Goal: Task Accomplishment & Management: Manage account settings

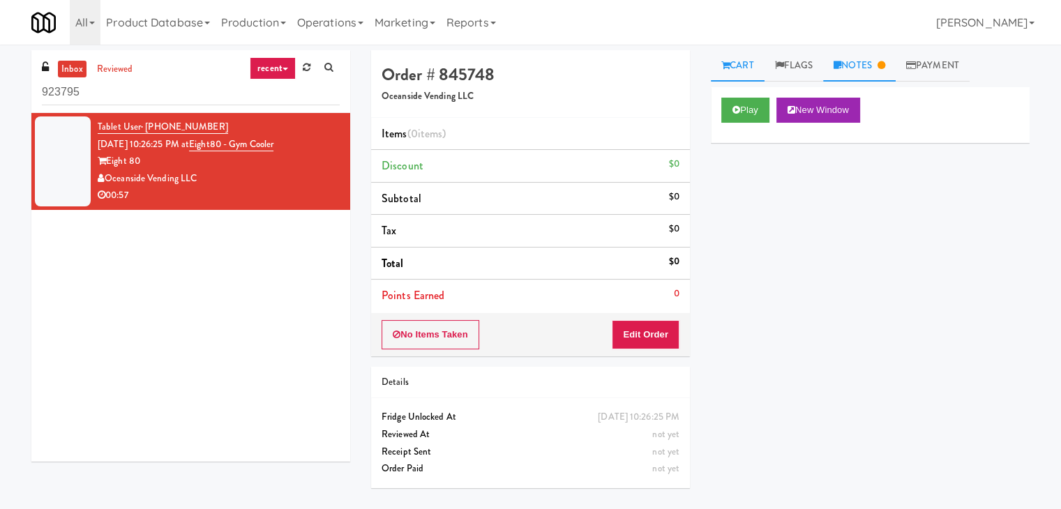
click at [849, 54] on link "Notes" at bounding box center [859, 65] width 73 height 31
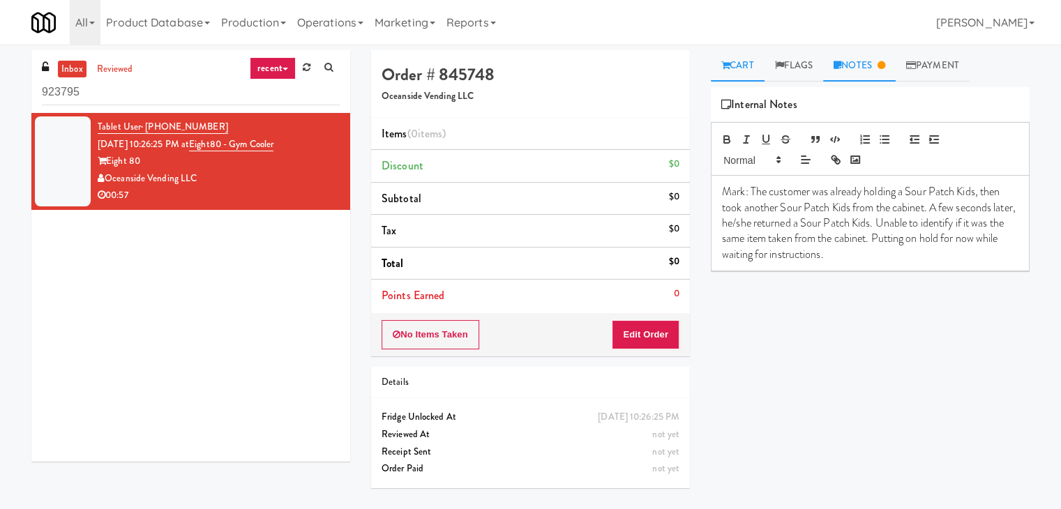
click at [741, 59] on link "Cart" at bounding box center [738, 65] width 54 height 31
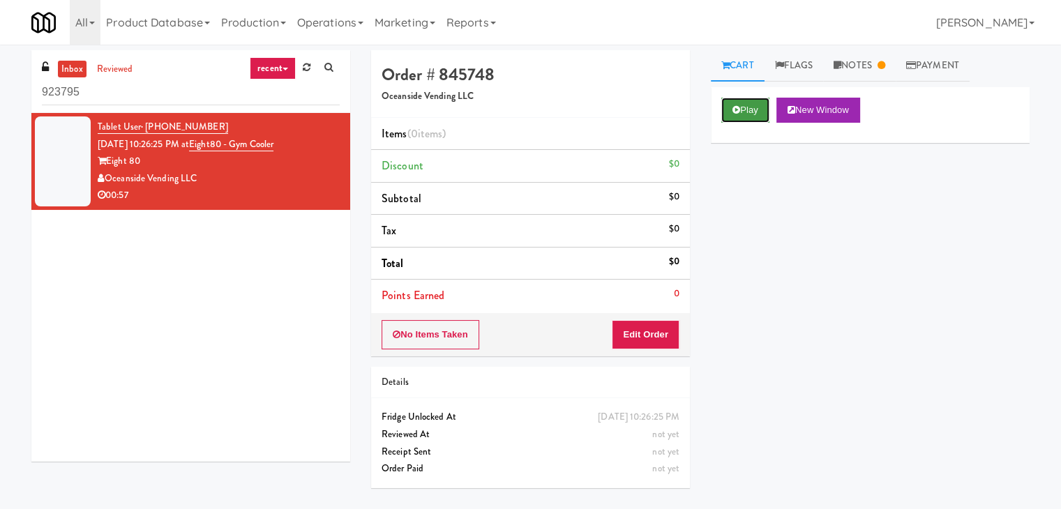
click at [751, 107] on button "Play" at bounding box center [745, 110] width 48 height 25
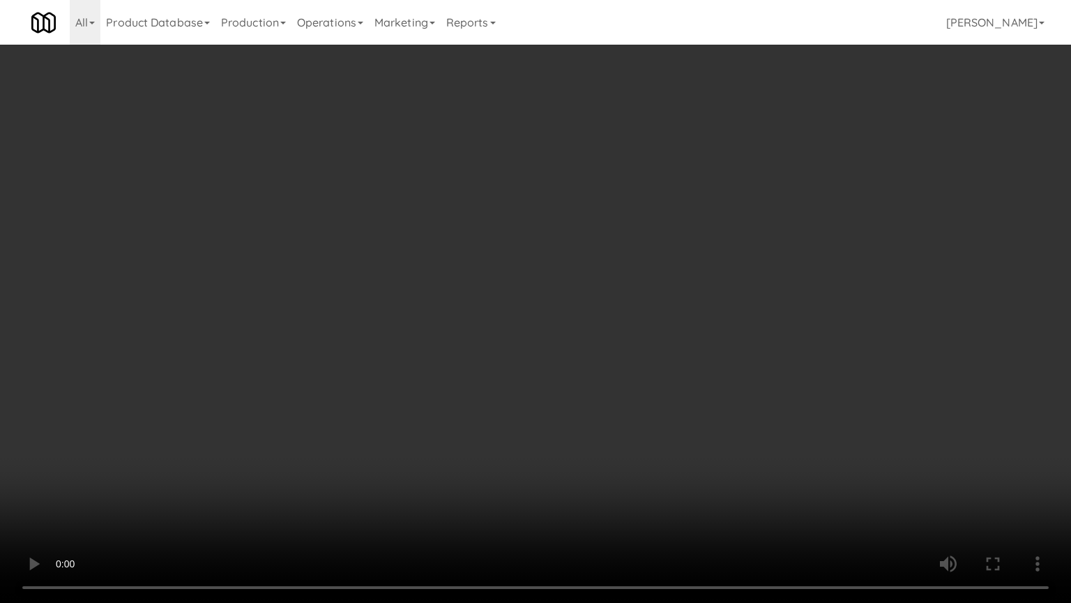
click at [697, 386] on video at bounding box center [535, 301] width 1071 height 603
click at [697, 385] on video at bounding box center [535, 301] width 1071 height 603
click at [697, 384] on video at bounding box center [535, 301] width 1071 height 603
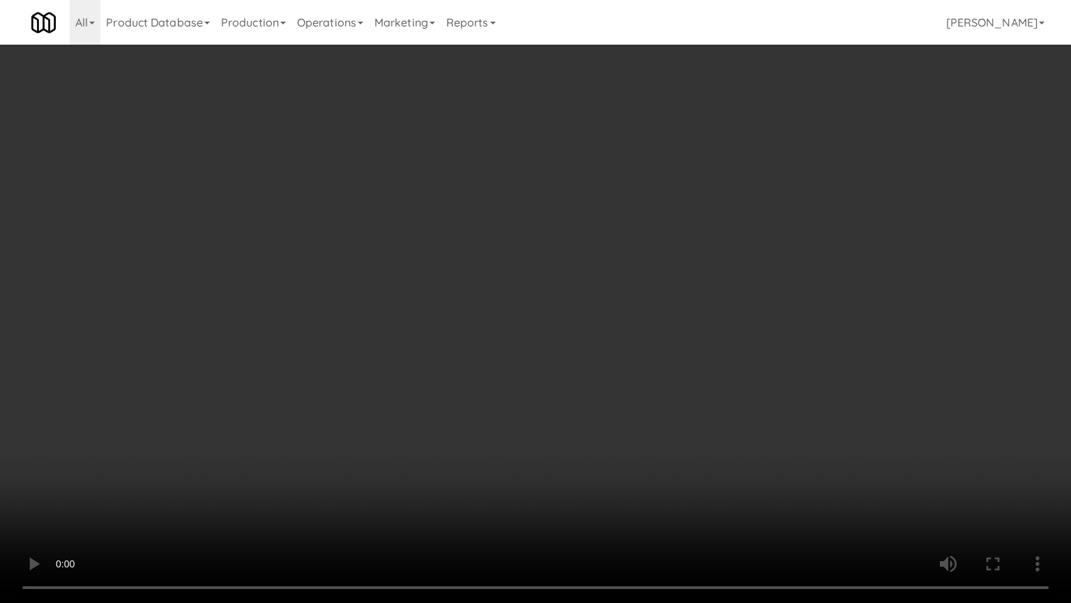
click at [697, 384] on video at bounding box center [535, 301] width 1071 height 603
click at [696, 377] on video at bounding box center [535, 301] width 1071 height 603
click at [697, 462] on video at bounding box center [535, 301] width 1071 height 603
click at [455, 474] on video at bounding box center [535, 301] width 1071 height 603
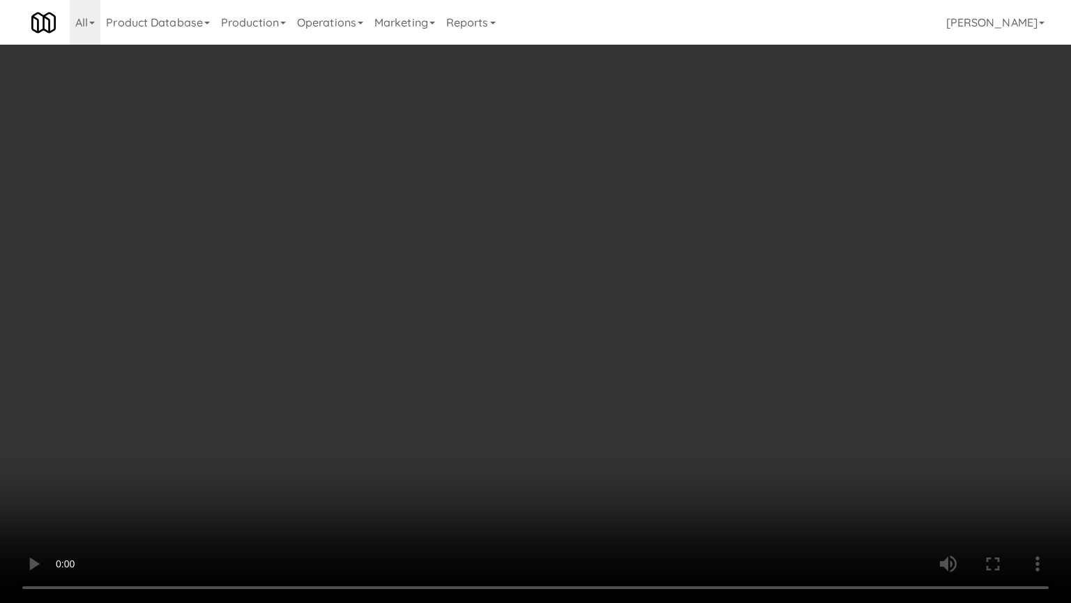
click at [455, 474] on video at bounding box center [535, 301] width 1071 height 603
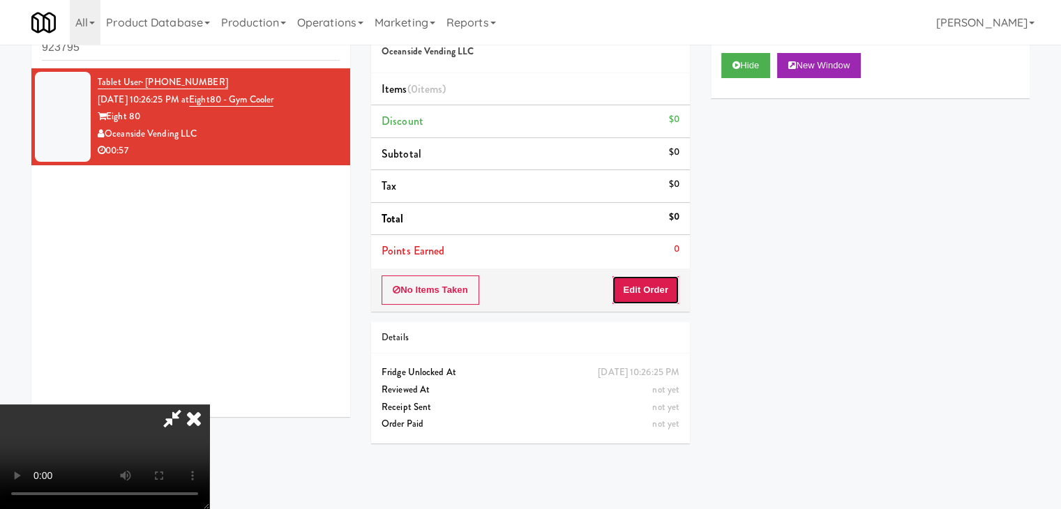
click at [643, 289] on button "Edit Order" at bounding box center [646, 289] width 68 height 29
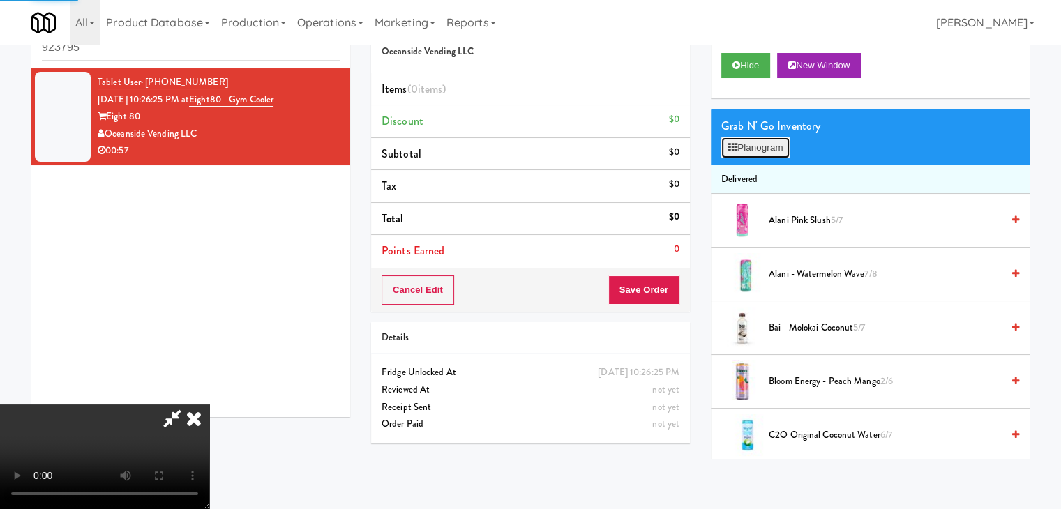
click at [748, 147] on button "Planogram" at bounding box center [755, 147] width 68 height 21
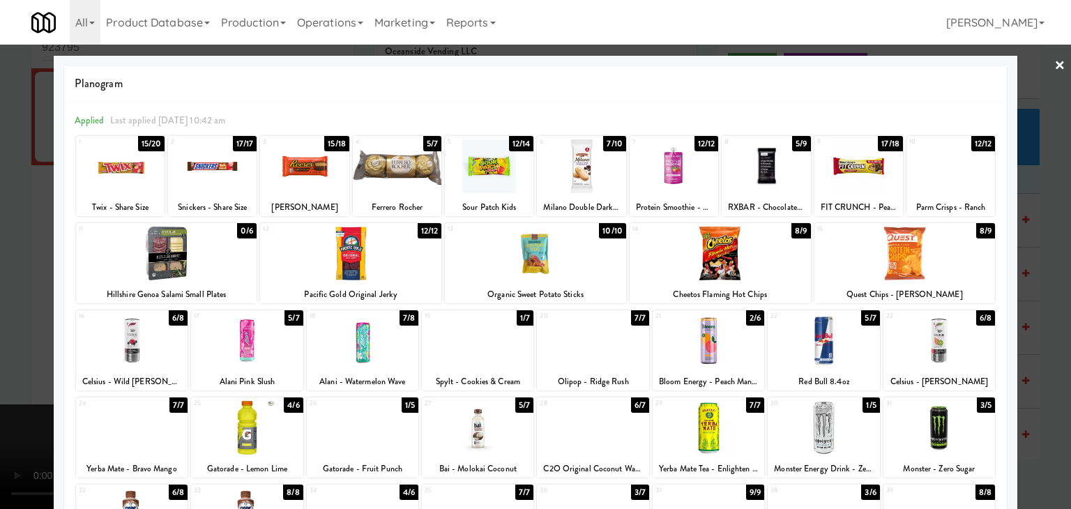
click at [0, 246] on div at bounding box center [535, 254] width 1071 height 509
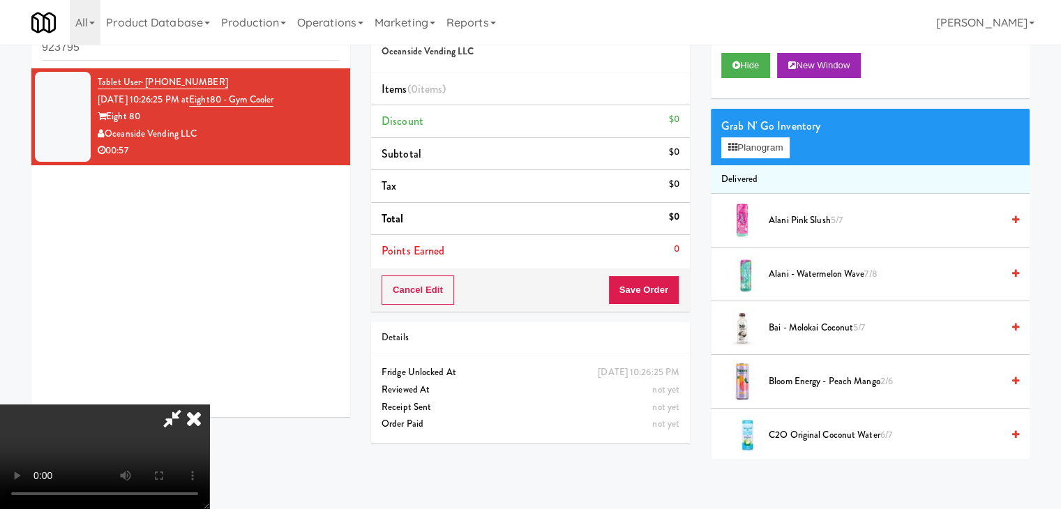
click at [209, 405] on video at bounding box center [104, 457] width 209 height 105
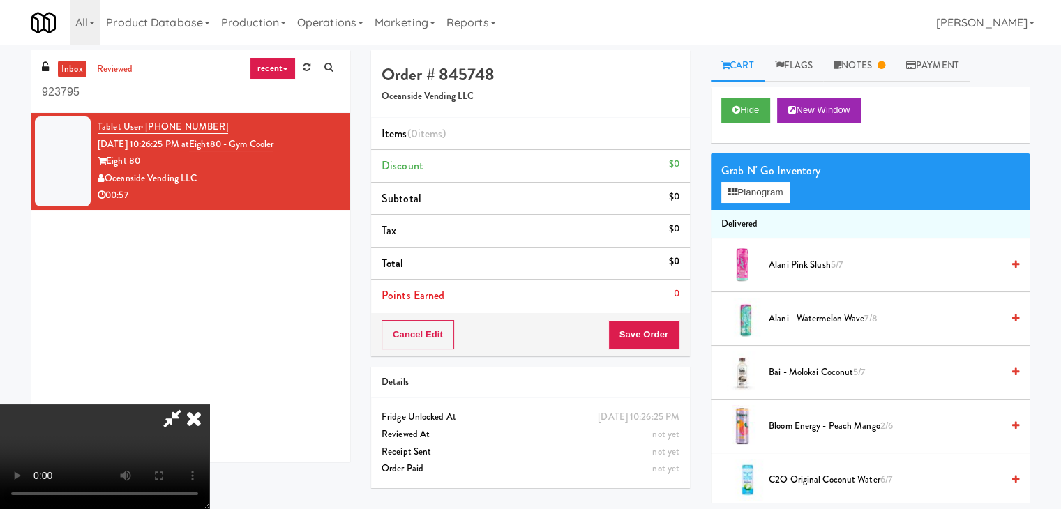
click at [209, 405] on video at bounding box center [104, 457] width 209 height 105
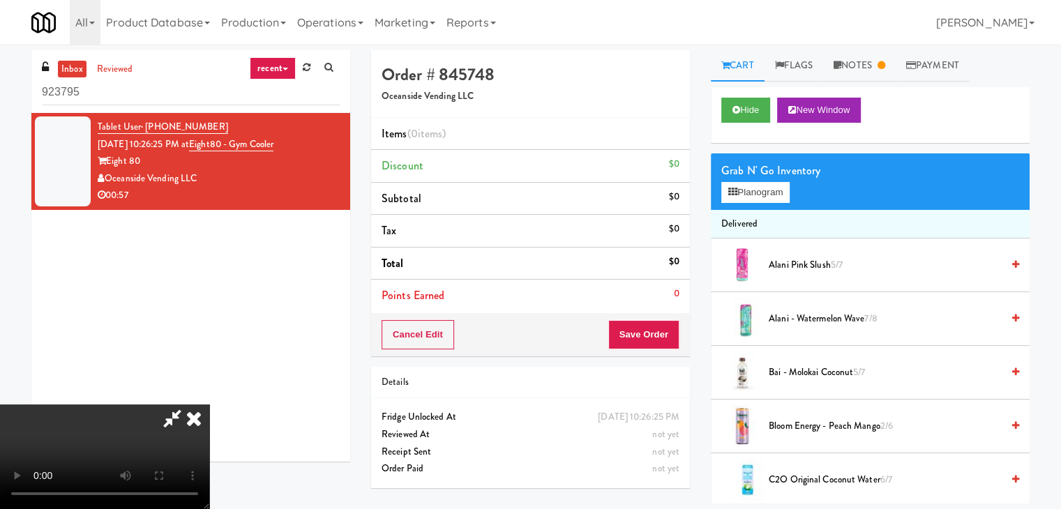
click at [209, 405] on video at bounding box center [104, 457] width 209 height 105
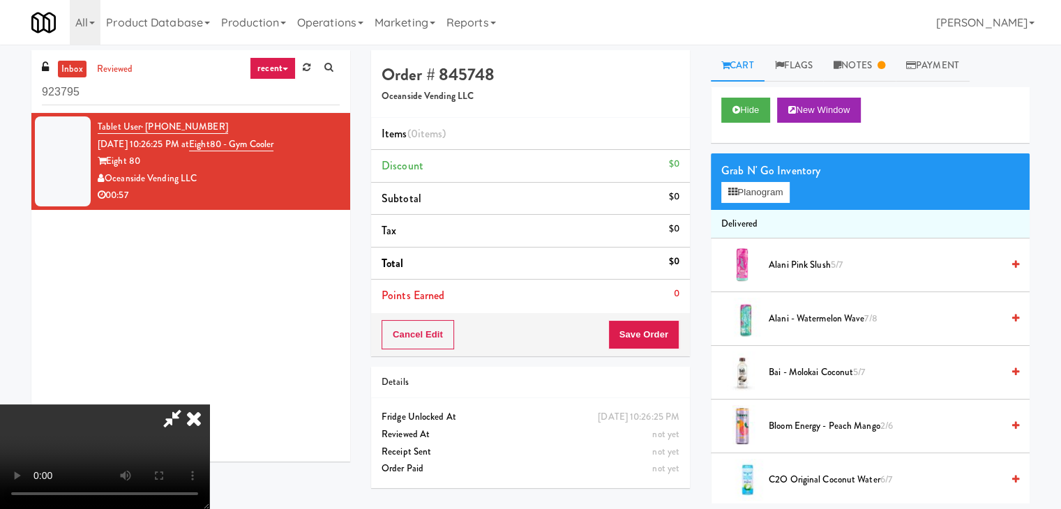
click at [209, 405] on video at bounding box center [104, 457] width 209 height 105
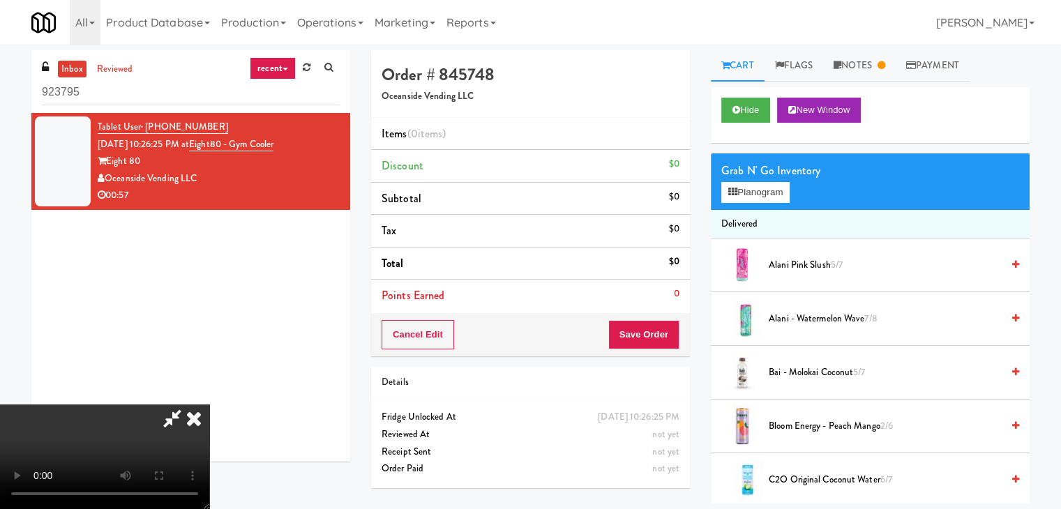
click at [209, 405] on video at bounding box center [104, 457] width 209 height 105
click at [209, 416] on video at bounding box center [104, 457] width 209 height 105
click at [209, 421] on video at bounding box center [104, 457] width 209 height 105
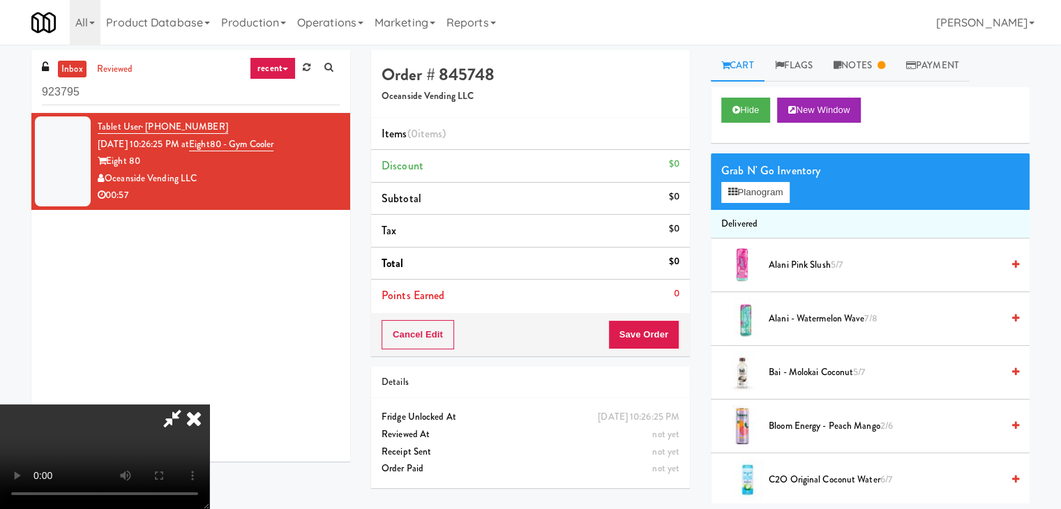
click at [209, 416] on video at bounding box center [104, 457] width 209 height 105
click at [209, 413] on video at bounding box center [104, 457] width 209 height 105
click at [209, 415] on video at bounding box center [104, 457] width 209 height 105
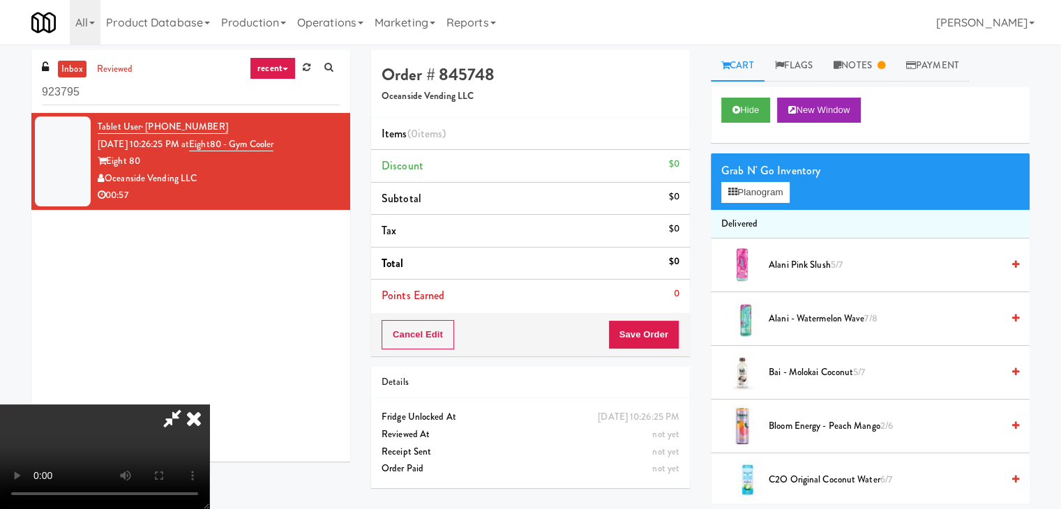
click at [209, 415] on video at bounding box center [104, 457] width 209 height 105
click at [209, 405] on icon at bounding box center [194, 419] width 31 height 28
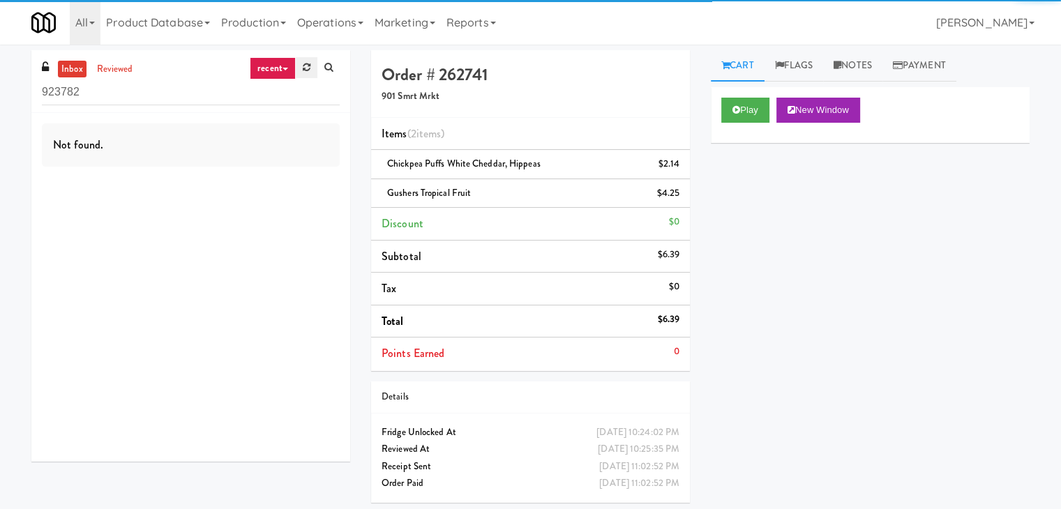
click at [303, 72] on icon at bounding box center [307, 67] width 8 height 9
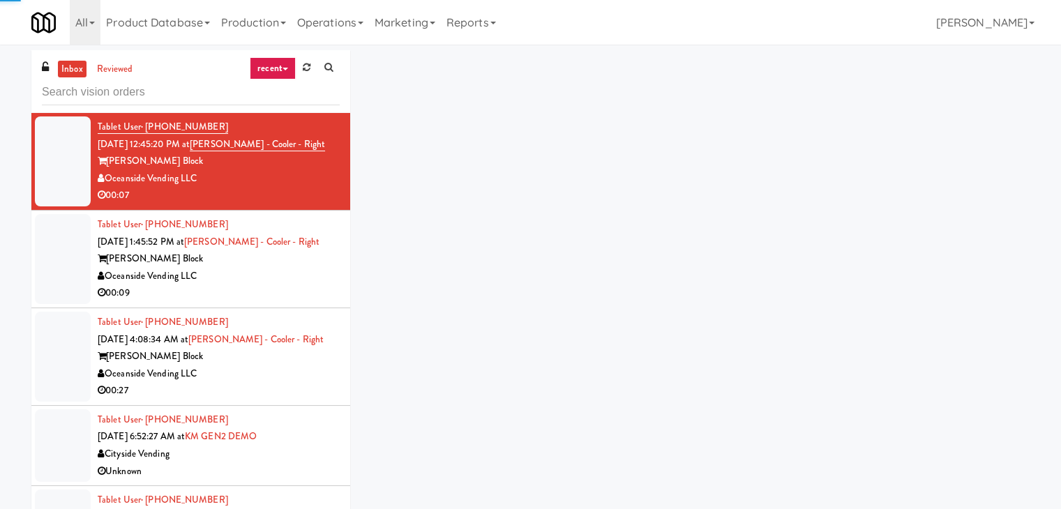
click at [276, 70] on link "recent" at bounding box center [273, 68] width 46 height 22
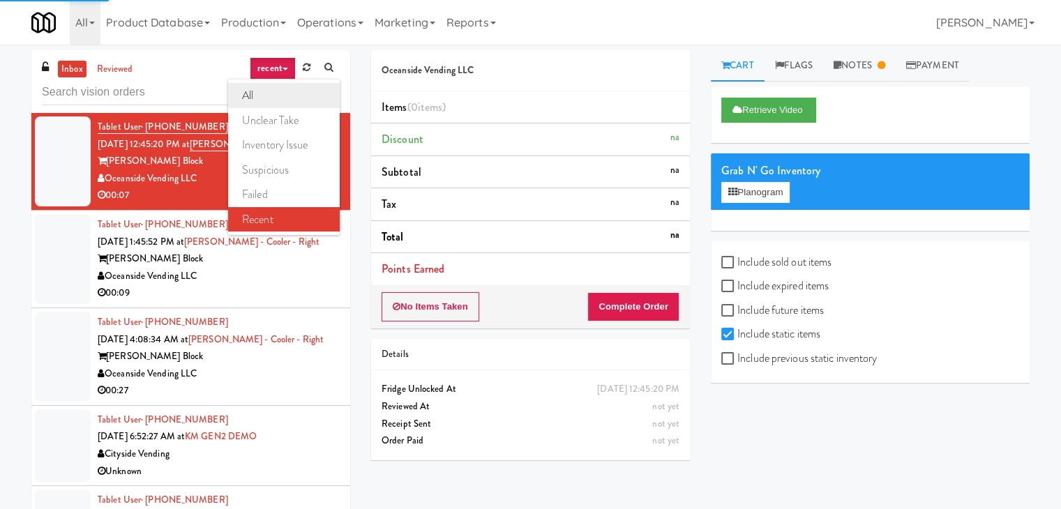
click at [293, 96] on link "all" at bounding box center [284, 95] width 112 height 25
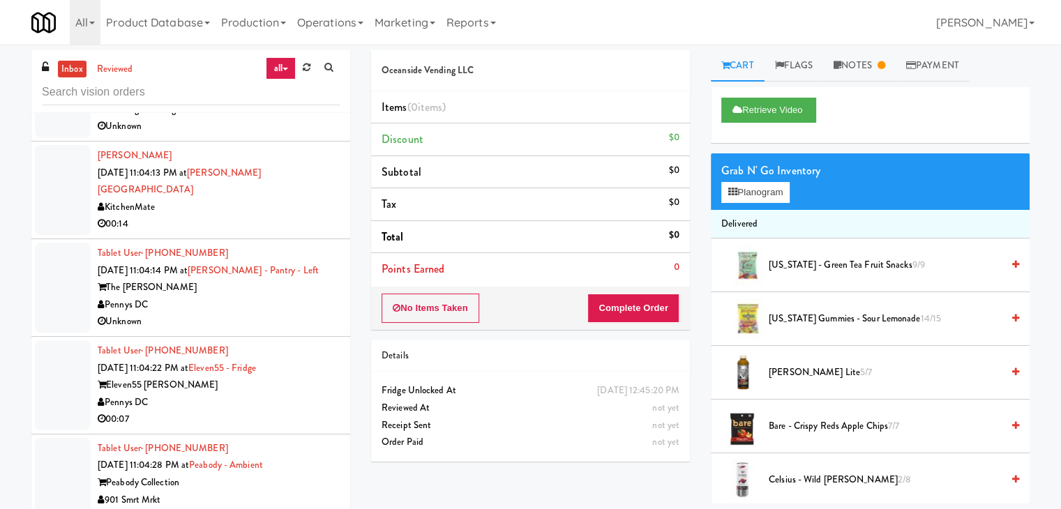
scroll to position [45, 0]
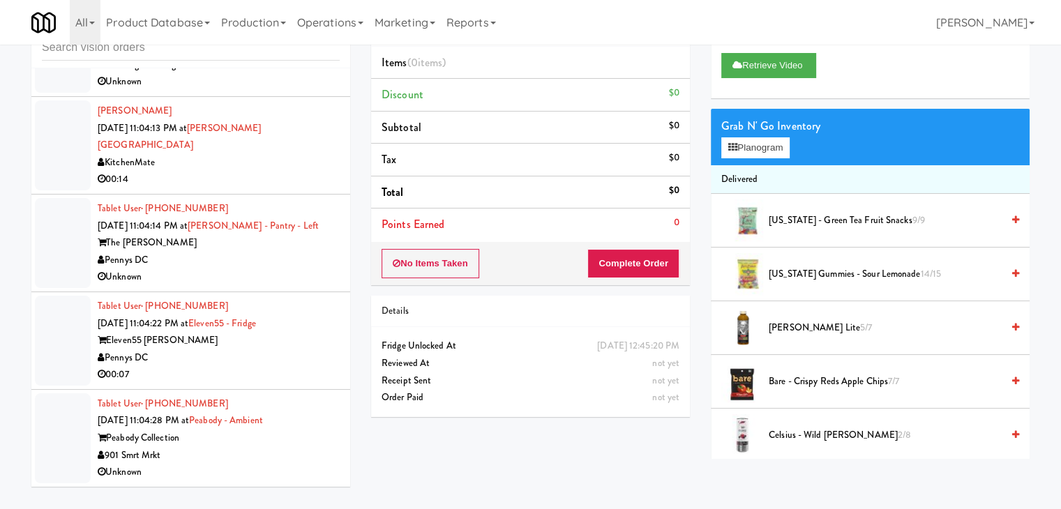
click at [256, 456] on div "901 Smrt Mrkt" at bounding box center [219, 455] width 242 height 17
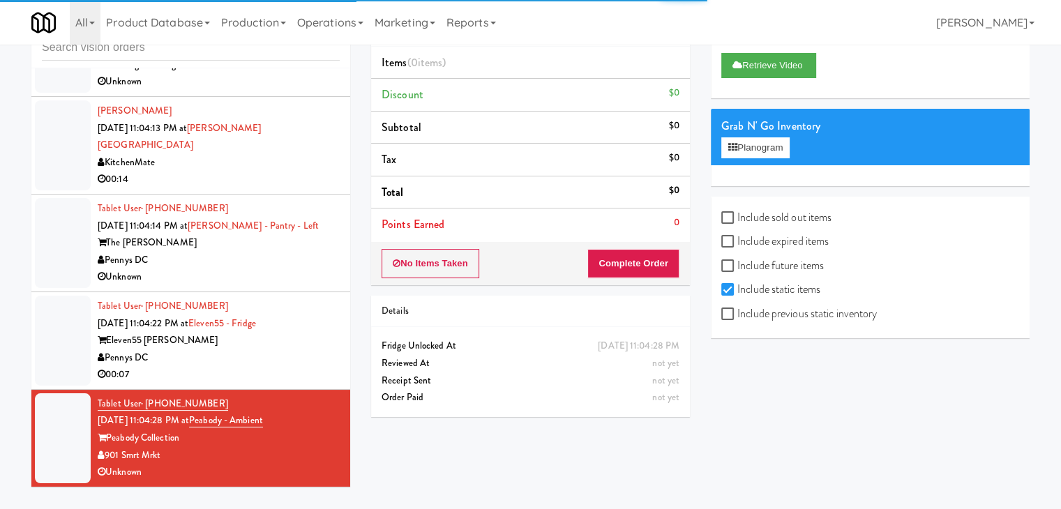
click at [275, 363] on div "Pennys DC" at bounding box center [219, 357] width 242 height 17
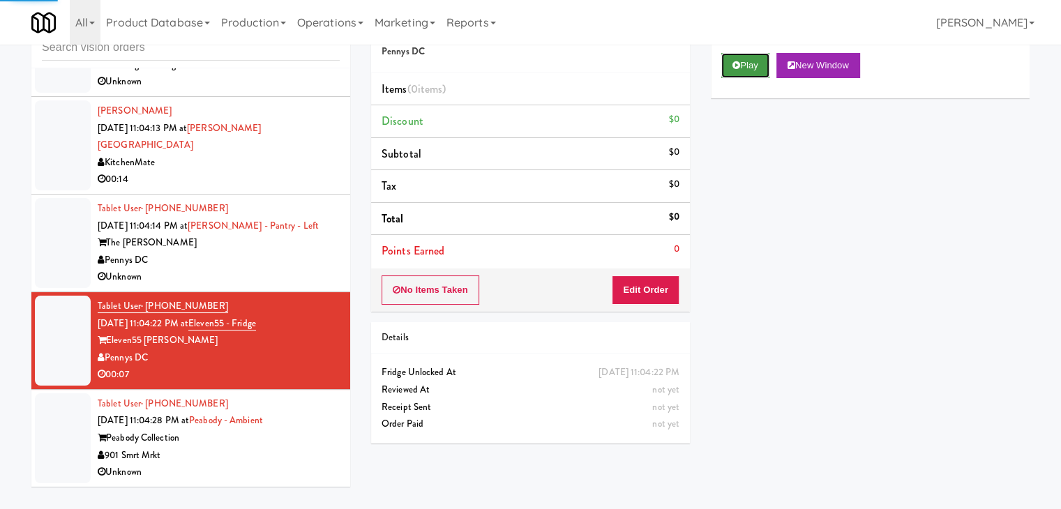
click at [746, 54] on button "Play" at bounding box center [745, 65] width 48 height 25
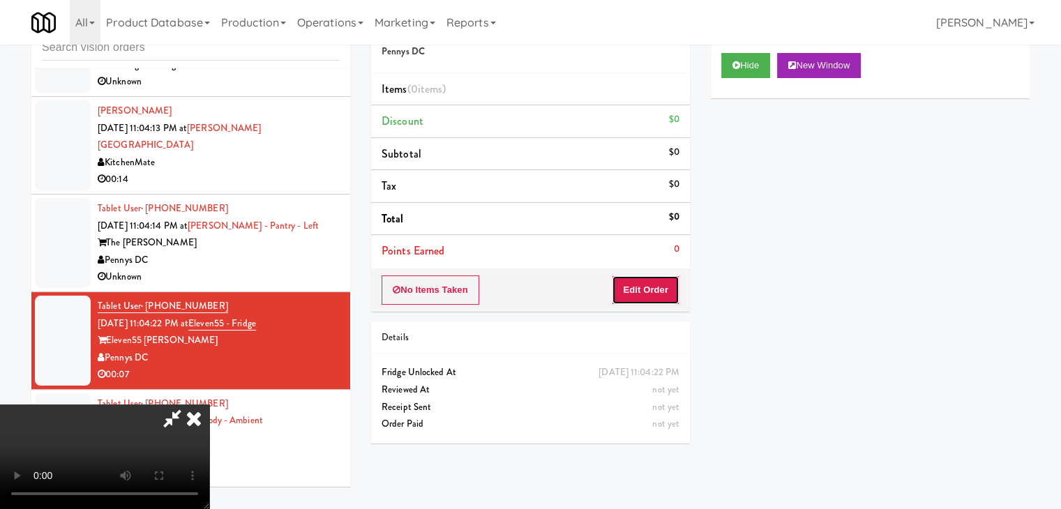
click at [635, 282] on button "Edit Order" at bounding box center [646, 289] width 68 height 29
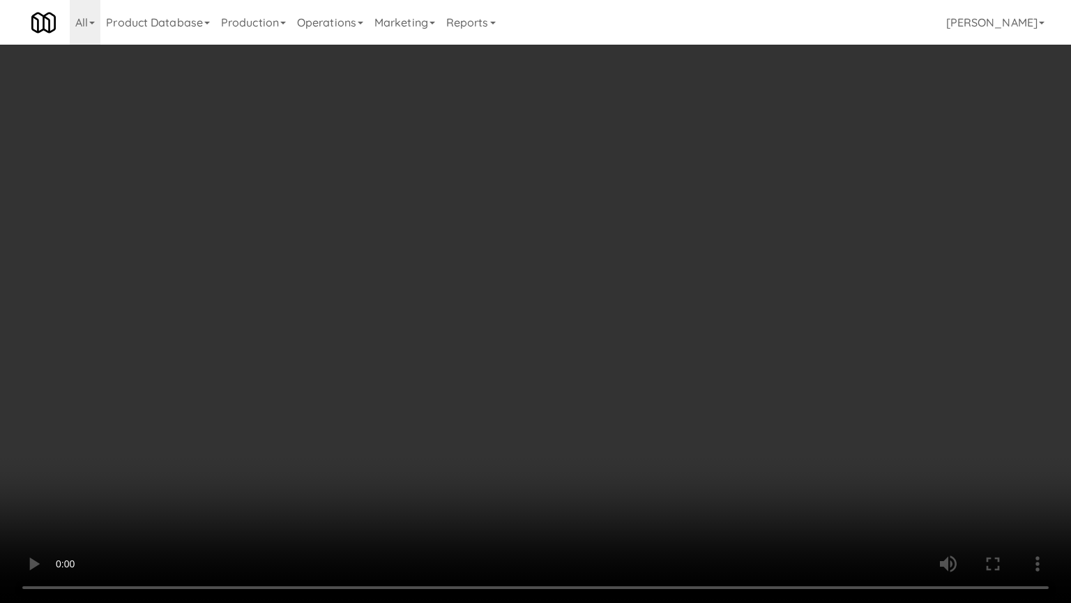
click at [611, 409] on video at bounding box center [535, 301] width 1071 height 603
click at [611, 411] on video at bounding box center [535, 301] width 1071 height 603
click at [603, 400] on video at bounding box center [535, 301] width 1071 height 603
drag, startPoint x: 603, startPoint y: 400, endPoint x: 684, endPoint y: 244, distance: 176.3
click at [605, 395] on video at bounding box center [535, 301] width 1071 height 603
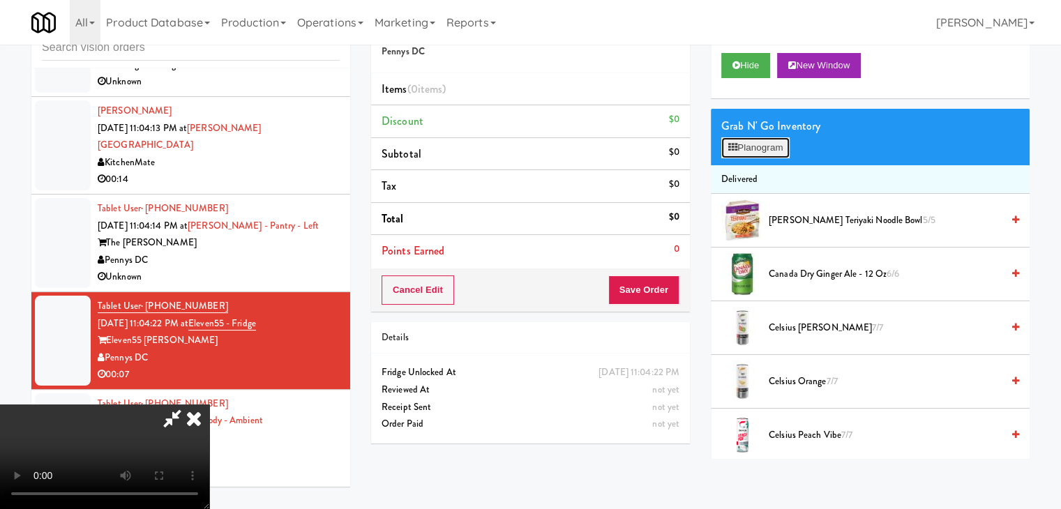
click at [755, 153] on button "Planogram" at bounding box center [755, 147] width 68 height 21
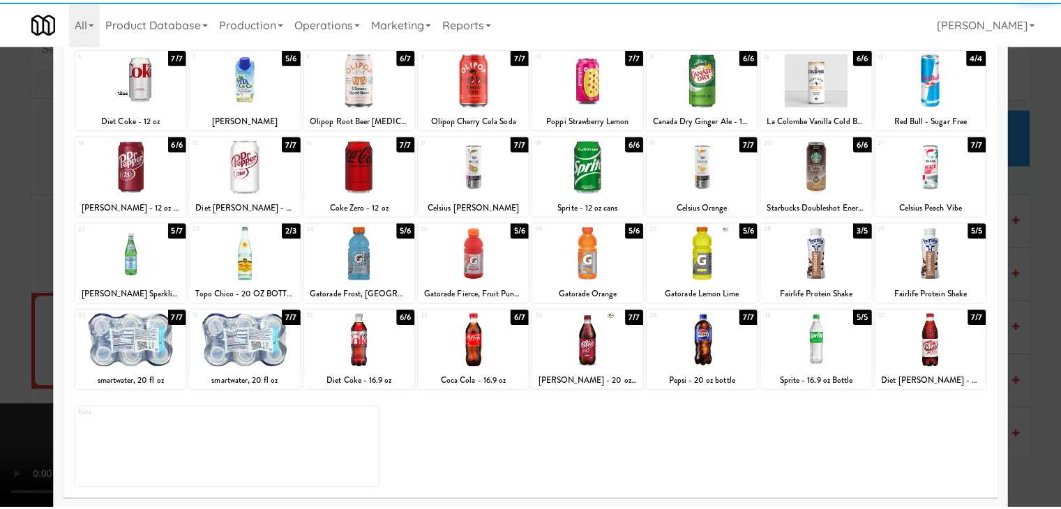
scroll to position [176, 0]
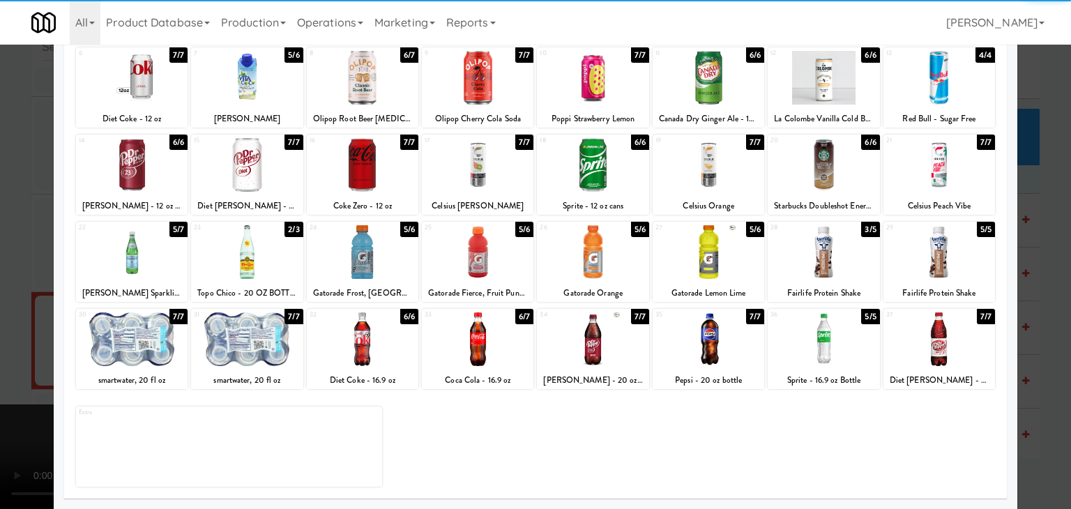
click at [139, 273] on div at bounding box center [132, 252] width 112 height 54
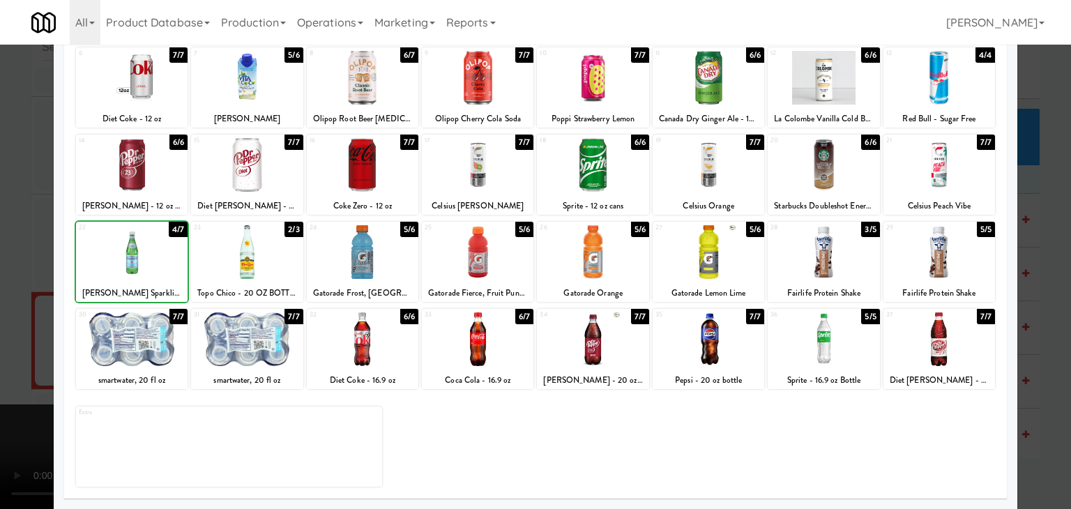
click at [139, 273] on div at bounding box center [132, 252] width 112 height 54
click at [17, 269] on div at bounding box center [535, 254] width 1071 height 509
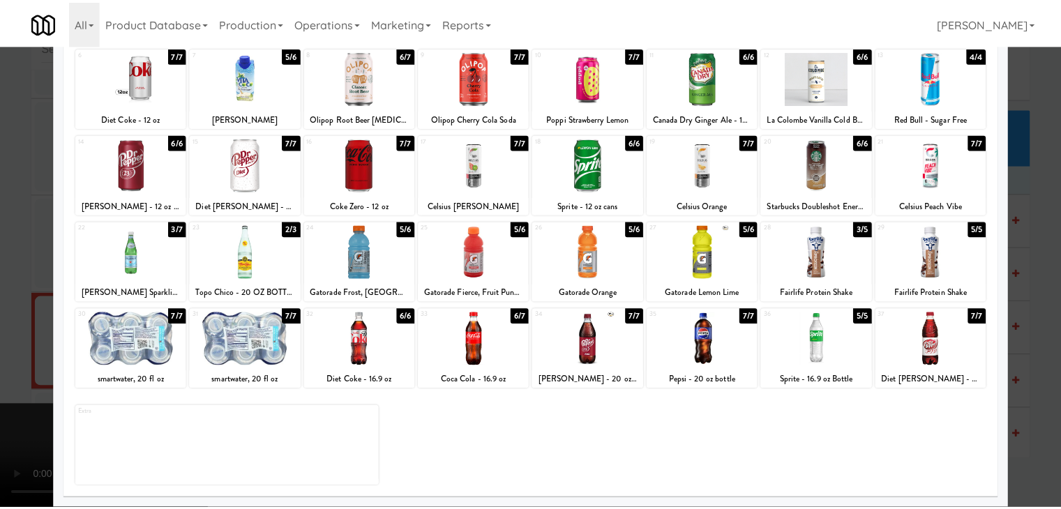
scroll to position [10111, 0]
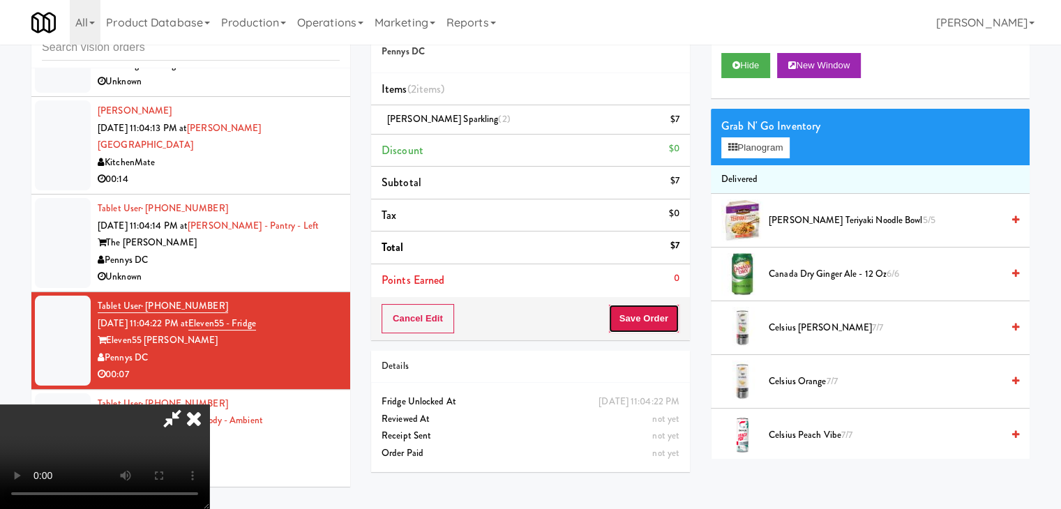
click at [664, 324] on button "Save Order" at bounding box center [643, 318] width 71 height 29
drag, startPoint x: 664, startPoint y: 324, endPoint x: 575, endPoint y: 229, distance: 129.8
click at [664, 323] on button "Save Order" at bounding box center [643, 318] width 71 height 29
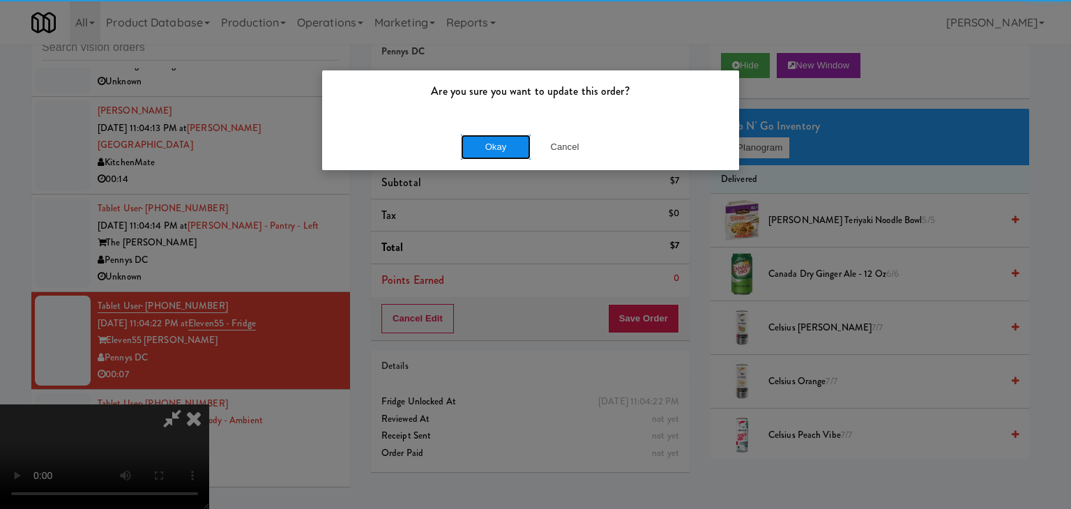
drag, startPoint x: 499, startPoint y: 135, endPoint x: 490, endPoint y: 143, distance: 12.3
click at [494, 137] on button "Okay" at bounding box center [496, 147] width 70 height 25
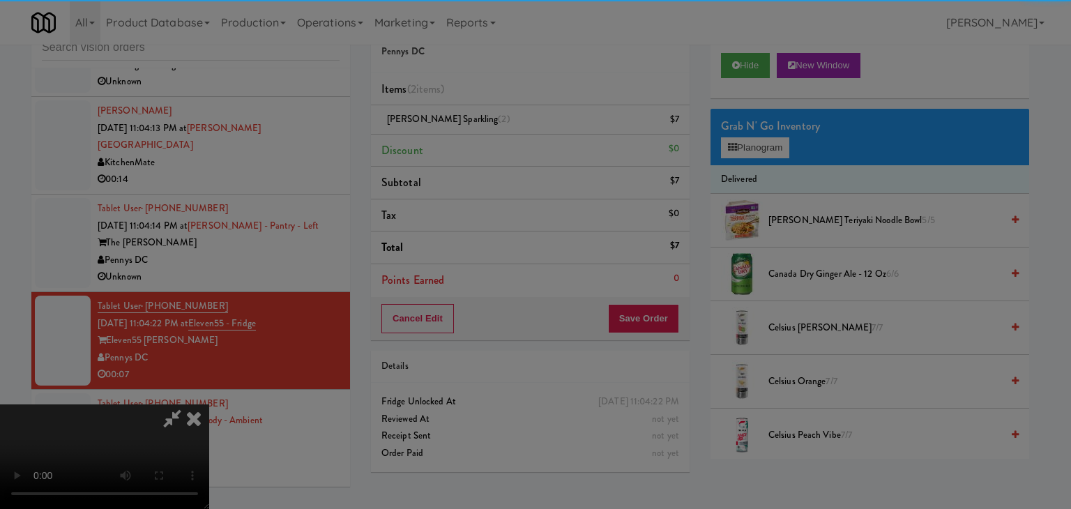
click at [490, 143] on body "Are you sure you want to update this order? Okay Cancel Okay Are you sure you w…" at bounding box center [535, 254] width 1071 height 509
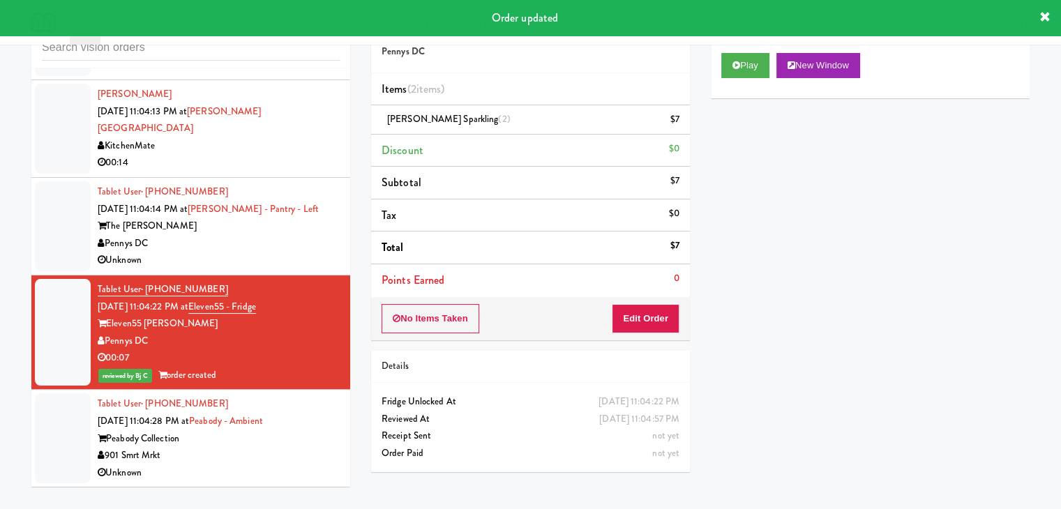
click at [262, 252] on div "Pennys DC" at bounding box center [219, 243] width 242 height 17
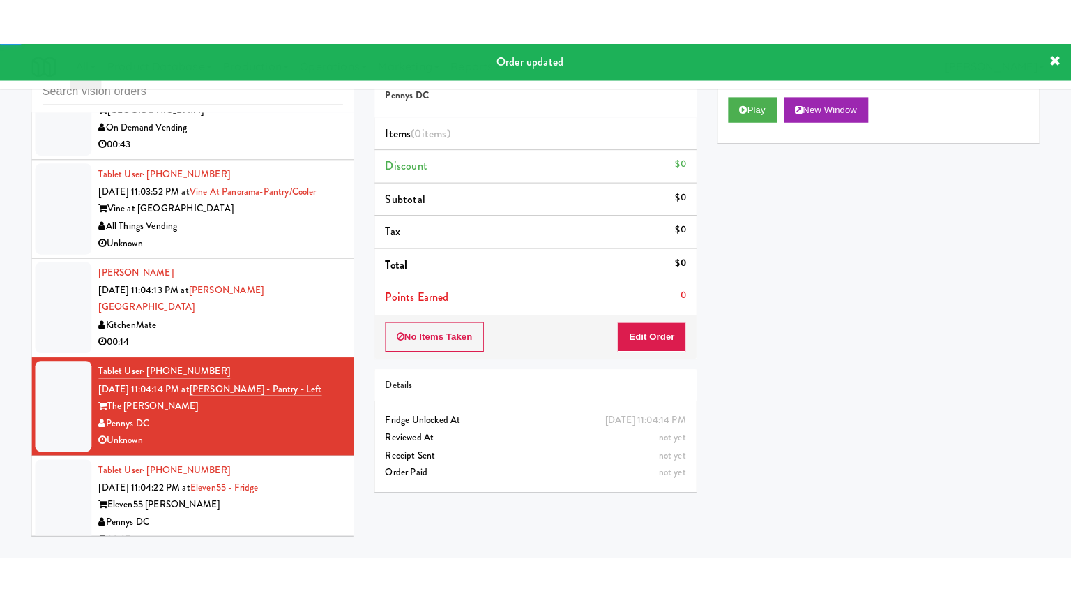
scroll to position [9902, 0]
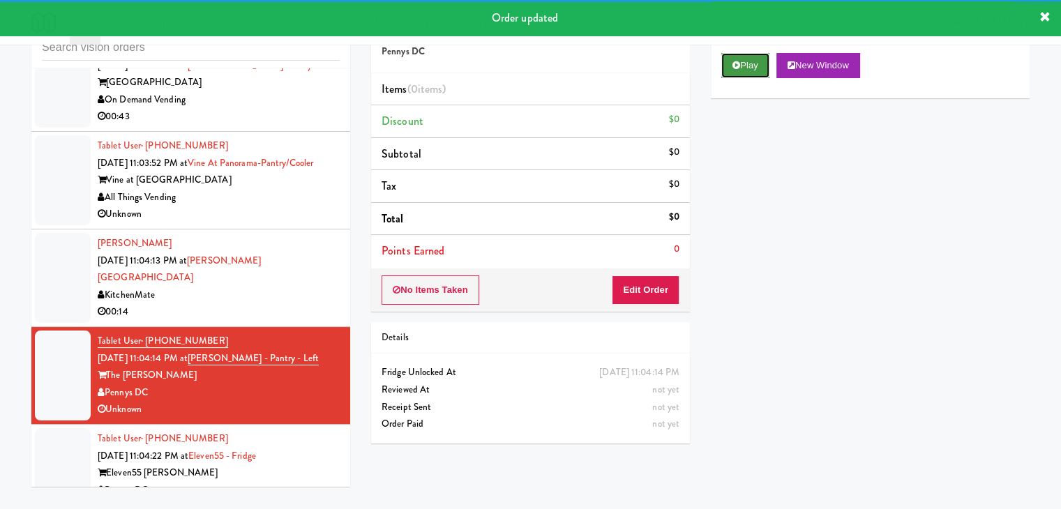
click at [746, 66] on button "Play" at bounding box center [745, 65] width 48 height 25
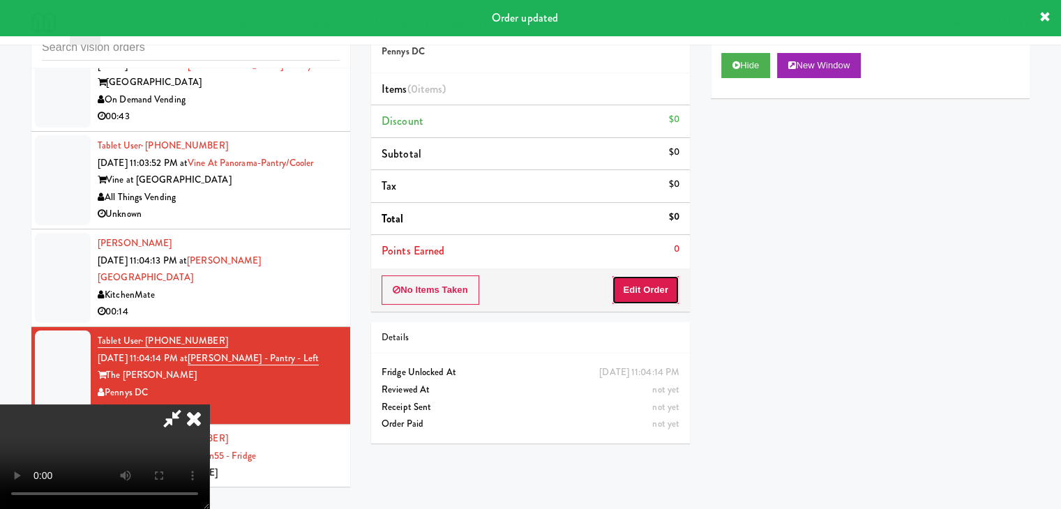
click at [648, 294] on button "Edit Order" at bounding box center [646, 289] width 68 height 29
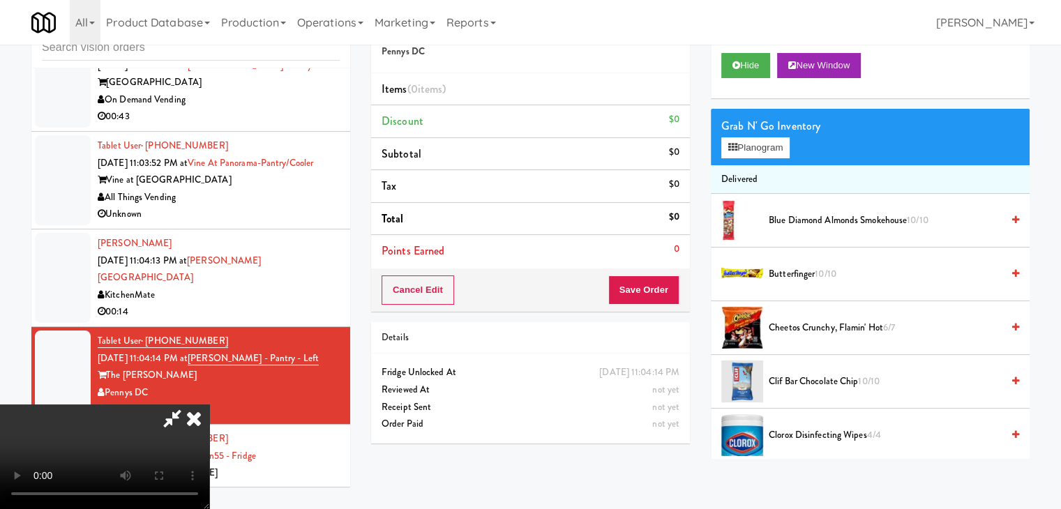
scroll to position [9868, 0]
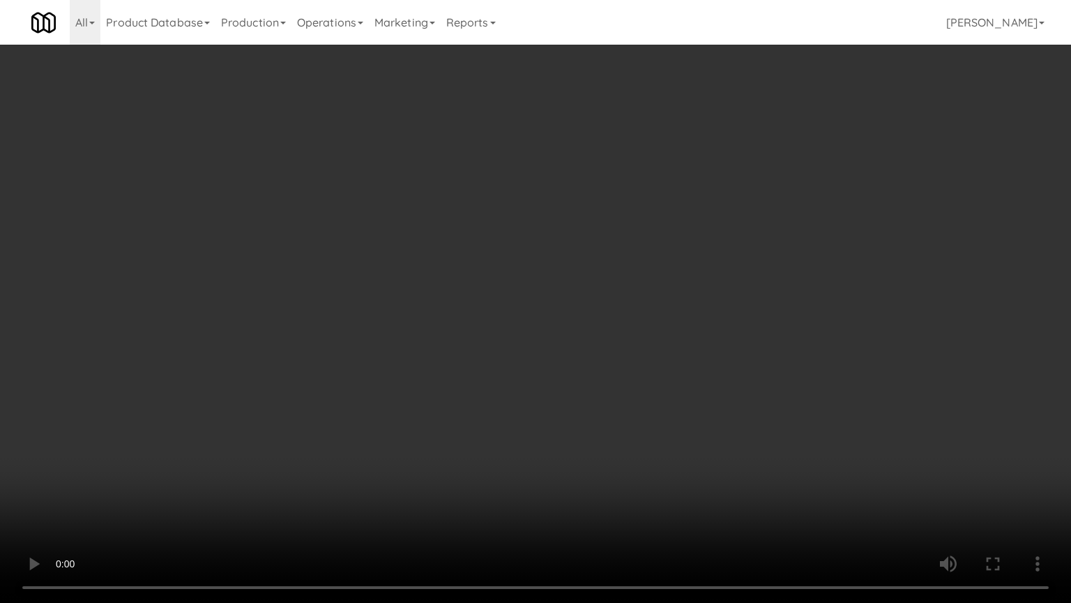
click at [642, 318] on video at bounding box center [535, 301] width 1071 height 603
click at [646, 315] on video at bounding box center [535, 301] width 1071 height 603
click at [661, 290] on video at bounding box center [535, 301] width 1071 height 603
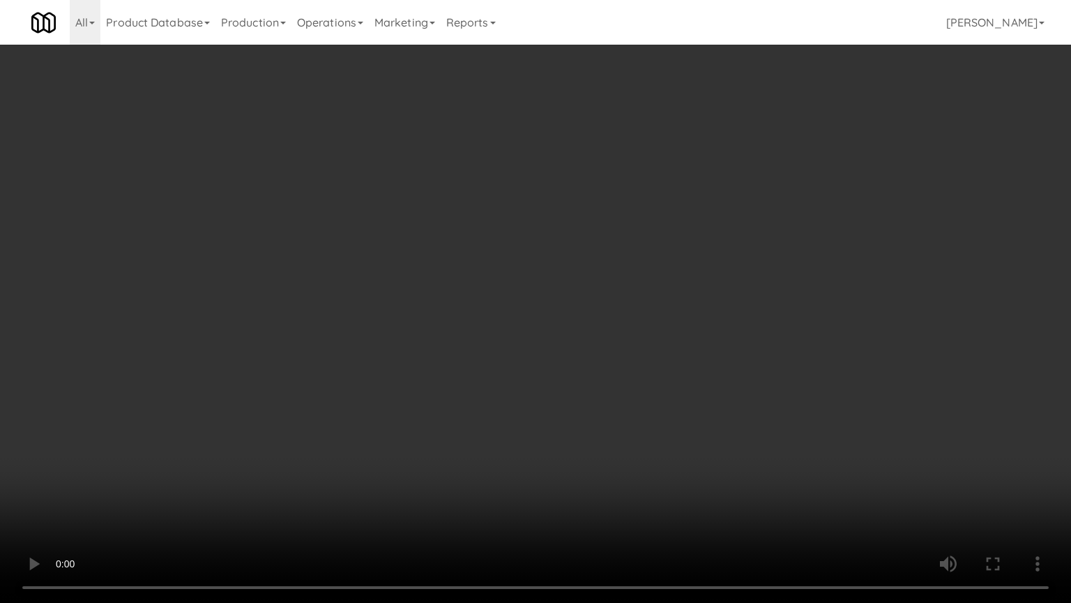
drag, startPoint x: 661, startPoint y: 290, endPoint x: 695, endPoint y: 172, distance: 122.7
click at [662, 287] on video at bounding box center [535, 301] width 1071 height 603
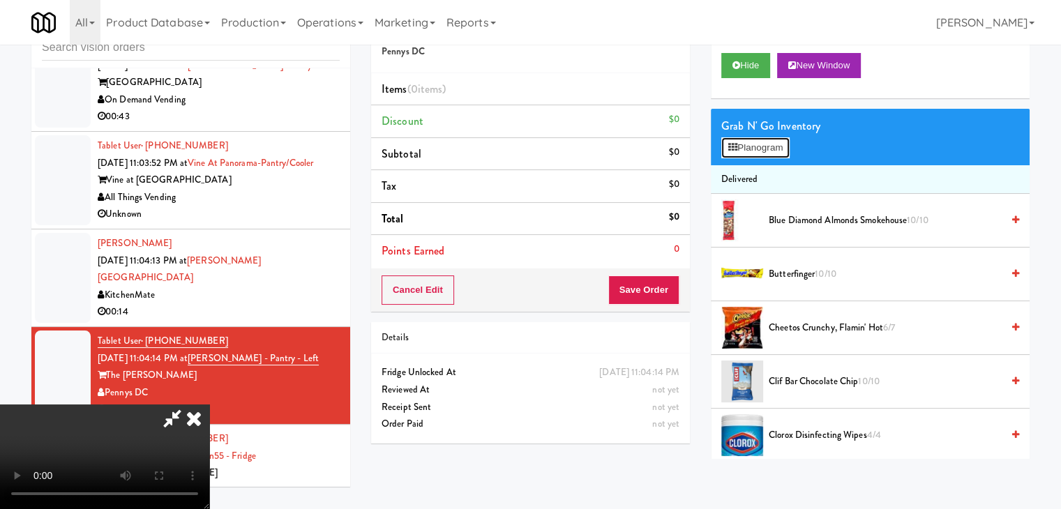
drag, startPoint x: 748, startPoint y: 149, endPoint x: 757, endPoint y: 151, distance: 9.9
click at [753, 149] on button "Planogram" at bounding box center [755, 147] width 68 height 21
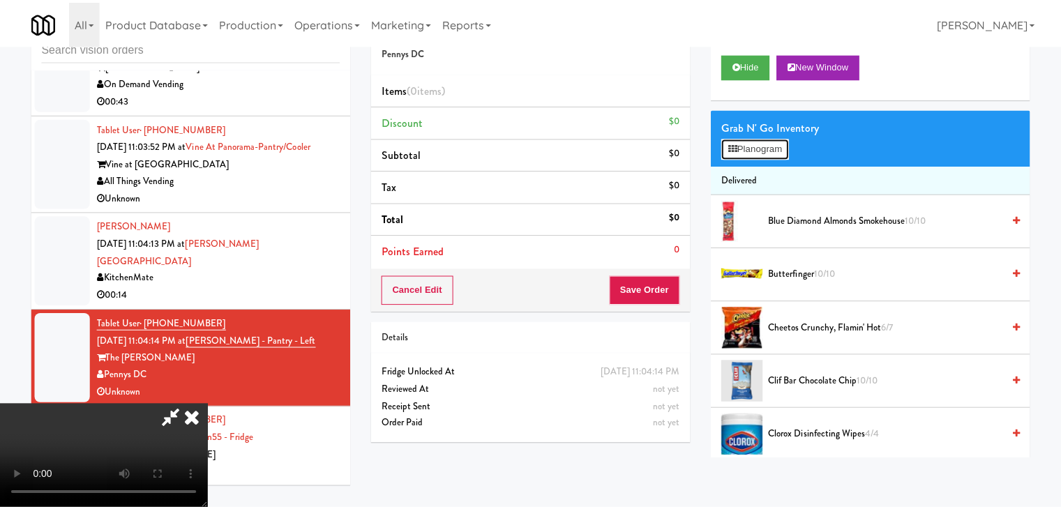
scroll to position [9868, 0]
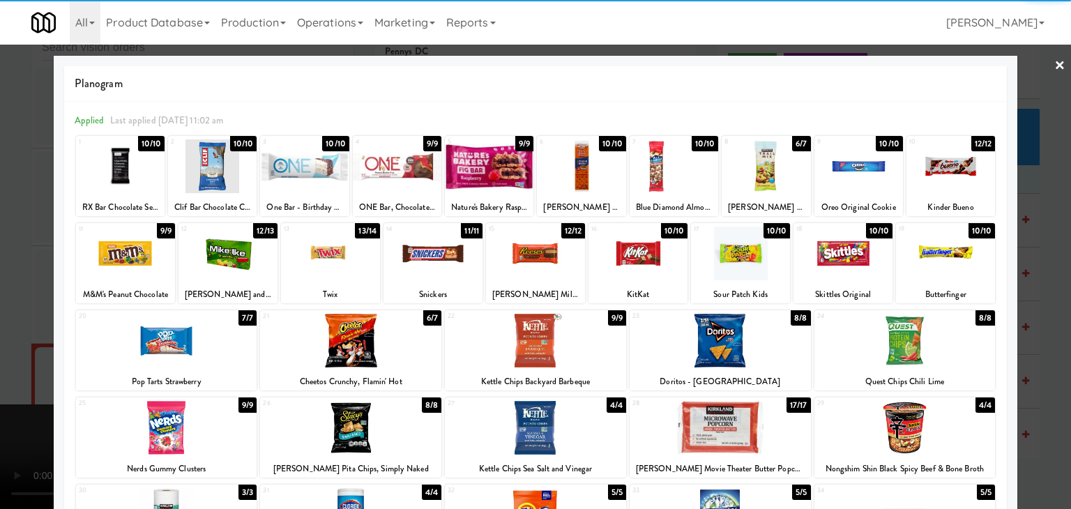
click at [531, 270] on div at bounding box center [535, 254] width 99 height 54
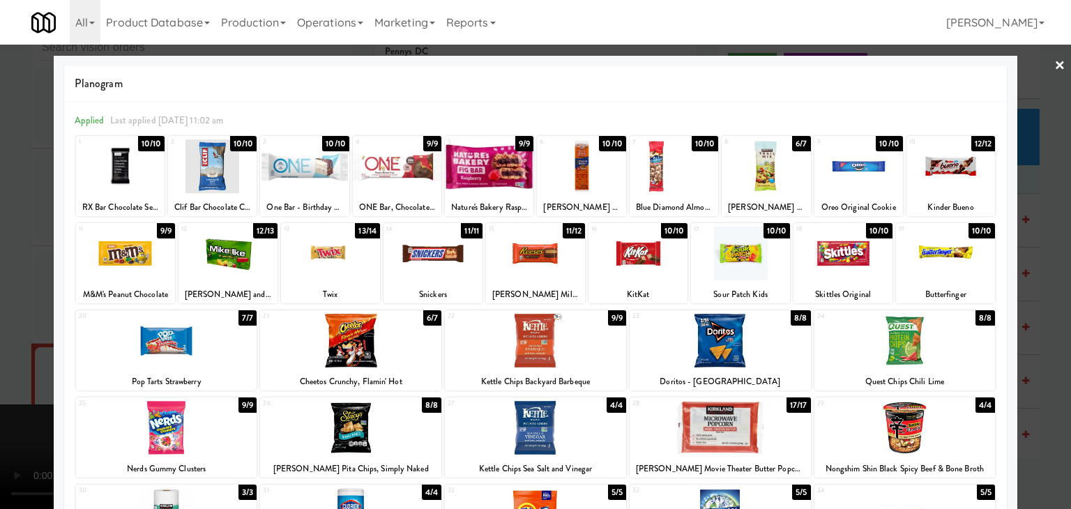
drag, startPoint x: 0, startPoint y: 277, endPoint x: 239, endPoint y: 271, distance: 238.6
click at [15, 273] on div at bounding box center [535, 254] width 1071 height 509
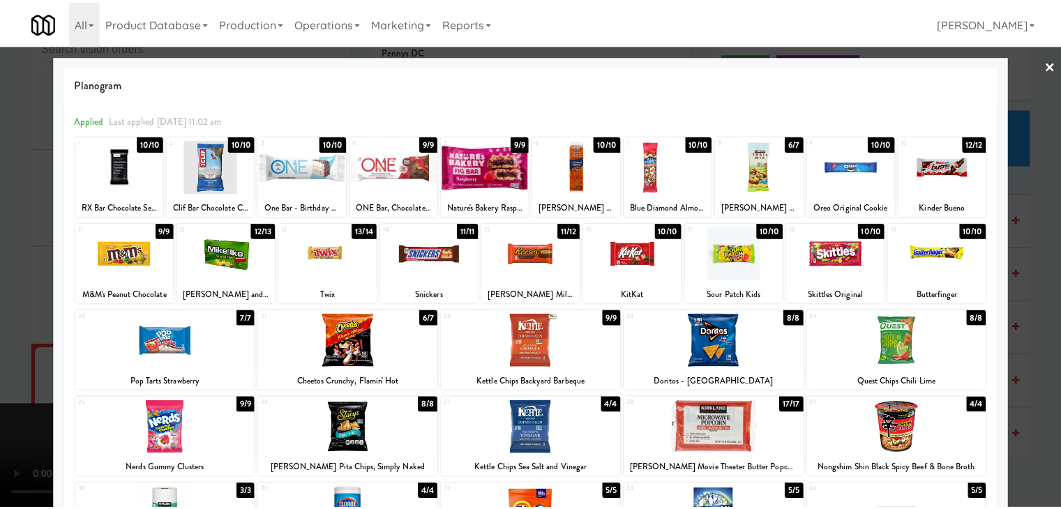
scroll to position [9902, 0]
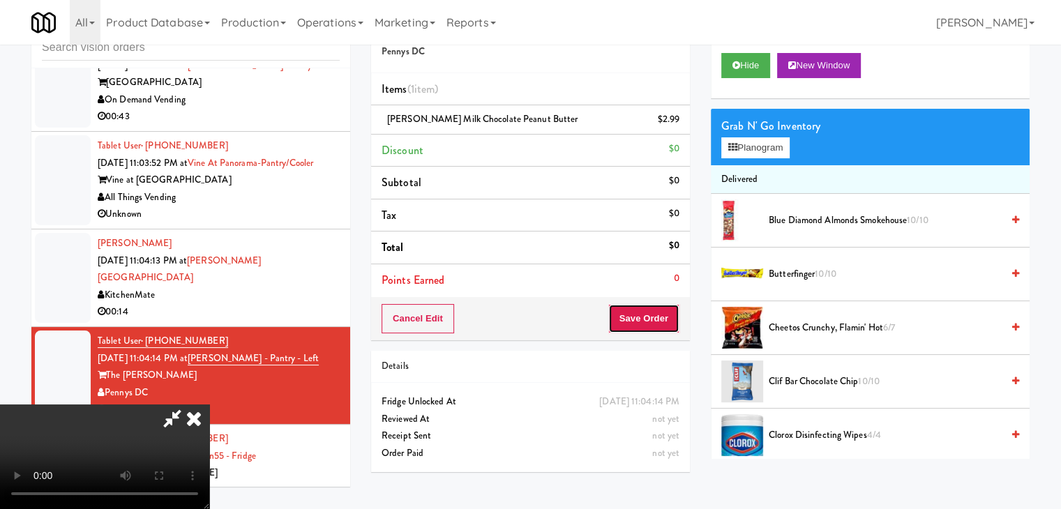
click at [657, 324] on button "Save Order" at bounding box center [643, 318] width 71 height 29
click at [658, 324] on button "Save Order" at bounding box center [643, 318] width 71 height 29
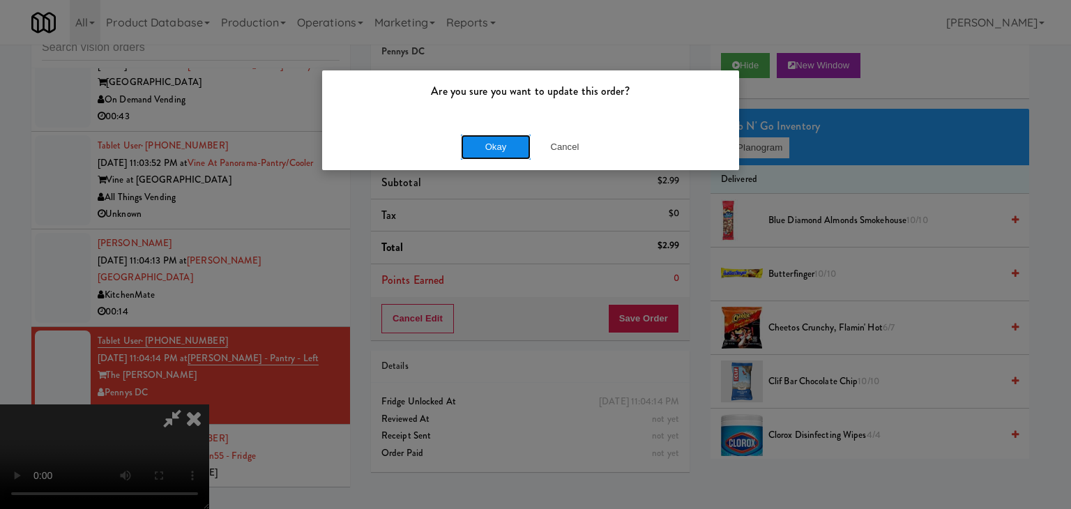
click at [502, 142] on button "Okay" at bounding box center [496, 147] width 70 height 25
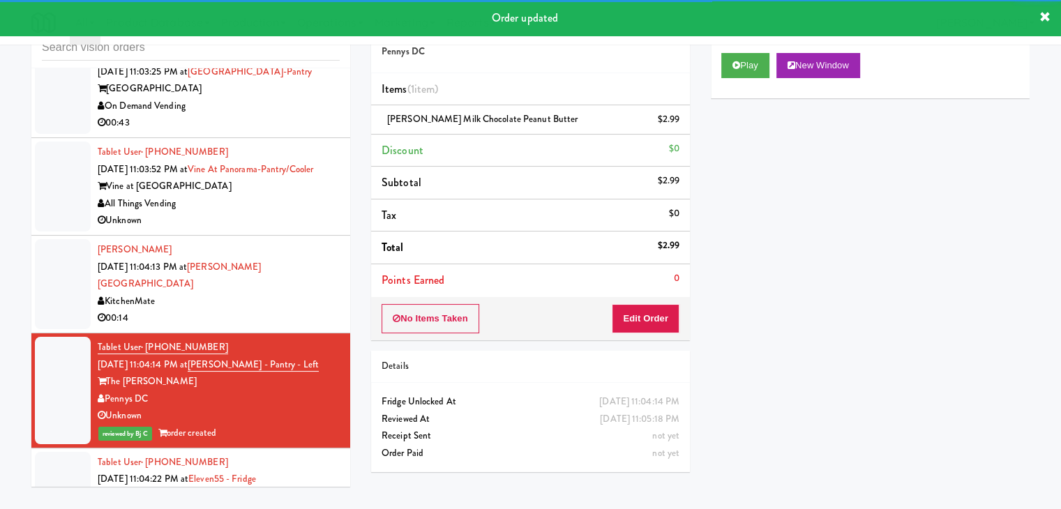
scroll to position [9971, 0]
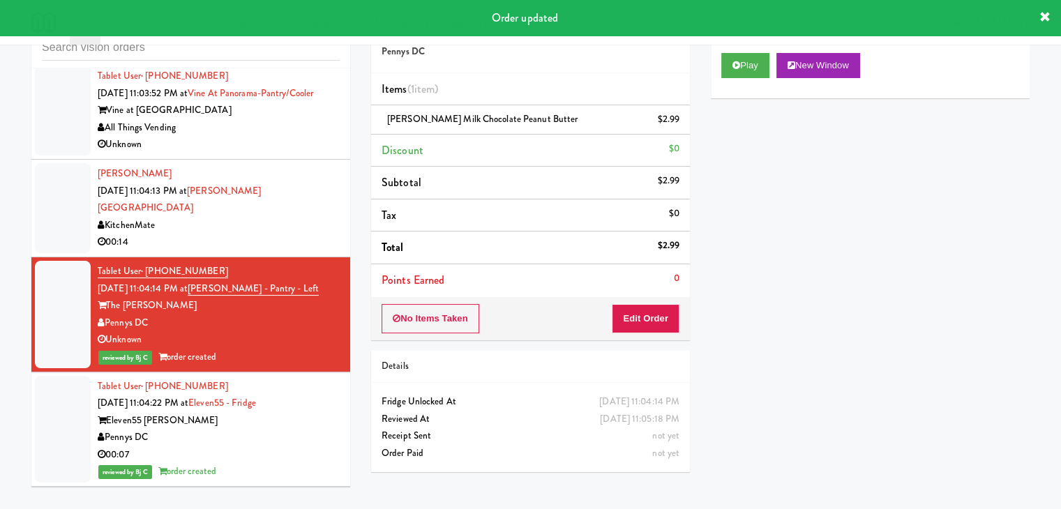
click at [329, 251] on div "00:14" at bounding box center [219, 242] width 242 height 17
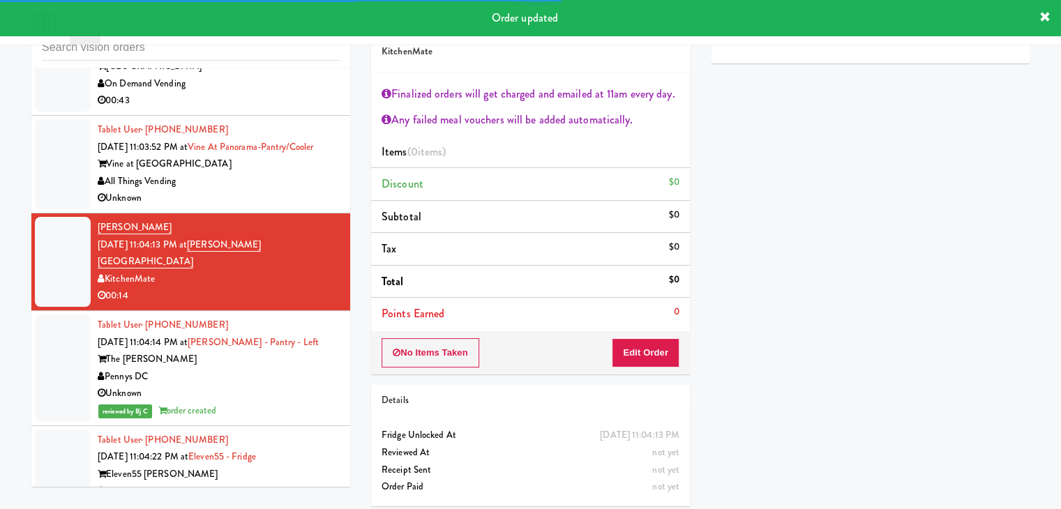
scroll to position [9832, 0]
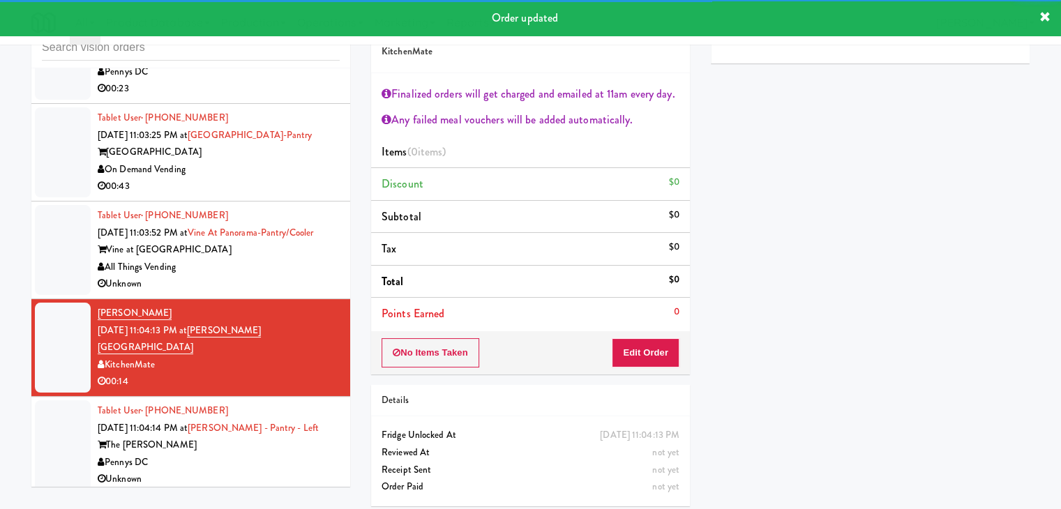
click at [310, 293] on div "Tablet User · (720) 964-6032 [DATE] 11:03:52 PM at [GEOGRAPHIC_DATA] at [GEOGRA…" at bounding box center [219, 250] width 242 height 86
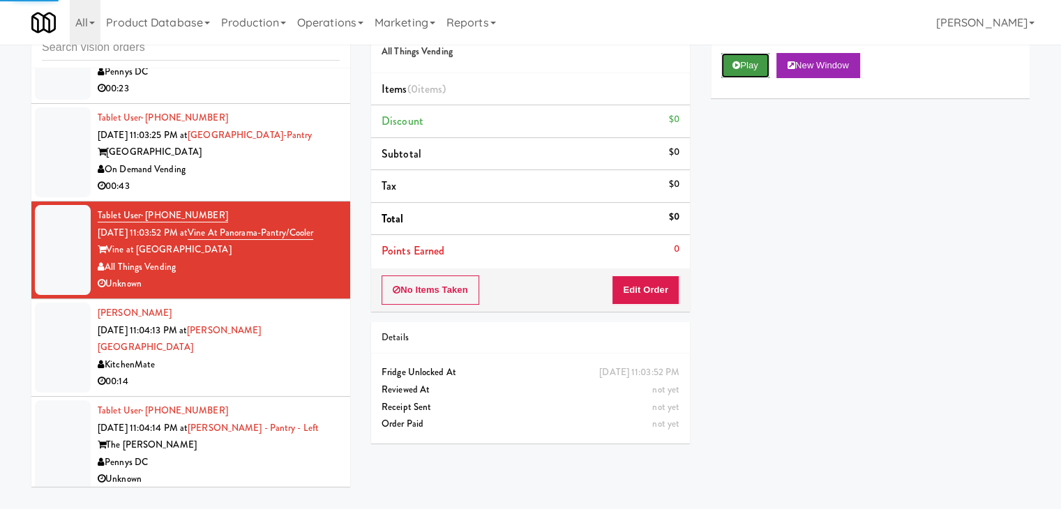
click at [739, 63] on icon at bounding box center [736, 65] width 8 height 9
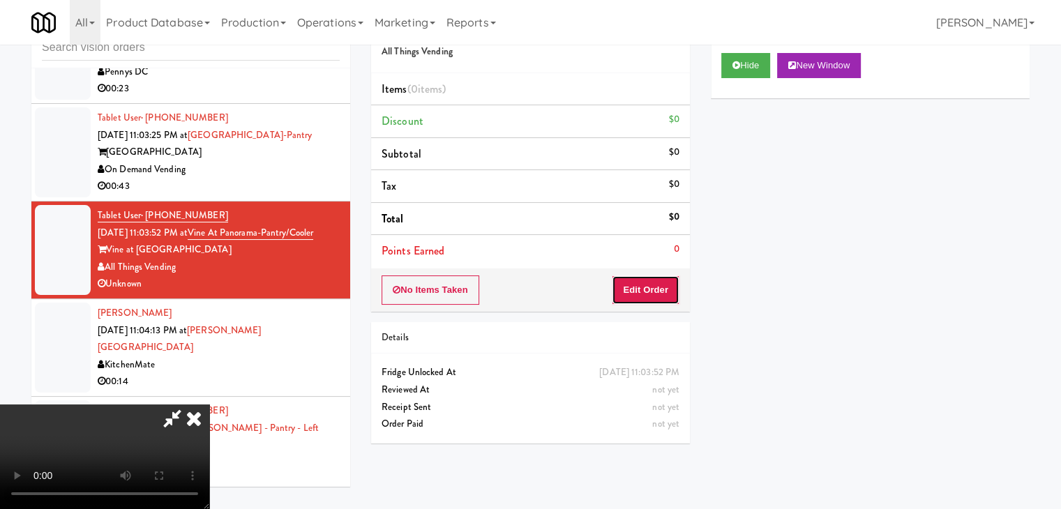
click at [638, 286] on button "Edit Order" at bounding box center [646, 289] width 68 height 29
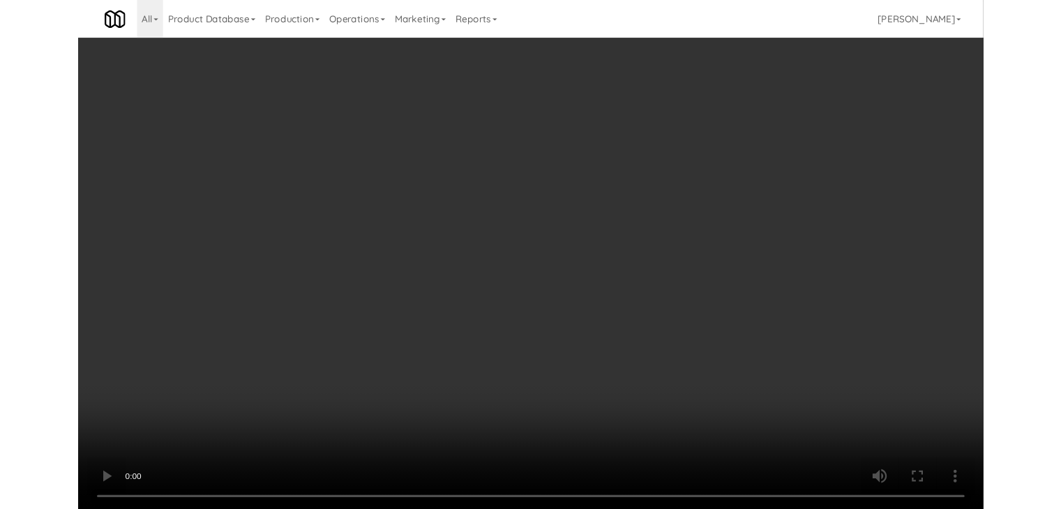
scroll to position [9798, 0]
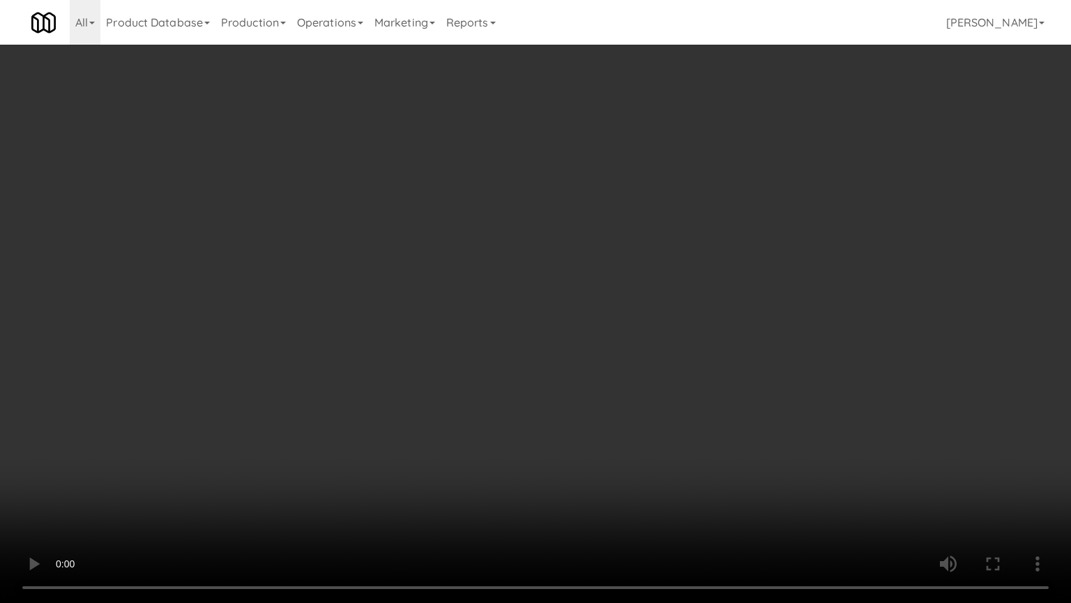
click at [683, 331] on video at bounding box center [535, 301] width 1071 height 603
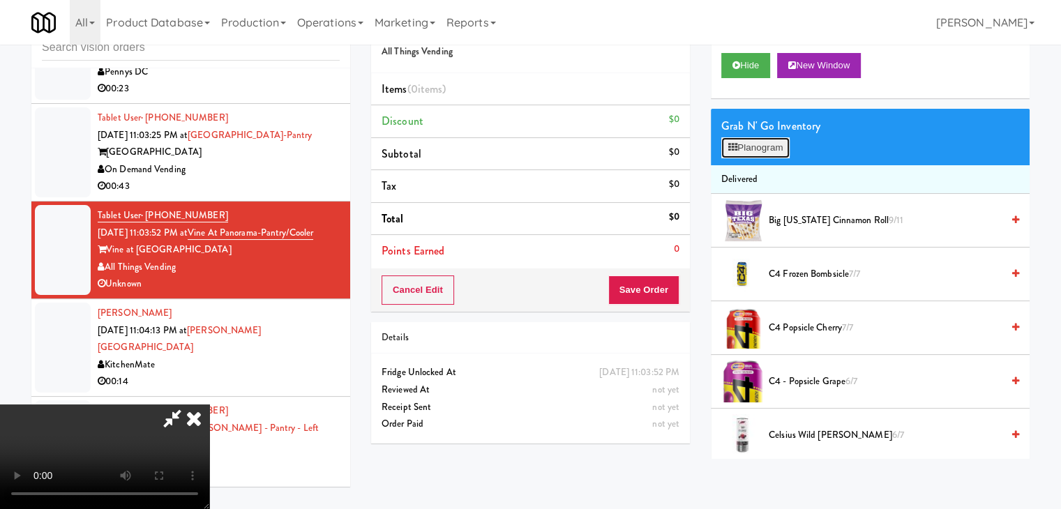
click at [771, 151] on button "Planogram" at bounding box center [755, 147] width 68 height 21
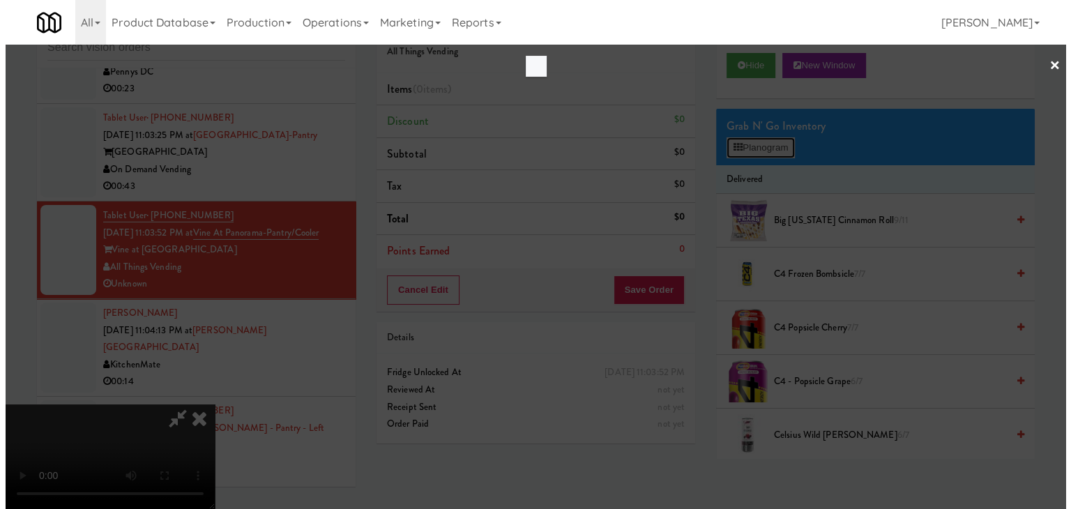
scroll to position [9798, 0]
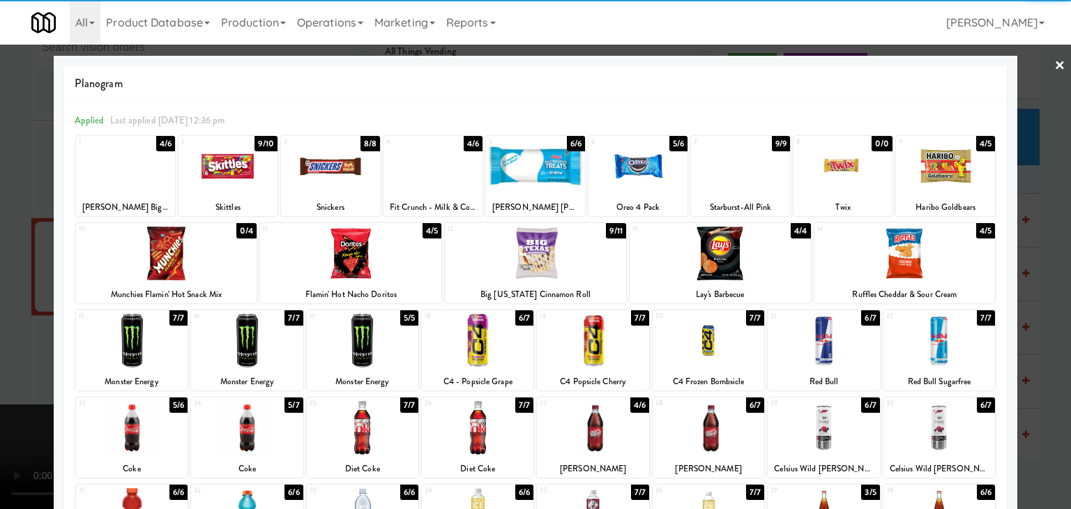
click at [640, 179] on div at bounding box center [638, 166] width 99 height 54
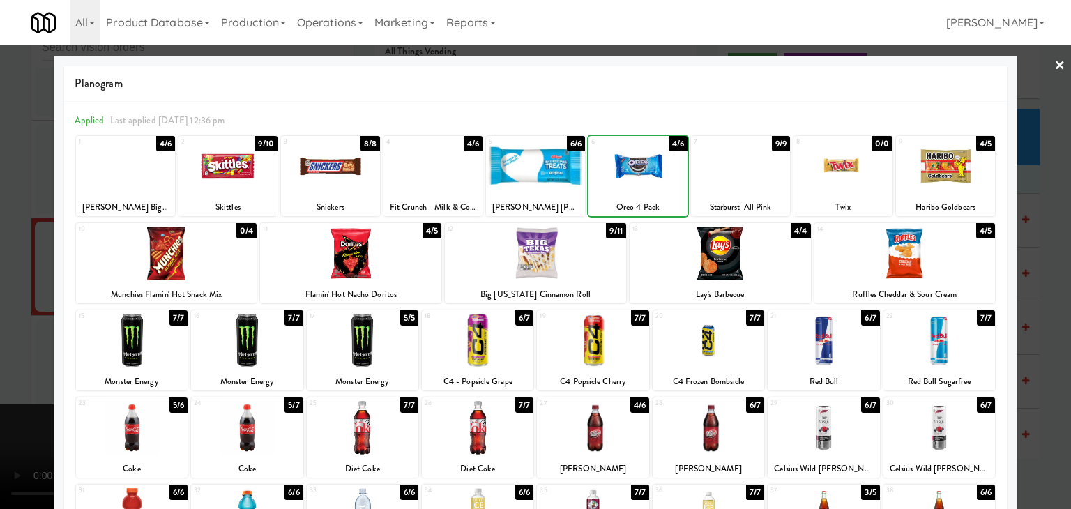
click at [640, 179] on div at bounding box center [638, 166] width 99 height 54
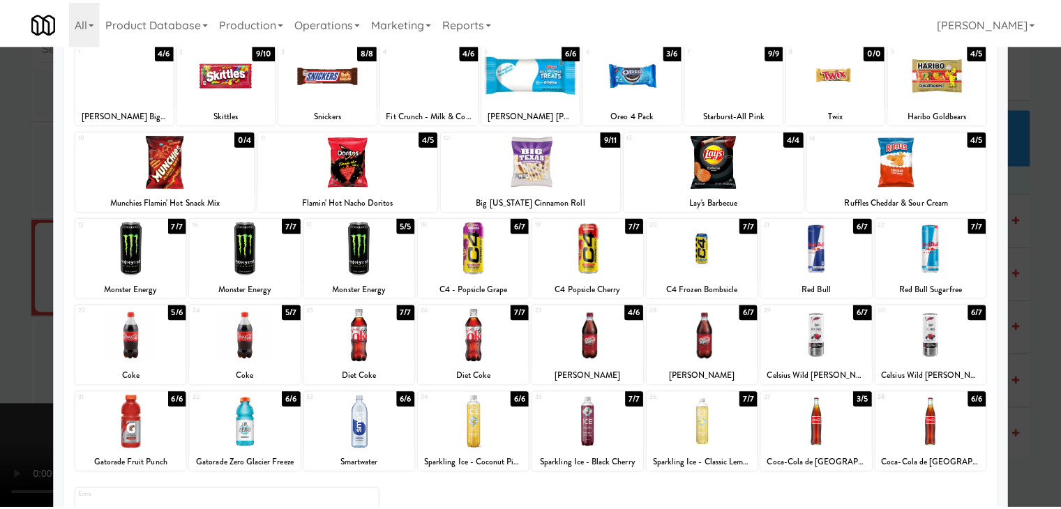
scroll to position [176, 0]
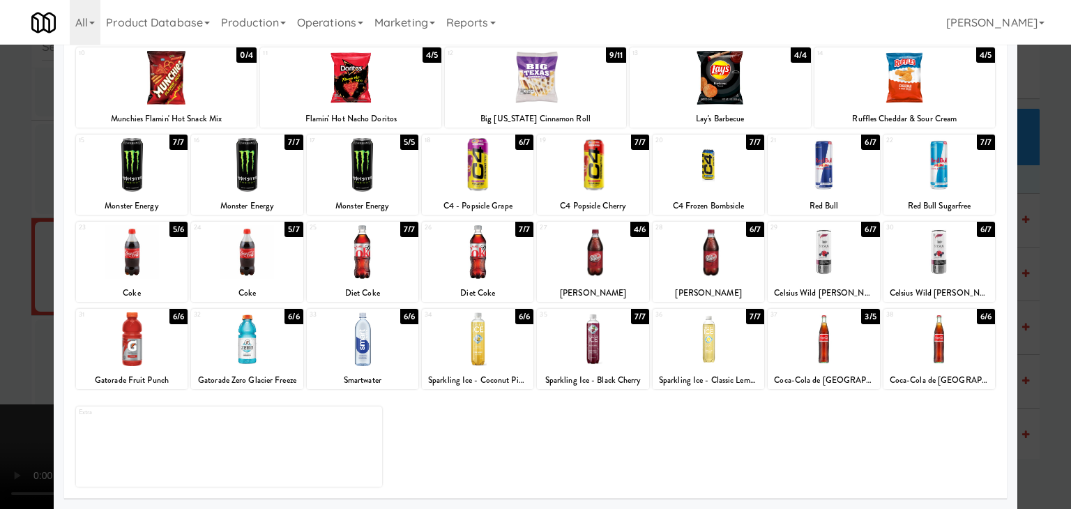
drag, startPoint x: 617, startPoint y: 337, endPoint x: 608, endPoint y: 341, distance: 9.4
click at [614, 338] on div at bounding box center [593, 339] width 112 height 54
drag, startPoint x: 0, startPoint y: 395, endPoint x: 261, endPoint y: 378, distance: 261.4
click at [42, 388] on div at bounding box center [535, 254] width 1071 height 509
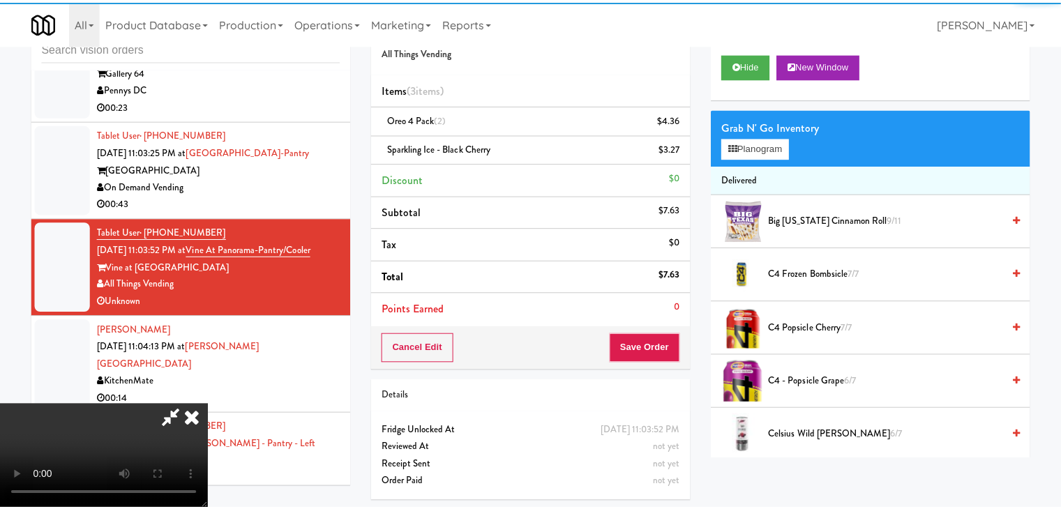
scroll to position [9832, 0]
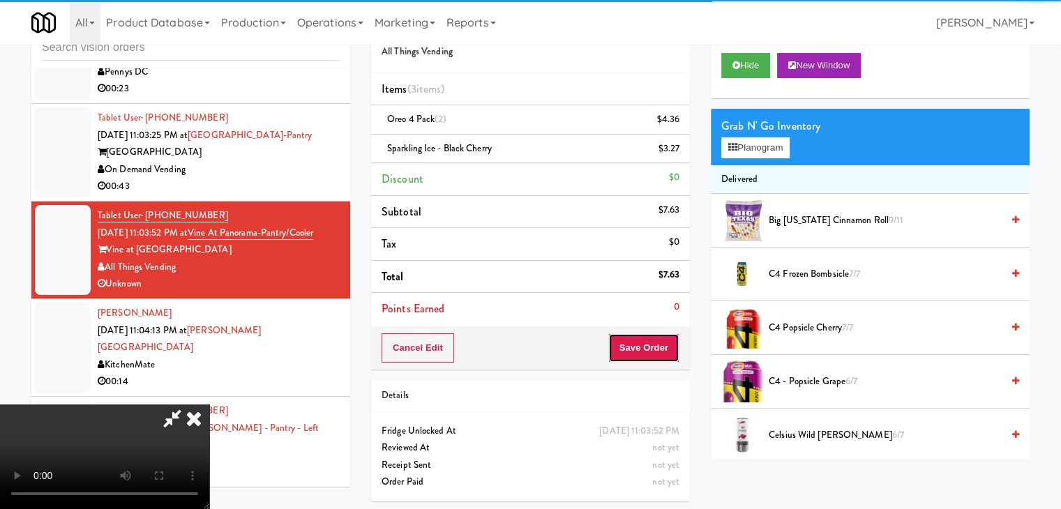
click at [656, 349] on button "Save Order" at bounding box center [643, 347] width 71 height 29
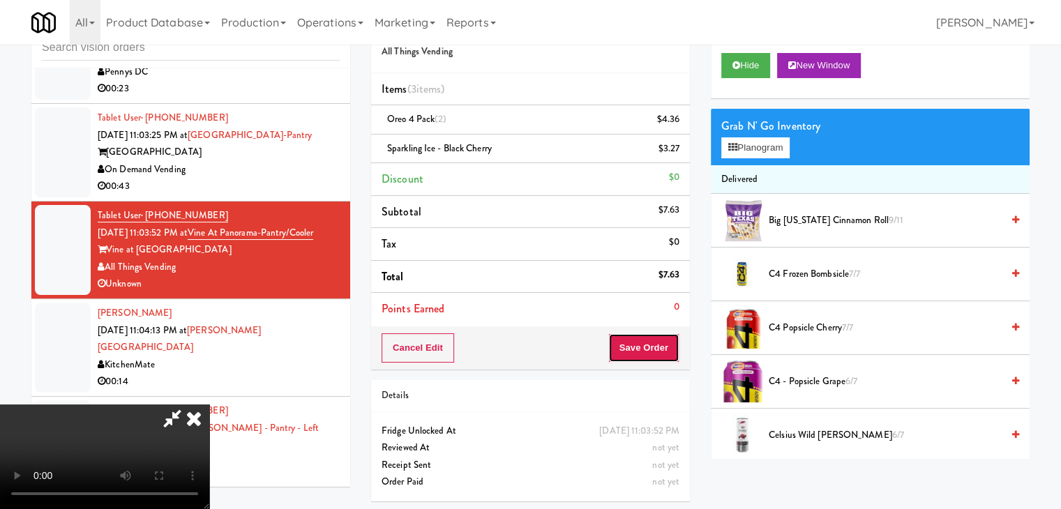
click at [656, 349] on button "Save Order" at bounding box center [643, 347] width 71 height 29
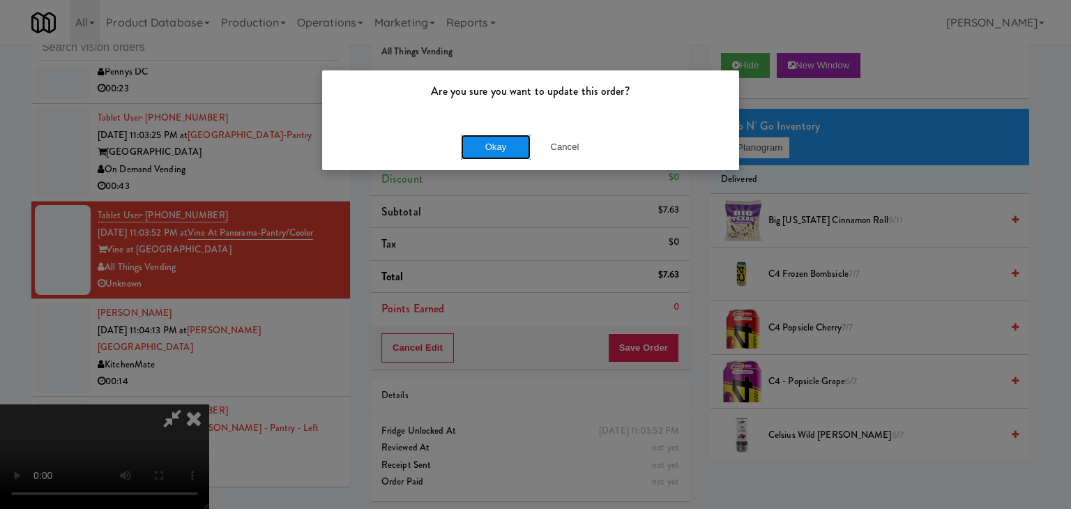
click at [490, 149] on button "Okay" at bounding box center [496, 147] width 70 height 25
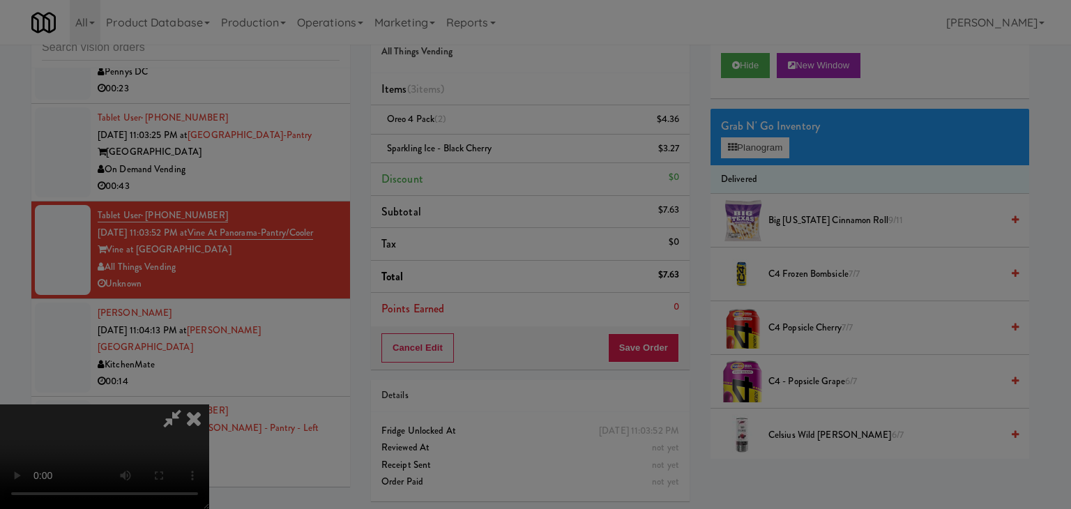
click at [490, 148] on body "Are you sure you want to update this order? Okay Cancel Okay Are you sure you w…" at bounding box center [535, 254] width 1071 height 509
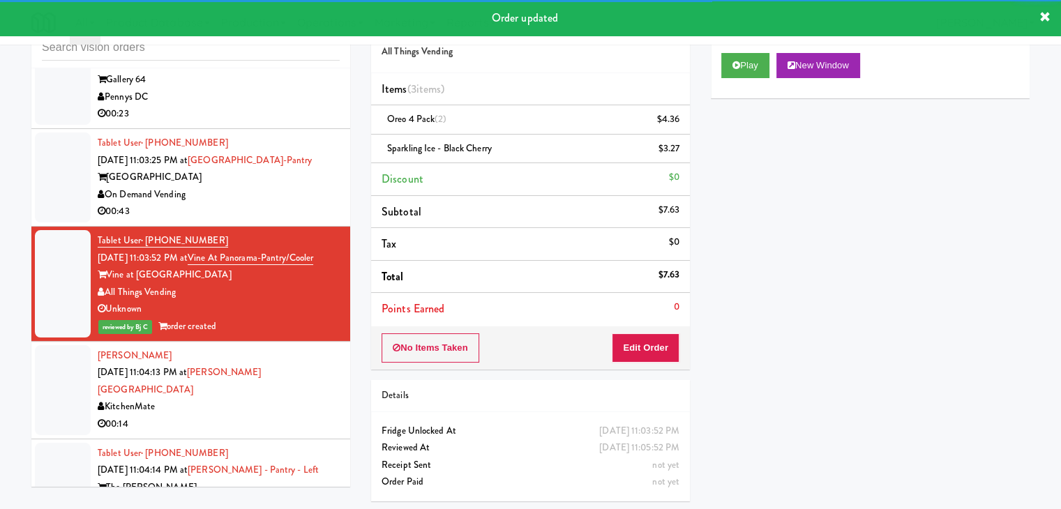
scroll to position [9762, 0]
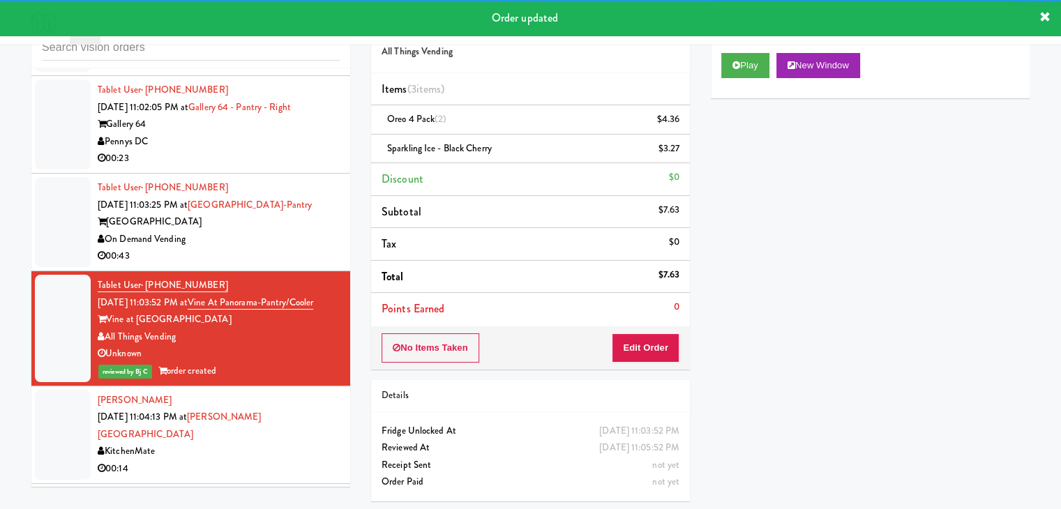
click at [285, 265] on div "00:43" at bounding box center [219, 256] width 242 height 17
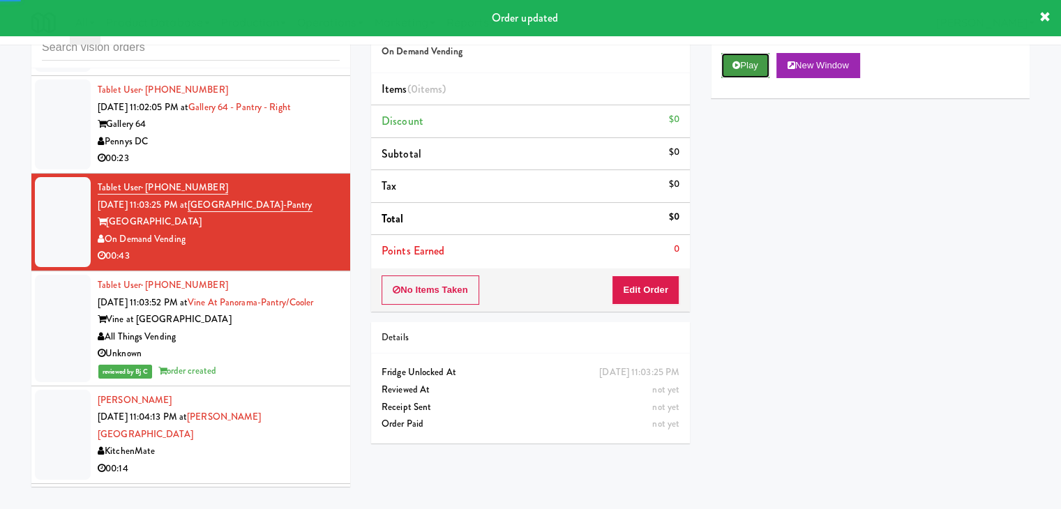
click at [741, 59] on button "Play" at bounding box center [745, 65] width 48 height 25
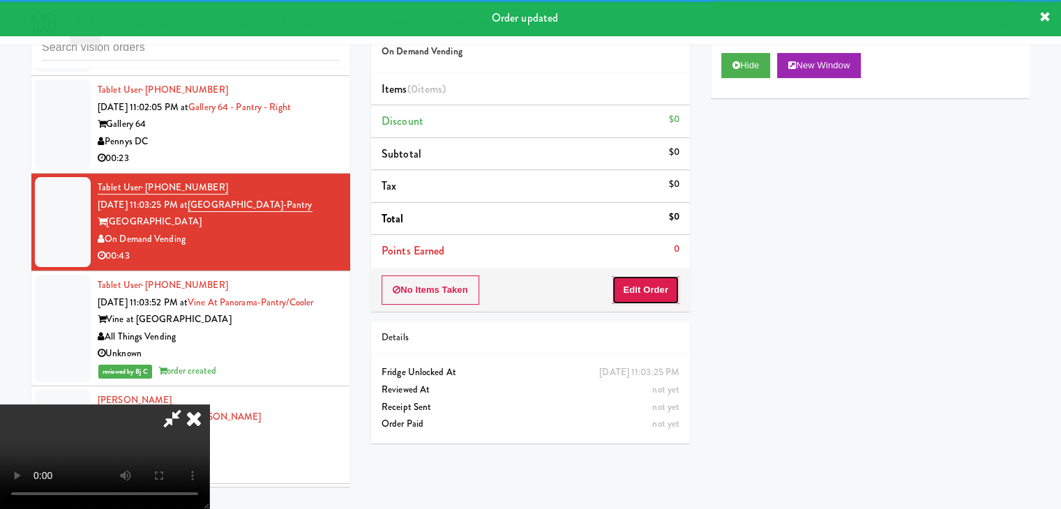
click at [637, 295] on button "Edit Order" at bounding box center [646, 289] width 68 height 29
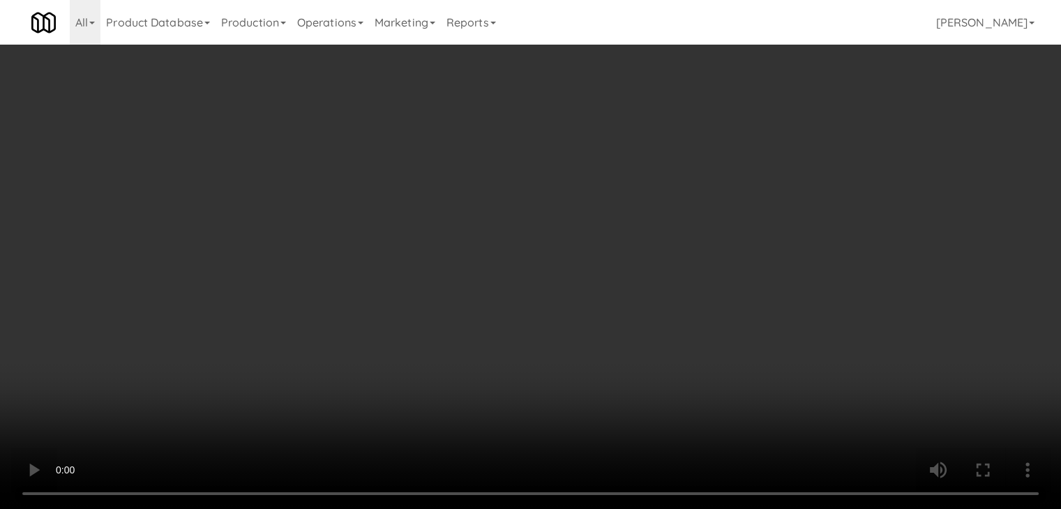
scroll to position [9728, 0]
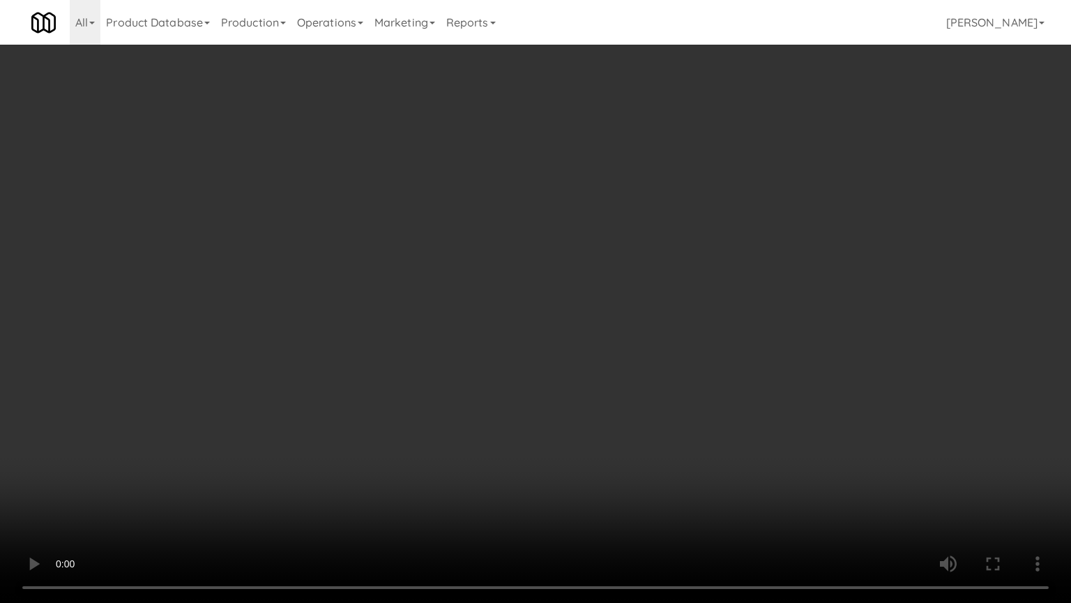
click at [574, 395] on video at bounding box center [535, 301] width 1071 height 603
click at [573, 396] on video at bounding box center [535, 301] width 1071 height 603
click at [586, 382] on video at bounding box center [535, 301] width 1071 height 603
click at [586, 380] on video at bounding box center [535, 301] width 1071 height 603
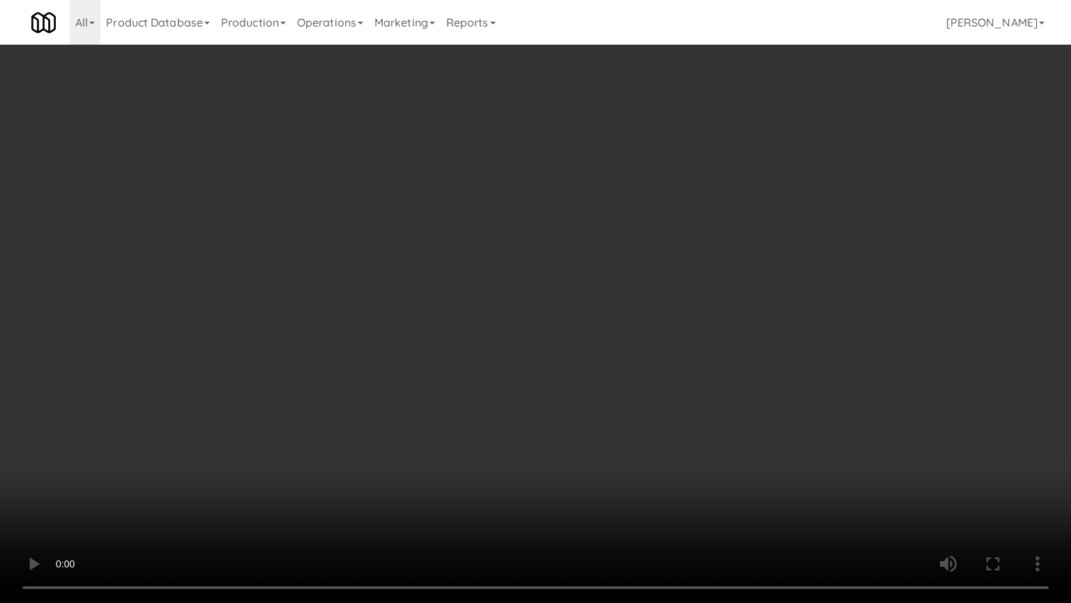
click at [586, 380] on video at bounding box center [535, 301] width 1071 height 603
click at [587, 377] on video at bounding box center [535, 301] width 1071 height 603
click at [689, 317] on video at bounding box center [535, 301] width 1071 height 603
drag, startPoint x: 689, startPoint y: 317, endPoint x: 723, endPoint y: 166, distance: 154.3
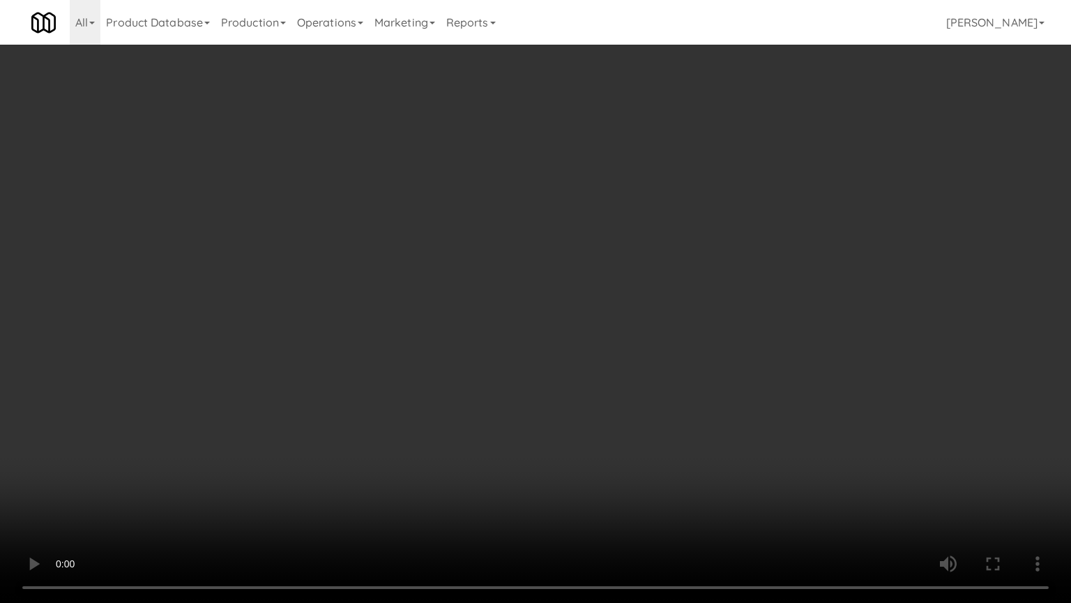
click at [689, 315] on video at bounding box center [535, 301] width 1071 height 603
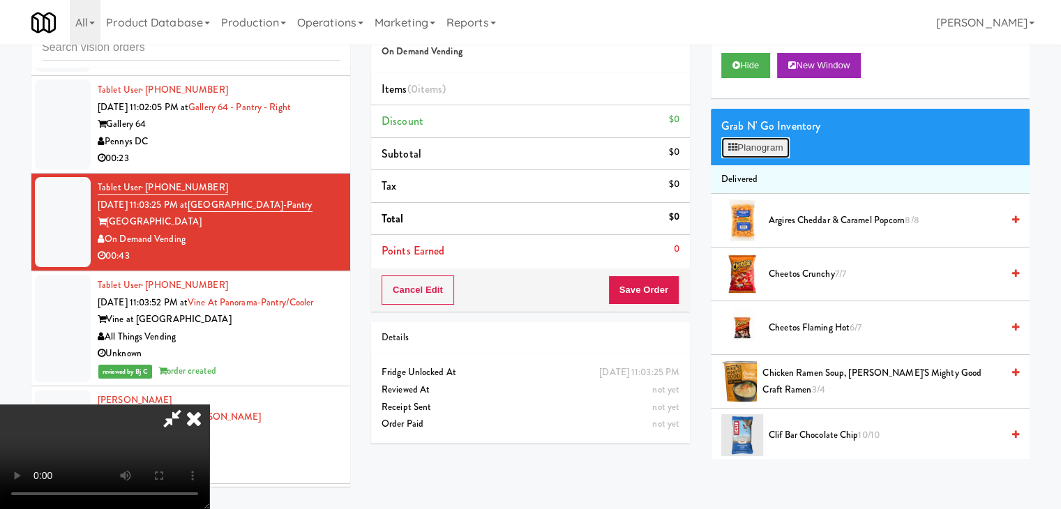
click at [756, 146] on button "Planogram" at bounding box center [755, 147] width 68 height 21
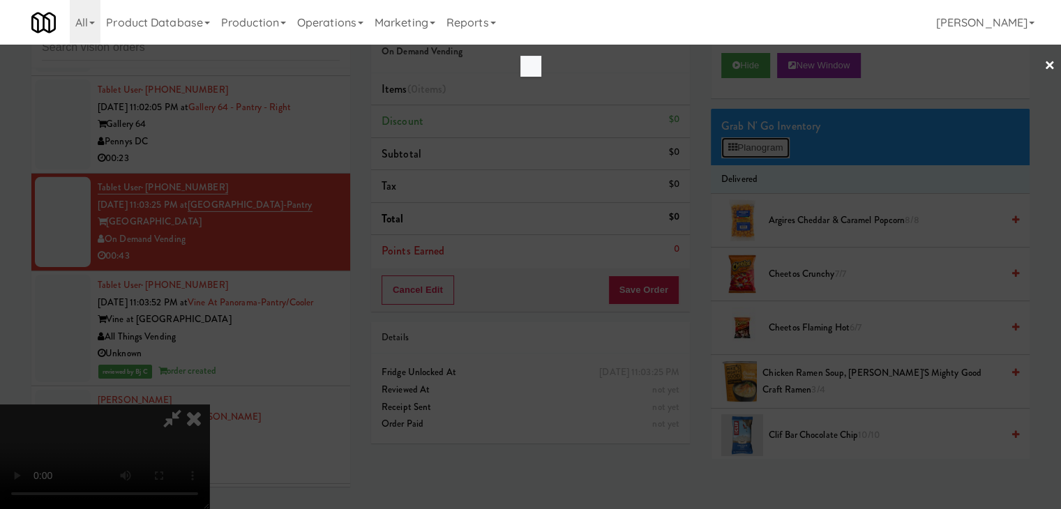
scroll to position [9728, 0]
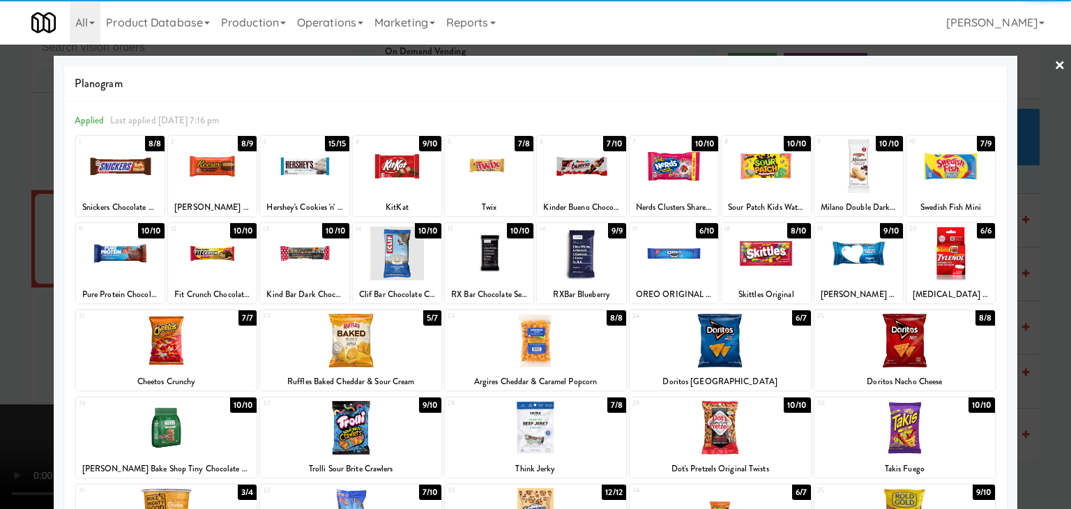
click at [843, 184] on div at bounding box center [859, 166] width 89 height 54
drag, startPoint x: 0, startPoint y: 330, endPoint x: 54, endPoint y: 327, distance: 54.5
click at [3, 330] on div at bounding box center [535, 254] width 1071 height 509
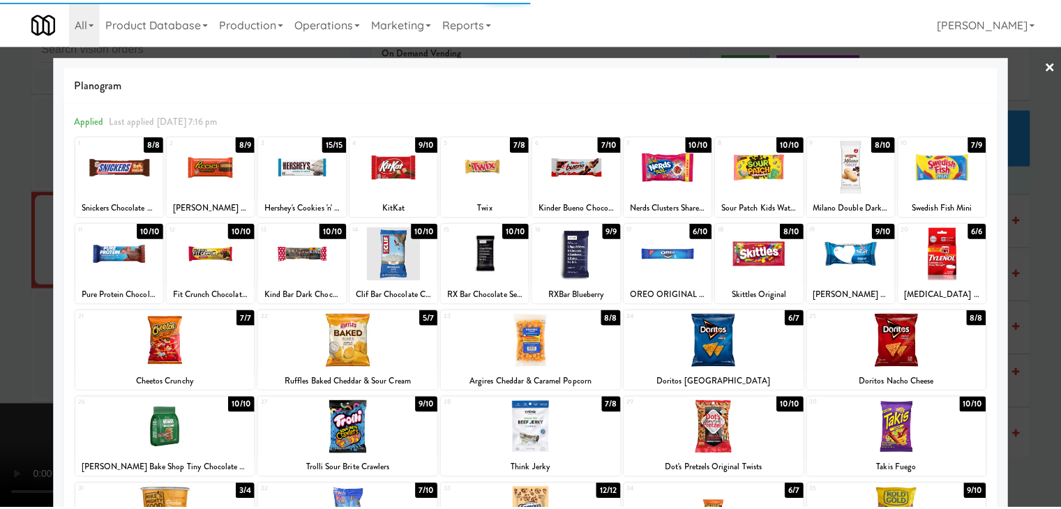
scroll to position [9762, 0]
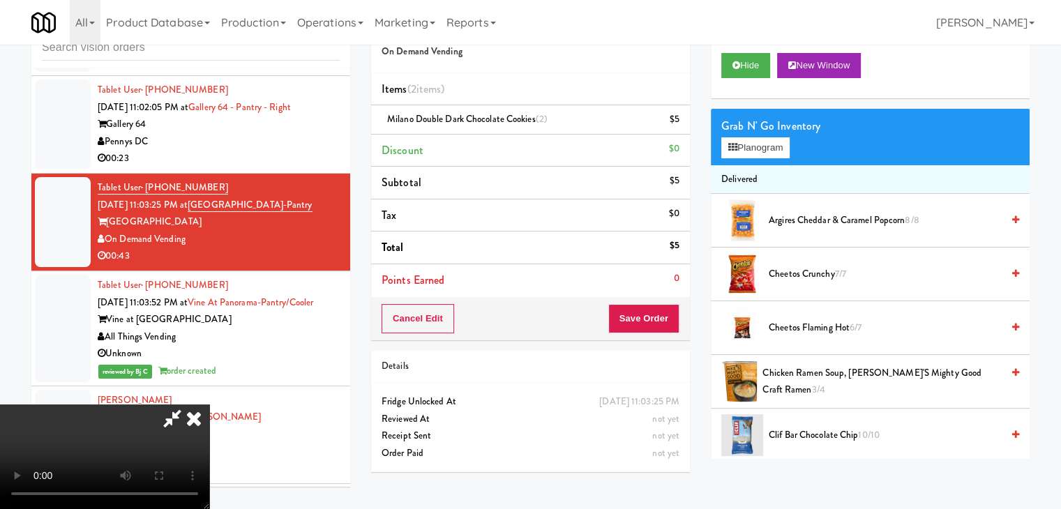
drag, startPoint x: 684, startPoint y: 327, endPoint x: 674, endPoint y: 324, distance: 10.4
click at [681, 326] on div "Cancel Edit Save Order" at bounding box center [530, 318] width 319 height 43
click at [664, 322] on button "Save Order" at bounding box center [643, 318] width 71 height 29
click at [663, 321] on button "Save Order" at bounding box center [643, 318] width 71 height 29
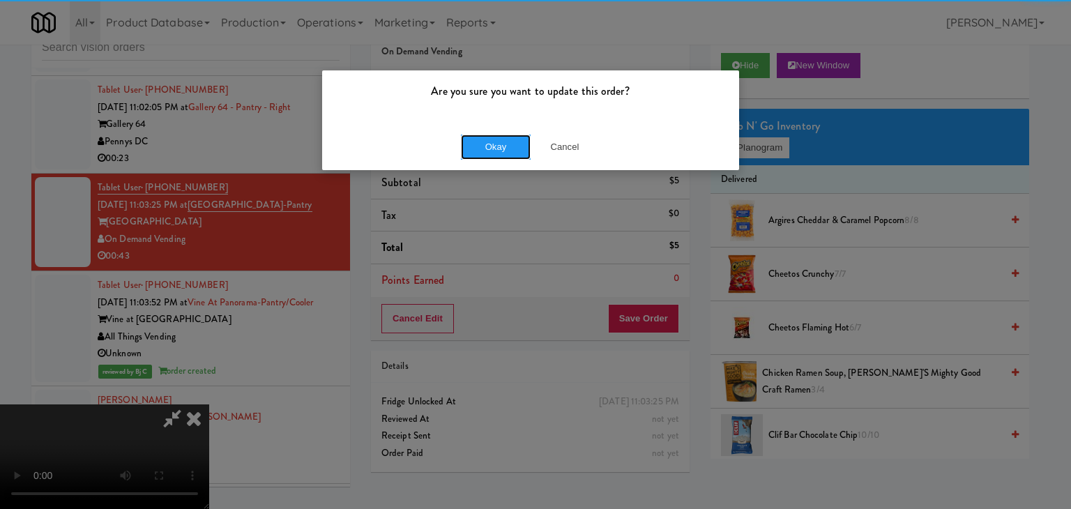
click at [509, 130] on div "Okay Cancel" at bounding box center [530, 146] width 417 height 47
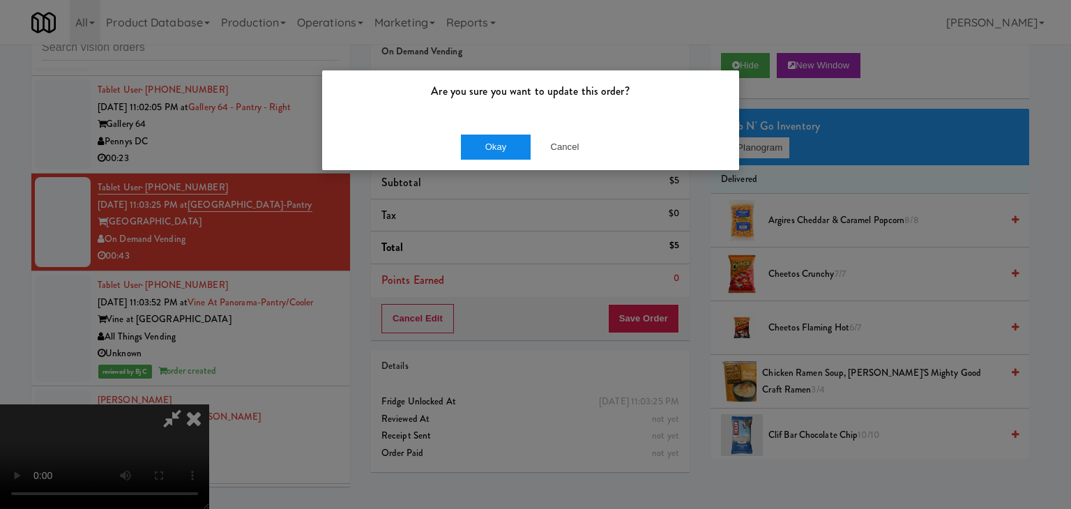
drag, startPoint x: 505, startPoint y: 133, endPoint x: 501, endPoint y: 139, distance: 7.8
click at [502, 135] on div "Okay Cancel" at bounding box center [530, 146] width 417 height 47
click at [500, 144] on button "Okay" at bounding box center [496, 147] width 70 height 25
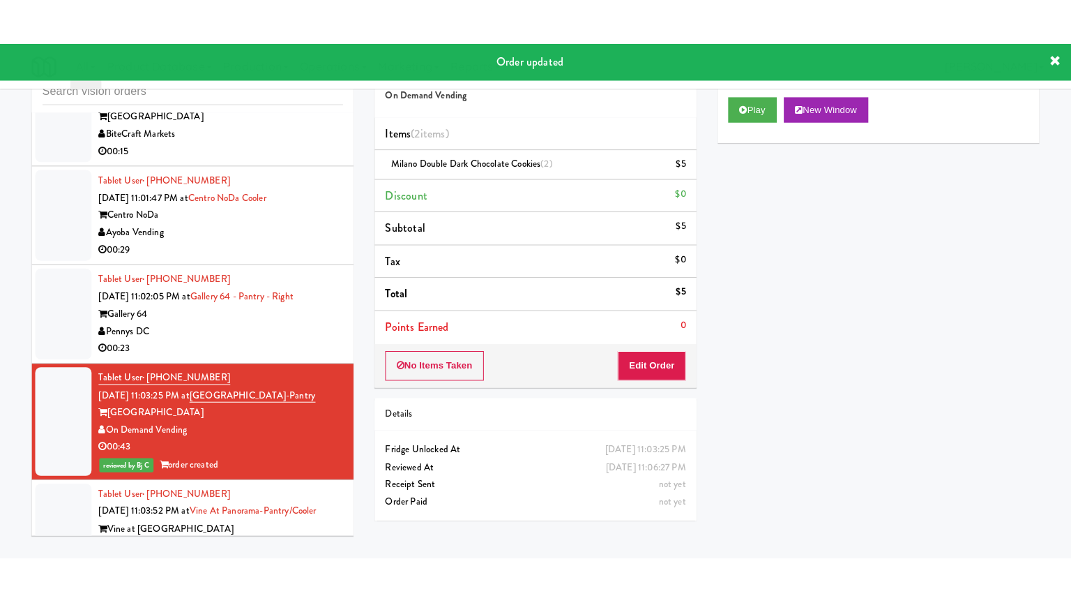
scroll to position [9553, 0]
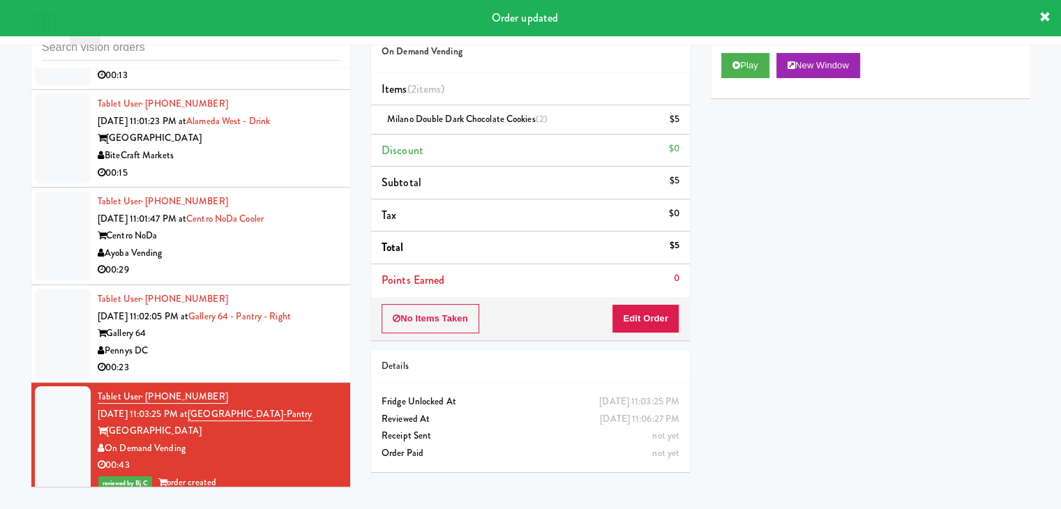
click at [218, 360] on div "Pennys DC" at bounding box center [219, 350] width 242 height 17
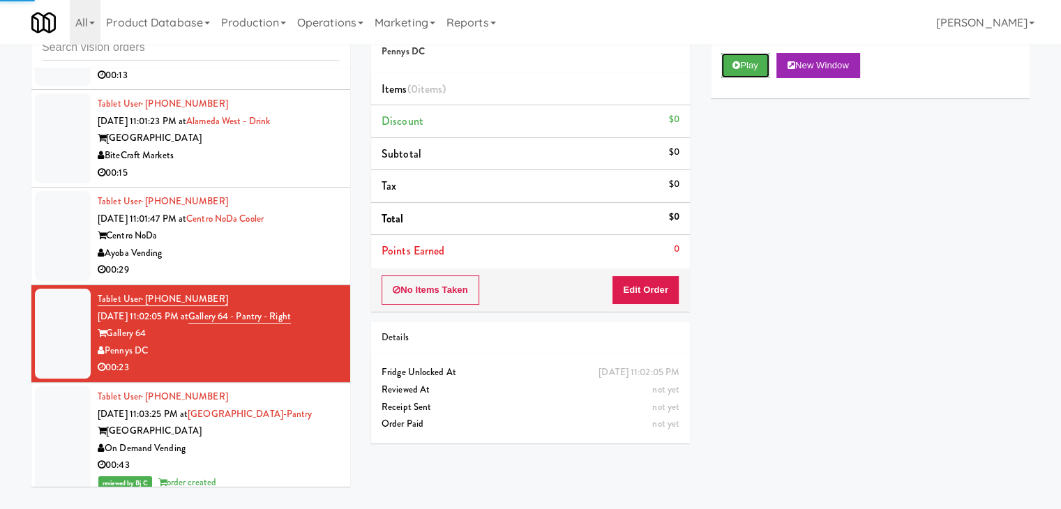
drag, startPoint x: 749, startPoint y: 70, endPoint x: 745, endPoint y: 84, distance: 14.6
click at [748, 69] on button "Play" at bounding box center [745, 65] width 48 height 25
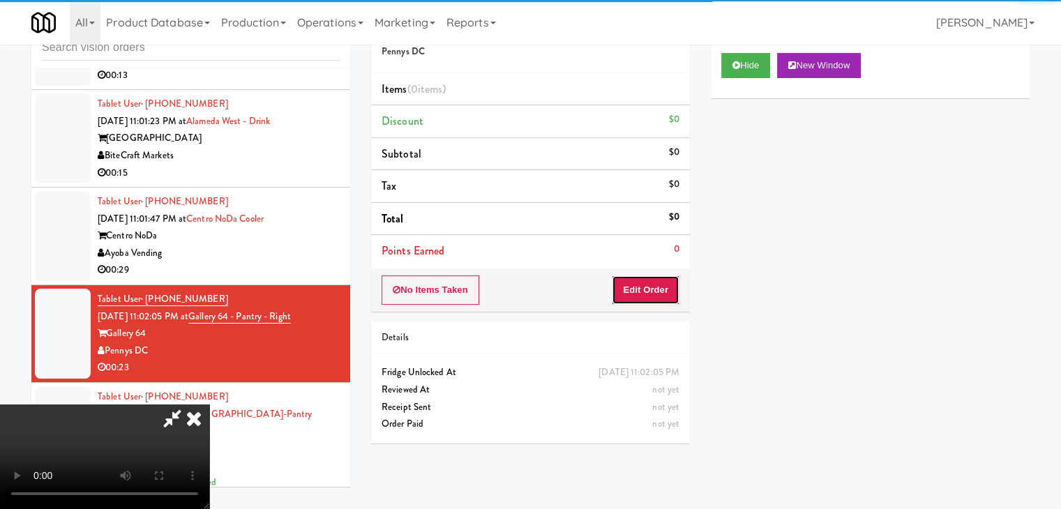
click at [644, 291] on button "Edit Order" at bounding box center [646, 289] width 68 height 29
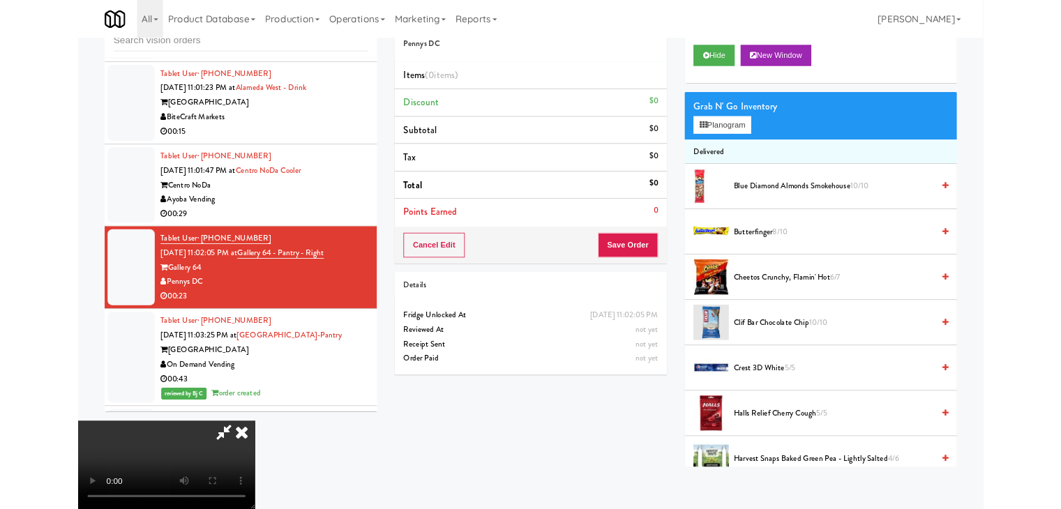
scroll to position [9519, 0]
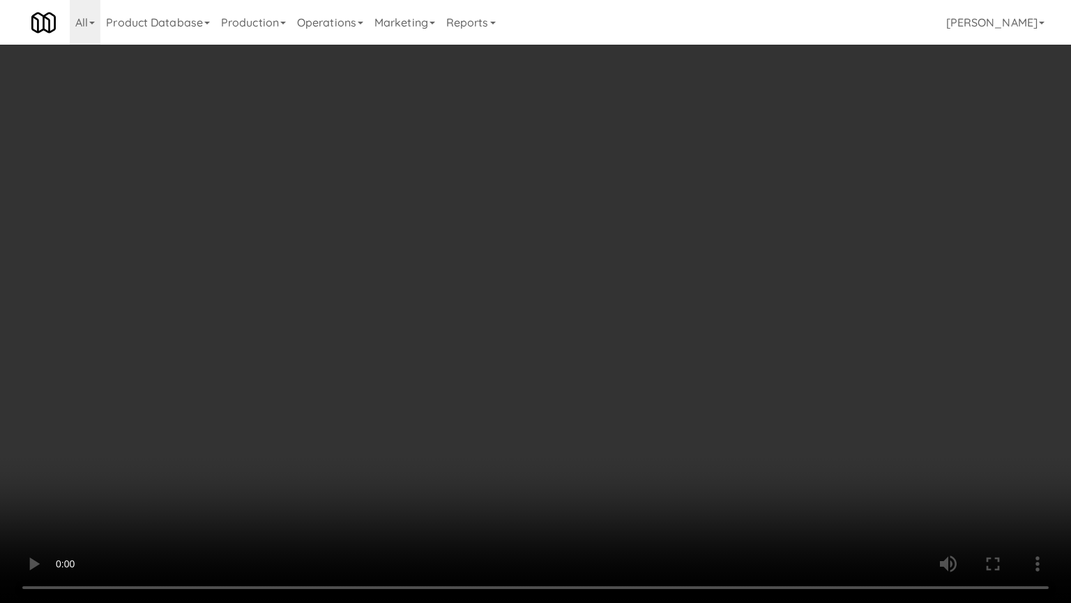
click at [679, 356] on video at bounding box center [535, 301] width 1071 height 603
click at [682, 356] on video at bounding box center [535, 301] width 1071 height 603
drag, startPoint x: 682, startPoint y: 356, endPoint x: 677, endPoint y: 361, distance: 7.9
click at [680, 357] on video at bounding box center [535, 301] width 1071 height 603
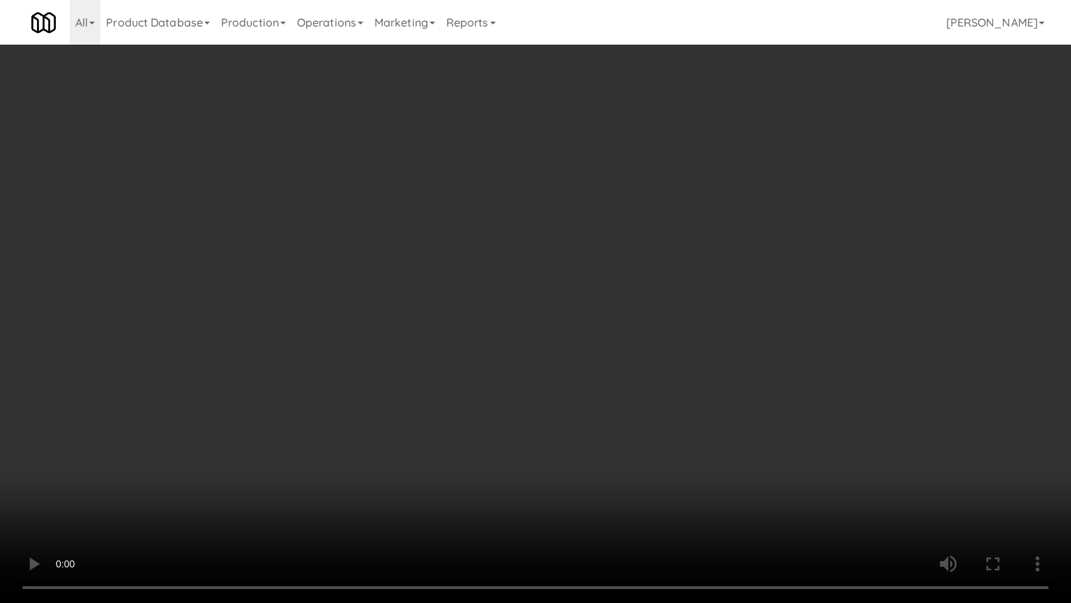
click at [676, 359] on video at bounding box center [535, 301] width 1071 height 603
click at [633, 318] on video at bounding box center [535, 301] width 1071 height 603
click at [567, 444] on video at bounding box center [535, 301] width 1071 height 603
click at [580, 349] on video at bounding box center [535, 301] width 1071 height 603
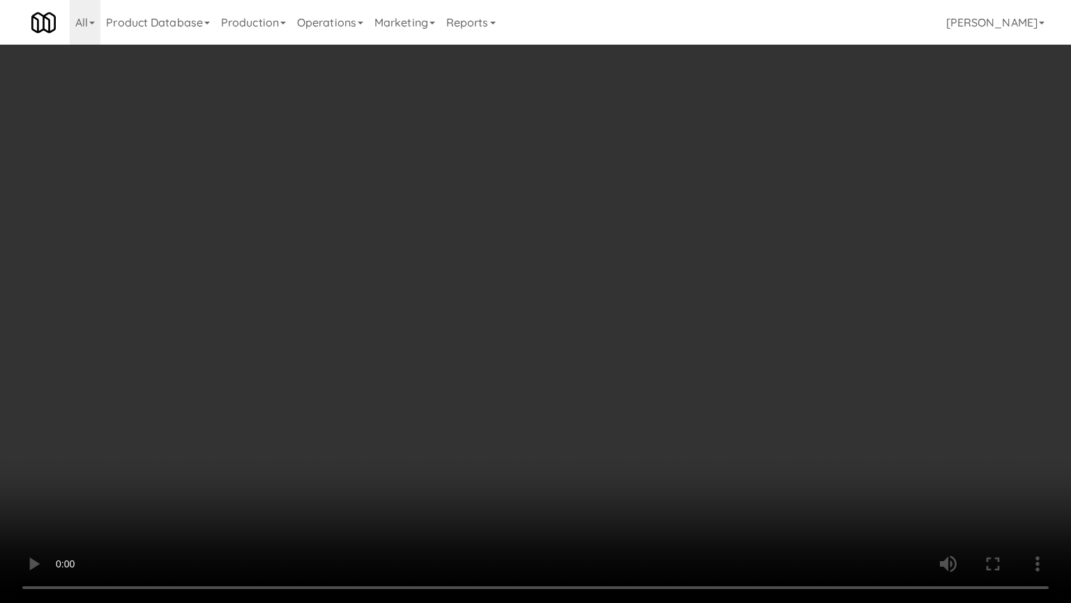
drag, startPoint x: 580, startPoint y: 349, endPoint x: 658, endPoint y: 192, distance: 174.7
click at [580, 346] on video at bounding box center [535, 301] width 1071 height 603
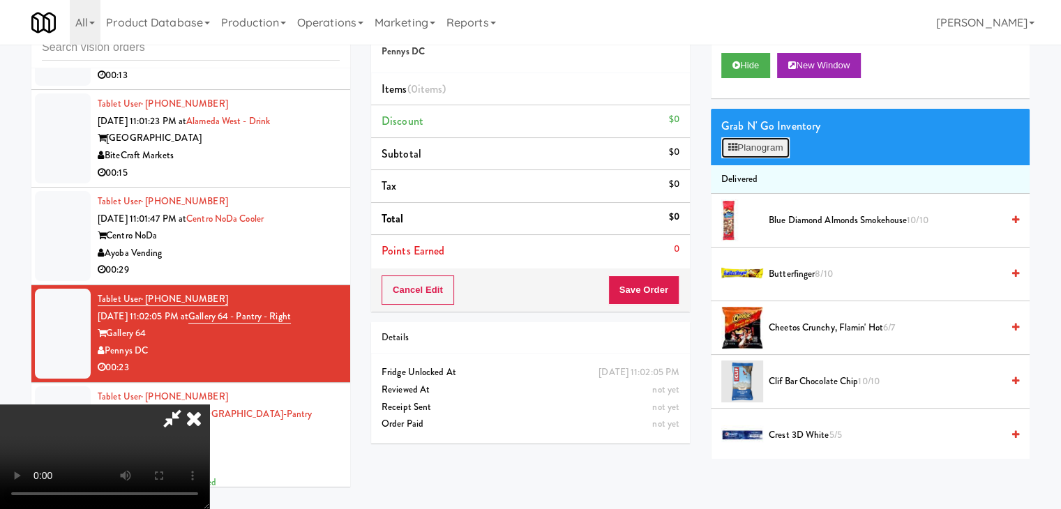
click at [742, 137] on button "Planogram" at bounding box center [755, 147] width 68 height 21
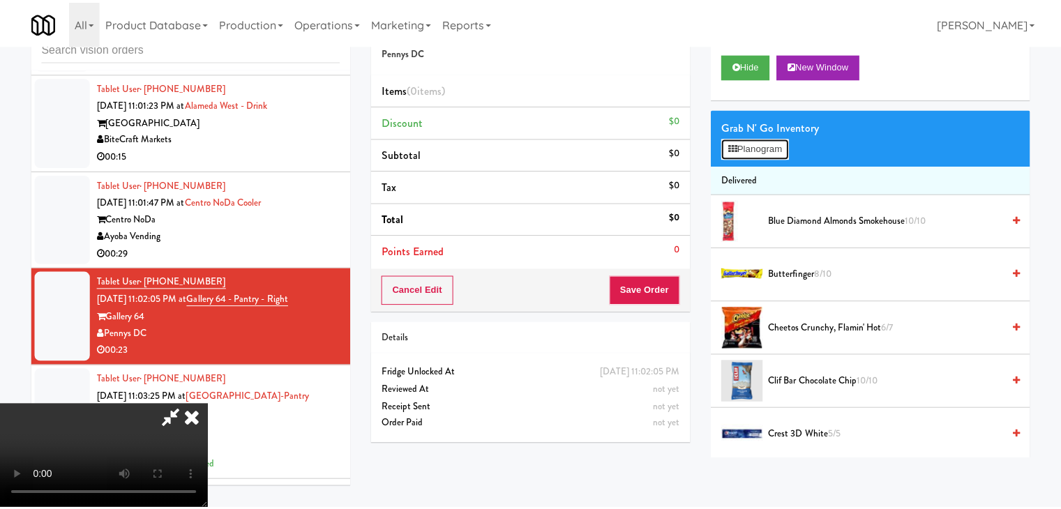
scroll to position [9519, 0]
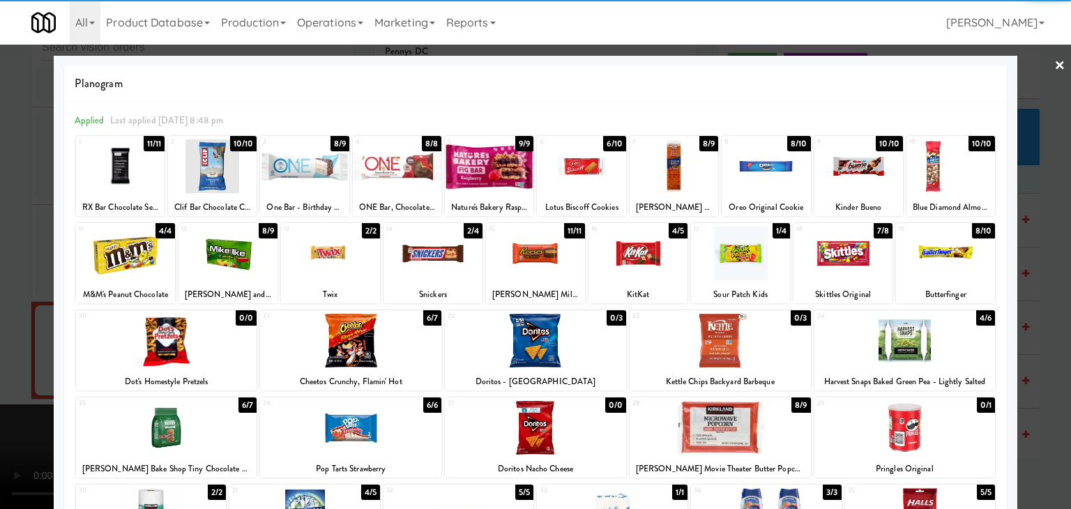
click at [554, 262] on div at bounding box center [535, 254] width 99 height 54
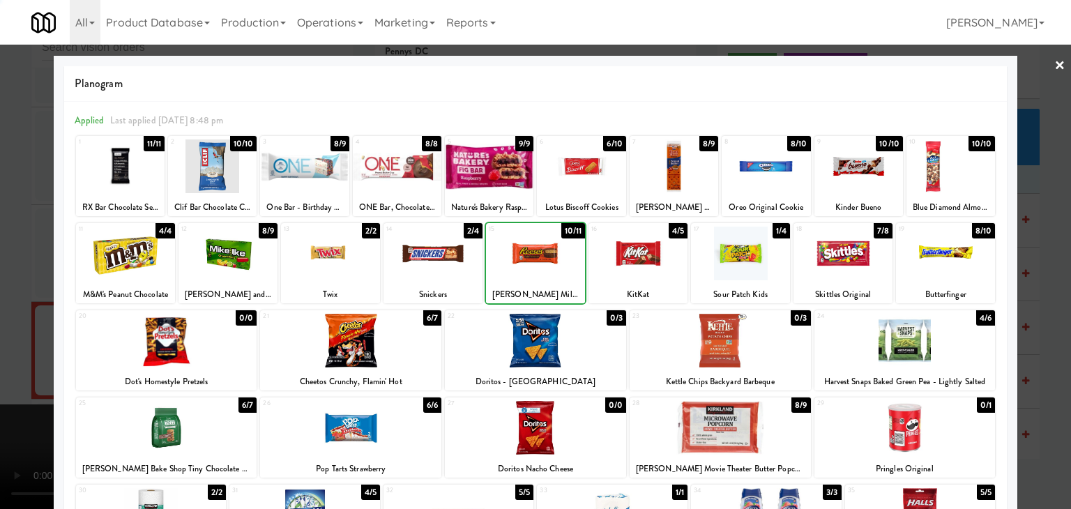
drag, startPoint x: 0, startPoint y: 290, endPoint x: 191, endPoint y: 286, distance: 191.1
click at [18, 287] on div at bounding box center [535, 254] width 1071 height 509
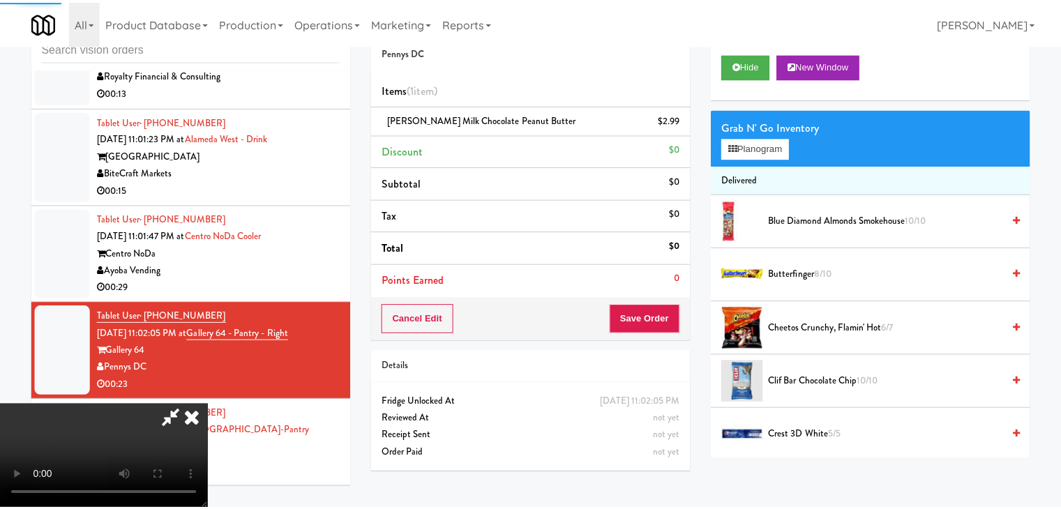
scroll to position [9553, 0]
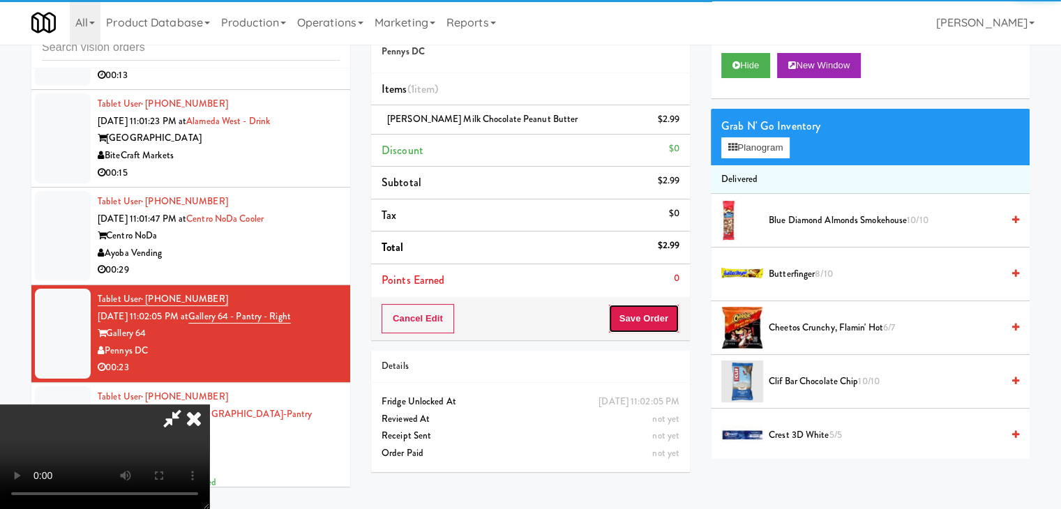
click at [655, 316] on button "Save Order" at bounding box center [643, 318] width 71 height 29
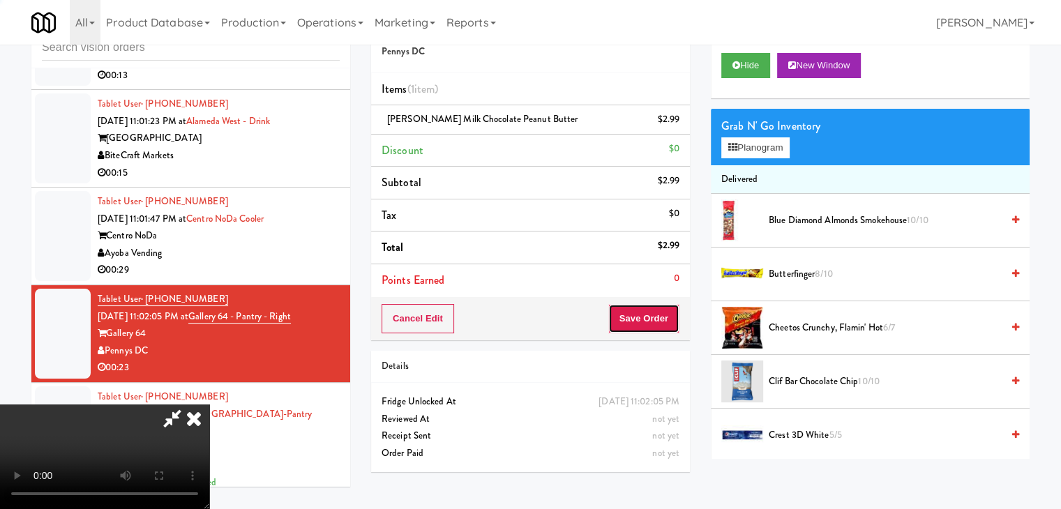
click at [655, 316] on button "Save Order" at bounding box center [643, 318] width 71 height 29
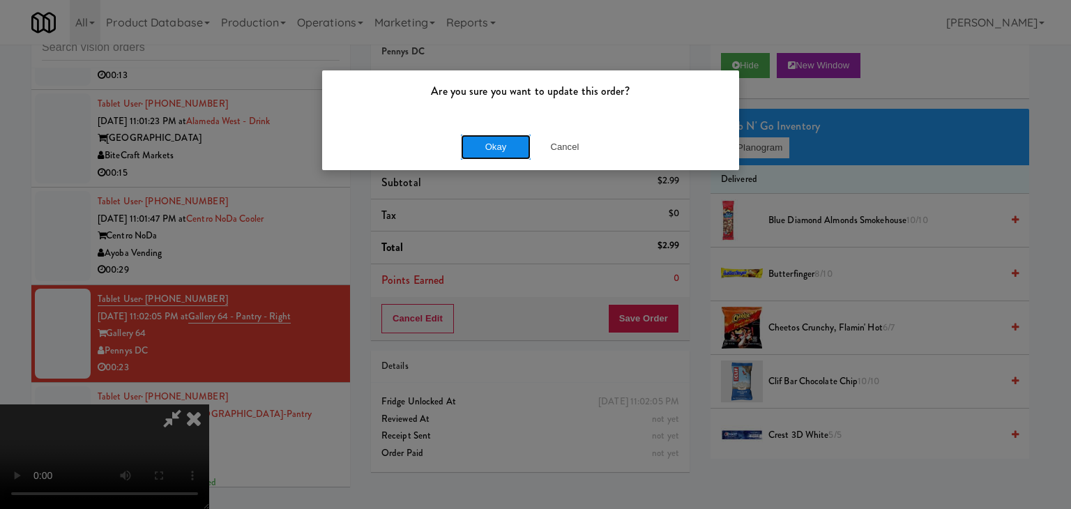
click at [480, 151] on button "Okay" at bounding box center [496, 147] width 70 height 25
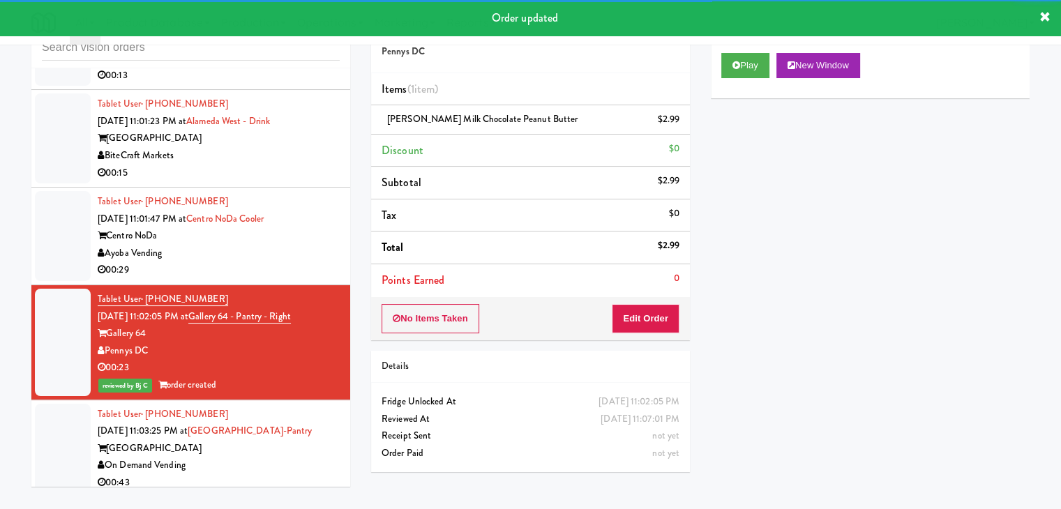
click at [289, 262] on div "Ayoba Vending" at bounding box center [219, 253] width 242 height 17
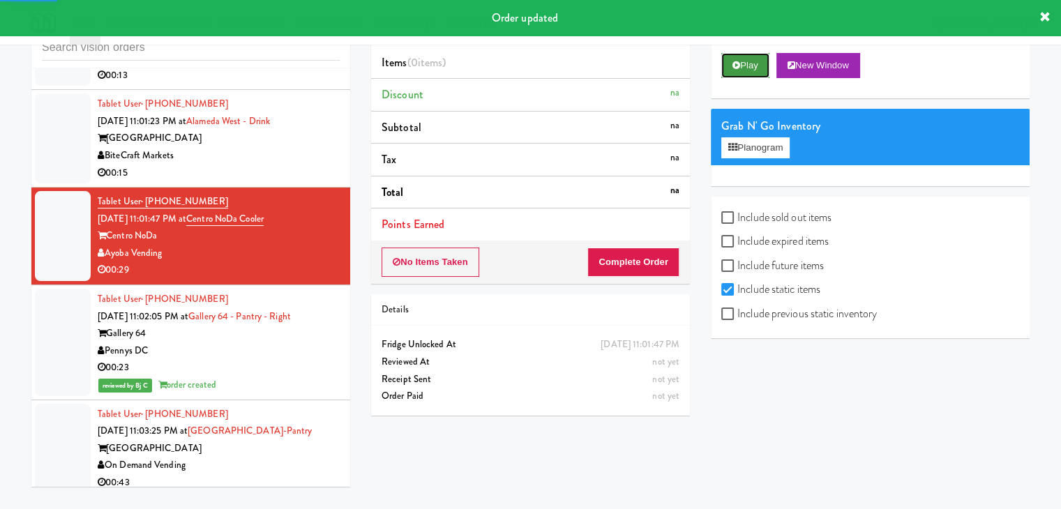
click at [734, 61] on icon at bounding box center [736, 65] width 8 height 9
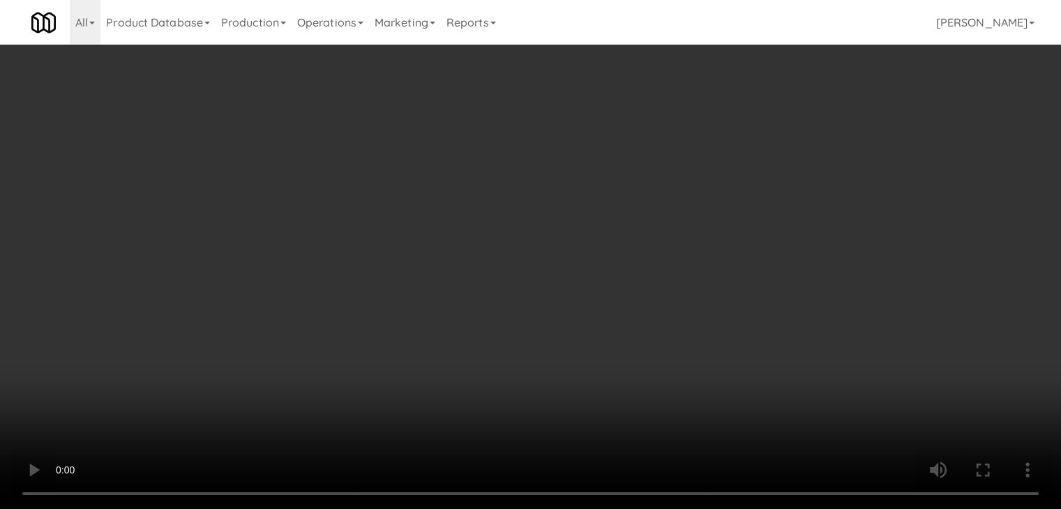
scroll to position [9519, 0]
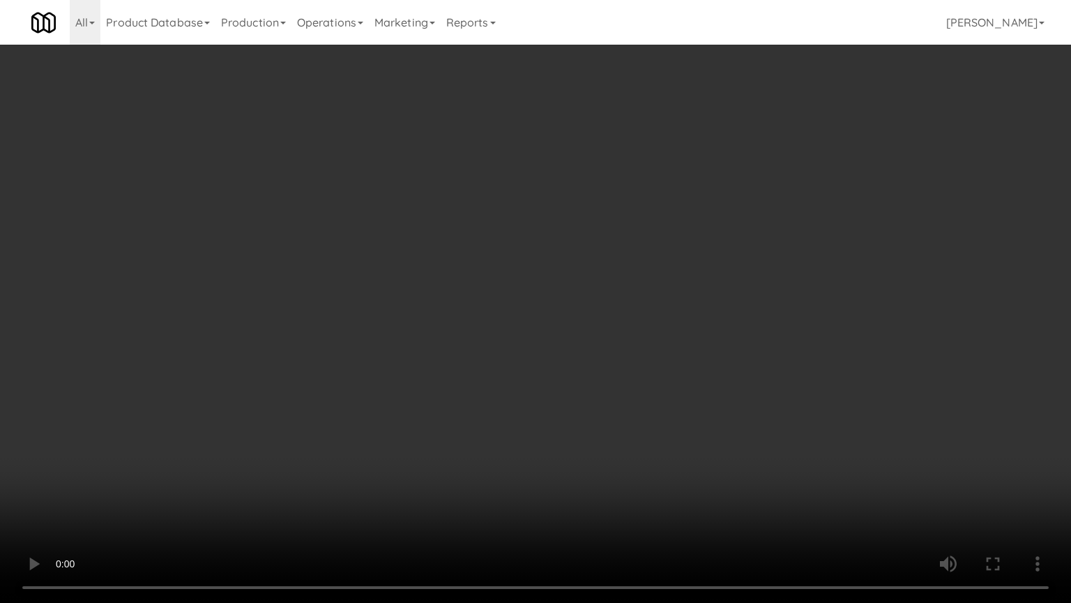
click at [684, 410] on video at bounding box center [535, 301] width 1071 height 603
click at [678, 411] on video at bounding box center [535, 301] width 1071 height 603
click at [666, 405] on video at bounding box center [535, 301] width 1071 height 603
click at [667, 400] on video at bounding box center [535, 301] width 1071 height 603
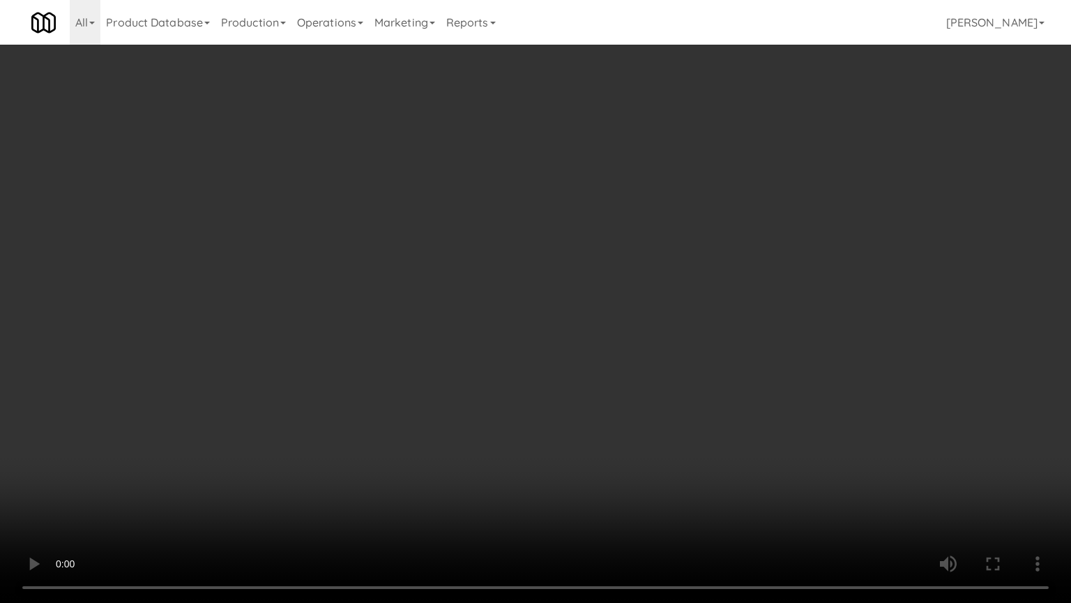
click at [666, 400] on video at bounding box center [535, 301] width 1071 height 603
click at [684, 361] on video at bounding box center [535, 301] width 1071 height 603
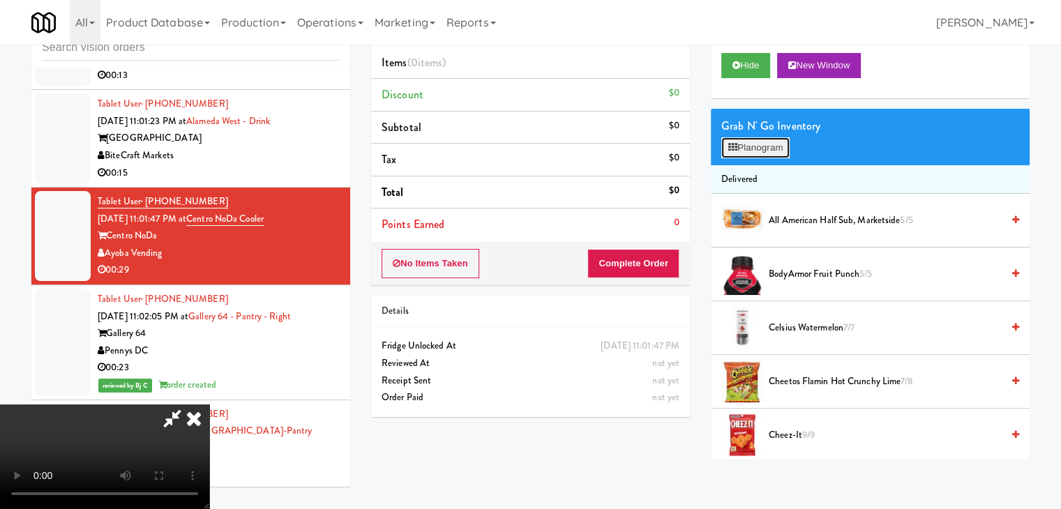
click at [771, 144] on button "Planogram" at bounding box center [755, 147] width 68 height 21
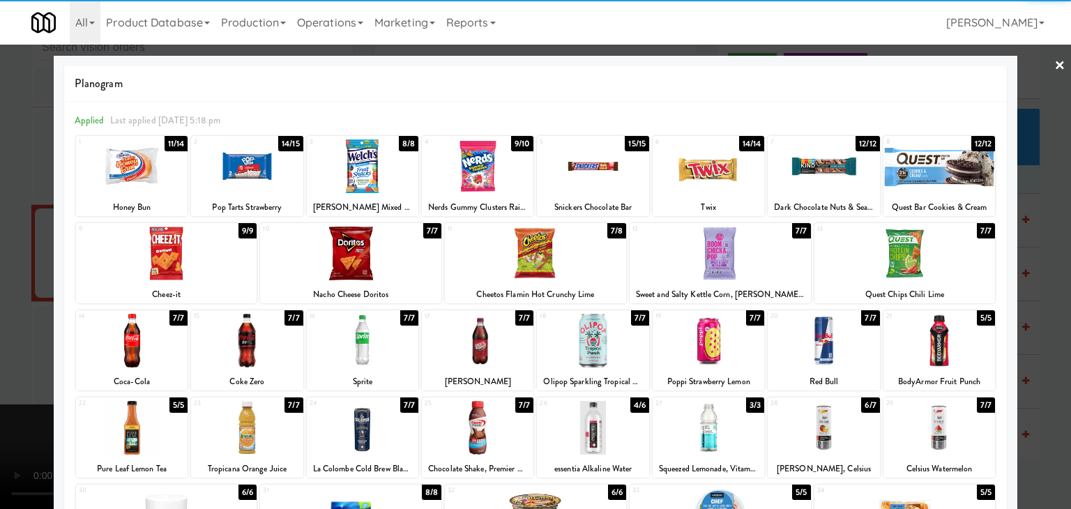
click at [612, 174] on div at bounding box center [593, 166] width 112 height 54
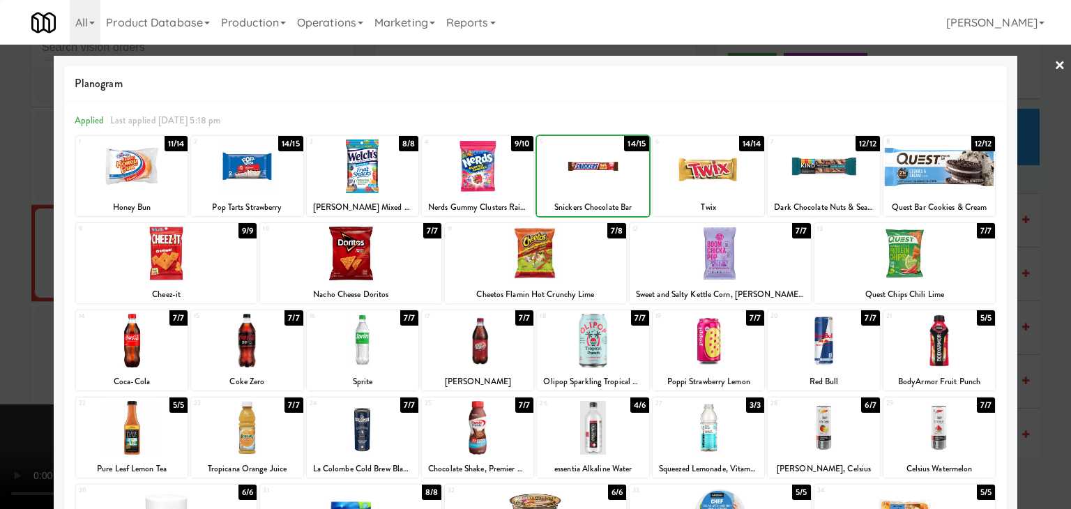
click at [692, 176] on div at bounding box center [709, 166] width 112 height 54
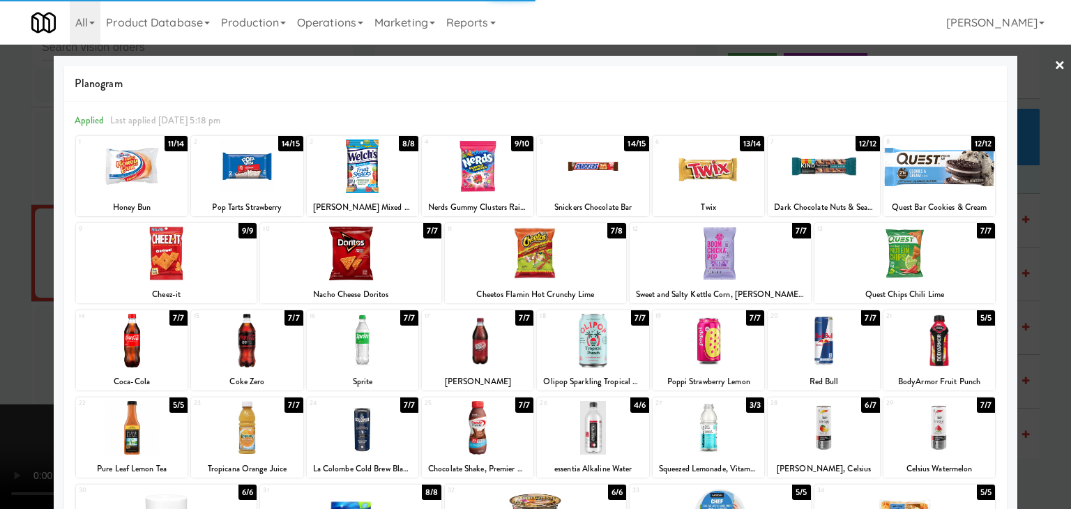
drag, startPoint x: 0, startPoint y: 275, endPoint x: 201, endPoint y: 278, distance: 200.9
click at [16, 275] on div at bounding box center [535, 254] width 1071 height 509
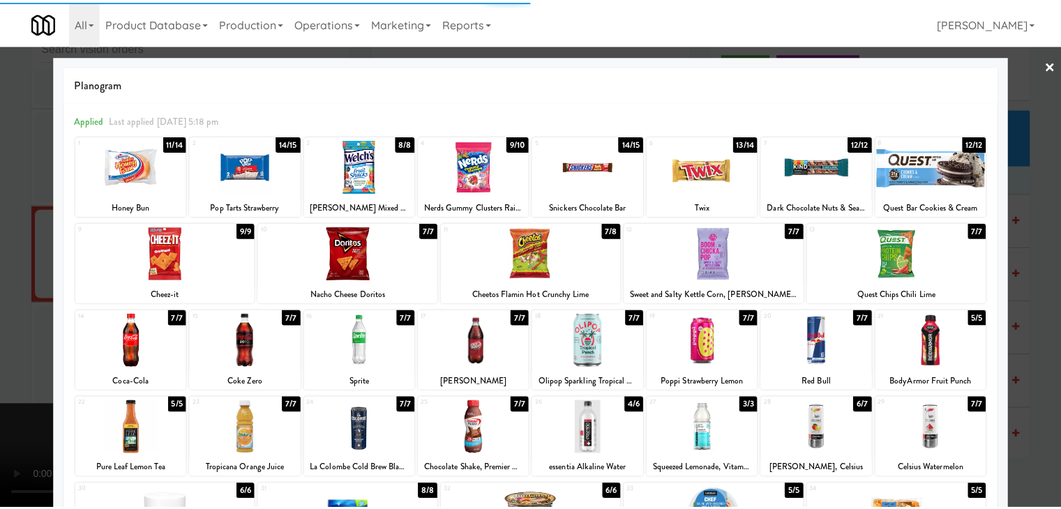
scroll to position [9553, 0]
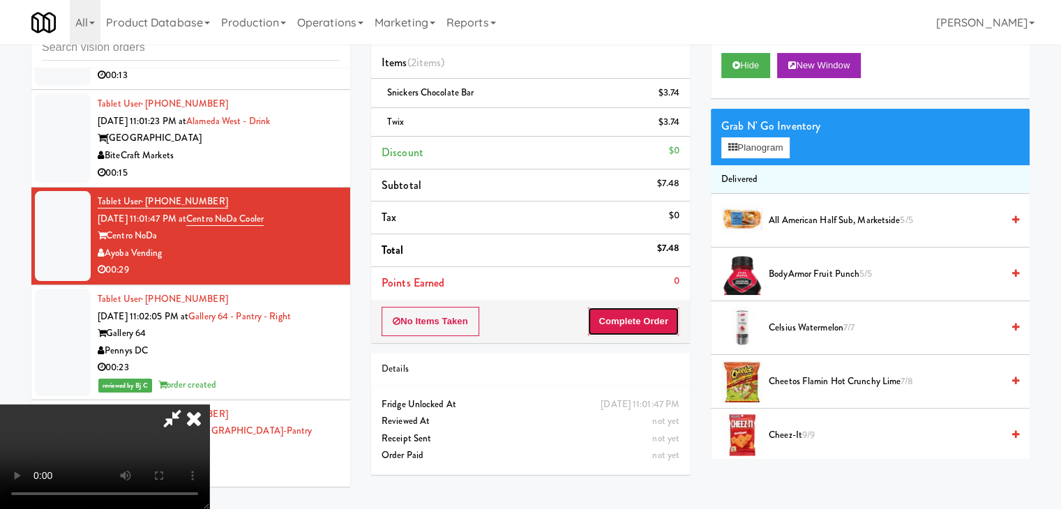
click at [647, 323] on button "Complete Order" at bounding box center [633, 321] width 92 height 29
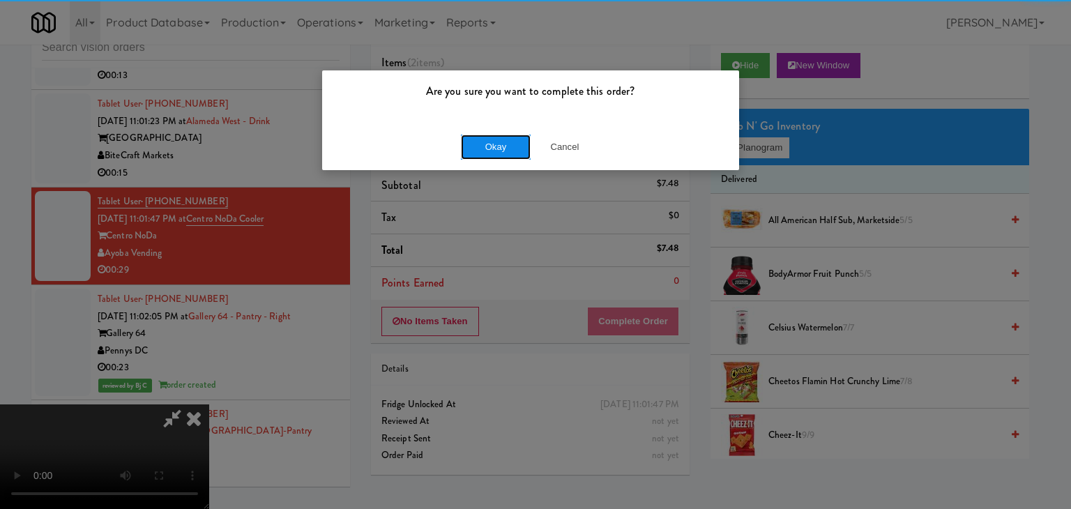
click at [497, 140] on button "Okay" at bounding box center [496, 147] width 70 height 25
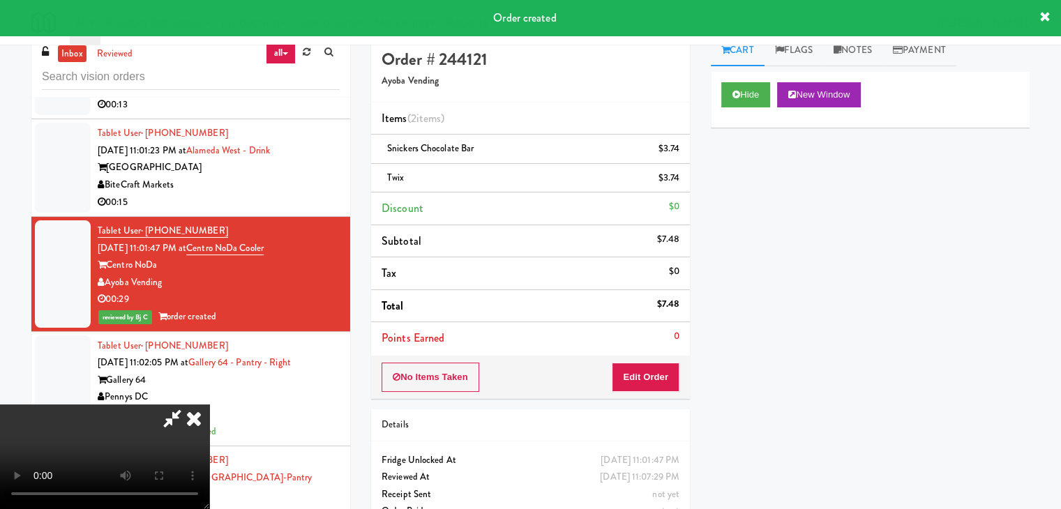
scroll to position [0, 0]
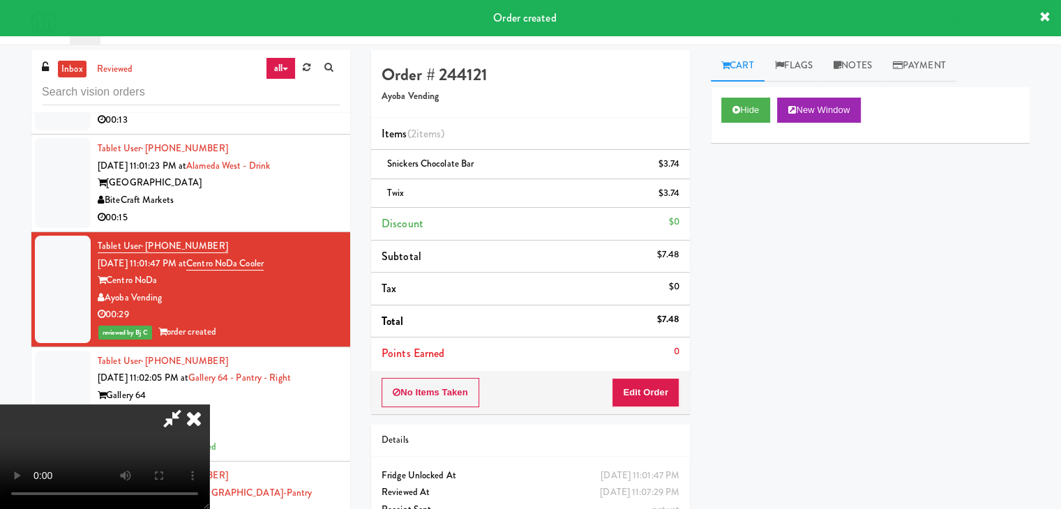
click at [209, 405] on icon at bounding box center [194, 419] width 31 height 28
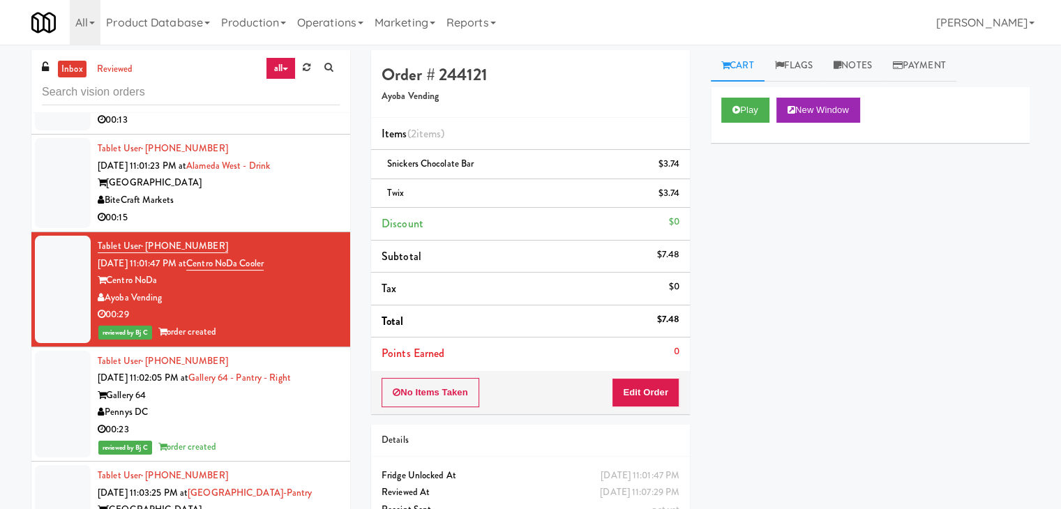
click at [294, 227] on div "00:15" at bounding box center [219, 217] width 242 height 17
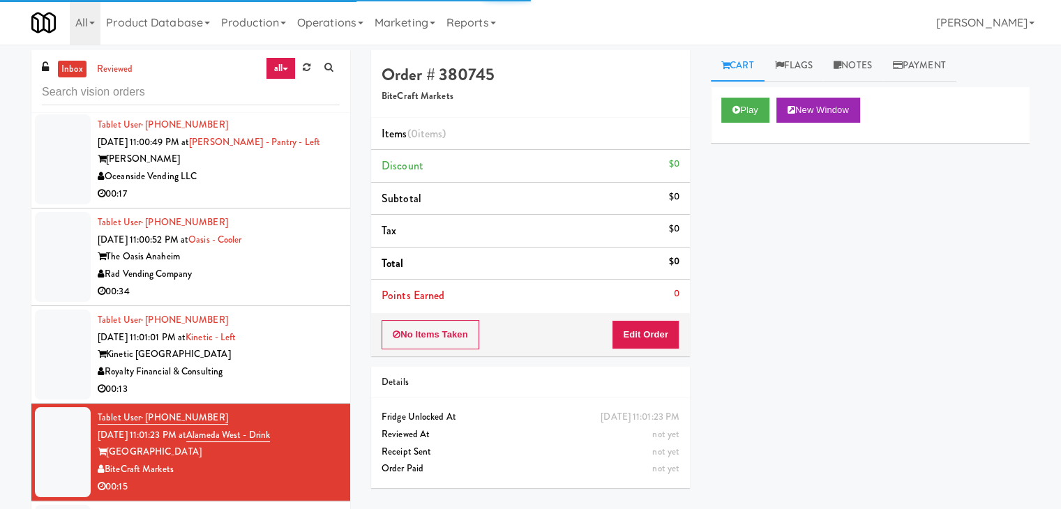
scroll to position [9274, 0]
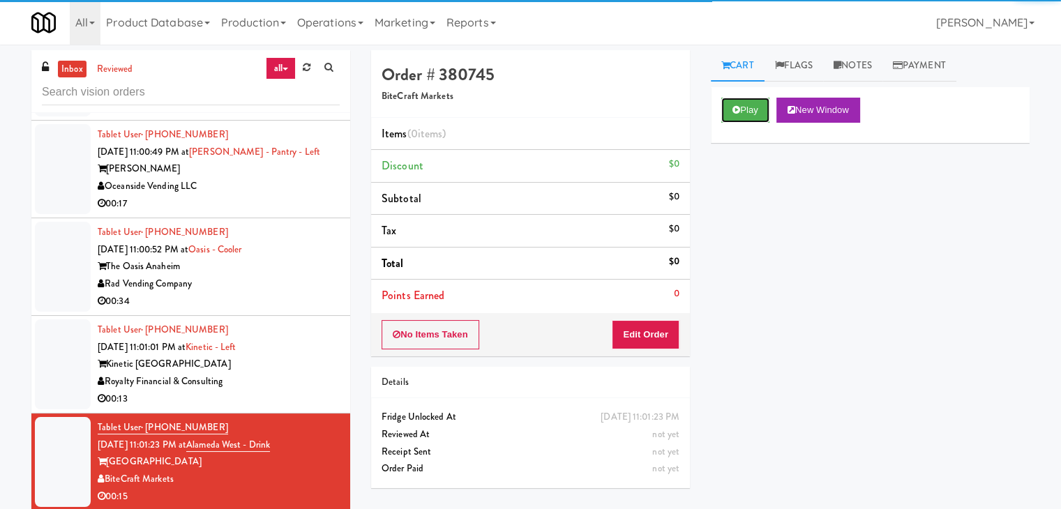
drag, startPoint x: 761, startPoint y: 107, endPoint x: 709, endPoint y: 172, distance: 83.3
click at [760, 107] on button "Play" at bounding box center [745, 110] width 48 height 25
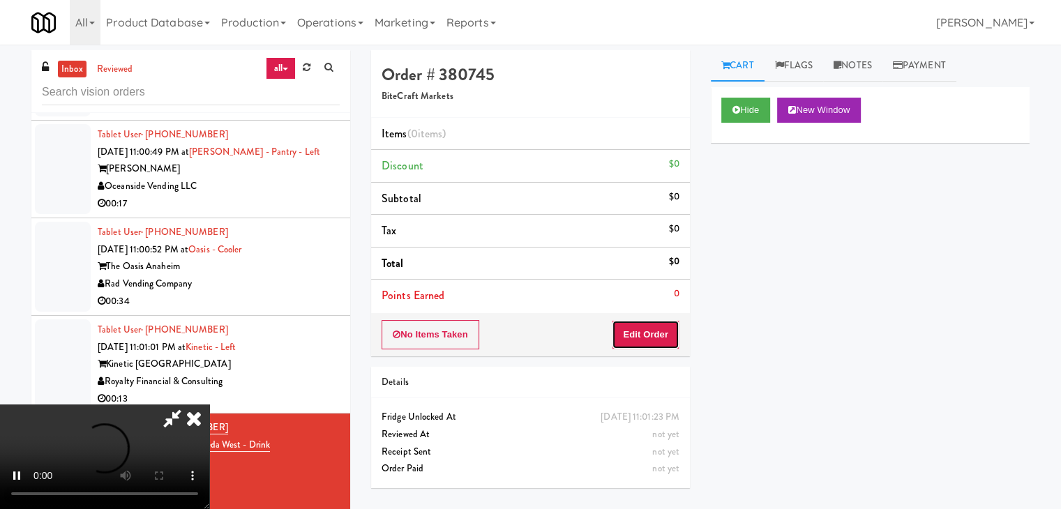
click at [636, 335] on button "Edit Order" at bounding box center [646, 334] width 68 height 29
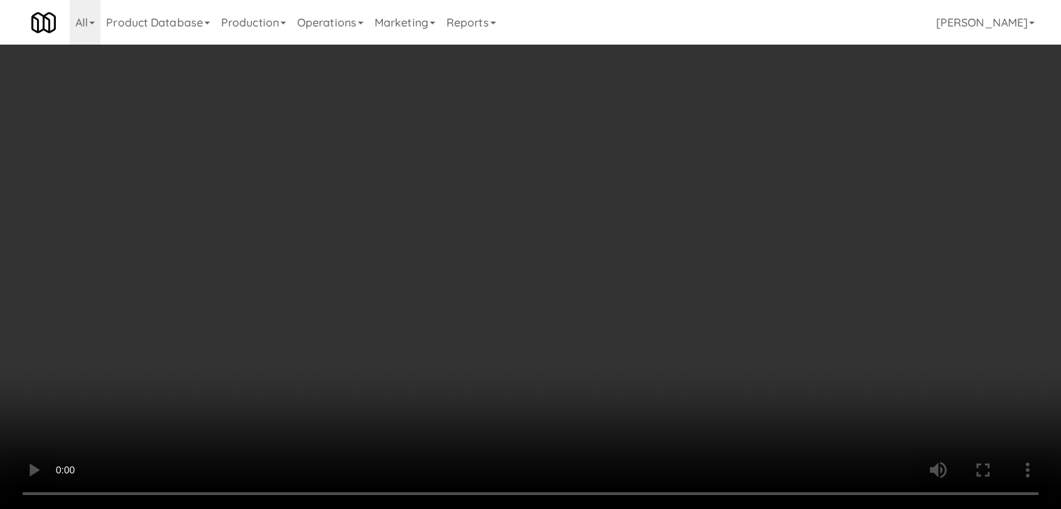
scroll to position [9240, 0]
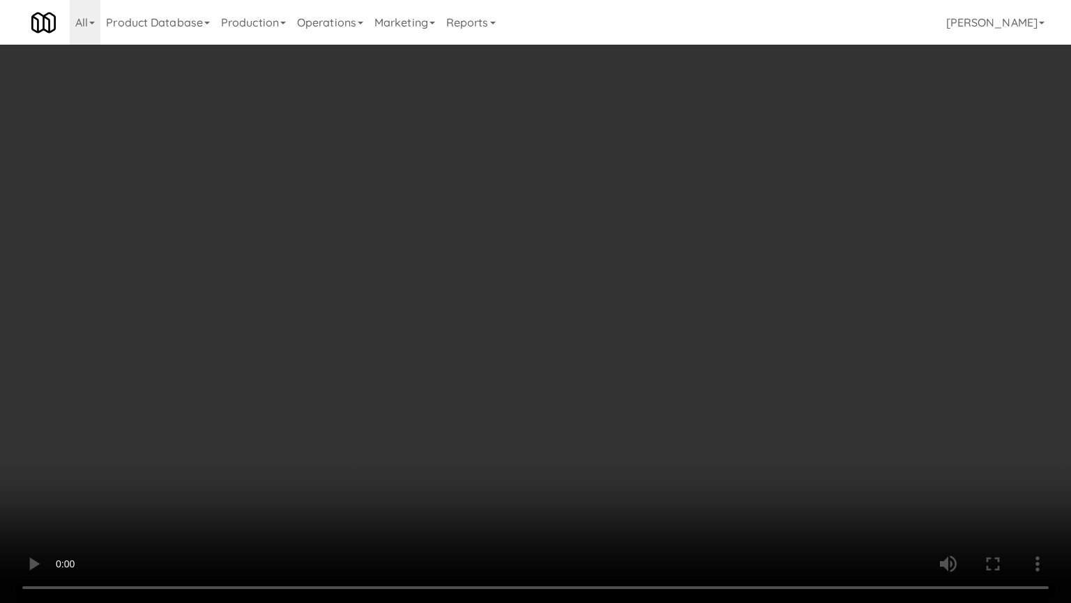
click at [559, 388] on video at bounding box center [535, 301] width 1071 height 603
click at [562, 368] on video at bounding box center [535, 301] width 1071 height 603
click at [594, 330] on video at bounding box center [535, 301] width 1071 height 603
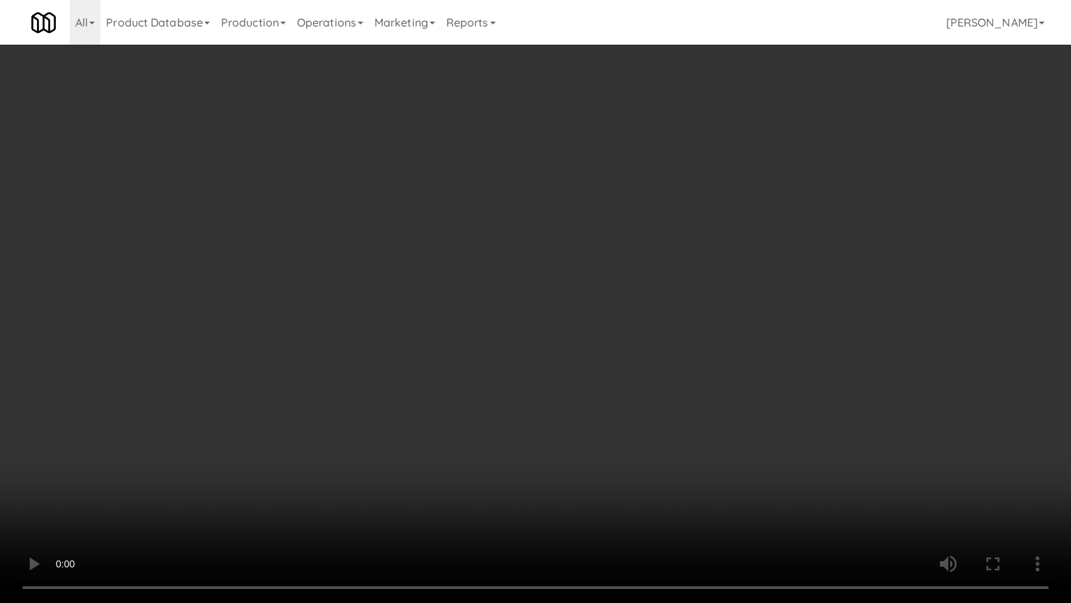
click at [644, 275] on video at bounding box center [535, 301] width 1071 height 603
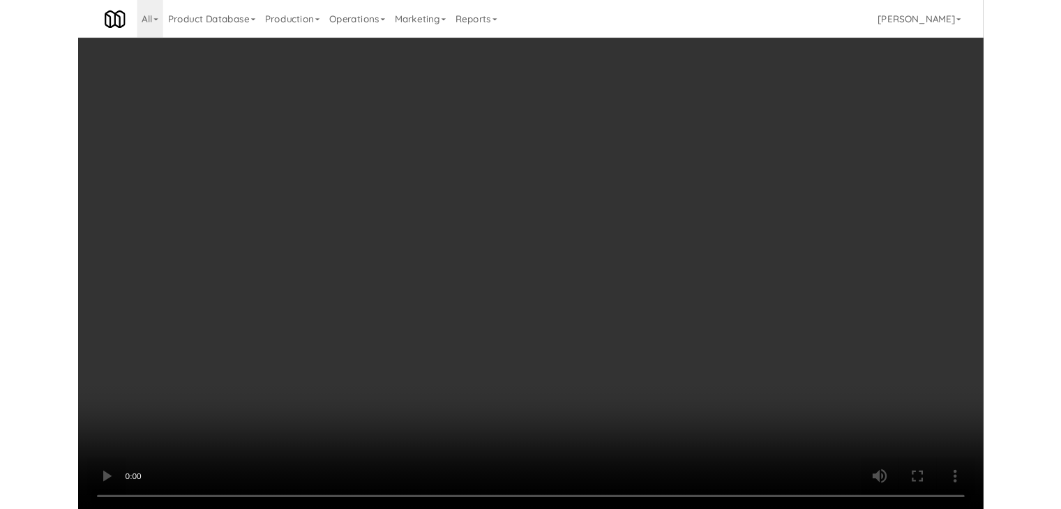
scroll to position [9274, 0]
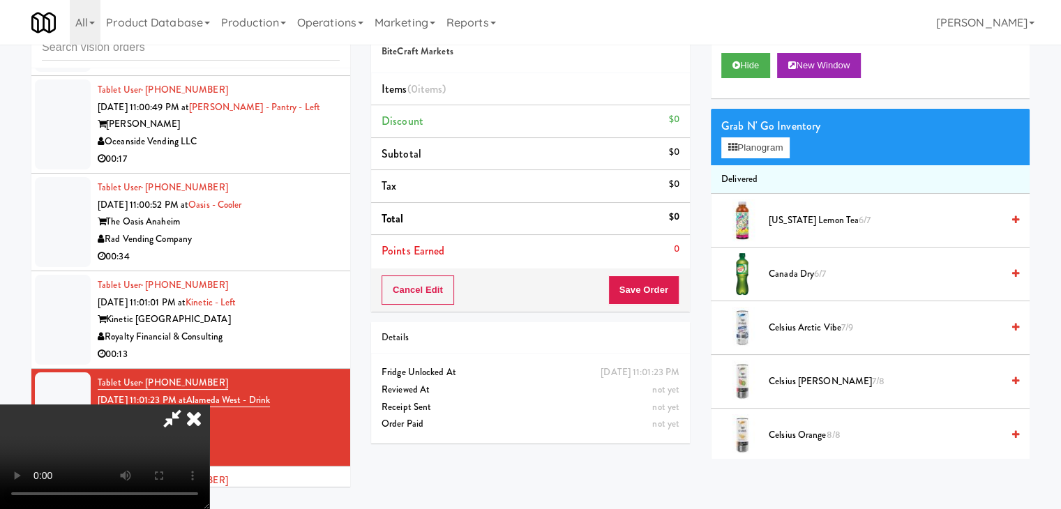
drag, startPoint x: 524, startPoint y: 187, endPoint x: 541, endPoint y: 184, distance: 17.0
click at [209, 405] on video at bounding box center [104, 457] width 209 height 105
click at [751, 149] on button "Planogram" at bounding box center [755, 147] width 68 height 21
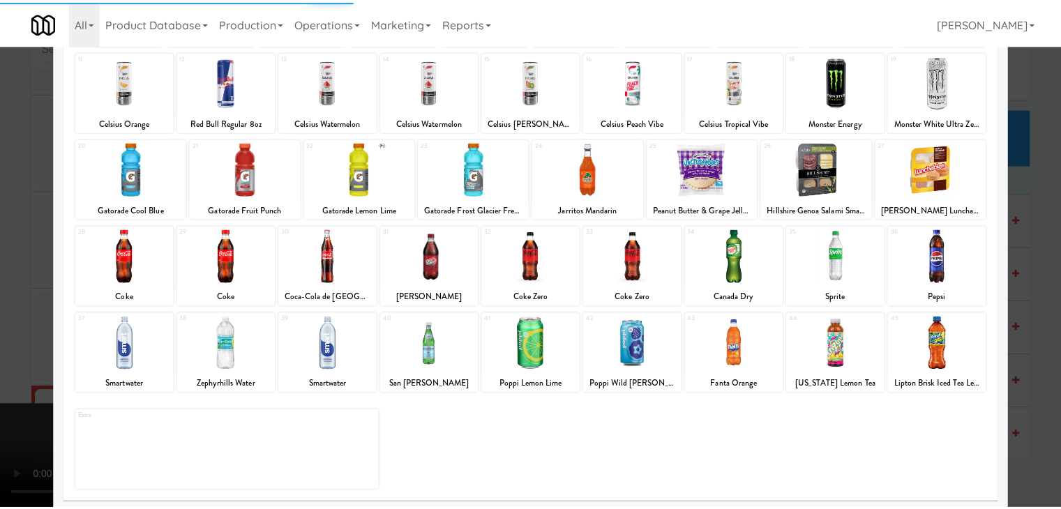
scroll to position [176, 0]
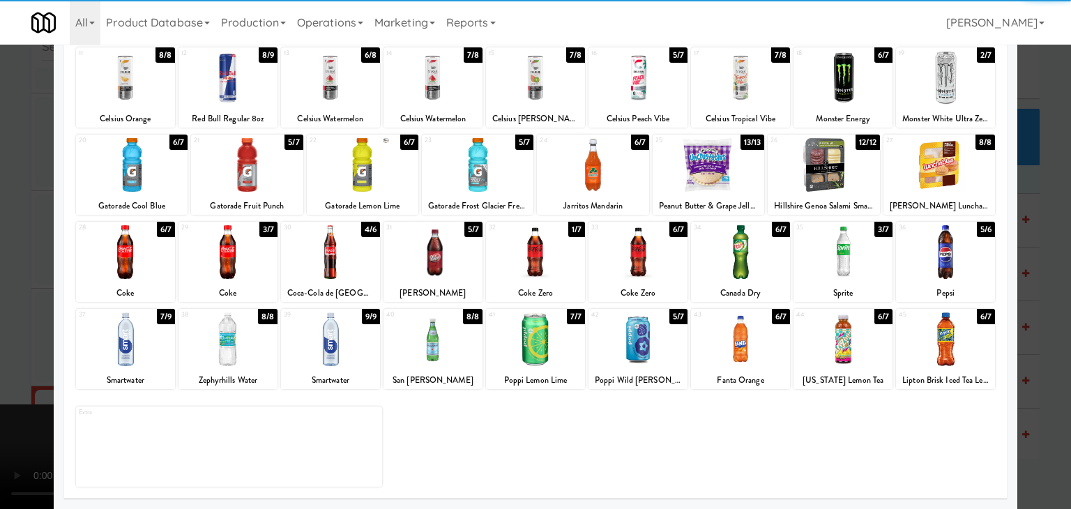
click at [430, 354] on div at bounding box center [433, 339] width 99 height 54
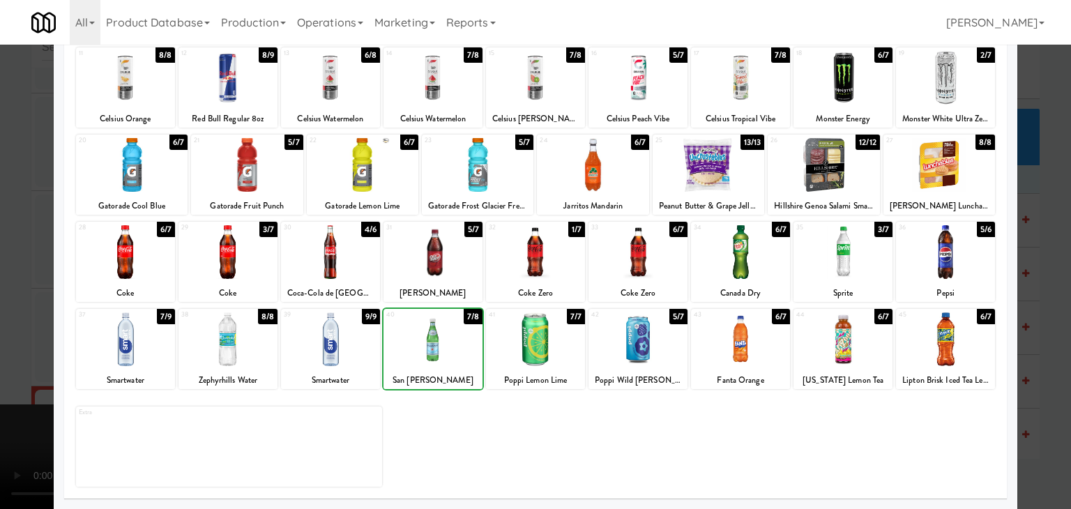
click at [242, 356] on div at bounding box center [228, 339] width 99 height 54
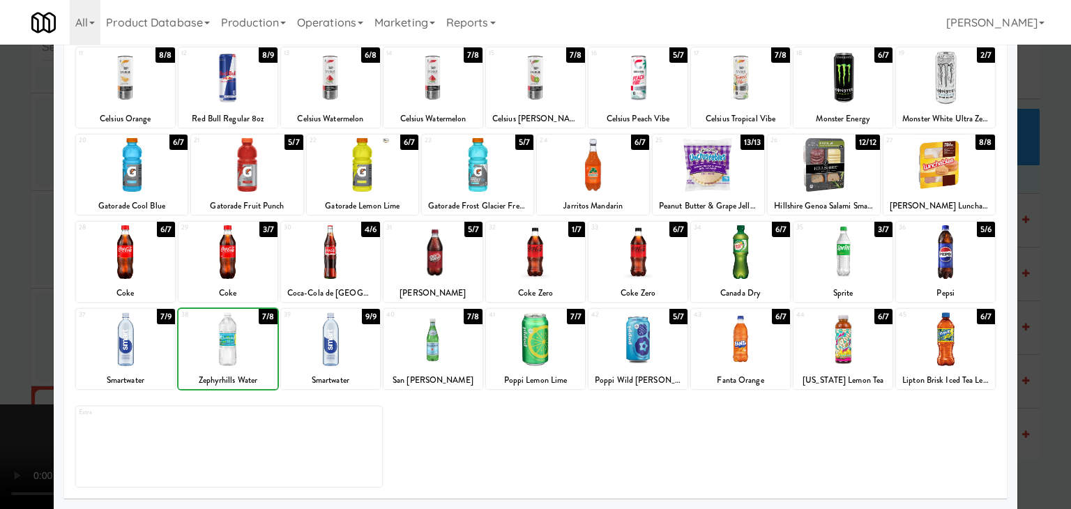
click at [14, 334] on div at bounding box center [535, 254] width 1071 height 509
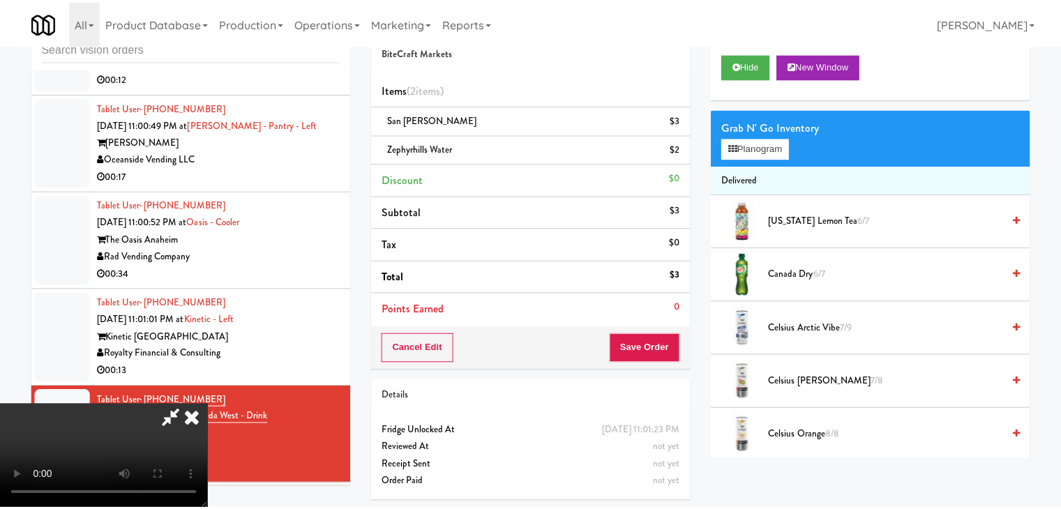
scroll to position [9274, 0]
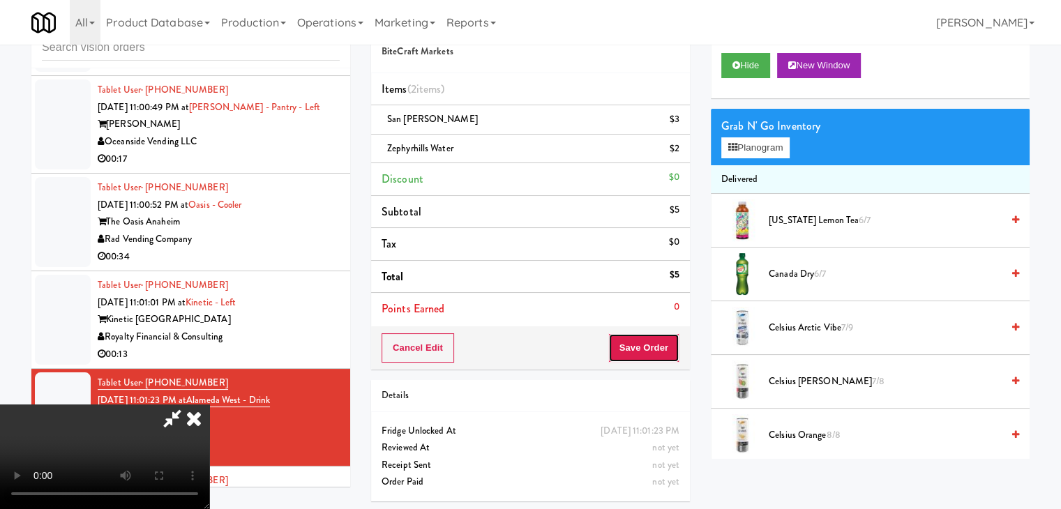
click at [644, 344] on button "Save Order" at bounding box center [643, 347] width 71 height 29
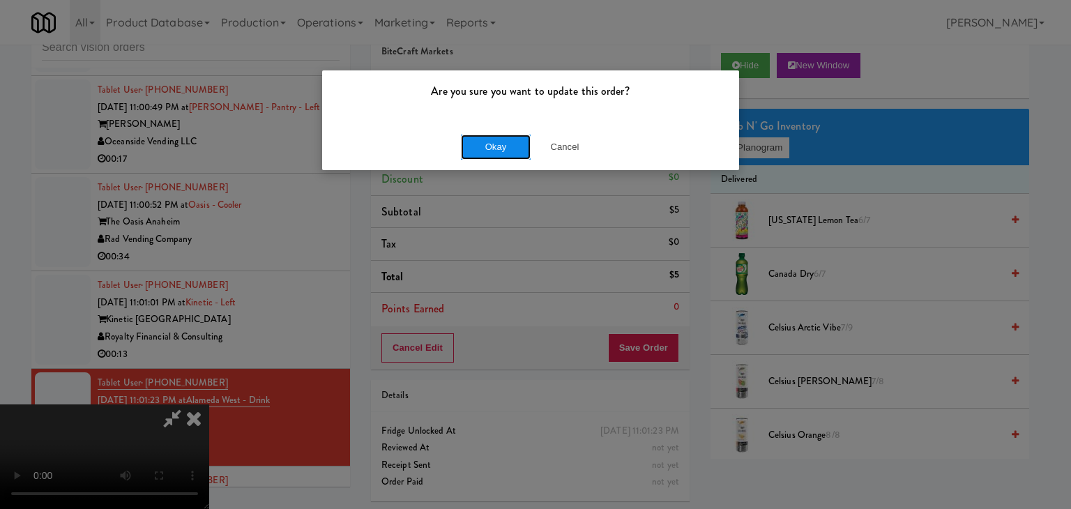
click at [491, 140] on button "Okay" at bounding box center [496, 147] width 70 height 25
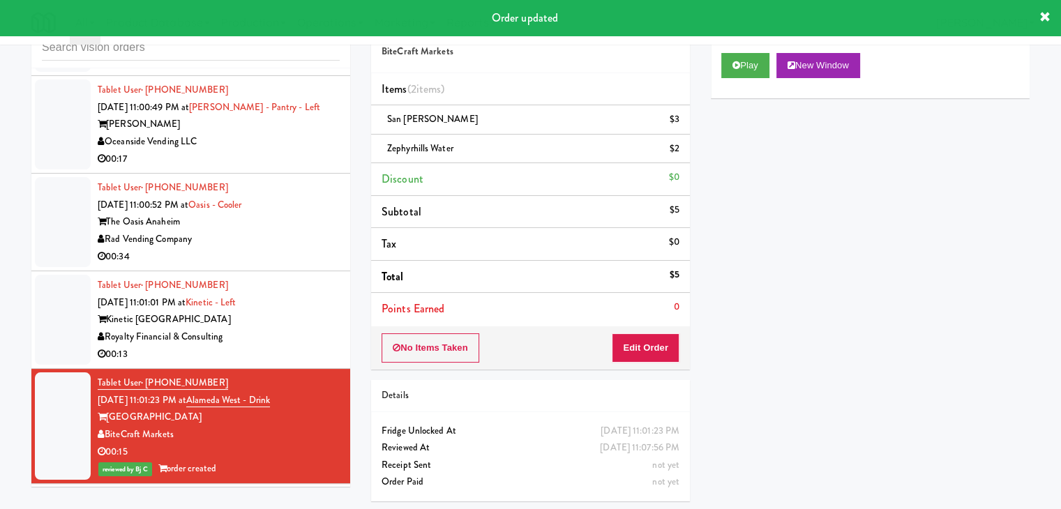
click at [285, 363] on div "Tablet User · (571) 317-3366 [DATE] 11:01:01 PM at Kinetic - Left Kinetic Atlan…" at bounding box center [219, 320] width 242 height 86
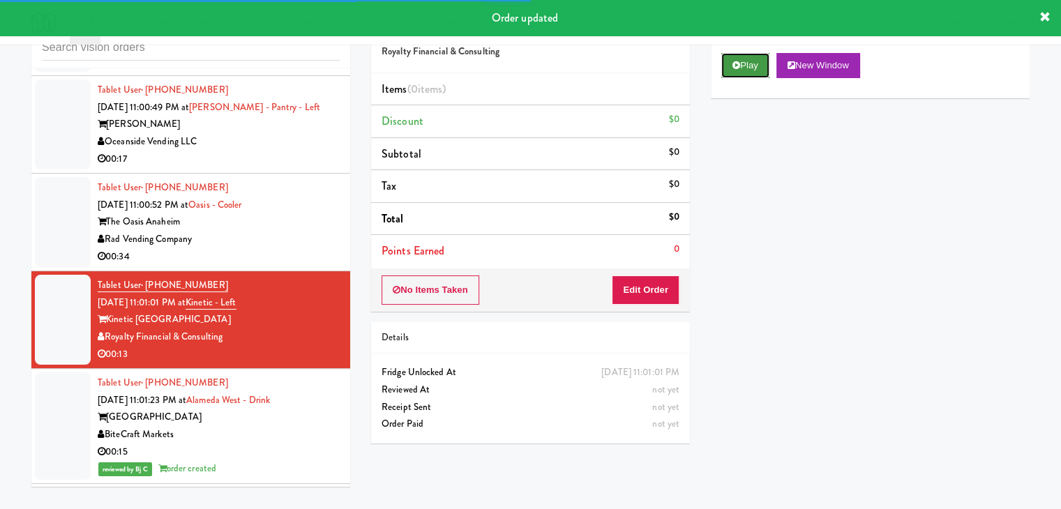
click at [742, 66] on button "Play" at bounding box center [745, 65] width 48 height 25
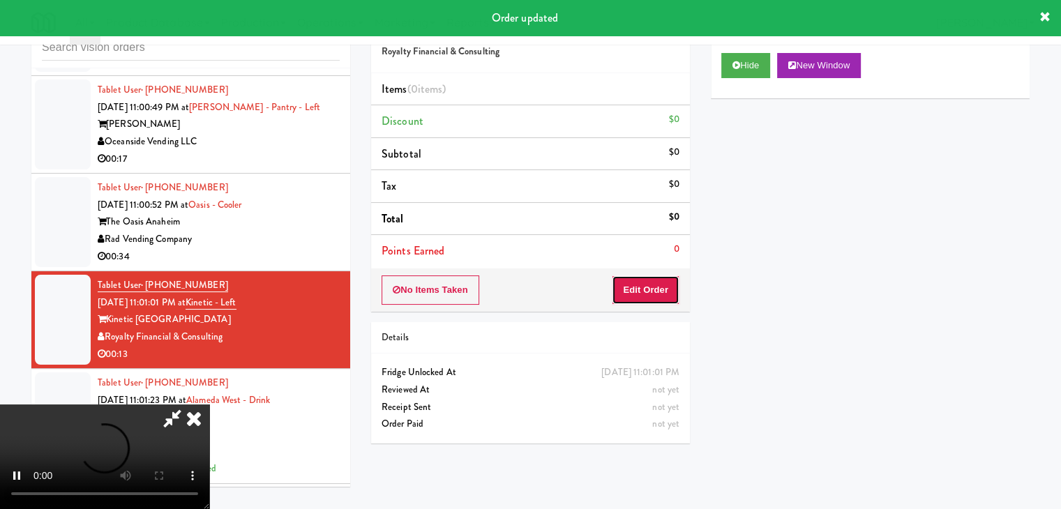
click at [643, 284] on button "Edit Order" at bounding box center [646, 289] width 68 height 29
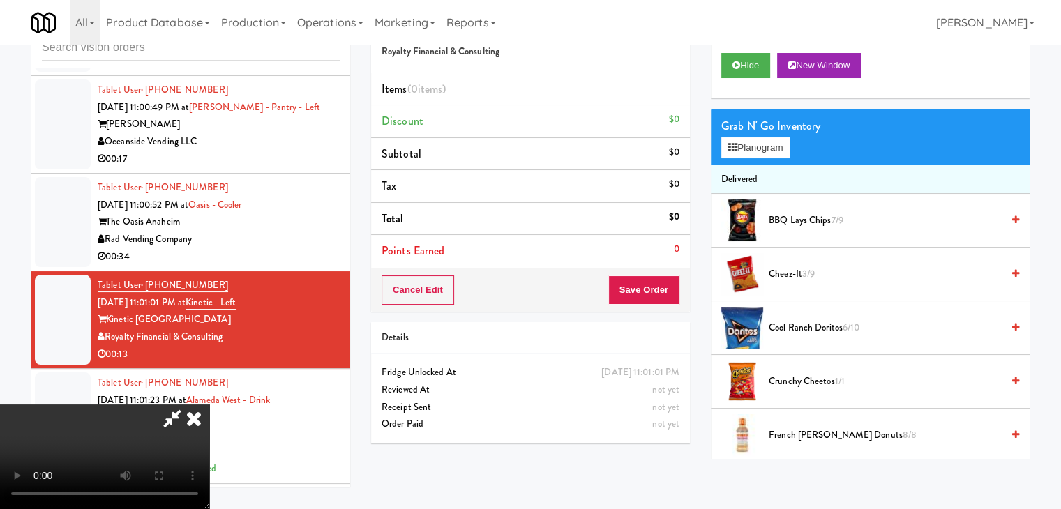
scroll to position [9240, 0]
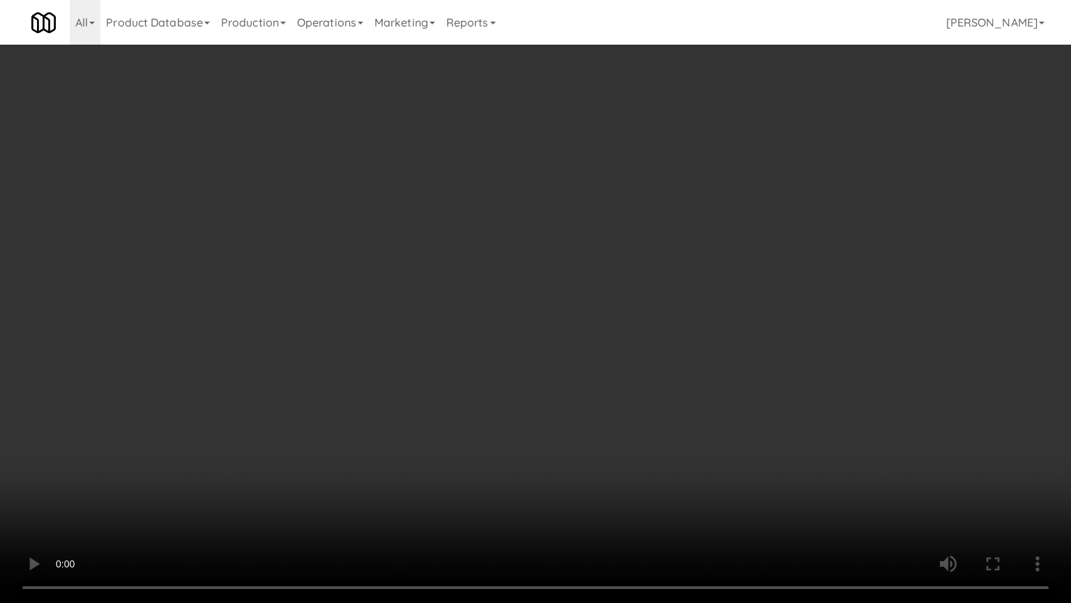
click at [617, 331] on video at bounding box center [535, 301] width 1071 height 603
click at [617, 332] on video at bounding box center [535, 301] width 1071 height 603
click at [649, 302] on video at bounding box center [535, 301] width 1071 height 603
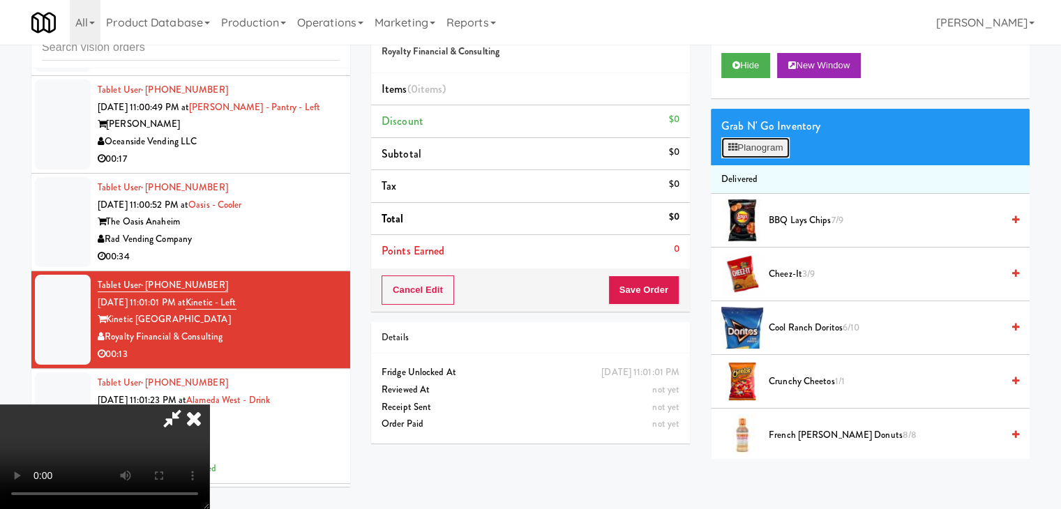
click at [765, 151] on button "Planogram" at bounding box center [755, 147] width 68 height 21
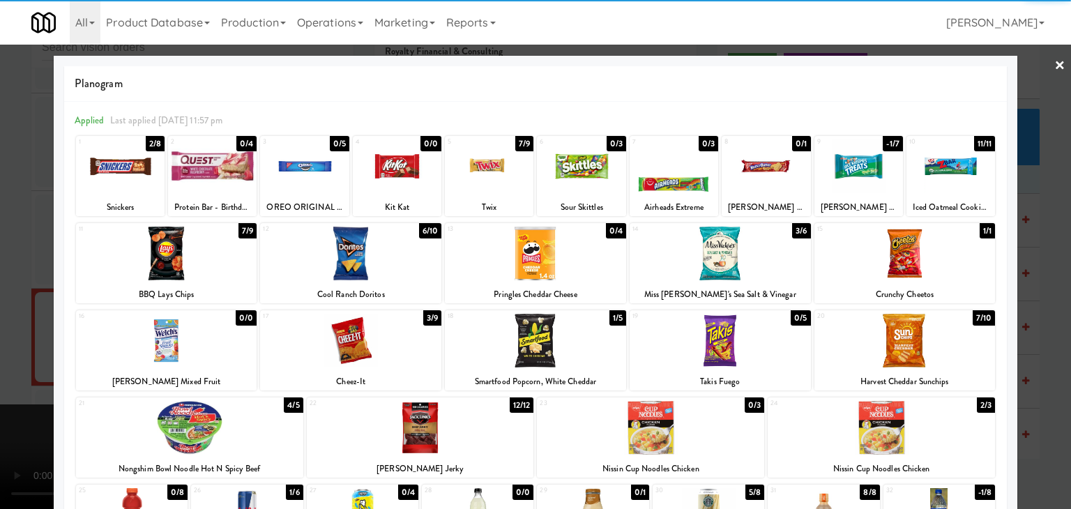
click at [495, 192] on div at bounding box center [489, 166] width 89 height 54
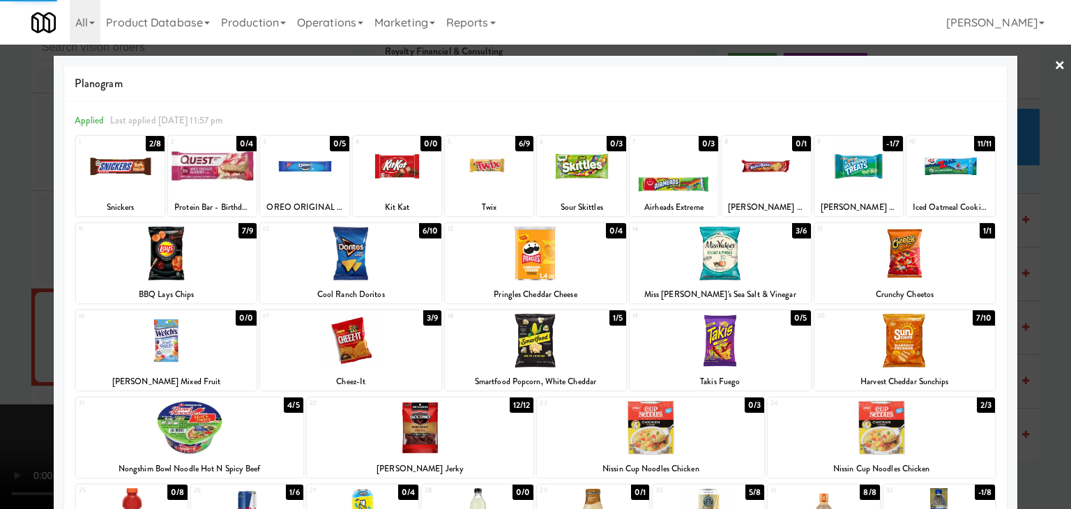
drag, startPoint x: 0, startPoint y: 241, endPoint x: 167, endPoint y: 235, distance: 167.5
click at [14, 239] on div at bounding box center [535, 254] width 1071 height 509
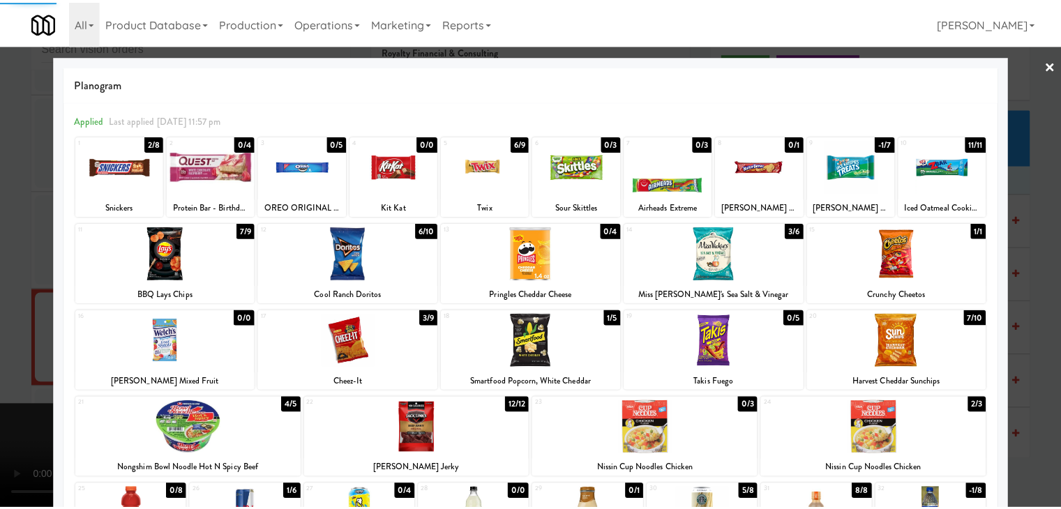
scroll to position [9274, 0]
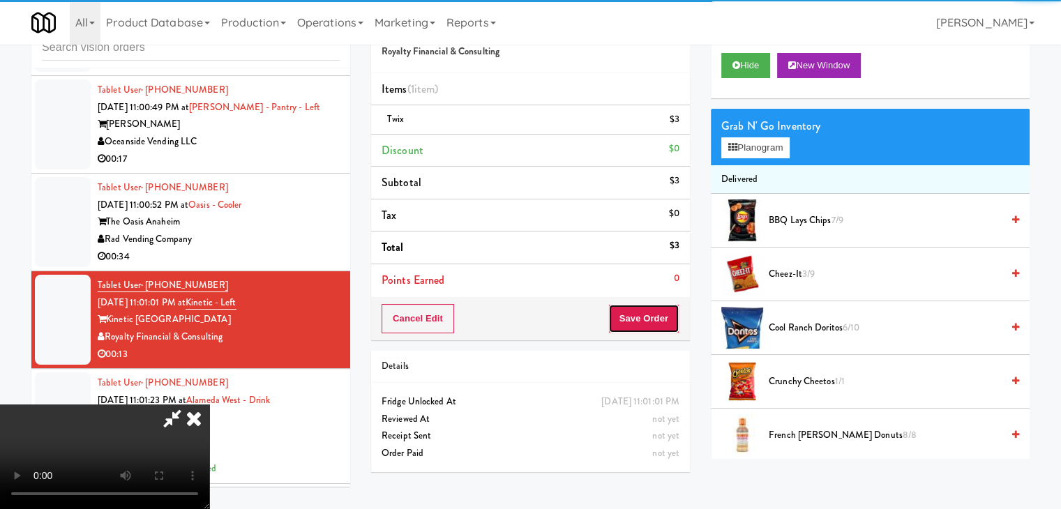
click at [647, 310] on button "Save Order" at bounding box center [643, 318] width 71 height 29
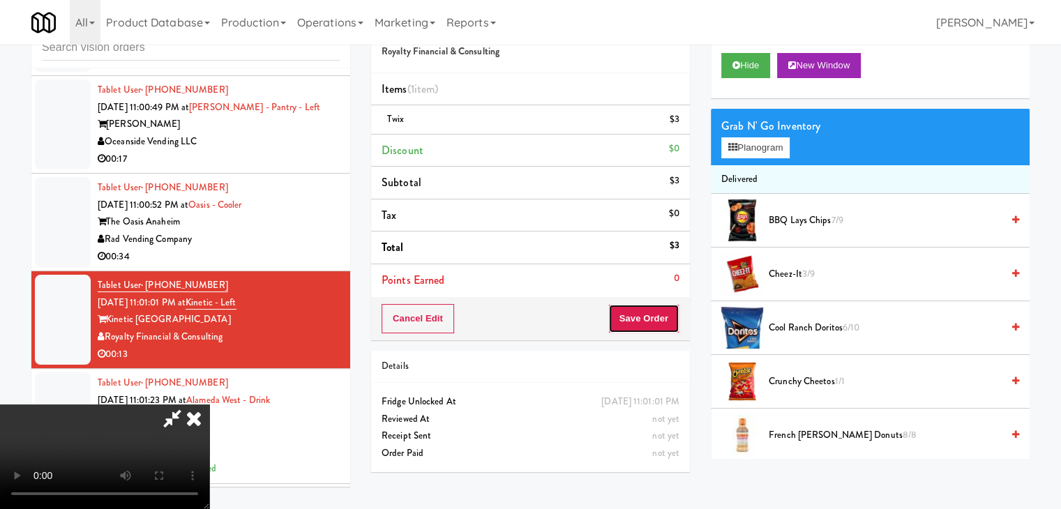
click at [647, 310] on button "Save Order" at bounding box center [643, 318] width 71 height 29
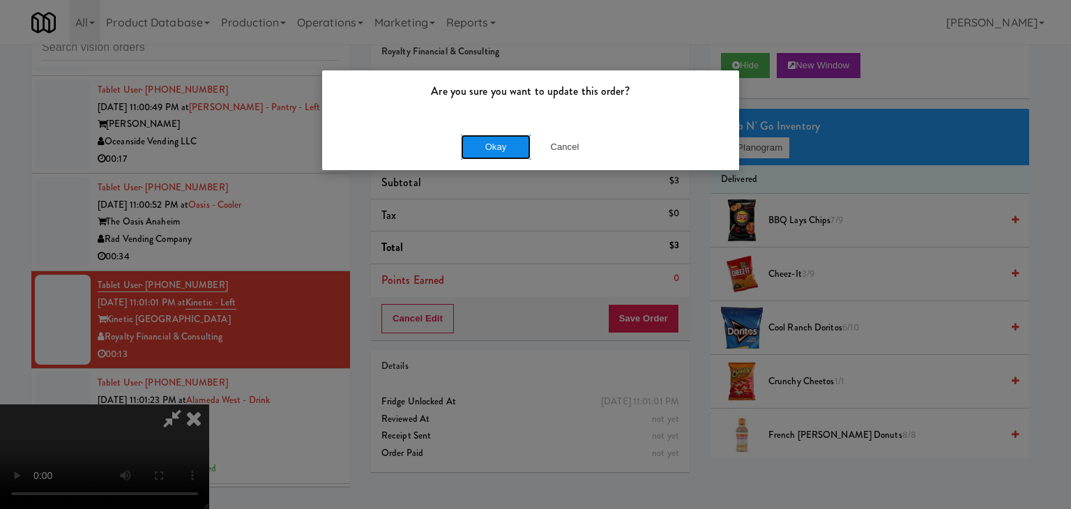
click at [481, 151] on button "Okay" at bounding box center [496, 147] width 70 height 25
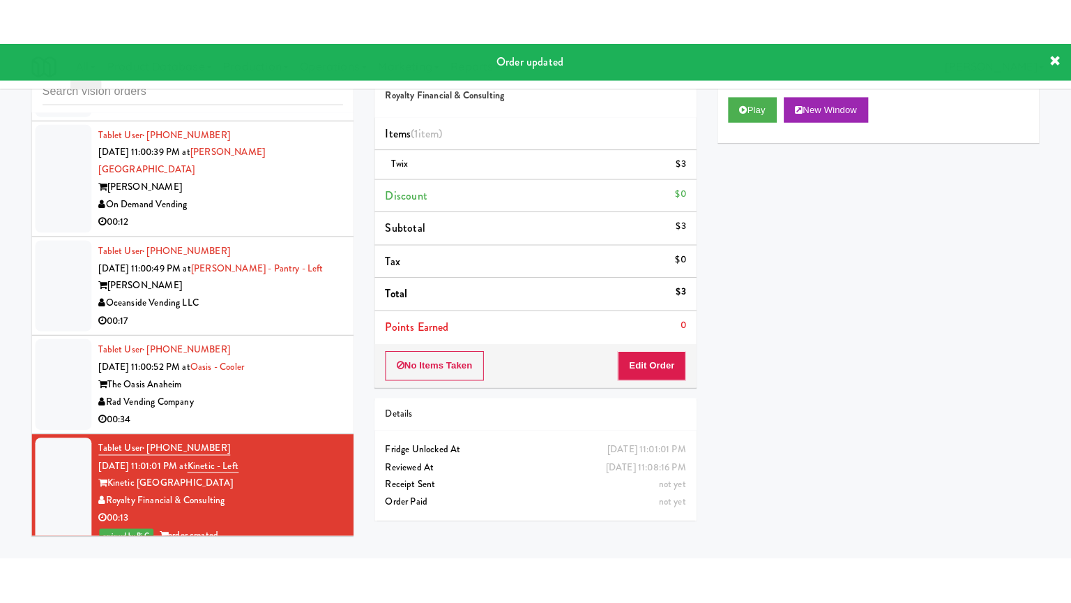
scroll to position [9135, 0]
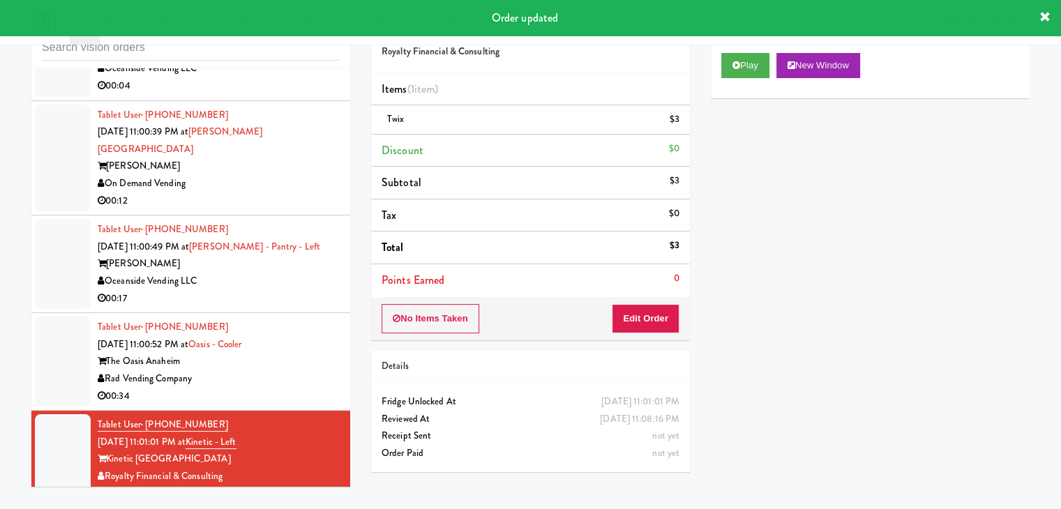
click at [284, 405] on div "Tablet User · (626) 824-1616 [DATE] 11:00:52 PM at [GEOGRAPHIC_DATA] The Oasis …" at bounding box center [219, 362] width 242 height 86
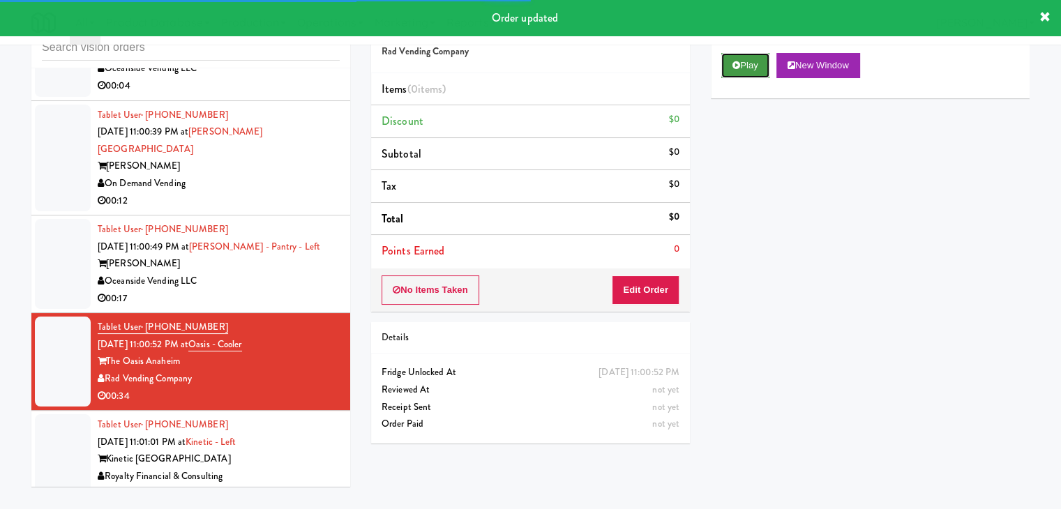
click at [727, 73] on button "Play" at bounding box center [745, 65] width 48 height 25
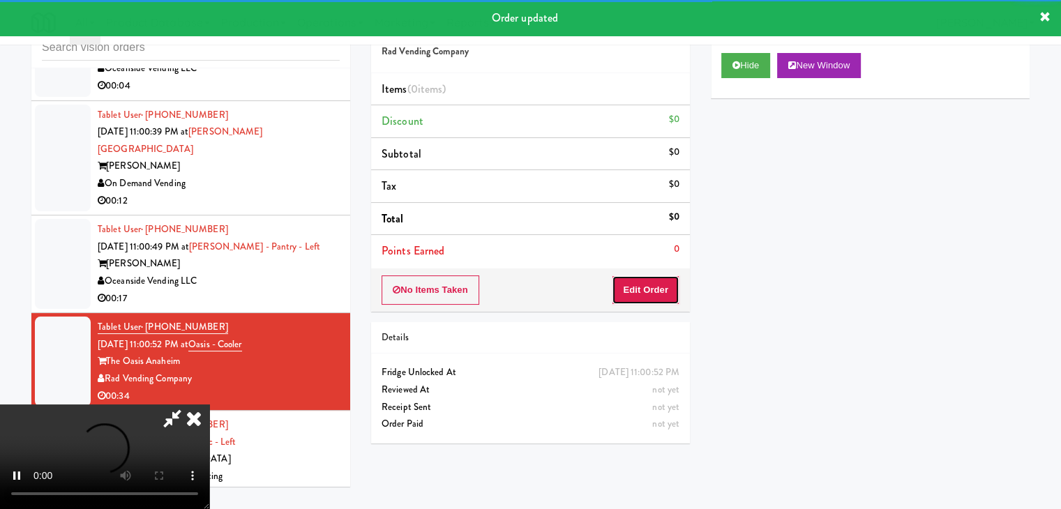
click at [640, 294] on button "Edit Order" at bounding box center [646, 289] width 68 height 29
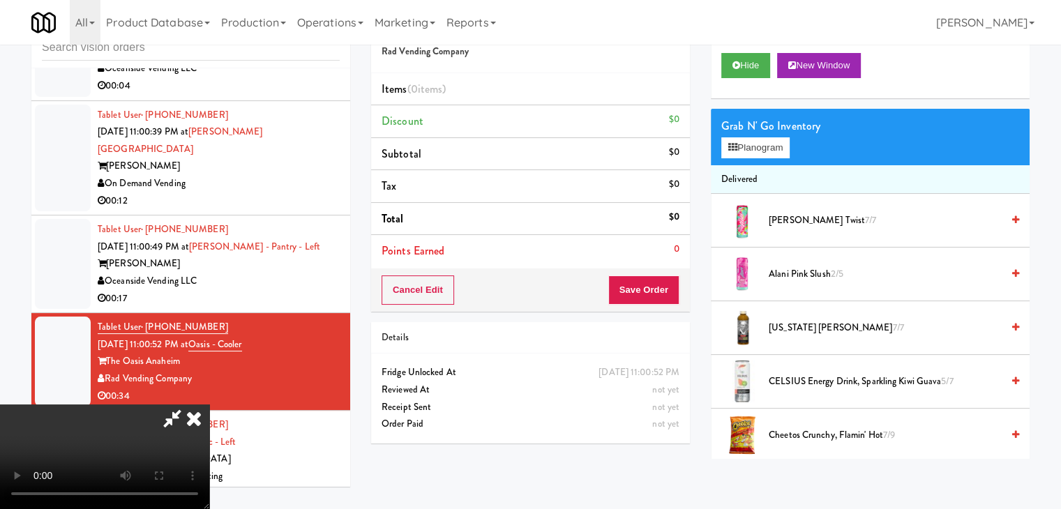
scroll to position [9100, 0]
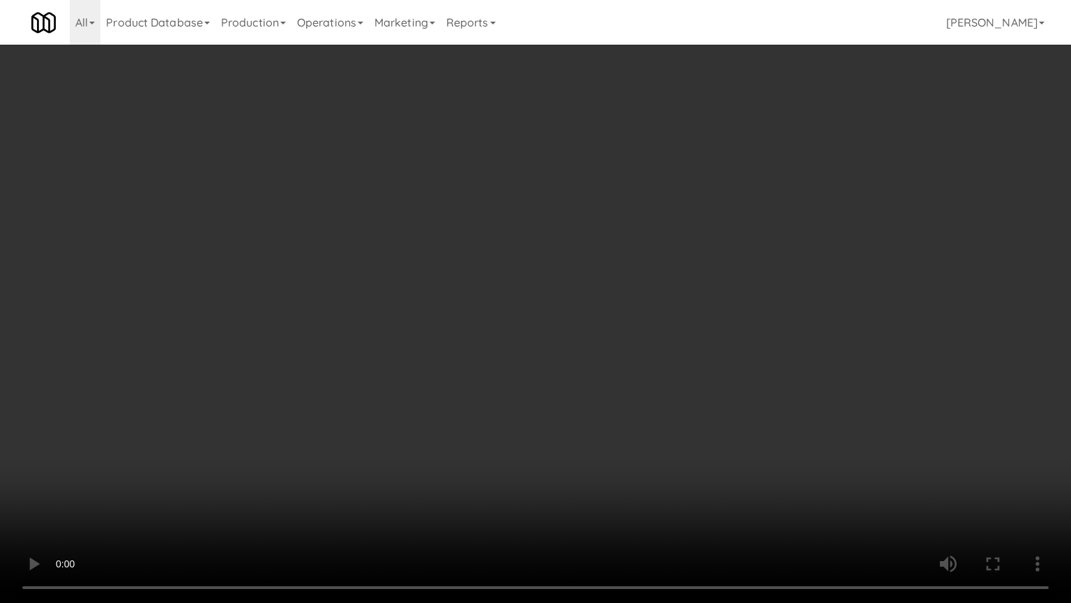
click at [661, 391] on video at bounding box center [535, 301] width 1071 height 603
click at [665, 390] on video at bounding box center [535, 301] width 1071 height 603
click at [665, 389] on video at bounding box center [535, 301] width 1071 height 603
click at [672, 380] on video at bounding box center [535, 301] width 1071 height 603
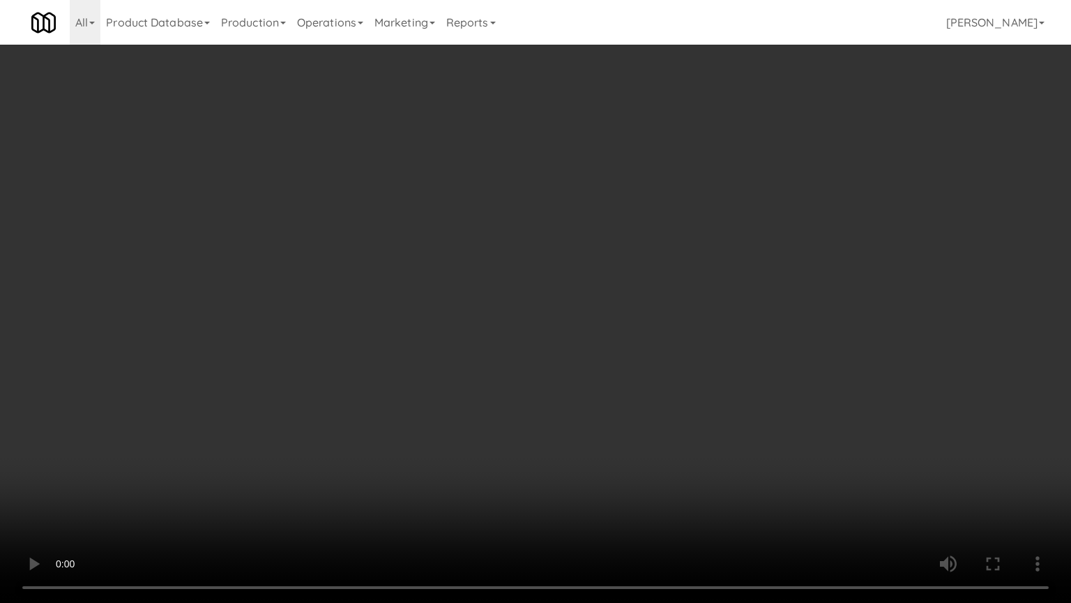
click at [672, 380] on video at bounding box center [535, 301] width 1071 height 603
click at [681, 371] on video at bounding box center [535, 301] width 1071 height 603
click at [678, 367] on video at bounding box center [535, 301] width 1071 height 603
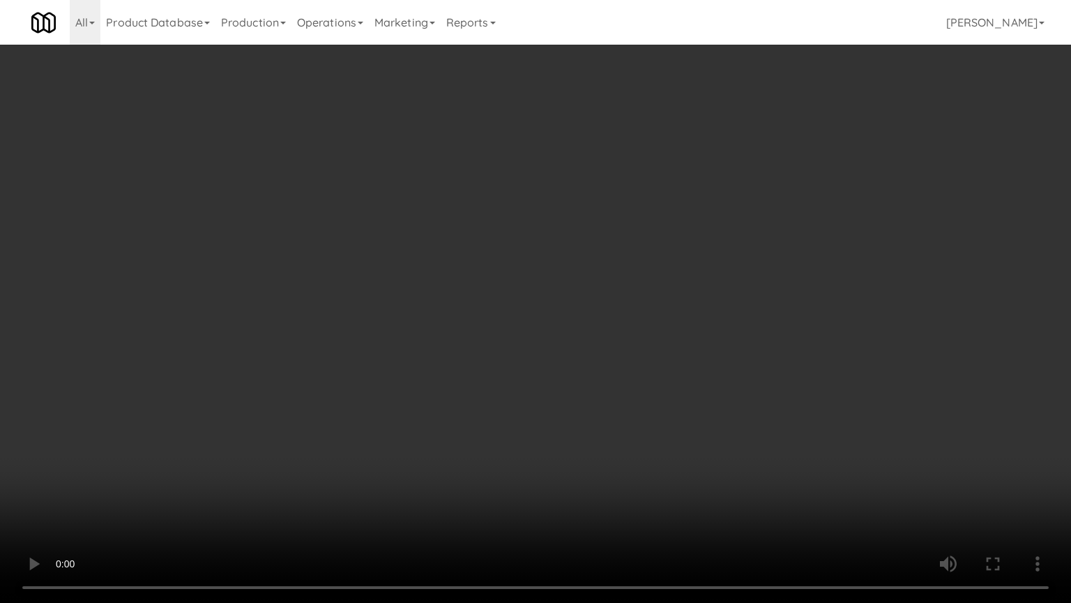
click at [672, 362] on video at bounding box center [535, 301] width 1071 height 603
click at [664, 358] on video at bounding box center [535, 301] width 1071 height 603
click at [663, 359] on video at bounding box center [535, 301] width 1071 height 603
click at [658, 357] on video at bounding box center [535, 301] width 1071 height 603
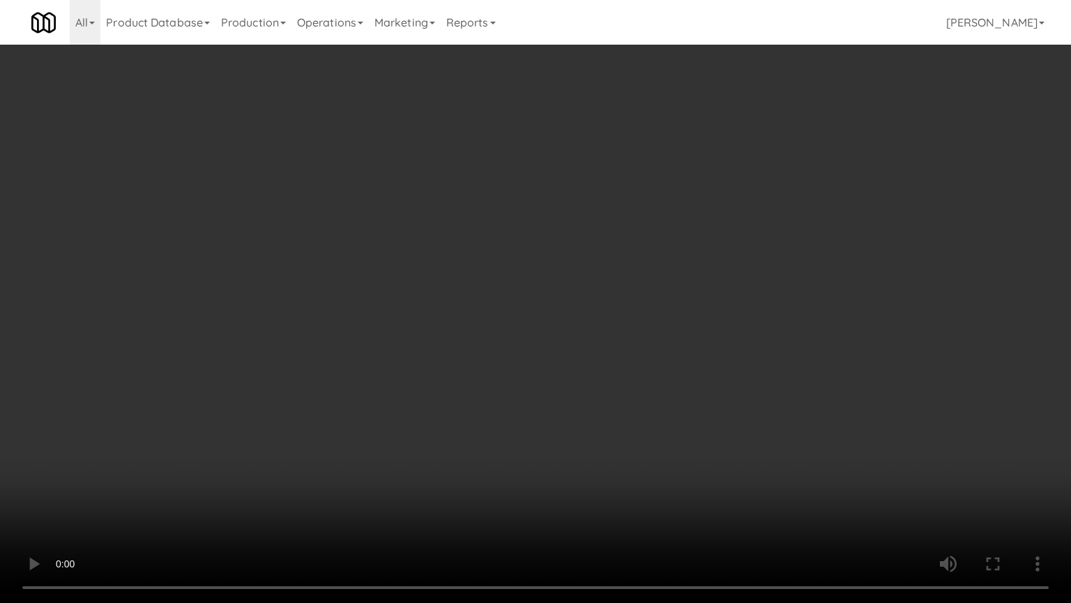
click at [658, 357] on video at bounding box center [535, 301] width 1071 height 603
click at [656, 354] on video at bounding box center [535, 301] width 1071 height 603
click at [560, 430] on video at bounding box center [535, 301] width 1071 height 603
click at [567, 421] on video at bounding box center [535, 301] width 1071 height 603
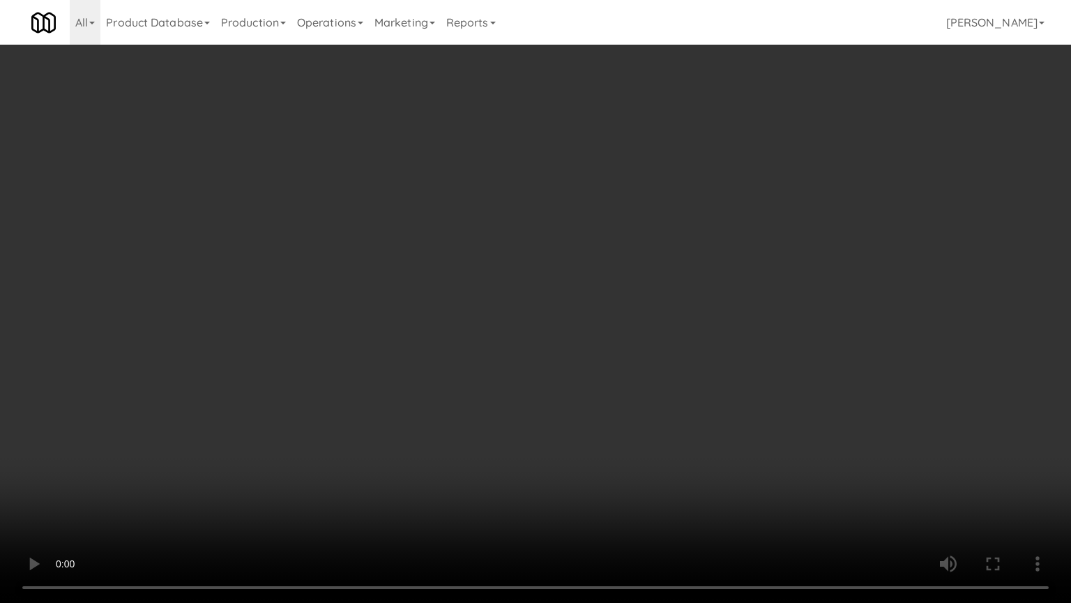
click at [567, 421] on video at bounding box center [535, 301] width 1071 height 603
click at [569, 421] on video at bounding box center [535, 301] width 1071 height 603
click at [577, 411] on video at bounding box center [535, 301] width 1071 height 603
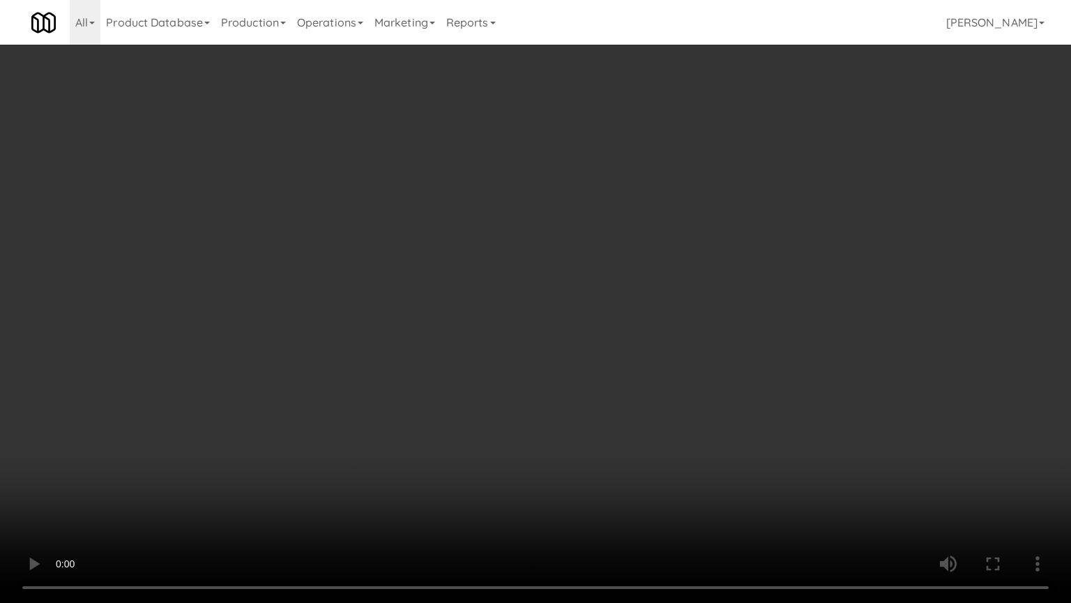
drag, startPoint x: 577, startPoint y: 411, endPoint x: 605, endPoint y: 263, distance: 150.3
click at [577, 407] on video at bounding box center [535, 301] width 1071 height 603
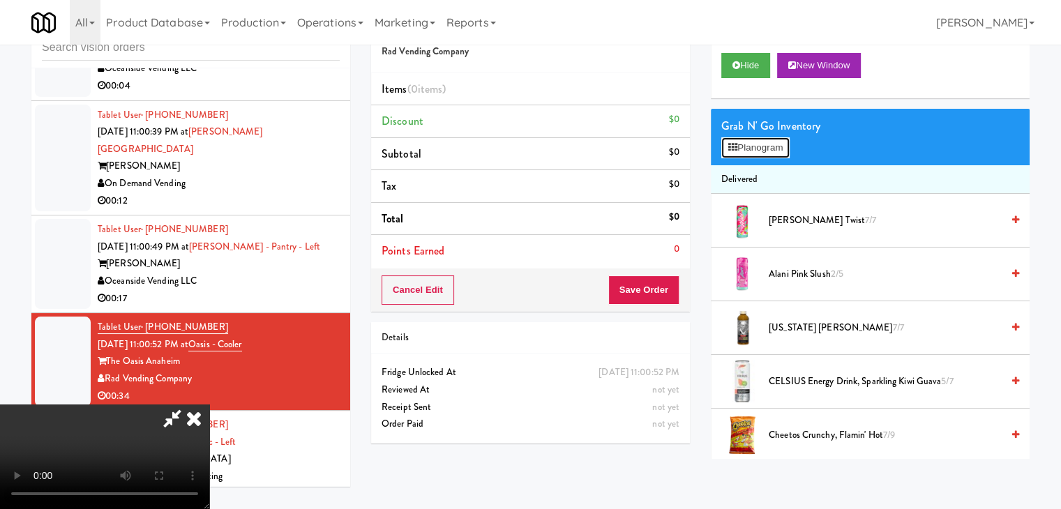
click at [770, 151] on button "Planogram" at bounding box center [755, 147] width 68 height 21
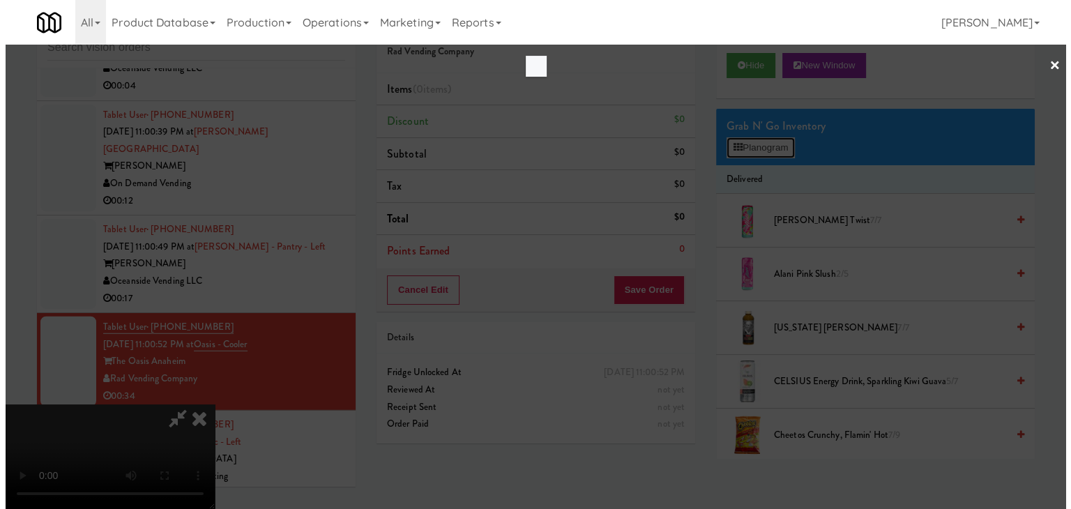
scroll to position [9100, 0]
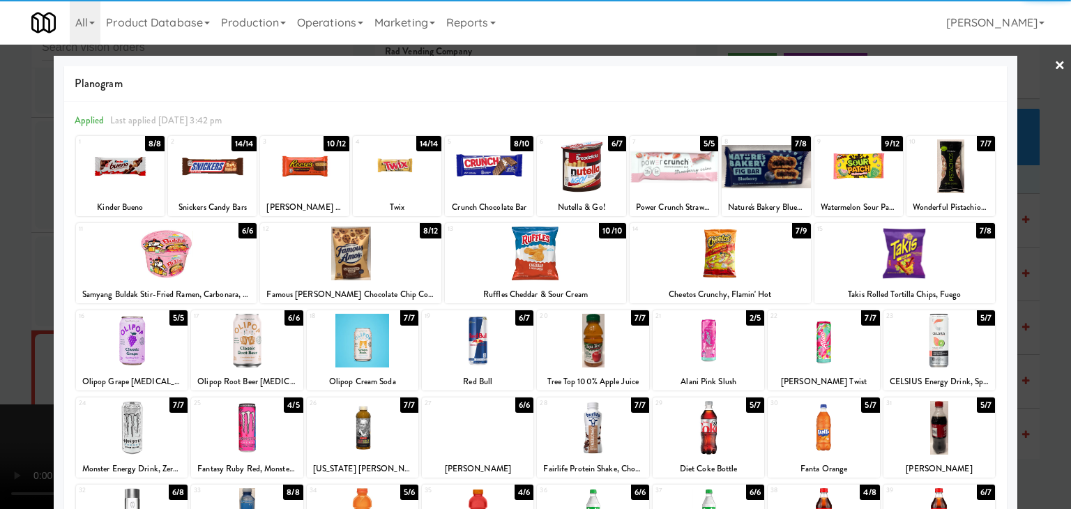
click at [206, 167] on div at bounding box center [212, 166] width 89 height 54
click at [381, 341] on div at bounding box center [363, 341] width 112 height 54
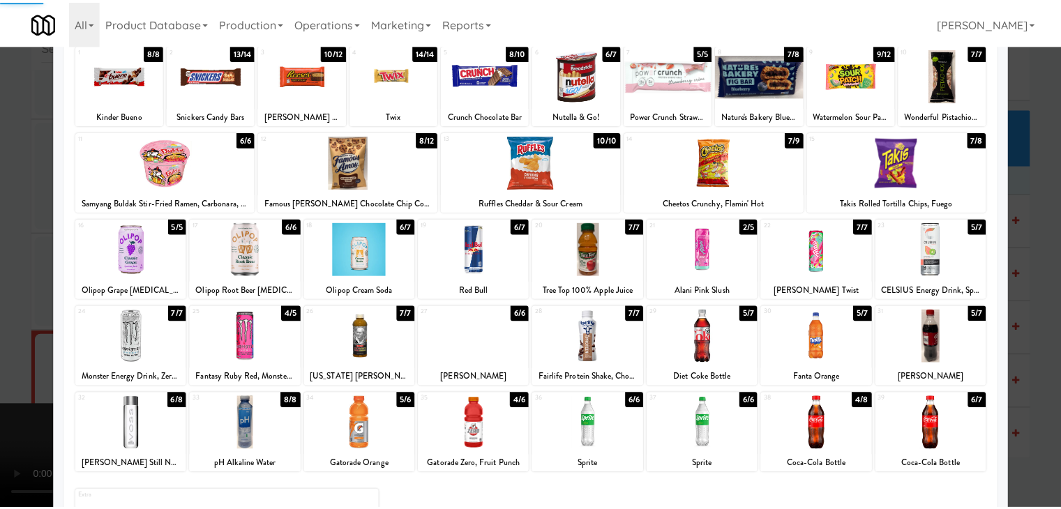
scroll to position [176, 0]
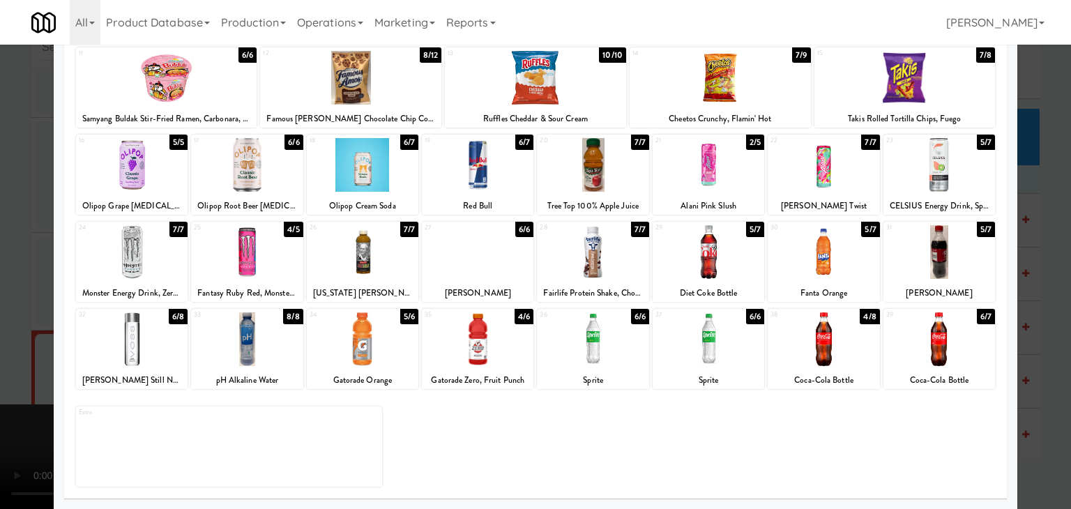
click at [611, 357] on div at bounding box center [593, 339] width 112 height 54
drag, startPoint x: 0, startPoint y: 345, endPoint x: 175, endPoint y: 349, distance: 175.1
click at [8, 345] on div at bounding box center [535, 254] width 1071 height 509
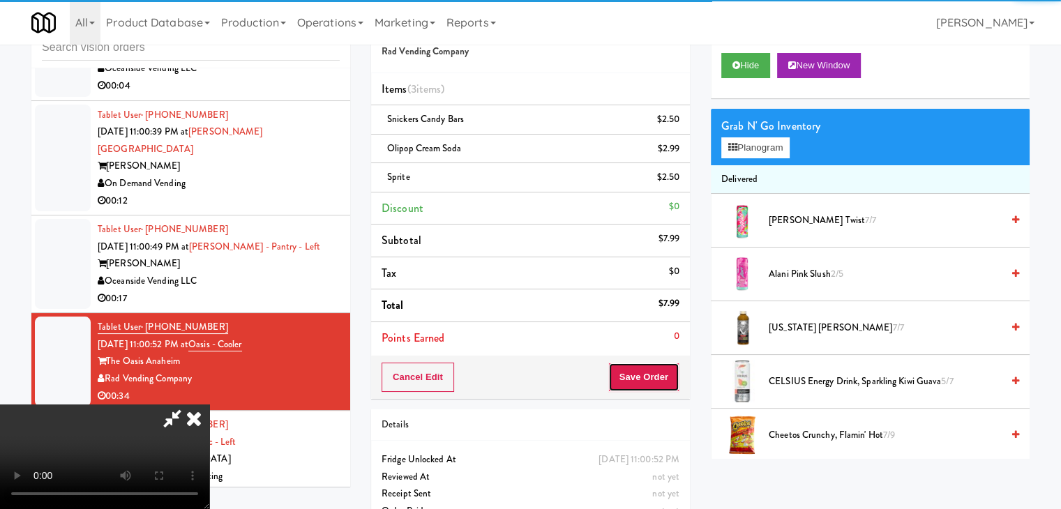
click at [658, 377] on button "Save Order" at bounding box center [643, 377] width 71 height 29
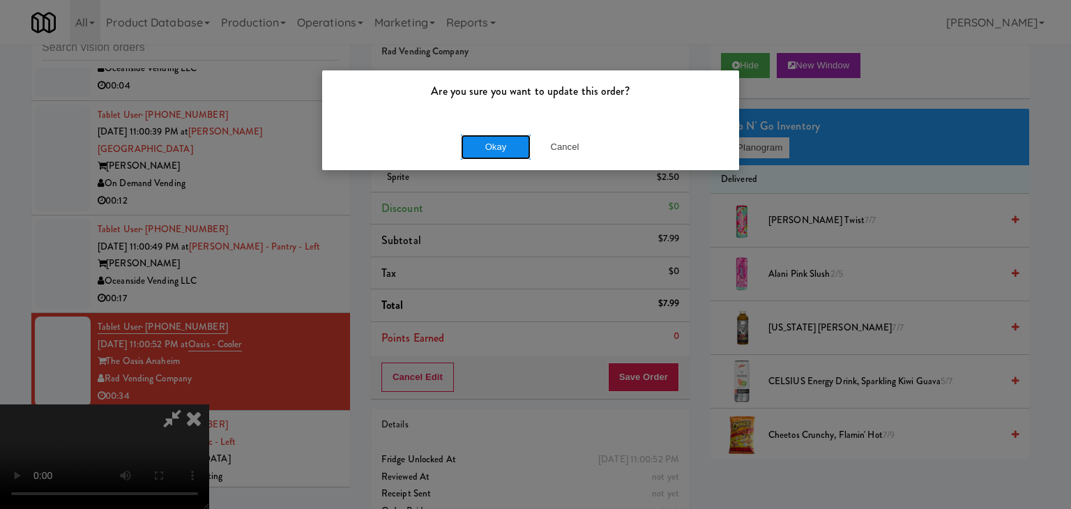
click at [499, 158] on button "Okay" at bounding box center [496, 147] width 70 height 25
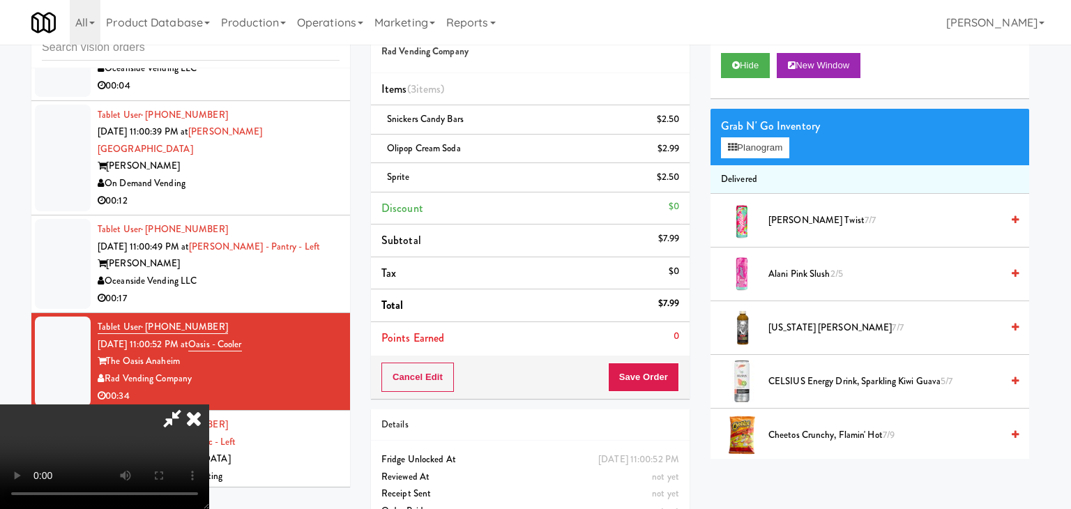
click at [501, 156] on div at bounding box center [535, 254] width 1071 height 509
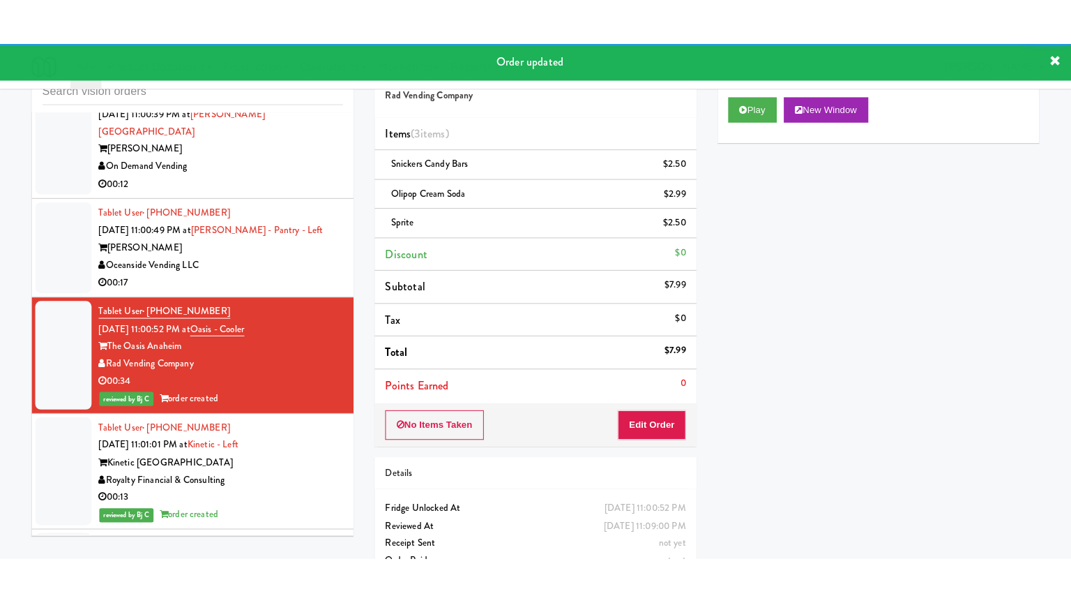
scroll to position [9204, 0]
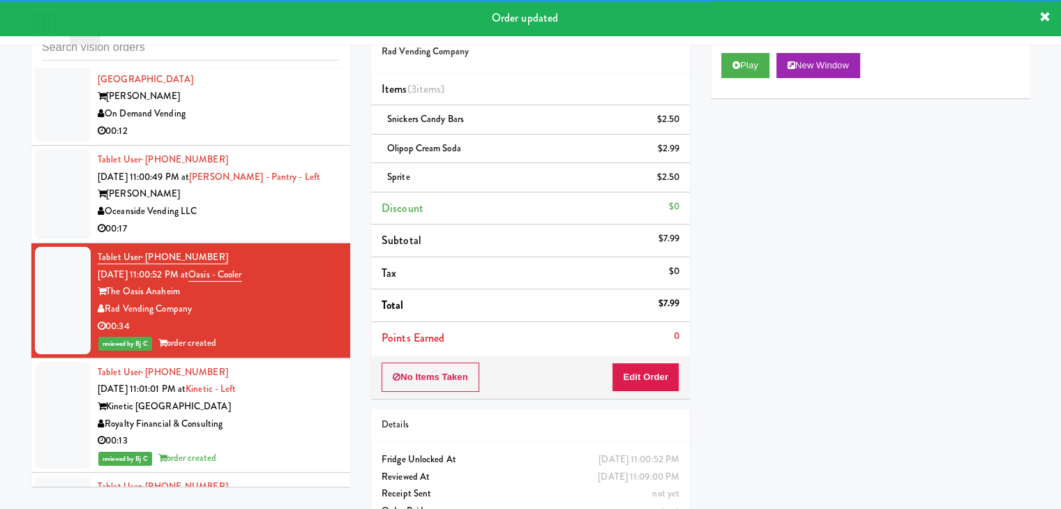
click at [303, 238] on div "00:17" at bounding box center [219, 228] width 242 height 17
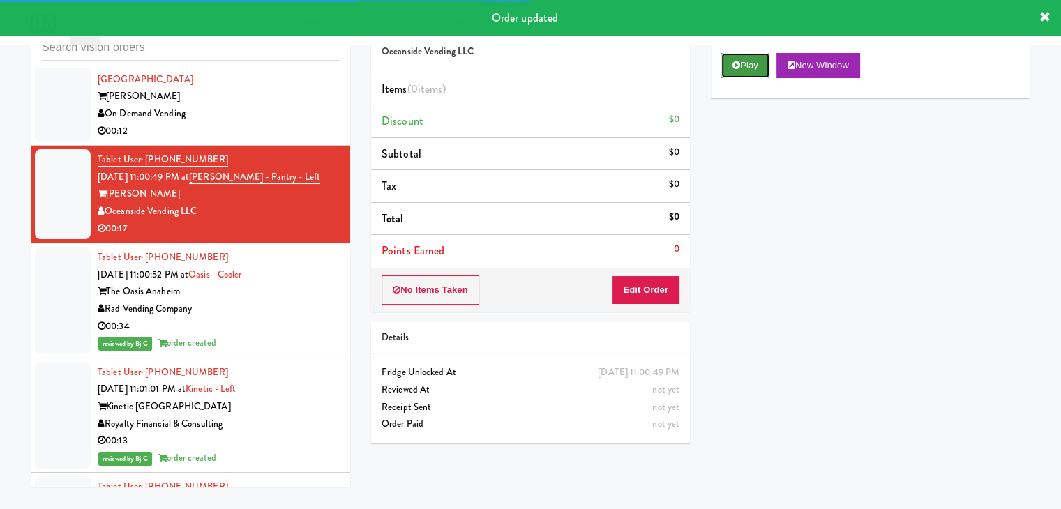
click at [741, 68] on button "Play" at bounding box center [745, 65] width 48 height 25
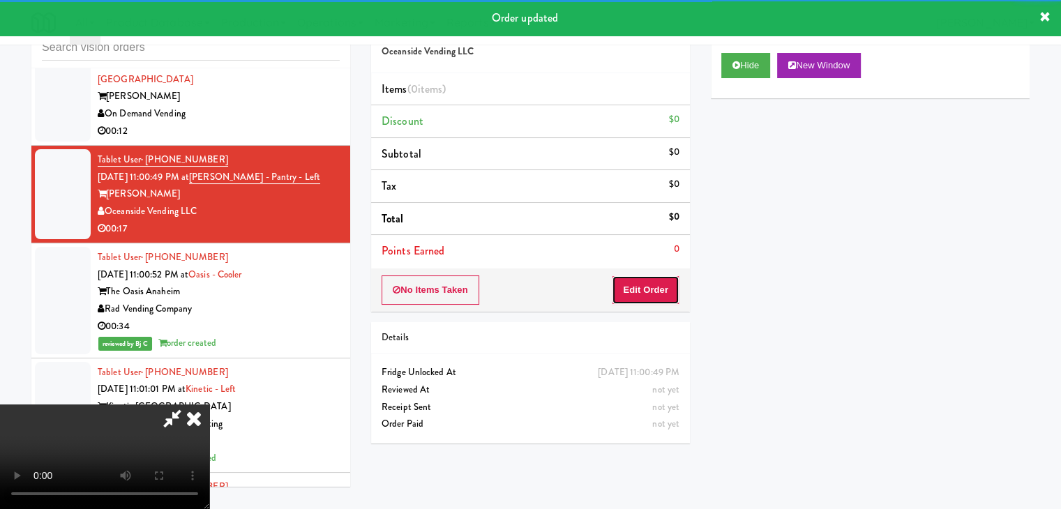
click at [655, 287] on button "Edit Order" at bounding box center [646, 289] width 68 height 29
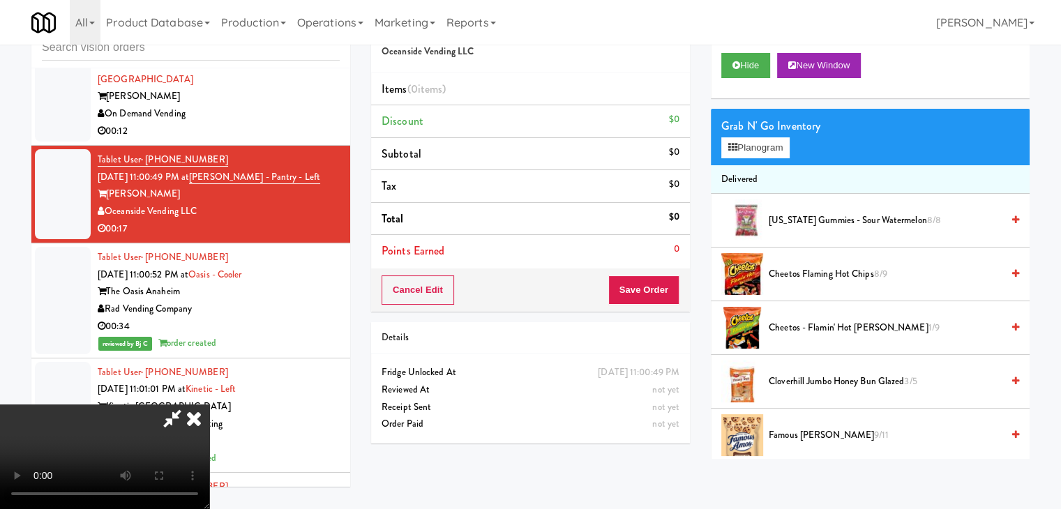
scroll to position [9170, 0]
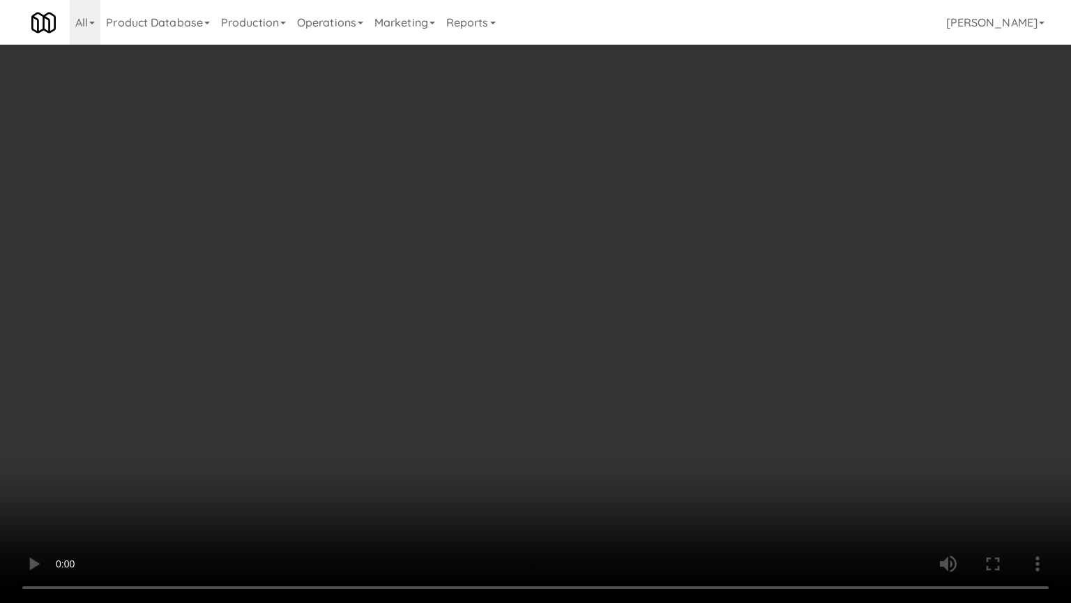
click at [674, 402] on video at bounding box center [535, 301] width 1071 height 603
click at [677, 217] on video at bounding box center [535, 301] width 1071 height 603
click at [686, 248] on video at bounding box center [535, 301] width 1071 height 603
click at [699, 250] on video at bounding box center [535, 301] width 1071 height 603
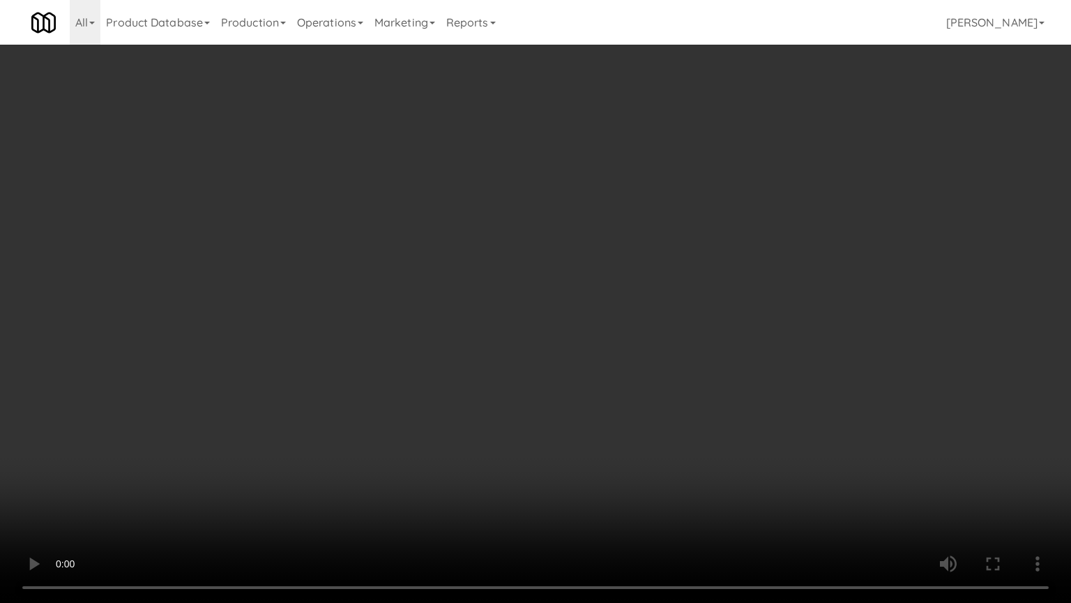
click at [699, 250] on video at bounding box center [535, 301] width 1071 height 603
click at [714, 250] on video at bounding box center [535, 301] width 1071 height 603
click at [756, 251] on video at bounding box center [535, 301] width 1071 height 603
click at [669, 453] on video at bounding box center [535, 301] width 1071 height 603
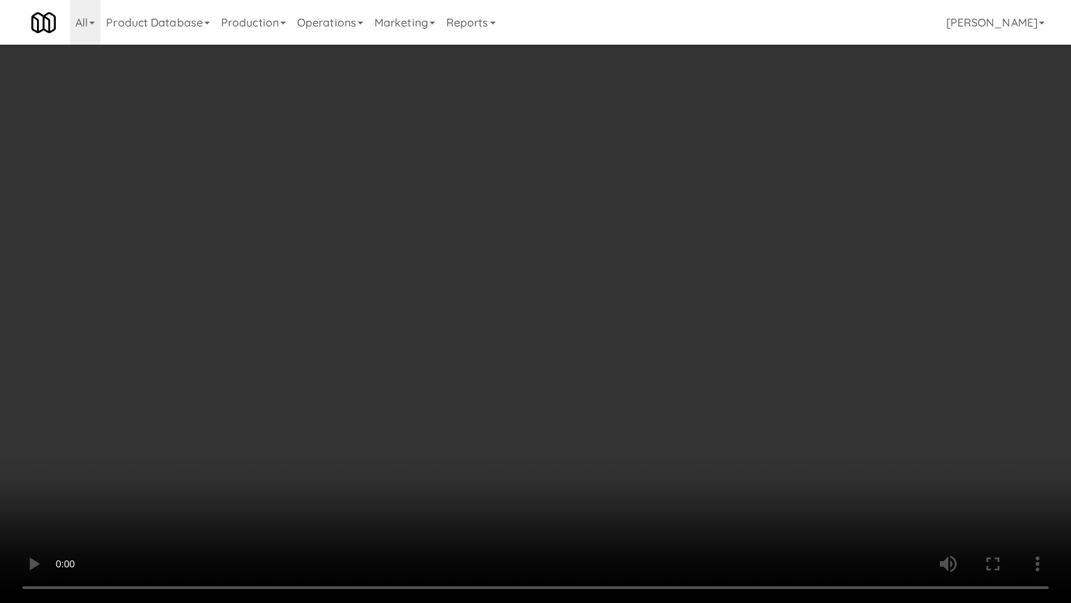
click at [685, 444] on video at bounding box center [535, 301] width 1071 height 603
click at [686, 445] on video at bounding box center [535, 301] width 1071 height 603
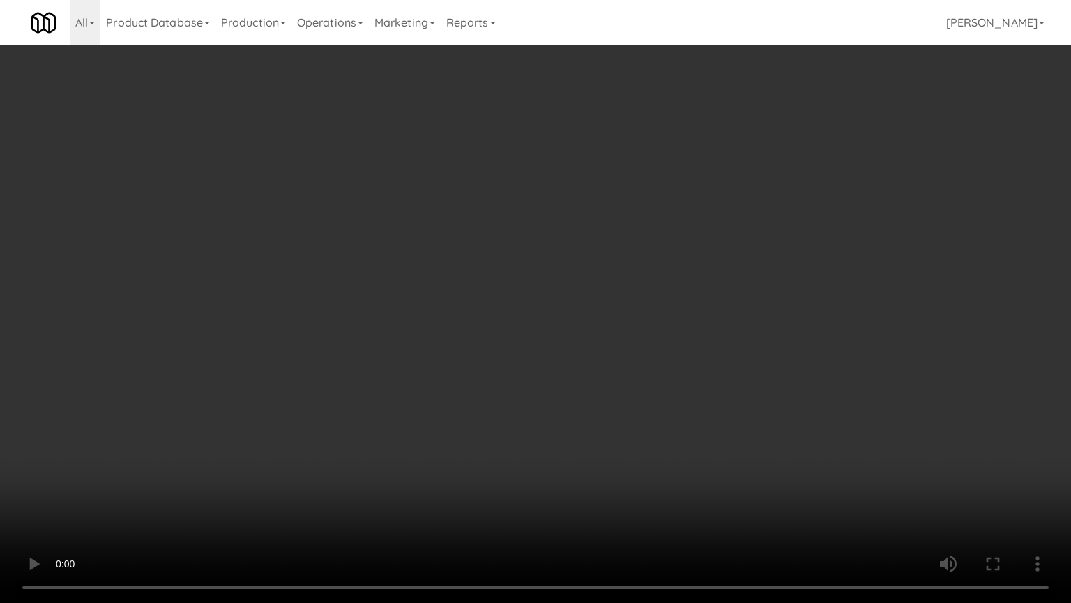
click at [686, 445] on video at bounding box center [535, 301] width 1071 height 603
click at [743, 360] on video at bounding box center [535, 301] width 1071 height 603
click at [754, 321] on video at bounding box center [535, 301] width 1071 height 603
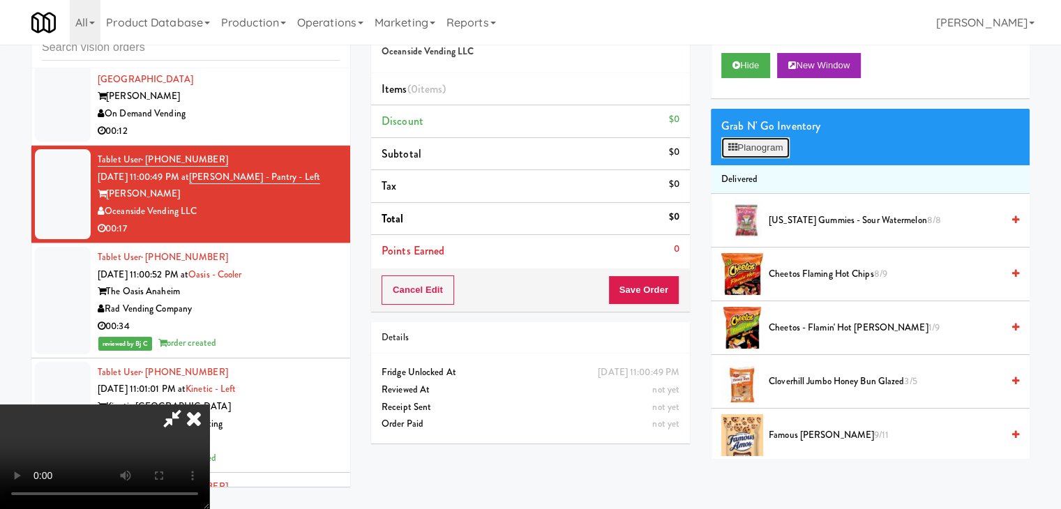
click at [775, 142] on button "Planogram" at bounding box center [755, 147] width 68 height 21
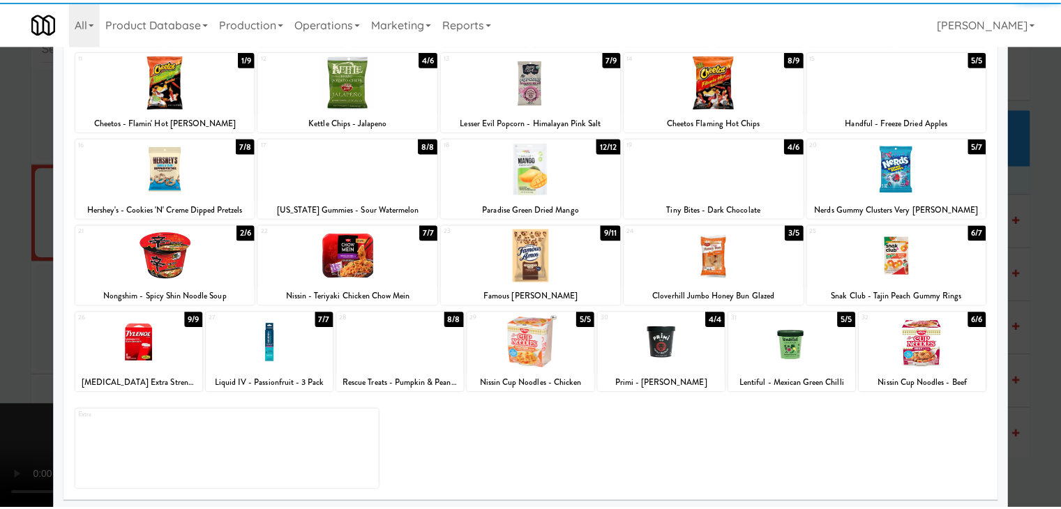
scroll to position [176, 0]
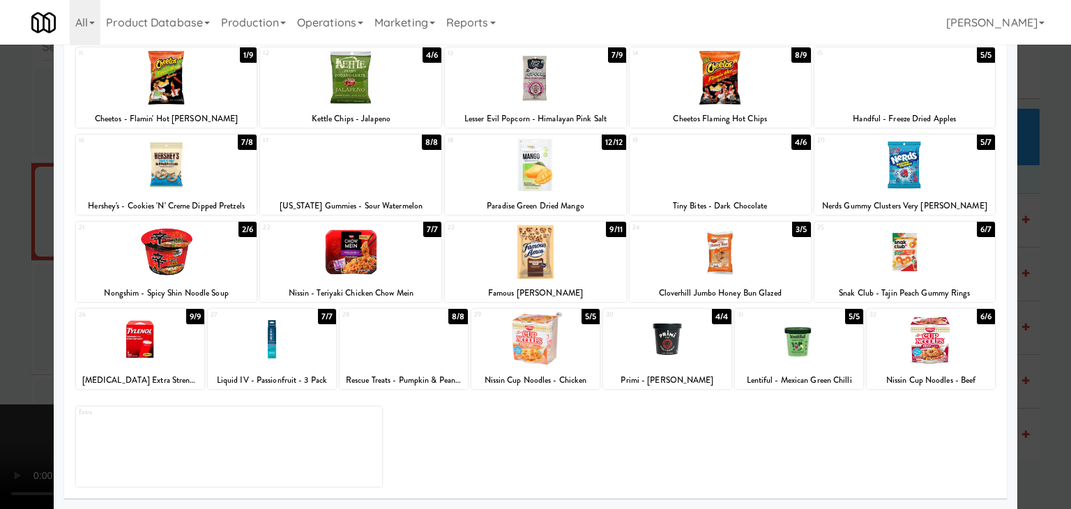
click at [204, 260] on div at bounding box center [166, 252] width 181 height 54
drag, startPoint x: 2, startPoint y: 289, endPoint x: 234, endPoint y: 286, distance: 232.3
click at [21, 286] on div at bounding box center [535, 254] width 1071 height 509
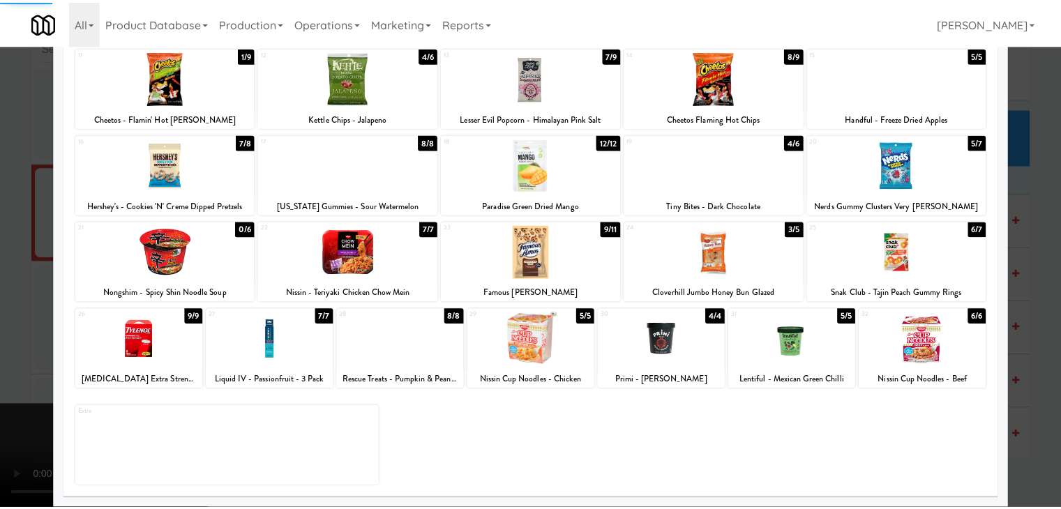
scroll to position [9204, 0]
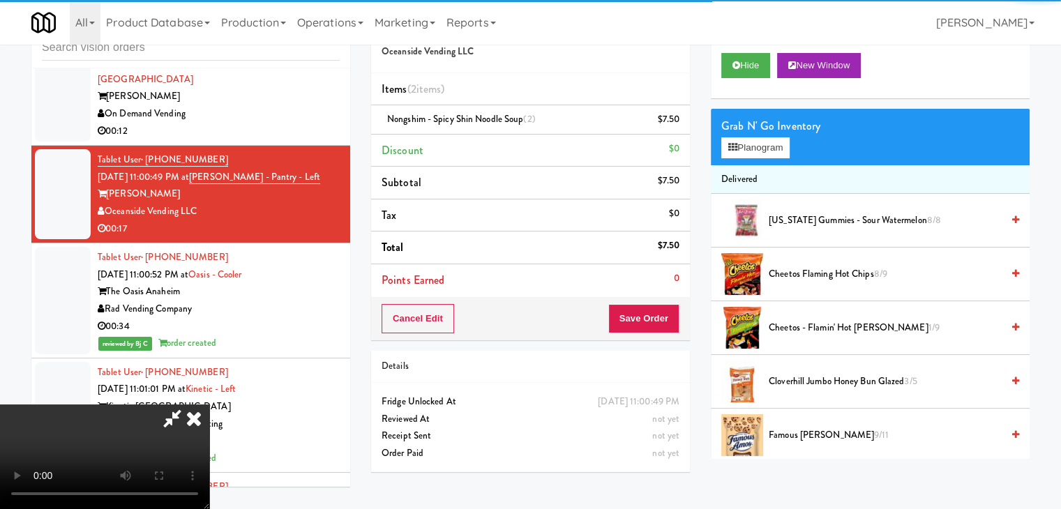
drag, startPoint x: 681, startPoint y: 327, endPoint x: 672, endPoint y: 324, distance: 8.8
click at [681, 326] on div "Cancel Edit Save Order" at bounding box center [530, 318] width 319 height 43
drag, startPoint x: 672, startPoint y: 324, endPoint x: 665, endPoint y: 323, distance: 7.1
click at [670, 324] on button "Save Order" at bounding box center [643, 318] width 71 height 29
click at [665, 323] on button "Save Order" at bounding box center [643, 318] width 71 height 29
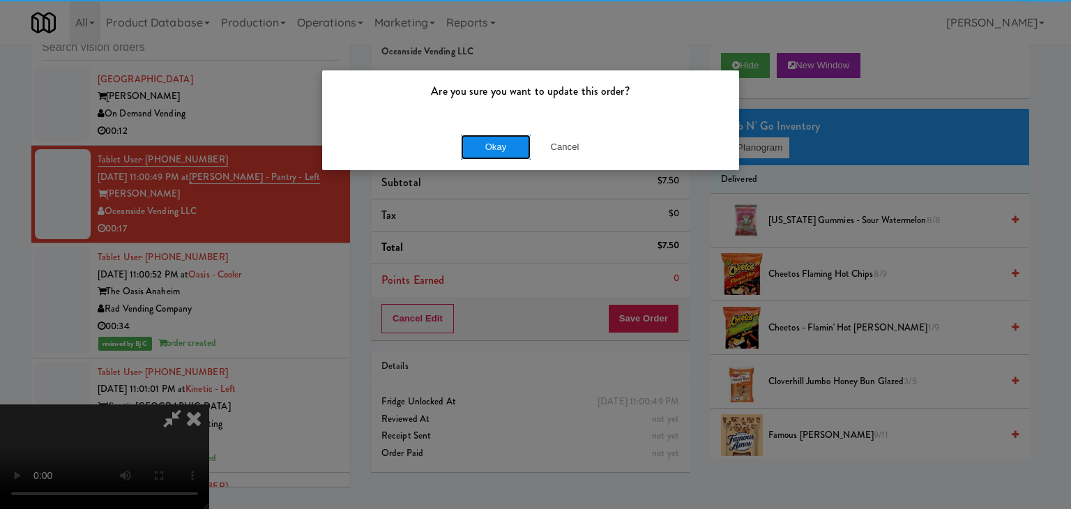
click at [487, 138] on button "Okay" at bounding box center [496, 147] width 70 height 25
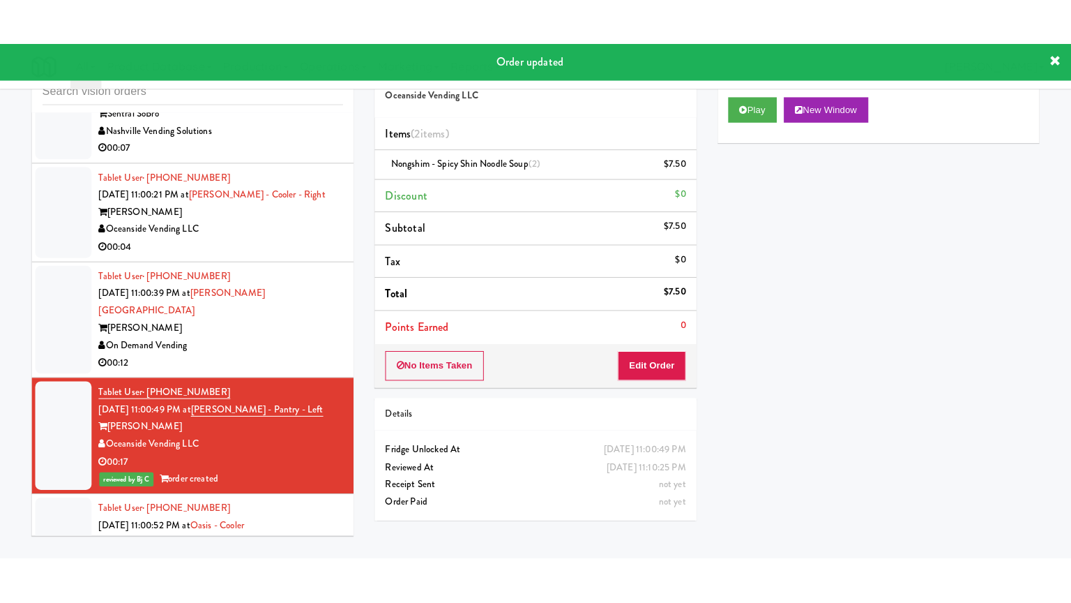
scroll to position [8995, 0]
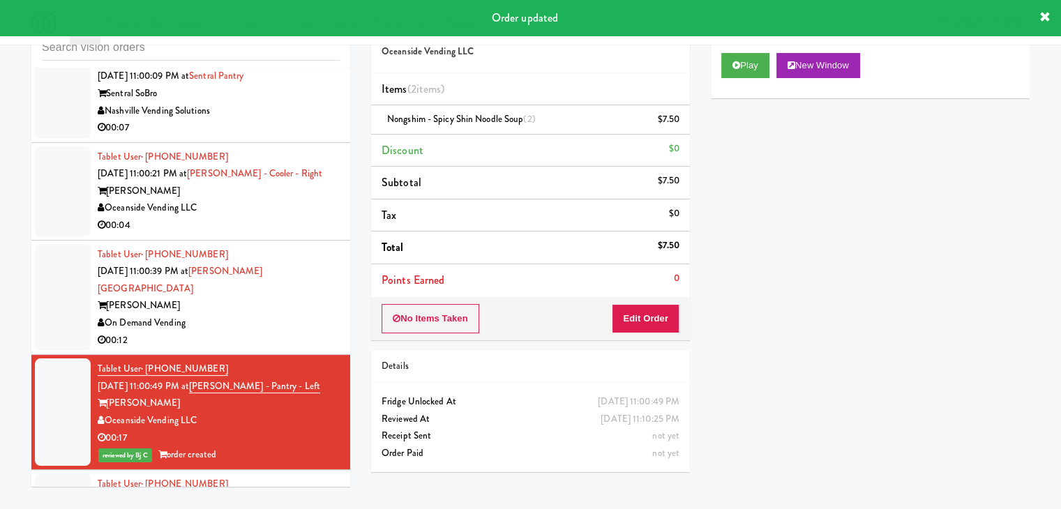
click at [317, 315] on div "[PERSON_NAME]" at bounding box center [219, 305] width 242 height 17
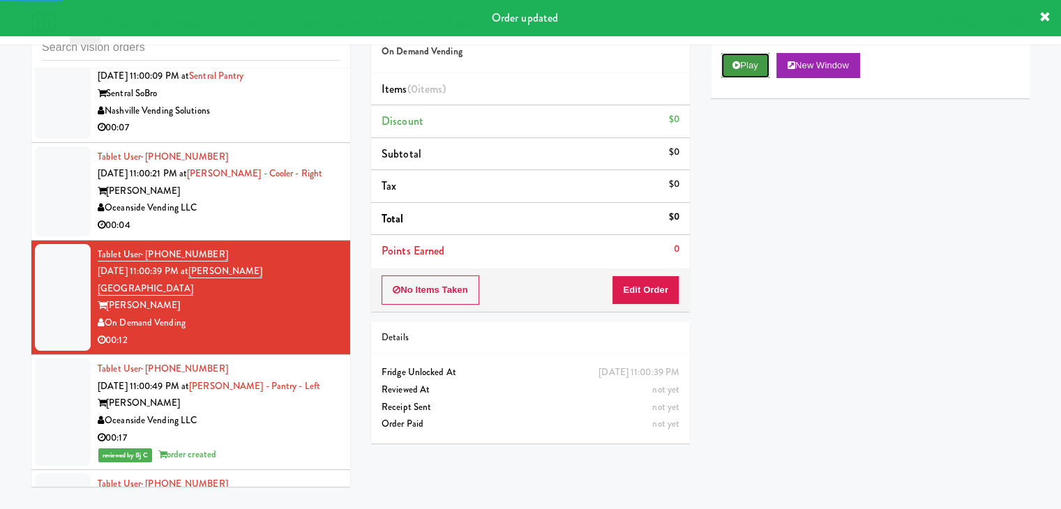
click at [764, 66] on button "Play" at bounding box center [745, 65] width 48 height 25
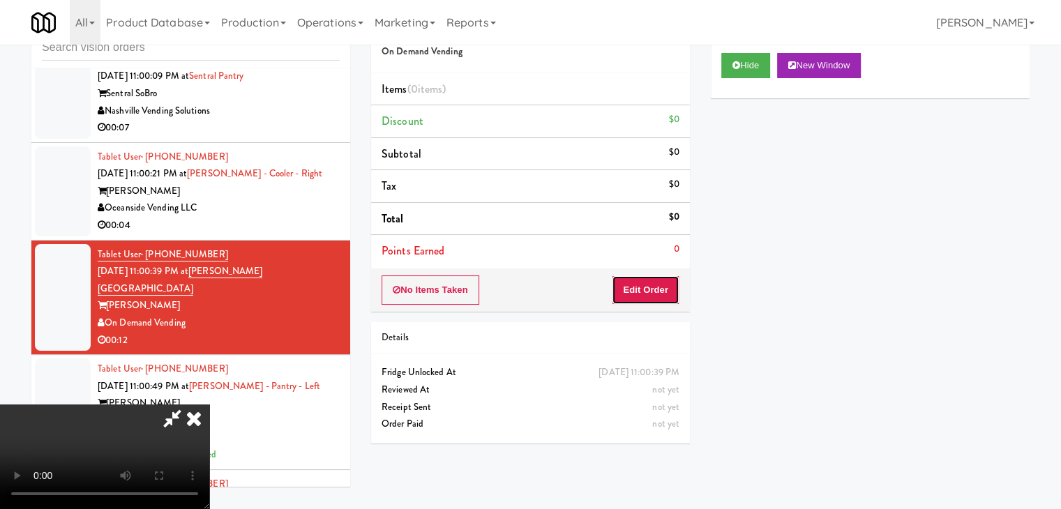
click at [655, 294] on button "Edit Order" at bounding box center [646, 289] width 68 height 29
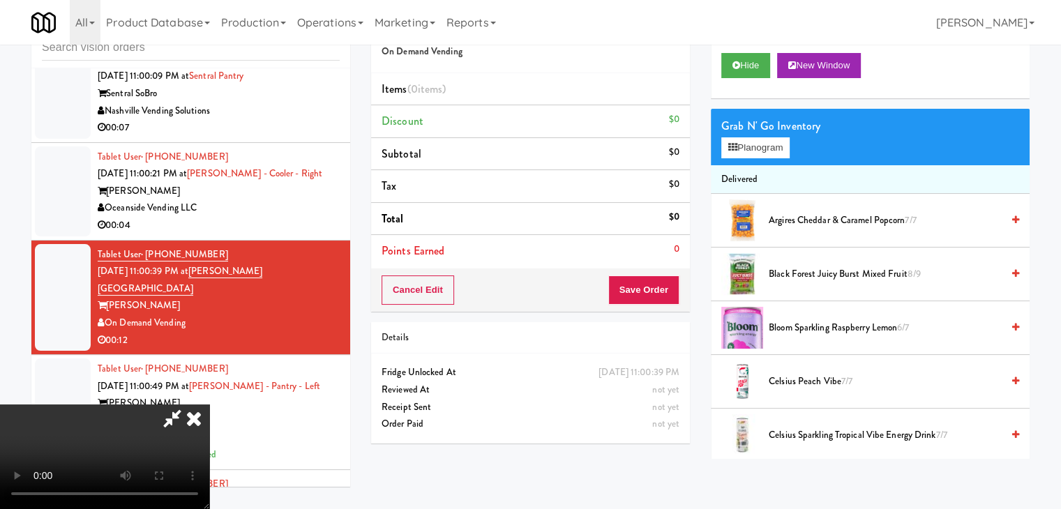
scroll to position [8961, 0]
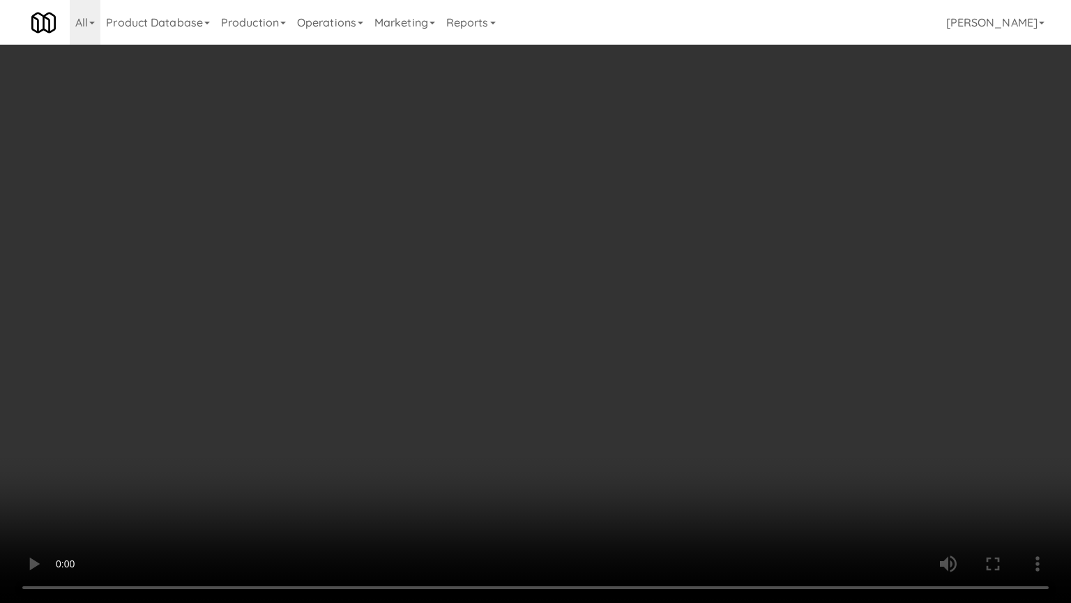
click at [679, 404] on video at bounding box center [535, 301] width 1071 height 603
click at [677, 404] on video at bounding box center [535, 301] width 1071 height 603
click at [675, 402] on video at bounding box center [535, 301] width 1071 height 603
click at [668, 388] on video at bounding box center [535, 301] width 1071 height 603
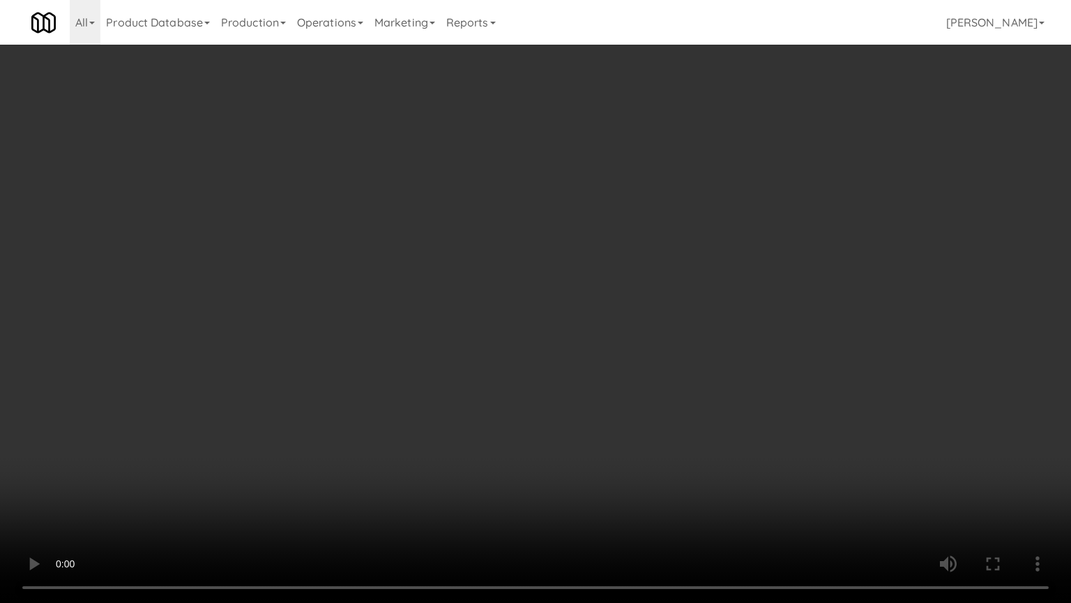
click at [681, 419] on video at bounding box center [535, 301] width 1071 height 603
click at [653, 386] on video at bounding box center [535, 301] width 1071 height 603
drag, startPoint x: 653, startPoint y: 386, endPoint x: 702, endPoint y: 227, distance: 167.0
click at [653, 379] on video at bounding box center [535, 301] width 1071 height 603
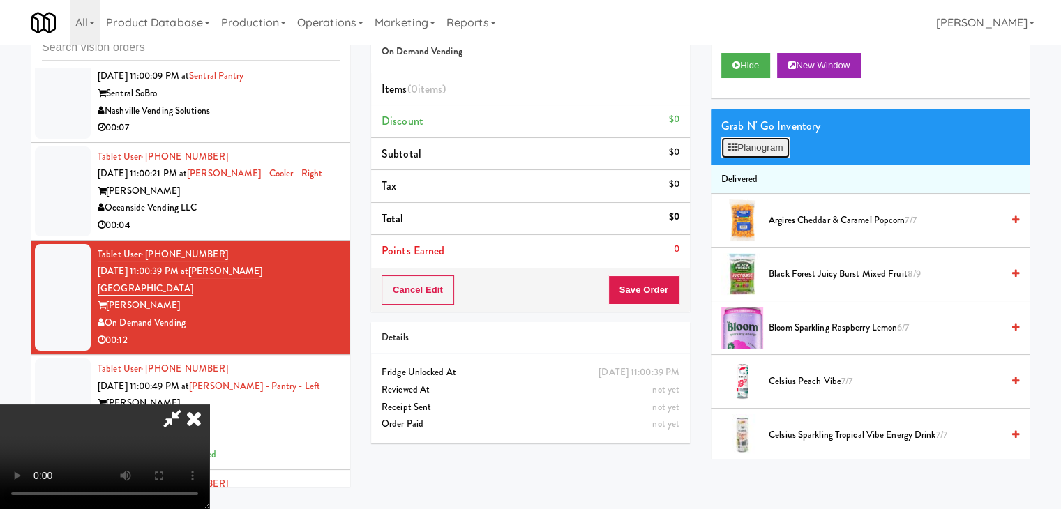
click at [760, 151] on button "Planogram" at bounding box center [755, 147] width 68 height 21
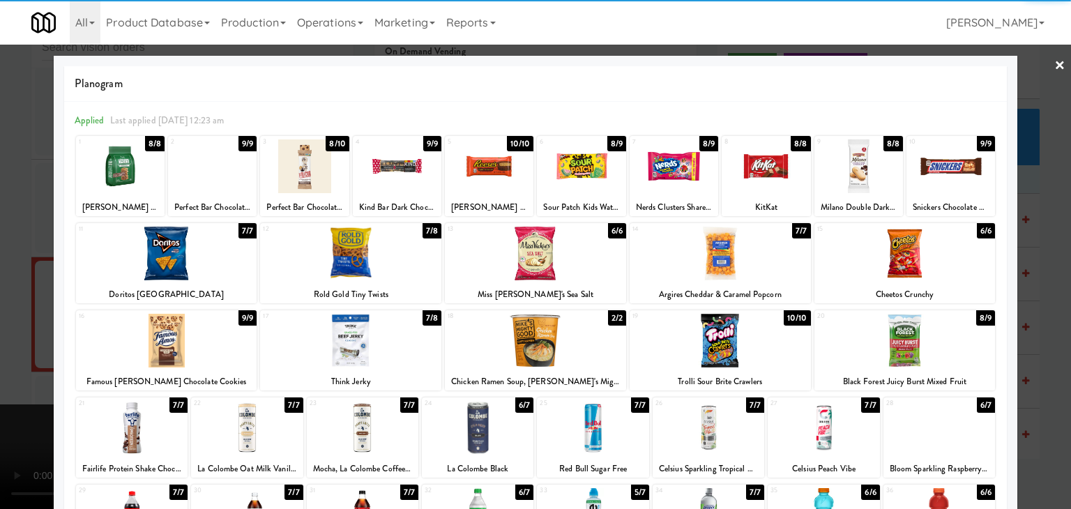
click at [697, 264] on div at bounding box center [720, 254] width 181 height 54
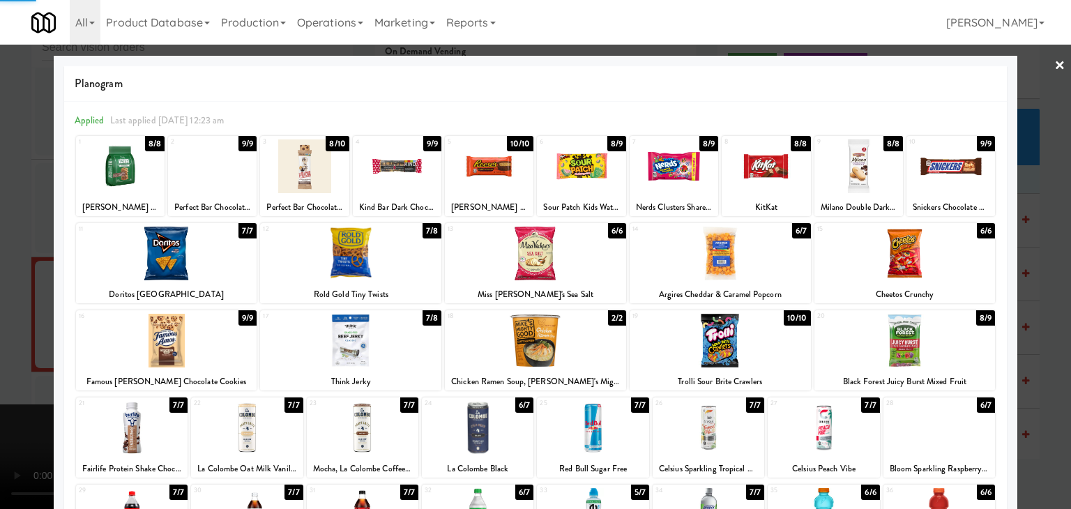
drag, startPoint x: 333, startPoint y: 266, endPoint x: 386, endPoint y: 236, distance: 60.9
click at [335, 266] on div at bounding box center [350, 254] width 181 height 54
click at [483, 179] on div at bounding box center [489, 166] width 89 height 54
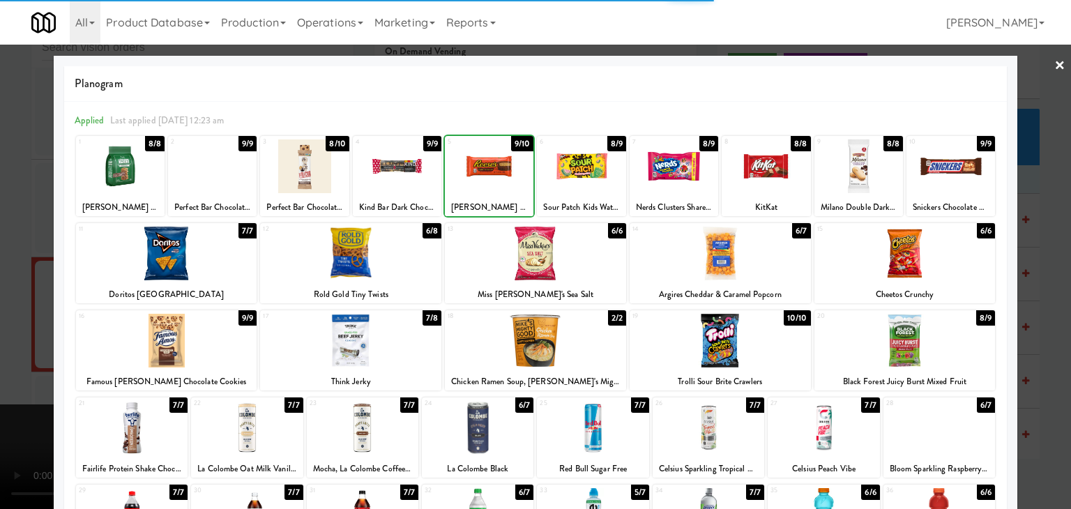
drag, startPoint x: 0, startPoint y: 287, endPoint x: 132, endPoint y: 287, distance: 131.8
click at [7, 288] on div at bounding box center [535, 254] width 1071 height 509
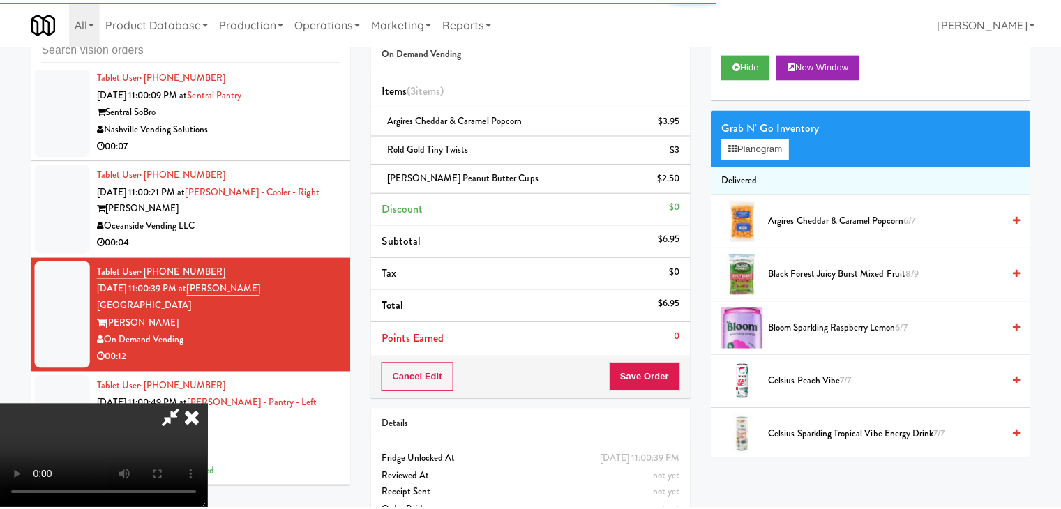
scroll to position [8995, 0]
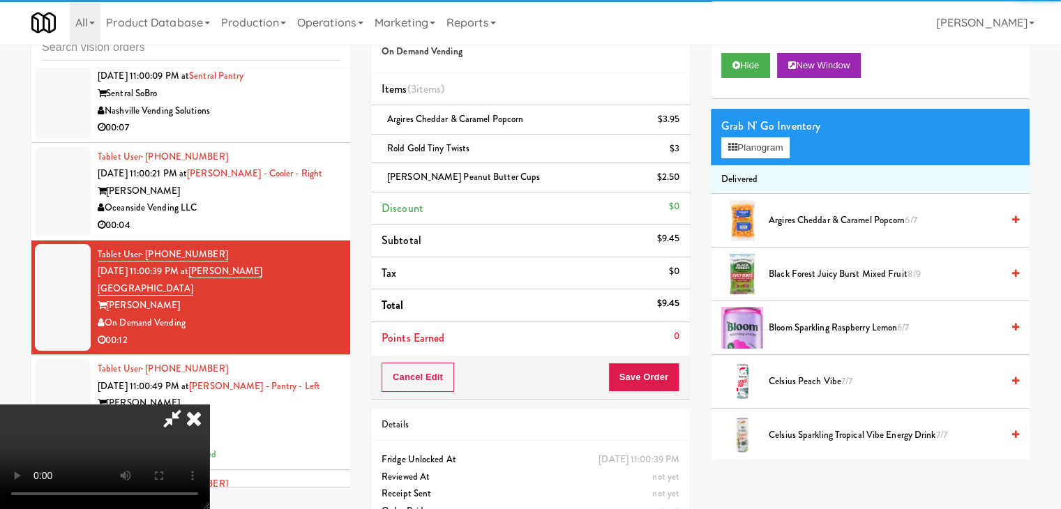
click at [209, 405] on video at bounding box center [104, 457] width 209 height 105
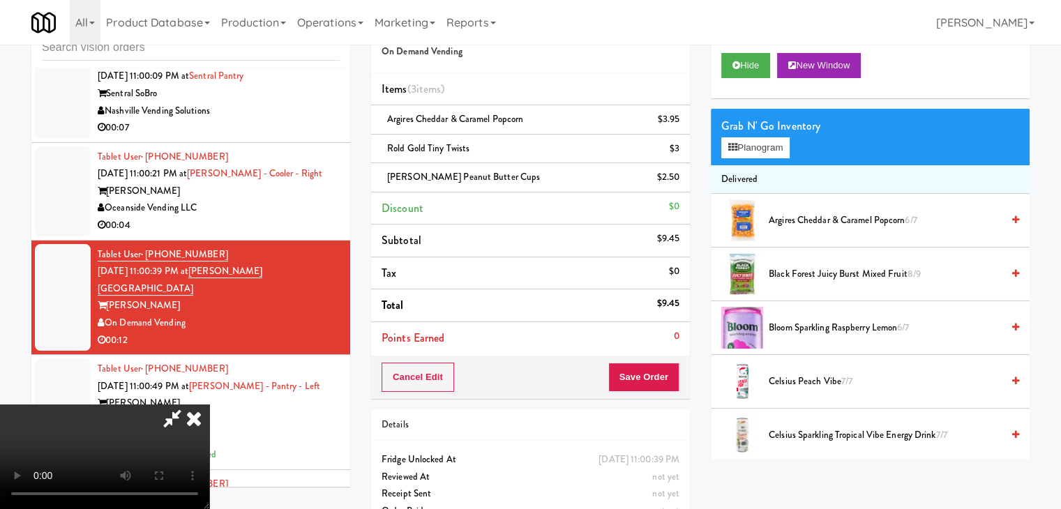
click at [672, 392] on div "Cancel Edit Save Order" at bounding box center [530, 377] width 319 height 43
drag, startPoint x: 656, startPoint y: 346, endPoint x: 657, endPoint y: 359, distance: 13.3
click at [656, 349] on li "Points Earned 0" at bounding box center [530, 338] width 319 height 32
drag, startPoint x: 657, startPoint y: 361, endPoint x: 656, endPoint y: 372, distance: 10.6
click at [656, 372] on button "Save Order" at bounding box center [643, 377] width 71 height 29
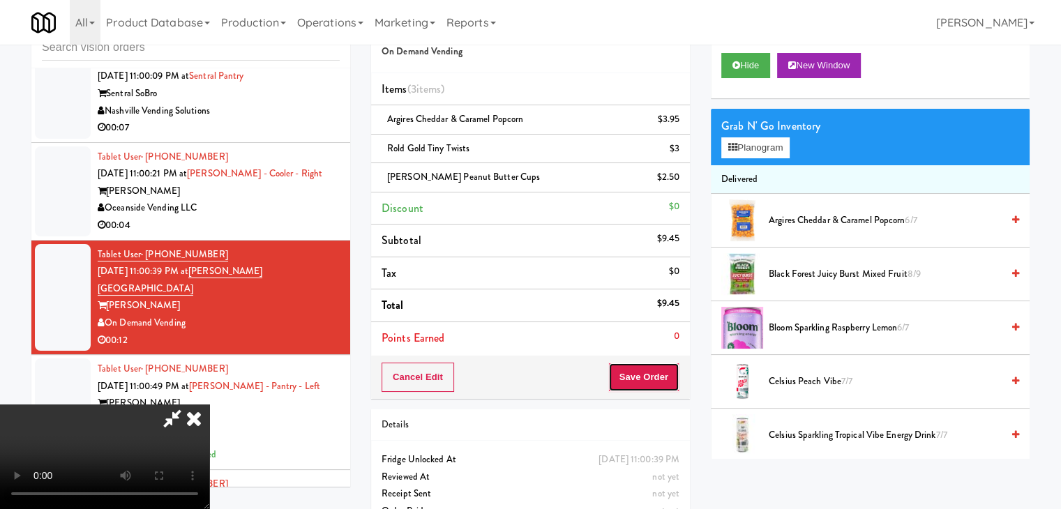
click at [656, 372] on button "Save Order" at bounding box center [643, 377] width 71 height 29
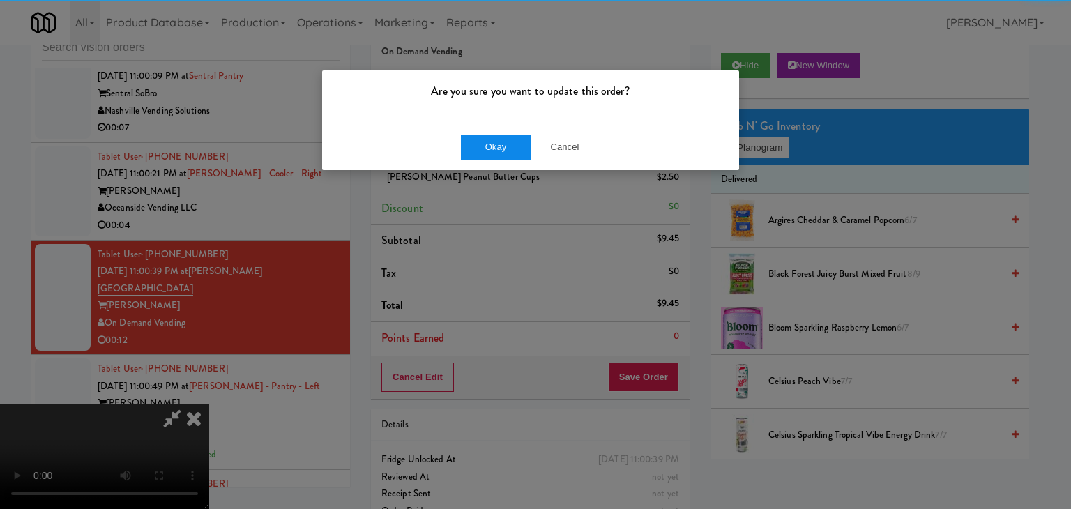
click at [502, 161] on div "Are you sure you want to update this order? Okay Cancel" at bounding box center [535, 254] width 1071 height 509
click at [496, 157] on button "Okay" at bounding box center [496, 147] width 70 height 25
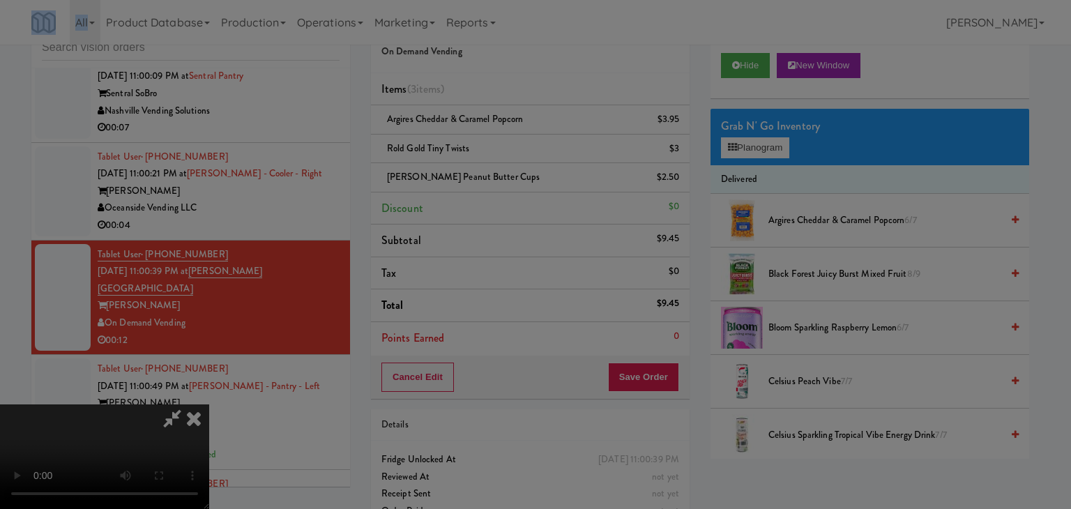
click at [496, 157] on div "Are you sure you want to update this order? Okay Cancel" at bounding box center [535, 254] width 1071 height 509
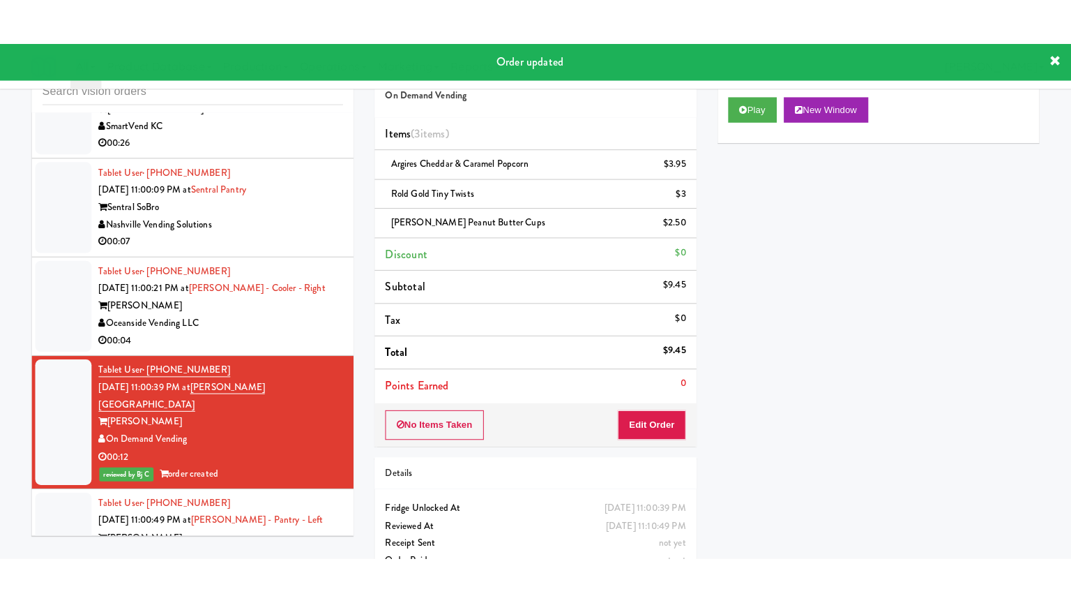
scroll to position [8925, 0]
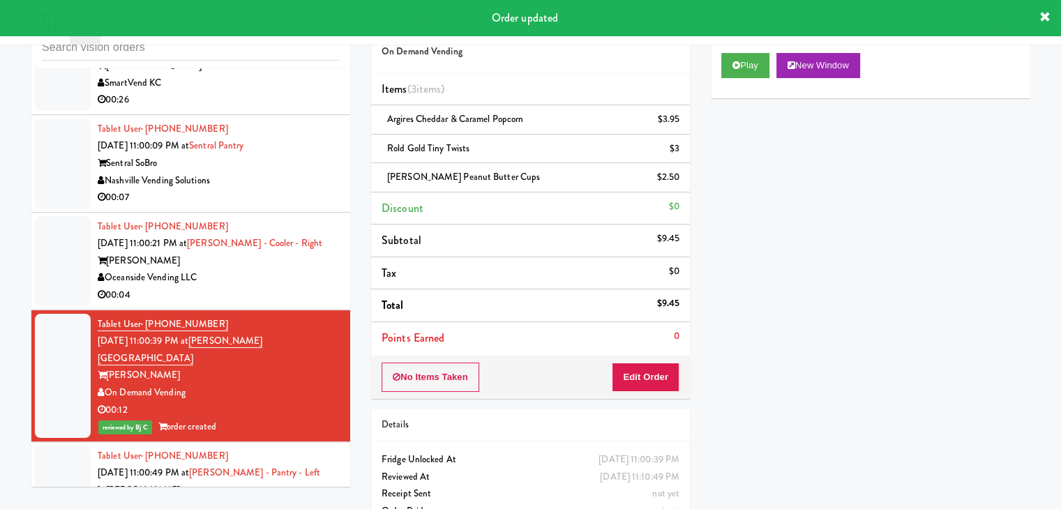
click at [301, 287] on div "Oceanside Vending LLC" at bounding box center [219, 277] width 242 height 17
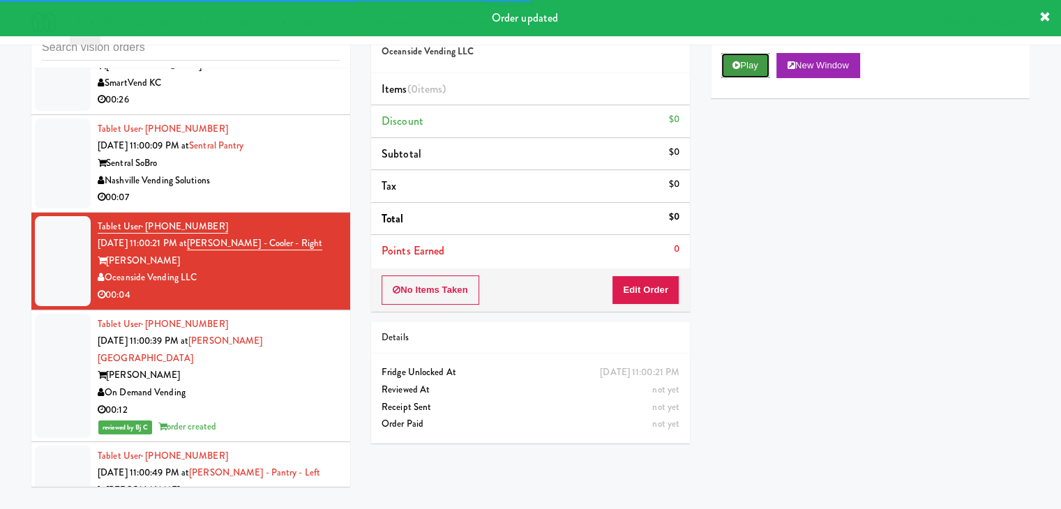
click at [759, 66] on button "Play" at bounding box center [745, 65] width 48 height 25
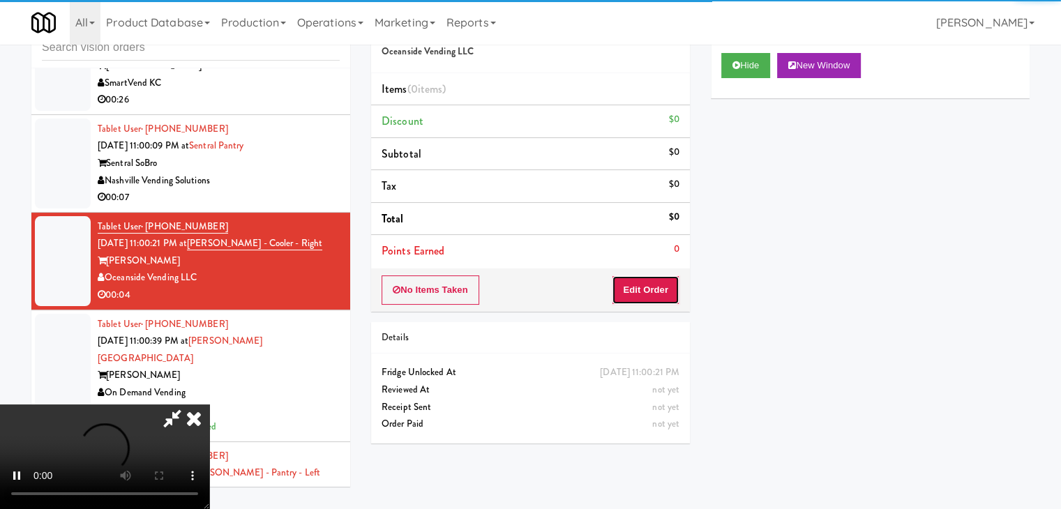
click at [649, 285] on button "Edit Order" at bounding box center [646, 289] width 68 height 29
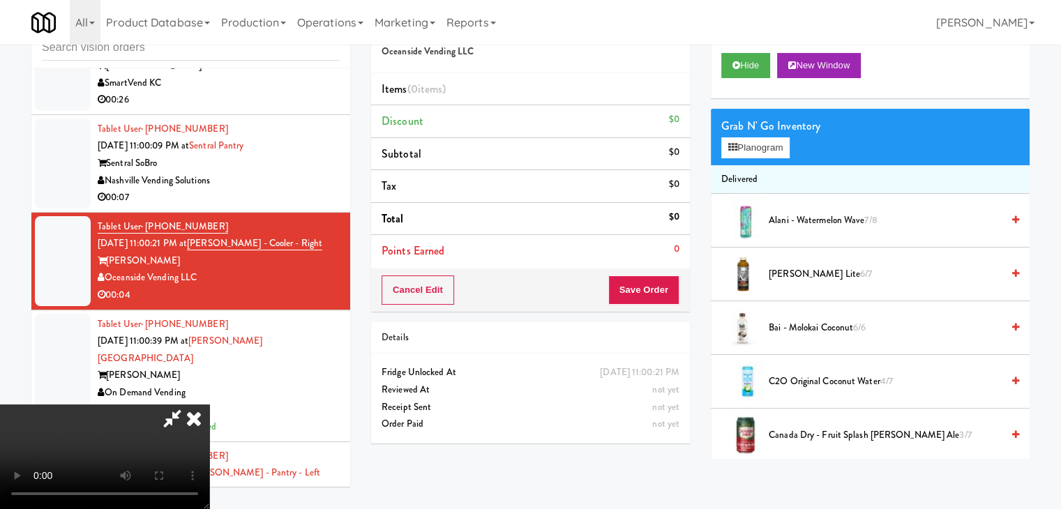
scroll to position [8891, 0]
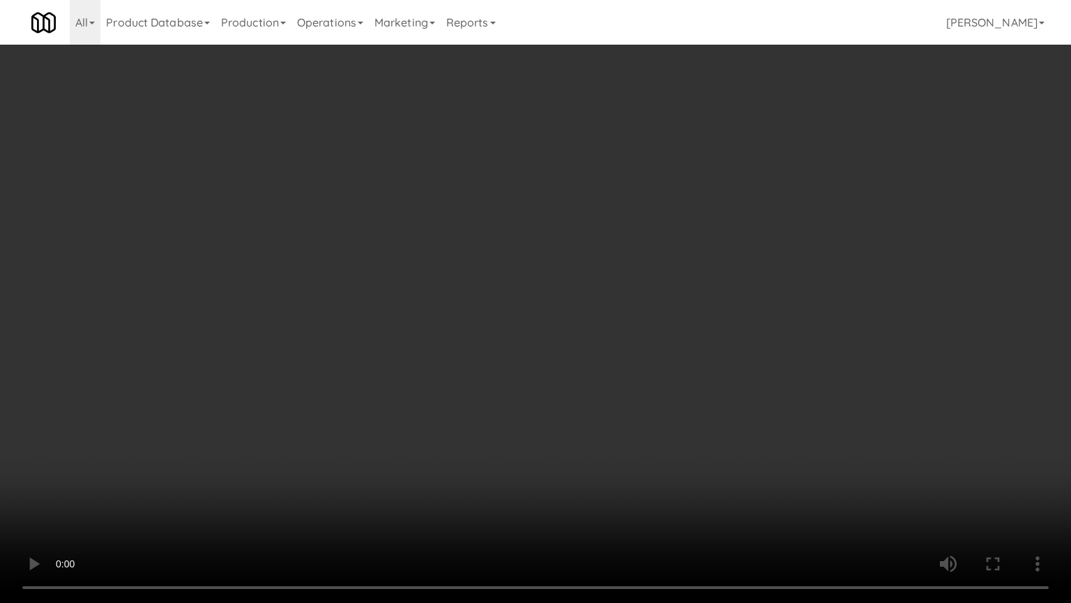
click at [575, 421] on video at bounding box center [535, 301] width 1071 height 603
click at [548, 467] on video at bounding box center [535, 301] width 1071 height 603
click at [554, 467] on video at bounding box center [535, 301] width 1071 height 603
click at [564, 468] on video at bounding box center [535, 301] width 1071 height 603
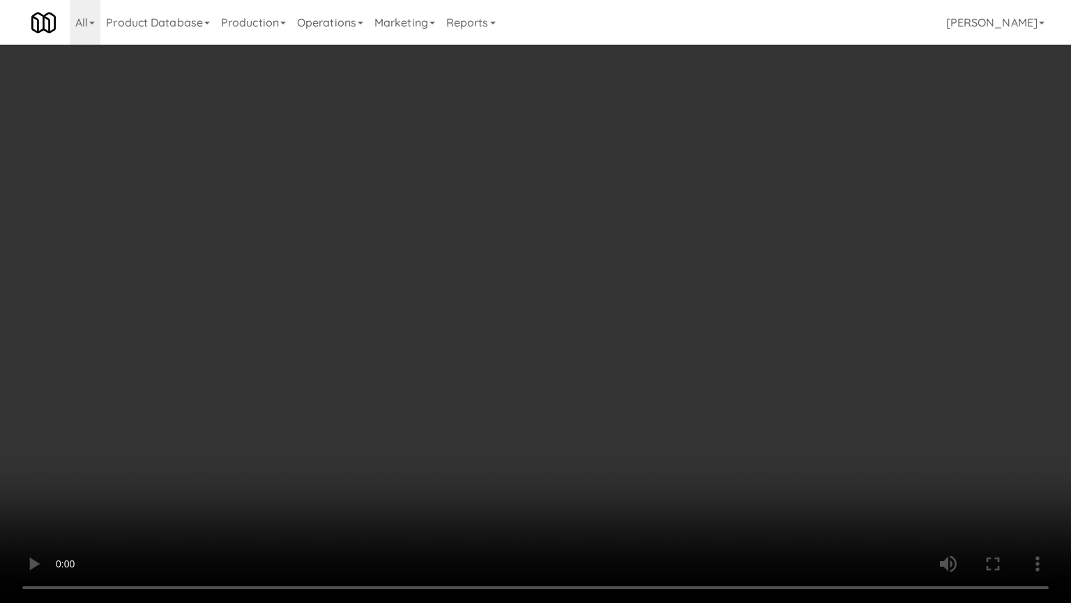
drag, startPoint x: 564, startPoint y: 467, endPoint x: 607, endPoint y: 365, distance: 110.6
click at [566, 460] on video at bounding box center [535, 301] width 1071 height 603
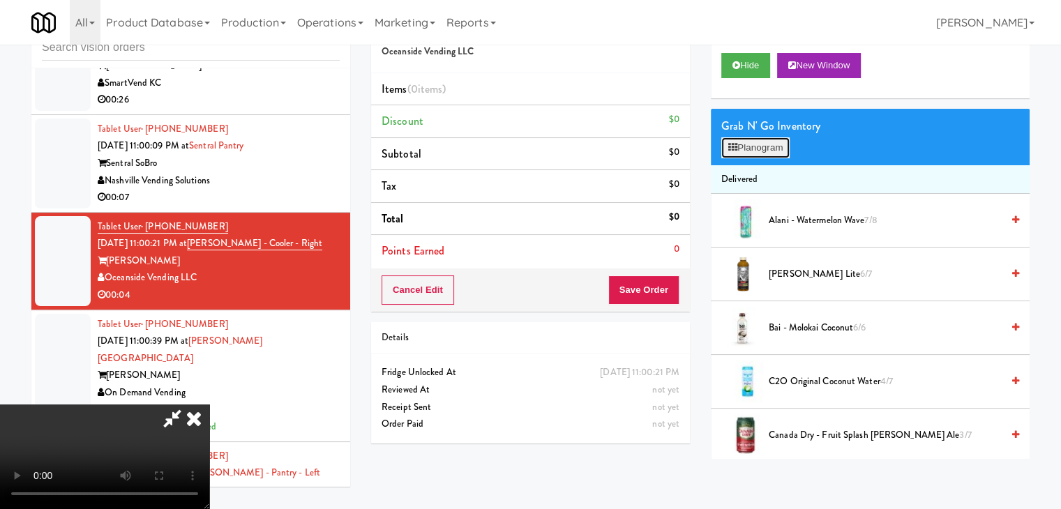
click at [762, 151] on button "Planogram" at bounding box center [755, 147] width 68 height 21
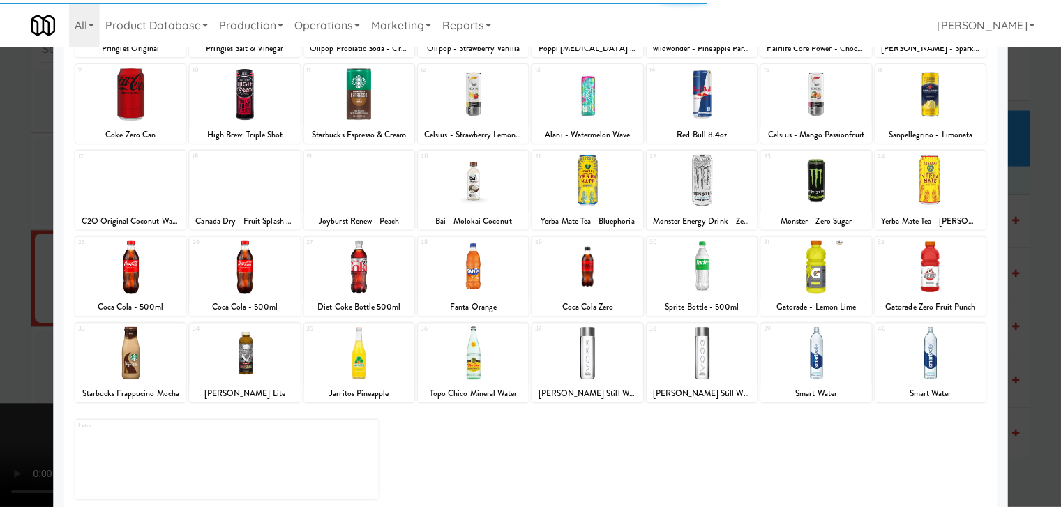
scroll to position [176, 0]
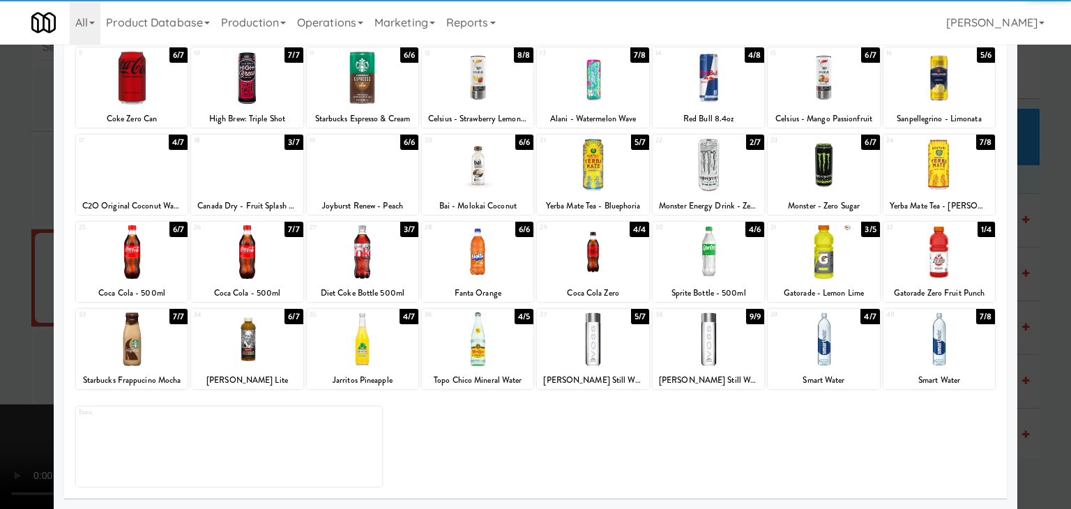
click at [600, 349] on div at bounding box center [593, 339] width 112 height 54
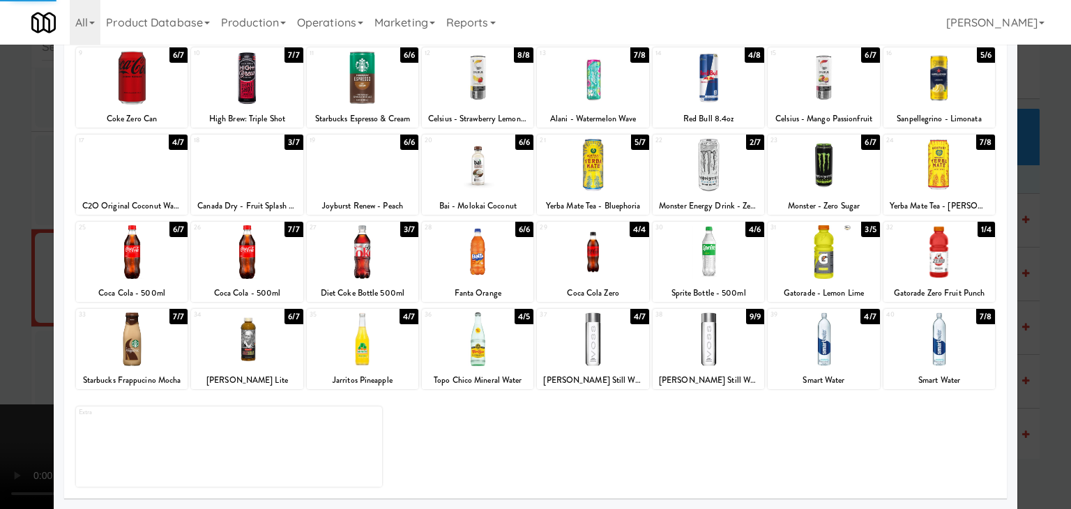
drag, startPoint x: 1, startPoint y: 349, endPoint x: 200, endPoint y: 348, distance: 199.5
click at [5, 349] on div at bounding box center [535, 254] width 1071 height 509
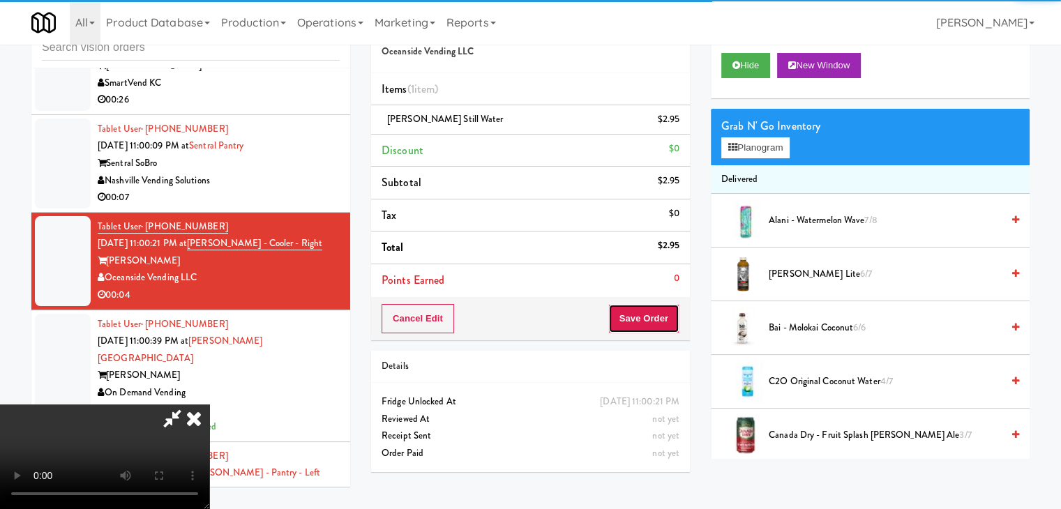
click at [671, 324] on button "Save Order" at bounding box center [643, 318] width 71 height 29
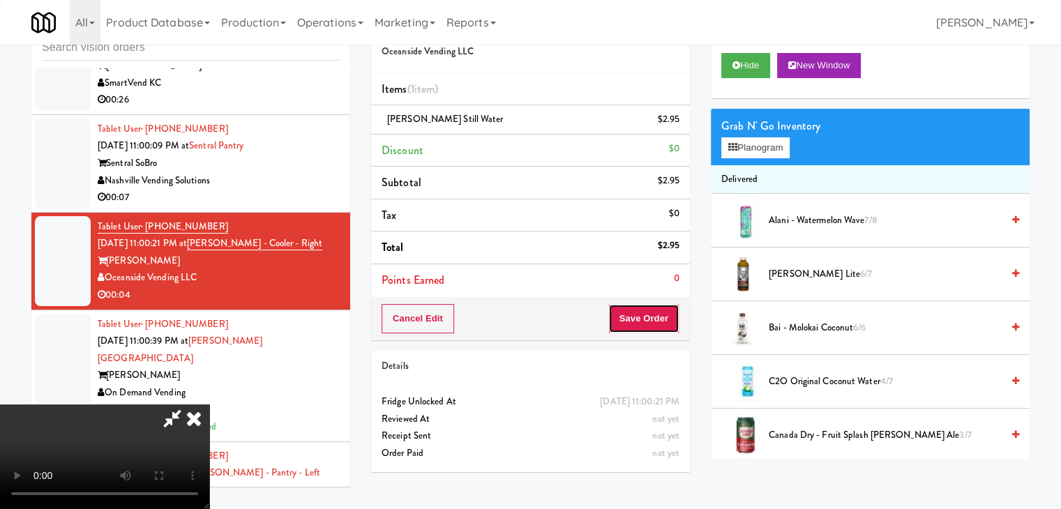
click at [671, 324] on button "Save Order" at bounding box center [643, 318] width 71 height 29
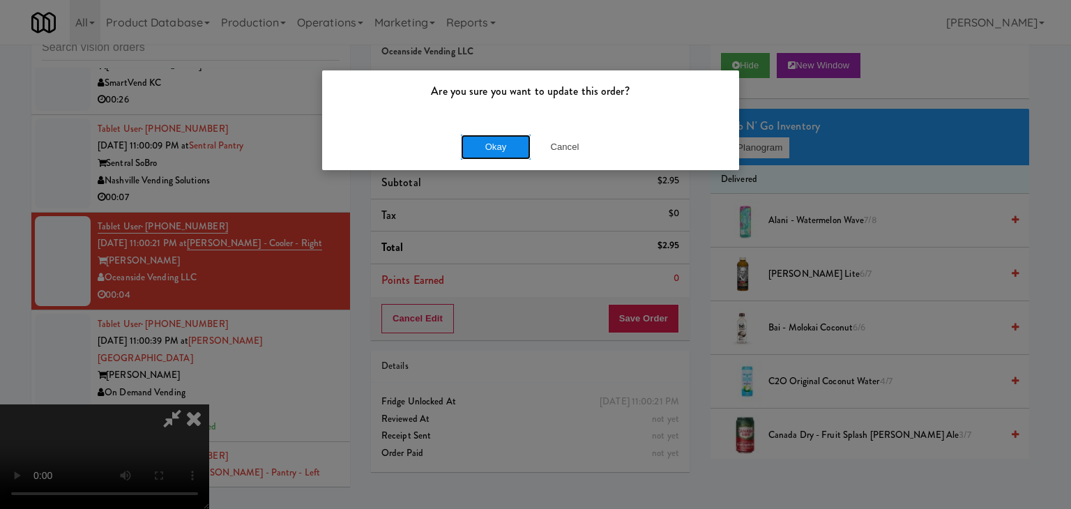
click at [510, 149] on button "Okay" at bounding box center [496, 147] width 70 height 25
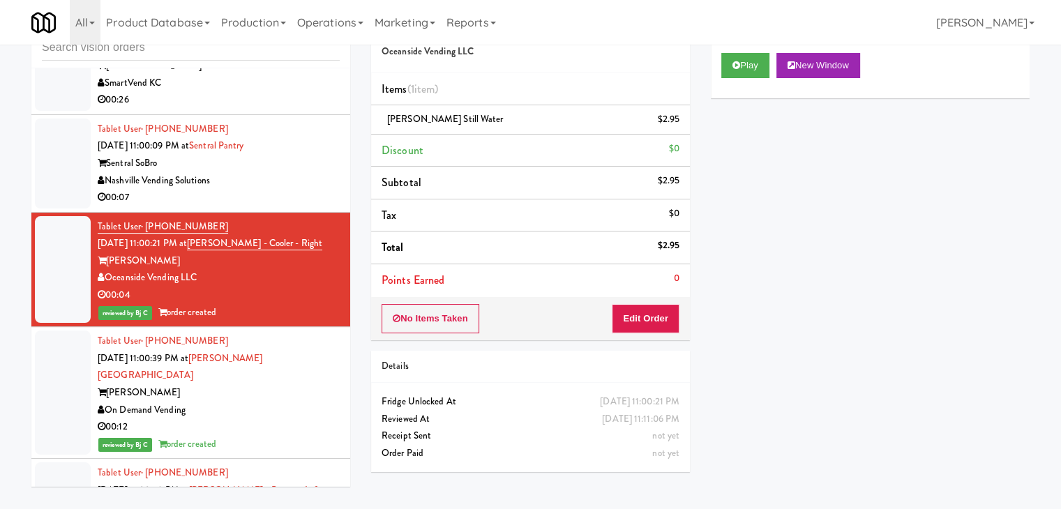
click at [288, 172] on div "Sentral SoBro" at bounding box center [219, 163] width 242 height 17
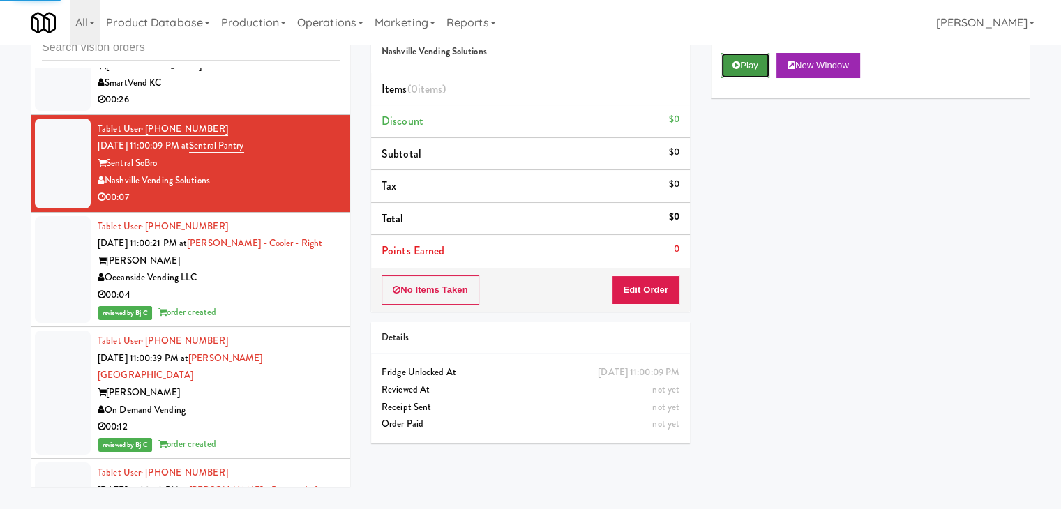
click at [731, 63] on button "Play" at bounding box center [745, 65] width 48 height 25
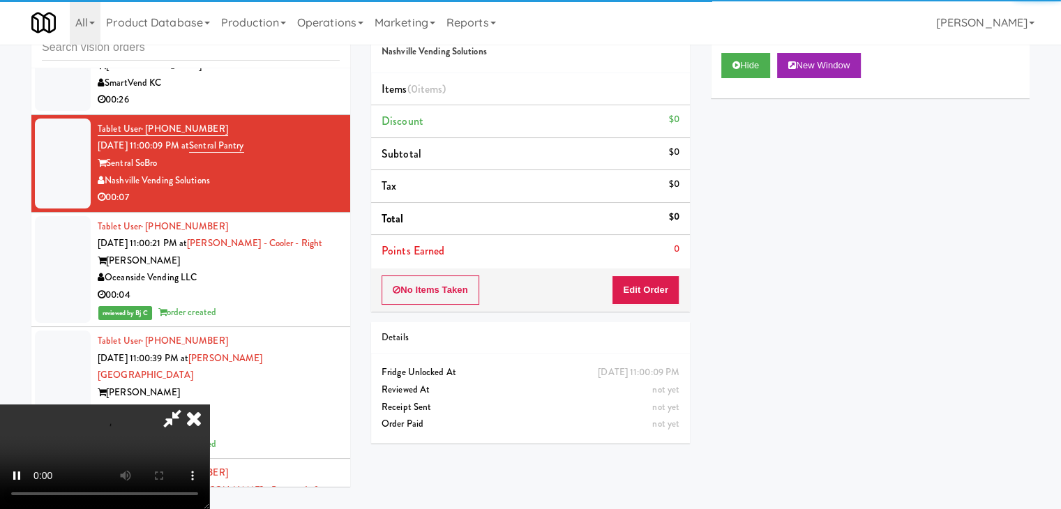
click at [654, 274] on div "No Items Taken Edit Order" at bounding box center [530, 290] width 319 height 43
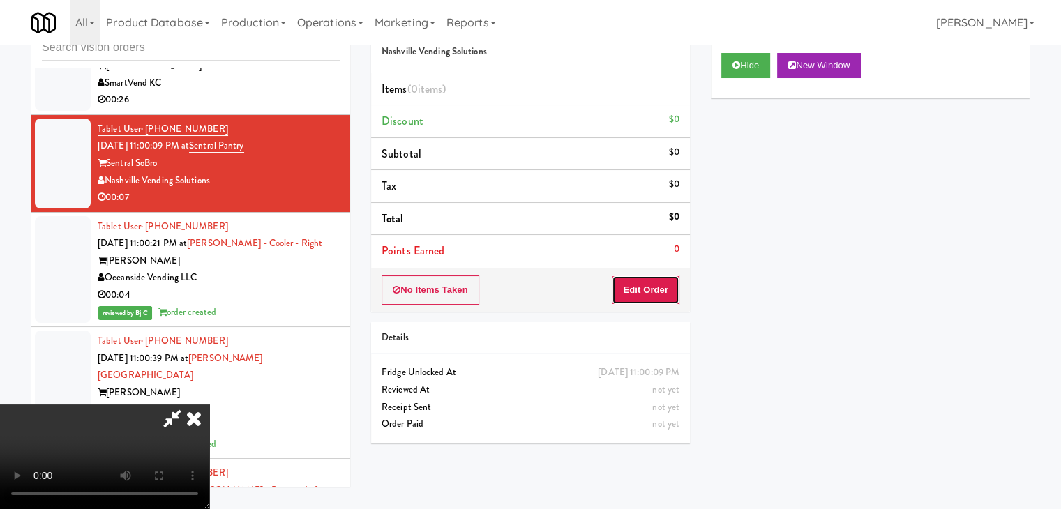
click at [653, 275] on button "Edit Order" at bounding box center [646, 289] width 68 height 29
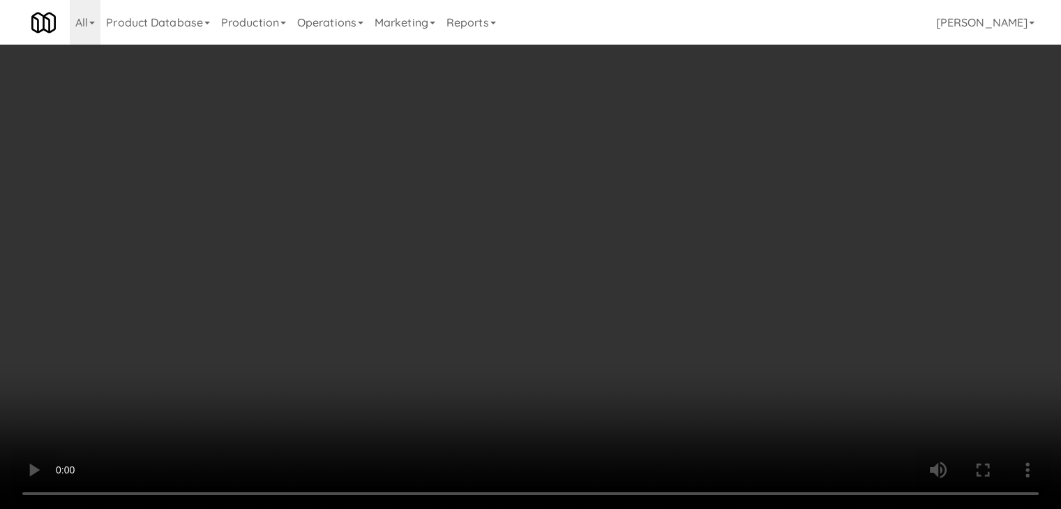
scroll to position [8891, 0]
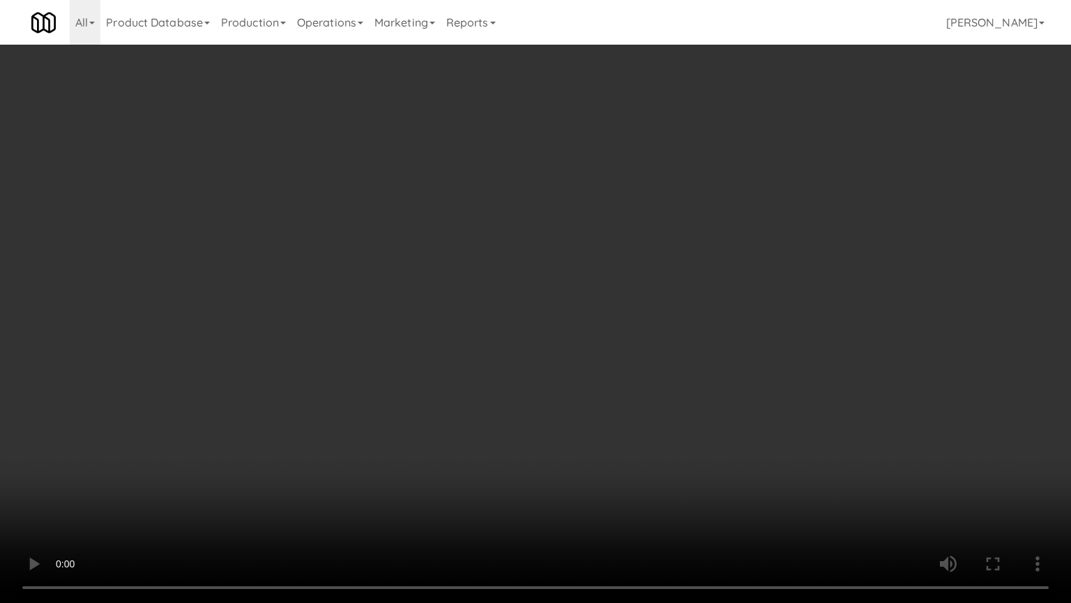
click at [716, 422] on video at bounding box center [535, 301] width 1071 height 603
click at [713, 421] on video at bounding box center [535, 301] width 1071 height 603
click at [755, 413] on video at bounding box center [535, 301] width 1071 height 603
click at [751, 414] on video at bounding box center [535, 301] width 1071 height 603
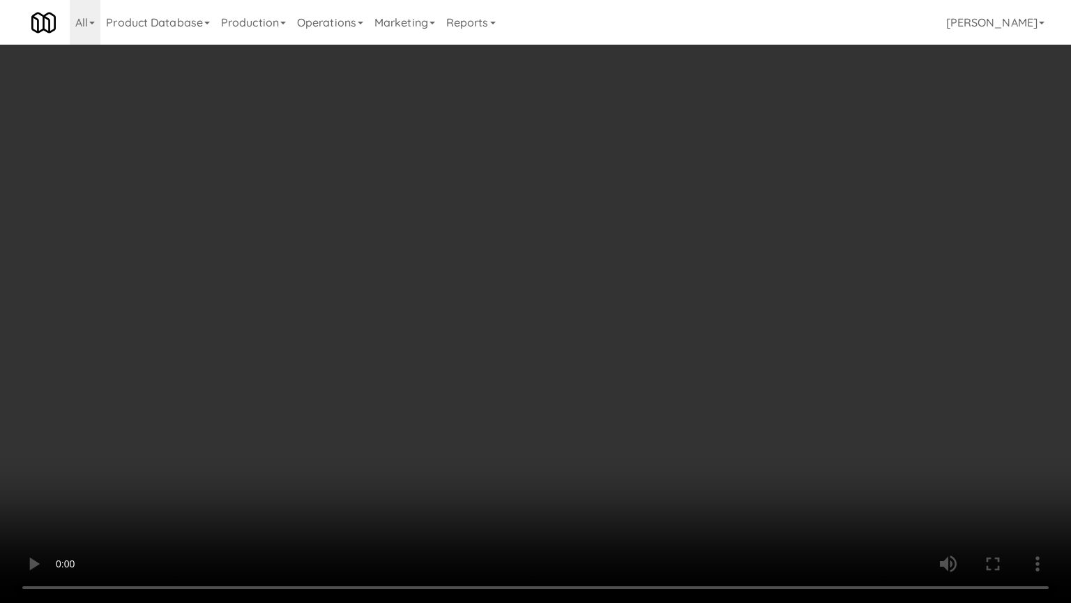
drag, startPoint x: 734, startPoint y: 374, endPoint x: 741, endPoint y: 369, distance: 8.0
click at [736, 372] on video at bounding box center [535, 301] width 1071 height 603
click at [749, 364] on video at bounding box center [535, 301] width 1071 height 603
click at [704, 459] on video at bounding box center [535, 301] width 1071 height 603
click at [724, 397] on video at bounding box center [535, 301] width 1071 height 603
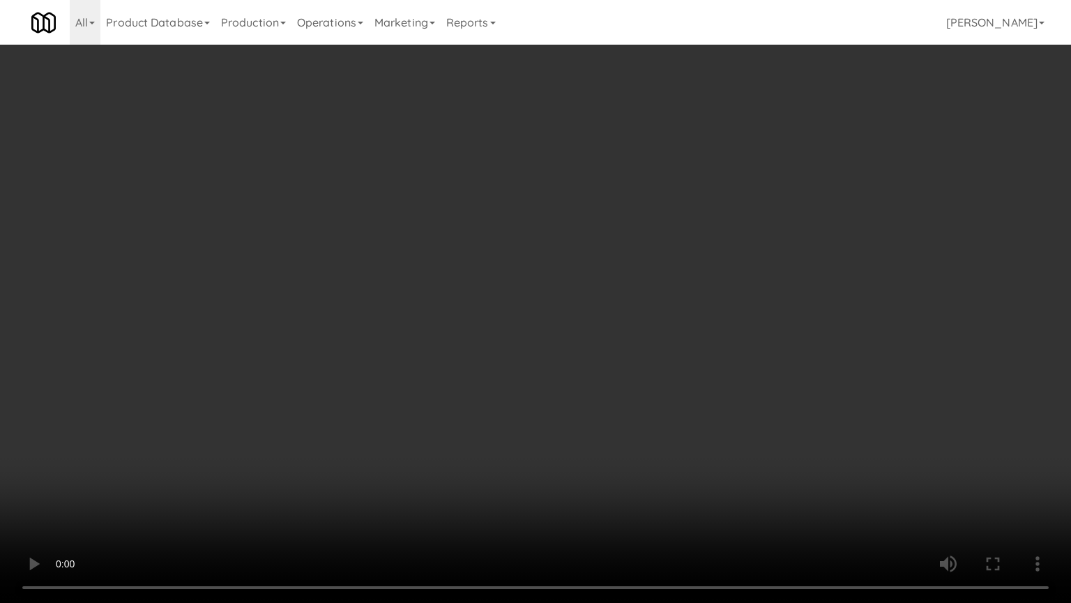
click at [724, 397] on video at bounding box center [535, 301] width 1071 height 603
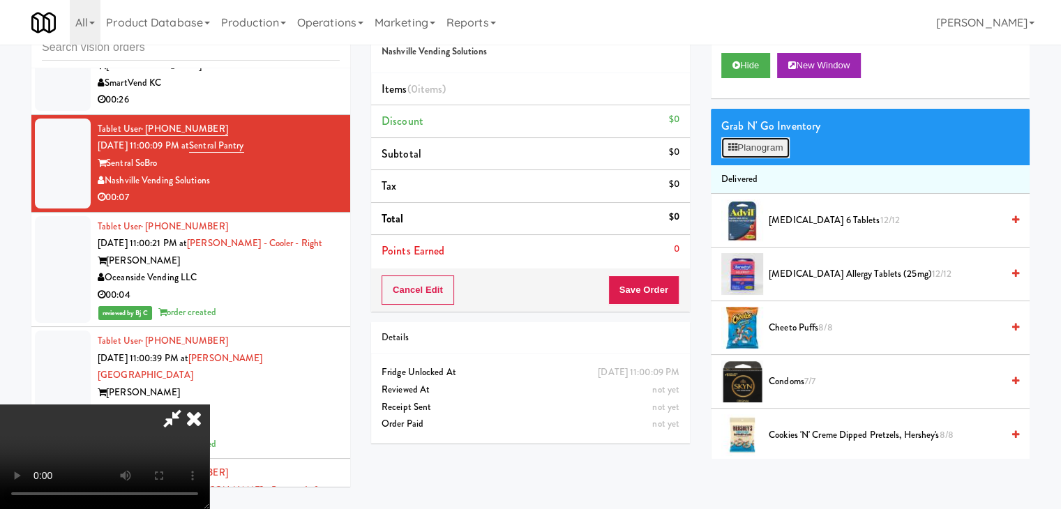
click at [773, 146] on button "Planogram" at bounding box center [755, 147] width 68 height 21
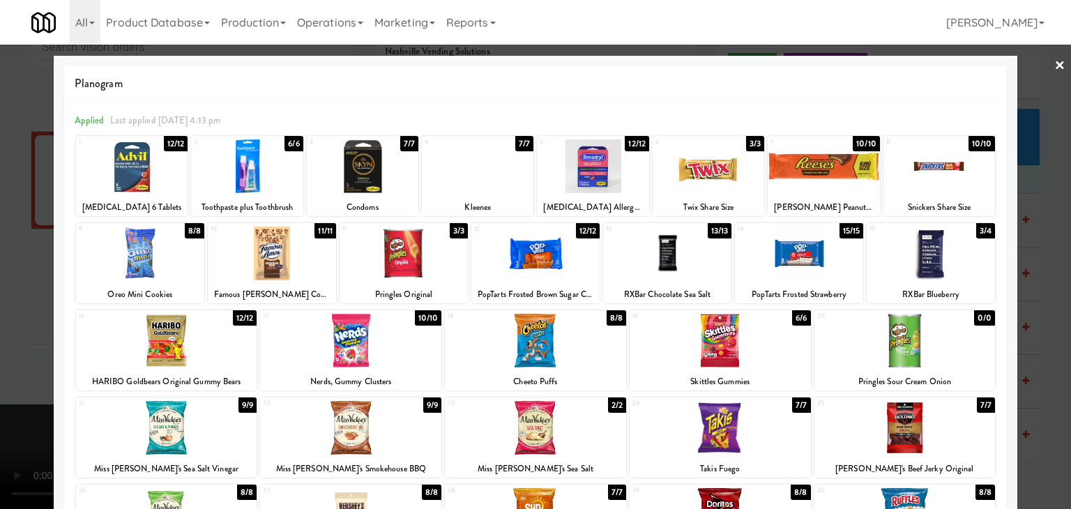
click at [166, 257] on div at bounding box center [140, 254] width 128 height 54
click at [3, 291] on div at bounding box center [535, 254] width 1071 height 509
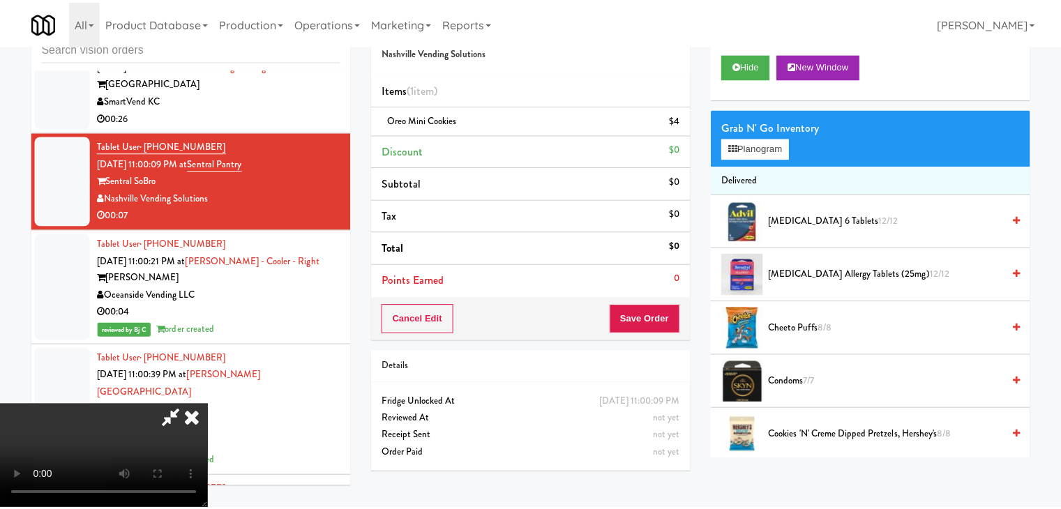
scroll to position [8925, 0]
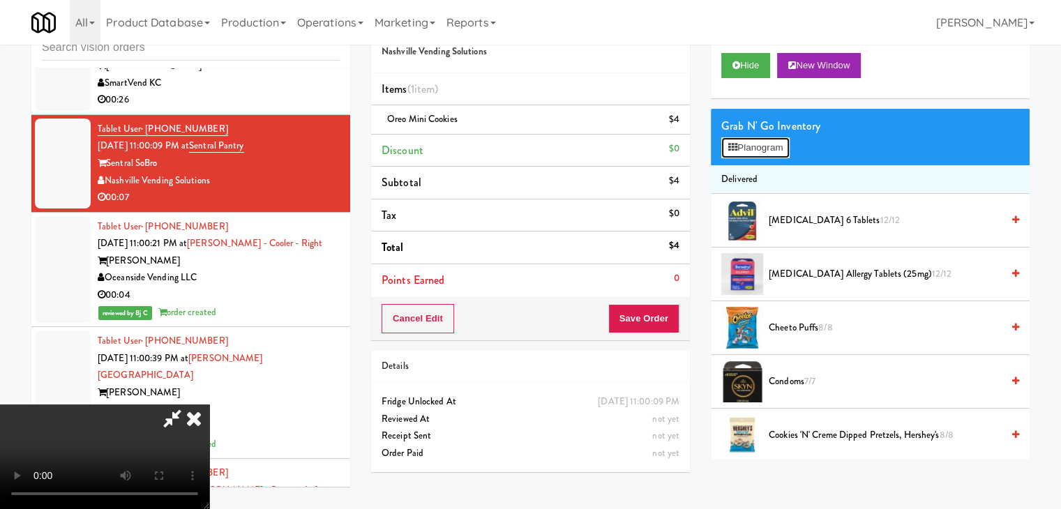
click at [740, 144] on button "Planogram" at bounding box center [755, 147] width 68 height 21
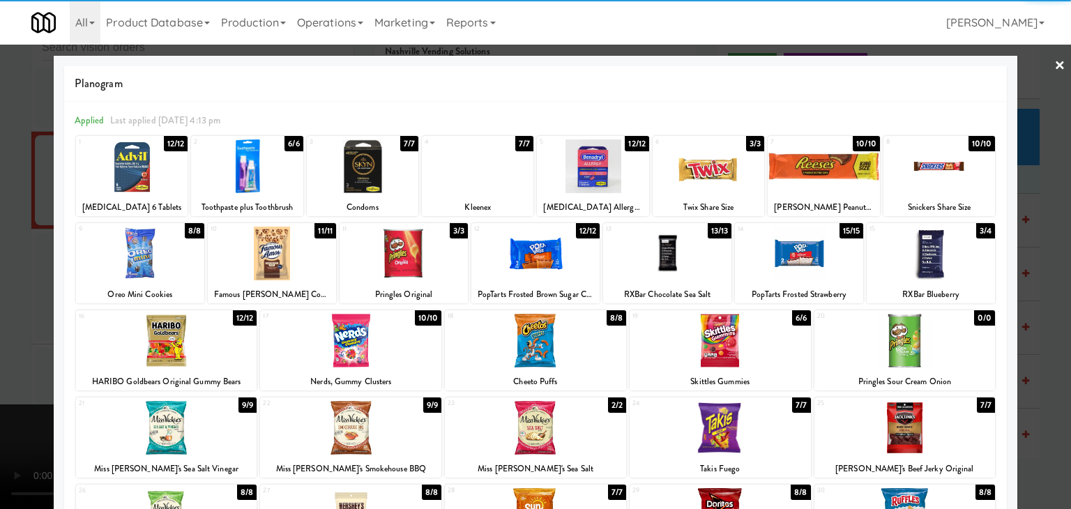
click at [946, 168] on div at bounding box center [940, 166] width 112 height 54
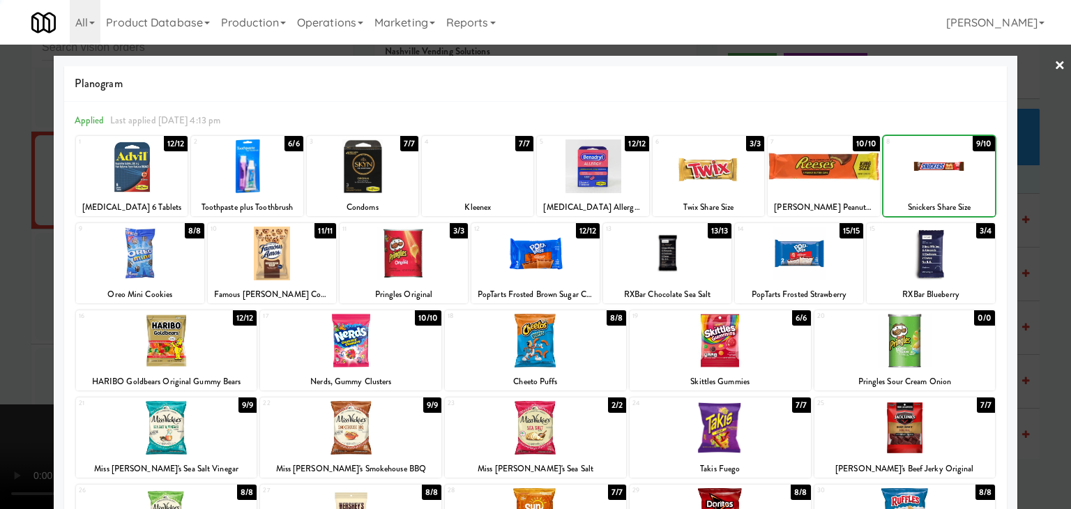
click at [1041, 205] on div at bounding box center [535, 254] width 1071 height 509
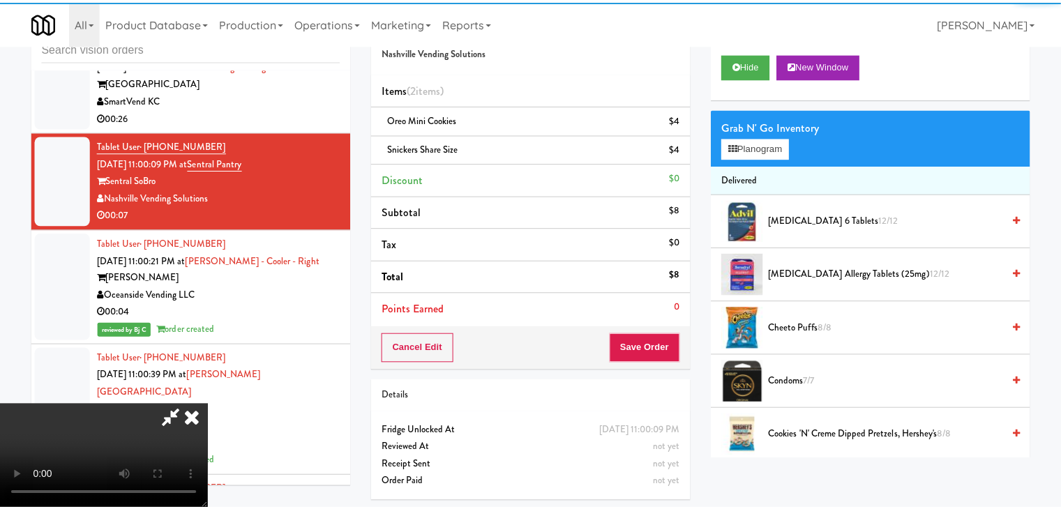
scroll to position [8925, 0]
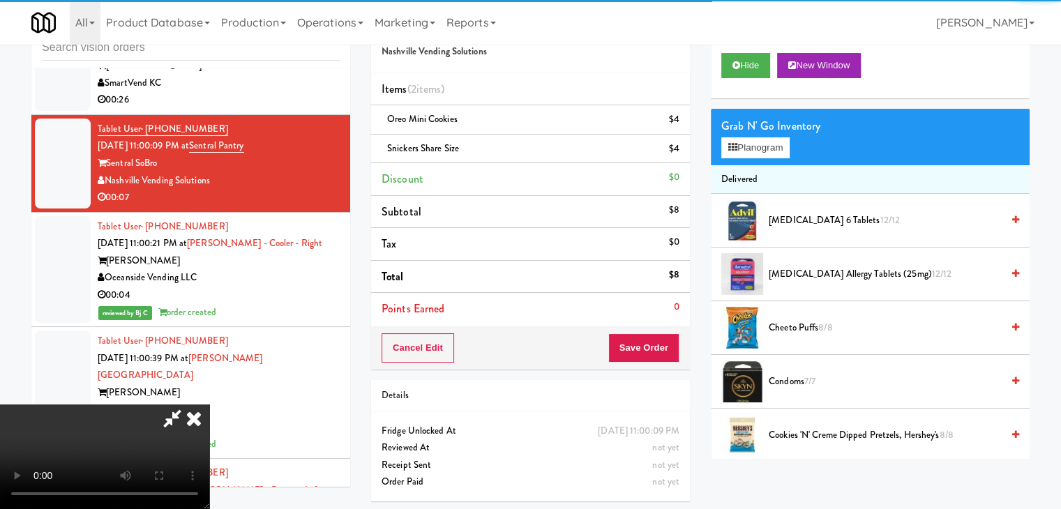
click at [1041, 205] on div "inbox reviewed all all unclear take inventory issue suspicious failed recent Ta…" at bounding box center [530, 259] width 1061 height 506
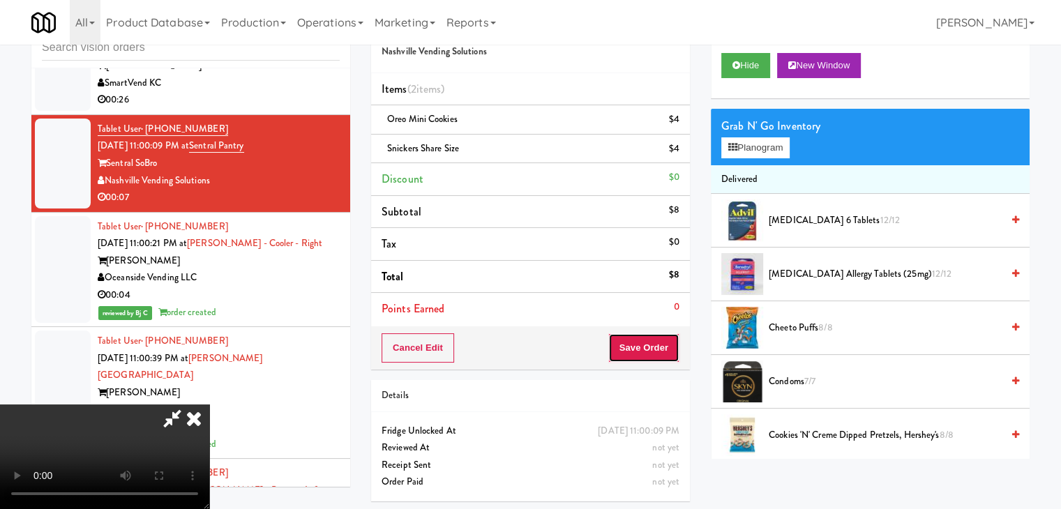
click at [653, 344] on button "Save Order" at bounding box center [643, 347] width 71 height 29
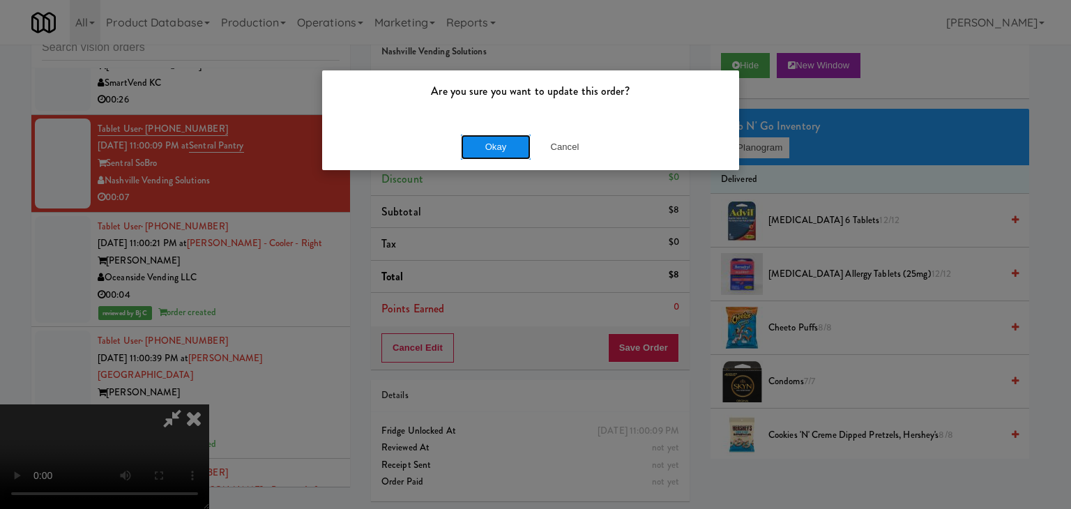
click at [485, 142] on button "Okay" at bounding box center [496, 147] width 70 height 25
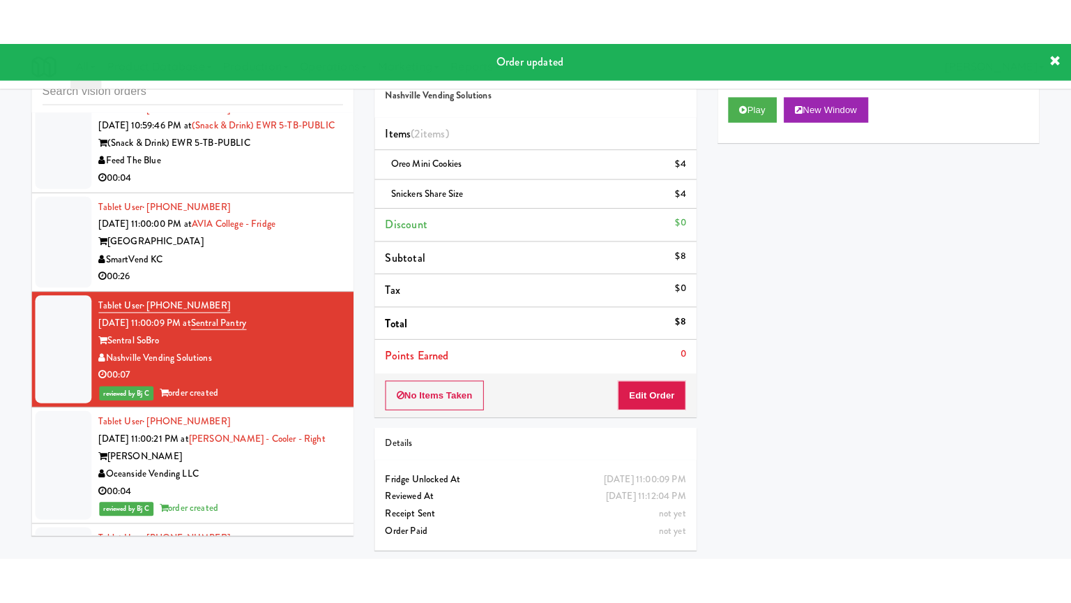
scroll to position [8786, 0]
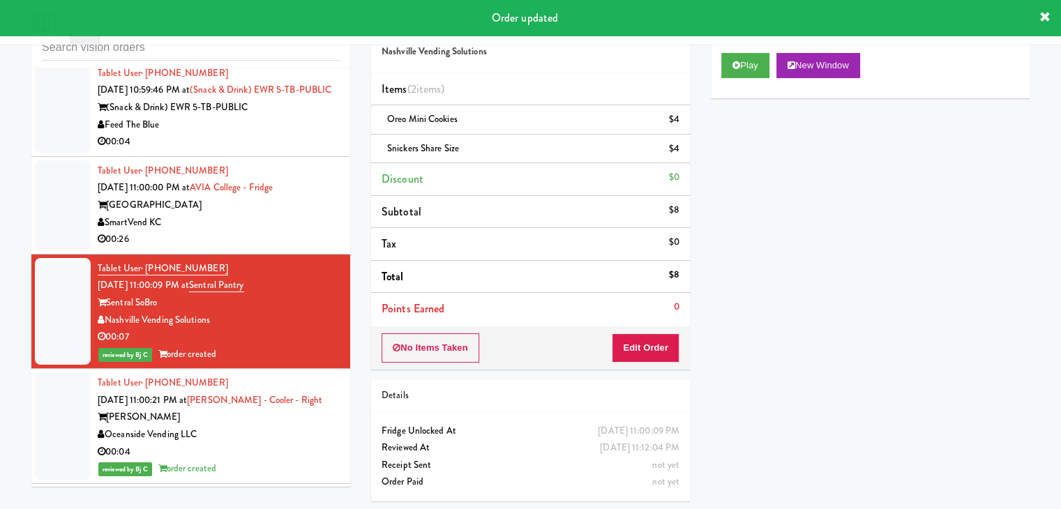
click at [326, 248] on div "00:26" at bounding box center [219, 239] width 242 height 17
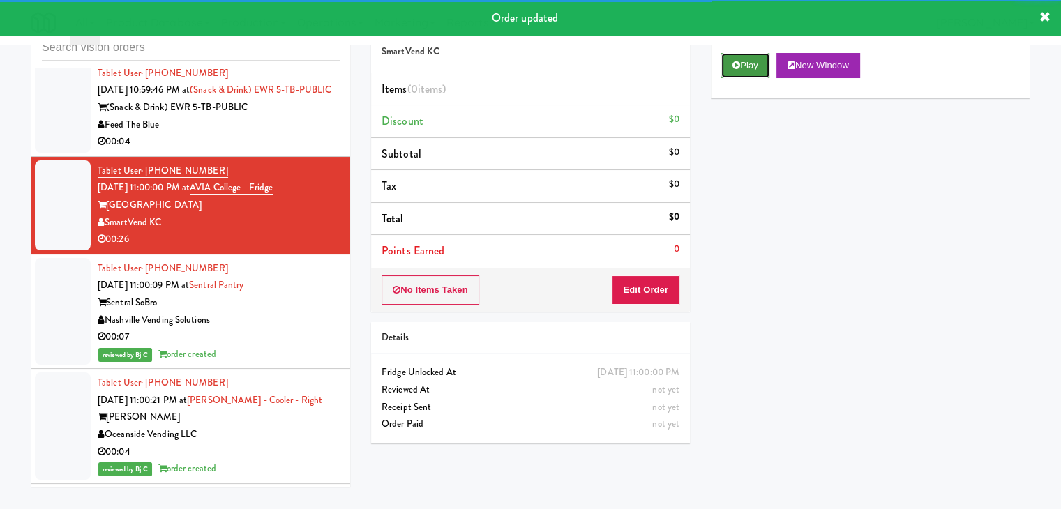
click at [745, 63] on button "Play" at bounding box center [745, 65] width 48 height 25
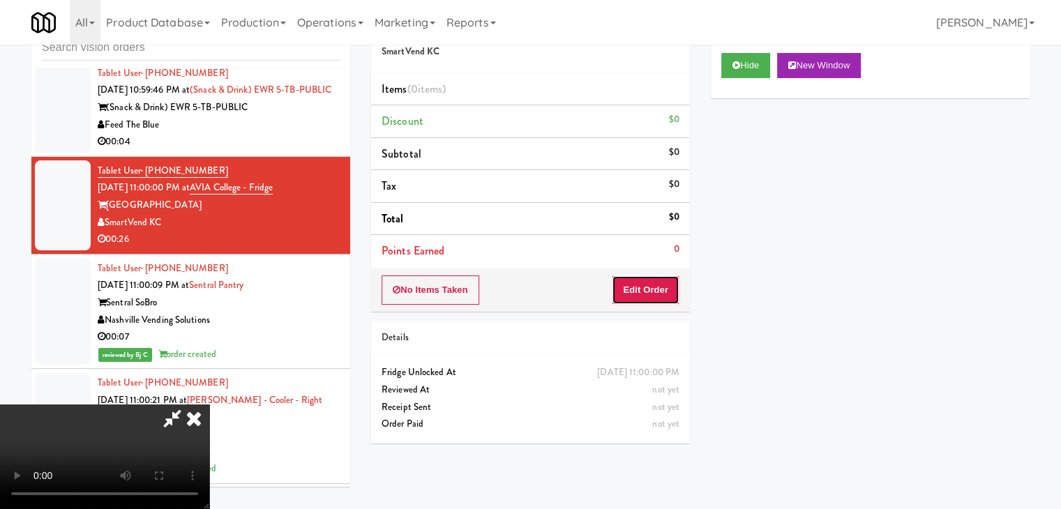
click at [642, 289] on button "Edit Order" at bounding box center [646, 289] width 68 height 29
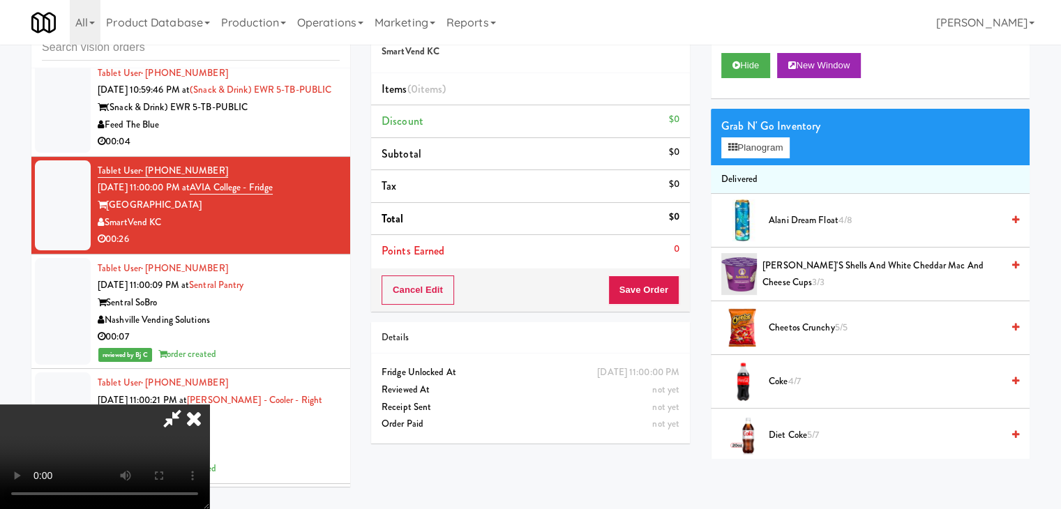
scroll to position [8752, 0]
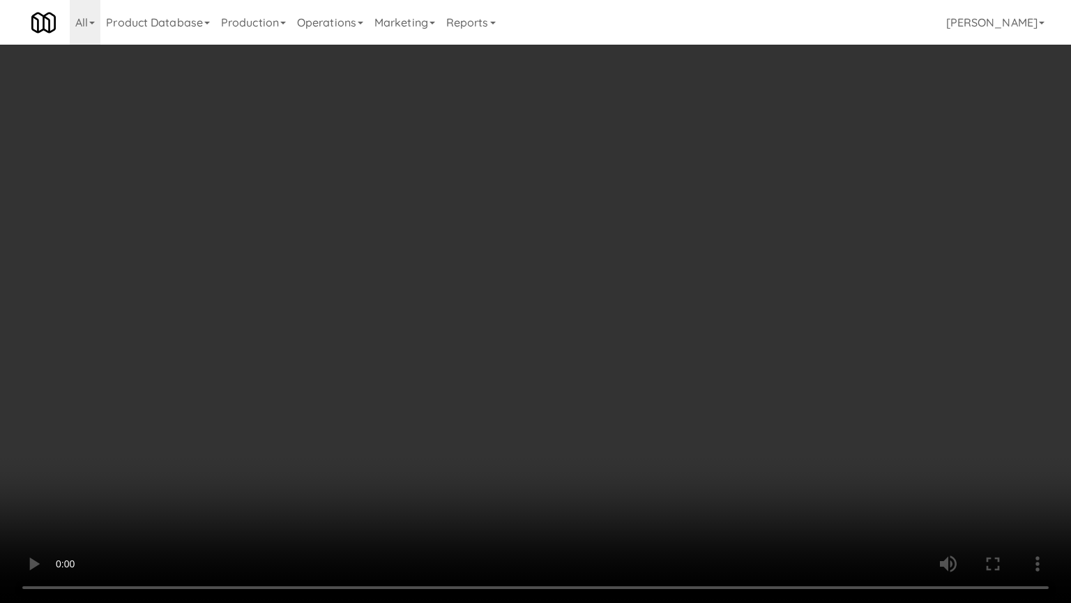
click at [664, 407] on video at bounding box center [535, 301] width 1071 height 603
click at [673, 382] on video at bounding box center [535, 301] width 1071 height 603
click at [674, 375] on video at bounding box center [535, 301] width 1071 height 603
drag, startPoint x: 674, startPoint y: 375, endPoint x: 688, endPoint y: 250, distance: 126.2
click at [674, 367] on video at bounding box center [535, 301] width 1071 height 603
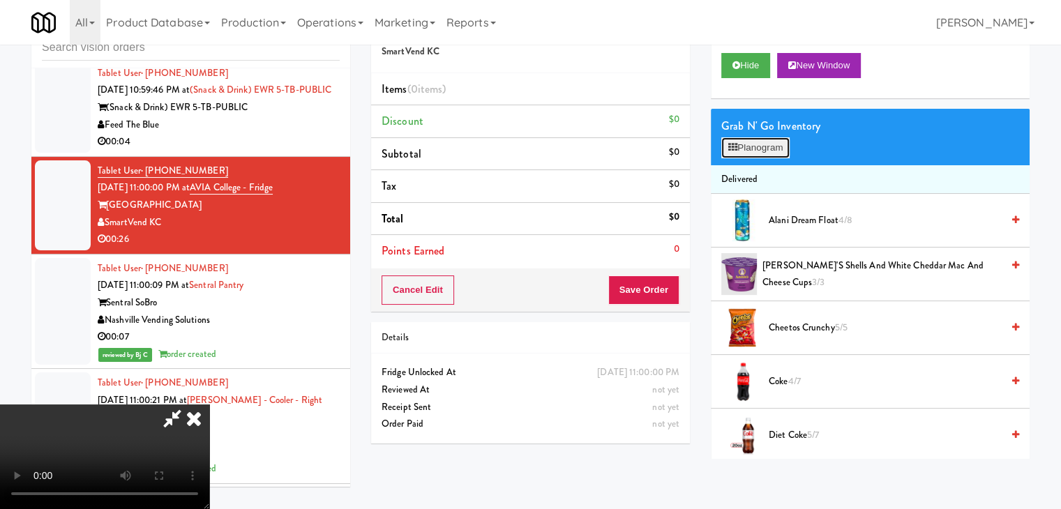
click at [764, 150] on button "Planogram" at bounding box center [755, 147] width 68 height 21
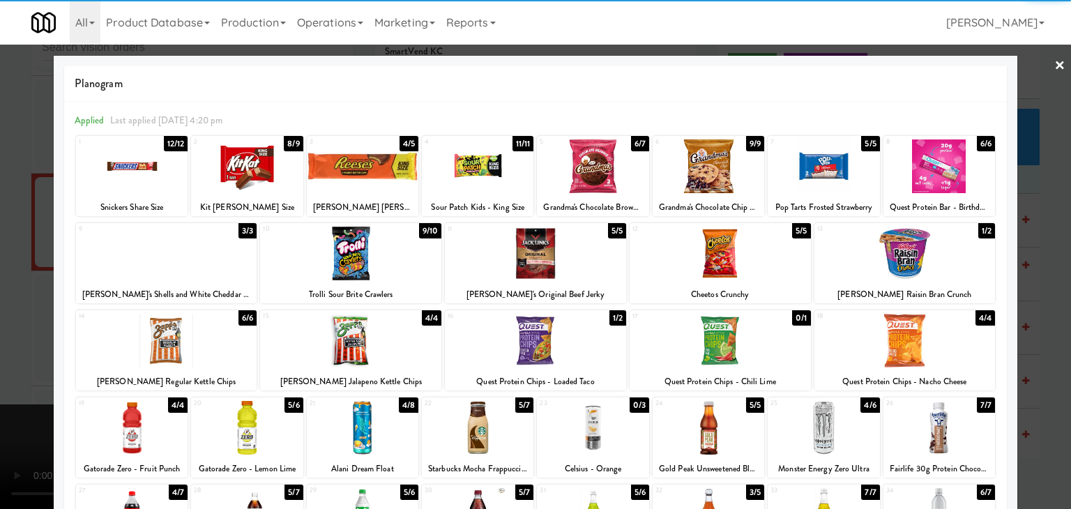
click at [492, 418] on div at bounding box center [478, 428] width 112 height 54
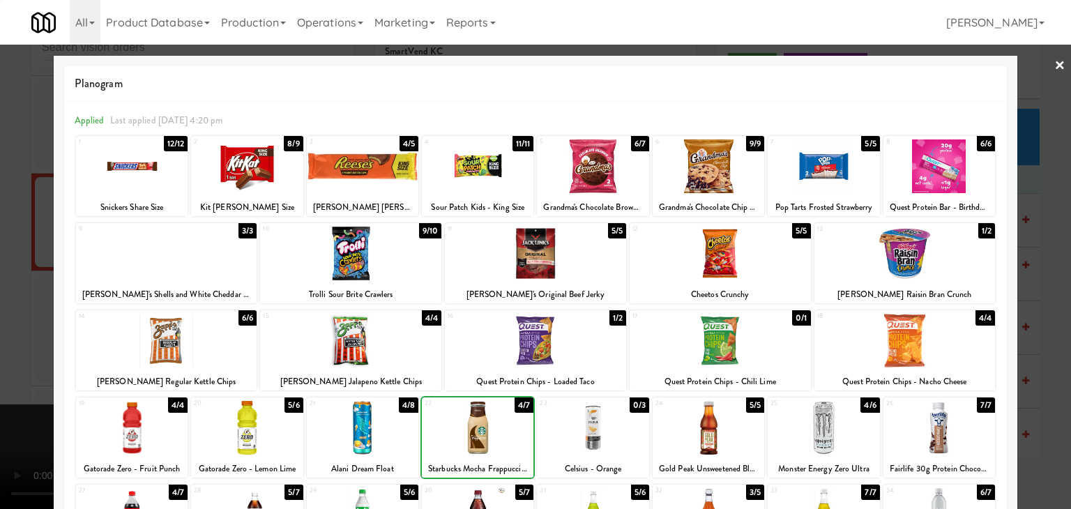
click at [6, 344] on div at bounding box center [535, 254] width 1071 height 509
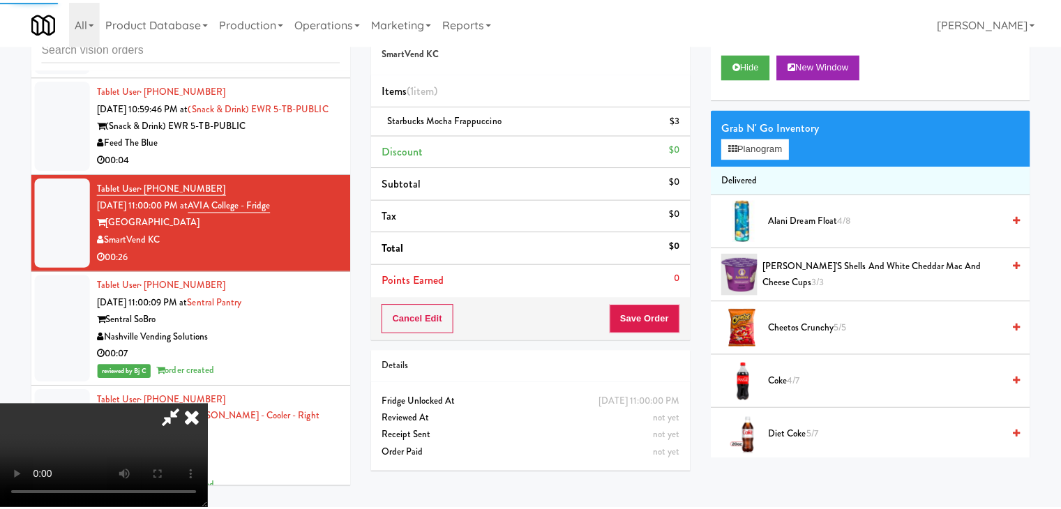
scroll to position [8786, 0]
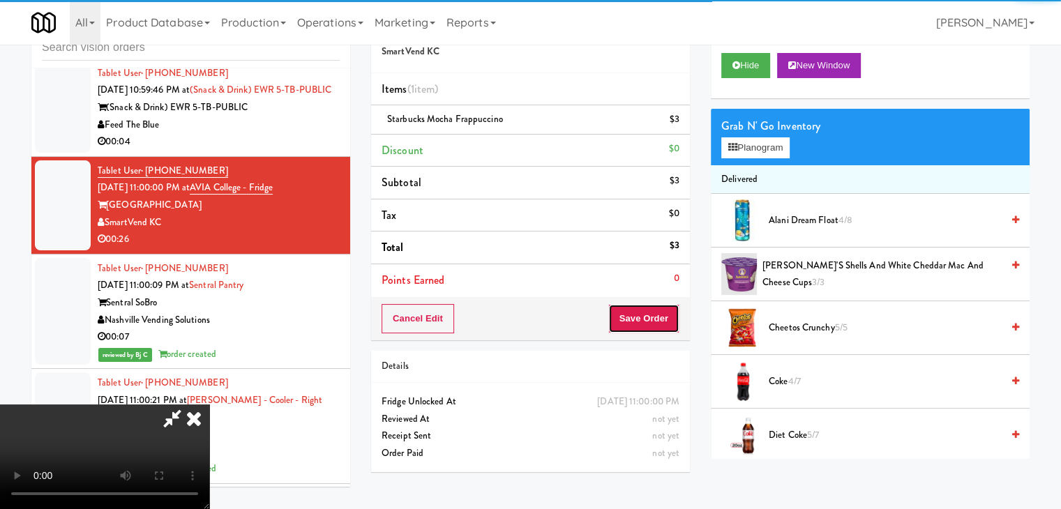
drag, startPoint x: 675, startPoint y: 314, endPoint x: 662, endPoint y: 314, distance: 13.3
click at [662, 314] on button "Save Order" at bounding box center [643, 318] width 71 height 29
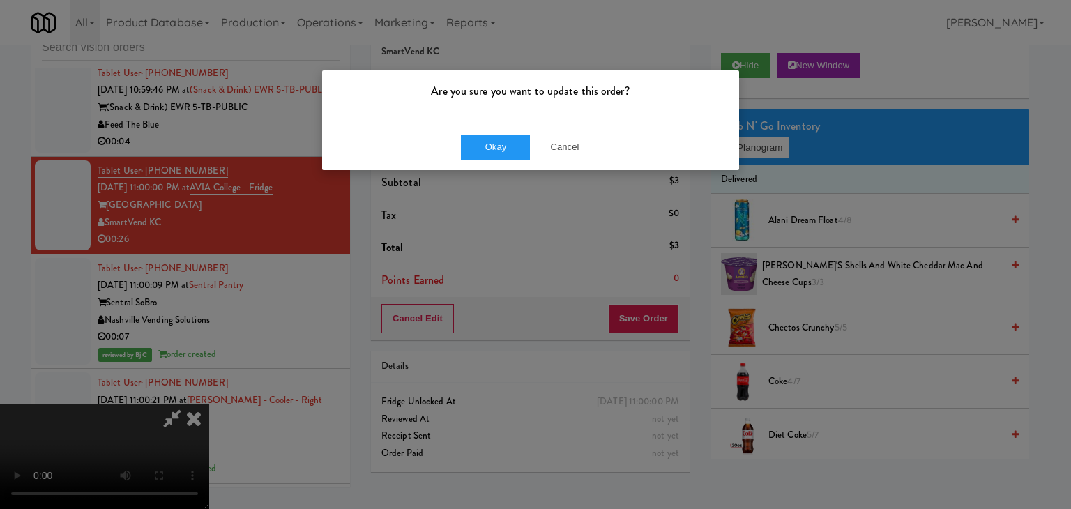
drag, startPoint x: 530, startPoint y: 173, endPoint x: 519, endPoint y: 165, distance: 13.5
click at [525, 169] on div "Are you sure you want to update this order? Okay Cancel" at bounding box center [535, 254] width 1071 height 509
click at [508, 157] on button "Okay" at bounding box center [496, 147] width 70 height 25
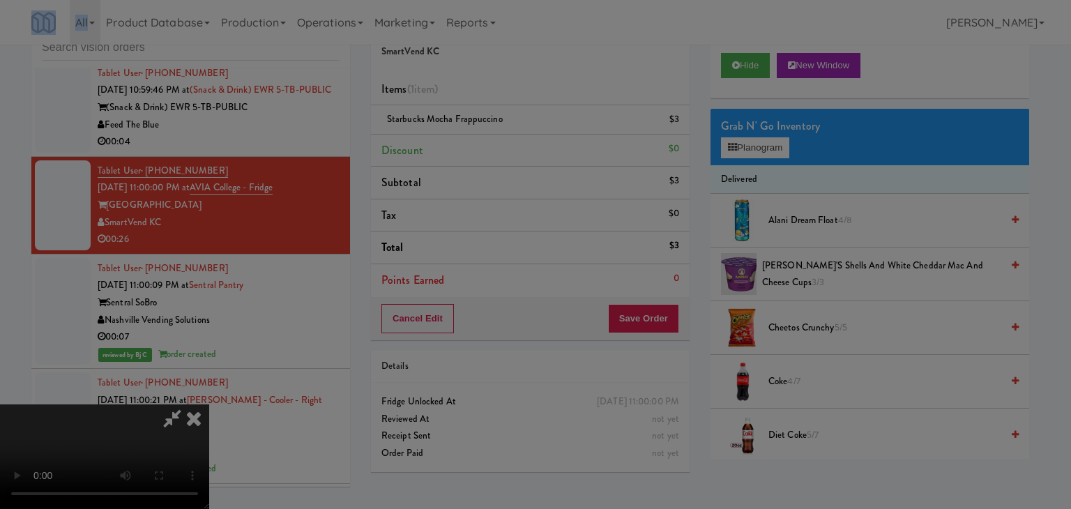
click at [508, 157] on div "Are you sure you want to update this order? Okay Cancel" at bounding box center [535, 254] width 1071 height 509
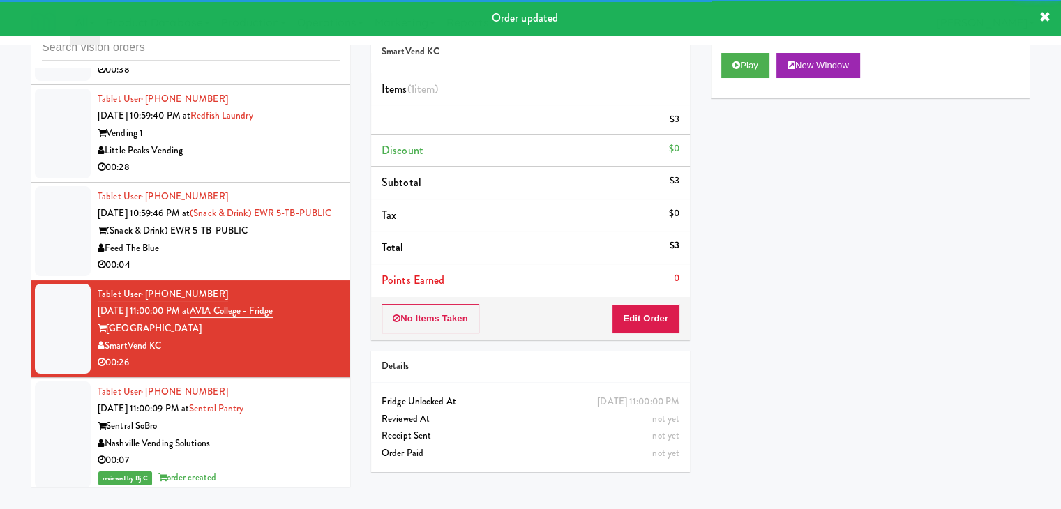
scroll to position [8646, 0]
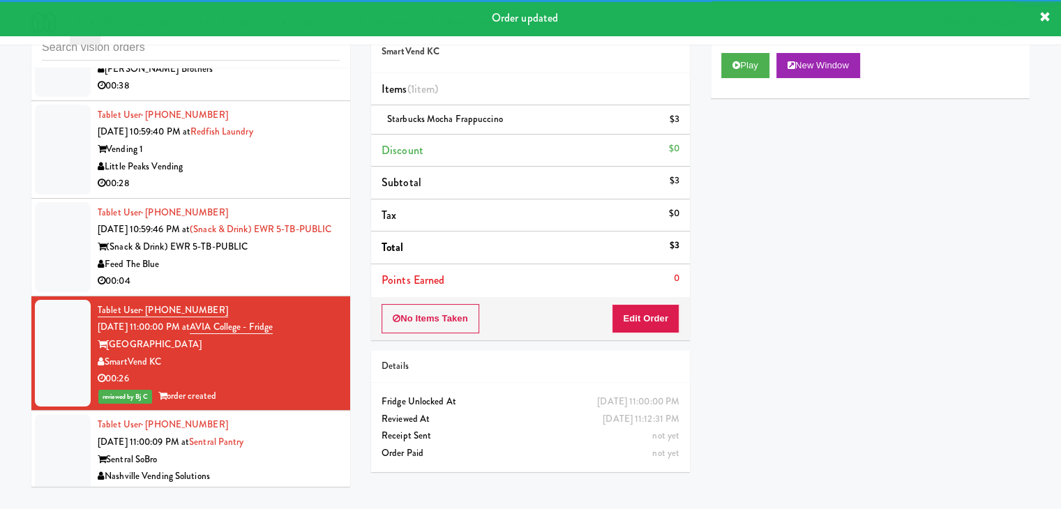
click at [303, 273] on div "Feed The Blue" at bounding box center [219, 264] width 242 height 17
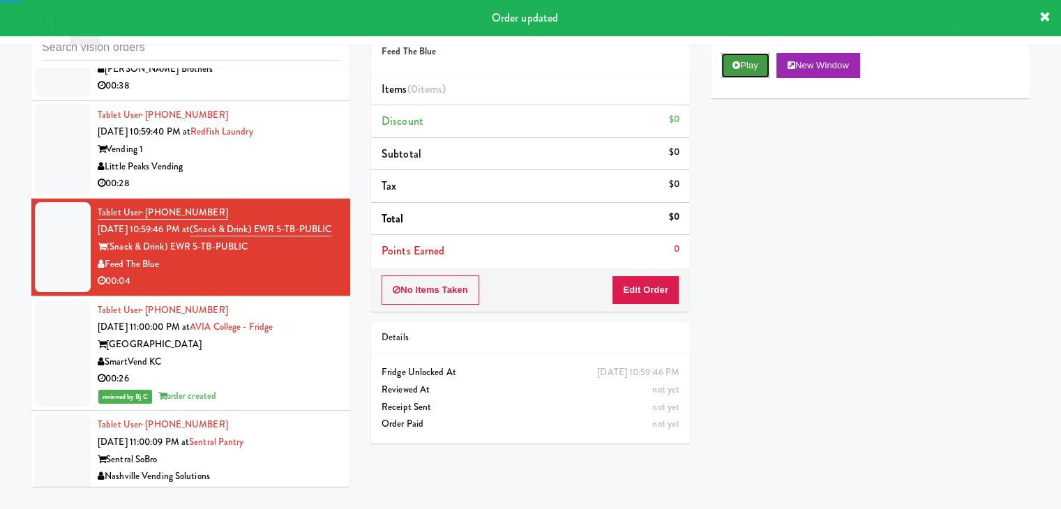
click at [751, 63] on button "Play" at bounding box center [745, 65] width 48 height 25
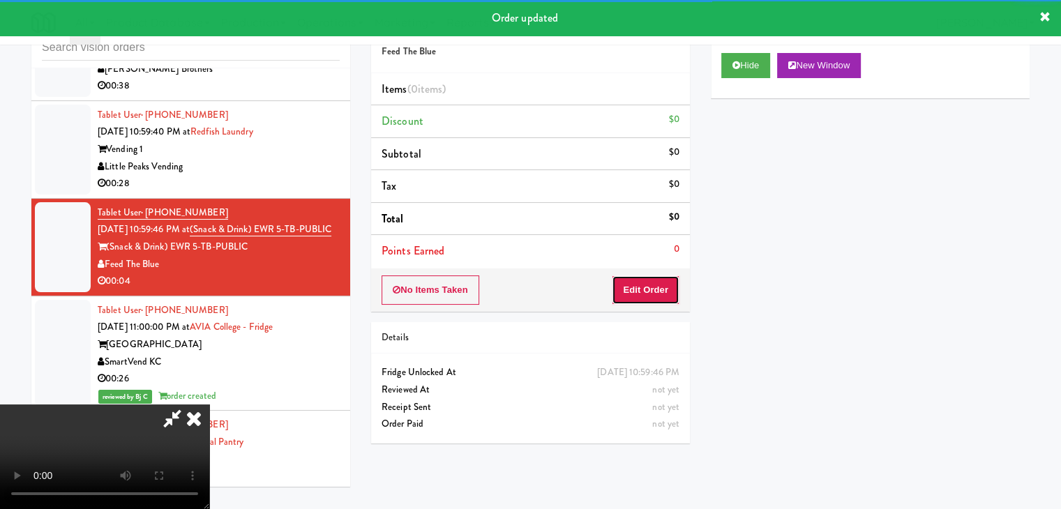
click at [651, 291] on button "Edit Order" at bounding box center [646, 289] width 68 height 29
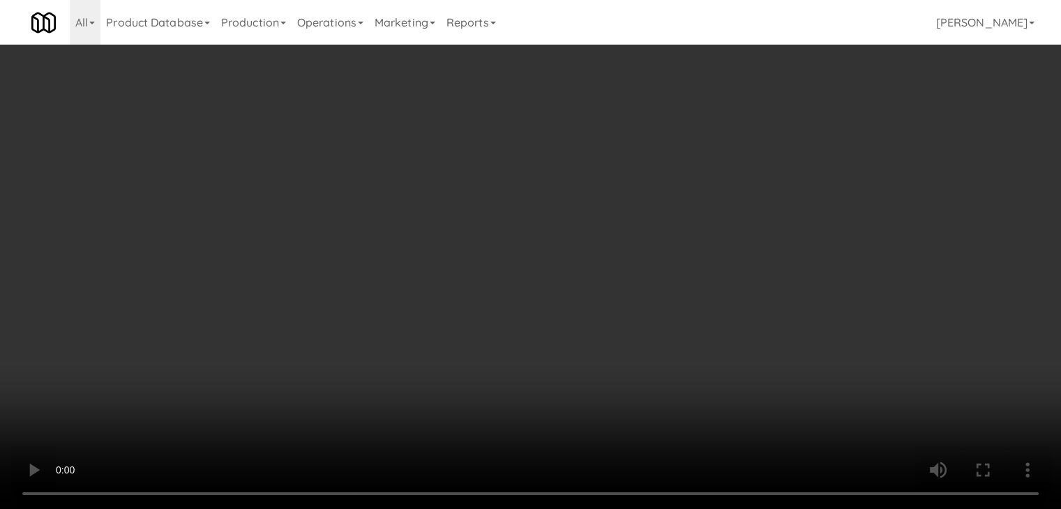
scroll to position [8612, 0]
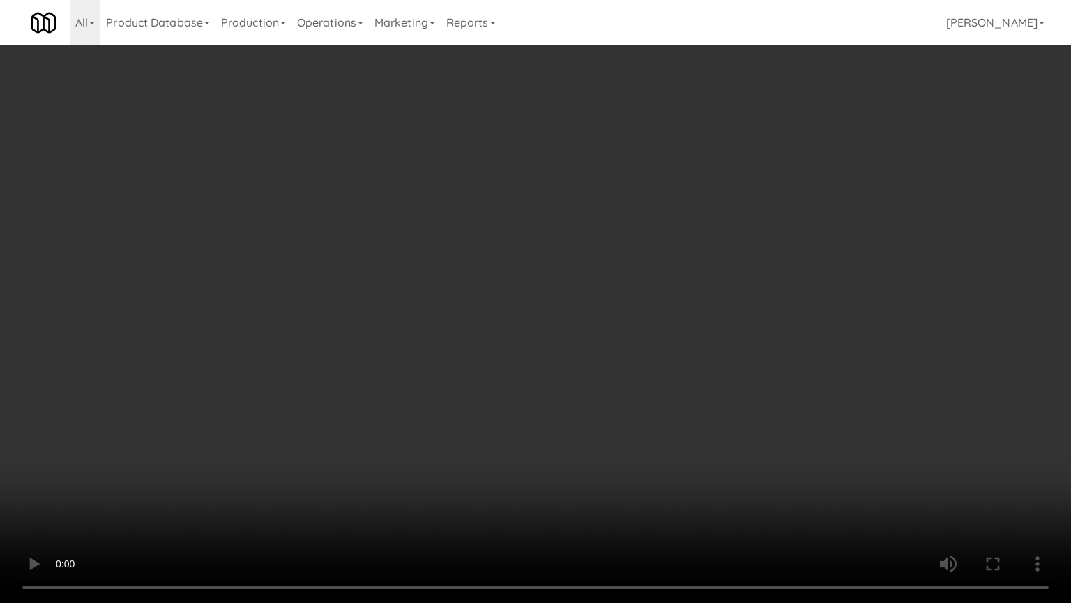
click at [626, 422] on video at bounding box center [535, 301] width 1071 height 603
click at [628, 421] on video at bounding box center [535, 301] width 1071 height 603
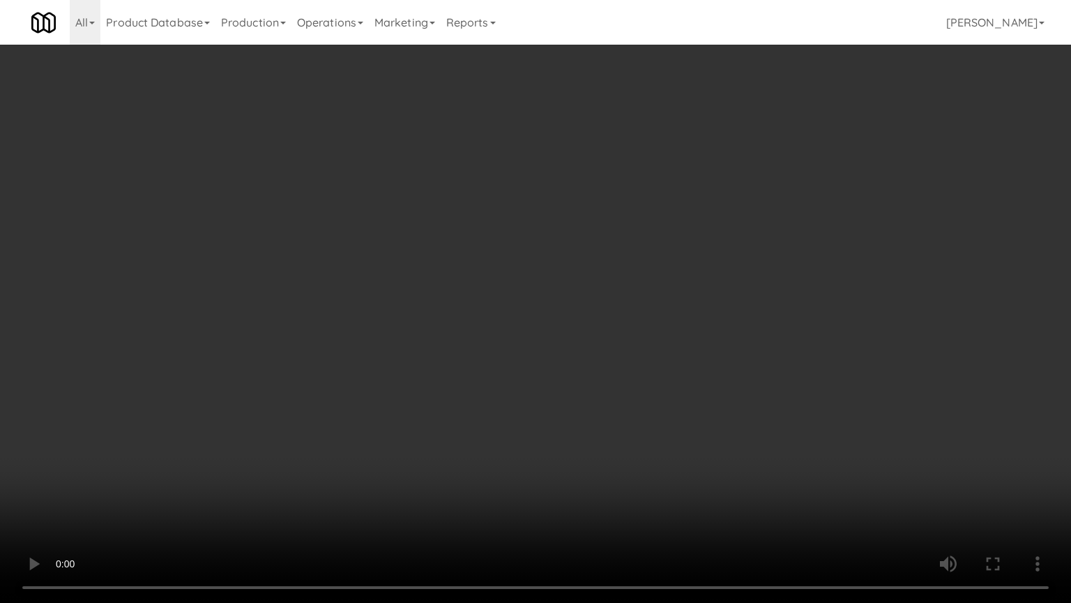
click at [628, 420] on video at bounding box center [535, 301] width 1071 height 603
click at [636, 396] on video at bounding box center [535, 301] width 1071 height 603
drag, startPoint x: 636, startPoint y: 396, endPoint x: 669, endPoint y: 298, distance: 103.7
click at [637, 395] on video at bounding box center [535, 301] width 1071 height 603
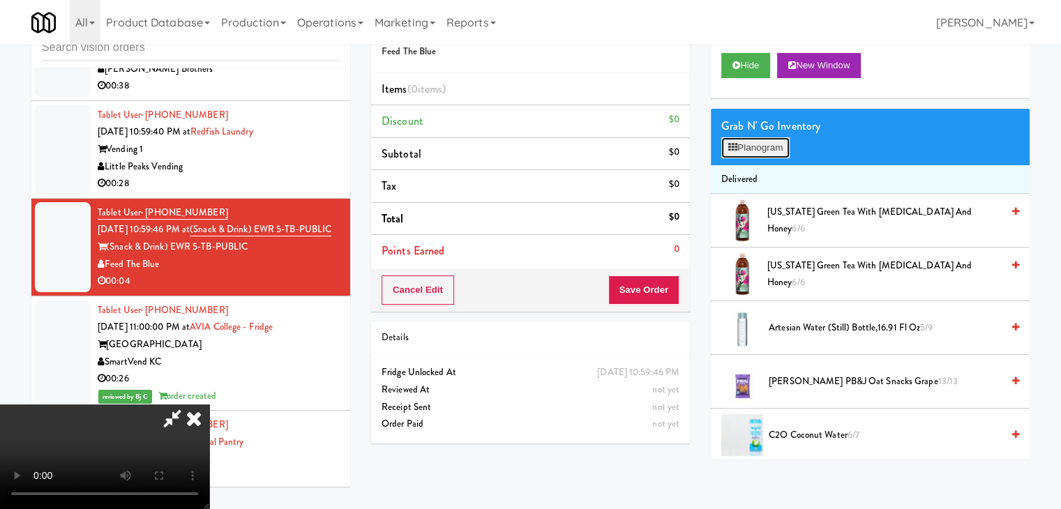
click at [756, 144] on button "Planogram" at bounding box center [755, 147] width 68 height 21
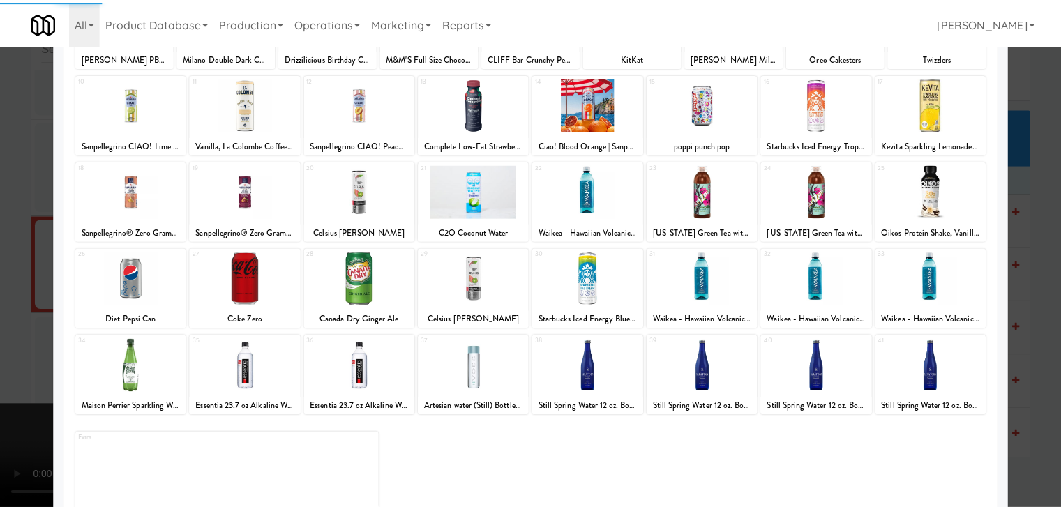
scroll to position [176, 0]
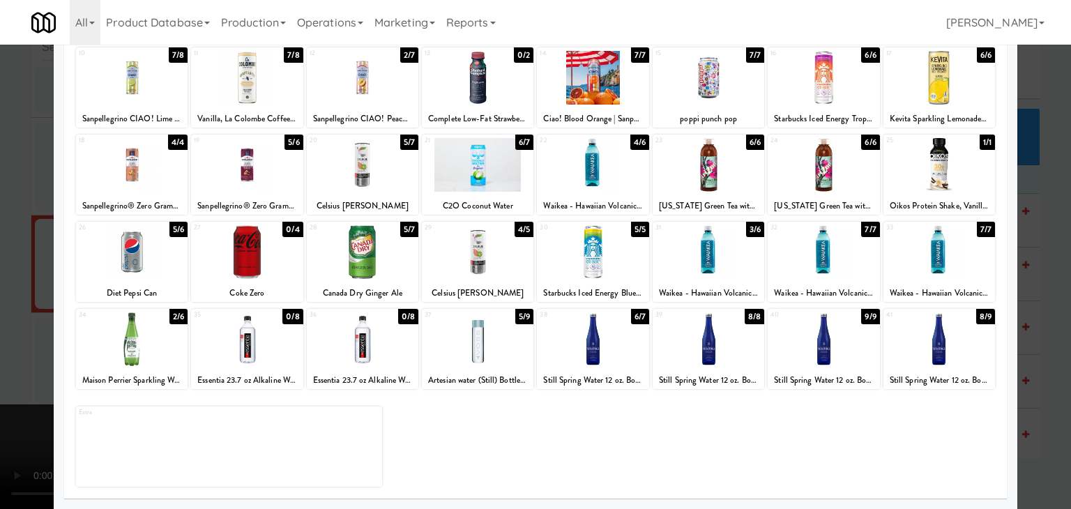
click at [698, 255] on div at bounding box center [709, 252] width 112 height 54
drag, startPoint x: 0, startPoint y: 282, endPoint x: 130, endPoint y: 269, distance: 131.2
click at [1, 280] on div at bounding box center [535, 254] width 1071 height 509
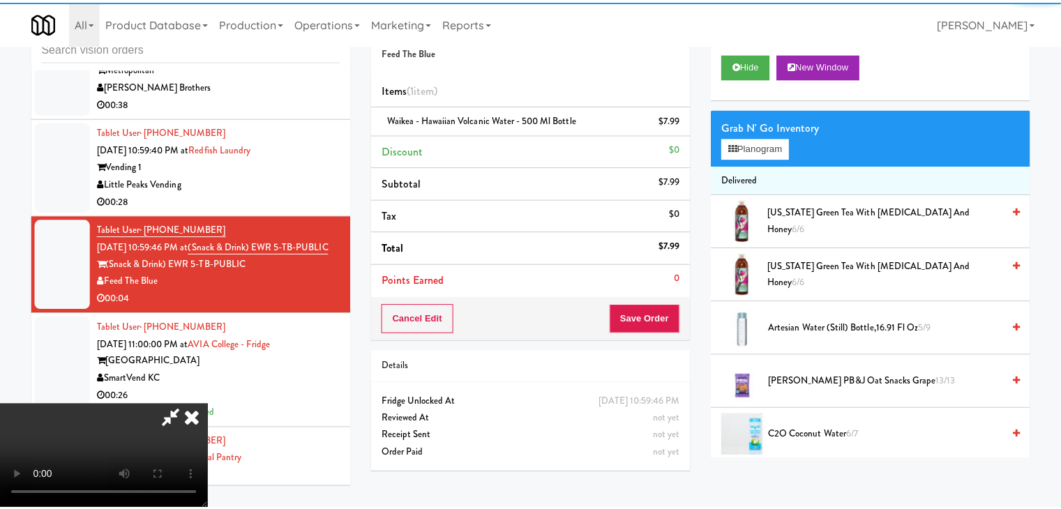
scroll to position [8646, 0]
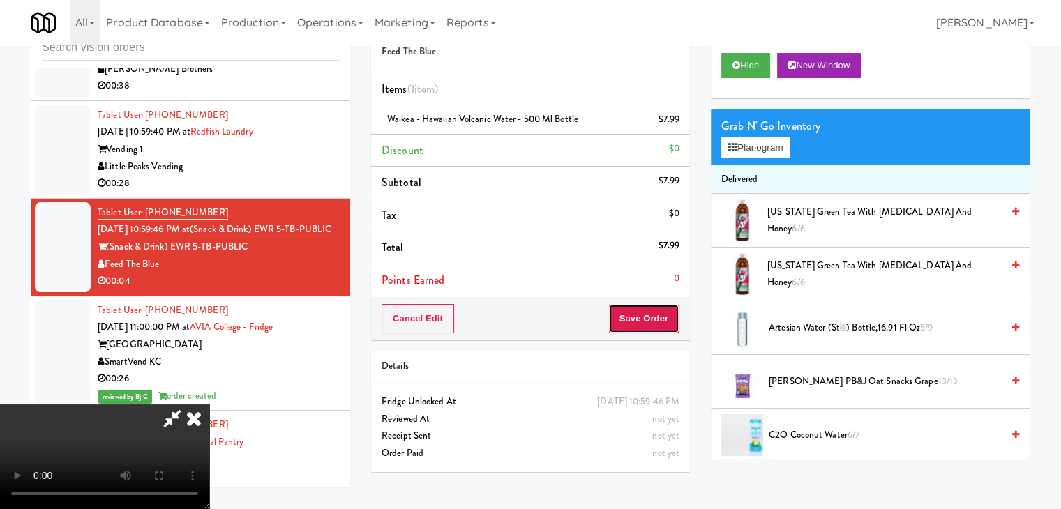
click at [650, 324] on button "Save Order" at bounding box center [643, 318] width 71 height 29
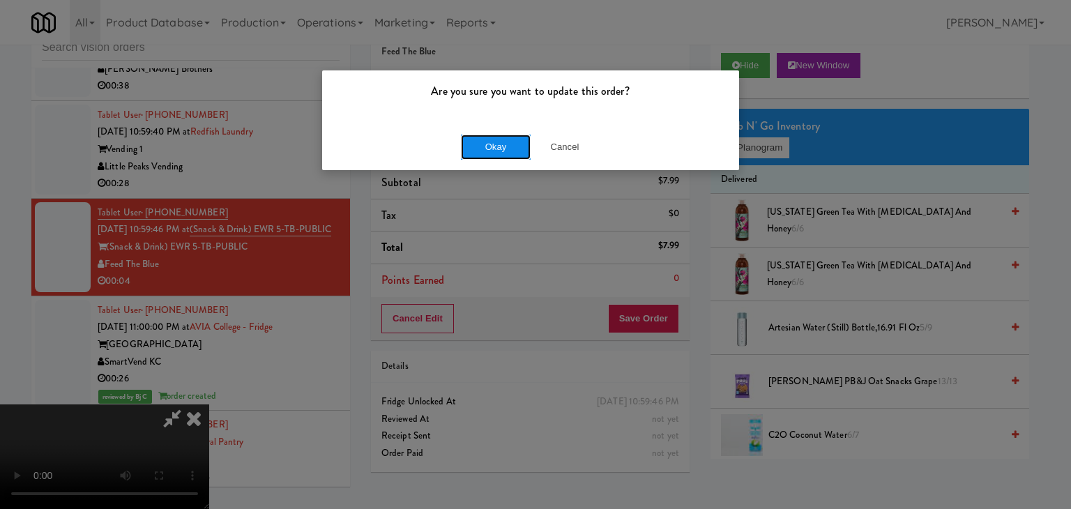
click at [510, 133] on div "Okay Cancel" at bounding box center [530, 146] width 417 height 47
drag, startPoint x: 508, startPoint y: 137, endPoint x: 504, endPoint y: 146, distance: 10.4
click at [507, 140] on button "Okay" at bounding box center [496, 147] width 70 height 25
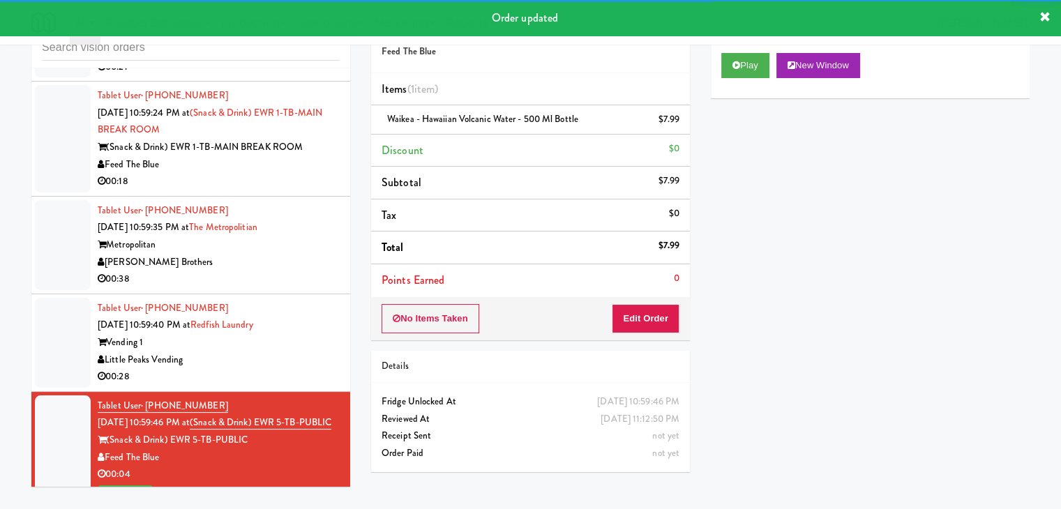
scroll to position [8437, 0]
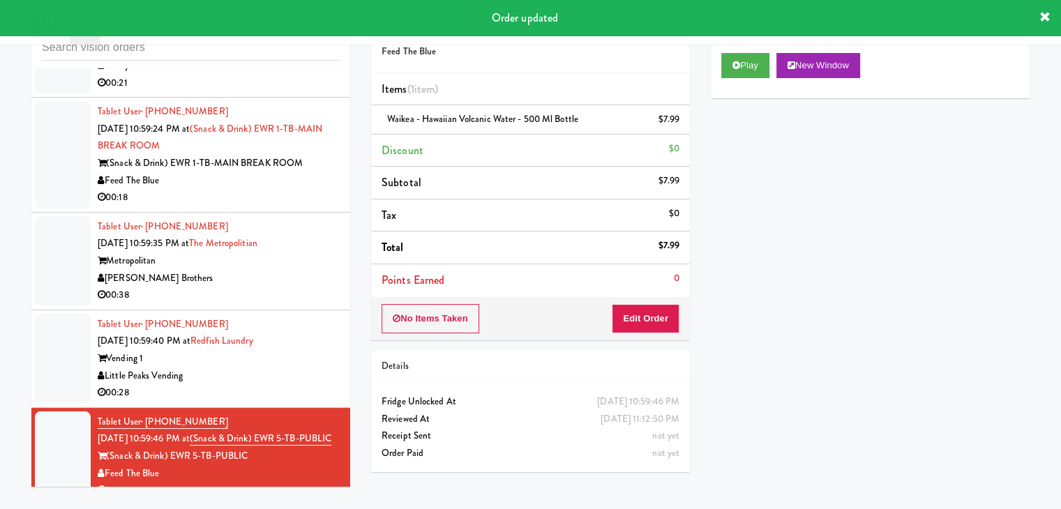
click at [306, 402] on div "Tablet User · (951) 808-2676 [DATE] 10:59:40 PM at Redfish Laundry Vending 1 Li…" at bounding box center [219, 359] width 242 height 86
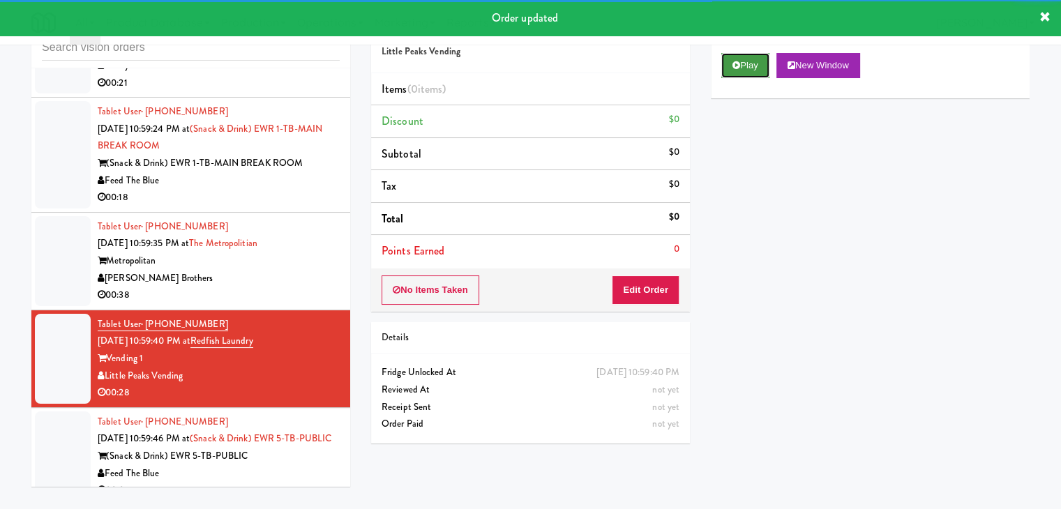
click at [743, 66] on button "Play" at bounding box center [745, 65] width 48 height 25
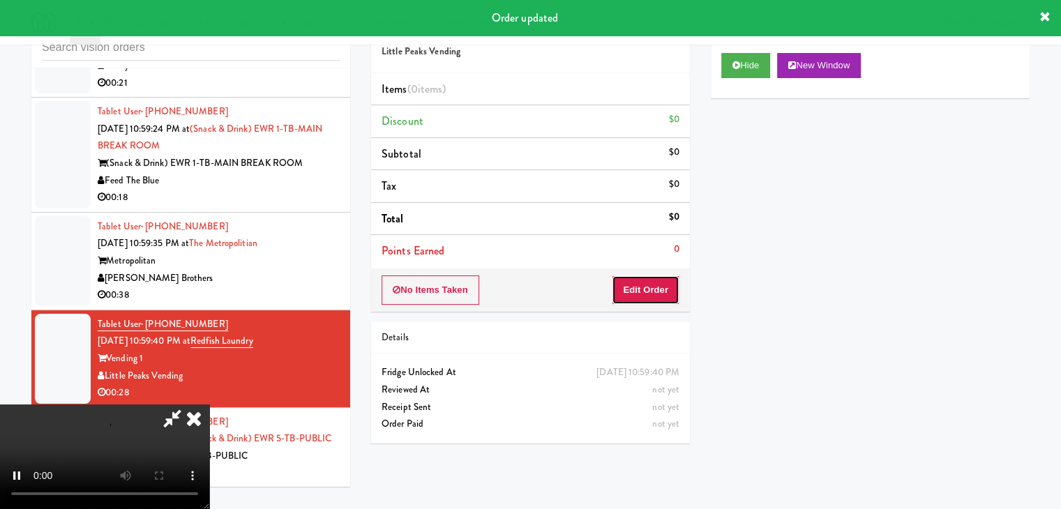
click at [643, 293] on button "Edit Order" at bounding box center [646, 289] width 68 height 29
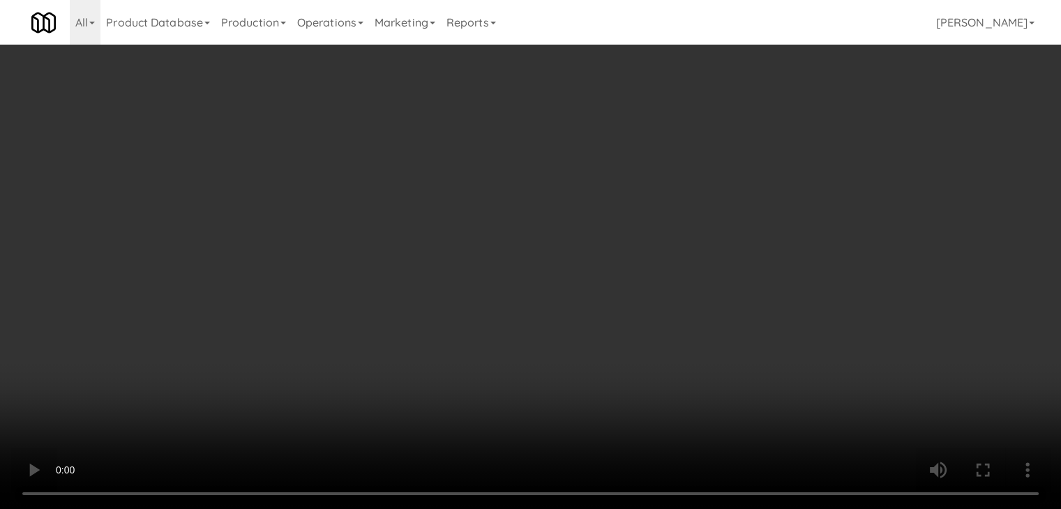
scroll to position [8403, 0]
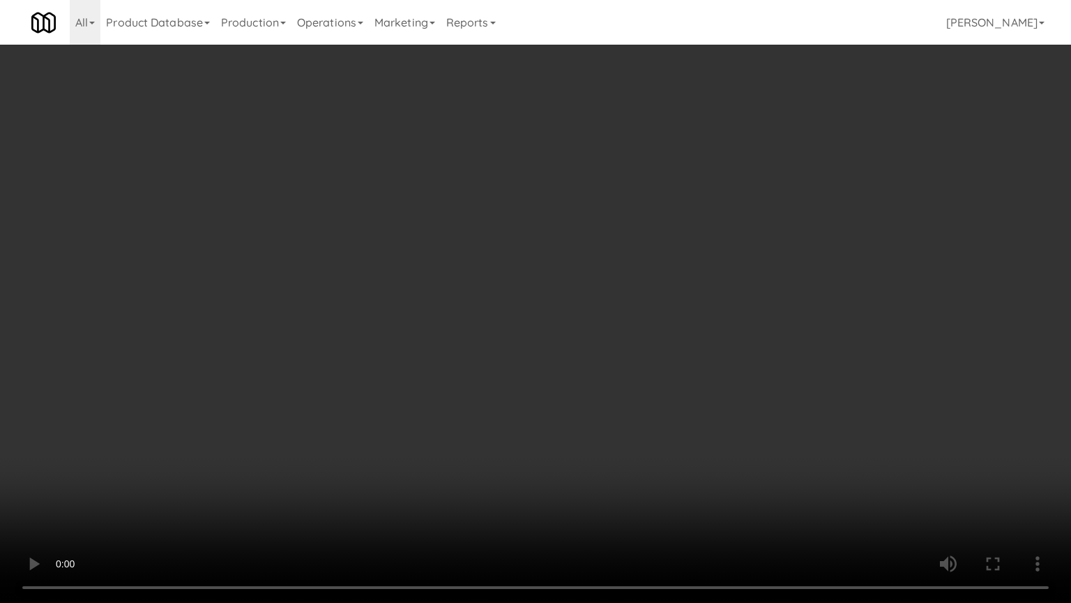
click at [776, 423] on video at bounding box center [535, 301] width 1071 height 603
click at [760, 419] on video at bounding box center [535, 301] width 1071 height 603
click at [524, 472] on video at bounding box center [535, 301] width 1071 height 603
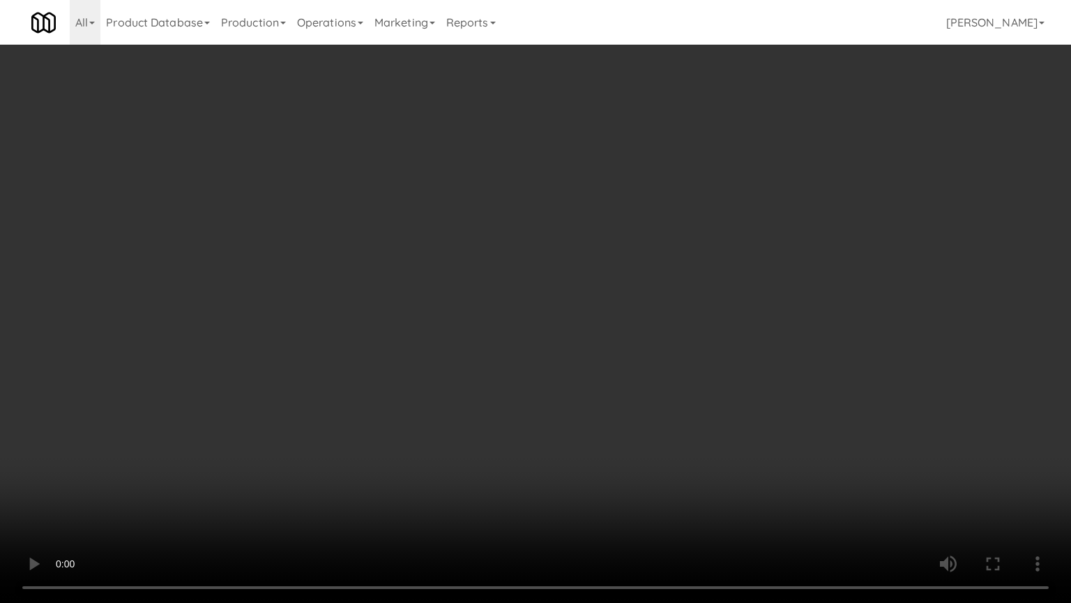
click at [524, 472] on video at bounding box center [535, 301] width 1071 height 603
click at [656, 462] on video at bounding box center [535, 301] width 1071 height 603
click at [695, 448] on video at bounding box center [535, 301] width 1071 height 603
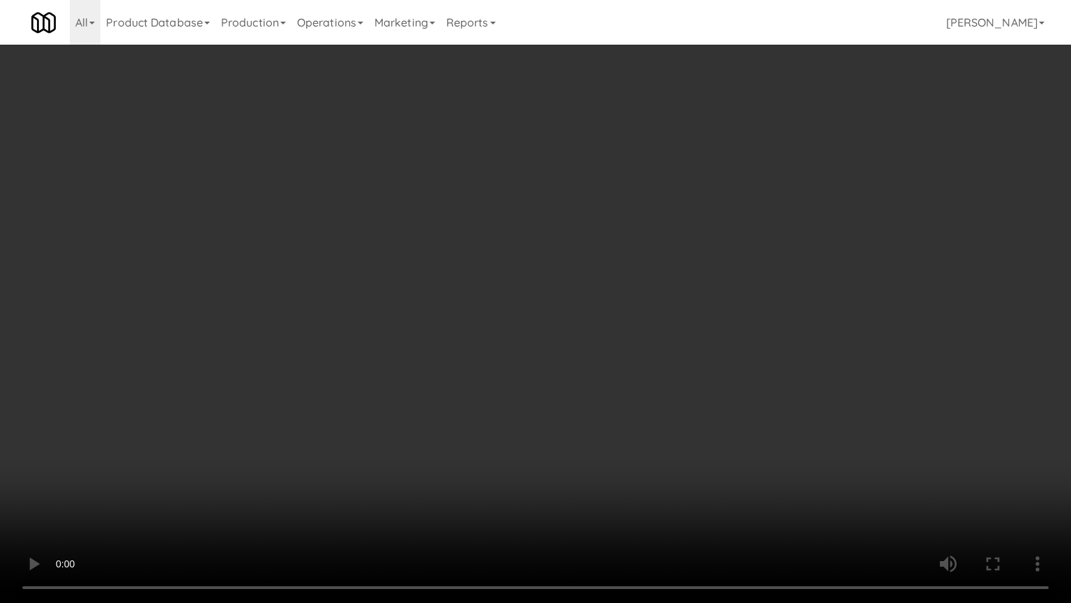
click at [707, 445] on video at bounding box center [535, 301] width 1071 height 603
click at [716, 421] on video at bounding box center [535, 301] width 1071 height 603
click at [716, 420] on video at bounding box center [535, 301] width 1071 height 603
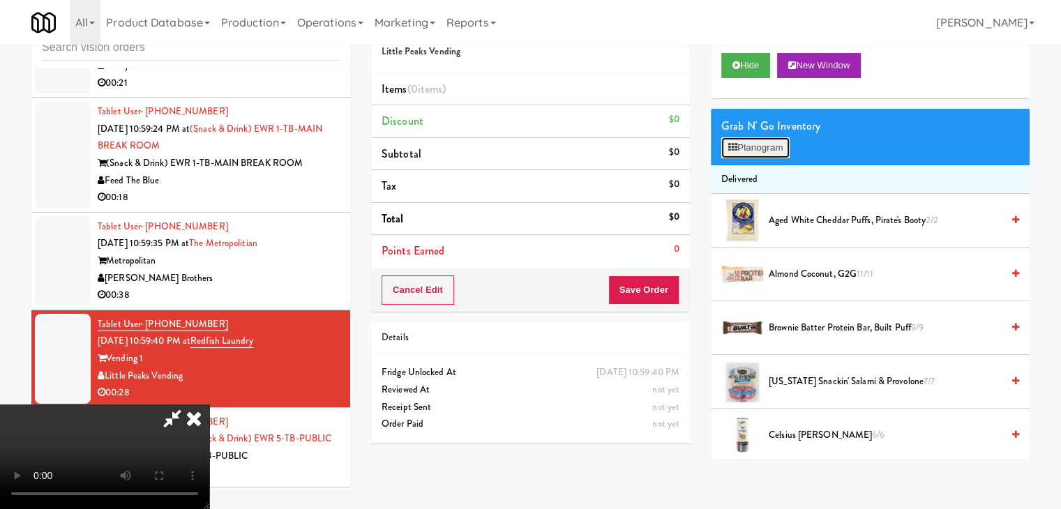
click at [768, 152] on button "Planogram" at bounding box center [755, 147] width 68 height 21
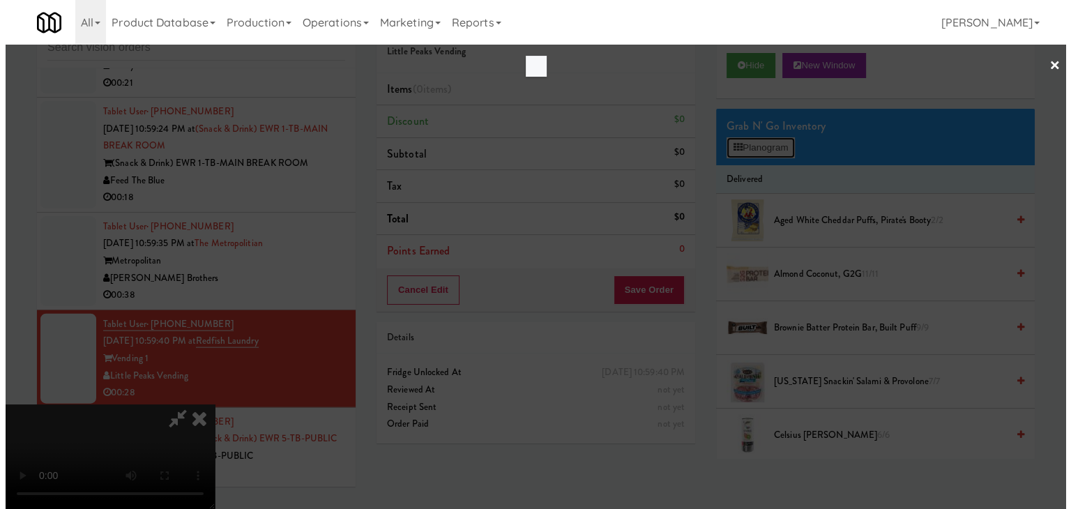
scroll to position [8403, 0]
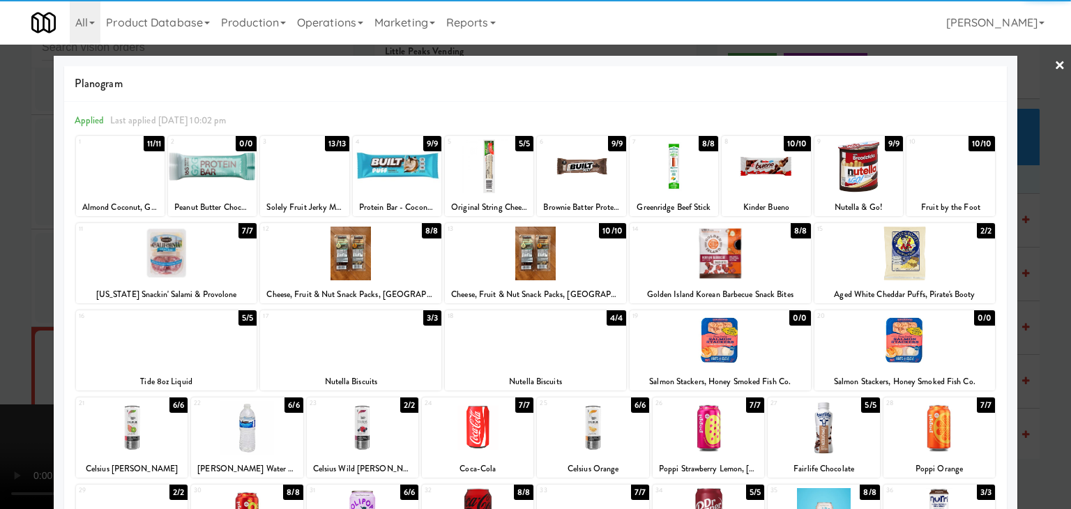
click at [254, 430] on div at bounding box center [247, 428] width 112 height 54
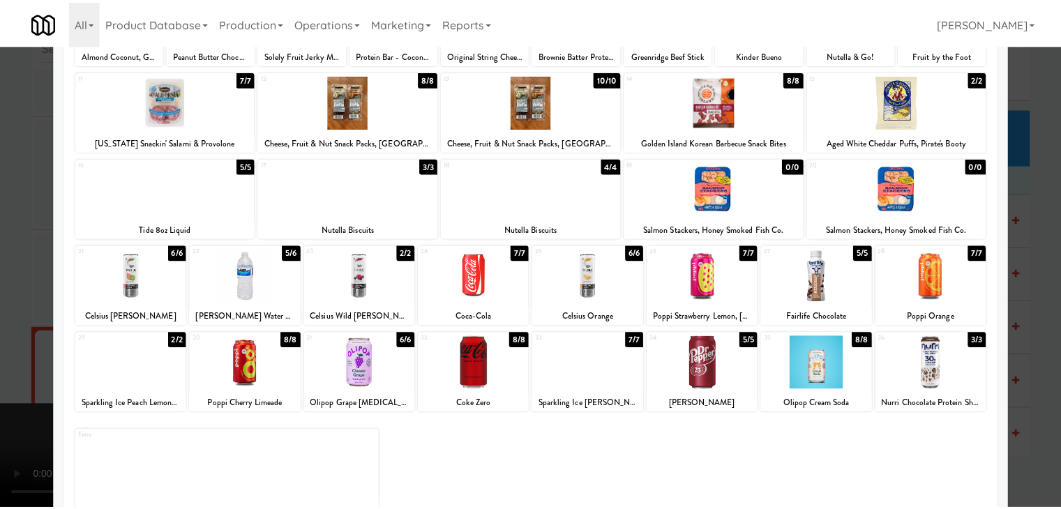
scroll to position [176, 0]
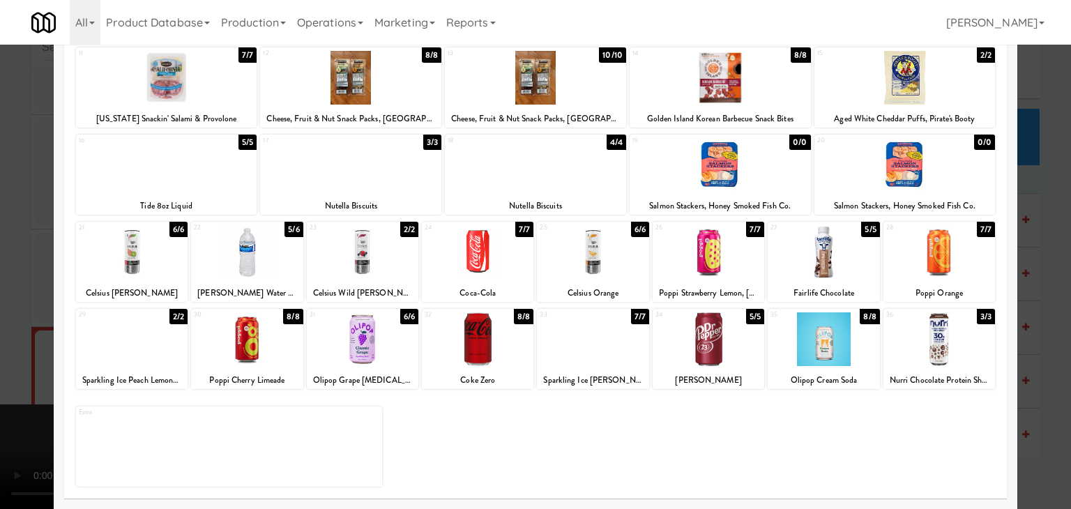
click at [450, 349] on div at bounding box center [478, 339] width 112 height 54
drag, startPoint x: 0, startPoint y: 363, endPoint x: 149, endPoint y: 363, distance: 148.6
click at [4, 363] on div at bounding box center [535, 254] width 1071 height 509
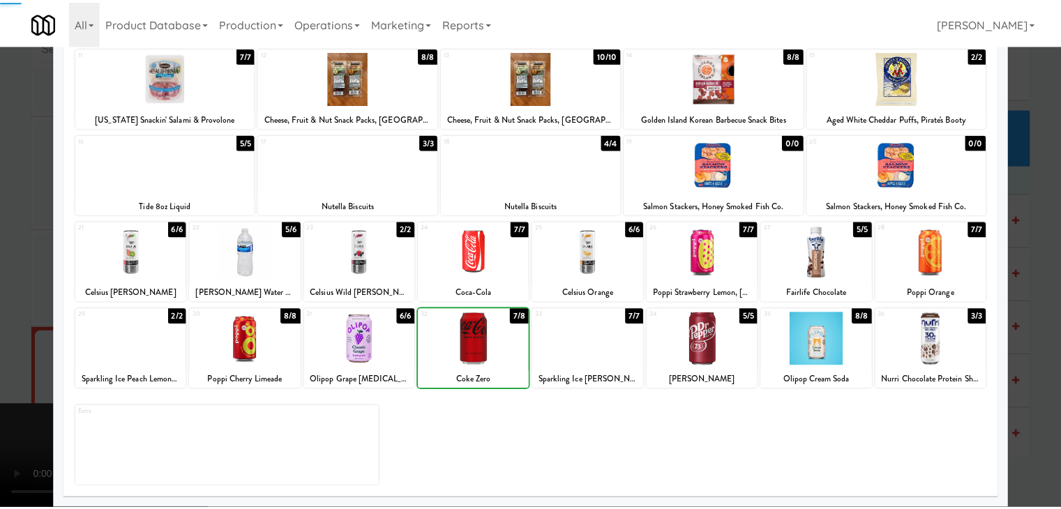
scroll to position [8437, 0]
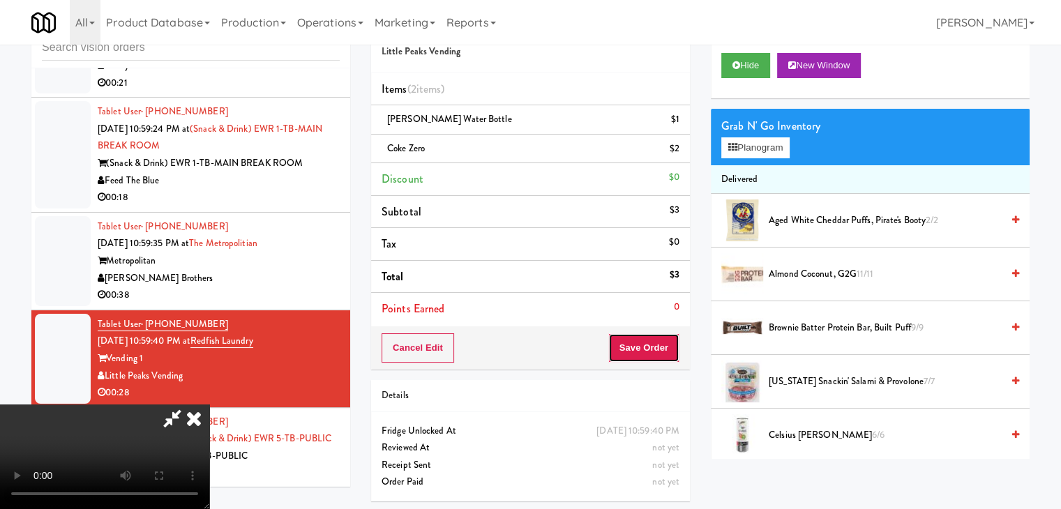
click at [661, 349] on button "Save Order" at bounding box center [643, 347] width 71 height 29
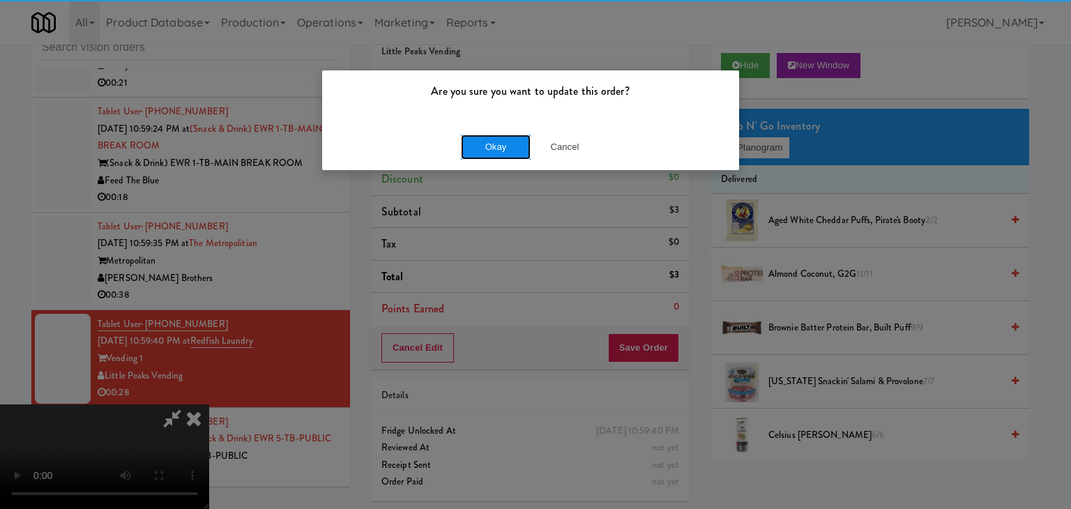
click at [489, 142] on button "Okay" at bounding box center [496, 147] width 70 height 25
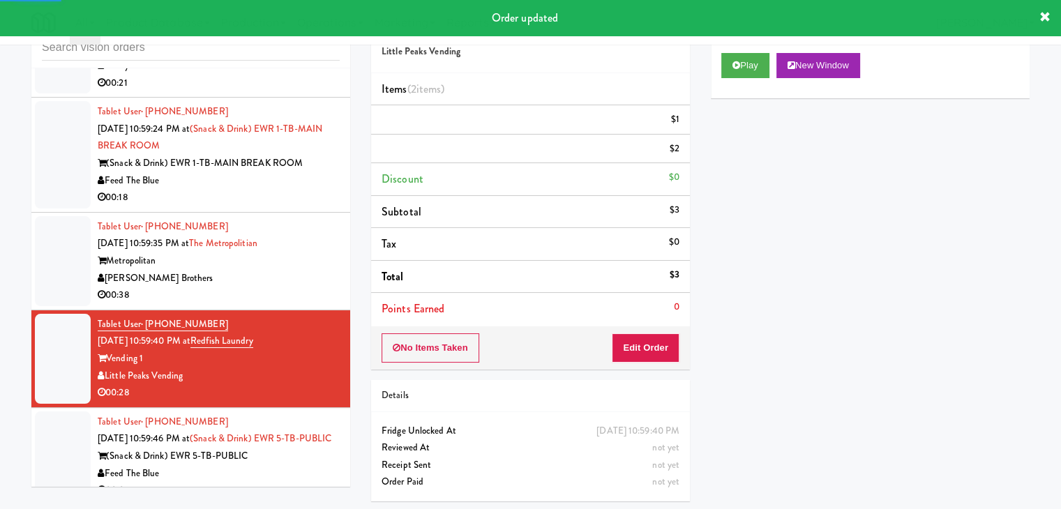
scroll to position [8367, 0]
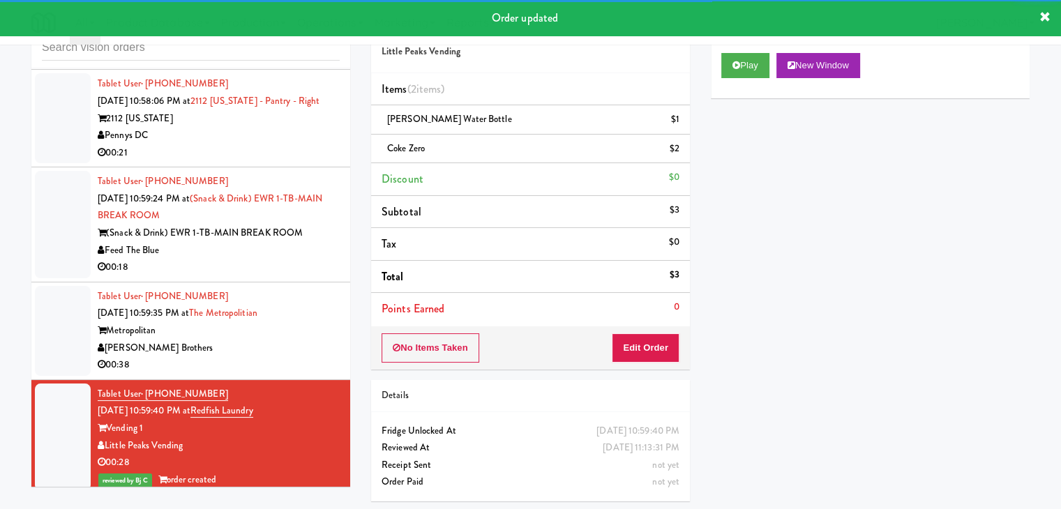
drag, startPoint x: 319, startPoint y: 397, endPoint x: 326, endPoint y: 391, distance: 9.4
click at [319, 374] on div "Tablet User · (202) 787-9336 [DATE] 10:59:35 PM at The Metropolitian Metropolit…" at bounding box center [219, 331] width 242 height 86
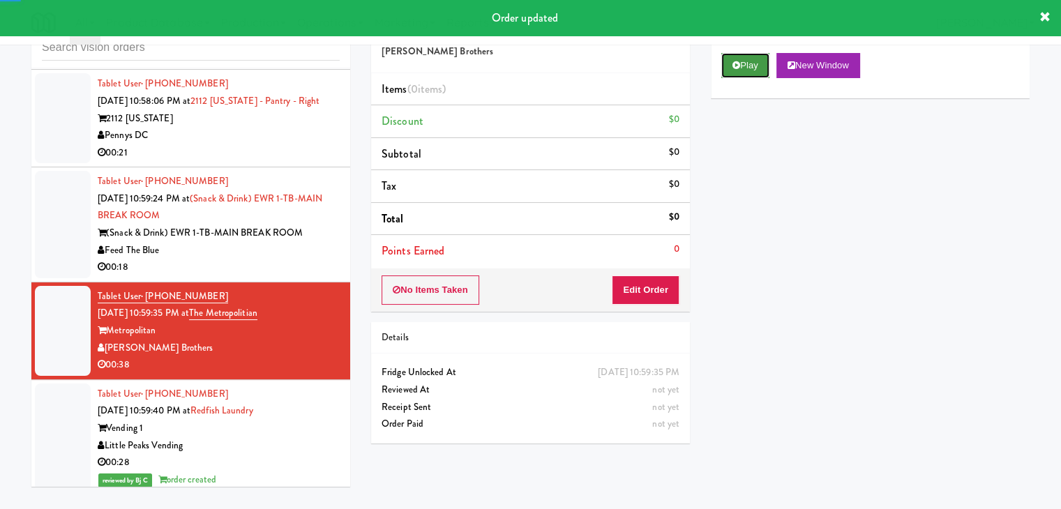
click at [742, 68] on button "Play" at bounding box center [745, 65] width 48 height 25
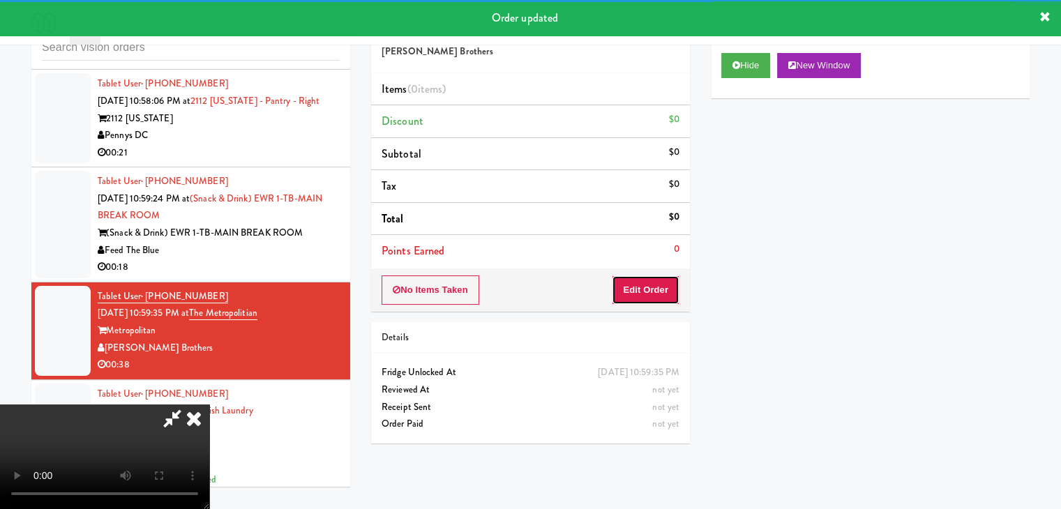
click at [644, 288] on button "Edit Order" at bounding box center [646, 289] width 68 height 29
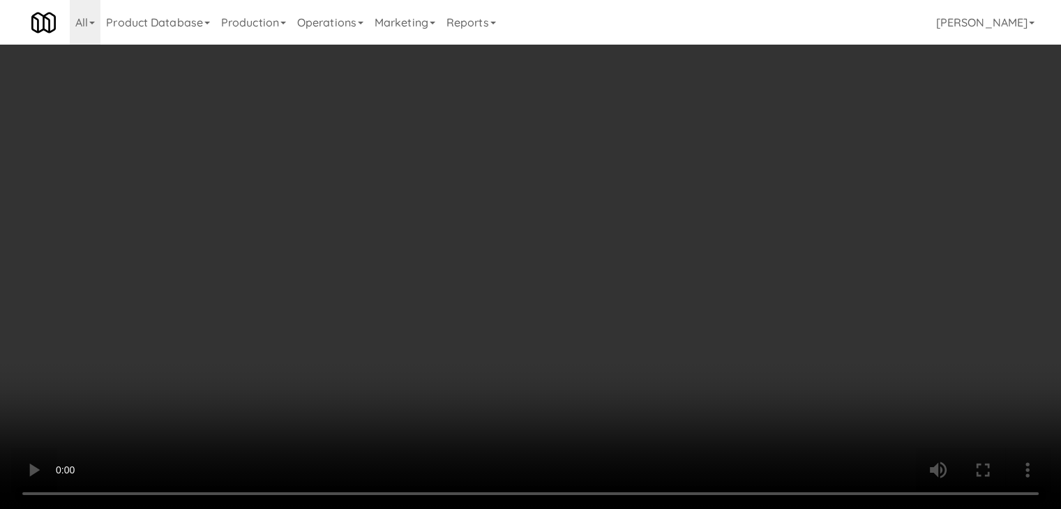
scroll to position [8333, 0]
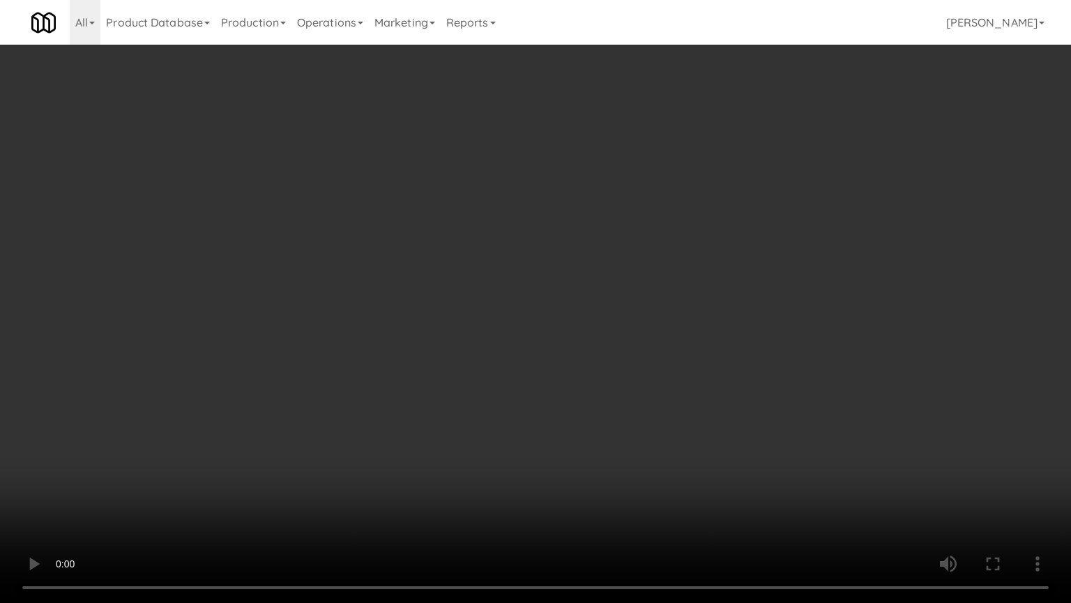
click at [593, 425] on video at bounding box center [535, 301] width 1071 height 603
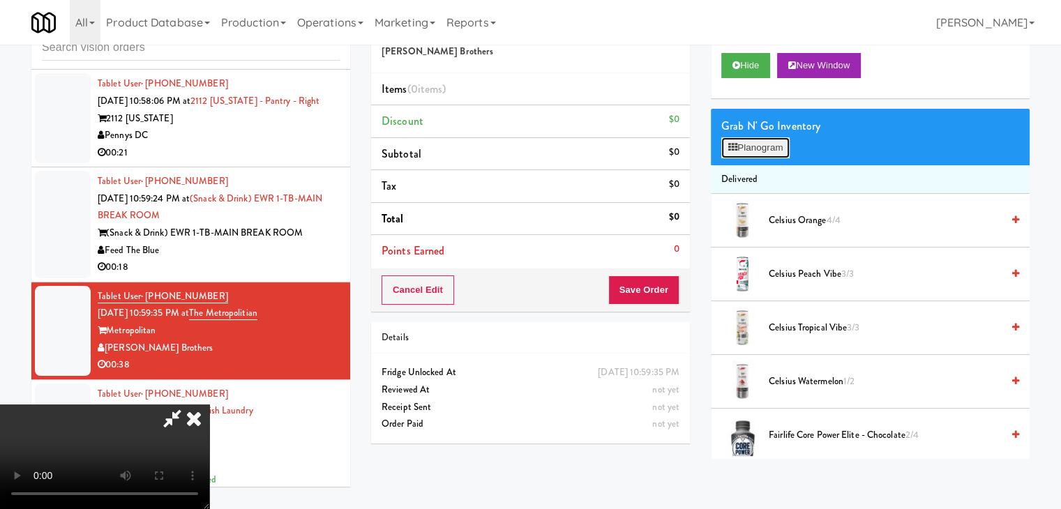
click at [787, 151] on button "Planogram" at bounding box center [755, 147] width 68 height 21
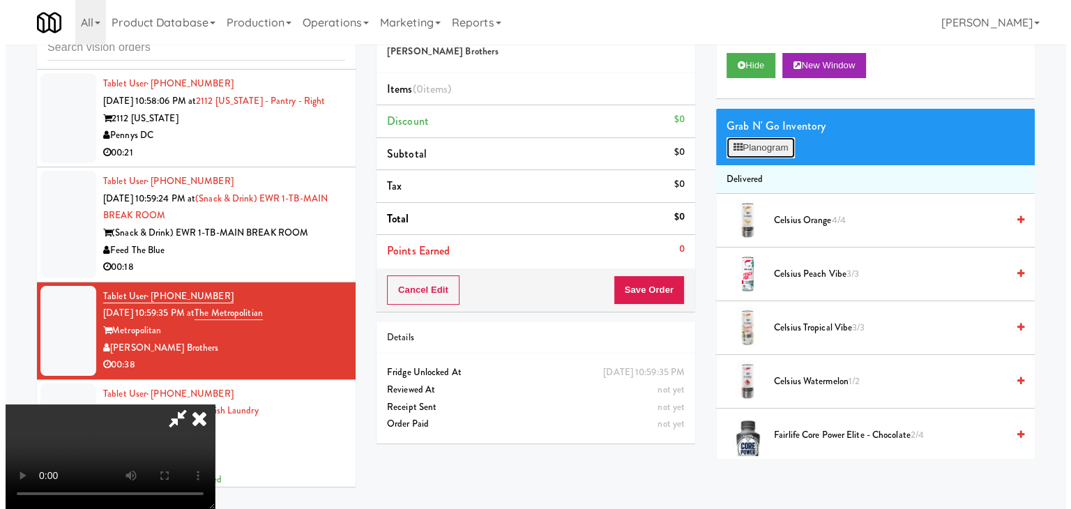
scroll to position [8333, 0]
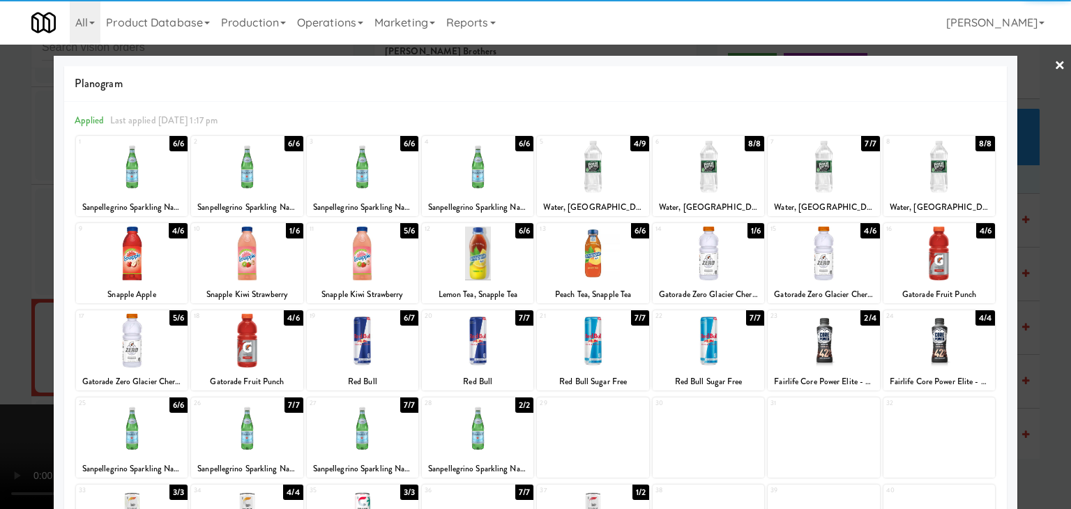
click at [687, 174] on div at bounding box center [709, 166] width 112 height 54
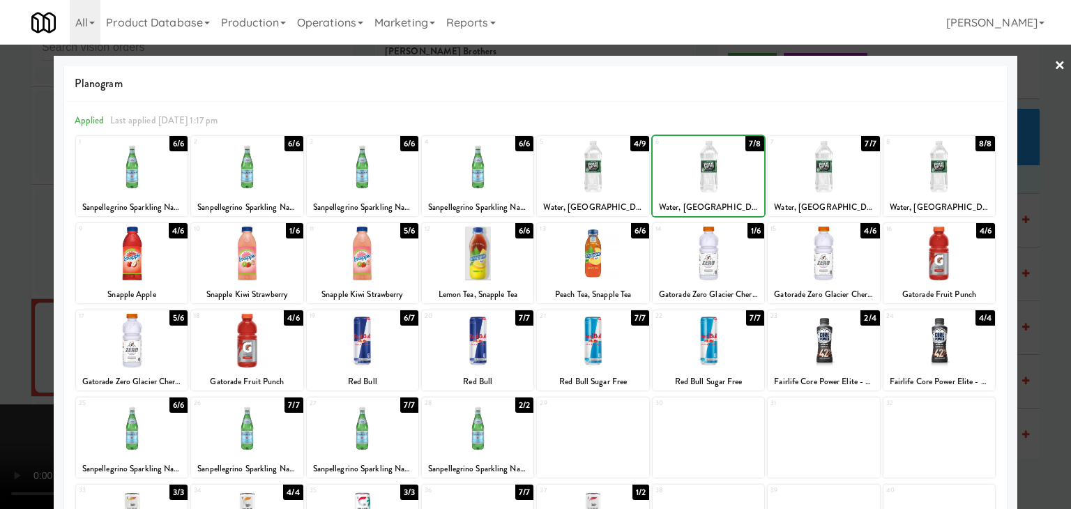
click at [614, 179] on div at bounding box center [593, 166] width 112 height 54
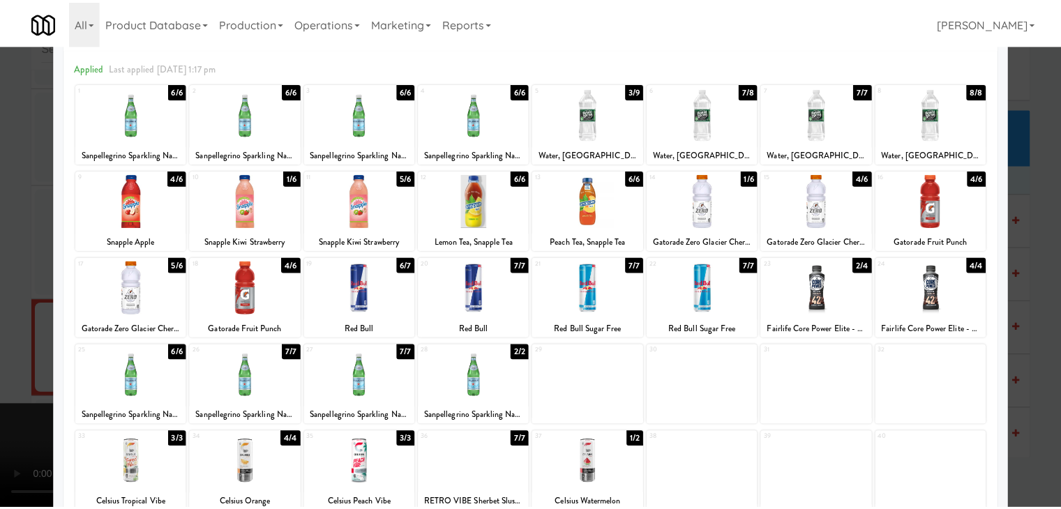
scroll to position [176, 0]
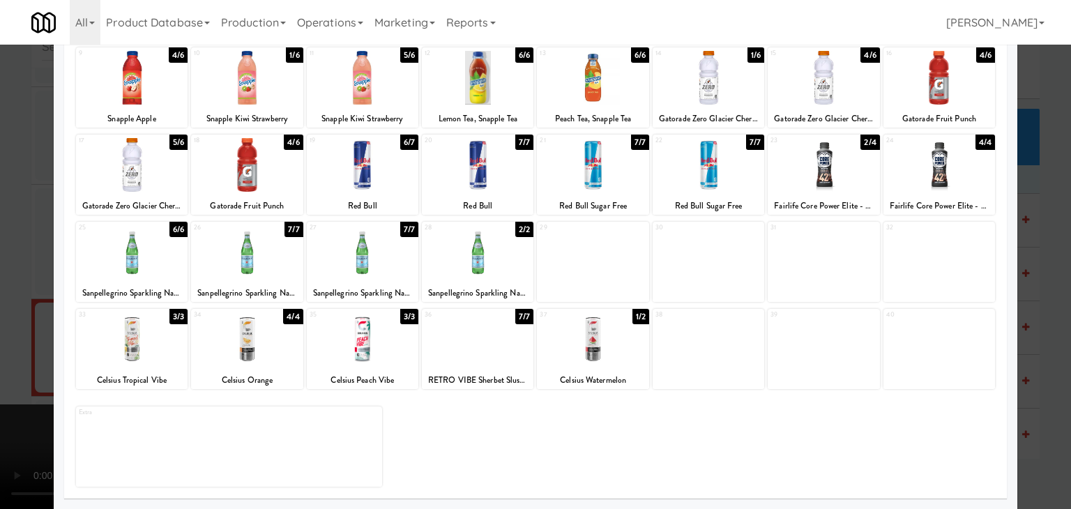
click at [332, 267] on div at bounding box center [363, 252] width 112 height 54
drag, startPoint x: 0, startPoint y: 269, endPoint x: 86, endPoint y: 272, distance: 86.5
click at [2, 269] on div at bounding box center [535, 254] width 1071 height 509
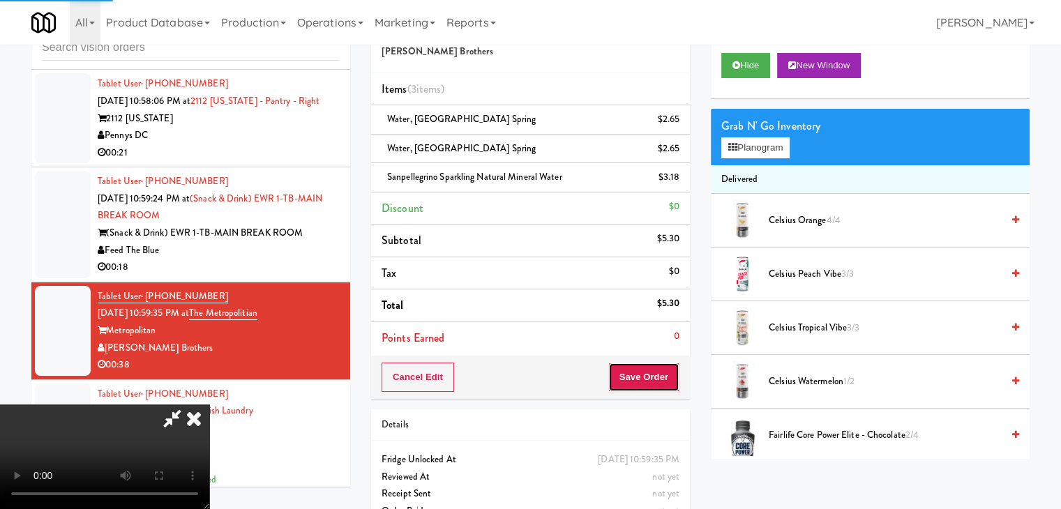
click at [657, 373] on button "Save Order" at bounding box center [643, 377] width 71 height 29
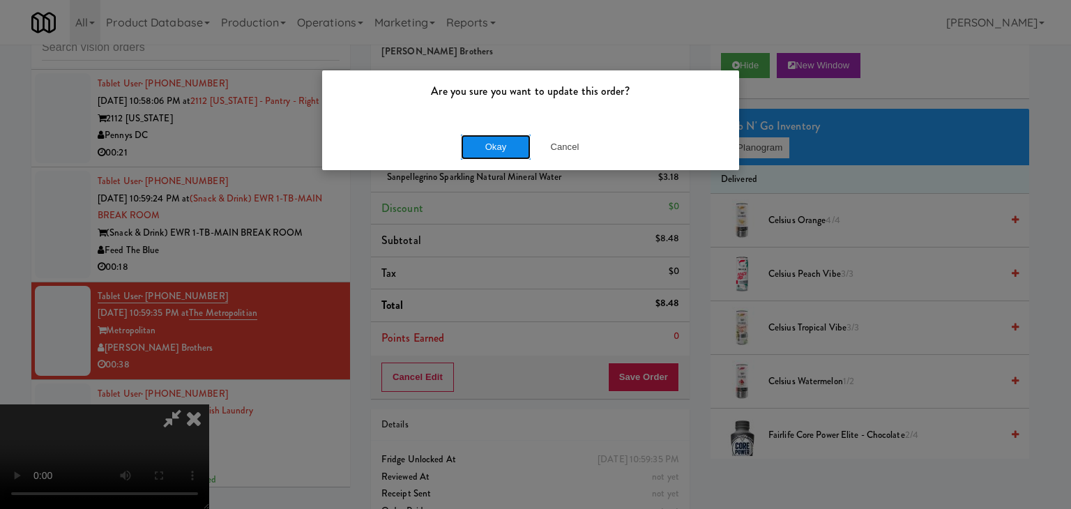
click at [474, 149] on button "Okay" at bounding box center [496, 147] width 70 height 25
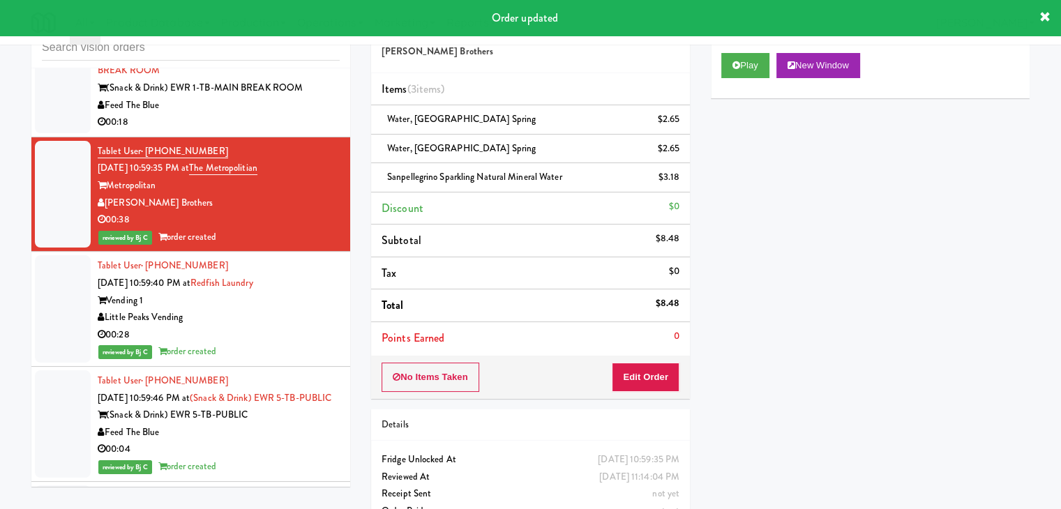
scroll to position [8437, 0]
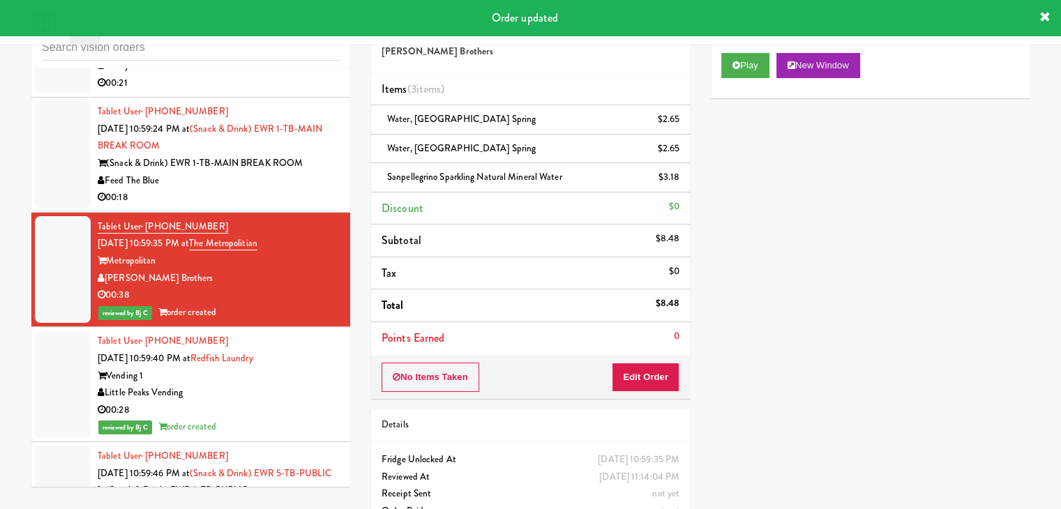
click at [305, 206] on div "00:18" at bounding box center [219, 197] width 242 height 17
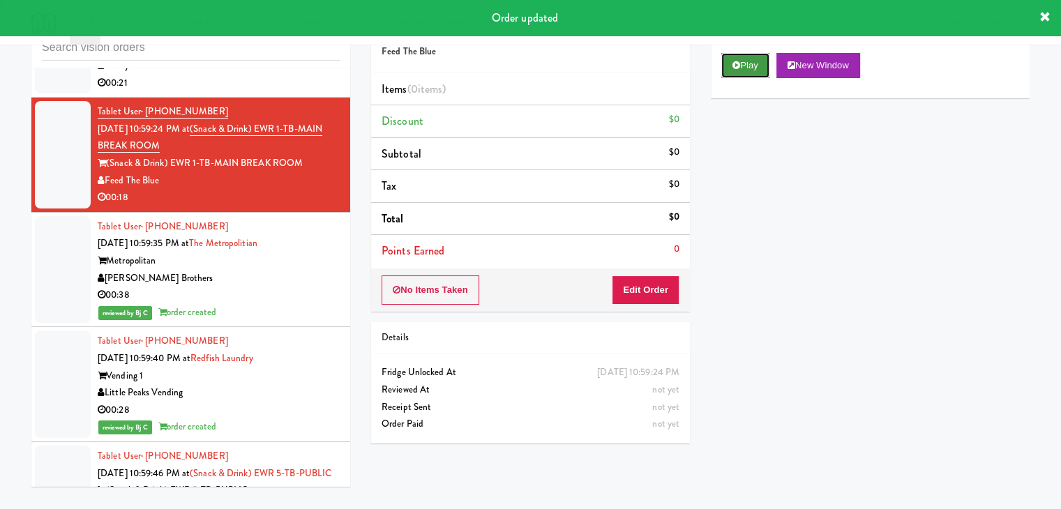
click at [760, 63] on button "Play" at bounding box center [745, 65] width 48 height 25
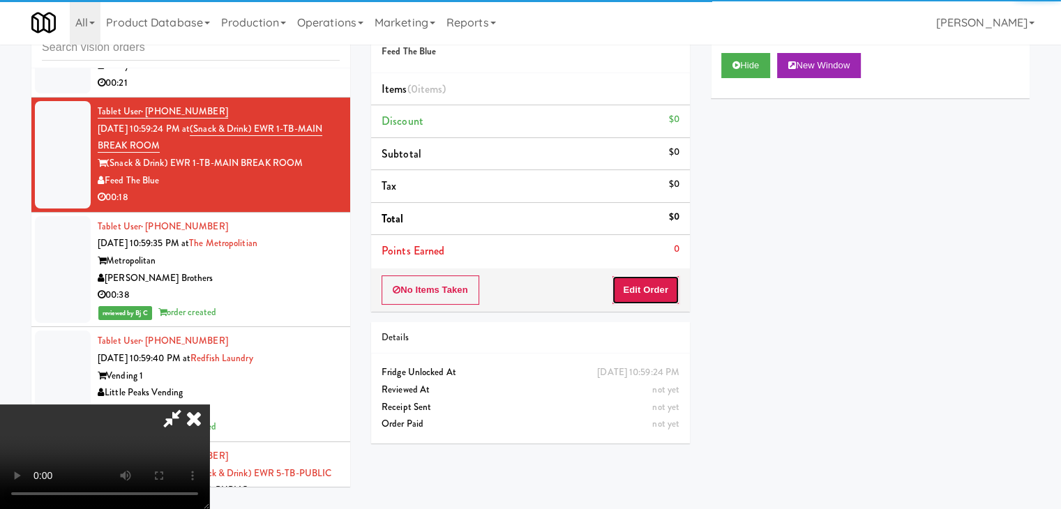
click at [658, 287] on button "Edit Order" at bounding box center [646, 289] width 68 height 29
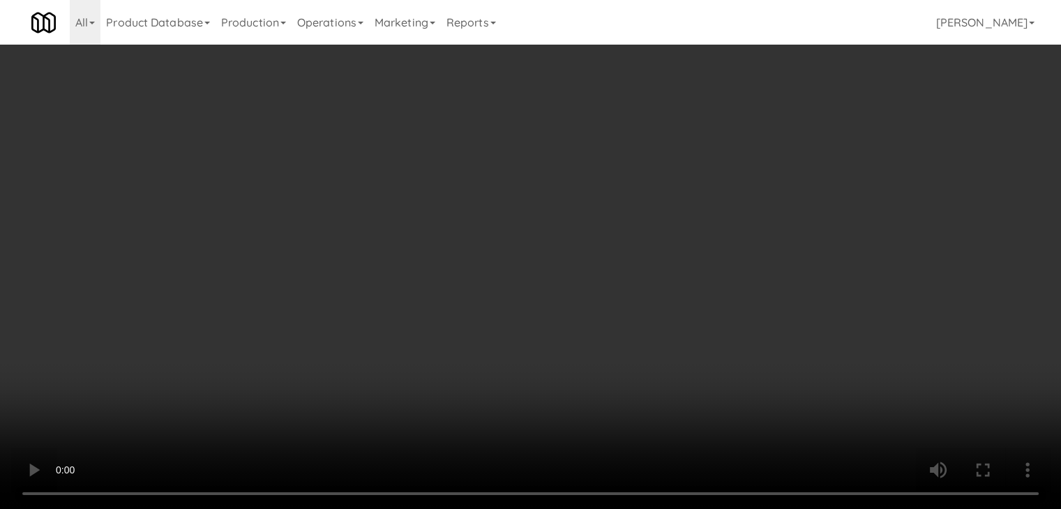
scroll to position [8403, 0]
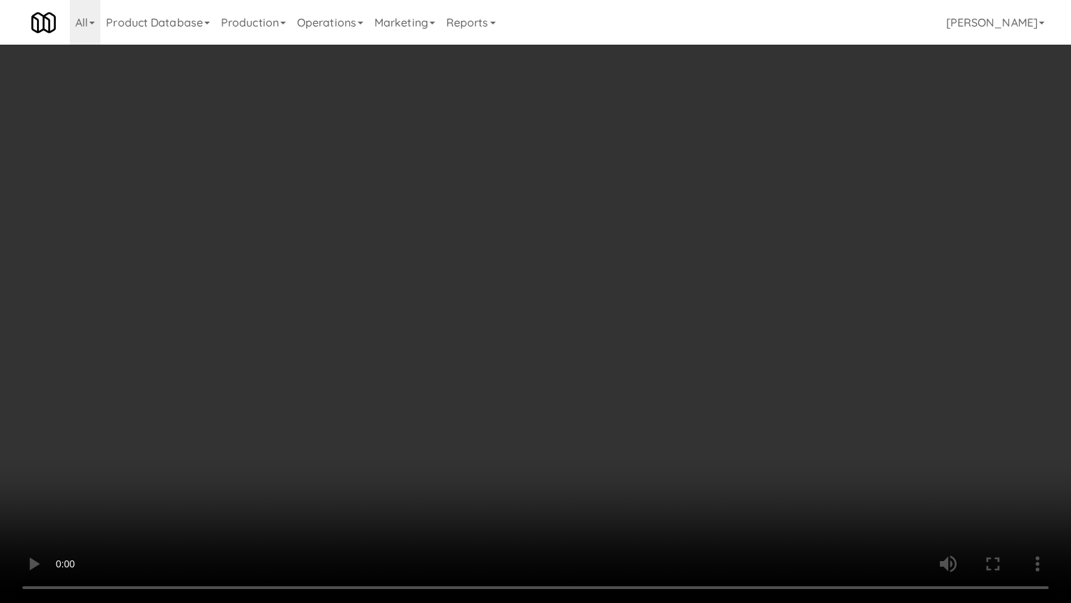
click at [600, 447] on video at bounding box center [535, 301] width 1071 height 603
click at [598, 448] on video at bounding box center [535, 301] width 1071 height 603
click at [598, 447] on video at bounding box center [535, 301] width 1071 height 603
click at [596, 456] on video at bounding box center [535, 301] width 1071 height 603
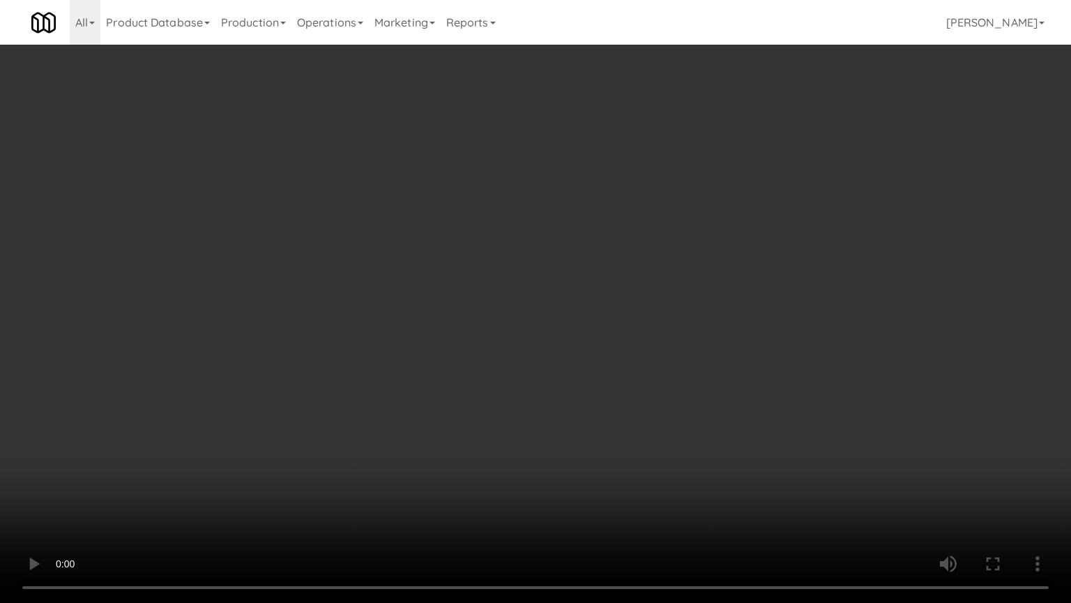
click at [598, 456] on video at bounding box center [535, 301] width 1071 height 603
click at [605, 454] on video at bounding box center [535, 301] width 1071 height 603
click at [614, 448] on video at bounding box center [535, 301] width 1071 height 603
click at [617, 446] on video at bounding box center [535, 301] width 1071 height 603
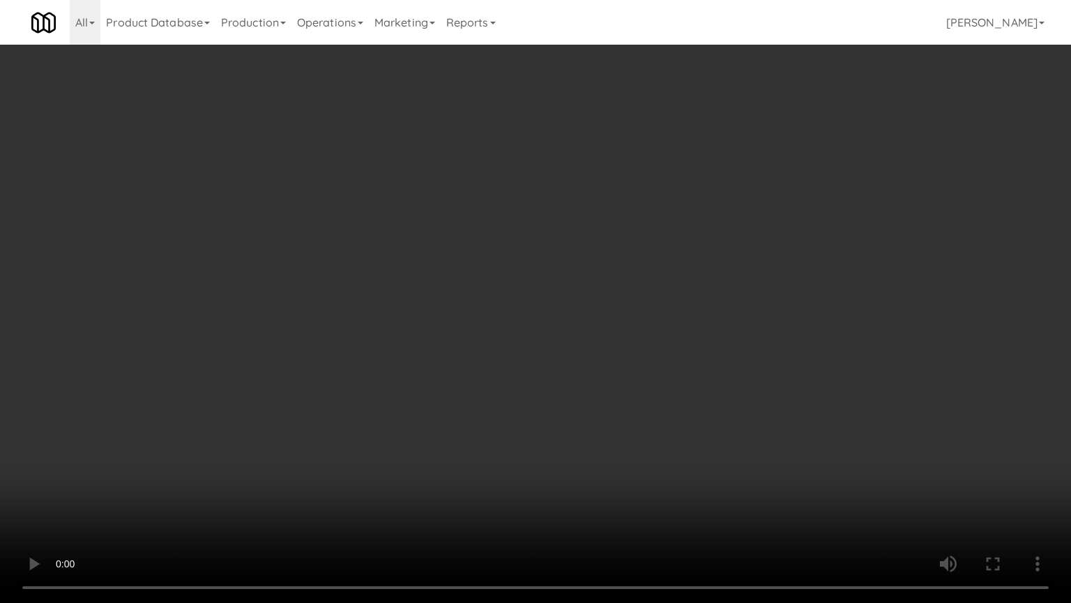
click at [617, 444] on video at bounding box center [535, 301] width 1071 height 603
click at [607, 444] on video at bounding box center [535, 301] width 1071 height 603
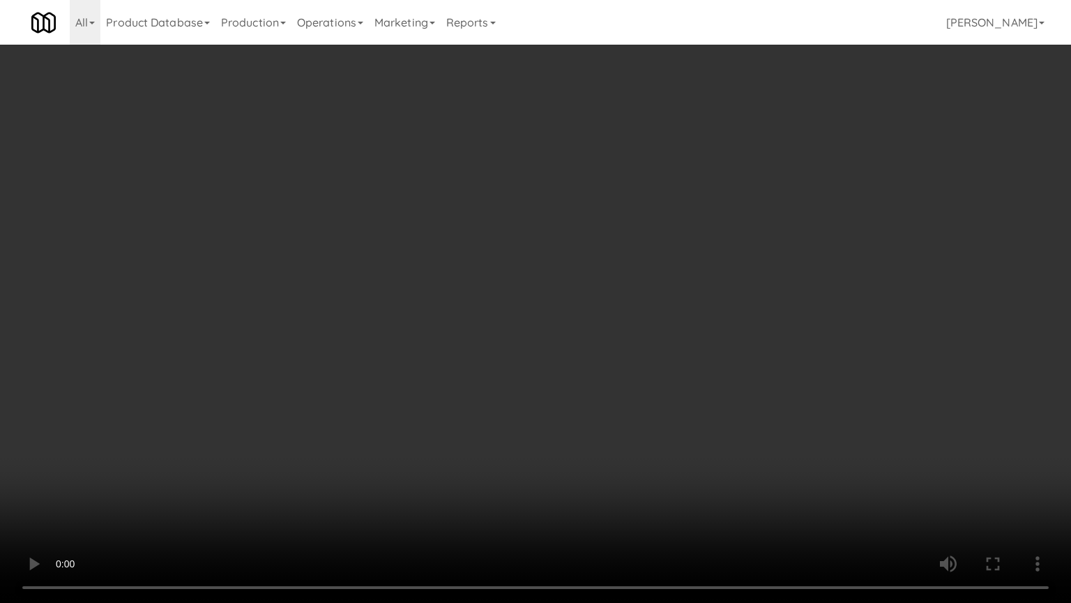
click at [607, 444] on video at bounding box center [535, 301] width 1071 height 603
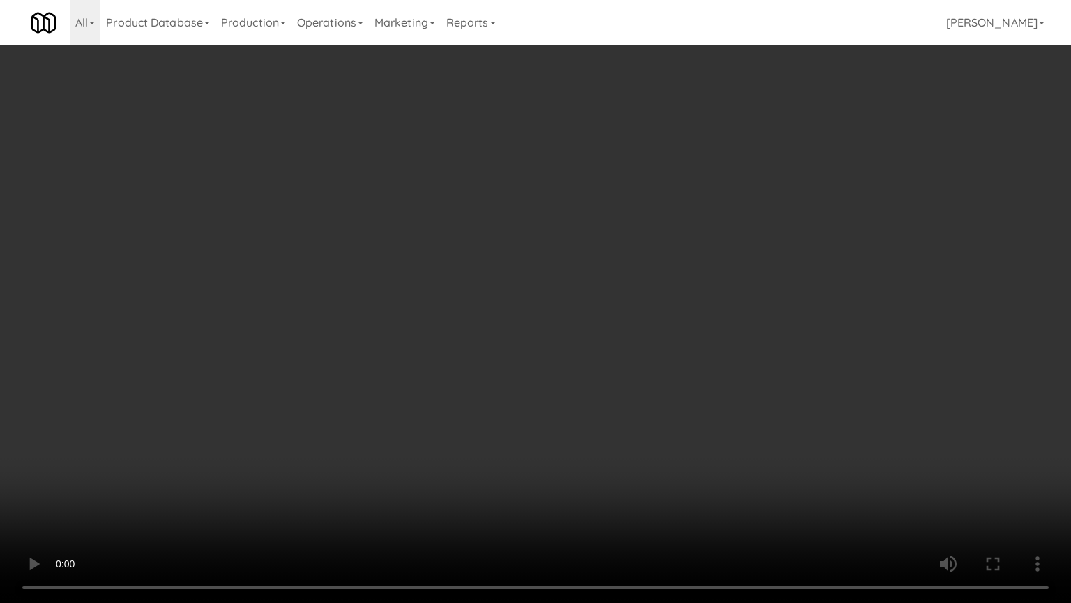
click at [607, 444] on video at bounding box center [535, 301] width 1071 height 603
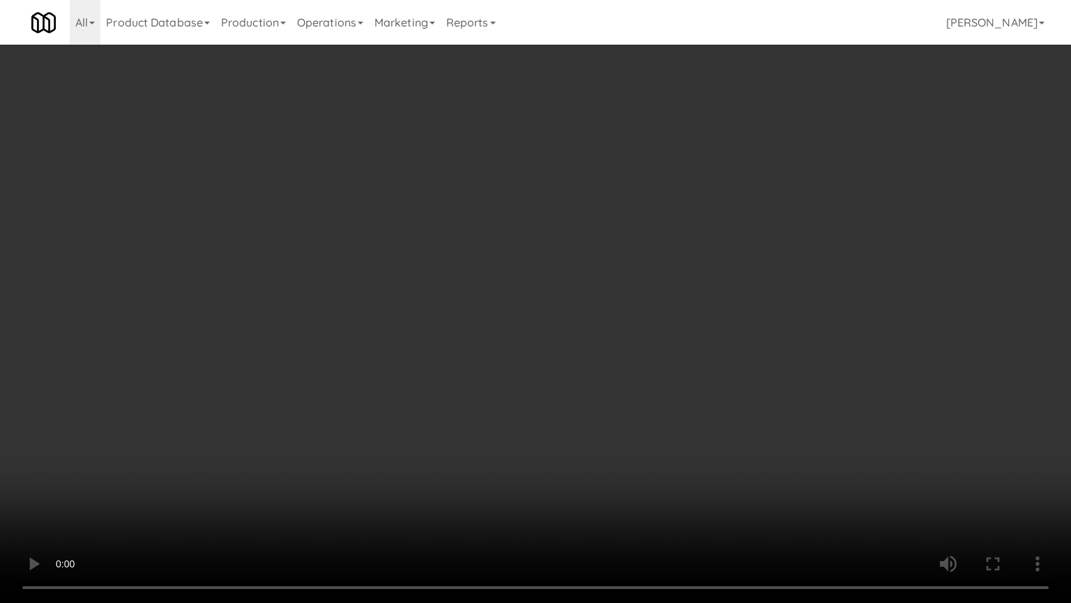
click at [607, 444] on video at bounding box center [535, 301] width 1071 height 603
click at [608, 419] on video at bounding box center [535, 301] width 1071 height 603
drag, startPoint x: 608, startPoint y: 419, endPoint x: 668, endPoint y: 256, distance: 173.9
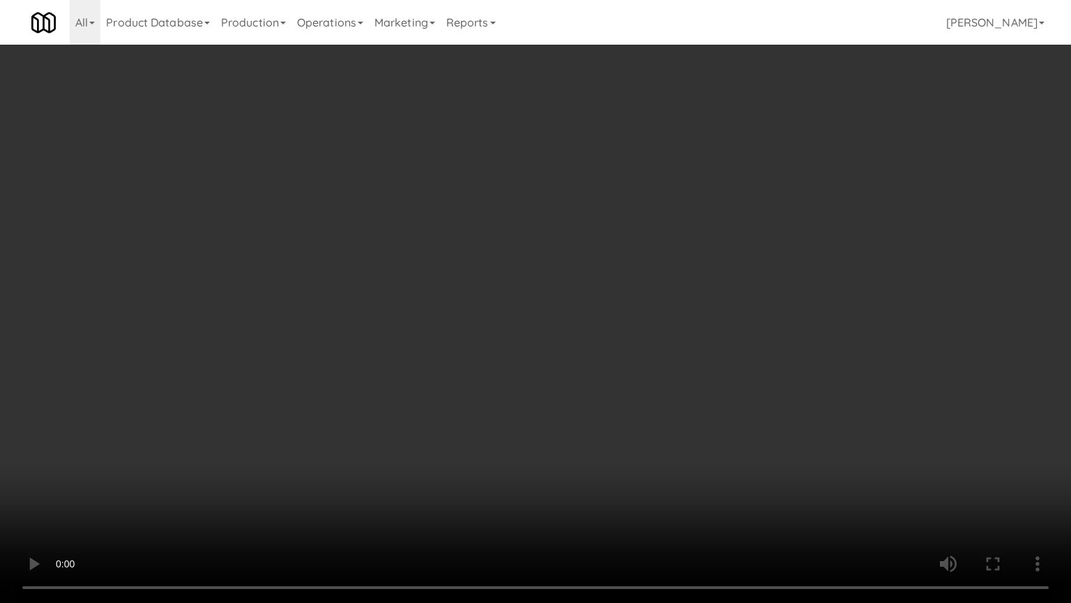
click at [608, 418] on video at bounding box center [535, 301] width 1071 height 603
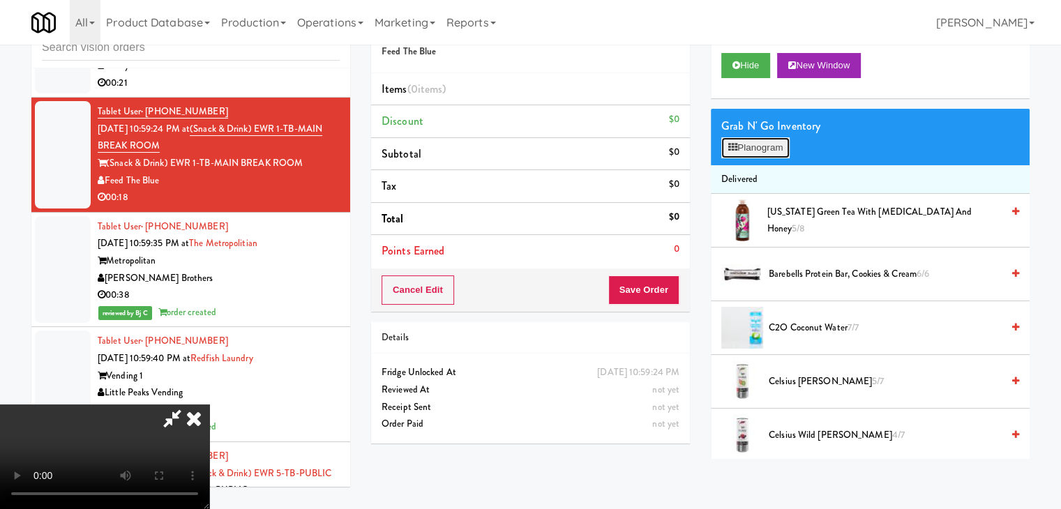
click at [768, 149] on button "Planogram" at bounding box center [755, 147] width 68 height 21
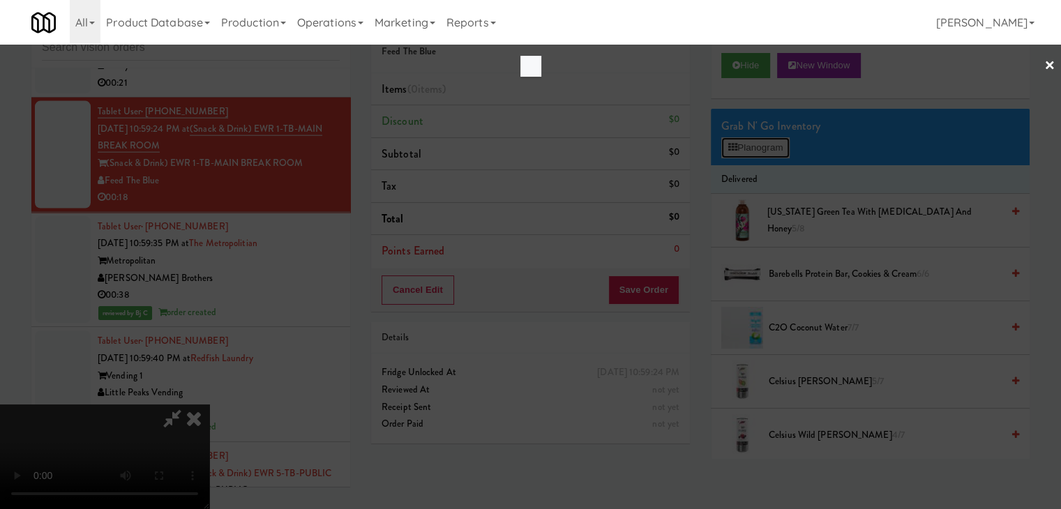
scroll to position [8403, 0]
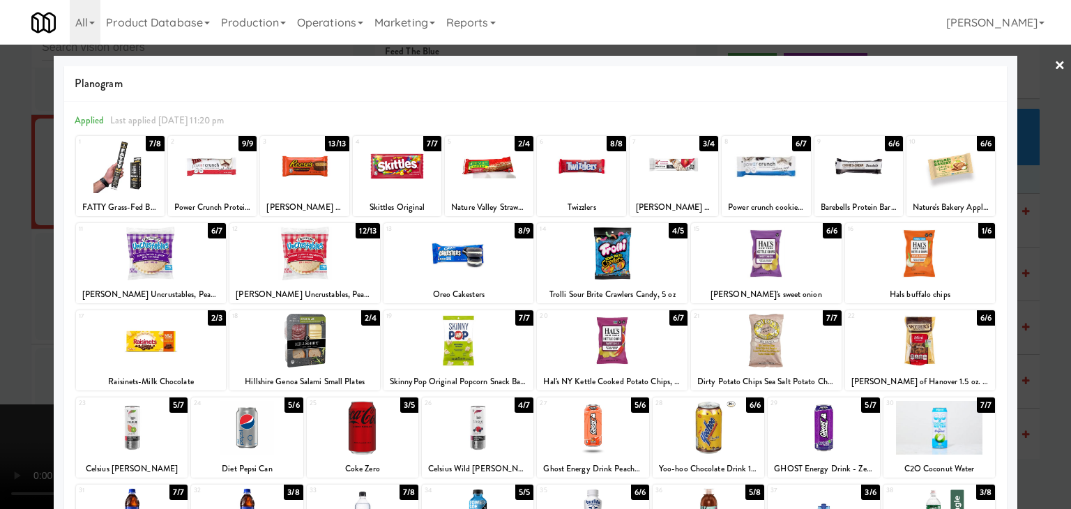
drag, startPoint x: 468, startPoint y: 350, endPoint x: 368, endPoint y: 329, distance: 101.9
click at [467, 350] on div at bounding box center [459, 341] width 151 height 54
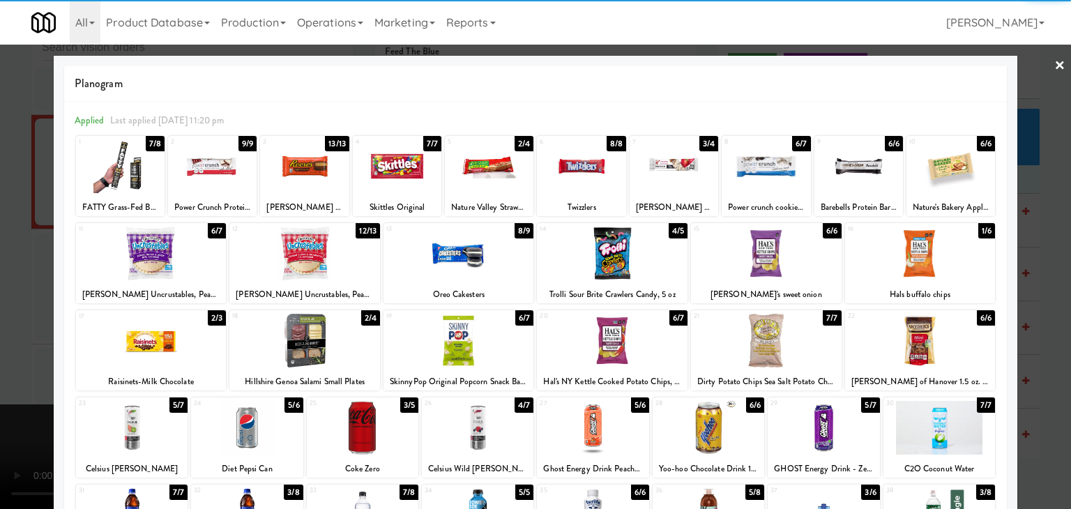
click at [297, 277] on div at bounding box center [304, 254] width 151 height 54
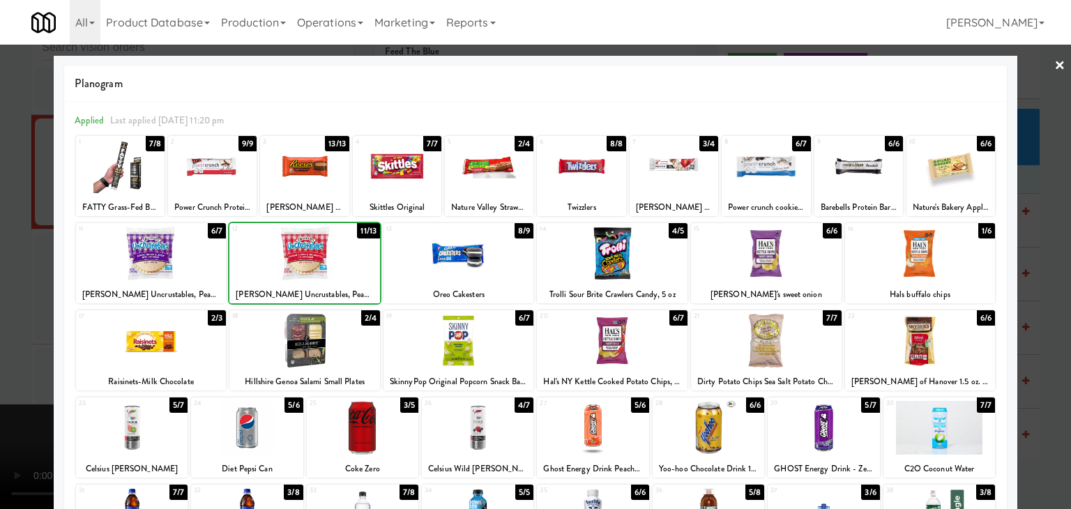
drag, startPoint x: 0, startPoint y: 299, endPoint x: 331, endPoint y: 299, distance: 331.3
click at [44, 299] on div at bounding box center [535, 254] width 1071 height 509
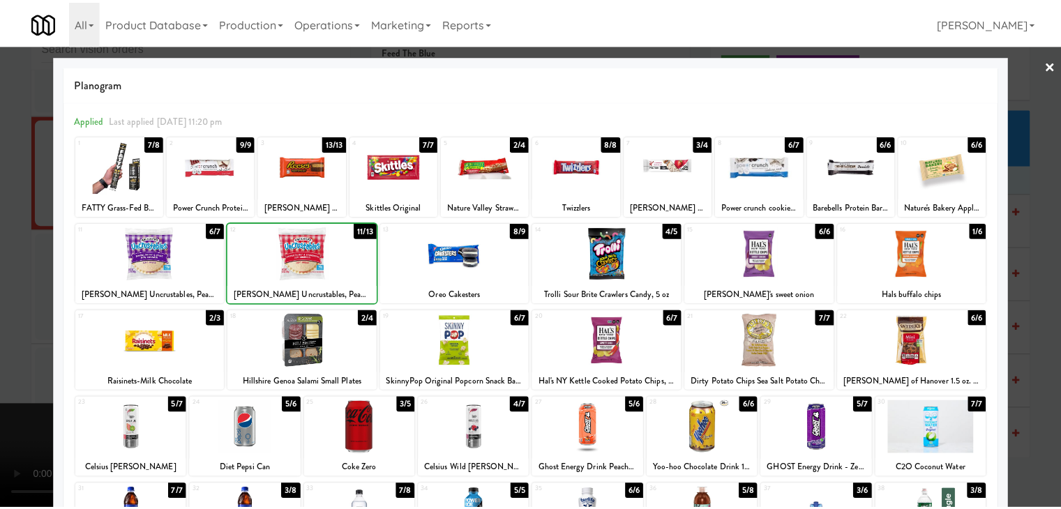
scroll to position [8437, 0]
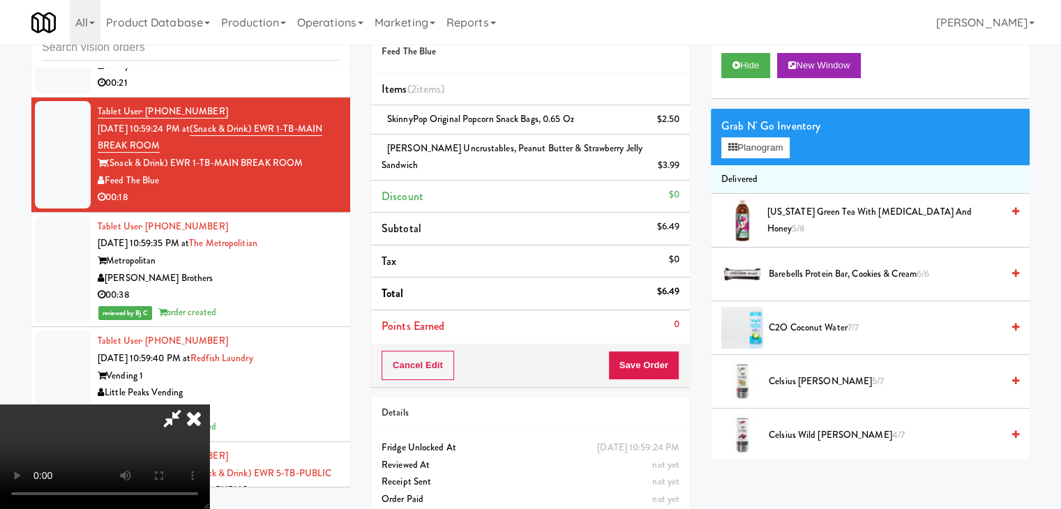
click at [651, 354] on div "Cancel Edit Save Order" at bounding box center [530, 365] width 319 height 43
click at [651, 355] on button "Save Order" at bounding box center [643, 365] width 71 height 29
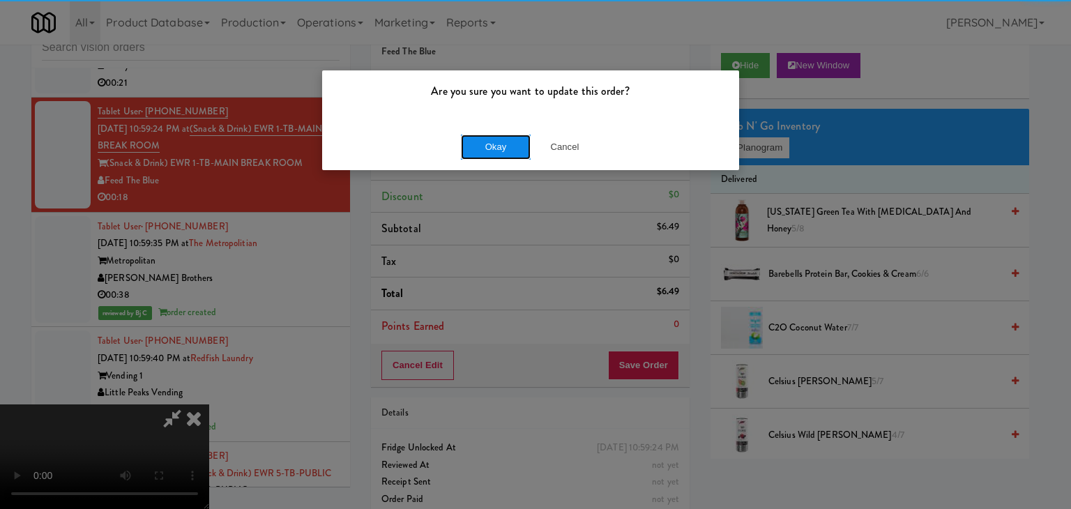
click at [487, 149] on button "Okay" at bounding box center [496, 147] width 70 height 25
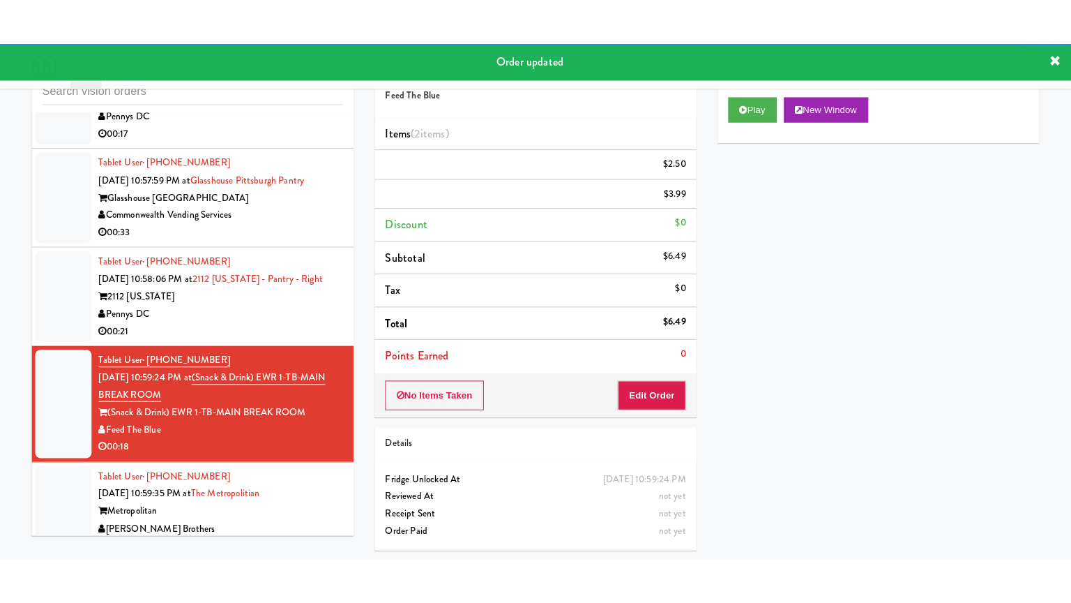
scroll to position [8228, 0]
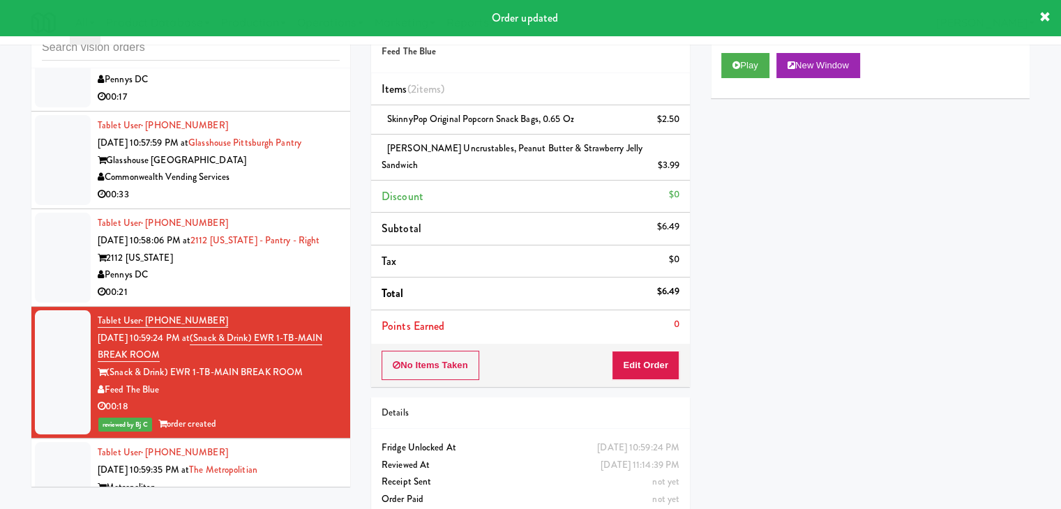
click at [266, 284] on div "Pennys DC" at bounding box center [219, 274] width 242 height 17
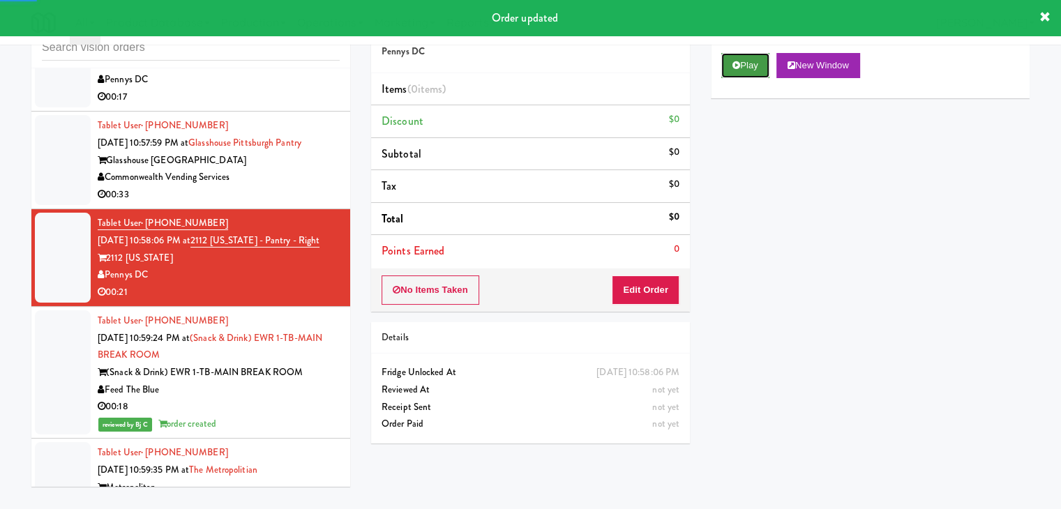
click at [731, 65] on button "Play" at bounding box center [745, 65] width 48 height 25
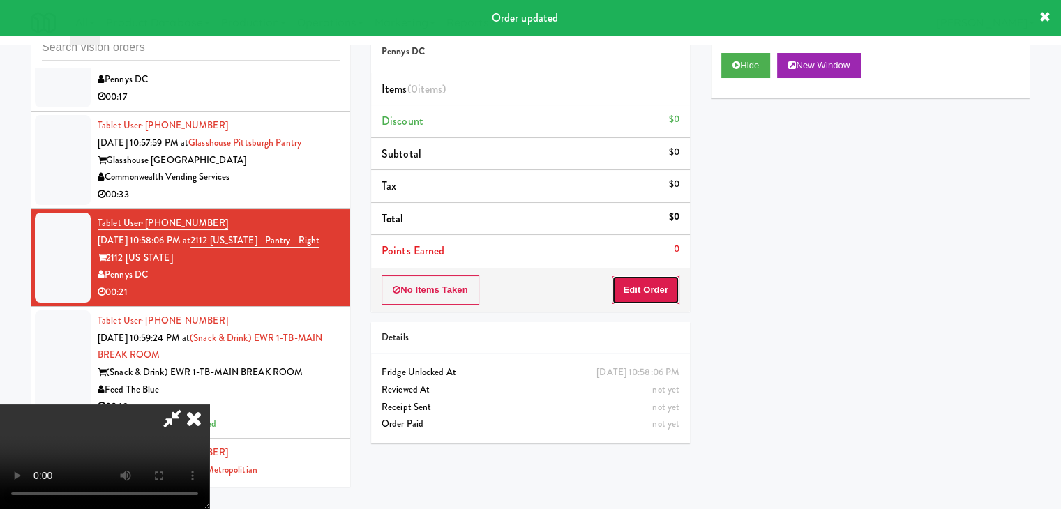
click at [633, 289] on button "Edit Order" at bounding box center [646, 289] width 68 height 29
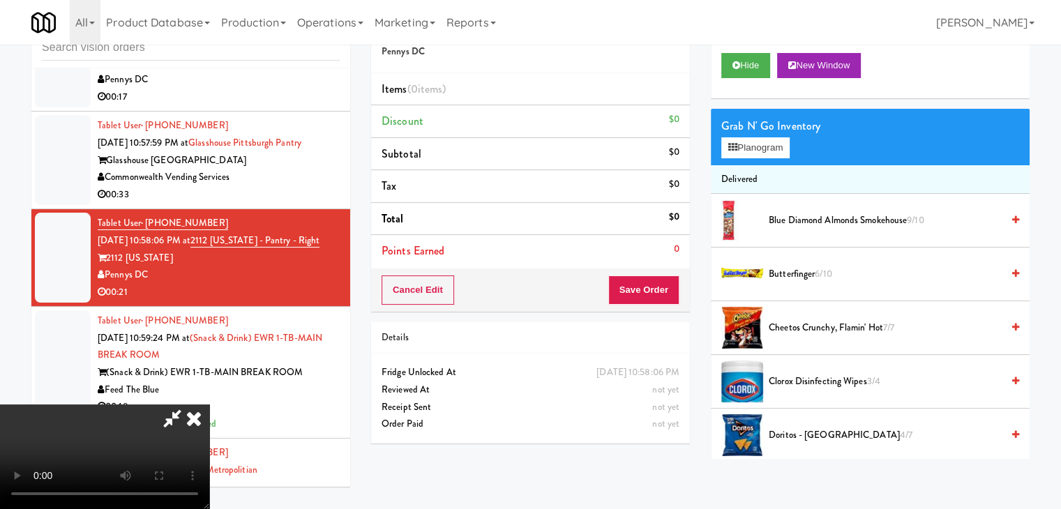
scroll to position [8194, 0]
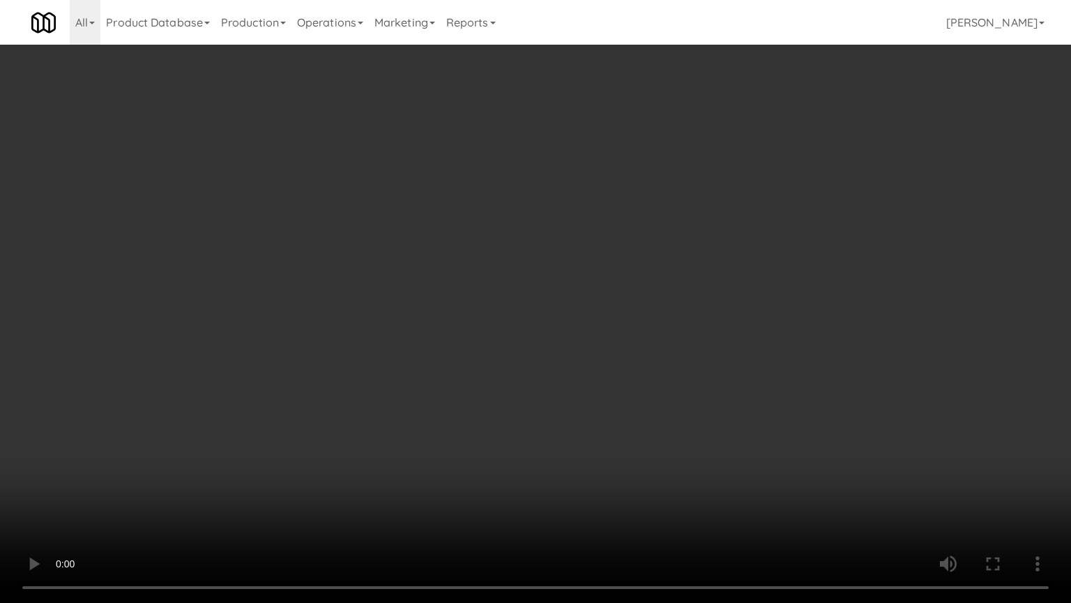
click at [632, 375] on video at bounding box center [535, 301] width 1071 height 603
click at [632, 382] on video at bounding box center [535, 301] width 1071 height 603
click at [630, 382] on video at bounding box center [535, 301] width 1071 height 603
click at [608, 418] on video at bounding box center [535, 301] width 1071 height 603
click at [605, 417] on video at bounding box center [535, 301] width 1071 height 603
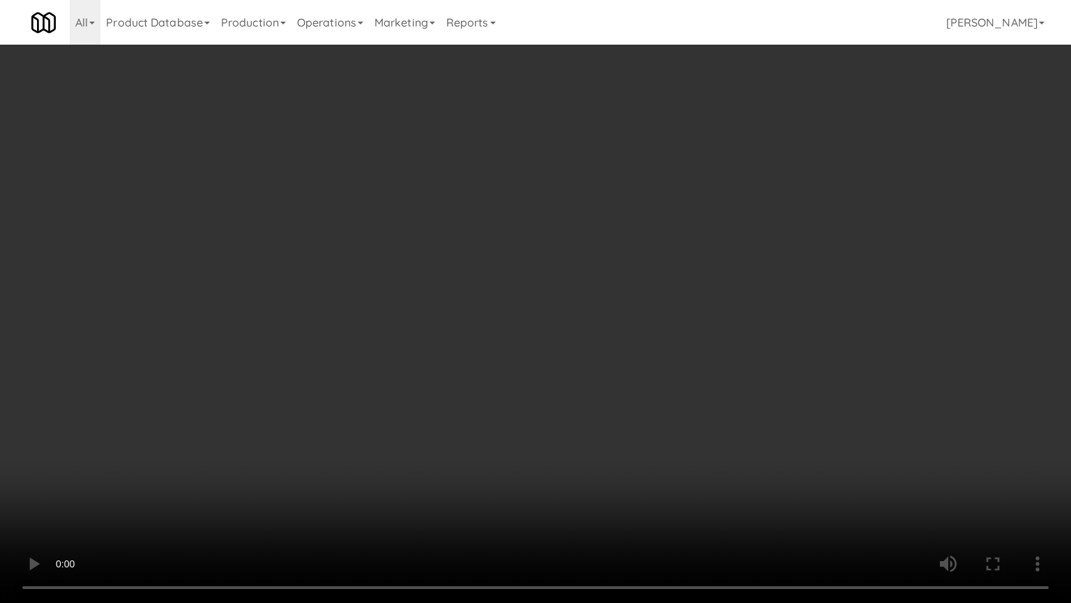
click at [605, 417] on video at bounding box center [535, 301] width 1071 height 603
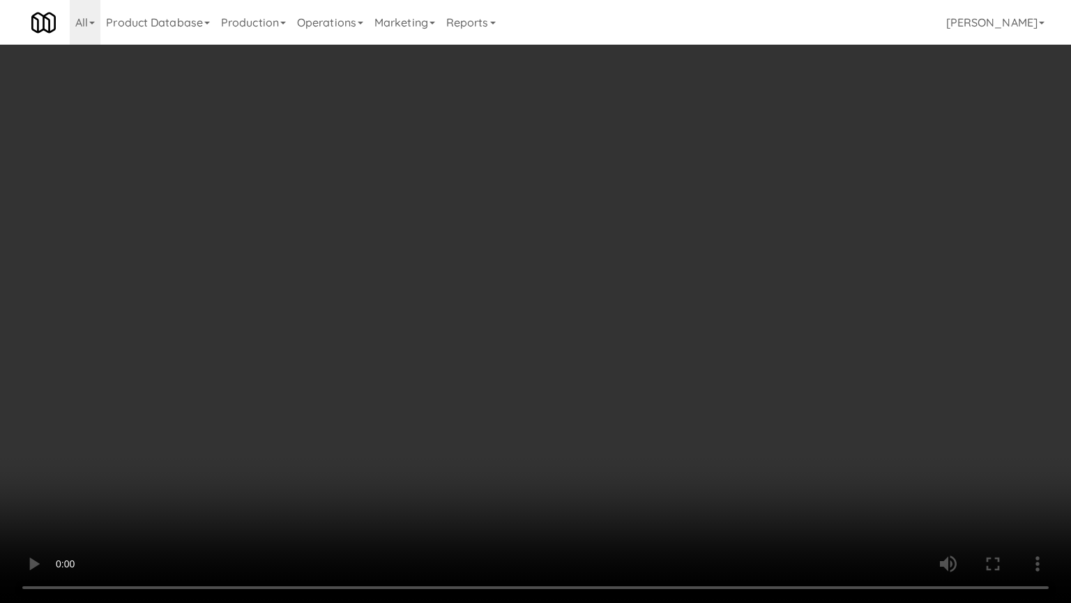
click at [605, 417] on video at bounding box center [535, 301] width 1071 height 603
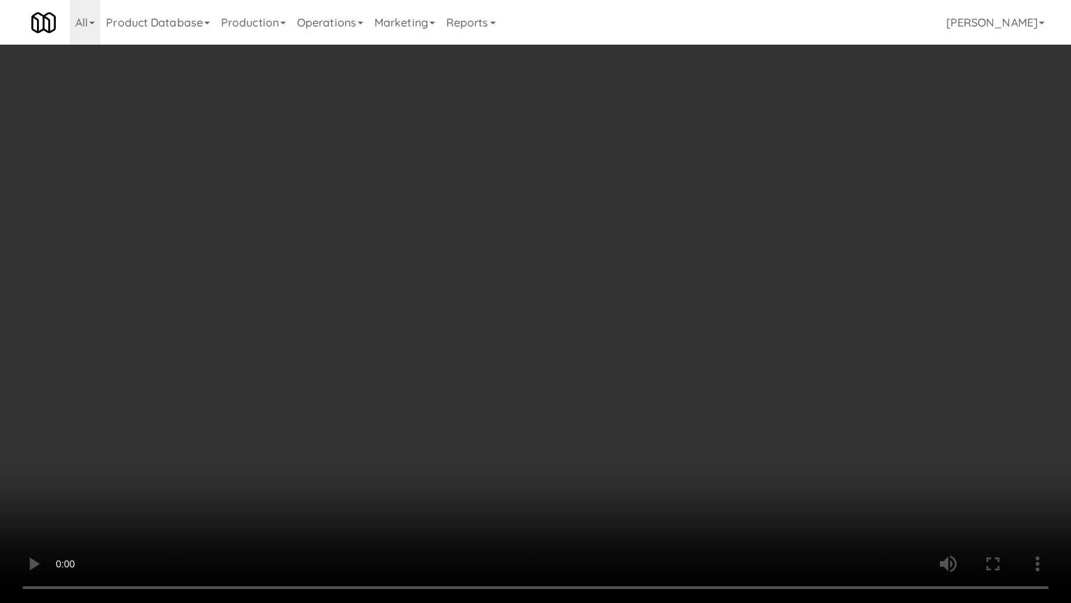
click at [605, 417] on video at bounding box center [535, 301] width 1071 height 603
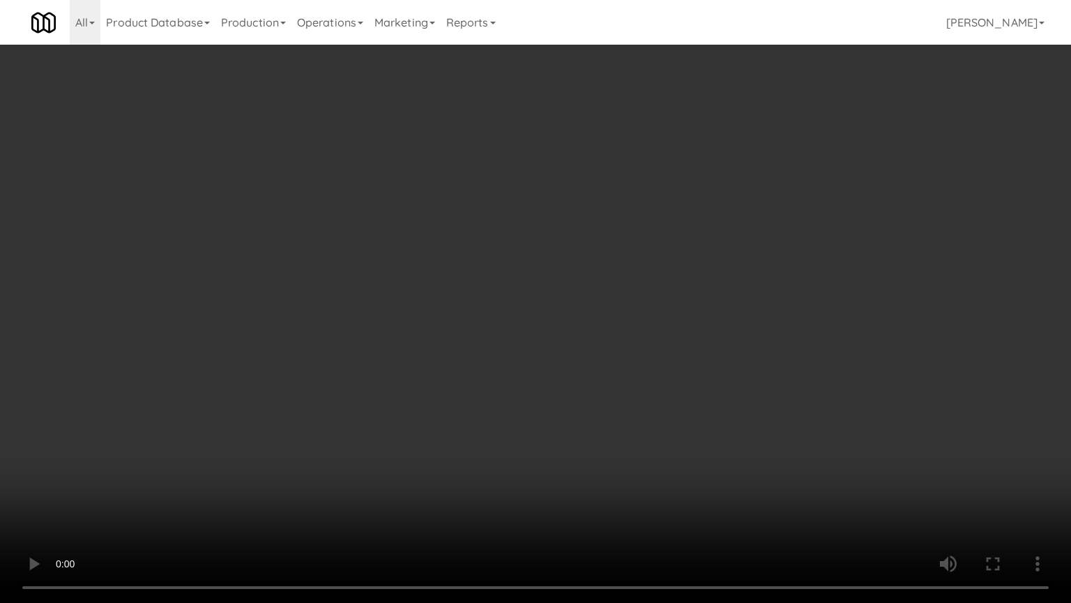
click at [605, 417] on video at bounding box center [535, 301] width 1071 height 603
click at [605, 416] on video at bounding box center [535, 301] width 1071 height 603
click at [603, 413] on video at bounding box center [535, 301] width 1071 height 603
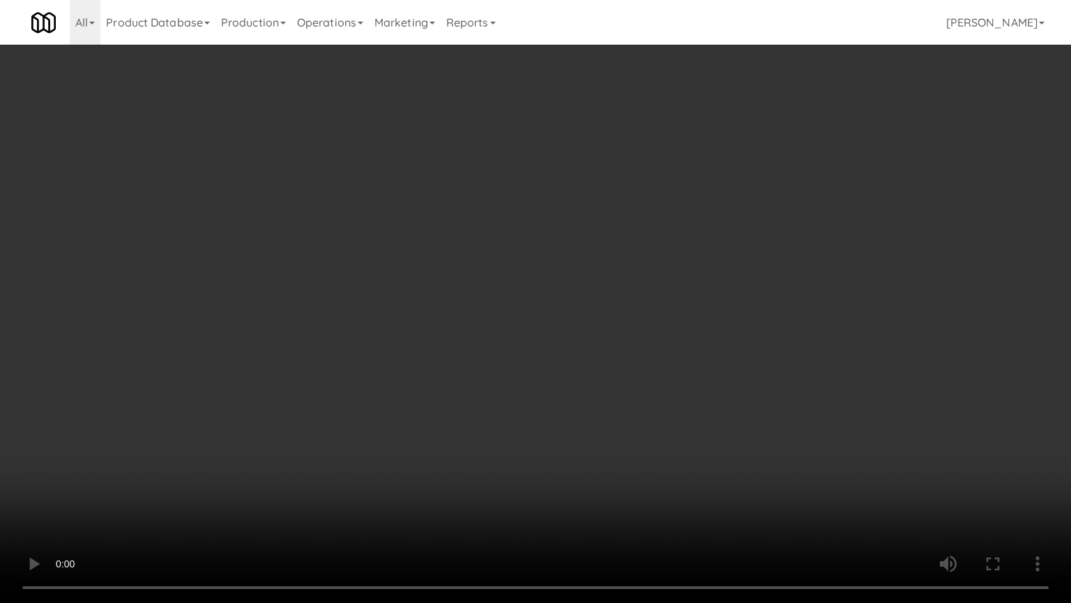
click at [603, 413] on video at bounding box center [535, 301] width 1071 height 603
click at [605, 407] on video at bounding box center [535, 301] width 1071 height 603
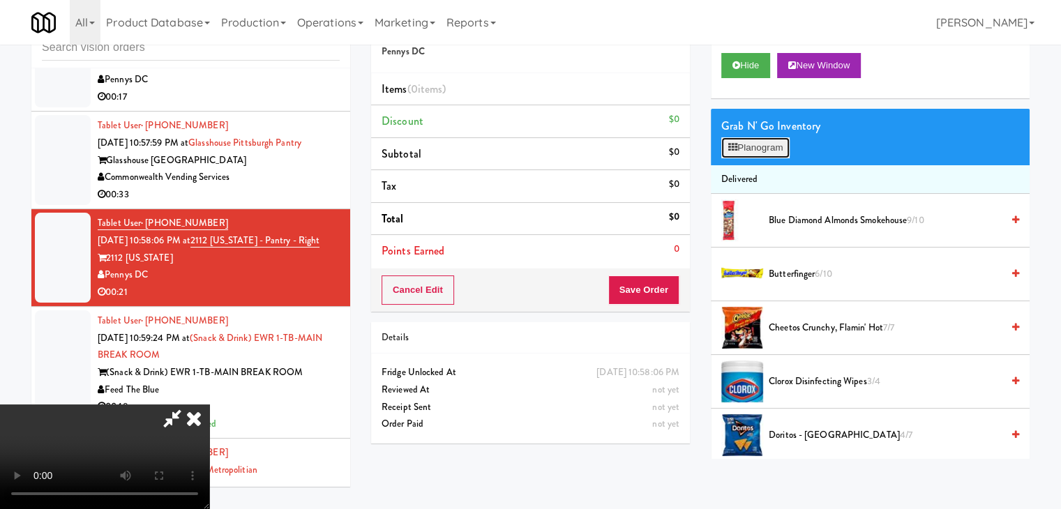
click at [767, 146] on button "Planogram" at bounding box center [755, 147] width 68 height 21
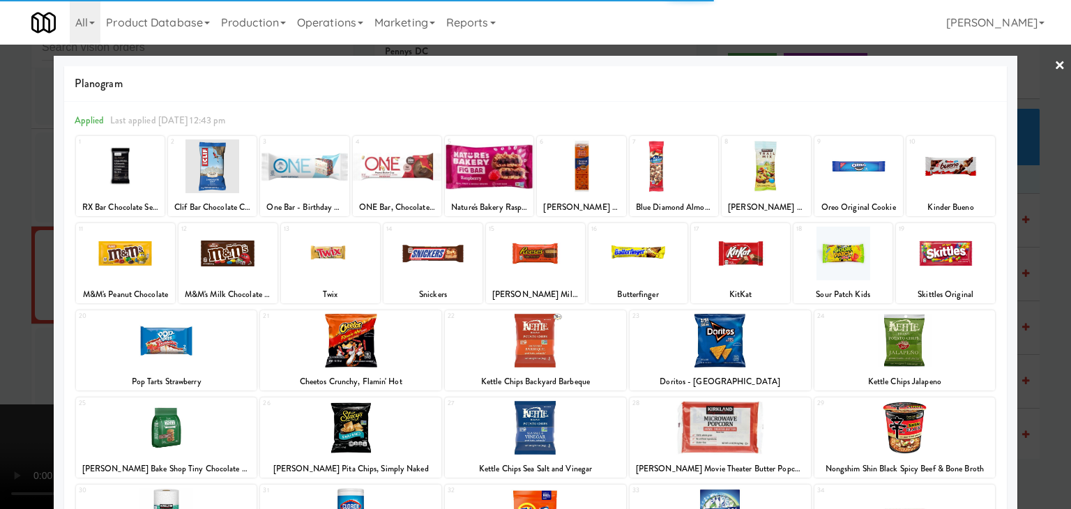
click at [942, 167] on div at bounding box center [951, 166] width 89 height 54
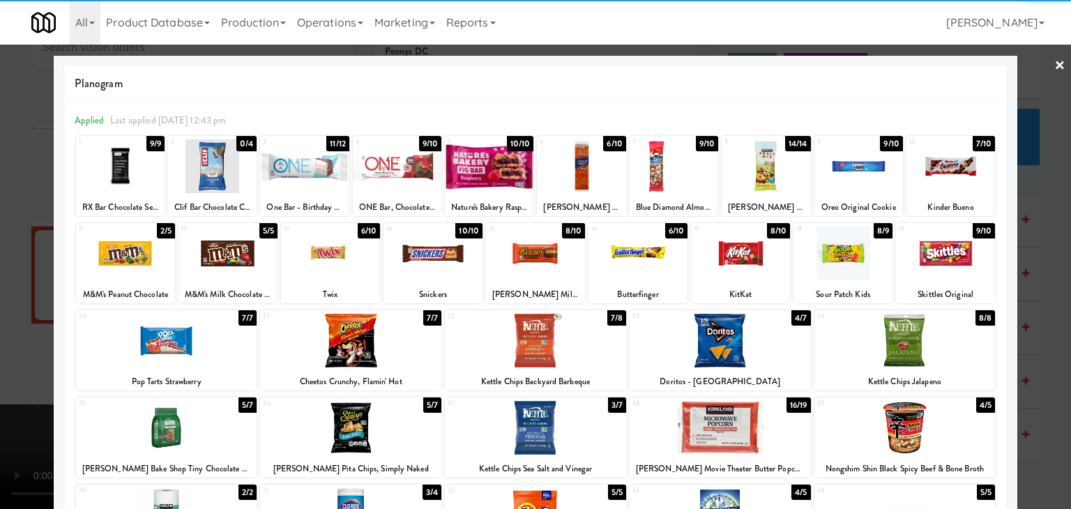
click at [559, 433] on div at bounding box center [535, 428] width 181 height 54
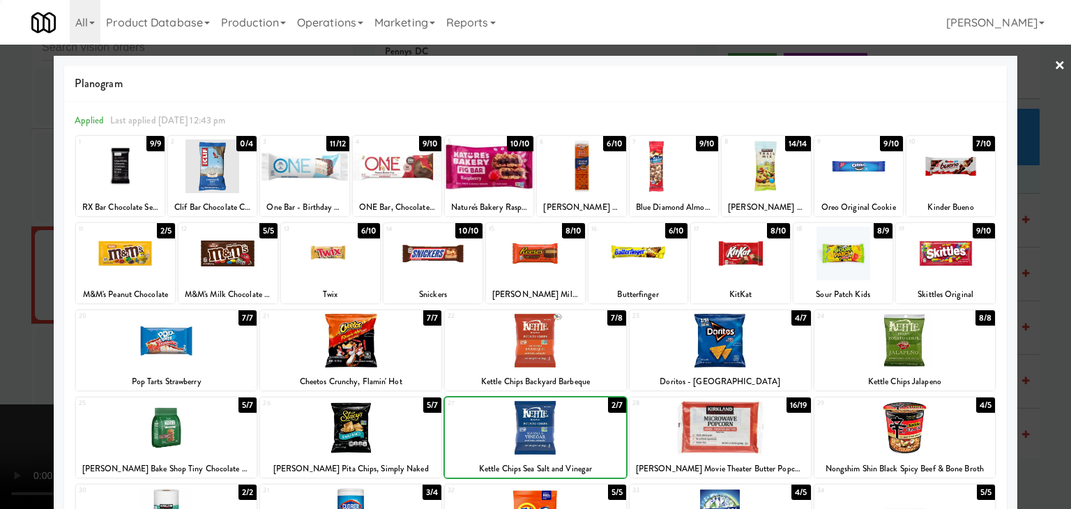
drag, startPoint x: 0, startPoint y: 349, endPoint x: 175, endPoint y: 335, distance: 175.7
click at [8, 347] on div at bounding box center [535, 254] width 1071 height 509
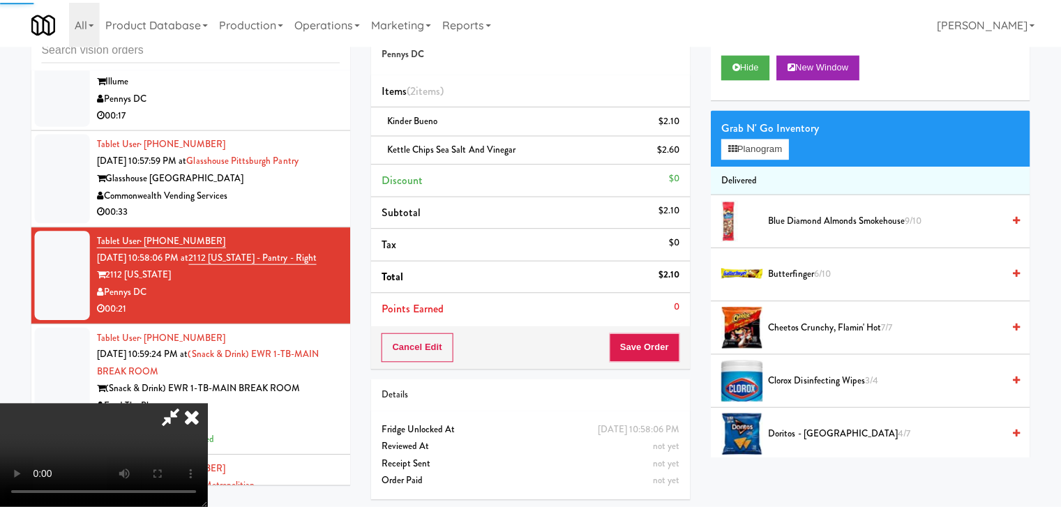
scroll to position [8228, 0]
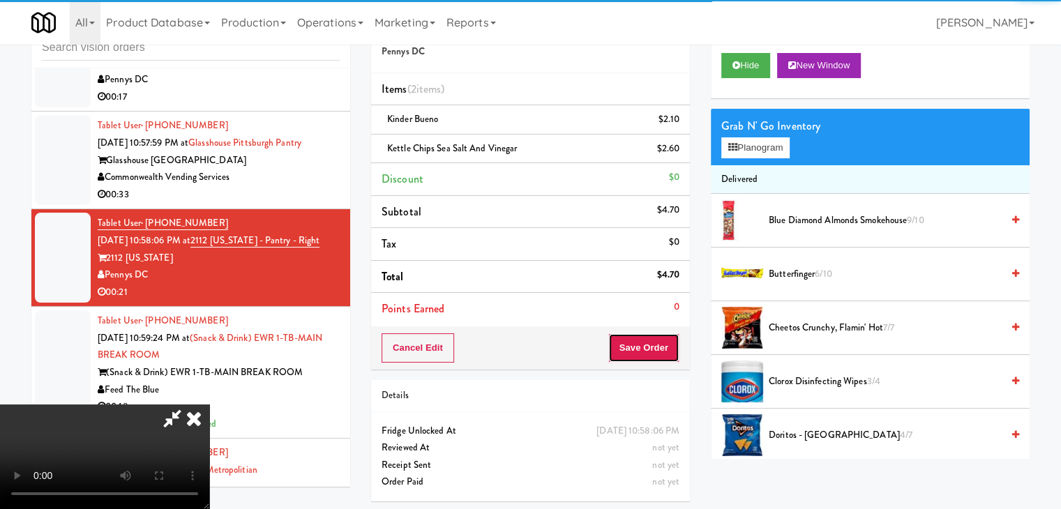
click at [647, 347] on button "Save Order" at bounding box center [643, 347] width 71 height 29
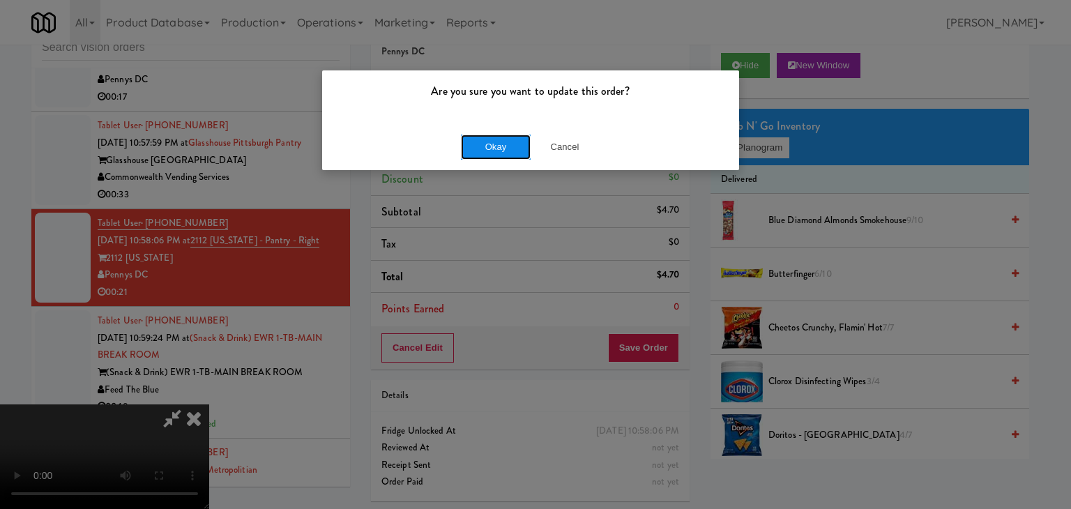
click at [515, 140] on button "Okay" at bounding box center [496, 147] width 70 height 25
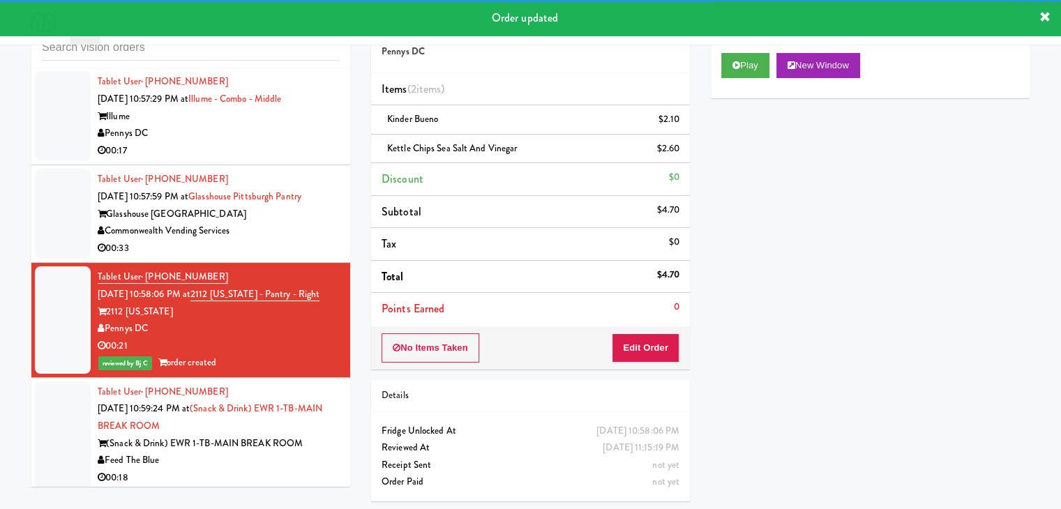
scroll to position [8019, 0]
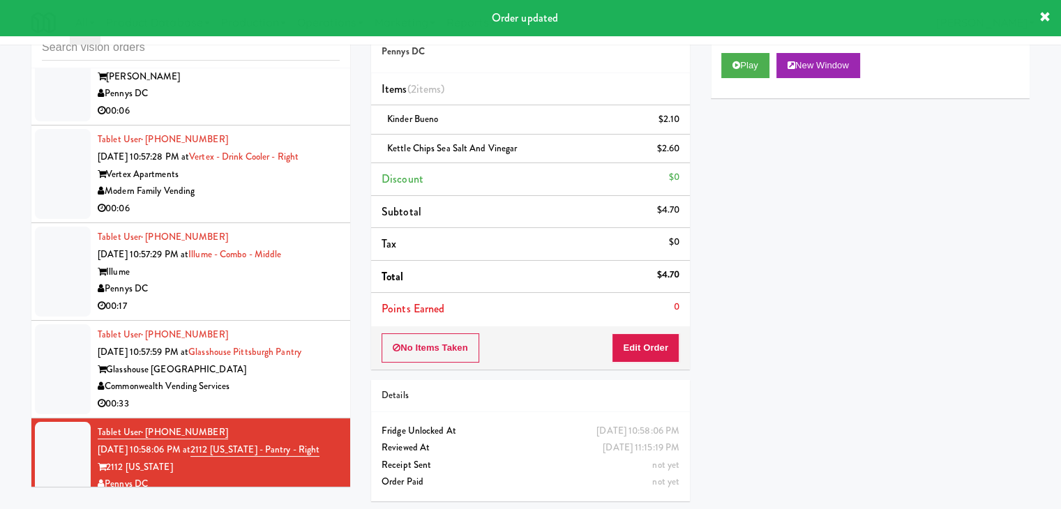
click at [271, 395] on div "Commonwealth Vending Services" at bounding box center [219, 386] width 242 height 17
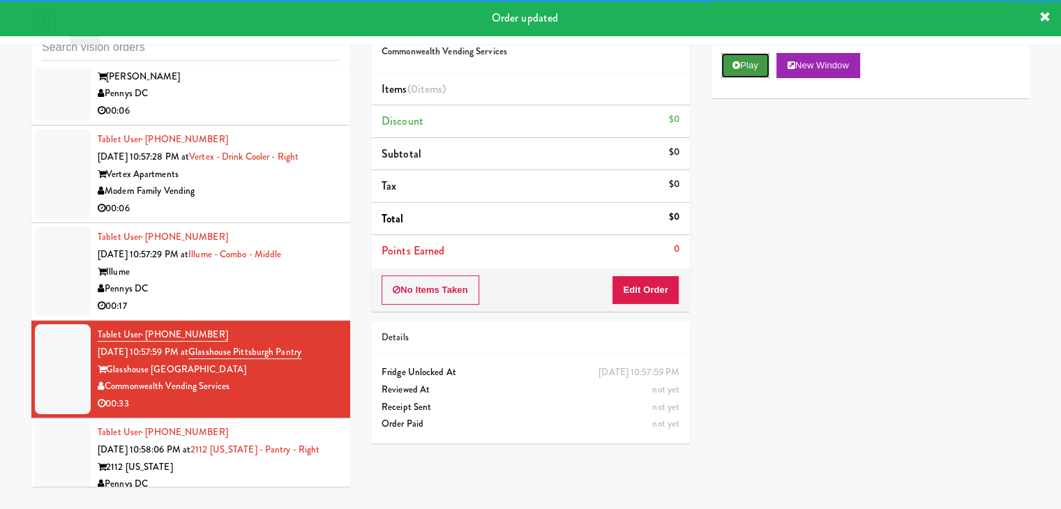
click at [734, 61] on icon at bounding box center [736, 65] width 8 height 9
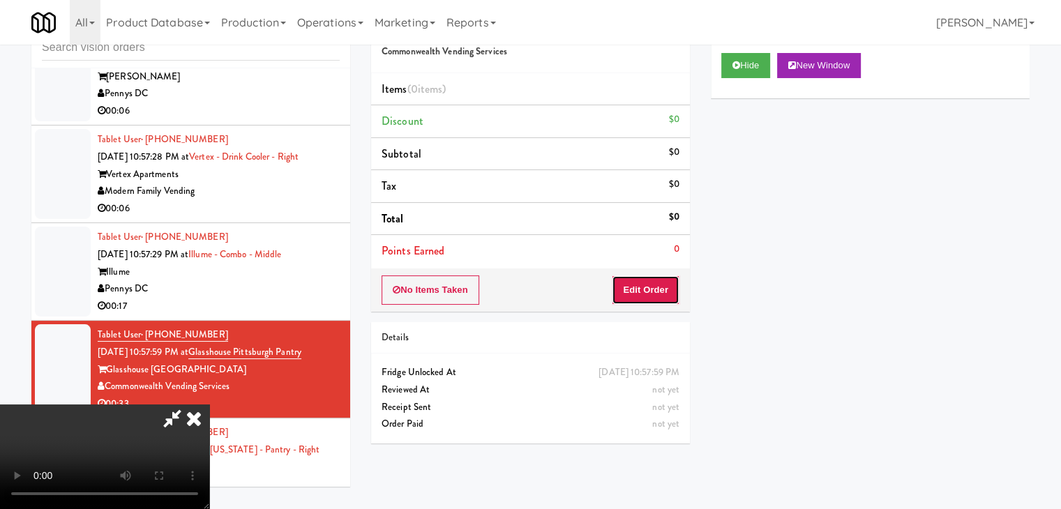
click at [630, 285] on button "Edit Order" at bounding box center [646, 289] width 68 height 29
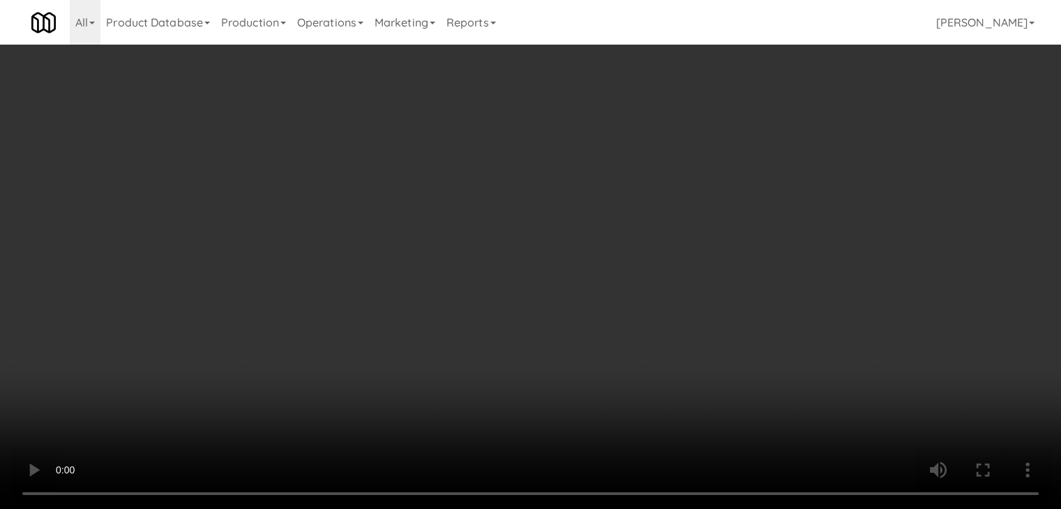
scroll to position [7984, 0]
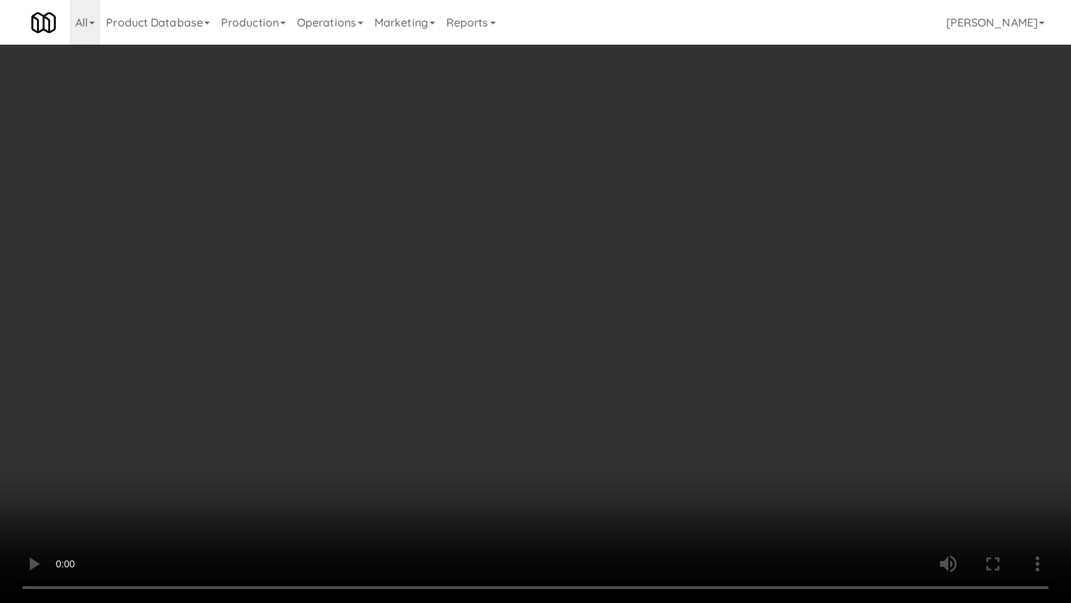
click at [742, 279] on video at bounding box center [535, 301] width 1071 height 603
click at [740, 279] on video at bounding box center [535, 301] width 1071 height 603
click at [734, 278] on video at bounding box center [535, 301] width 1071 height 603
click at [725, 278] on video at bounding box center [535, 301] width 1071 height 603
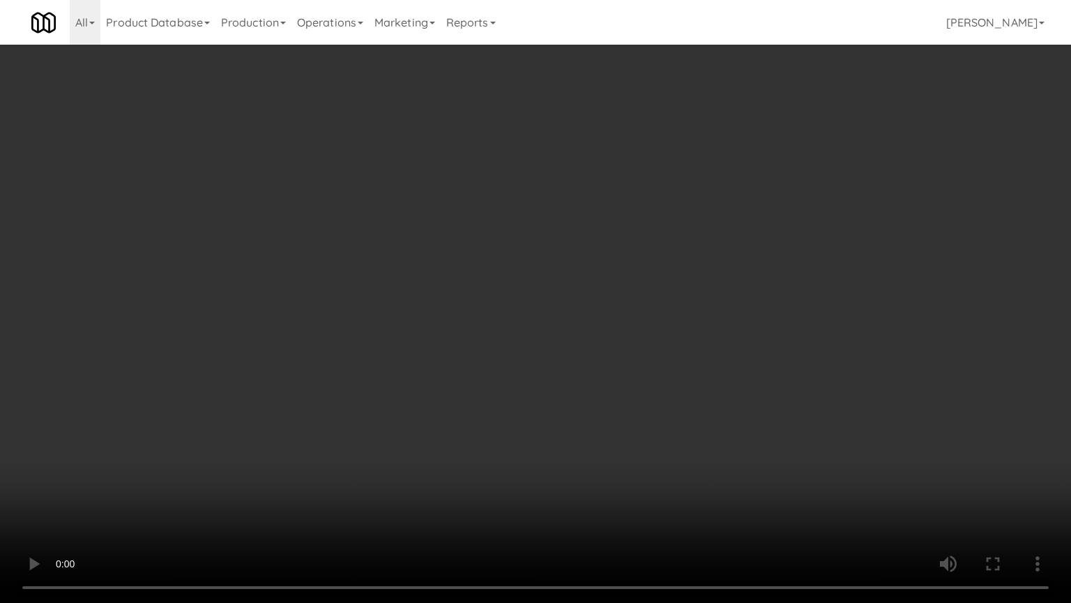
drag, startPoint x: 725, startPoint y: 278, endPoint x: 743, endPoint y: 190, distance: 89.6
click at [726, 278] on video at bounding box center [535, 301] width 1071 height 603
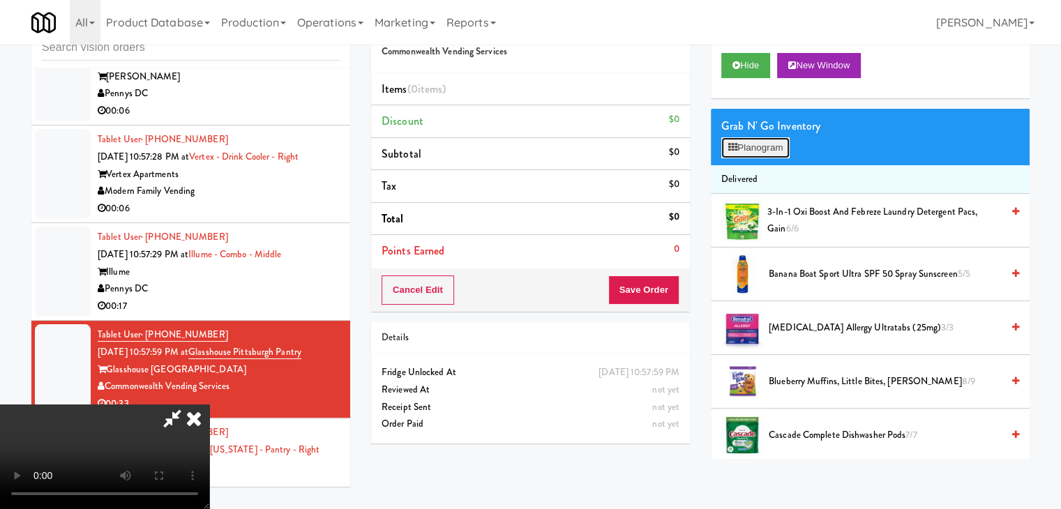
click at [769, 146] on button "Planogram" at bounding box center [755, 147] width 68 height 21
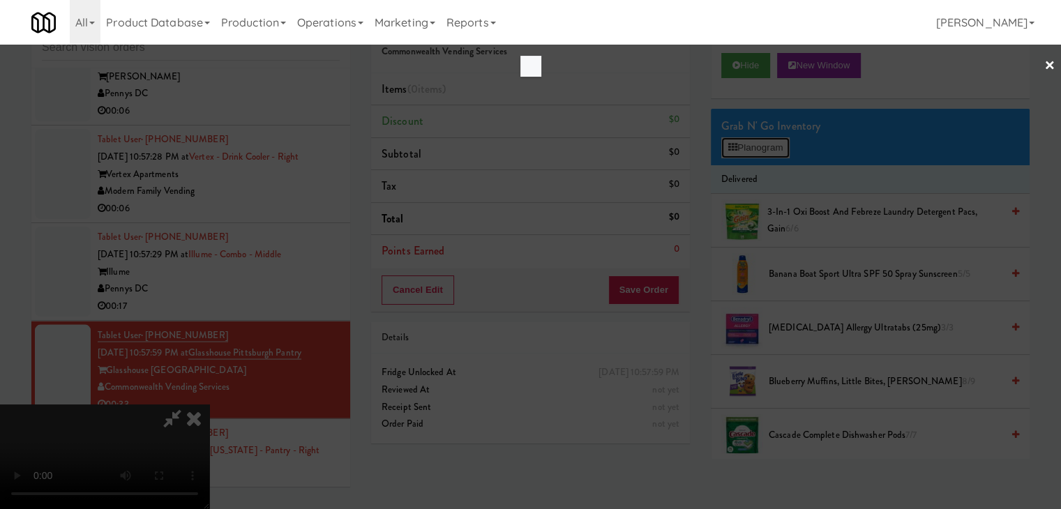
scroll to position [7984, 0]
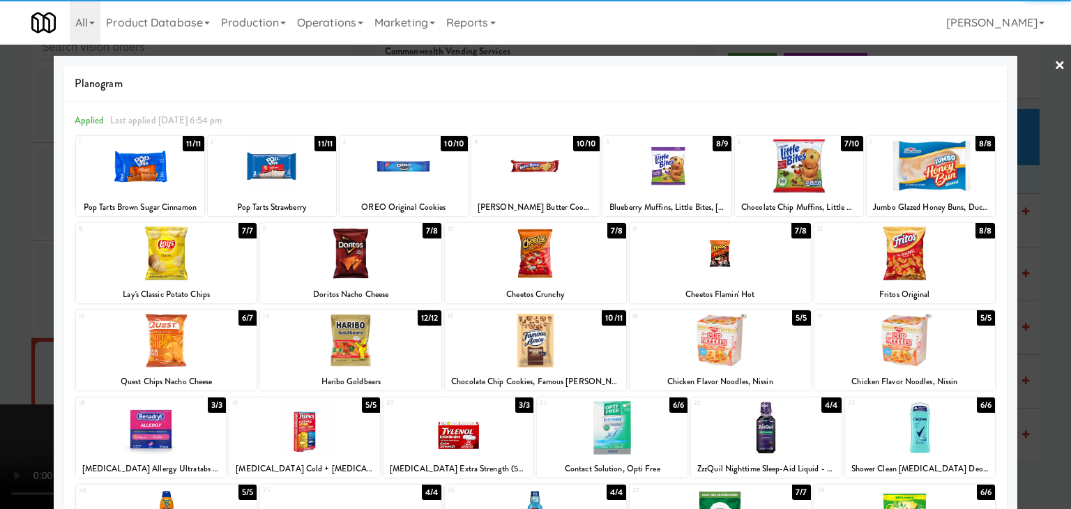
click at [896, 173] on div at bounding box center [931, 166] width 128 height 54
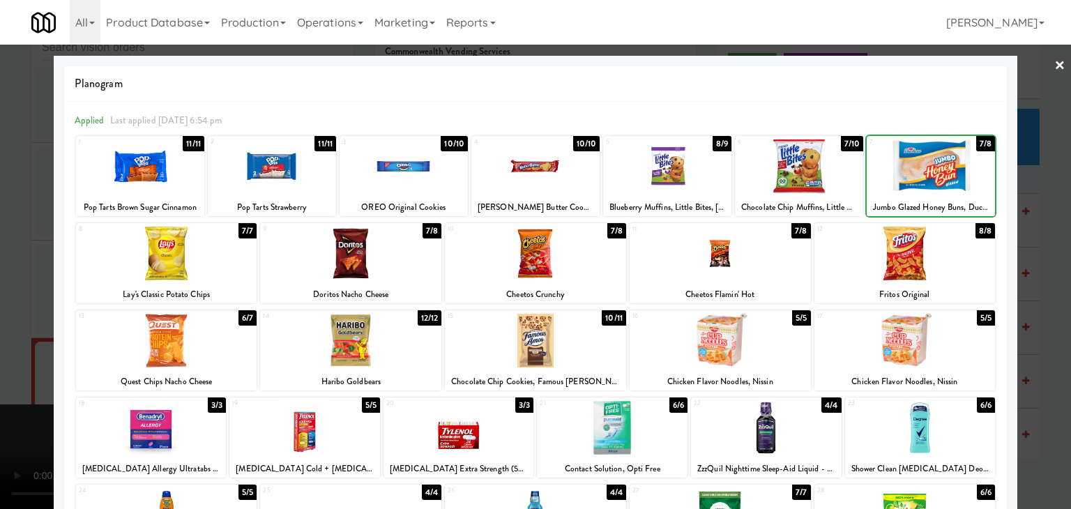
click at [896, 173] on div at bounding box center [931, 166] width 128 height 54
click at [798, 171] on div at bounding box center [799, 166] width 128 height 54
click at [721, 249] on div at bounding box center [720, 254] width 181 height 54
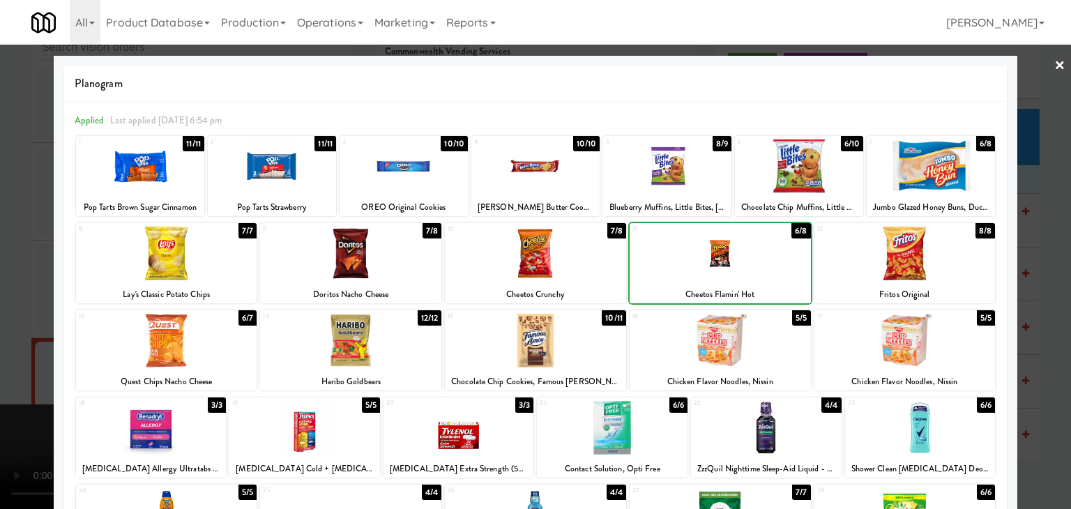
drag, startPoint x: 0, startPoint y: 227, endPoint x: 30, endPoint y: 229, distance: 30.1
click at [0, 229] on div at bounding box center [535, 254] width 1071 height 509
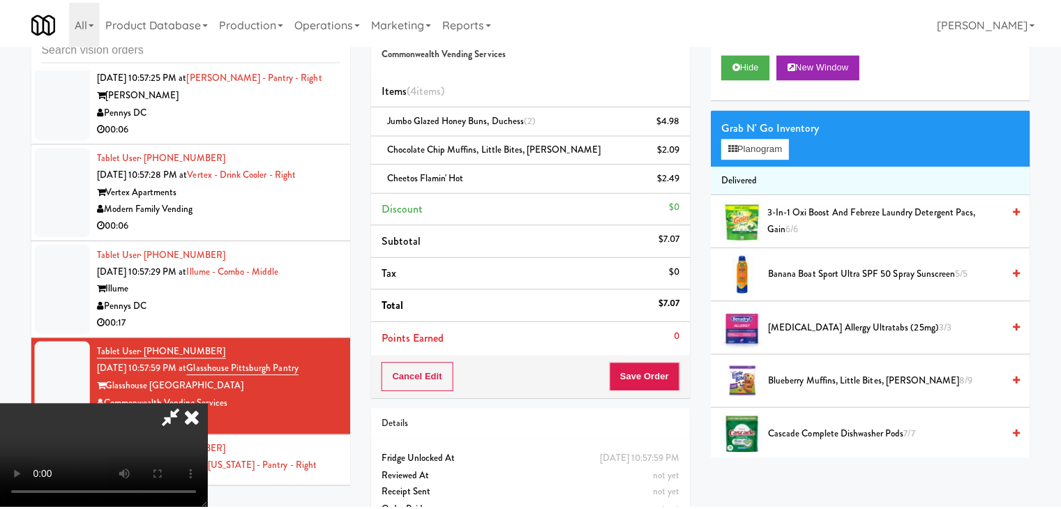
scroll to position [8019, 0]
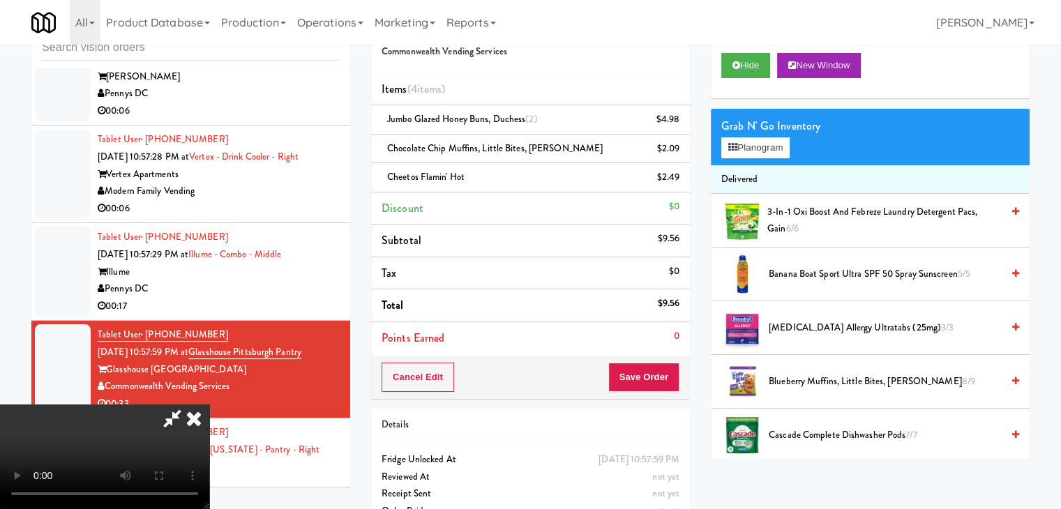
click at [657, 365] on div "Cancel Edit Save Order" at bounding box center [530, 377] width 319 height 43
click at [656, 365] on button "Save Order" at bounding box center [643, 377] width 71 height 29
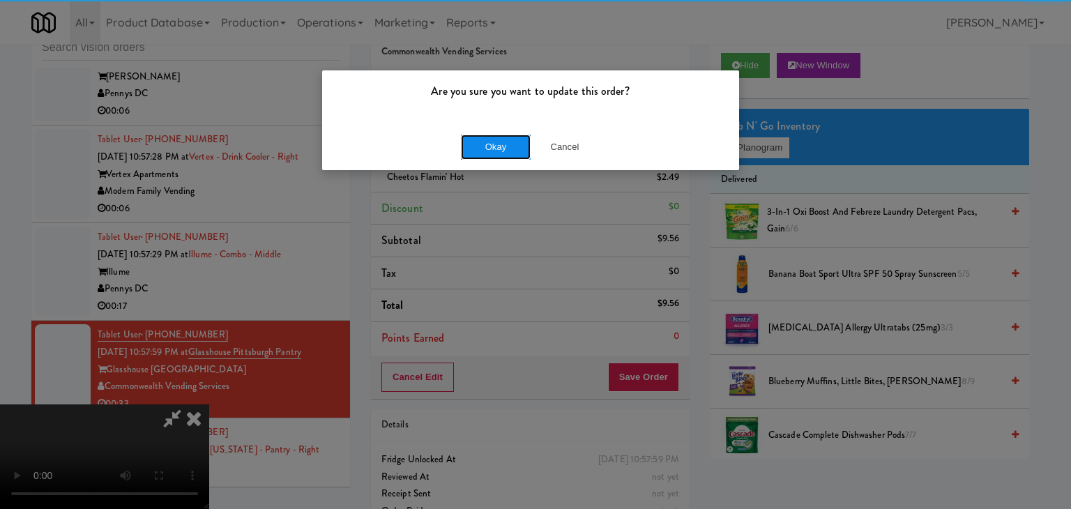
click at [527, 139] on button "Okay" at bounding box center [496, 147] width 70 height 25
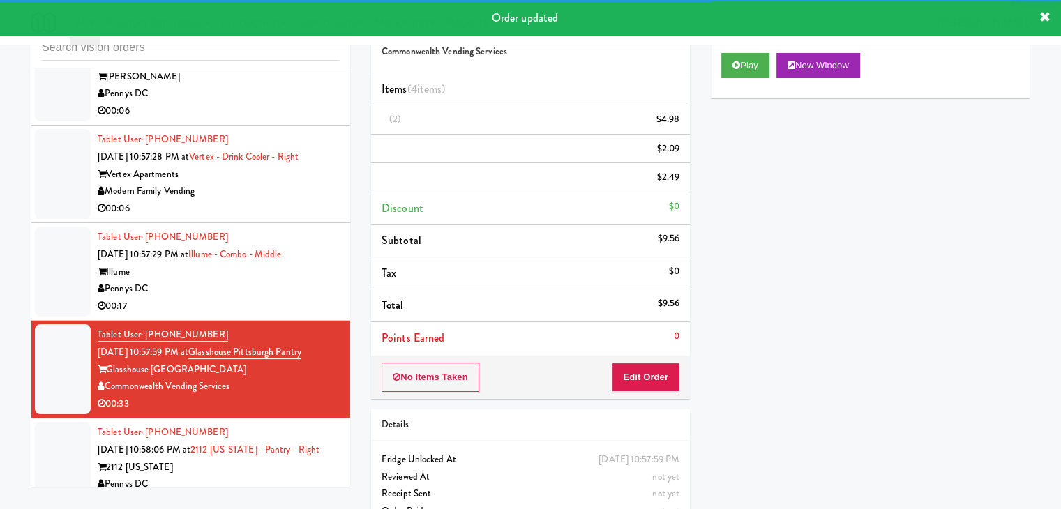
click at [305, 281] on div "Illume" at bounding box center [219, 272] width 242 height 17
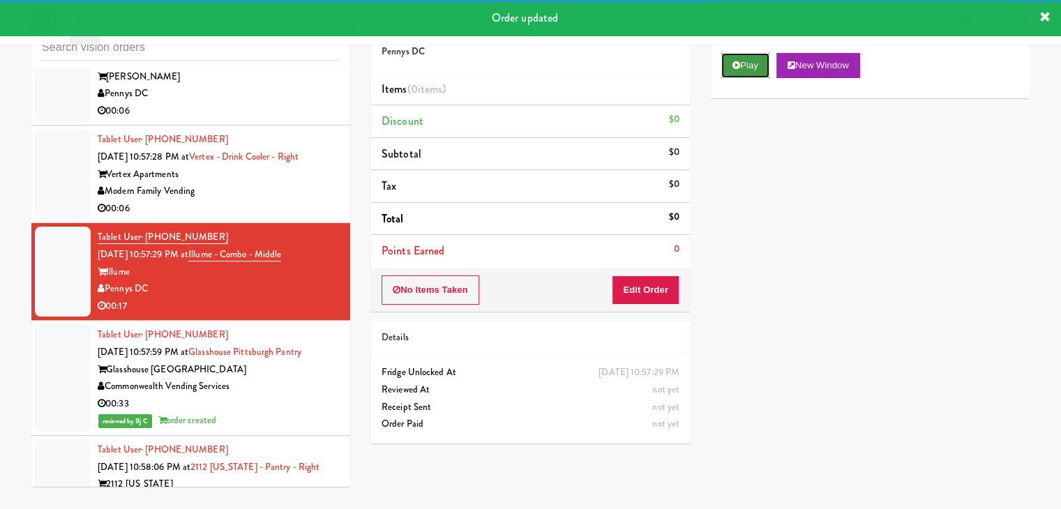
click at [742, 70] on button "Play" at bounding box center [745, 65] width 48 height 25
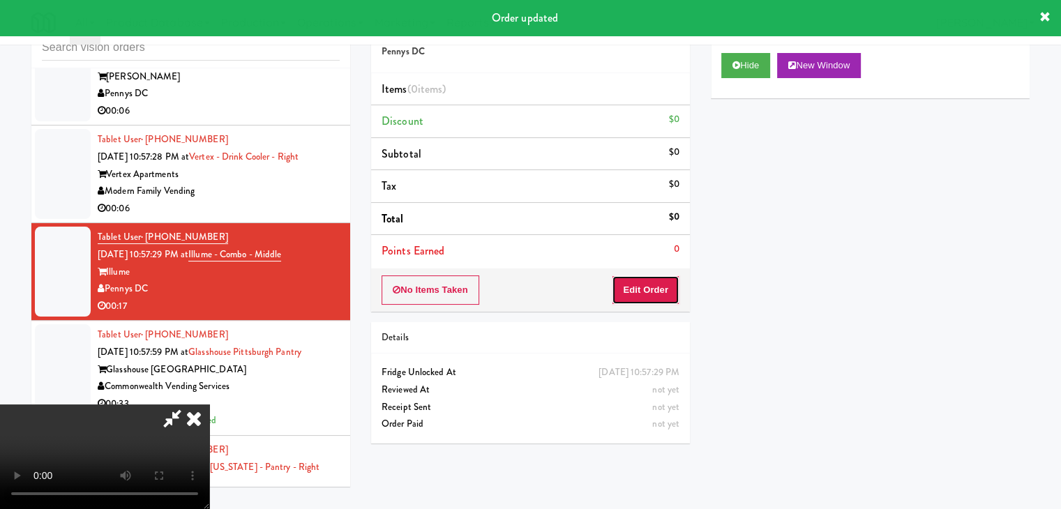
click at [652, 283] on button "Edit Order" at bounding box center [646, 289] width 68 height 29
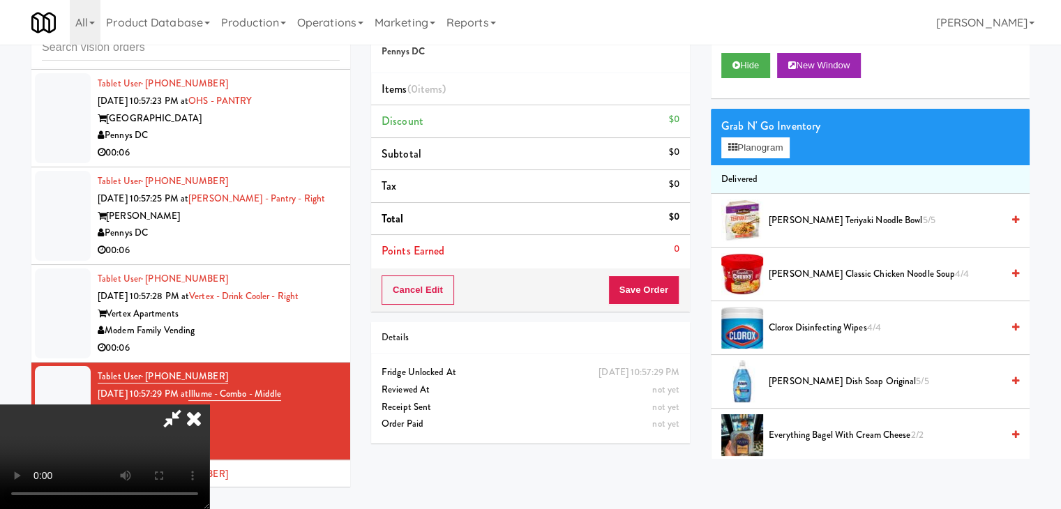
scroll to position [7845, 0]
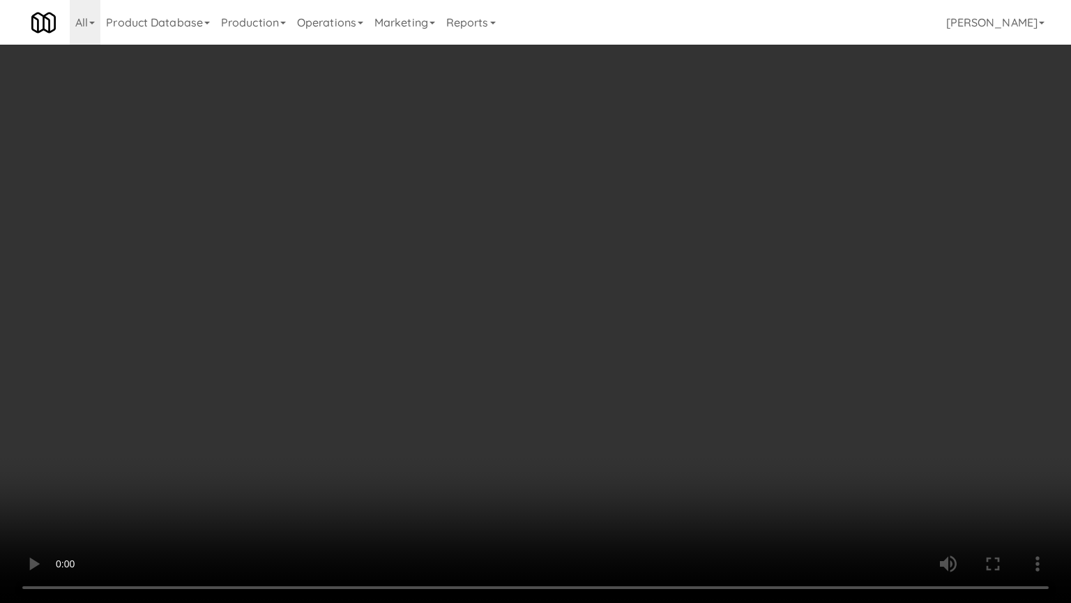
click at [635, 418] on video at bounding box center [535, 301] width 1071 height 603
click at [633, 418] on video at bounding box center [535, 301] width 1071 height 603
click at [634, 418] on video at bounding box center [535, 301] width 1071 height 603
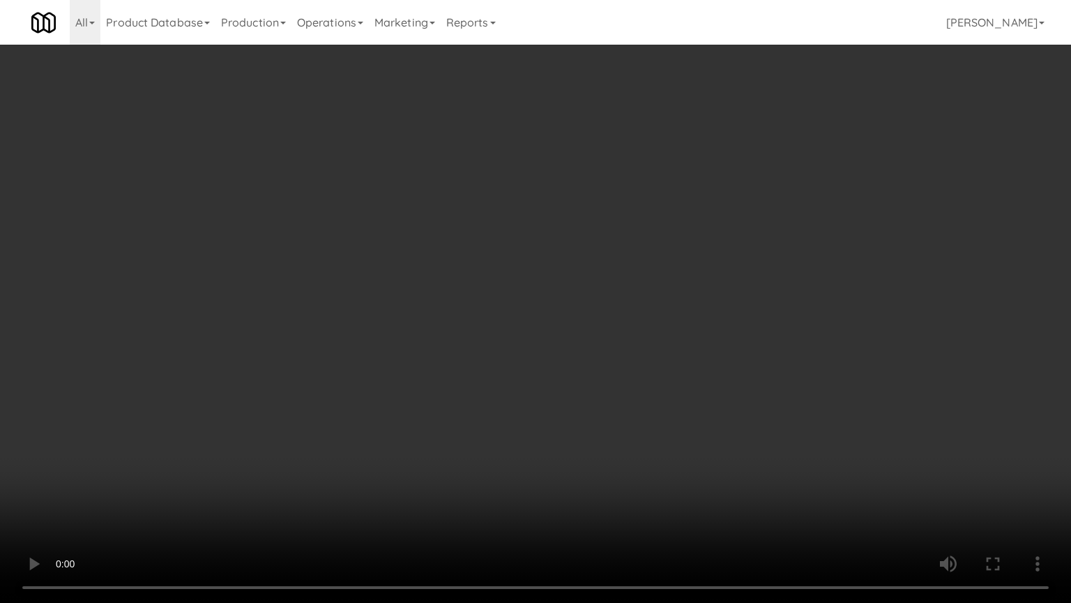
click at [637, 417] on video at bounding box center [535, 301] width 1071 height 603
click at [639, 414] on video at bounding box center [535, 301] width 1071 height 603
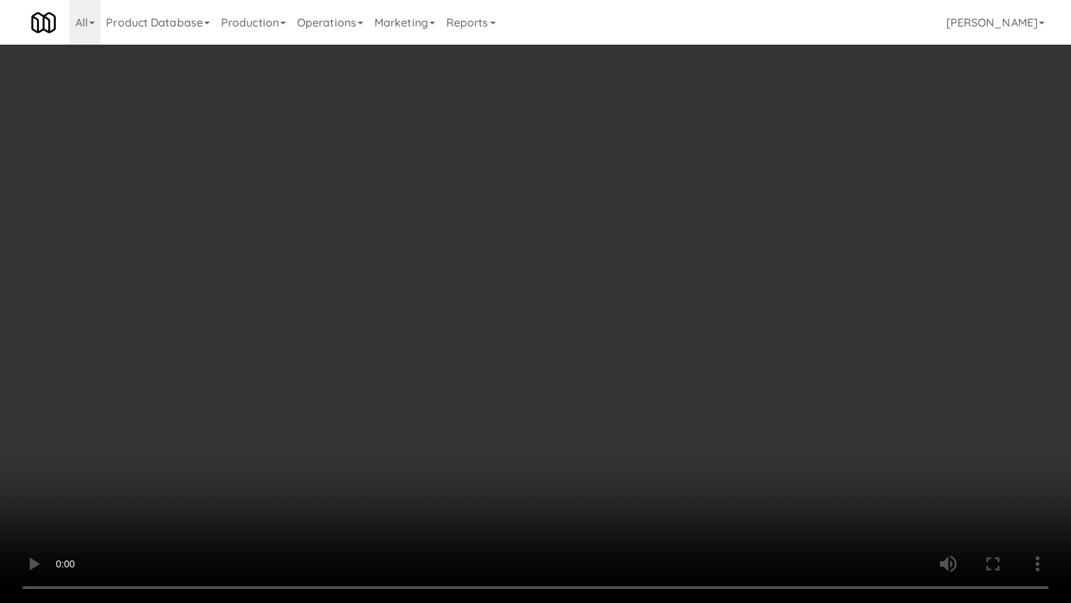
click at [651, 382] on video at bounding box center [535, 301] width 1071 height 603
click at [649, 384] on video at bounding box center [535, 301] width 1071 height 603
click at [648, 391] on video at bounding box center [535, 301] width 1071 height 603
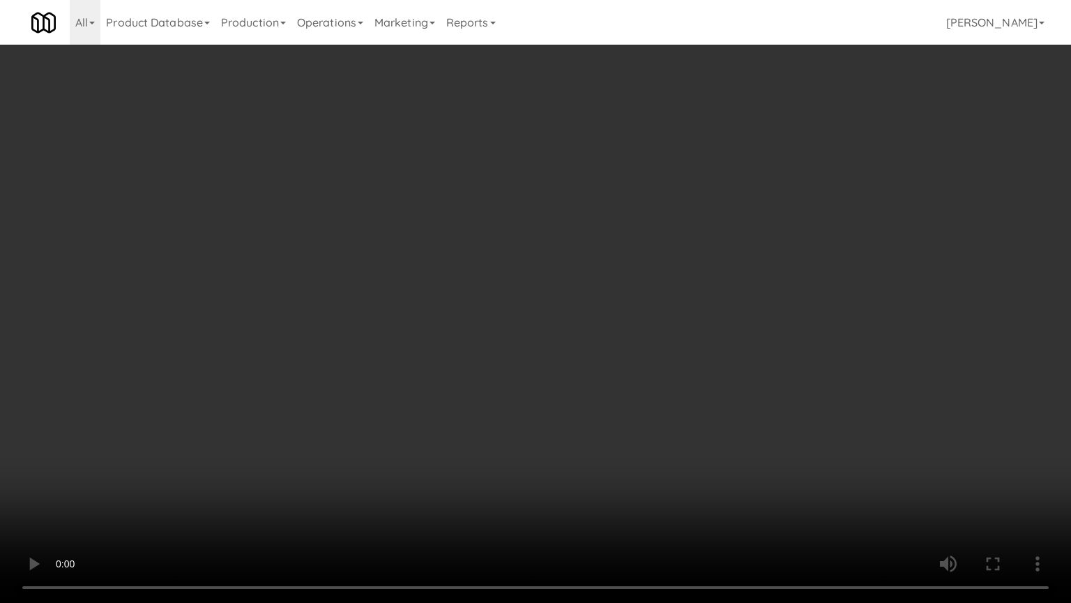
click at [648, 391] on video at bounding box center [535, 301] width 1071 height 603
click at [647, 387] on video at bounding box center [535, 301] width 1071 height 603
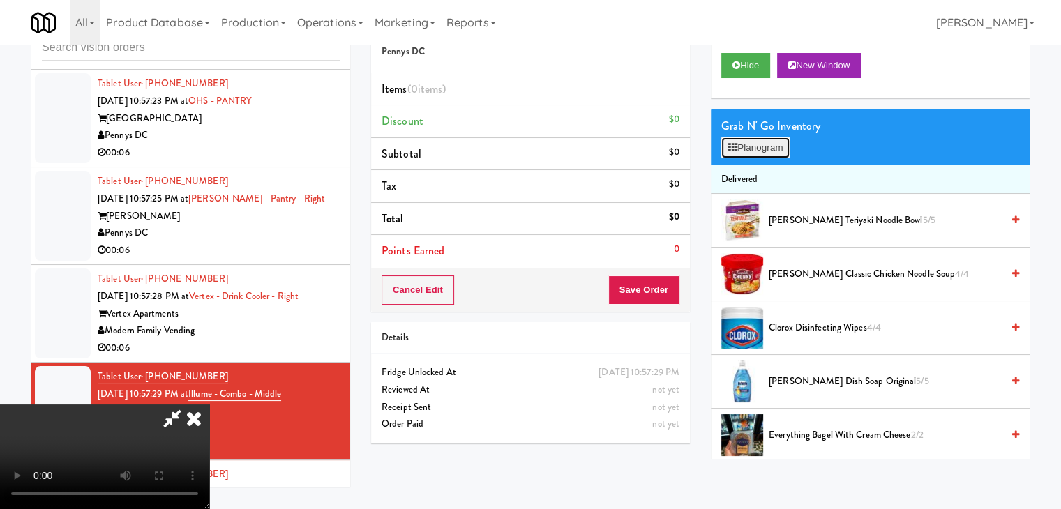
click at [764, 151] on button "Planogram" at bounding box center [755, 147] width 68 height 21
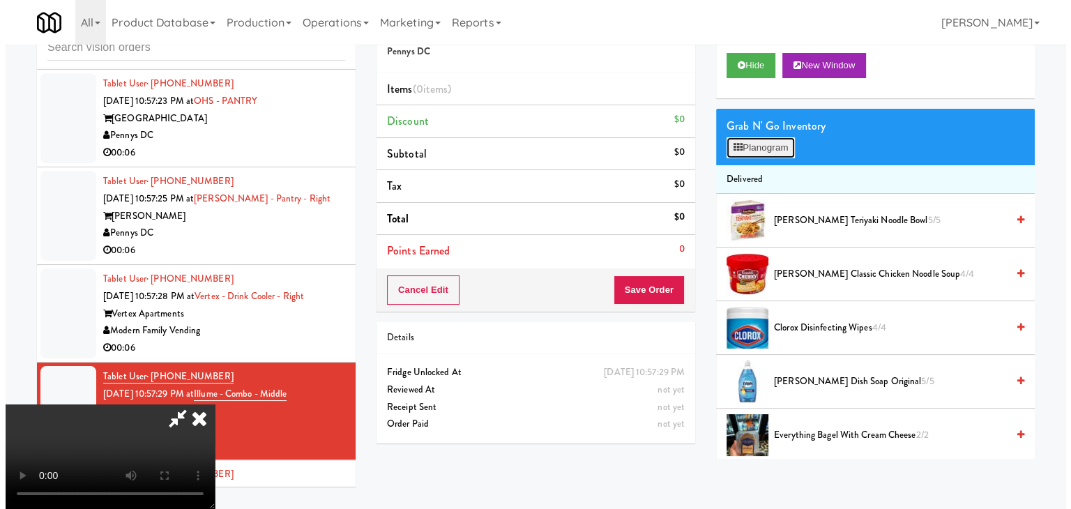
scroll to position [7845, 0]
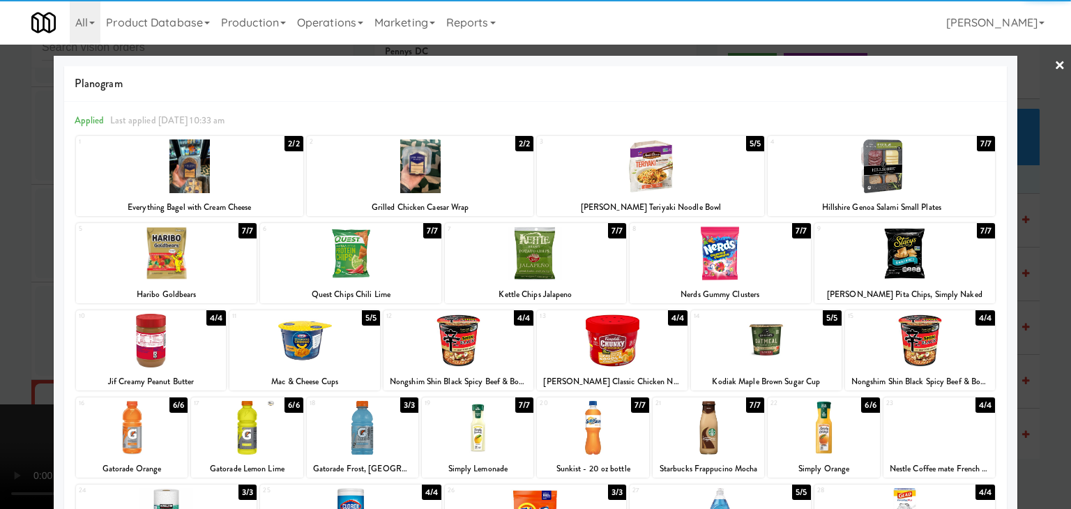
click at [707, 259] on div at bounding box center [720, 254] width 181 height 54
click at [181, 255] on div at bounding box center [166, 254] width 181 height 54
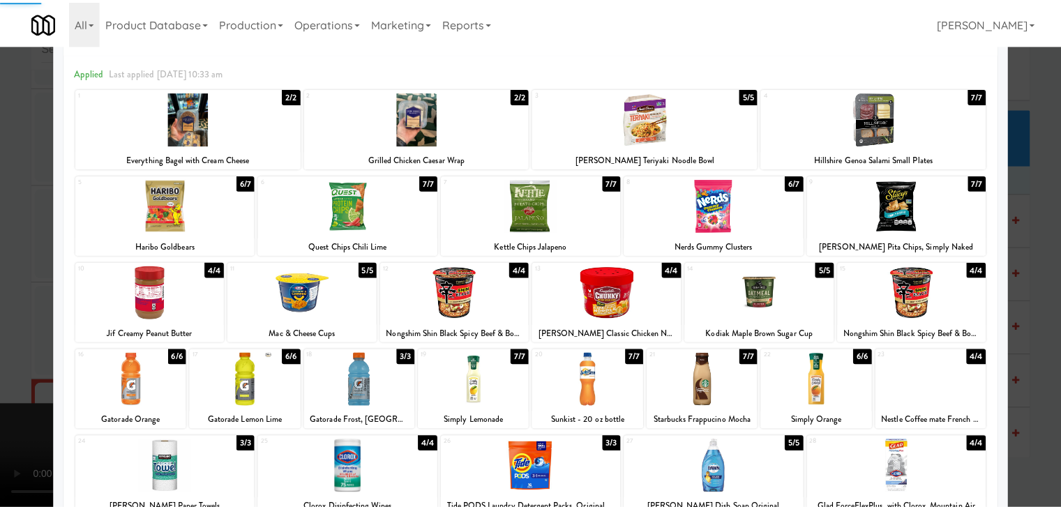
scroll to position [139, 0]
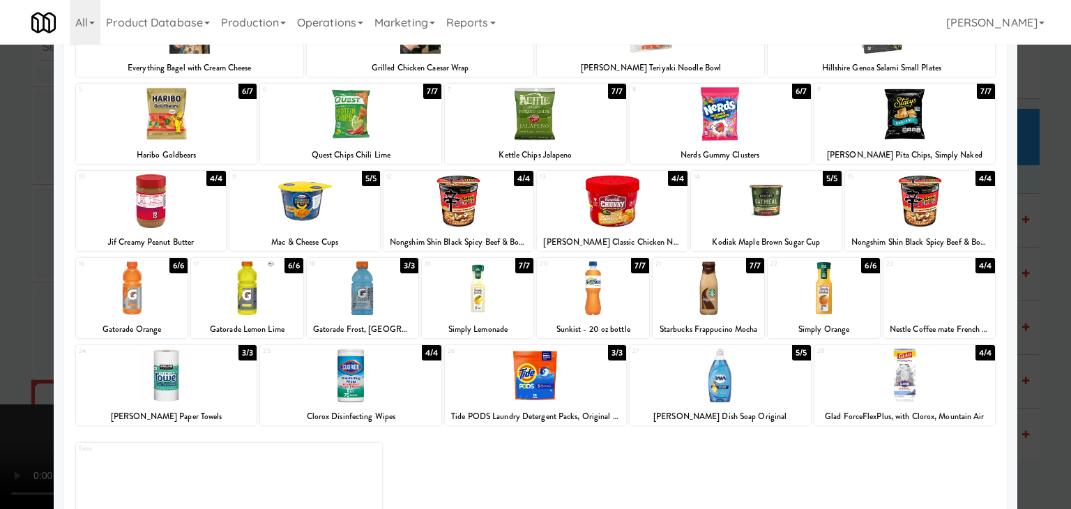
click at [589, 296] on div at bounding box center [593, 289] width 112 height 54
drag, startPoint x: 0, startPoint y: 284, endPoint x: 126, endPoint y: 289, distance: 125.6
click at [20, 284] on div at bounding box center [535, 254] width 1071 height 509
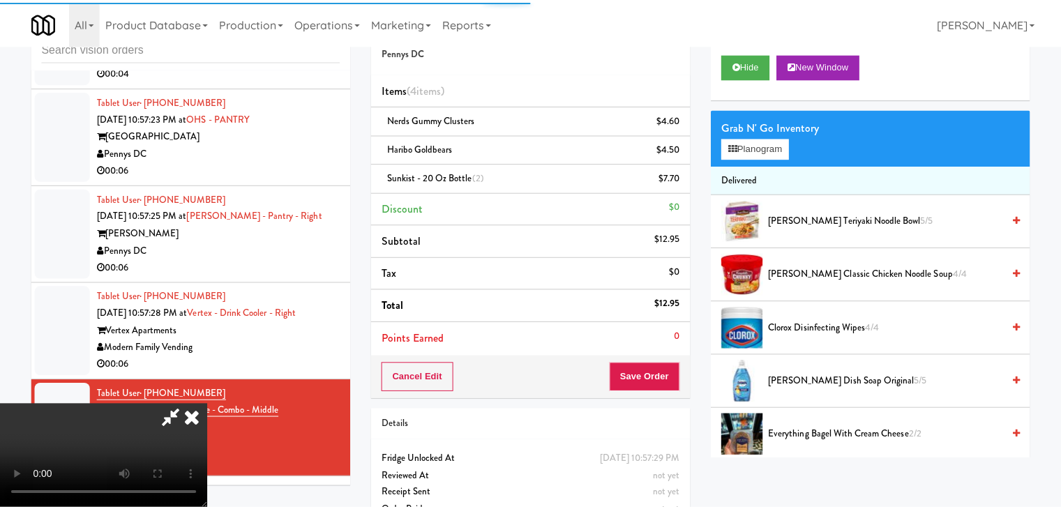
scroll to position [7879, 0]
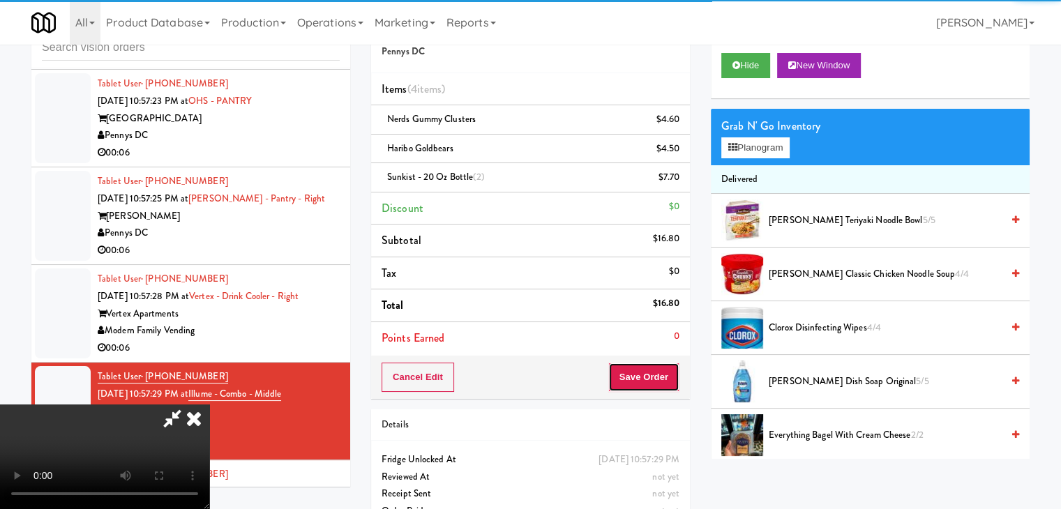
click at [665, 370] on button "Save Order" at bounding box center [643, 377] width 71 height 29
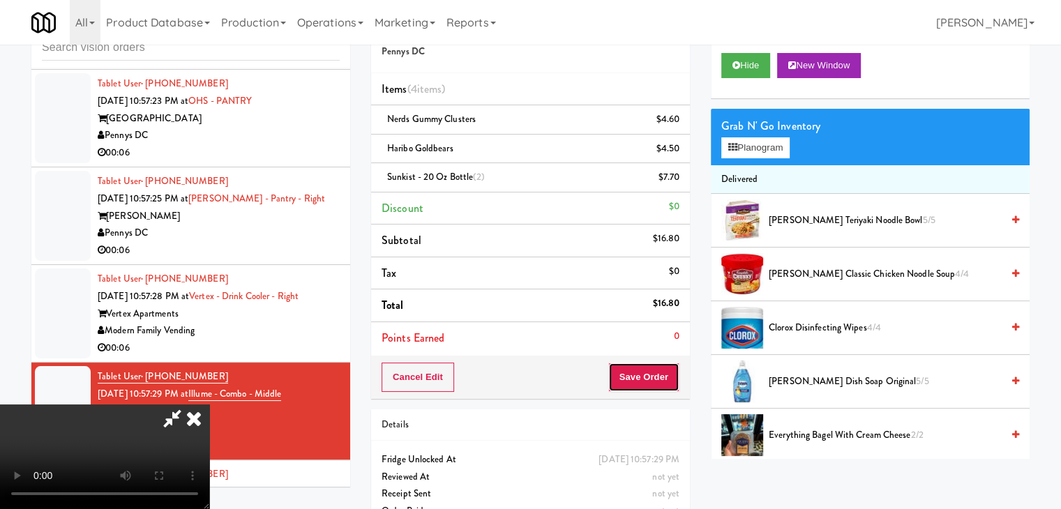
click at [665, 370] on button "Save Order" at bounding box center [643, 377] width 71 height 29
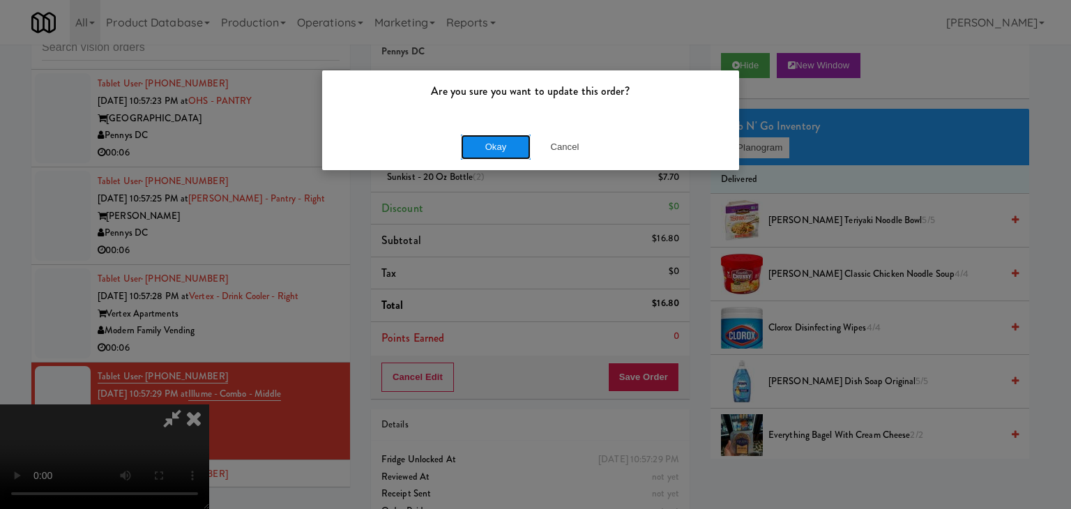
click at [502, 153] on button "Okay" at bounding box center [496, 147] width 70 height 25
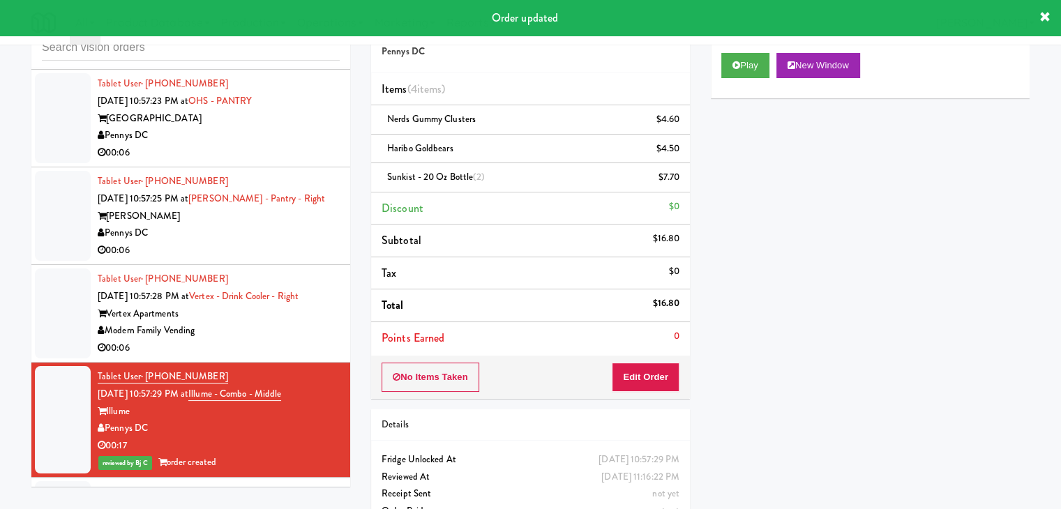
drag, startPoint x: 271, startPoint y: 400, endPoint x: 276, endPoint y: 388, distance: 12.5
click at [271, 356] on div "Tablet User · (737) 274-5950 [DATE] 10:57:28 PM at Vertex - Drink Cooler - Righ…" at bounding box center [219, 314] width 242 height 86
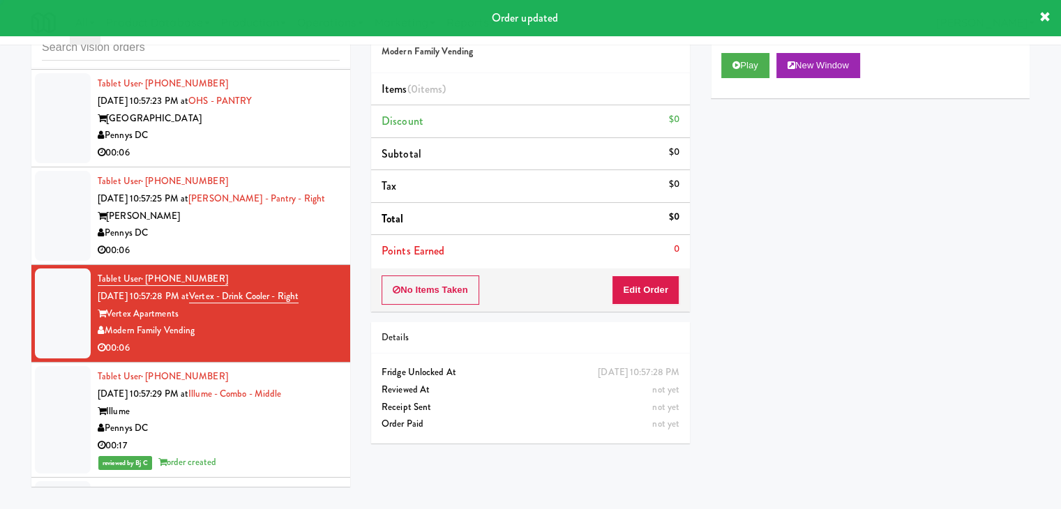
click at [734, 78] on div "Play New Window" at bounding box center [870, 71] width 319 height 56
click at [737, 70] on button "Play" at bounding box center [745, 65] width 48 height 25
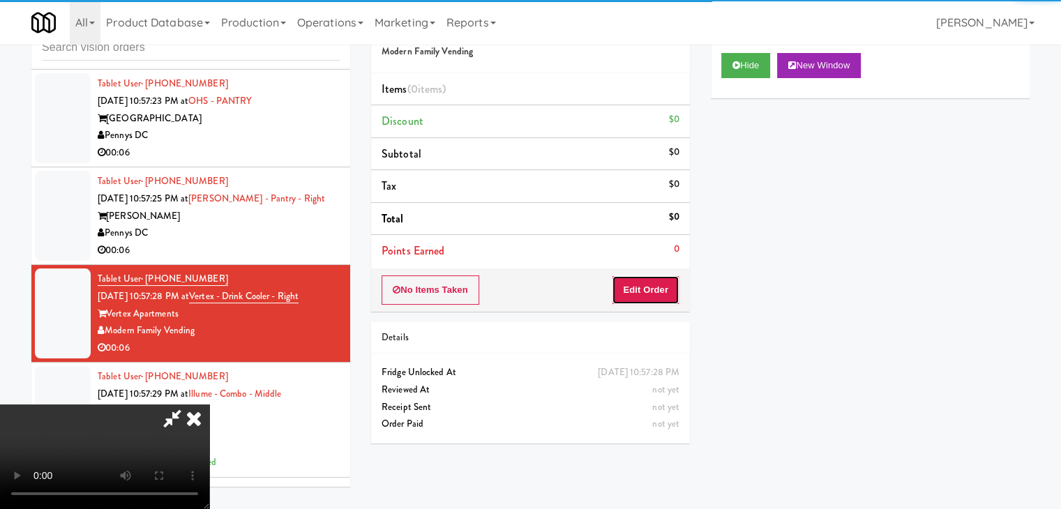
click at [625, 286] on button "Edit Order" at bounding box center [646, 289] width 68 height 29
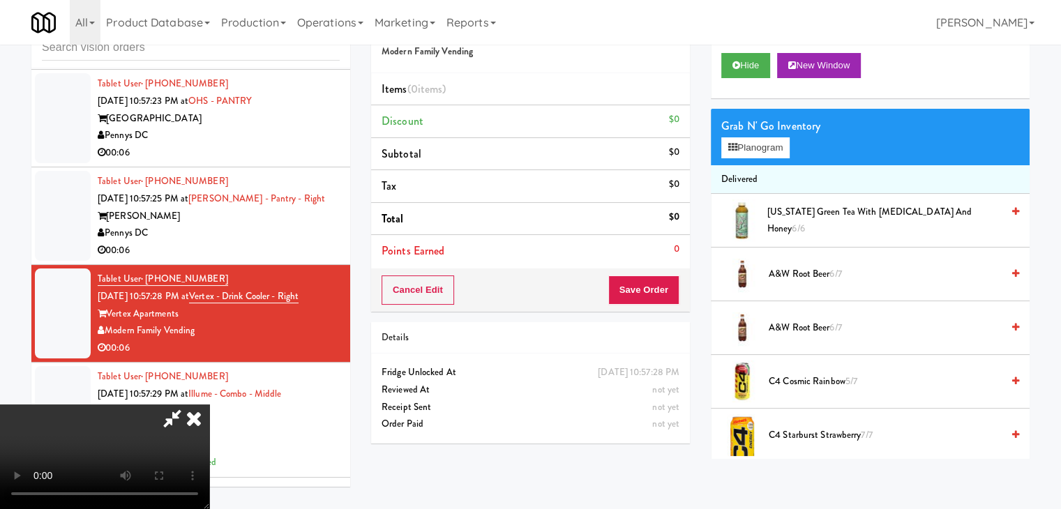
scroll to position [7845, 0]
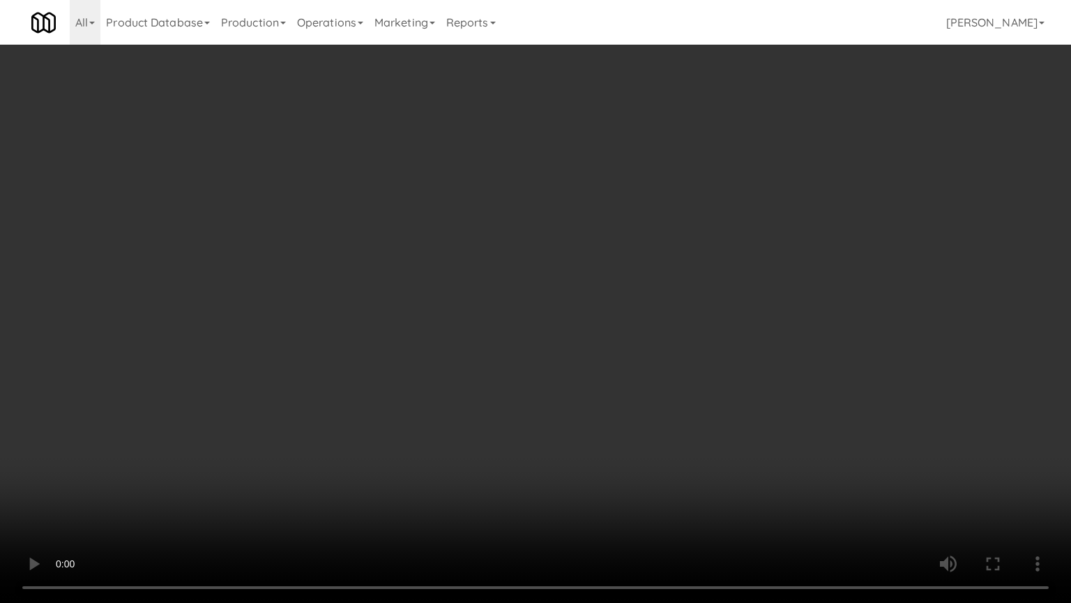
click at [595, 488] on video at bounding box center [535, 301] width 1071 height 603
drag, startPoint x: 595, startPoint y: 488, endPoint x: 748, endPoint y: 310, distance: 235.4
click at [598, 484] on video at bounding box center [535, 301] width 1071 height 603
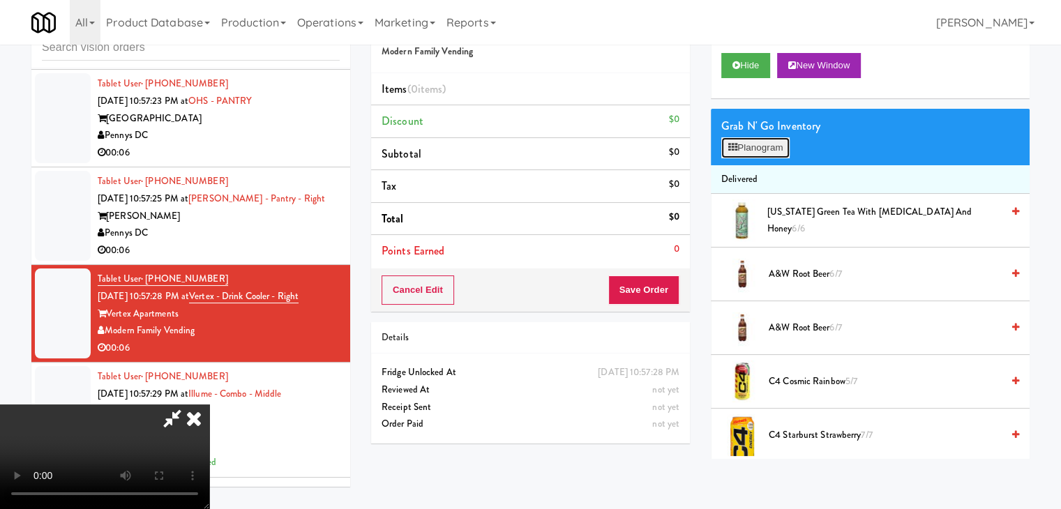
click at [767, 149] on button "Planogram" at bounding box center [755, 147] width 68 height 21
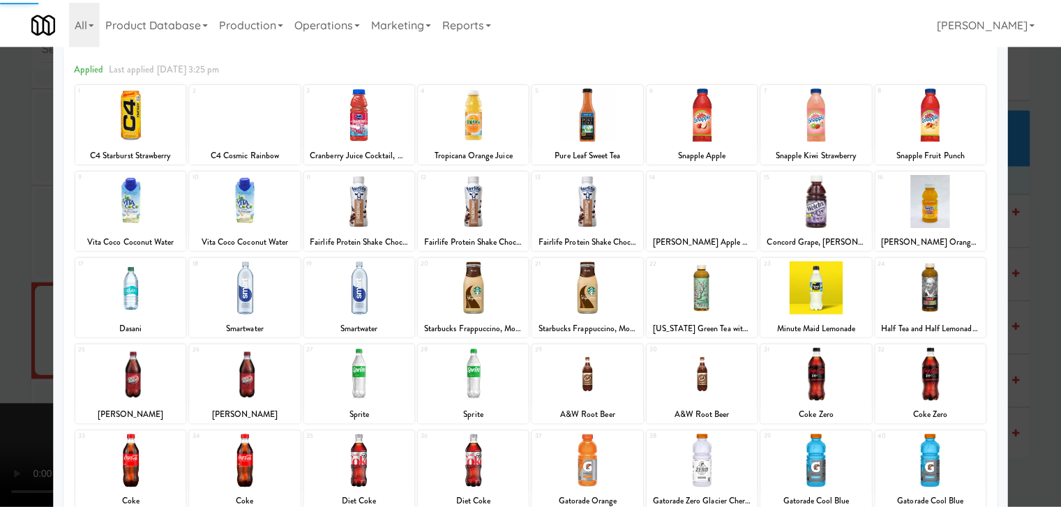
scroll to position [176, 0]
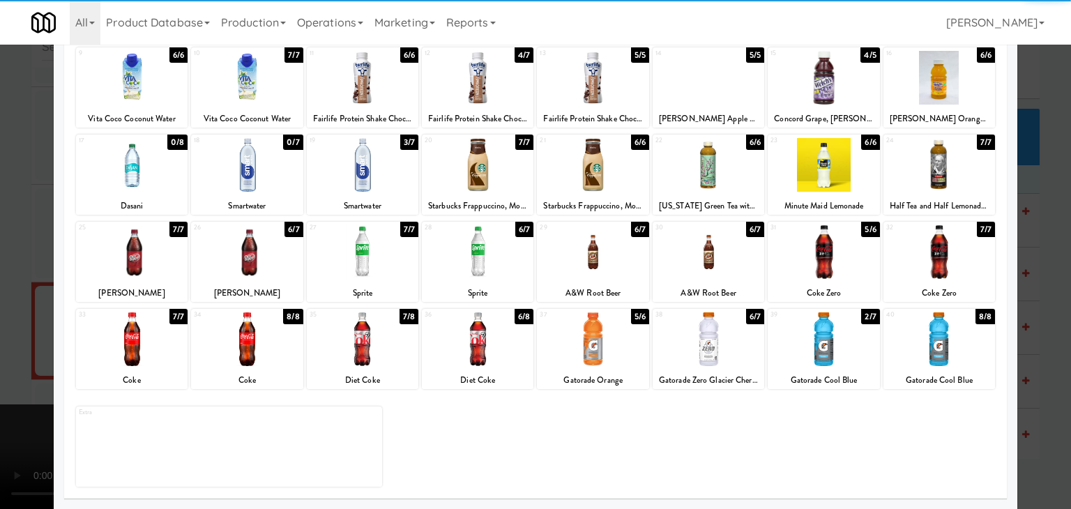
click at [812, 262] on div at bounding box center [824, 252] width 112 height 54
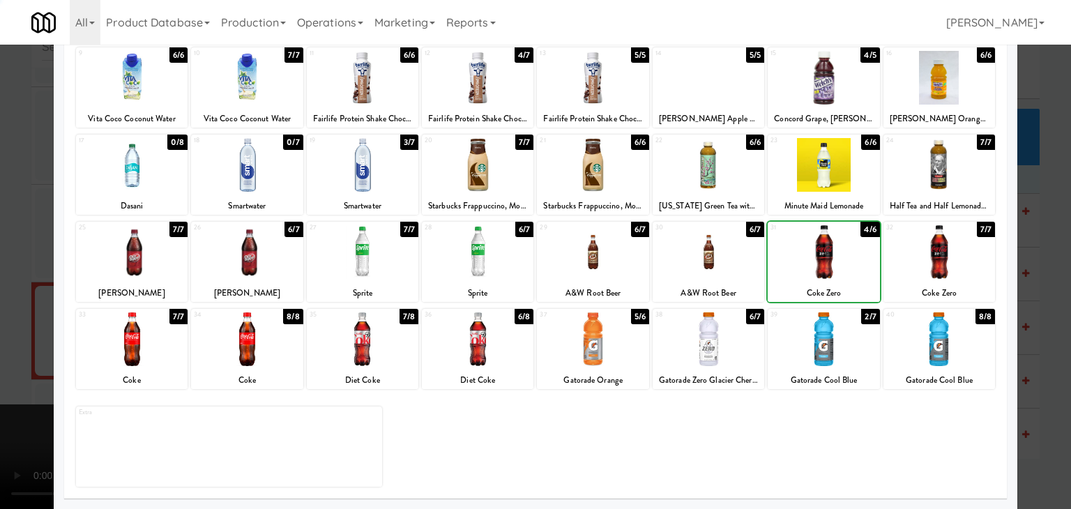
drag, startPoint x: 0, startPoint y: 347, endPoint x: 296, endPoint y: 338, distance: 295.9
click at [15, 346] on div at bounding box center [535, 254] width 1071 height 509
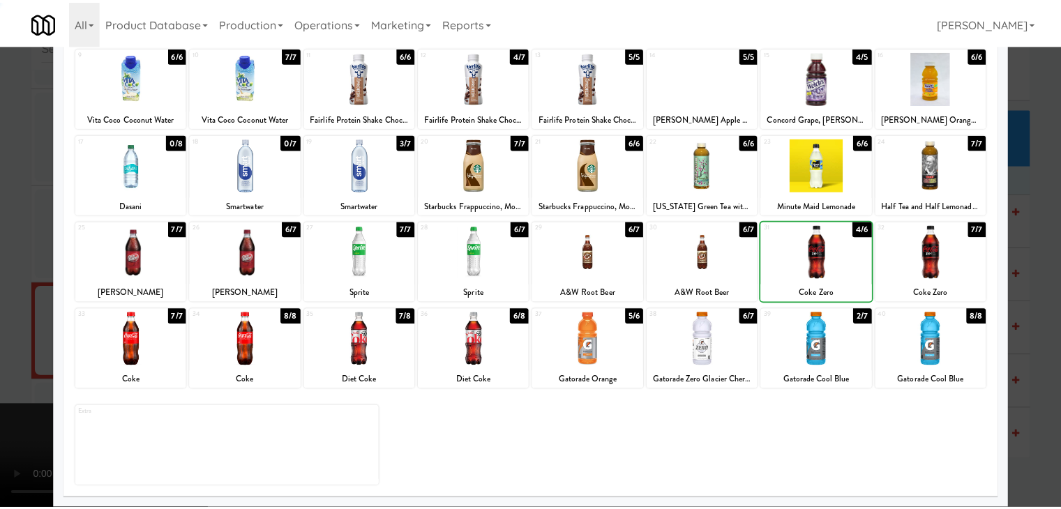
scroll to position [7879, 0]
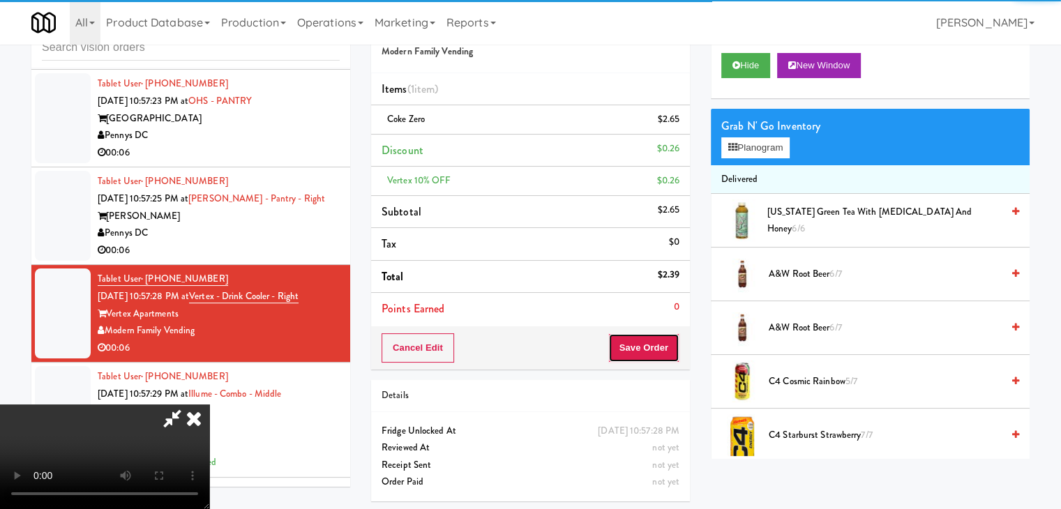
click at [652, 354] on button "Save Order" at bounding box center [643, 347] width 71 height 29
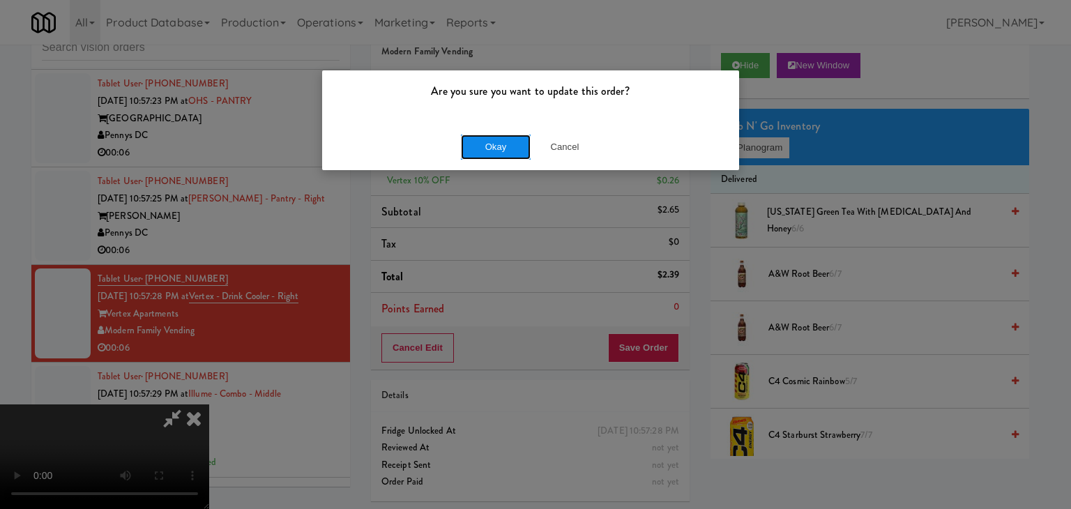
click at [483, 149] on button "Okay" at bounding box center [496, 147] width 70 height 25
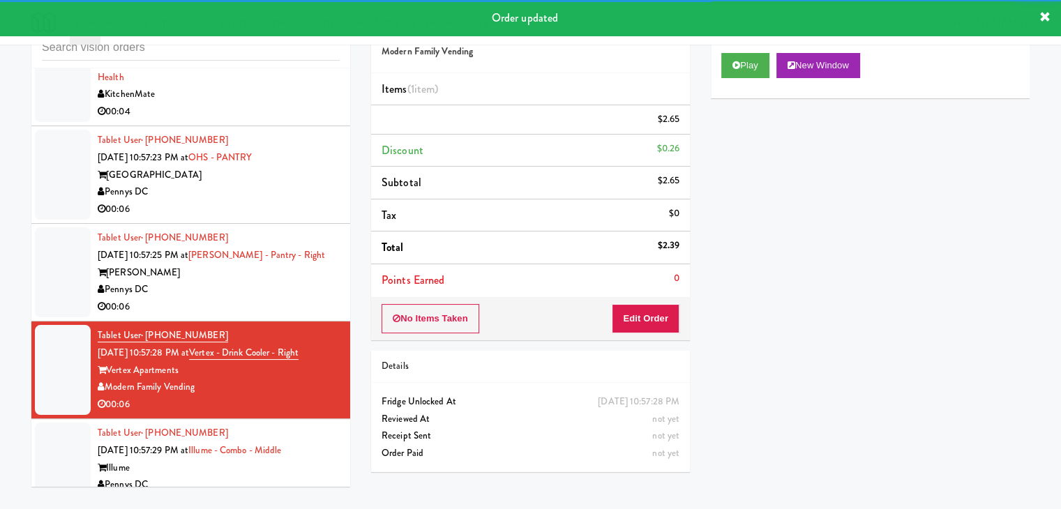
scroll to position [7740, 0]
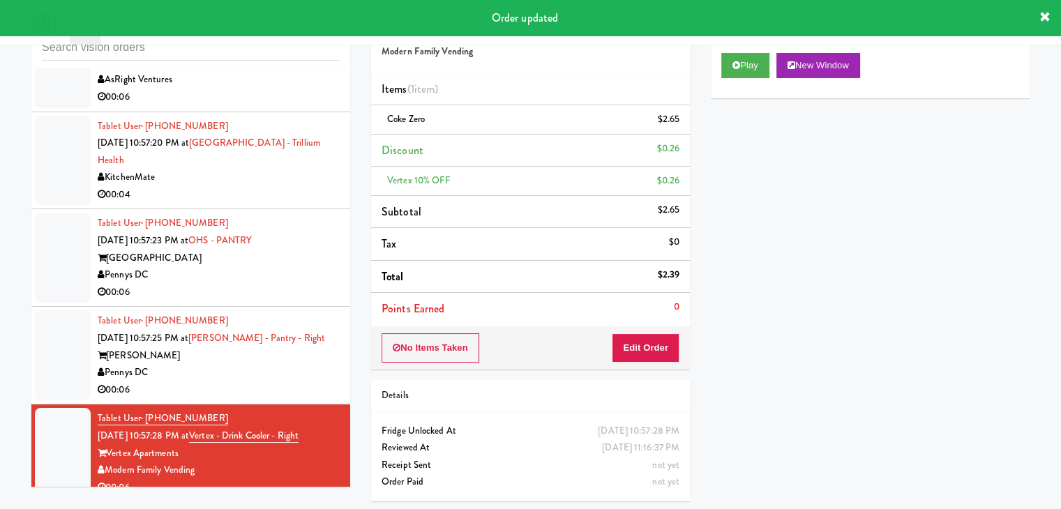
click at [273, 399] on div "00:06" at bounding box center [219, 390] width 242 height 17
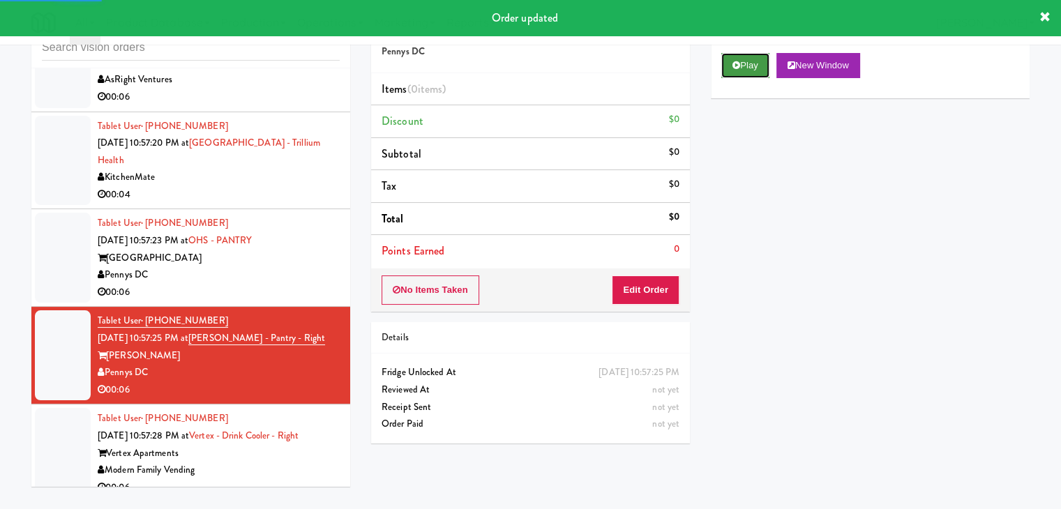
click at [762, 66] on button "Play" at bounding box center [745, 65] width 48 height 25
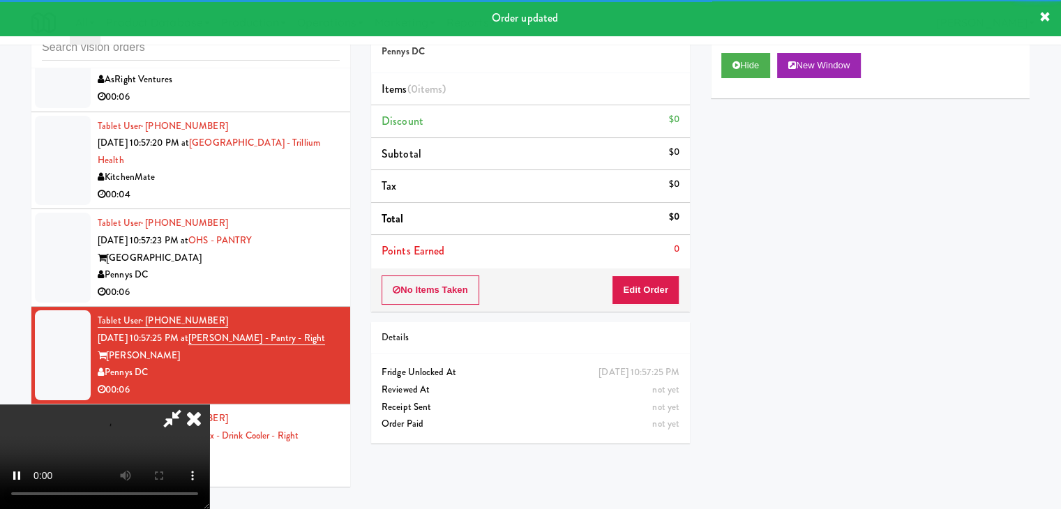
click at [667, 274] on div "No Items Taken Edit Order" at bounding box center [530, 290] width 319 height 43
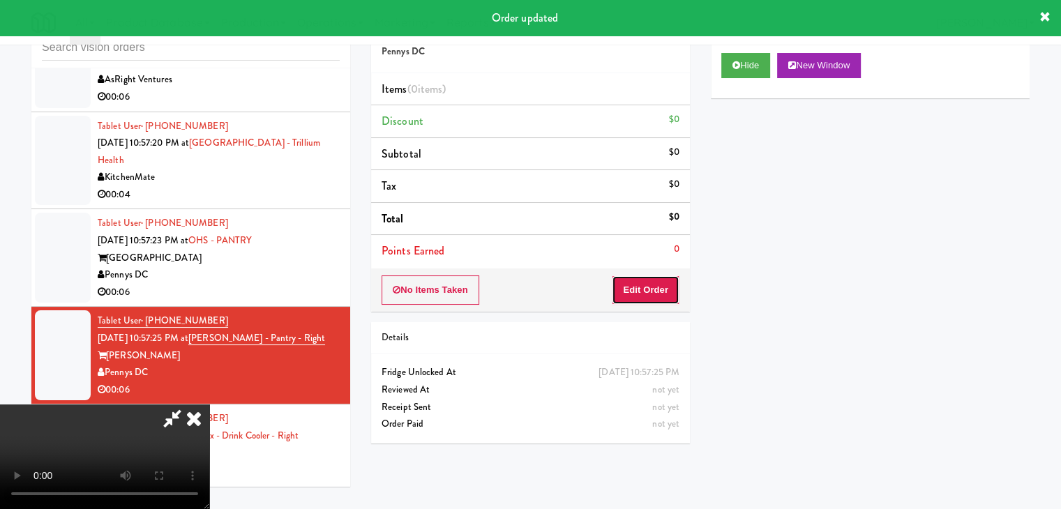
click at [665, 281] on button "Edit Order" at bounding box center [646, 289] width 68 height 29
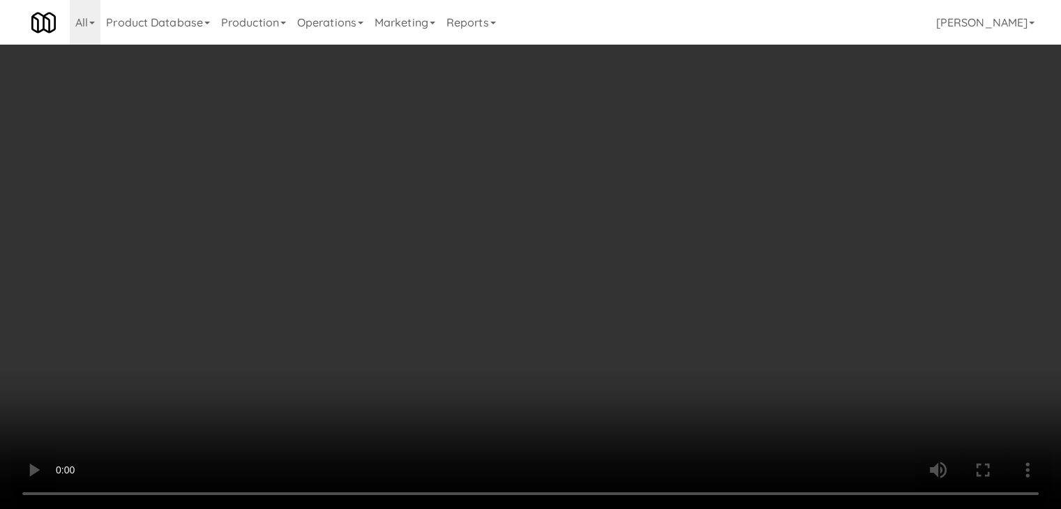
scroll to position [7705, 0]
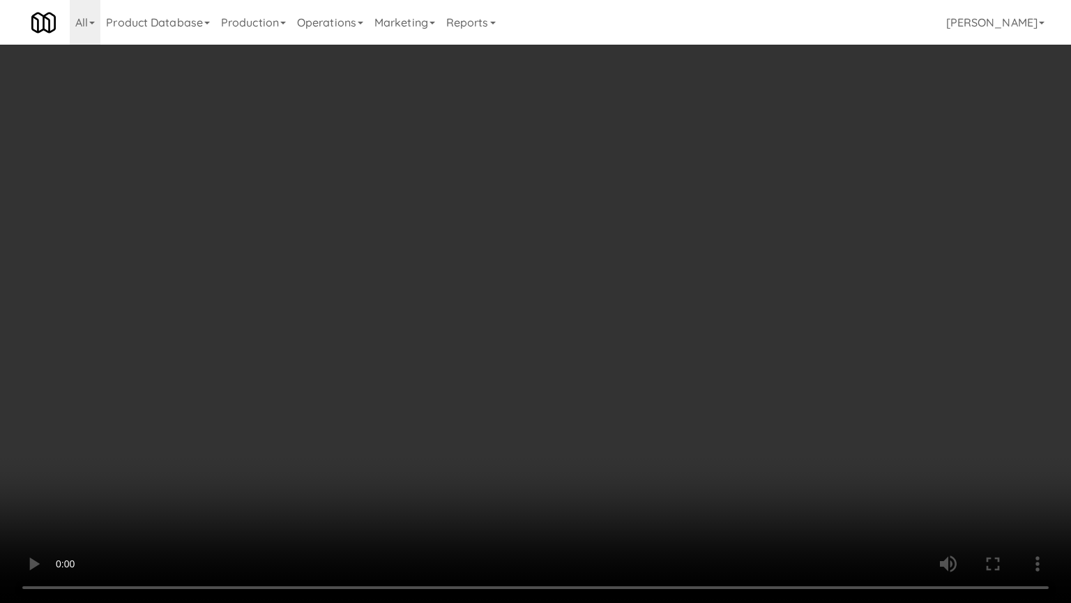
click at [642, 468] on video at bounding box center [535, 301] width 1071 height 603
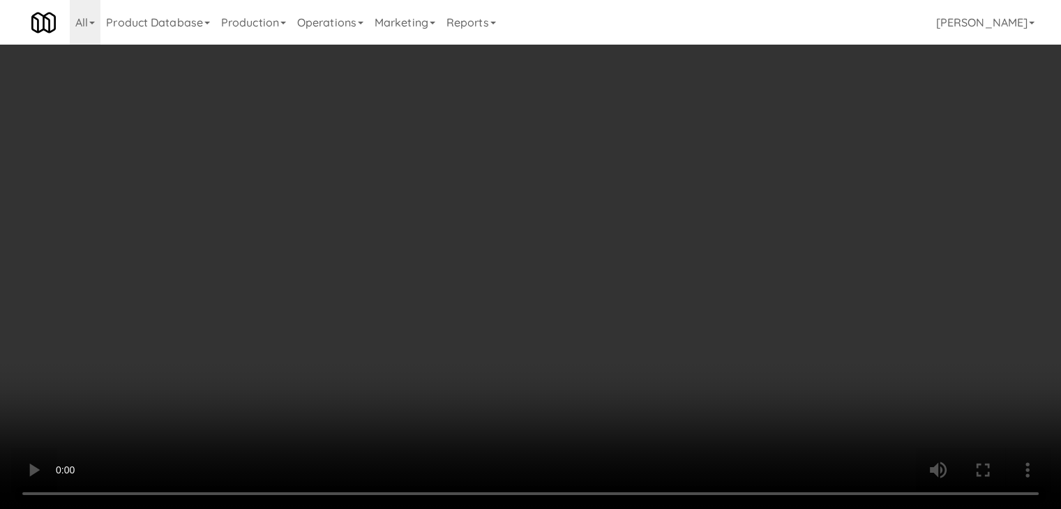
click at [781, 152] on button "Planogram" at bounding box center [755, 147] width 68 height 21
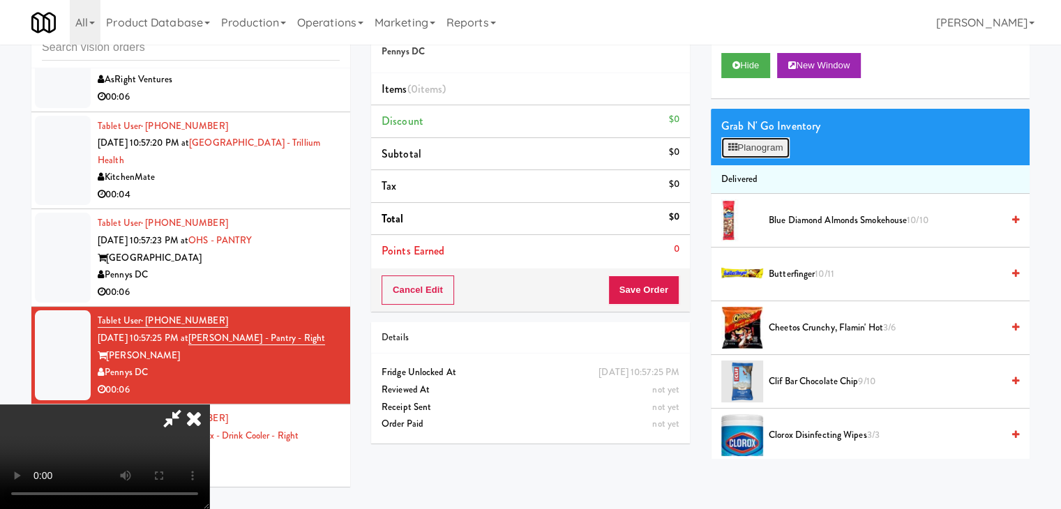
scroll to position [7705, 0]
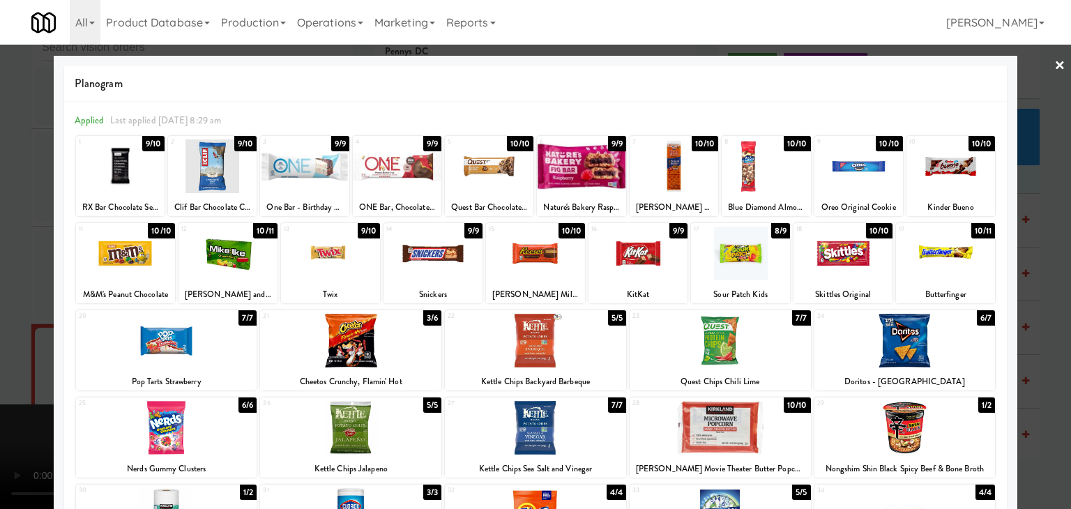
click at [519, 257] on div at bounding box center [535, 254] width 99 height 54
drag, startPoint x: 0, startPoint y: 296, endPoint x: 56, endPoint y: 303, distance: 56.2
click at [3, 296] on div at bounding box center [535, 254] width 1071 height 509
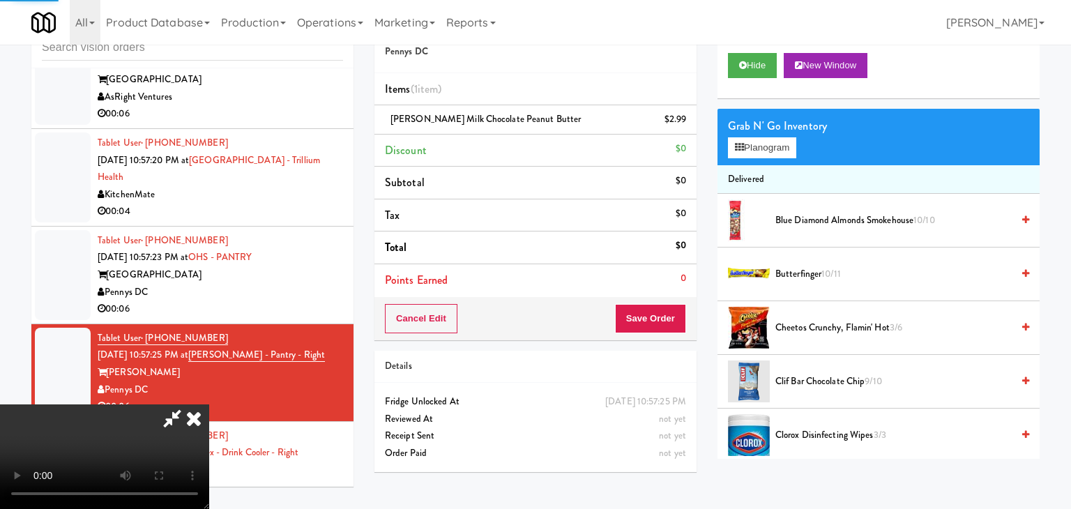
scroll to position [7740, 0]
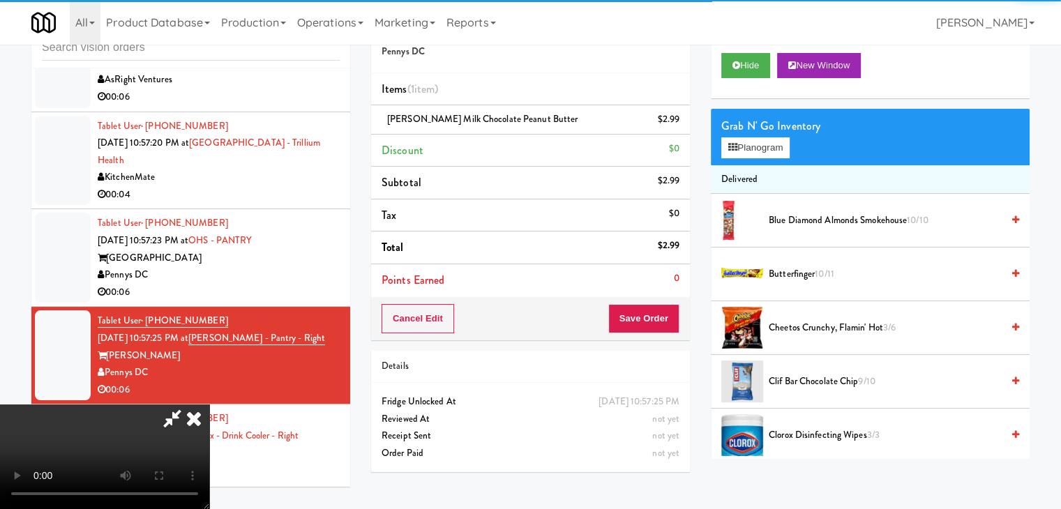
click at [209, 405] on video at bounding box center [104, 457] width 209 height 105
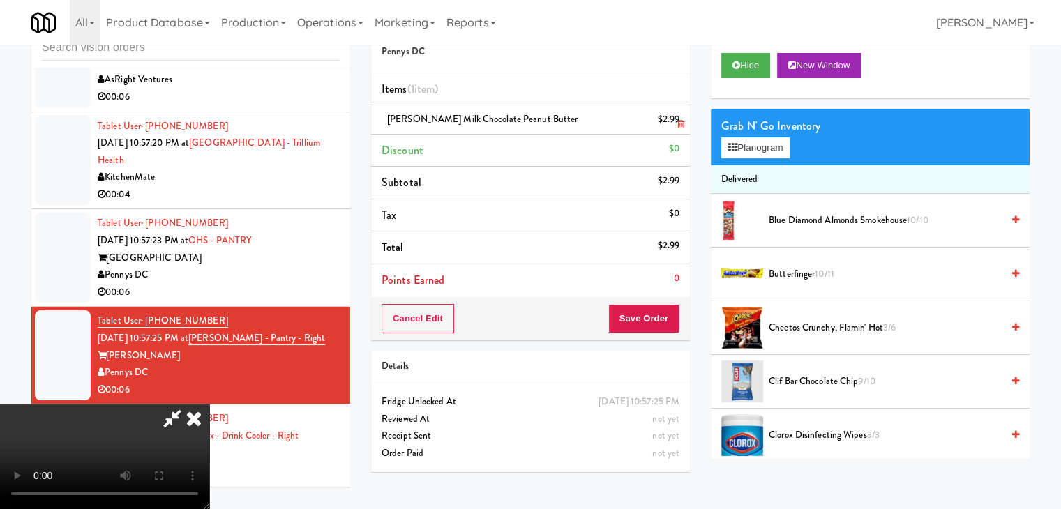
click at [678, 121] on icon at bounding box center [680, 124] width 7 height 9
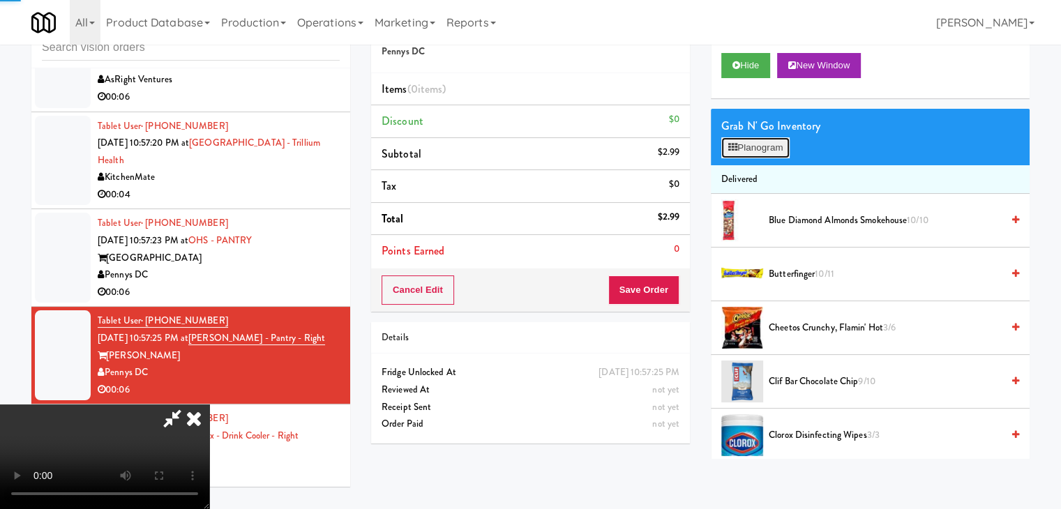
click at [759, 150] on button "Planogram" at bounding box center [755, 147] width 68 height 21
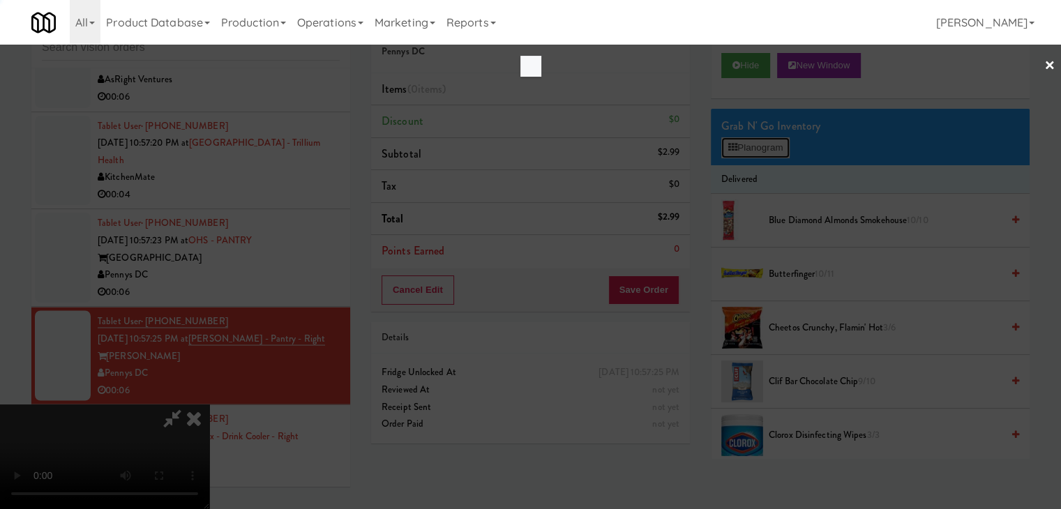
scroll to position [7705, 0]
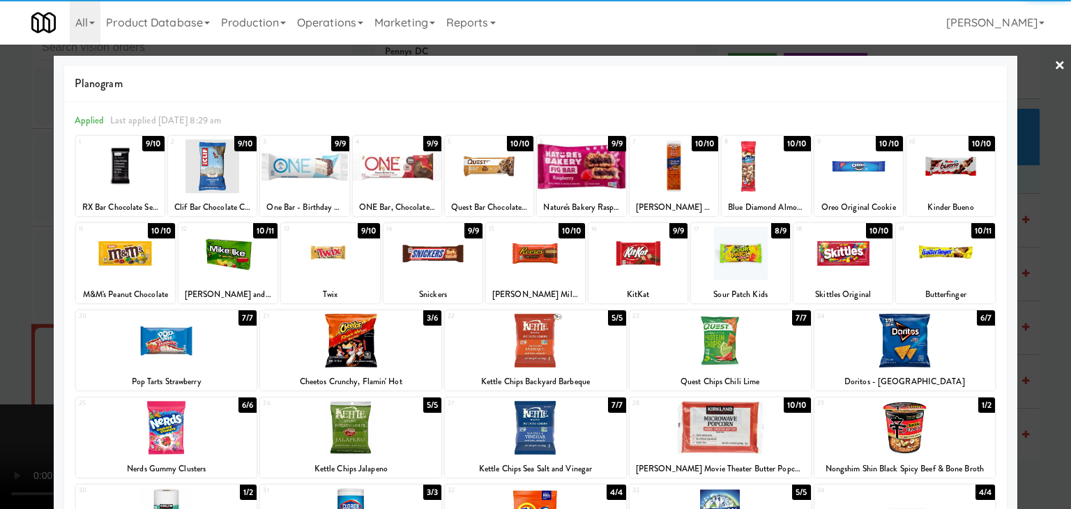
click at [611, 266] on div at bounding box center [638, 254] width 99 height 54
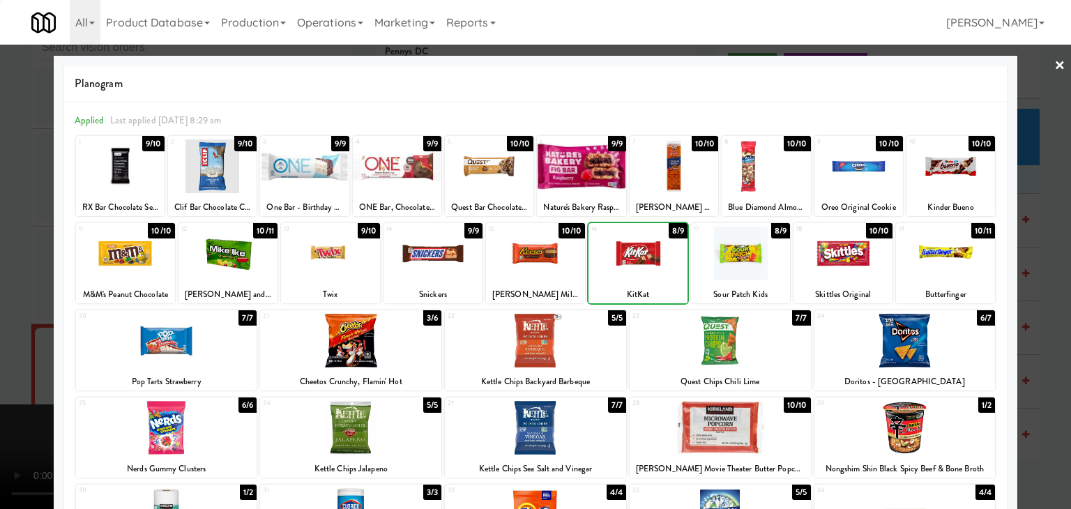
drag, startPoint x: 0, startPoint y: 302, endPoint x: 251, endPoint y: 318, distance: 251.6
click at [11, 302] on div at bounding box center [535, 254] width 1071 height 509
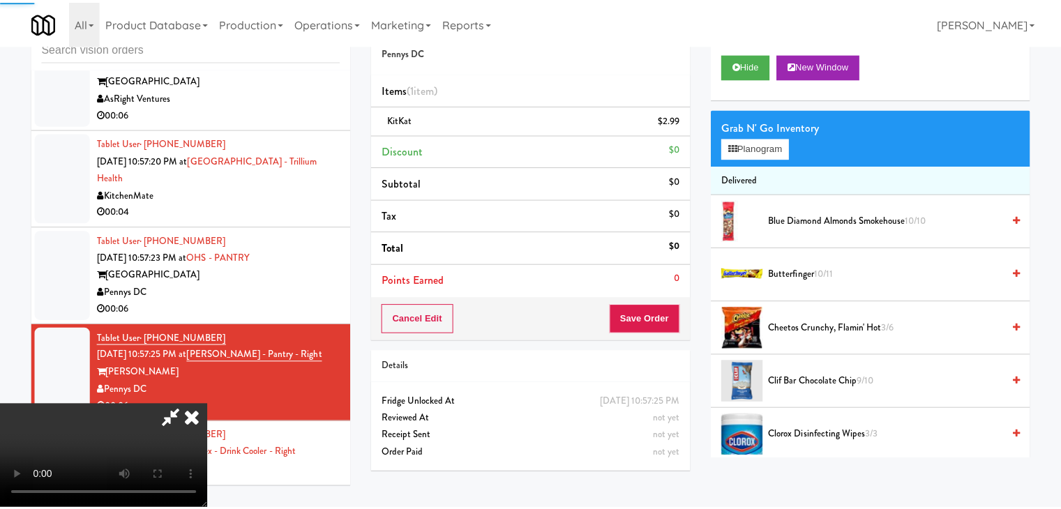
scroll to position [7740, 0]
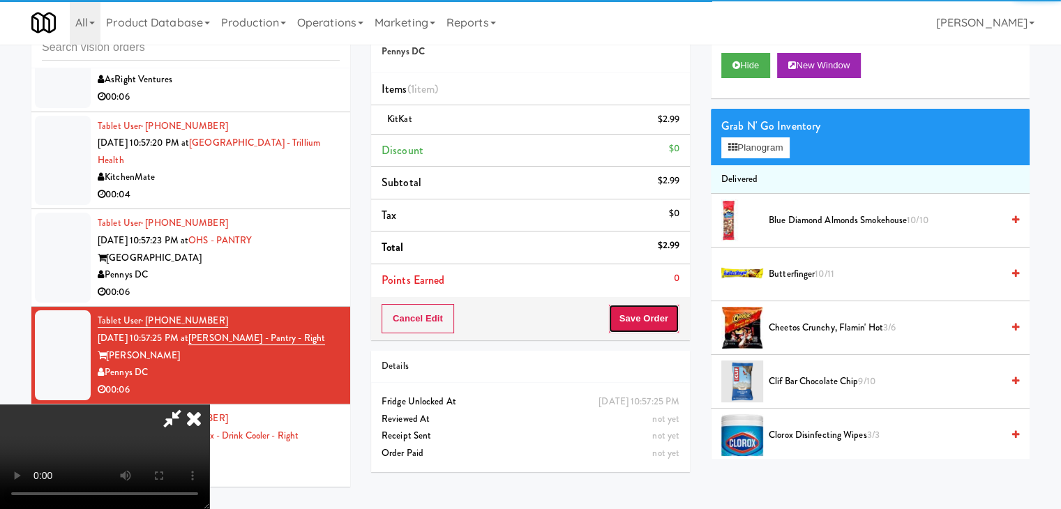
click at [648, 331] on button "Save Order" at bounding box center [643, 318] width 71 height 29
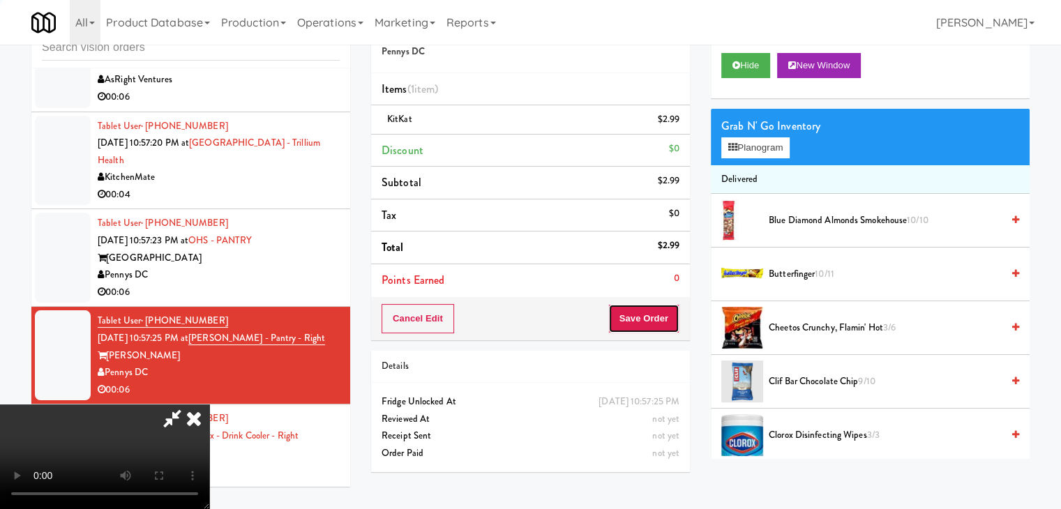
click at [649, 331] on button "Save Order" at bounding box center [643, 318] width 71 height 29
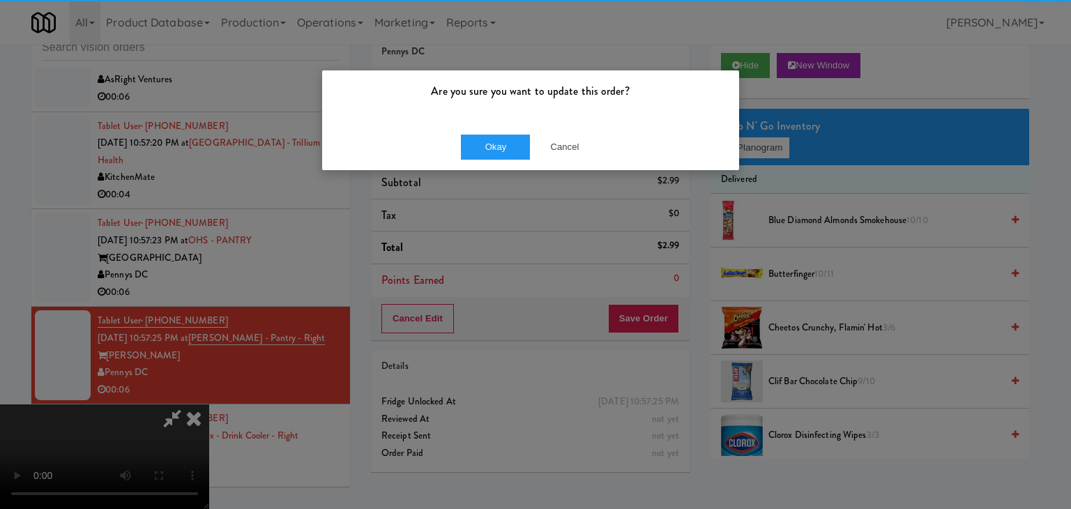
click at [493, 133] on div "Okay Cancel" at bounding box center [530, 146] width 417 height 47
click at [490, 137] on button "Okay" at bounding box center [496, 147] width 70 height 25
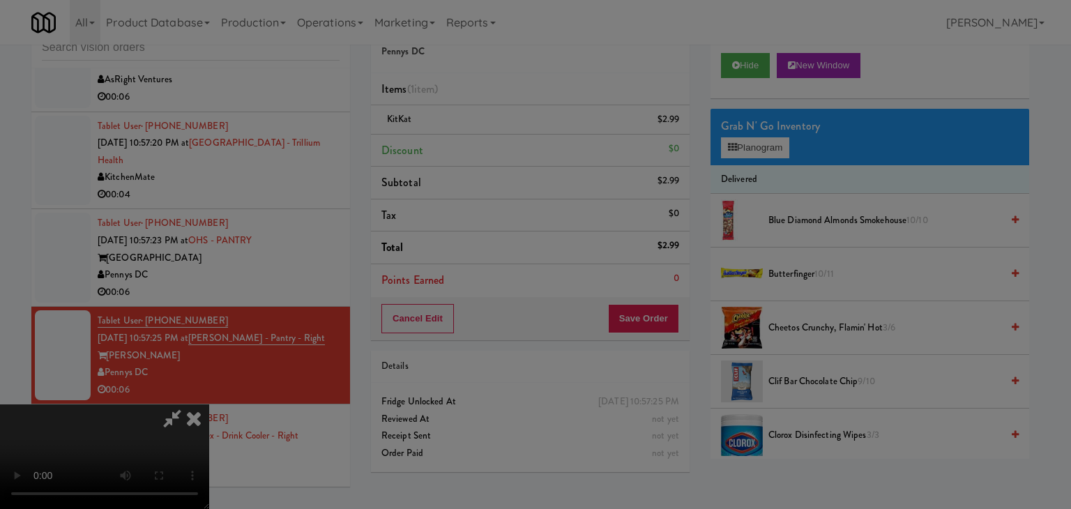
click at [490, 137] on body "Are you sure you want to update this order? Okay Cancel Okay Are you sure you w…" at bounding box center [535, 254] width 1071 height 509
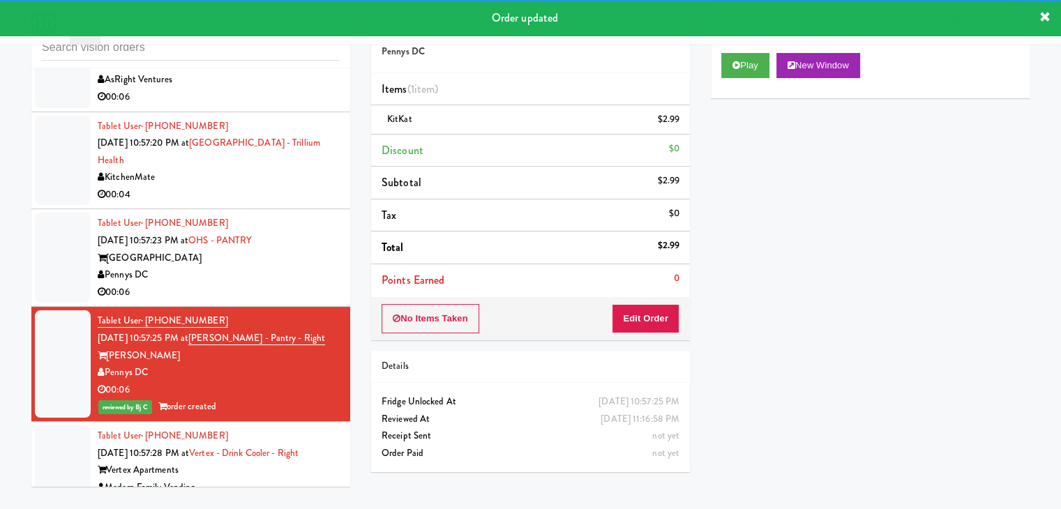
click at [311, 267] on div "[GEOGRAPHIC_DATA]" at bounding box center [219, 258] width 242 height 17
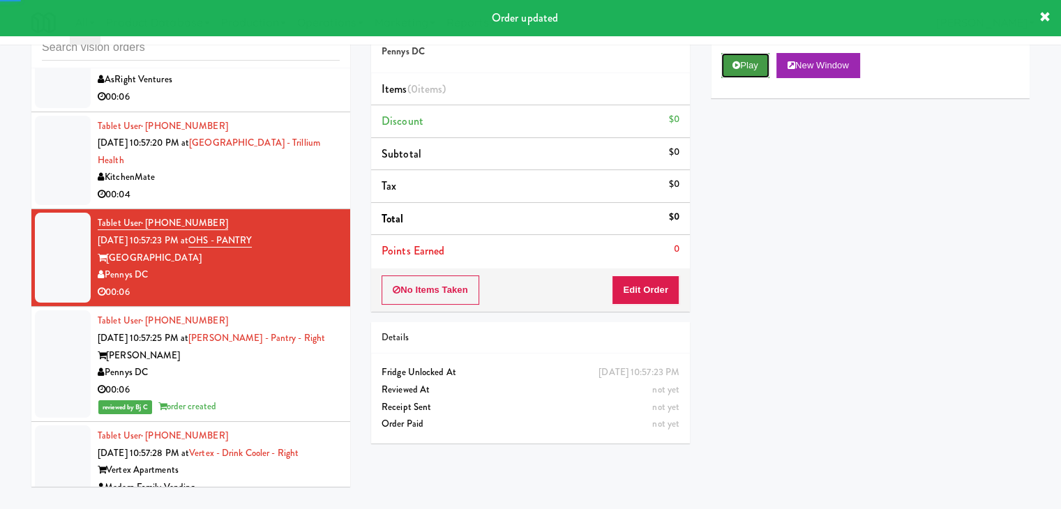
click at [748, 56] on button "Play" at bounding box center [745, 65] width 48 height 25
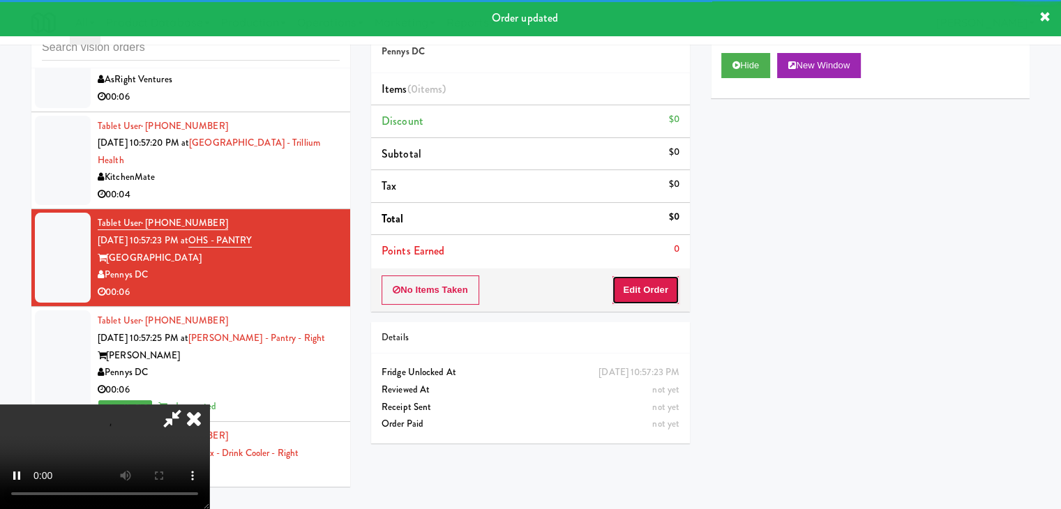
click at [649, 289] on button "Edit Order" at bounding box center [646, 289] width 68 height 29
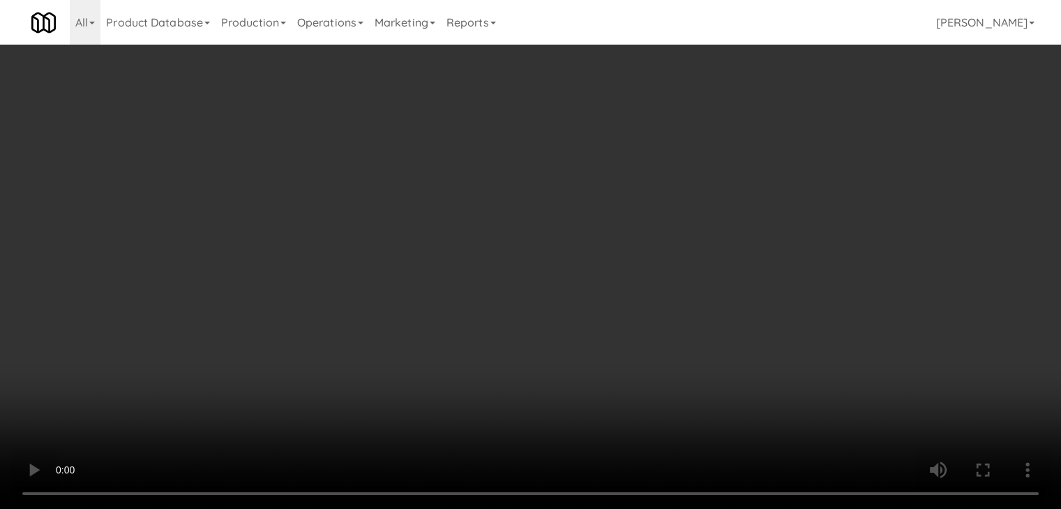
scroll to position [7705, 0]
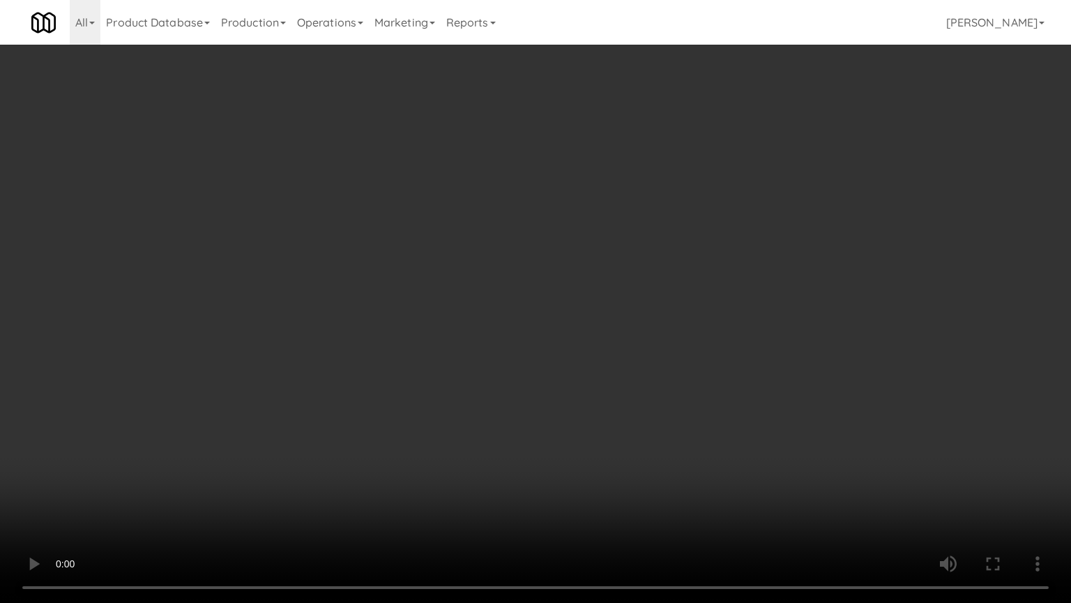
click at [605, 421] on video at bounding box center [535, 301] width 1071 height 603
drag, startPoint x: 605, startPoint y: 421, endPoint x: 617, endPoint y: 422, distance: 11.2
click at [609, 421] on video at bounding box center [535, 301] width 1071 height 603
click at [617, 422] on video at bounding box center [535, 301] width 1071 height 603
click at [617, 420] on video at bounding box center [535, 301] width 1071 height 603
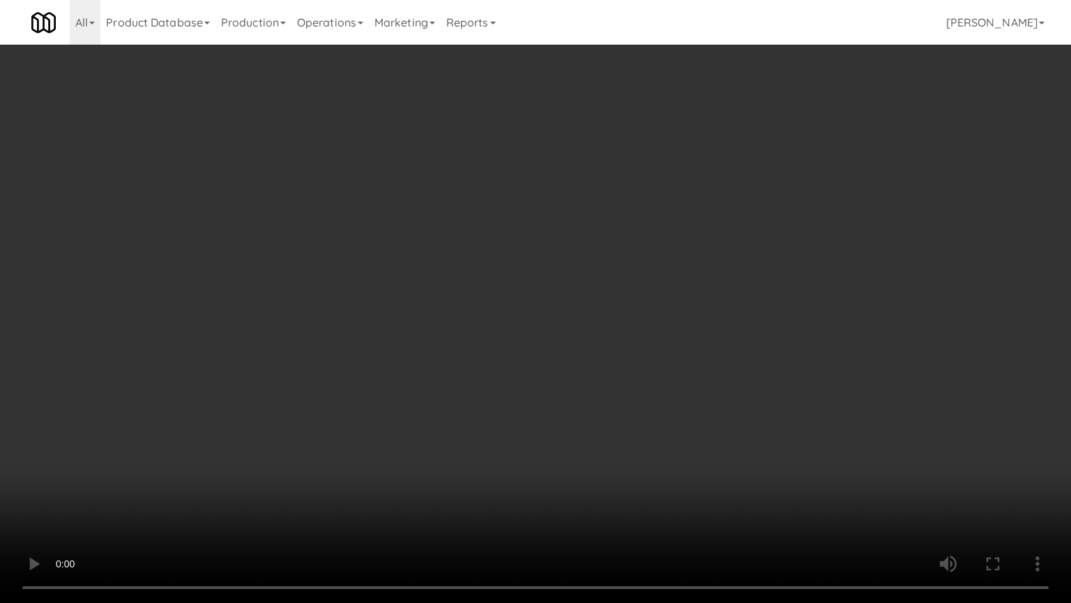
click at [608, 416] on video at bounding box center [535, 301] width 1071 height 603
click at [607, 416] on video at bounding box center [535, 301] width 1071 height 603
click at [604, 414] on video at bounding box center [535, 301] width 1071 height 603
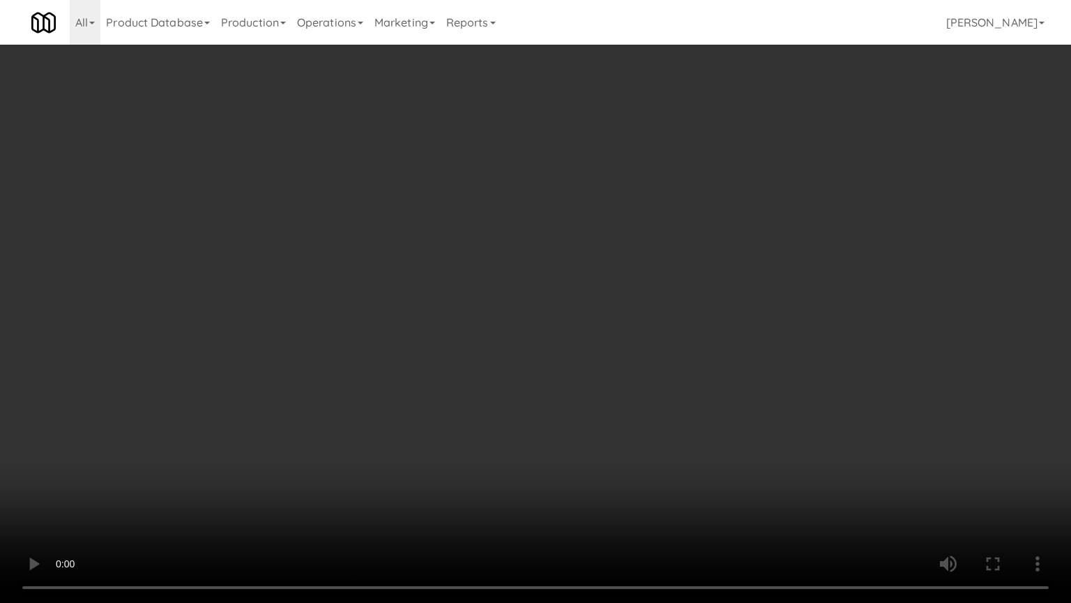
click at [605, 413] on video at bounding box center [535, 301] width 1071 height 603
click at [622, 377] on video at bounding box center [535, 301] width 1071 height 603
drag, startPoint x: 622, startPoint y: 377, endPoint x: 713, endPoint y: 236, distance: 167.9
click at [623, 376] on video at bounding box center [535, 301] width 1071 height 603
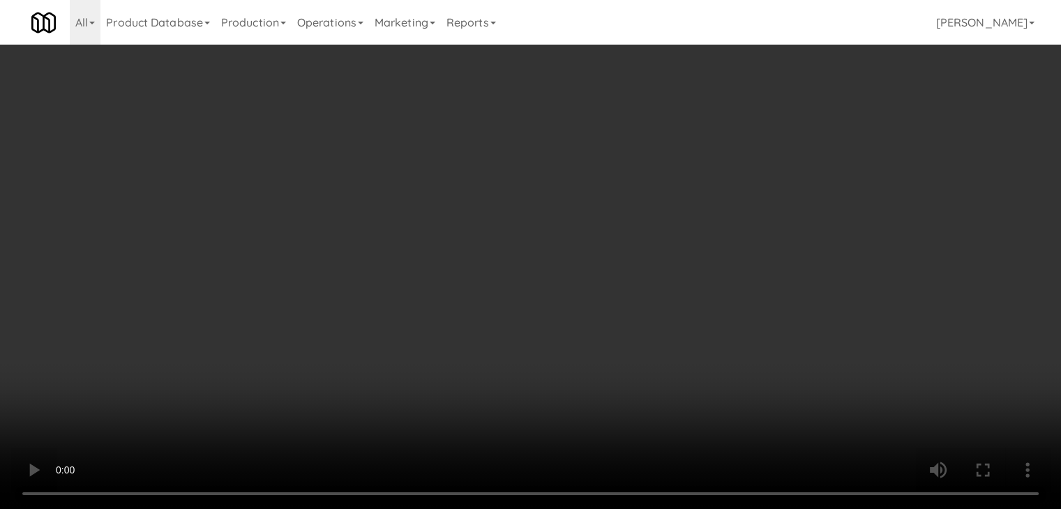
click at [778, 142] on button "Planogram" at bounding box center [755, 147] width 68 height 21
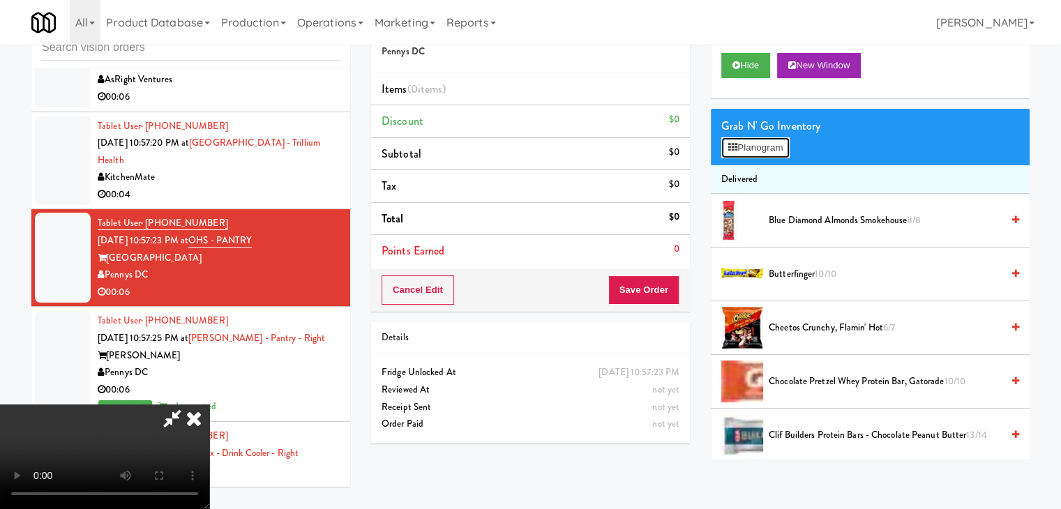
scroll to position [7705, 0]
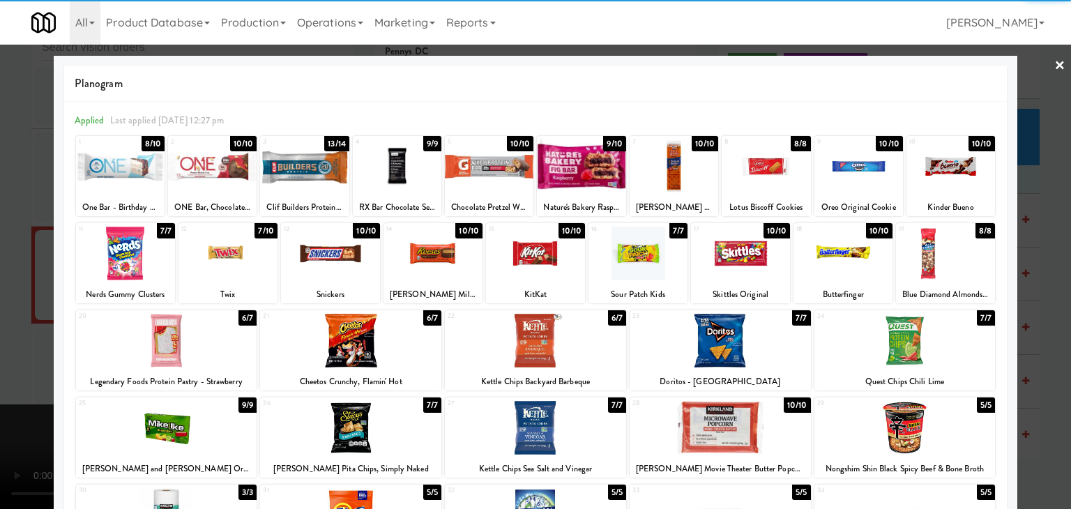
drag, startPoint x: 173, startPoint y: 422, endPoint x: 227, endPoint y: 409, distance: 55.8
click at [176, 422] on div at bounding box center [166, 428] width 181 height 54
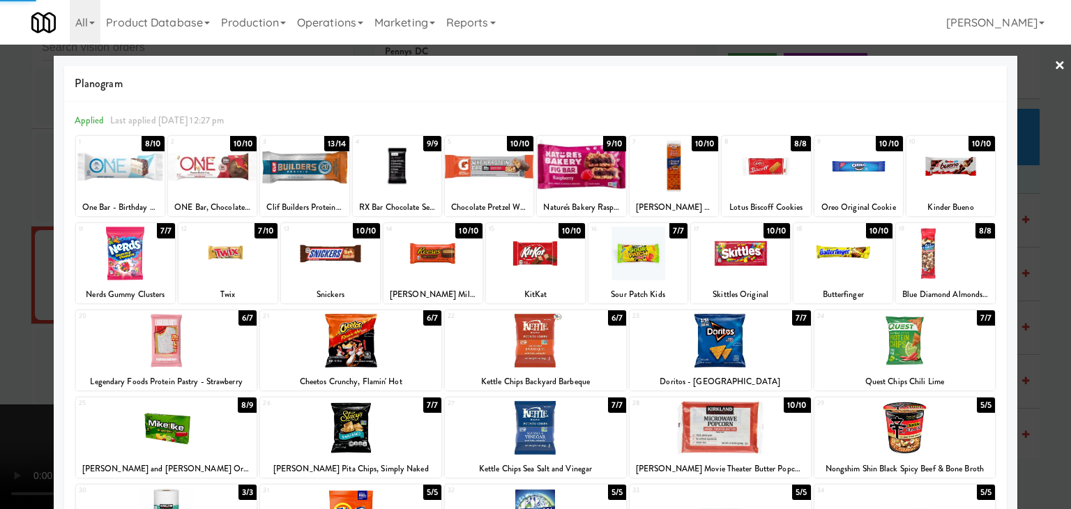
click at [509, 361] on div at bounding box center [535, 341] width 181 height 54
drag, startPoint x: 0, startPoint y: 389, endPoint x: 139, endPoint y: 386, distance: 139.5
click at [6, 388] on div at bounding box center [535, 254] width 1071 height 509
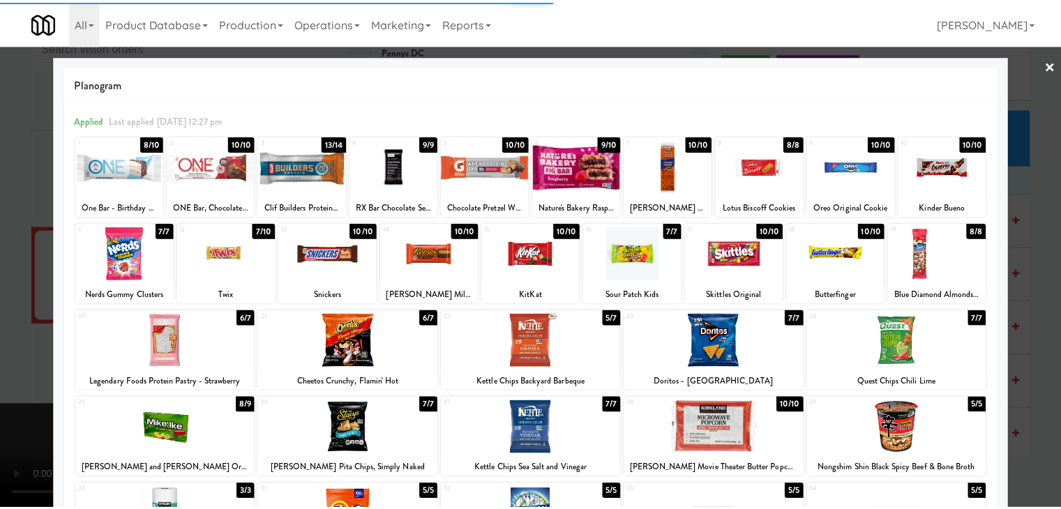
scroll to position [7740, 0]
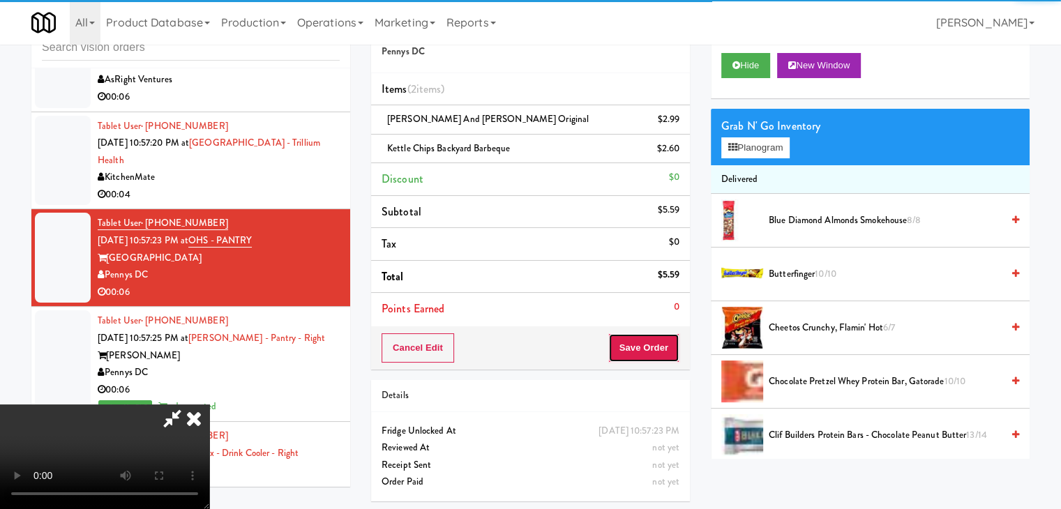
click at [653, 352] on button "Save Order" at bounding box center [643, 347] width 71 height 29
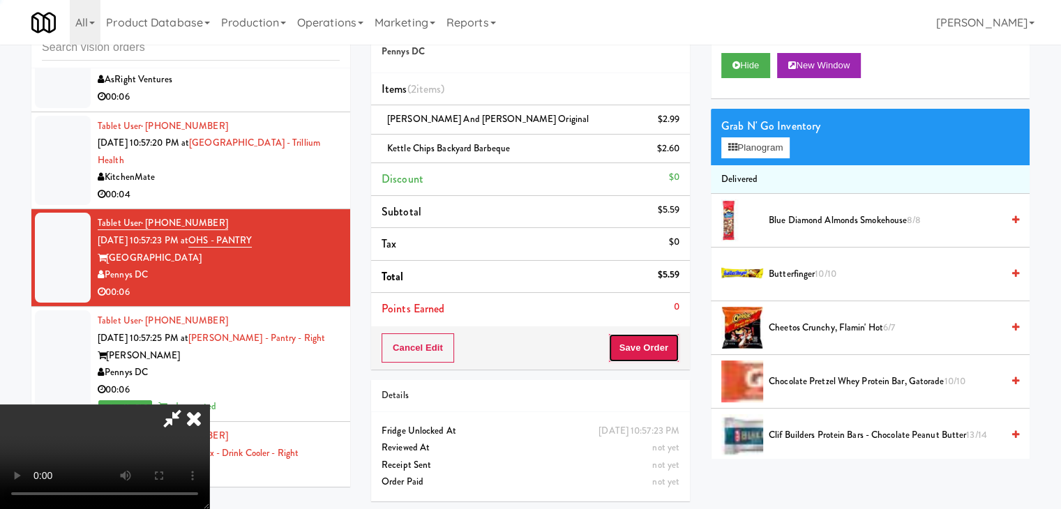
click at [653, 352] on button "Save Order" at bounding box center [643, 347] width 71 height 29
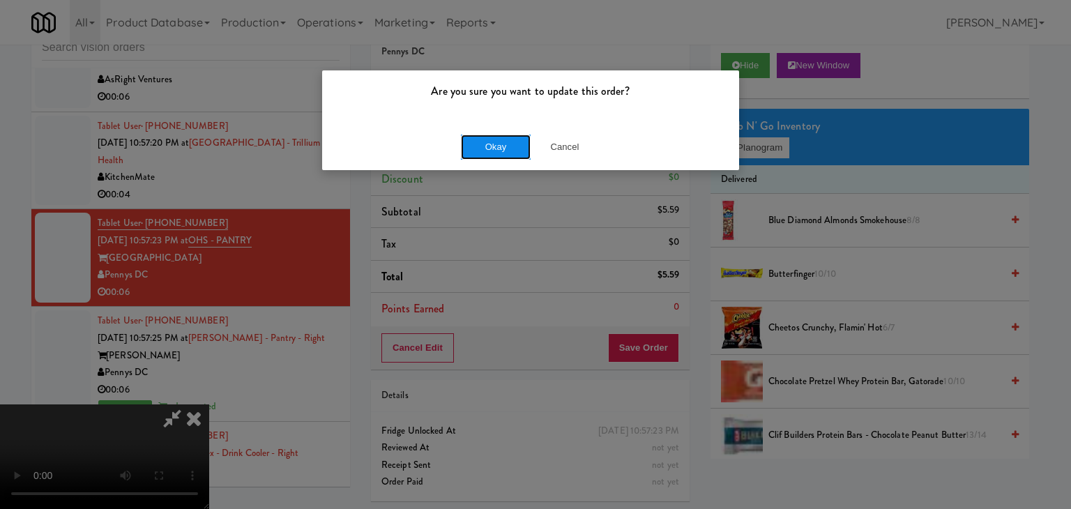
click at [512, 140] on button "Okay" at bounding box center [496, 147] width 70 height 25
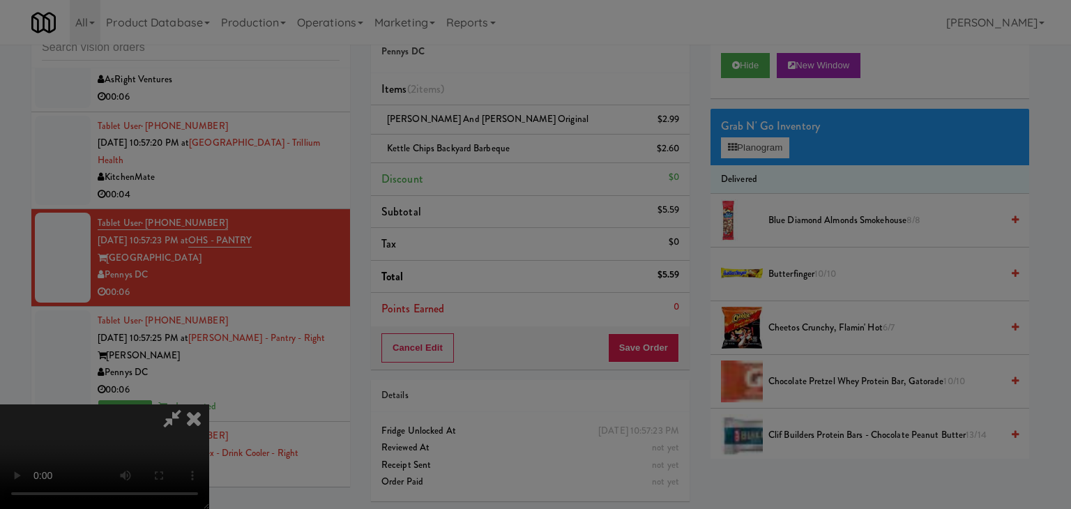
click at [508, 134] on button "Okay" at bounding box center [496, 121] width 70 height 25
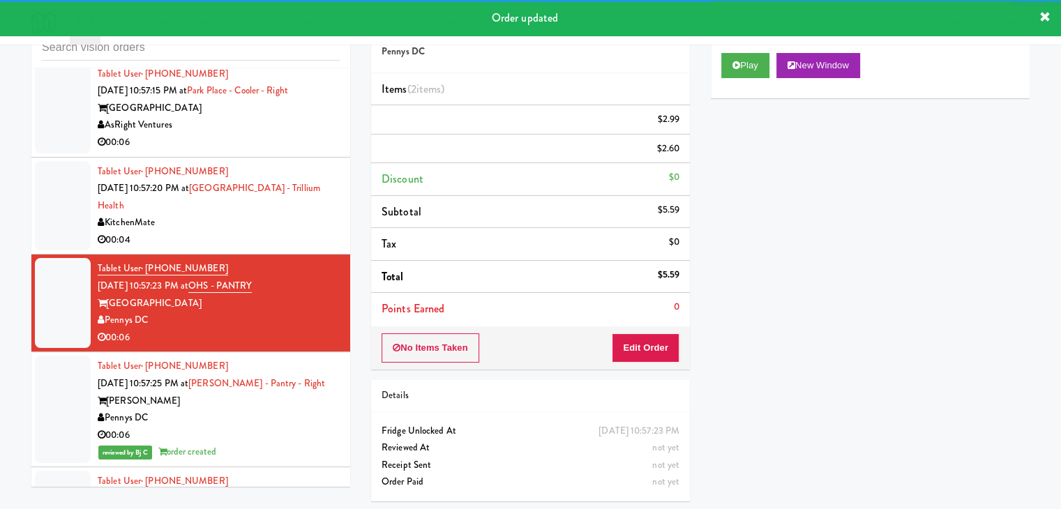
scroll to position [7670, 0]
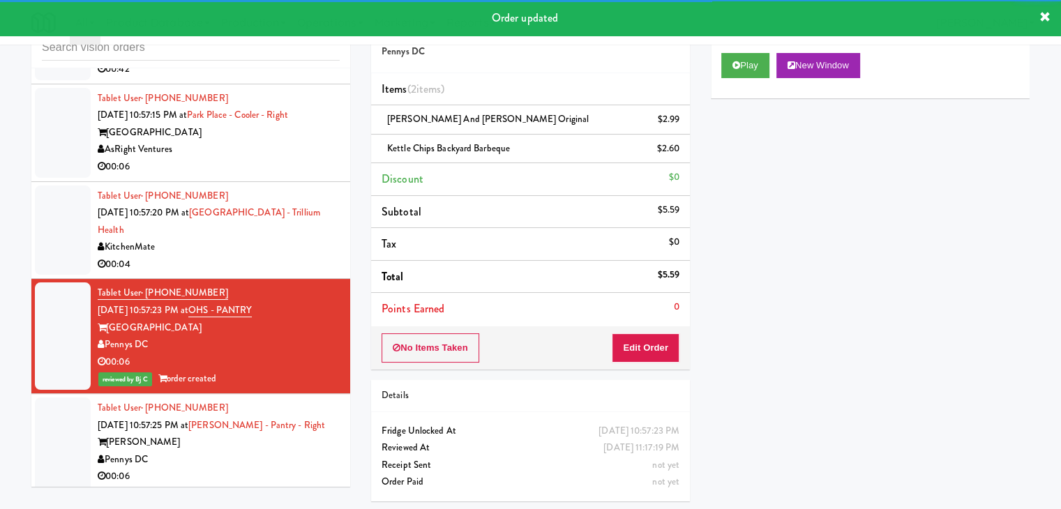
click at [289, 256] on div "KitchenMate" at bounding box center [219, 247] width 242 height 17
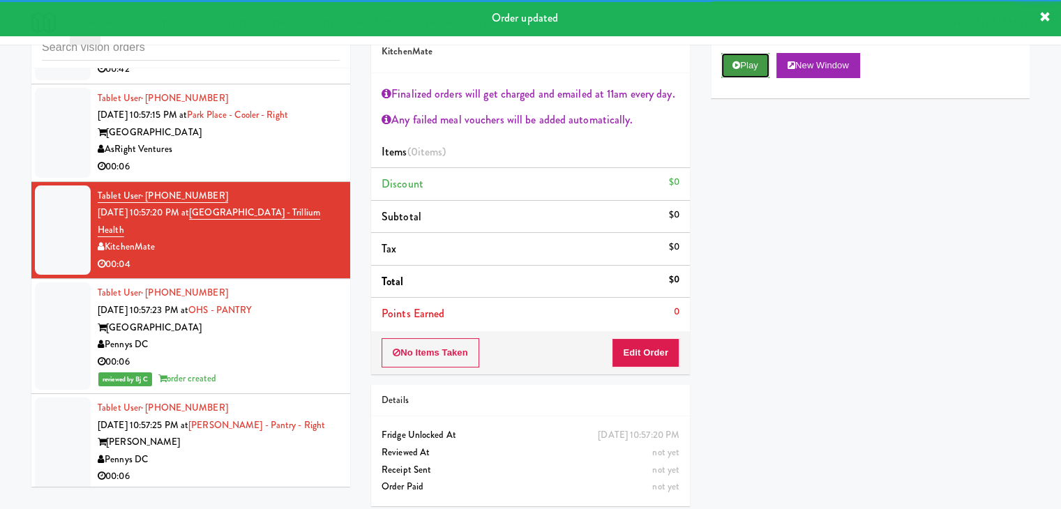
click at [745, 71] on button "Play" at bounding box center [745, 65] width 48 height 25
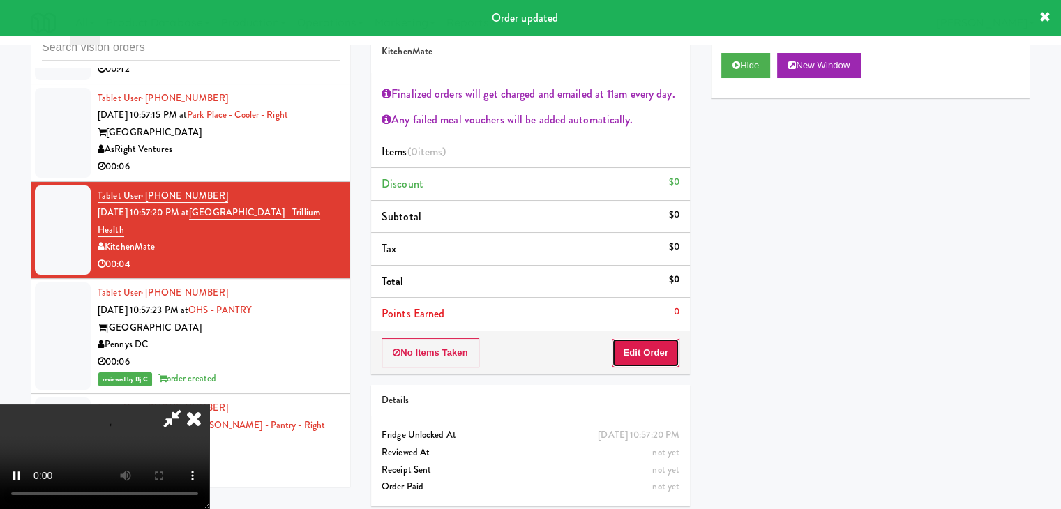
click at [653, 349] on button "Edit Order" at bounding box center [646, 352] width 68 height 29
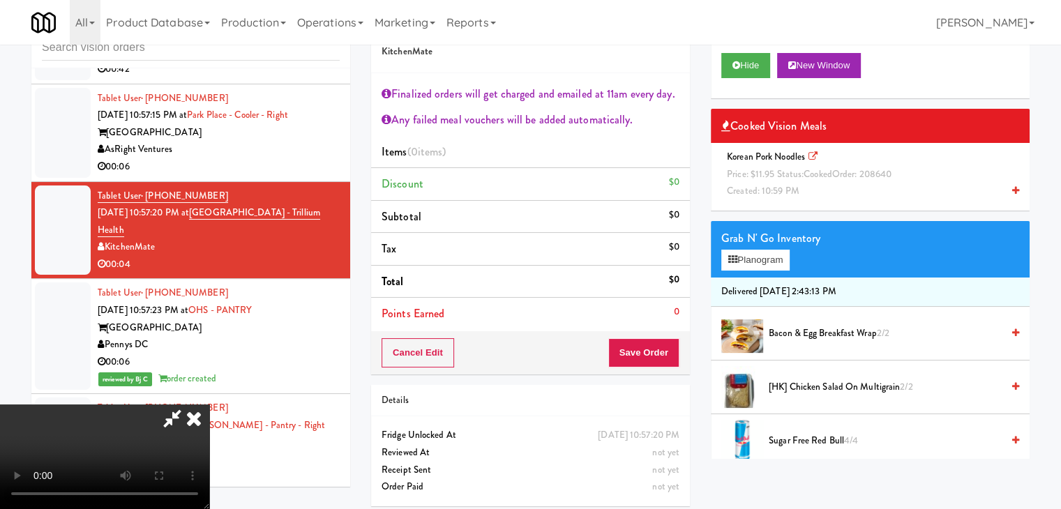
click at [837, 188] on div "Korean Pork Noodles Price: $11.95 Status: cooked Order: 208640 Created: 10:59 PM" at bounding box center [870, 175] width 298 height 52
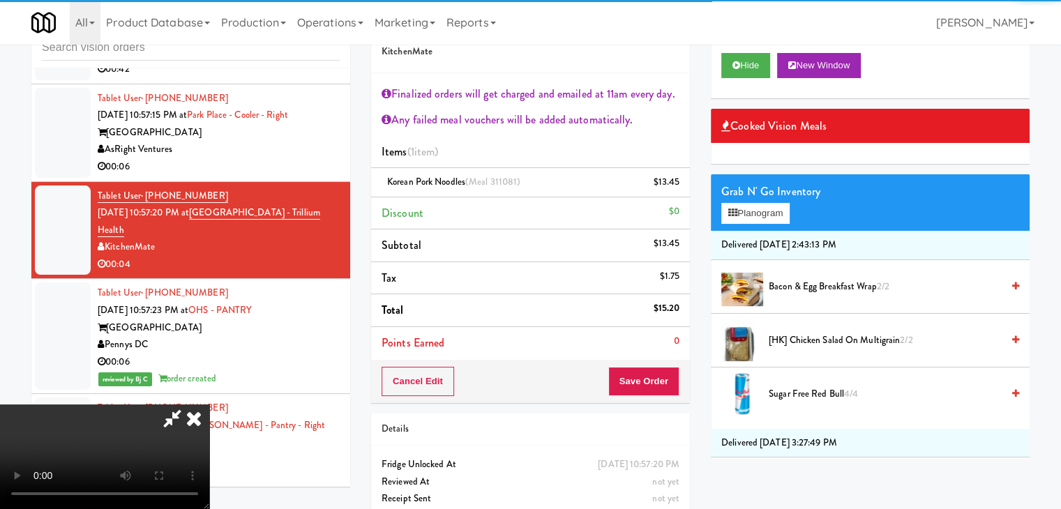
scroll to position [70, 0]
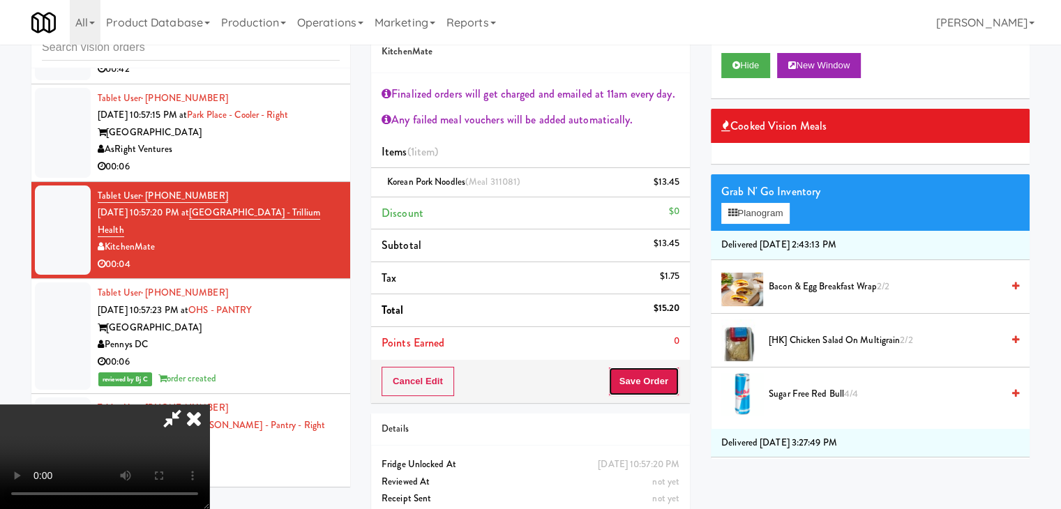
click at [667, 385] on button "Save Order" at bounding box center [643, 381] width 71 height 29
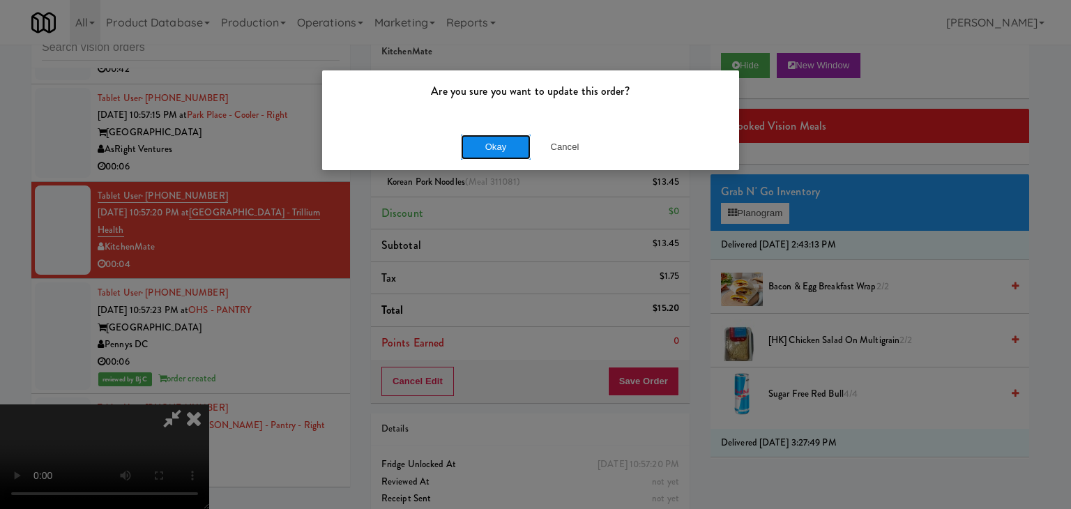
click at [506, 146] on button "Okay" at bounding box center [496, 147] width 70 height 25
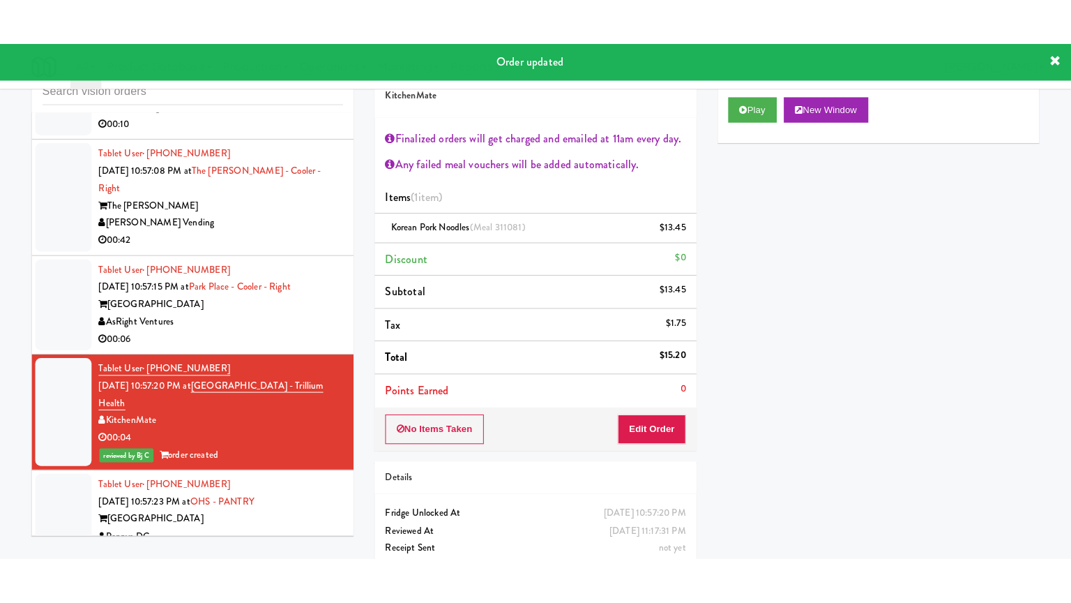
scroll to position [7530, 0]
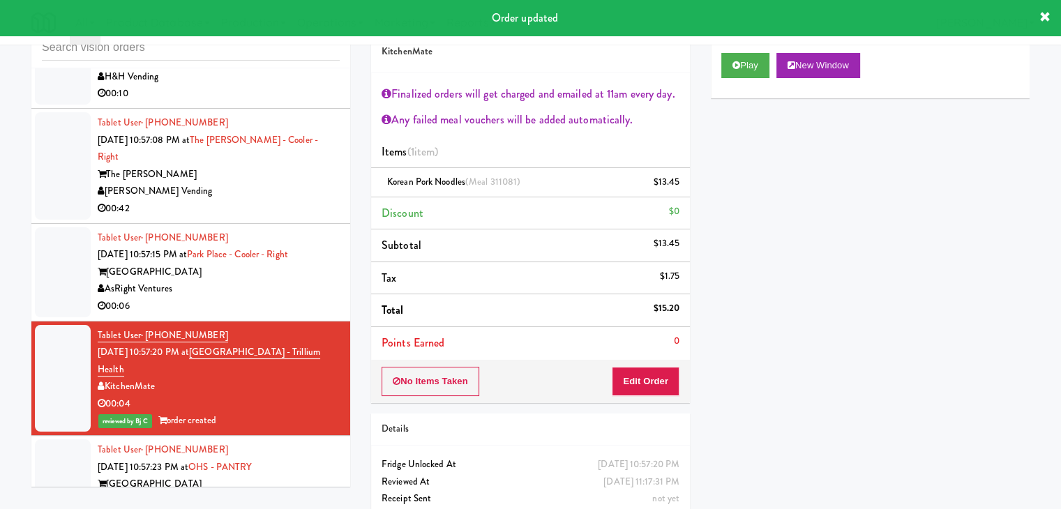
click at [265, 315] on div "00:06" at bounding box center [219, 306] width 242 height 17
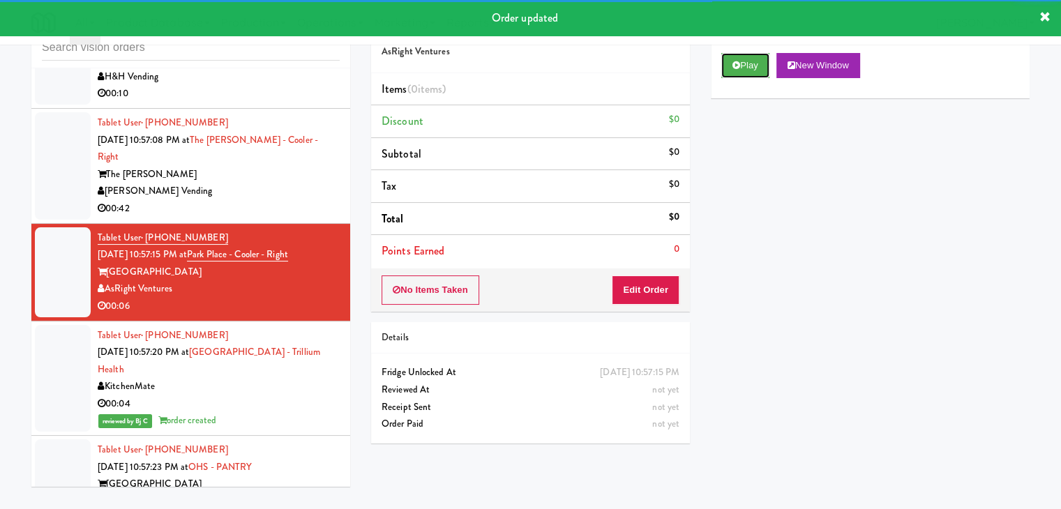
drag, startPoint x: 755, startPoint y: 65, endPoint x: 670, endPoint y: 192, distance: 153.4
click at [755, 65] on button "Play" at bounding box center [745, 65] width 48 height 25
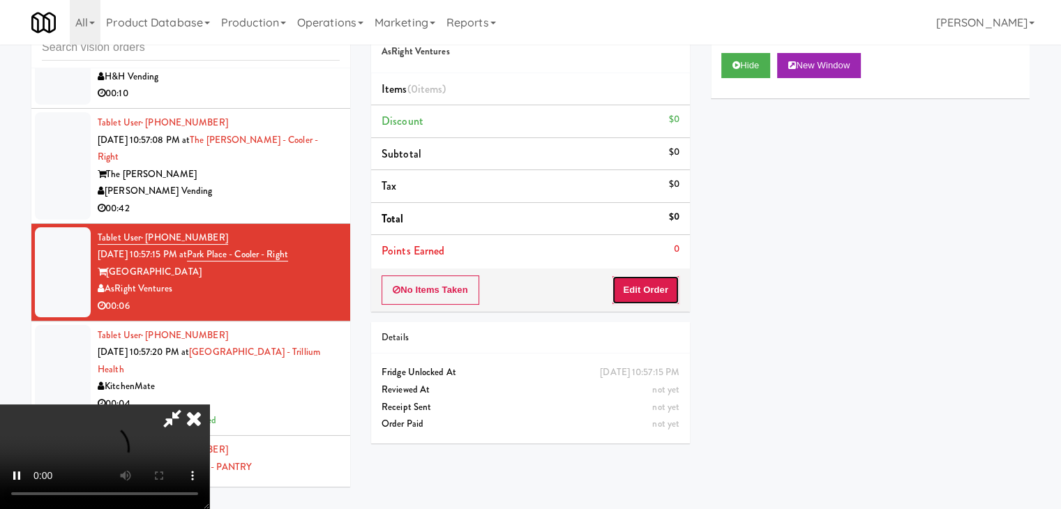
click at [633, 291] on button "Edit Order" at bounding box center [646, 289] width 68 height 29
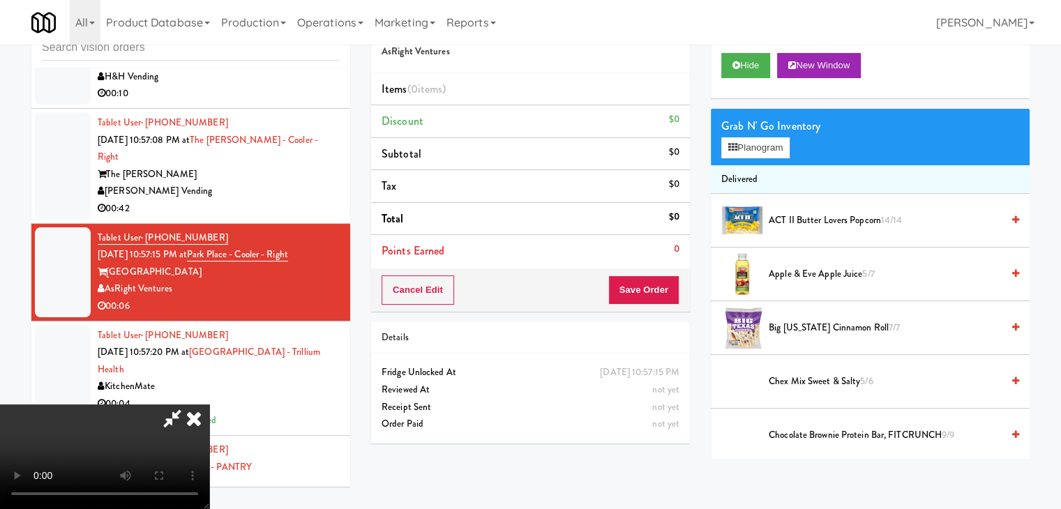
scroll to position [7496, 0]
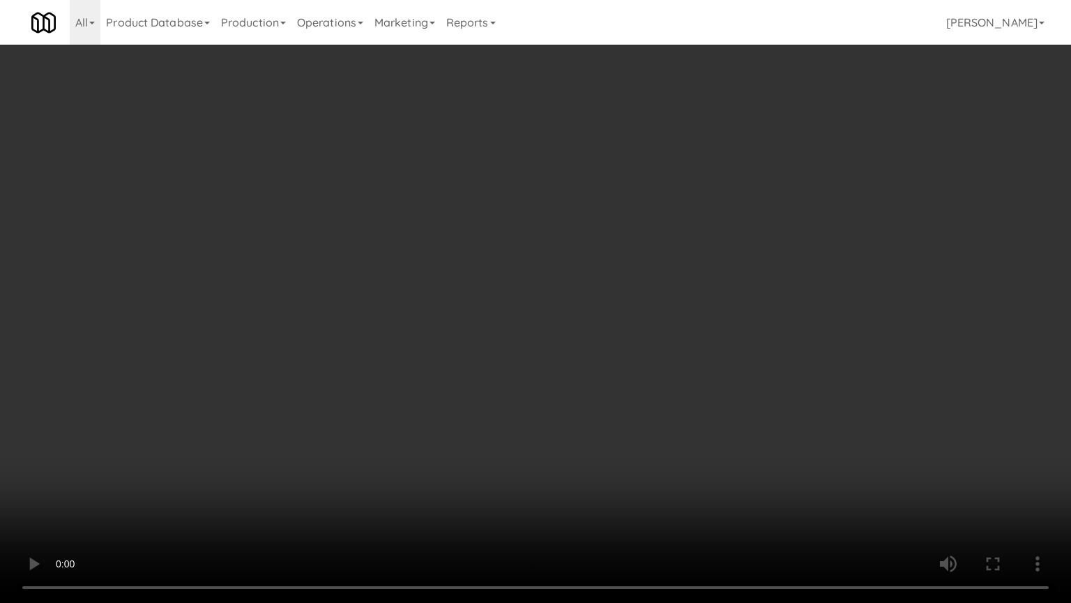
click at [592, 433] on video at bounding box center [535, 301] width 1071 height 603
click at [632, 402] on video at bounding box center [535, 301] width 1071 height 603
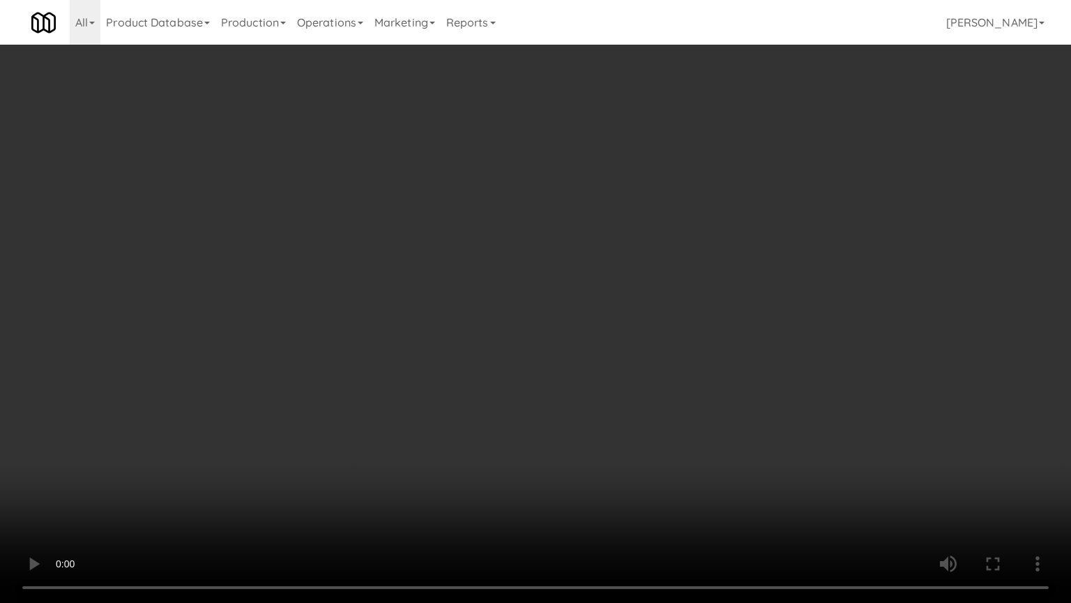
click at [635, 400] on video at bounding box center [535, 301] width 1071 height 603
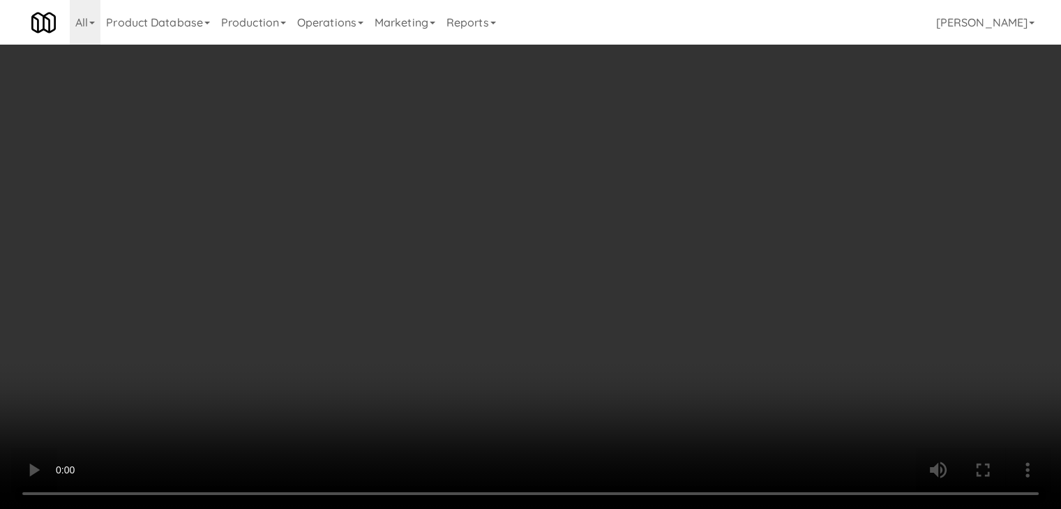
click at [756, 151] on button "Planogram" at bounding box center [755, 147] width 68 height 21
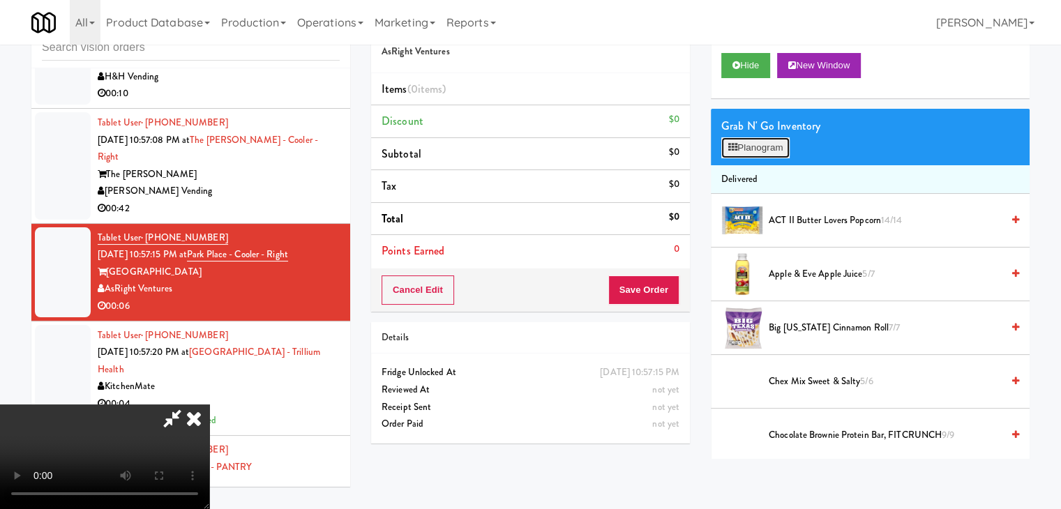
scroll to position [7496, 0]
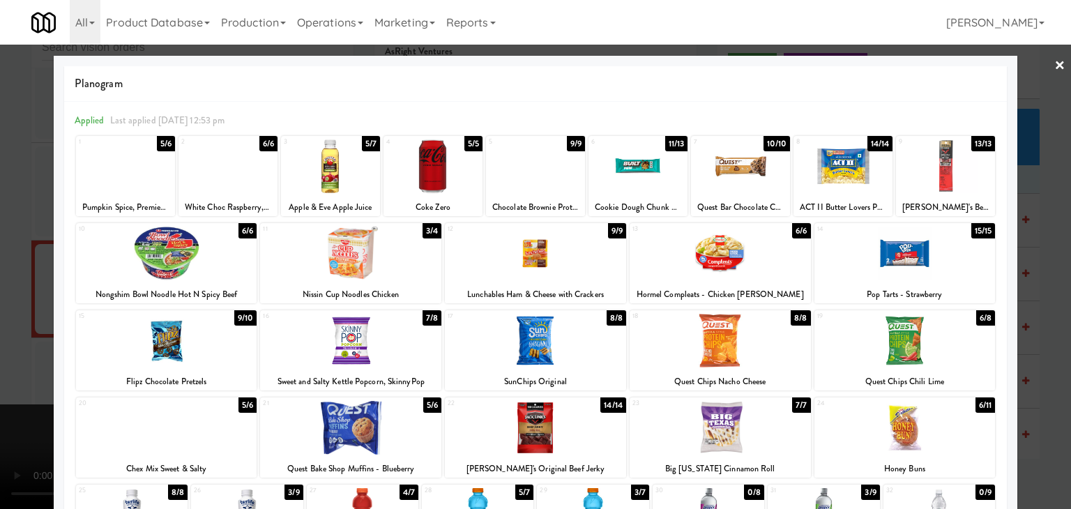
drag, startPoint x: 0, startPoint y: 386, endPoint x: 218, endPoint y: 375, distance: 218.6
click at [1, 386] on div at bounding box center [535, 254] width 1071 height 509
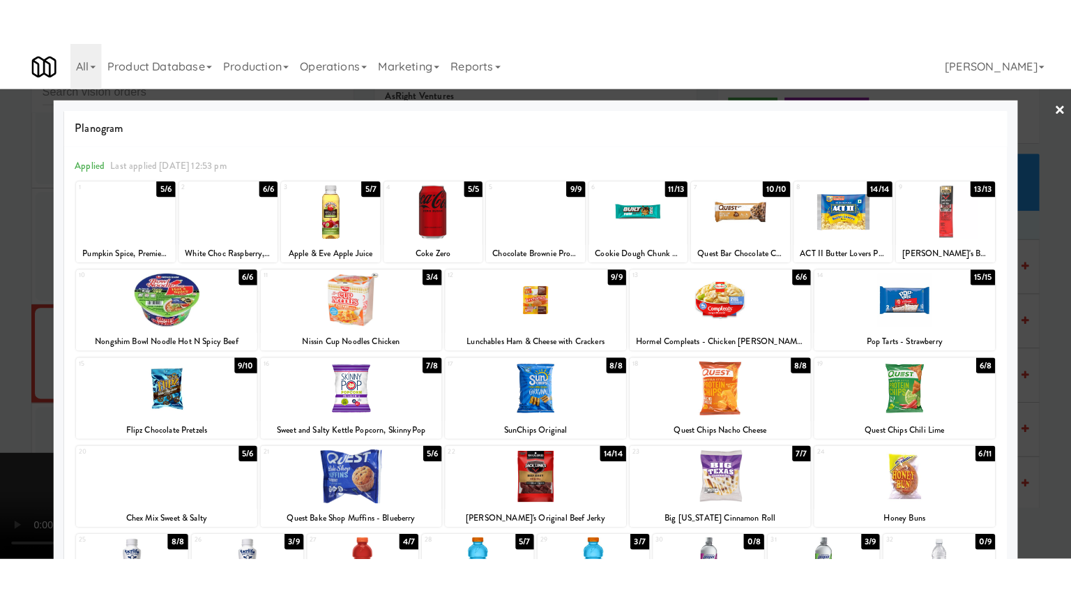
scroll to position [7530, 0]
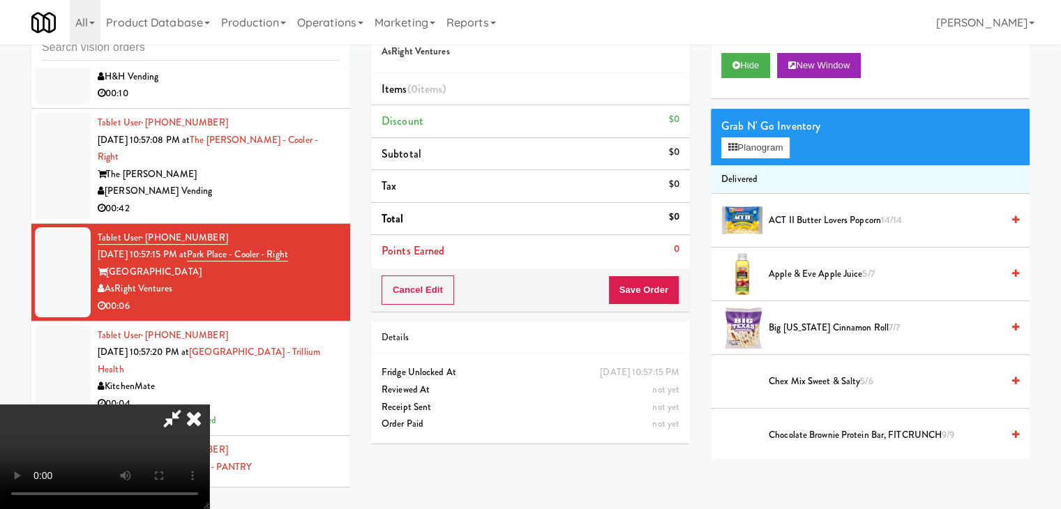
click at [209, 405] on video at bounding box center [104, 457] width 209 height 105
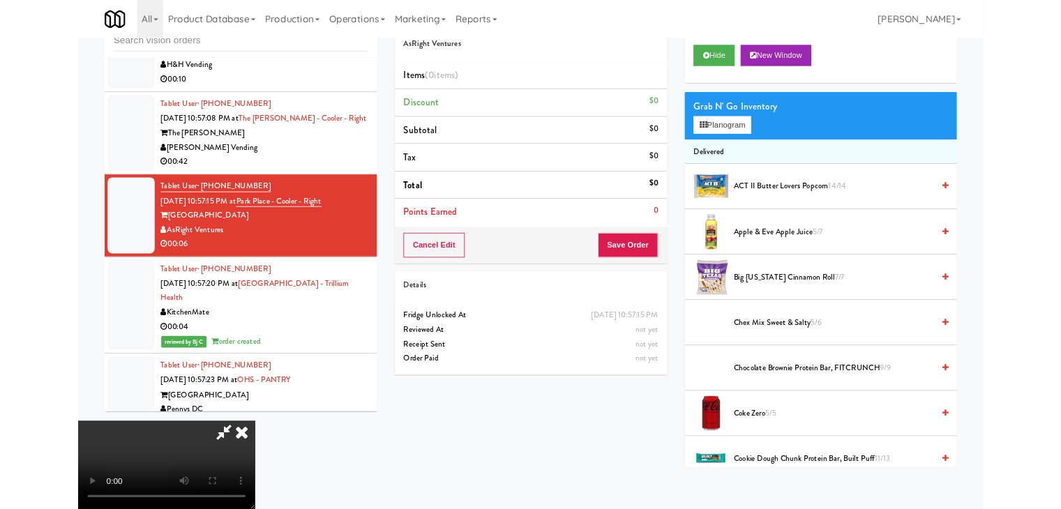
scroll to position [7496, 0]
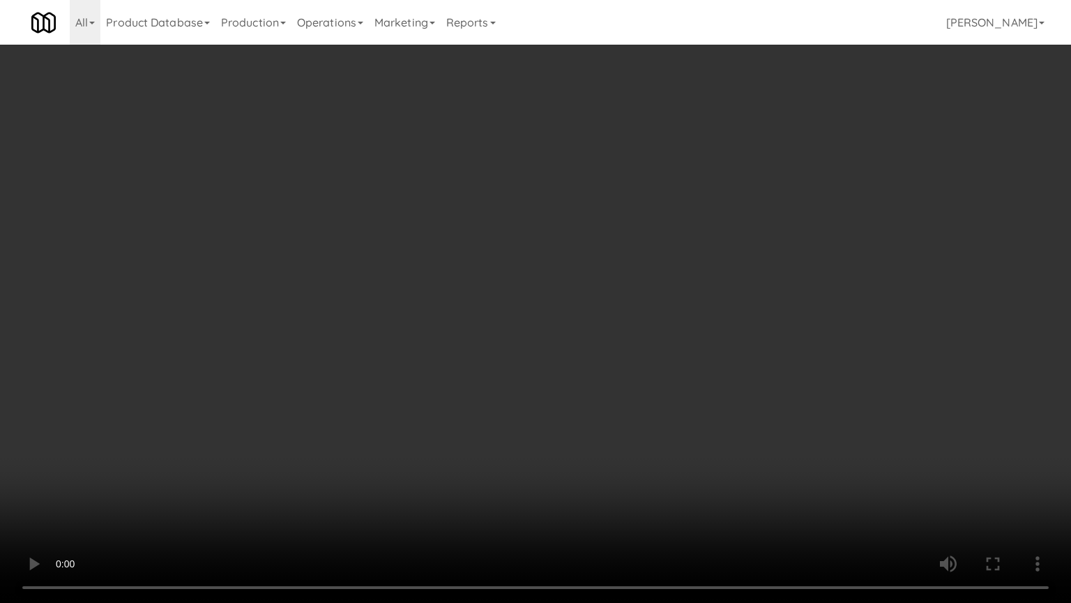
click at [477, 425] on video at bounding box center [535, 301] width 1071 height 603
click at [479, 425] on video at bounding box center [535, 301] width 1071 height 603
click at [481, 419] on video at bounding box center [535, 301] width 1071 height 603
drag, startPoint x: 481, startPoint y: 419, endPoint x: 506, endPoint y: 345, distance: 78.5
click at [483, 418] on video at bounding box center [535, 301] width 1071 height 603
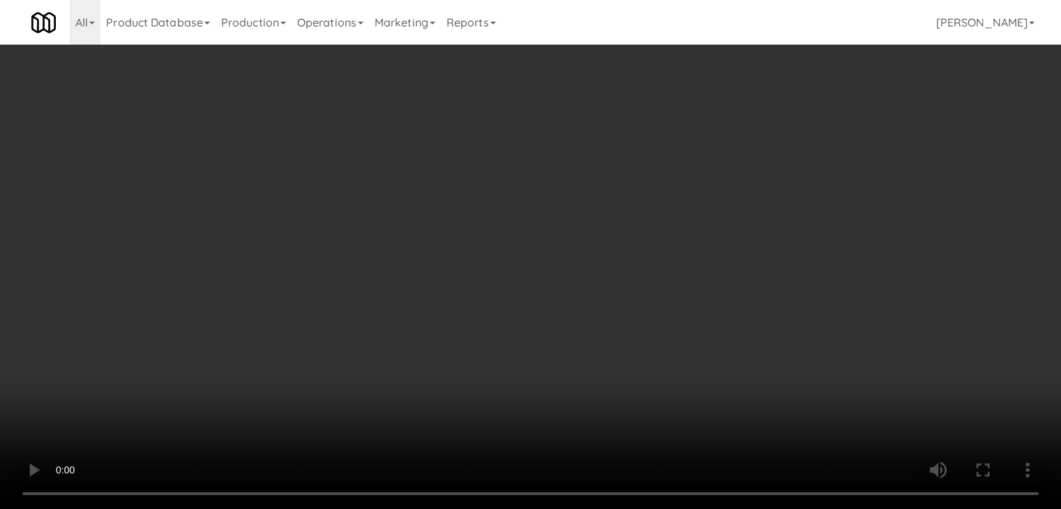
click at [746, 151] on button "Planogram" at bounding box center [755, 147] width 68 height 21
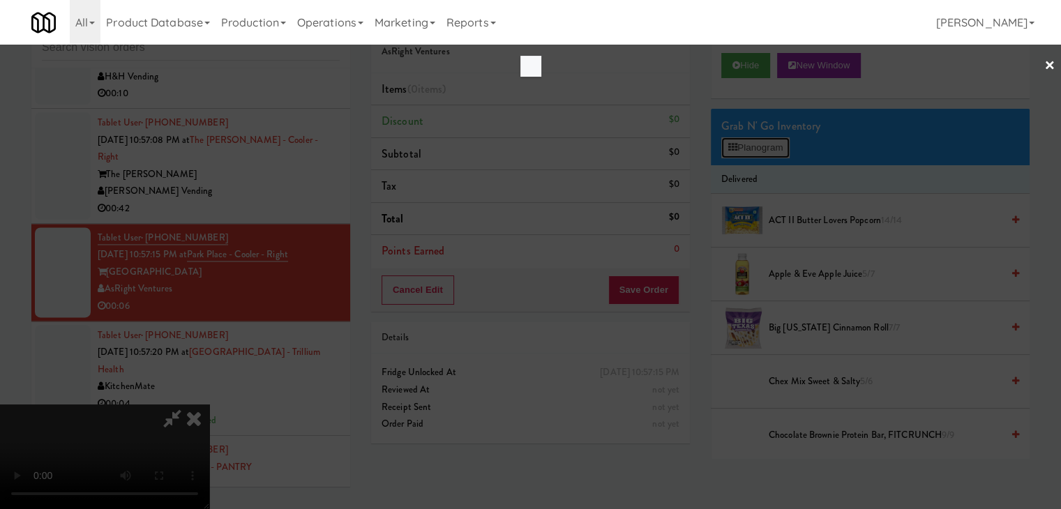
scroll to position [7496, 0]
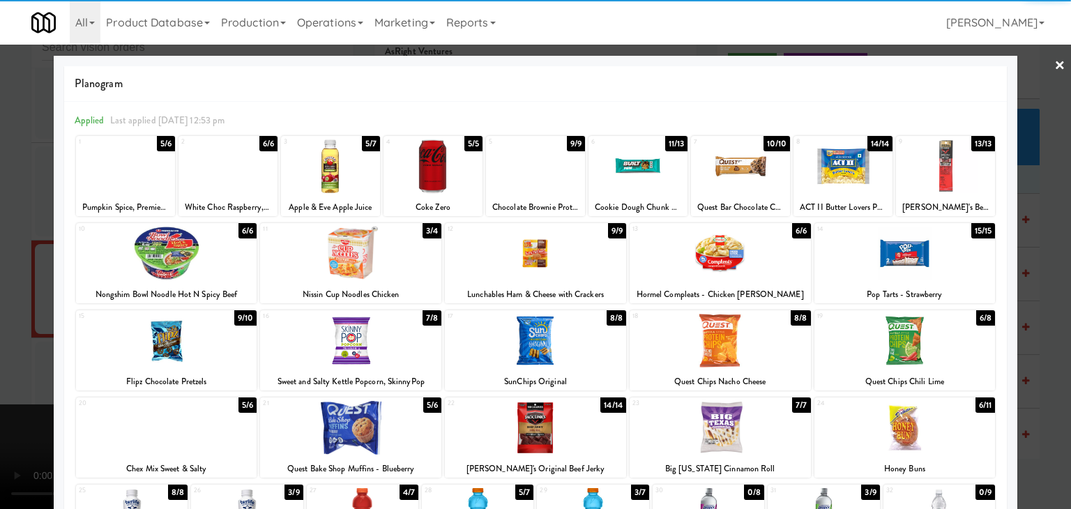
click at [437, 175] on div at bounding box center [433, 166] width 99 height 54
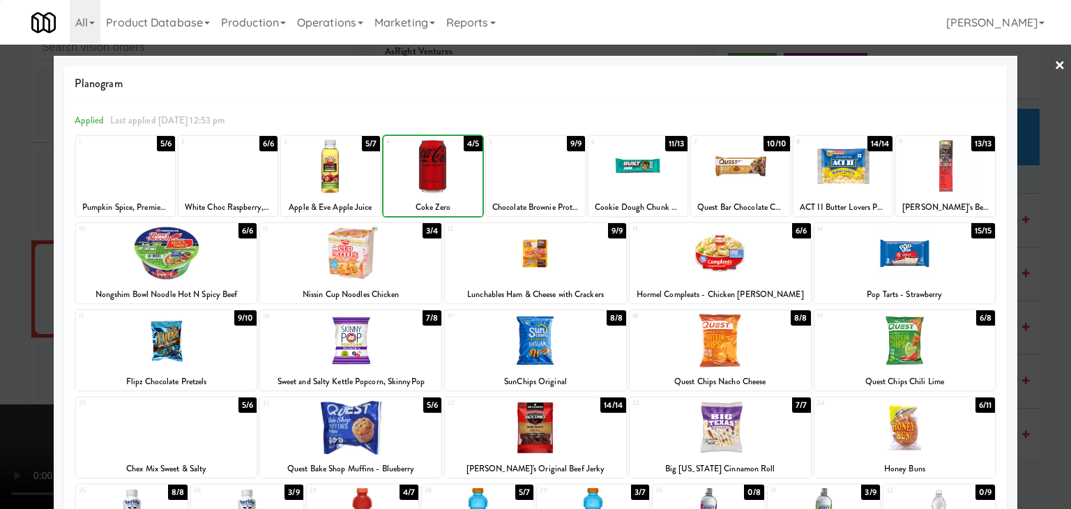
drag, startPoint x: 3, startPoint y: 293, endPoint x: 199, endPoint y: 291, distance: 195.3
click at [20, 290] on div at bounding box center [535, 254] width 1071 height 509
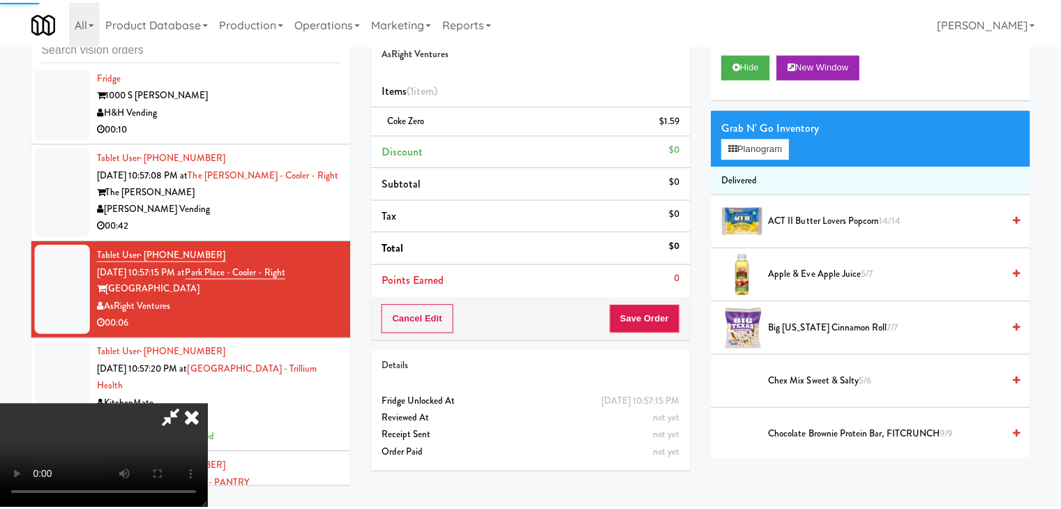
scroll to position [7530, 0]
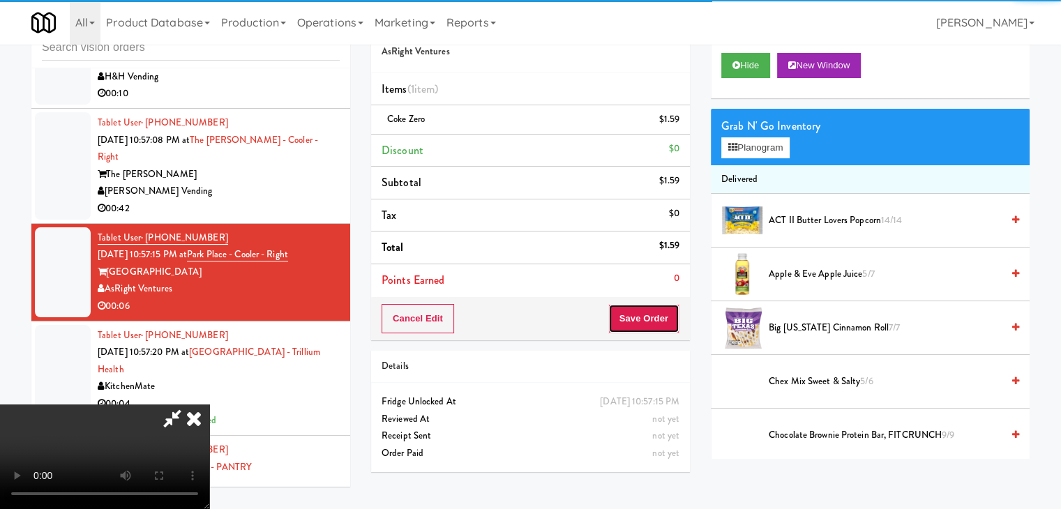
click at [670, 321] on button "Save Order" at bounding box center [643, 318] width 71 height 29
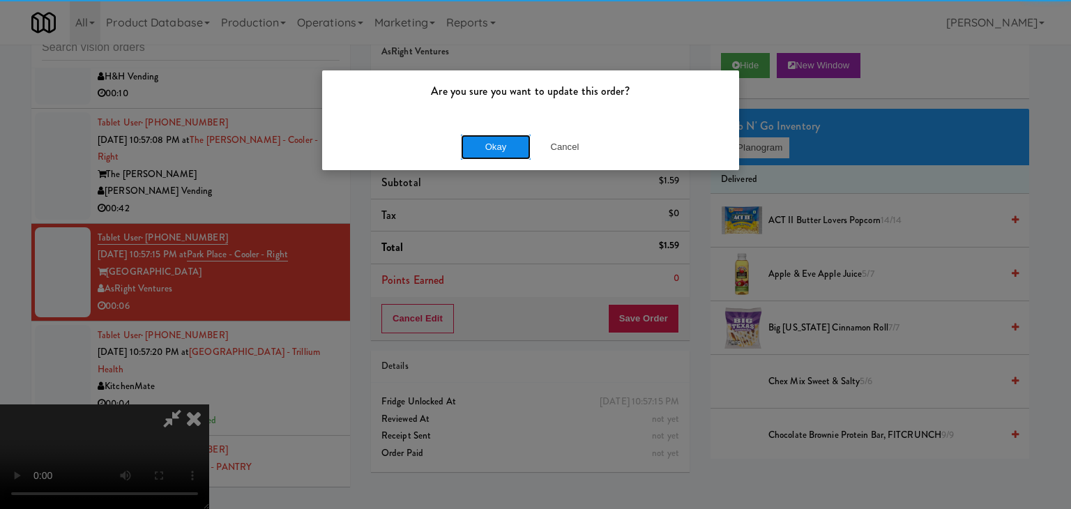
click at [499, 142] on button "Okay" at bounding box center [496, 147] width 70 height 25
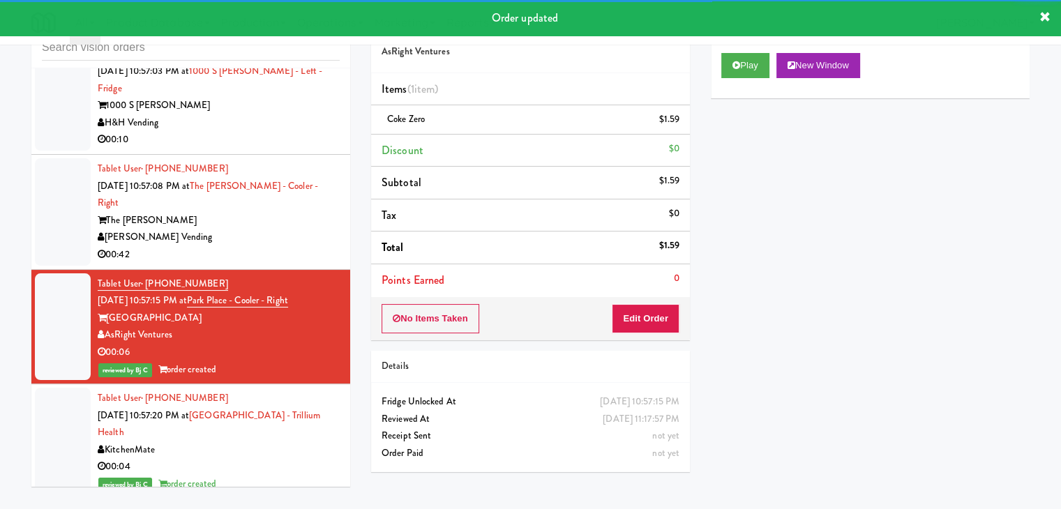
scroll to position [7391, 0]
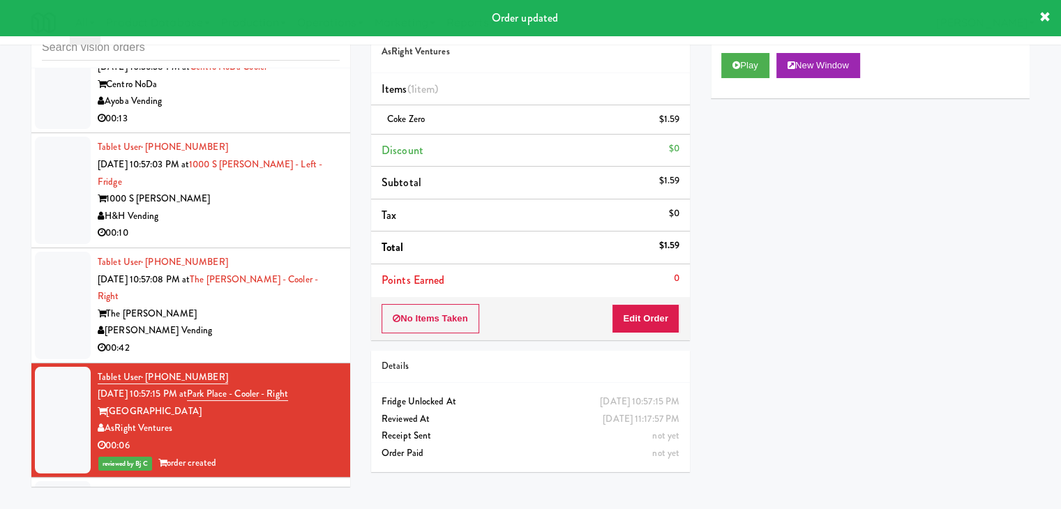
click at [267, 357] on div "00:42" at bounding box center [219, 348] width 242 height 17
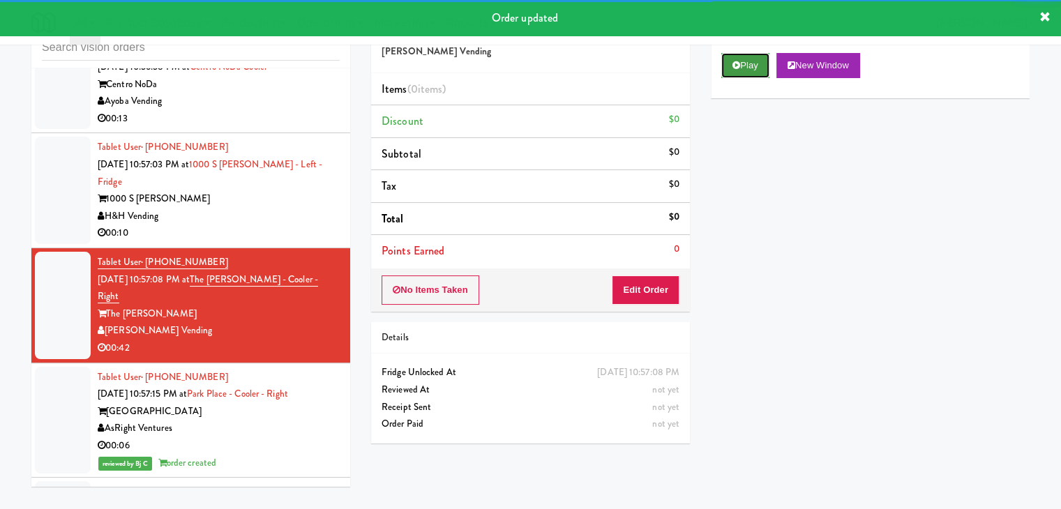
click at [748, 76] on button "Play" at bounding box center [745, 65] width 48 height 25
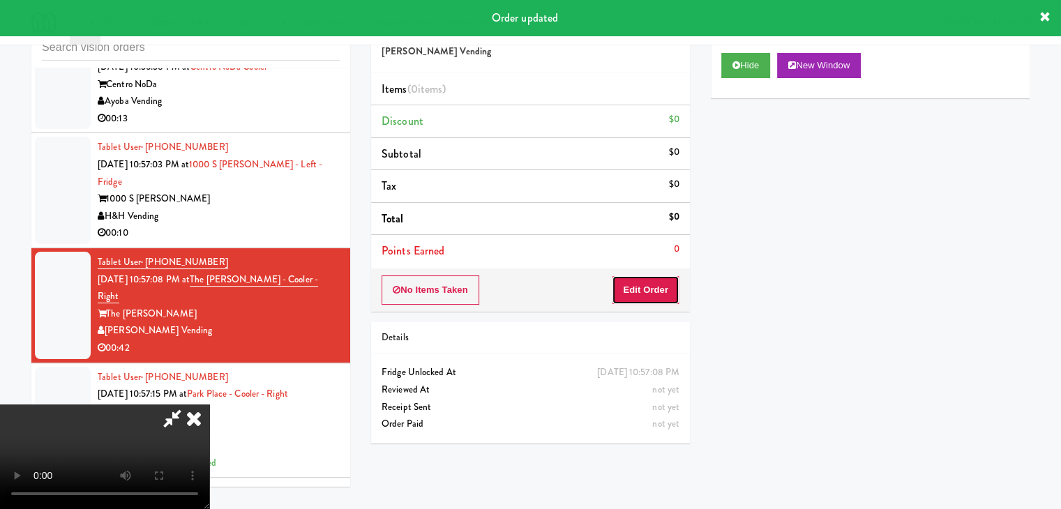
click at [667, 292] on button "Edit Order" at bounding box center [646, 289] width 68 height 29
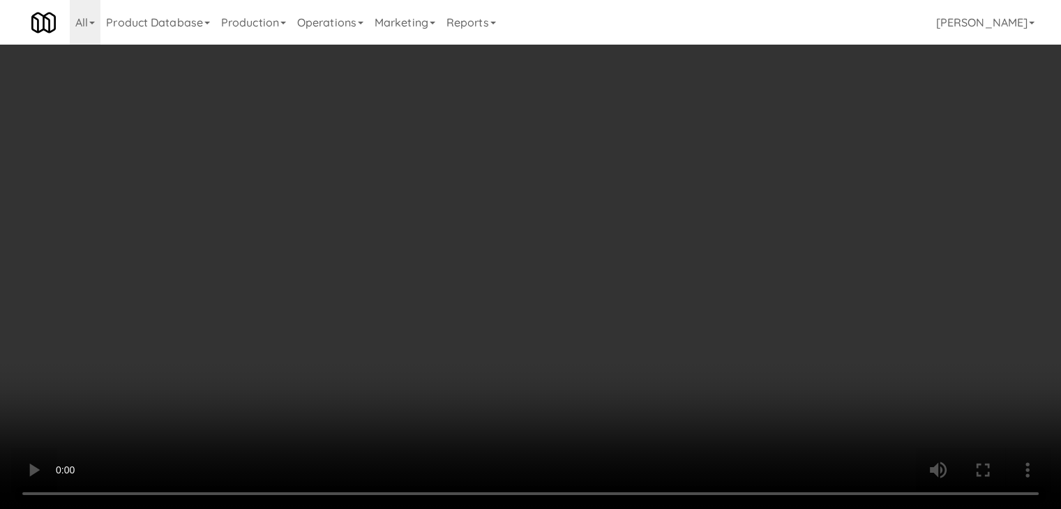
scroll to position [7357, 0]
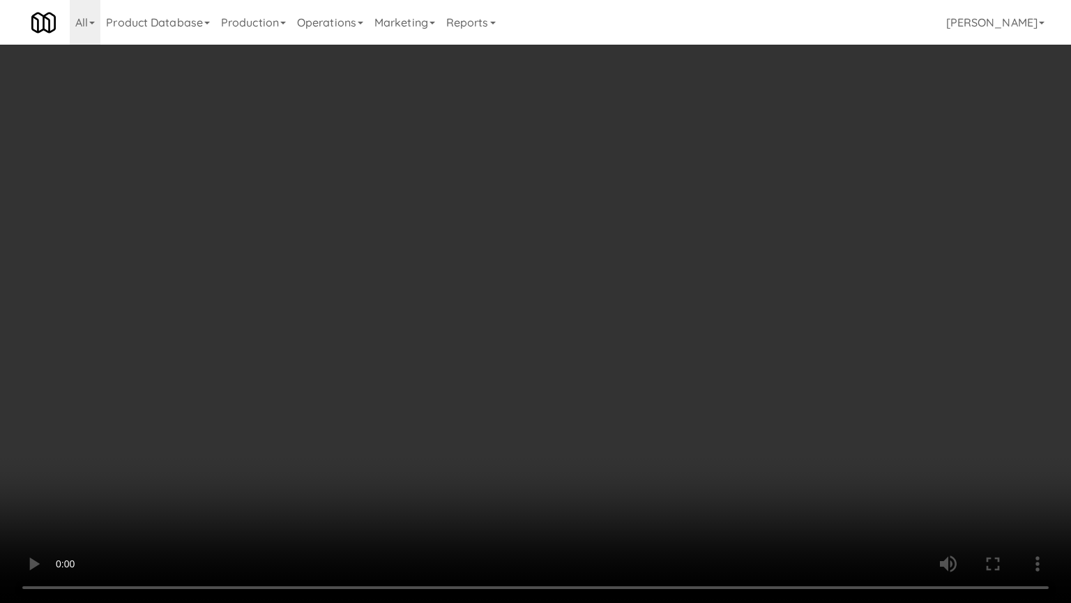
click at [692, 377] on video at bounding box center [535, 301] width 1071 height 603
click at [723, 349] on video at bounding box center [535, 301] width 1071 height 603
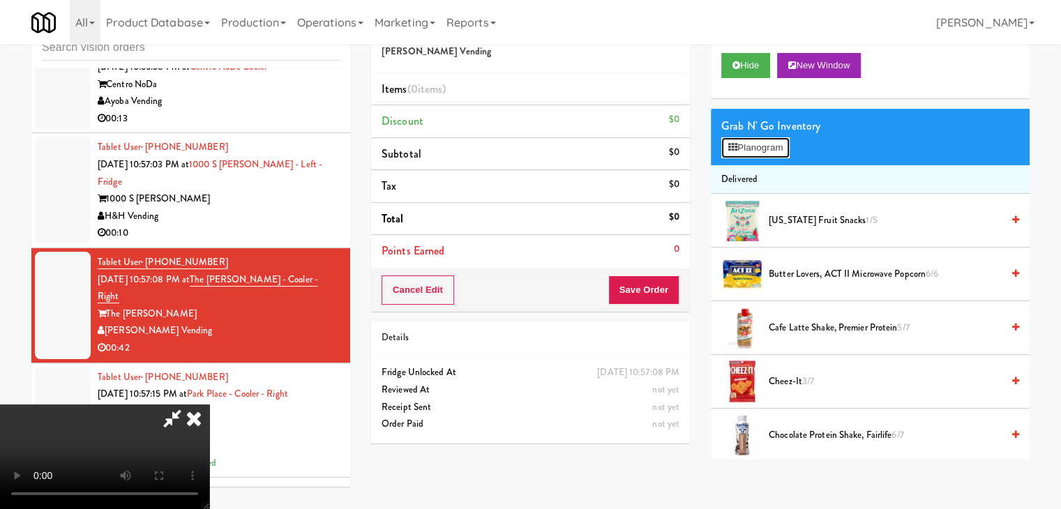
click at [771, 141] on button "Planogram" at bounding box center [755, 147] width 68 height 21
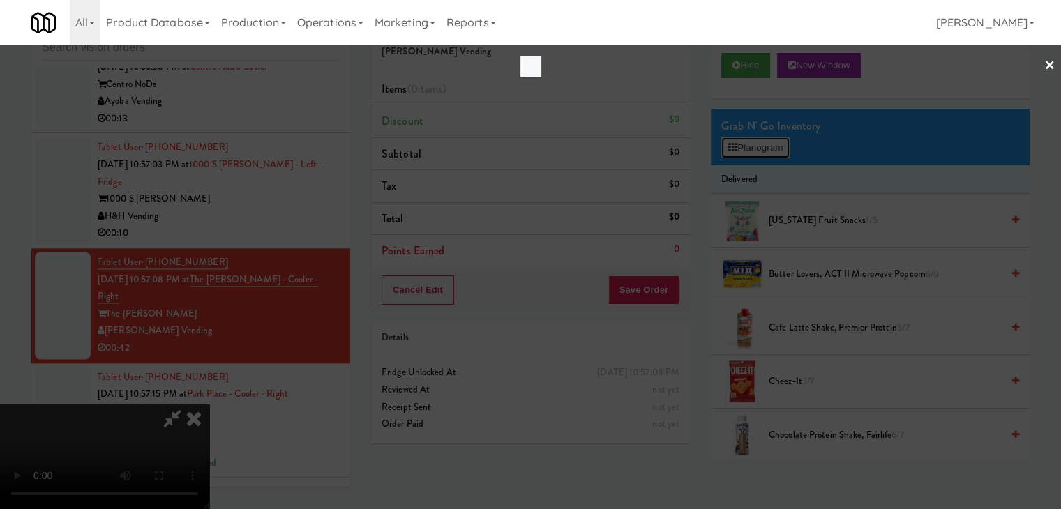
scroll to position [7357, 0]
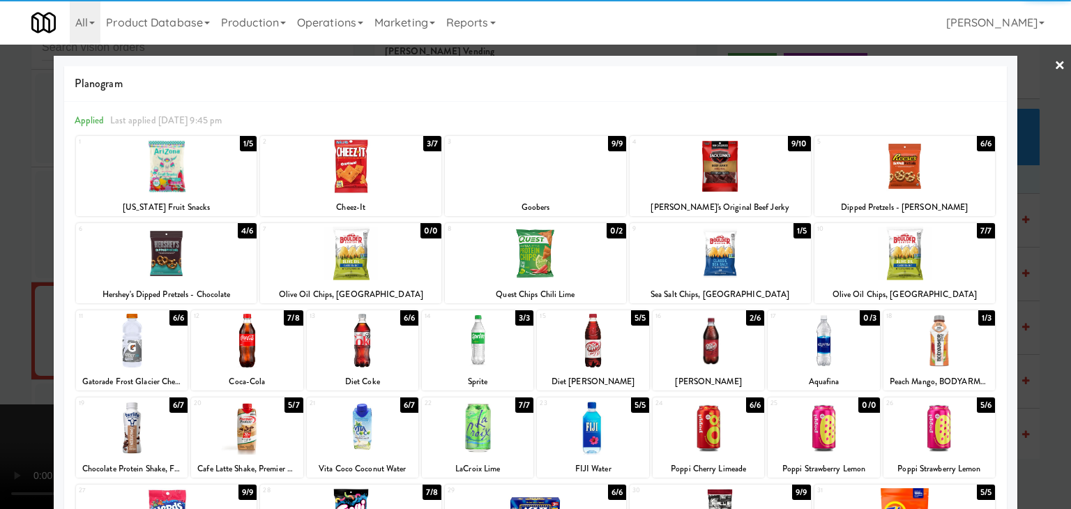
click at [481, 341] on div at bounding box center [478, 341] width 112 height 54
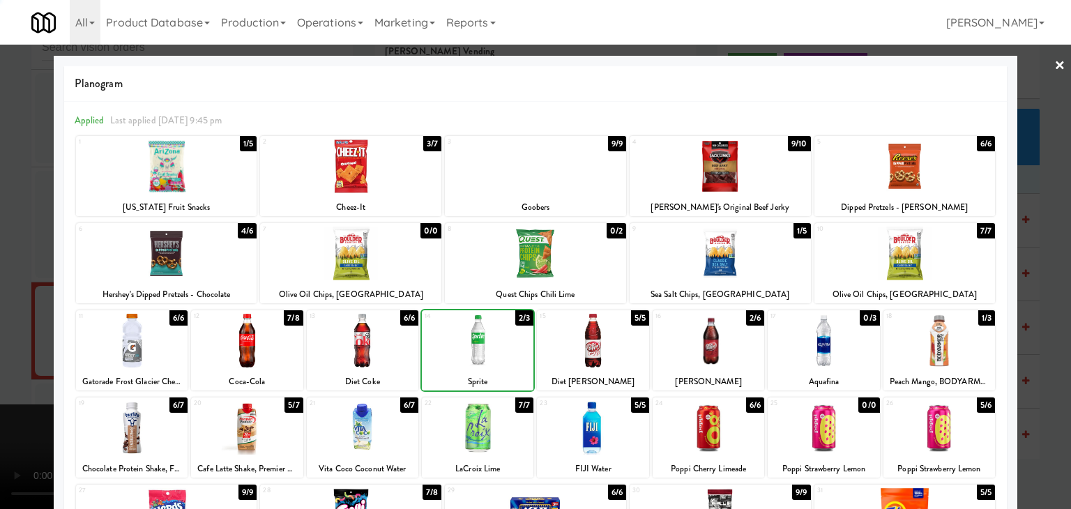
click at [481, 341] on div at bounding box center [478, 341] width 112 height 54
drag, startPoint x: 22, startPoint y: 347, endPoint x: 385, endPoint y: 347, distance: 363.4
click at [40, 347] on div at bounding box center [535, 254] width 1071 height 509
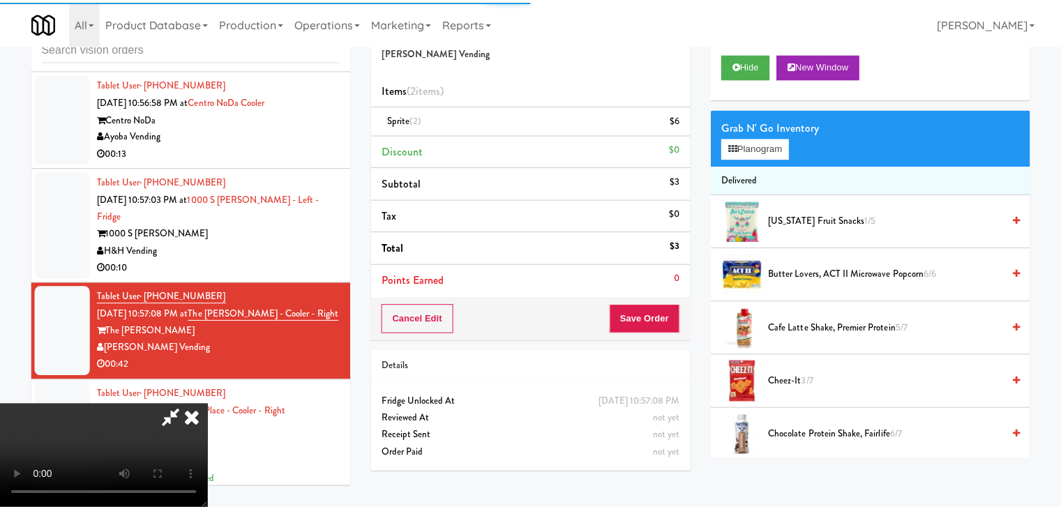
scroll to position [7391, 0]
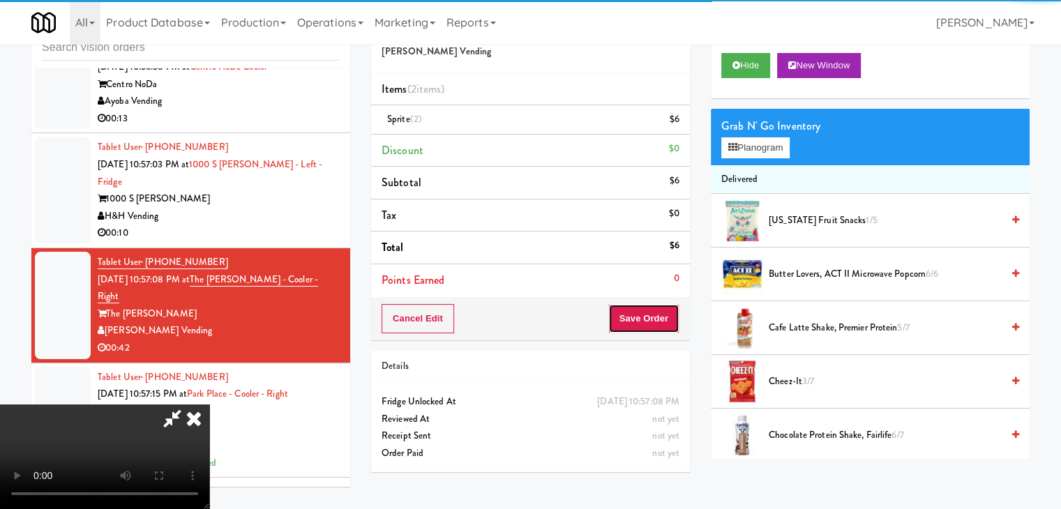
click at [658, 322] on button "Save Order" at bounding box center [643, 318] width 71 height 29
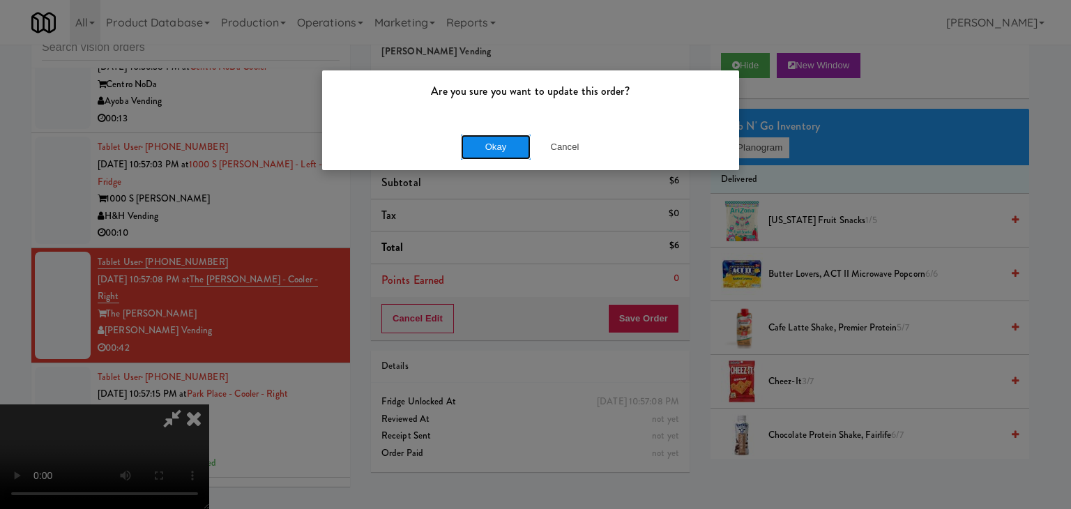
click at [522, 143] on button "Okay" at bounding box center [496, 147] width 70 height 25
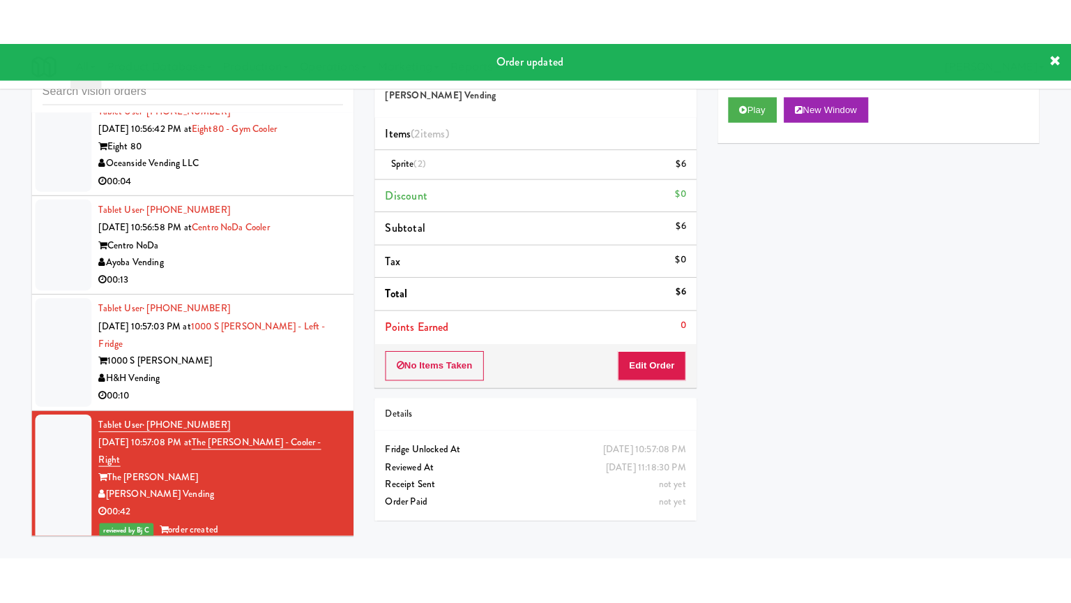
scroll to position [7251, 0]
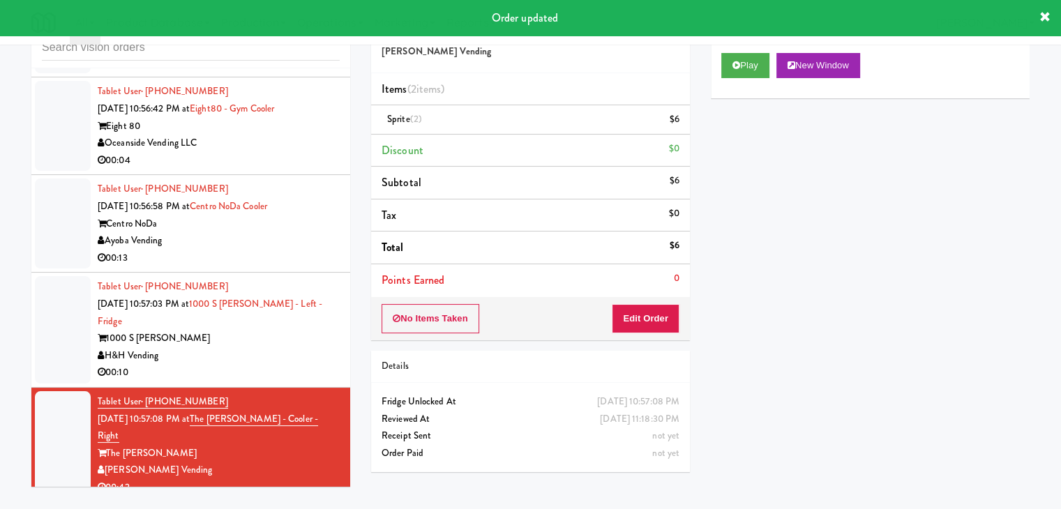
click at [257, 365] on div "H&H Vending" at bounding box center [219, 355] width 242 height 17
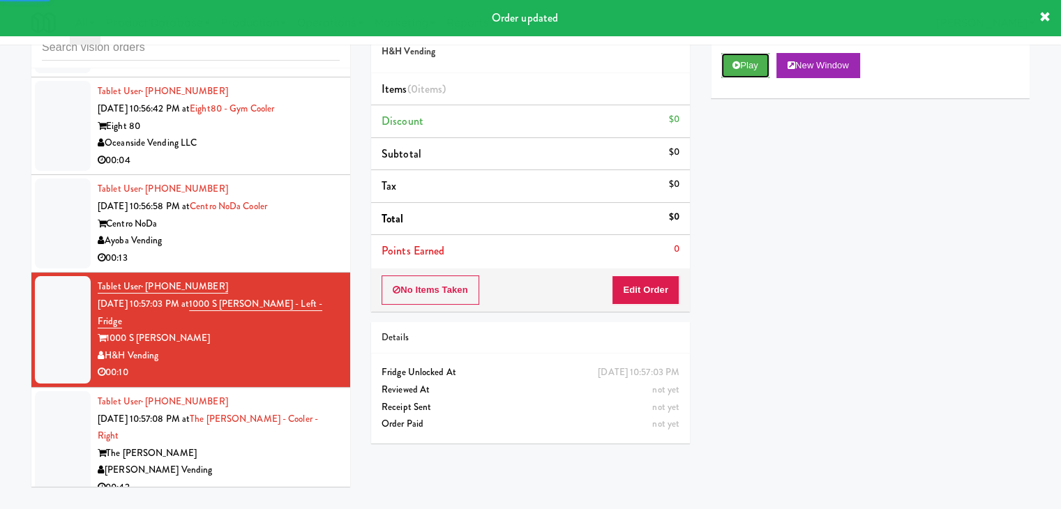
drag, startPoint x: 744, startPoint y: 69, endPoint x: 674, endPoint y: 151, distance: 107.3
click at [741, 70] on button "Play" at bounding box center [745, 65] width 48 height 25
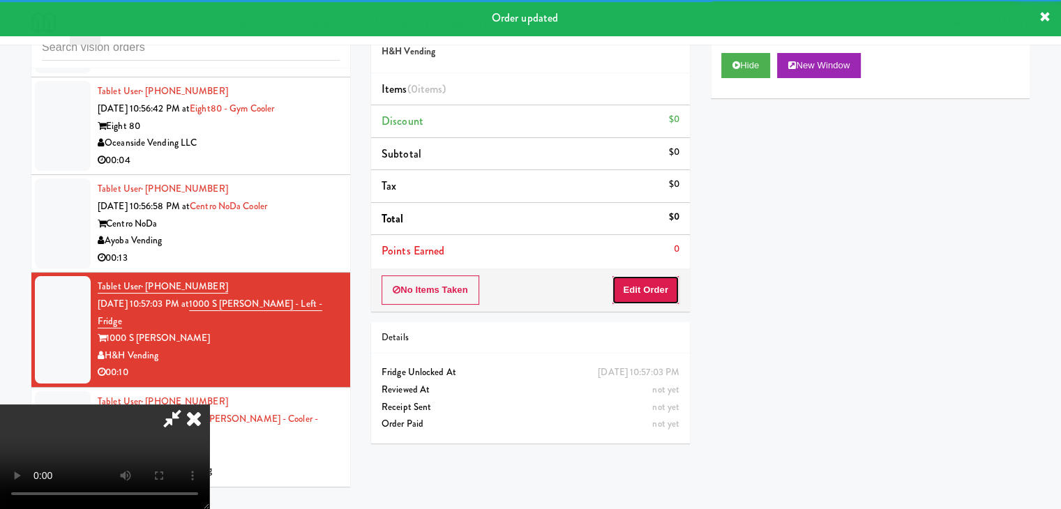
click at [642, 287] on button "Edit Order" at bounding box center [646, 289] width 68 height 29
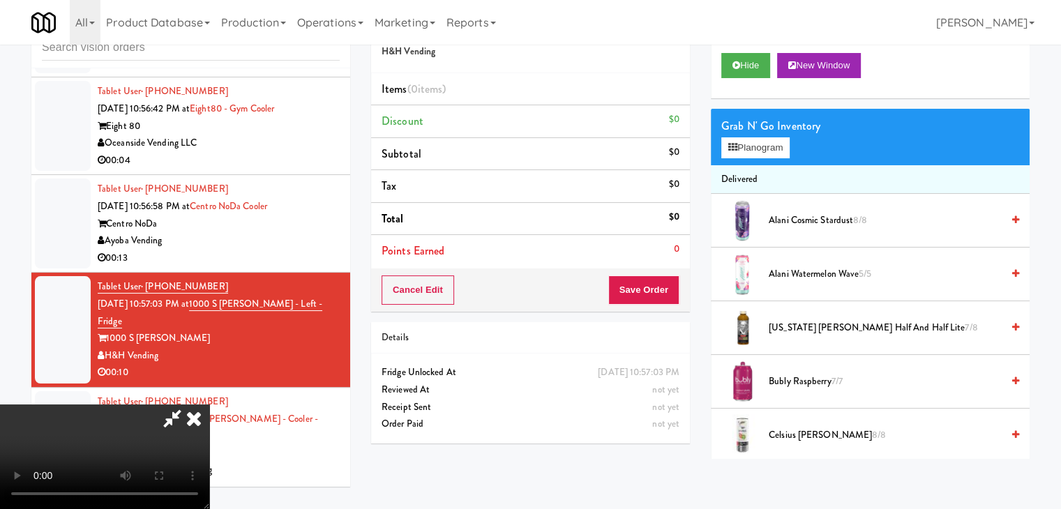
scroll to position [7217, 0]
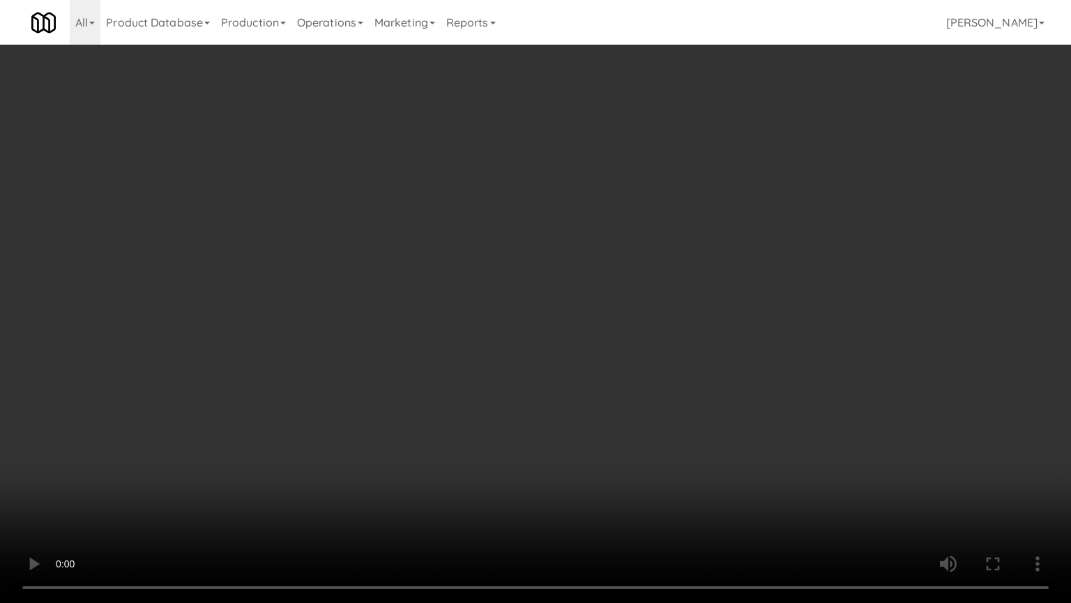
click at [575, 432] on video at bounding box center [535, 301] width 1071 height 603
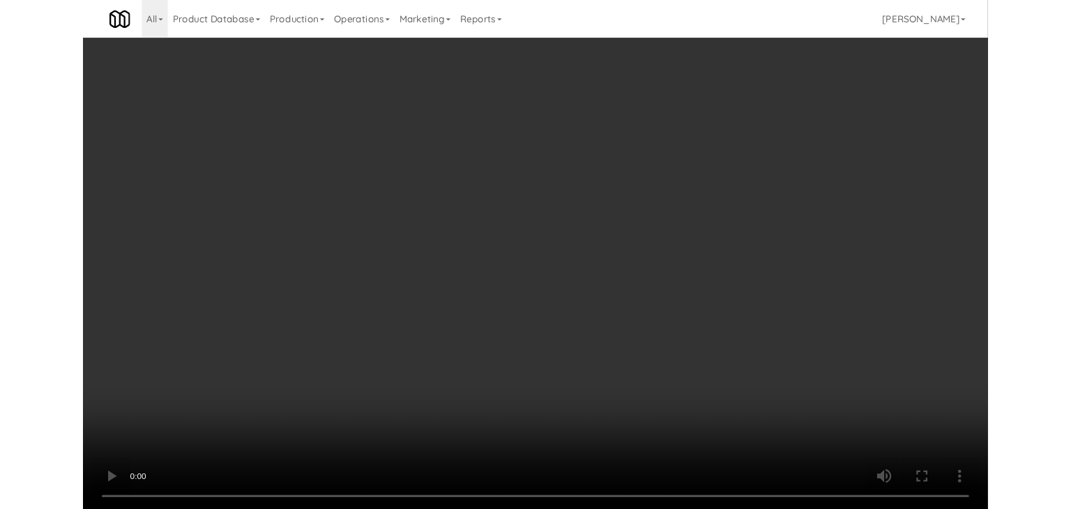
scroll to position [7251, 0]
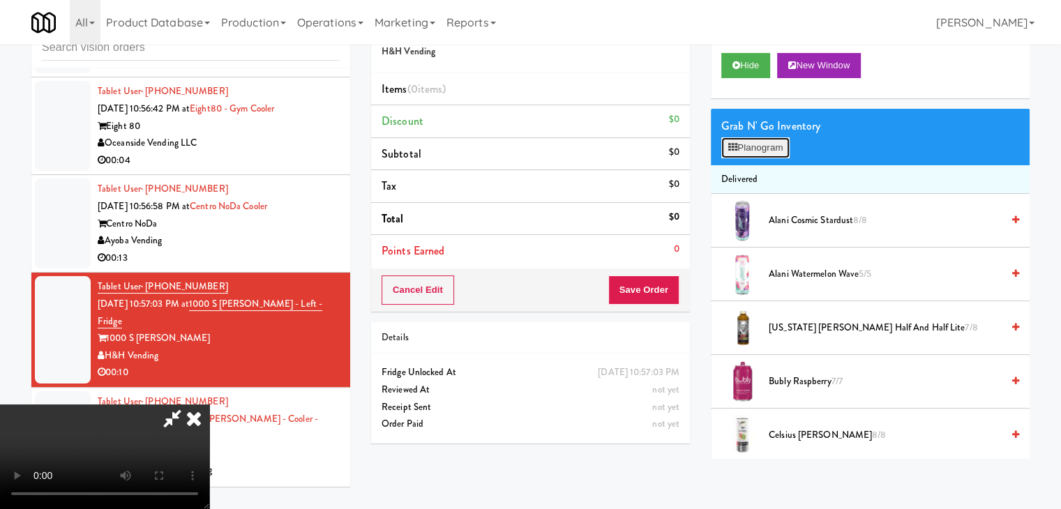
click at [781, 145] on button "Planogram" at bounding box center [755, 147] width 68 height 21
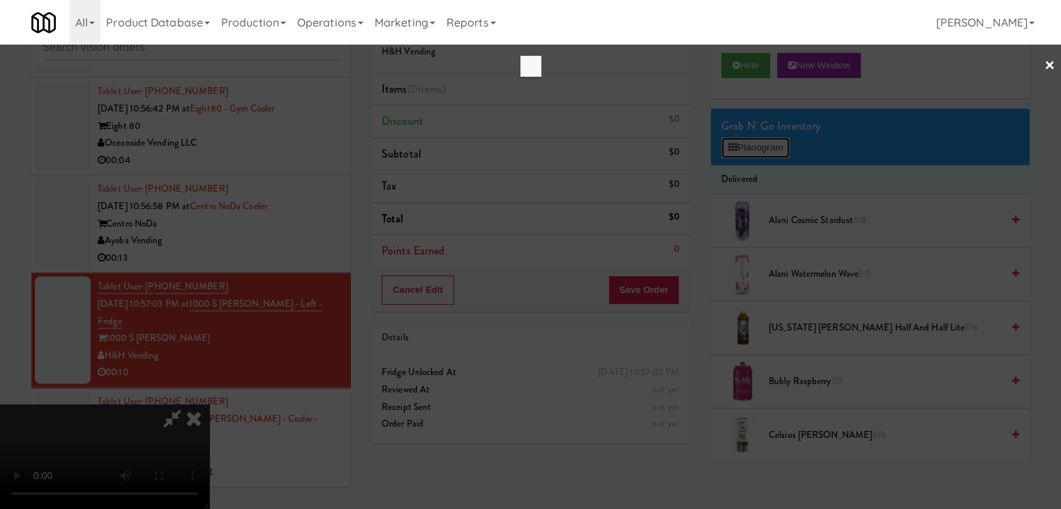
scroll to position [7217, 0]
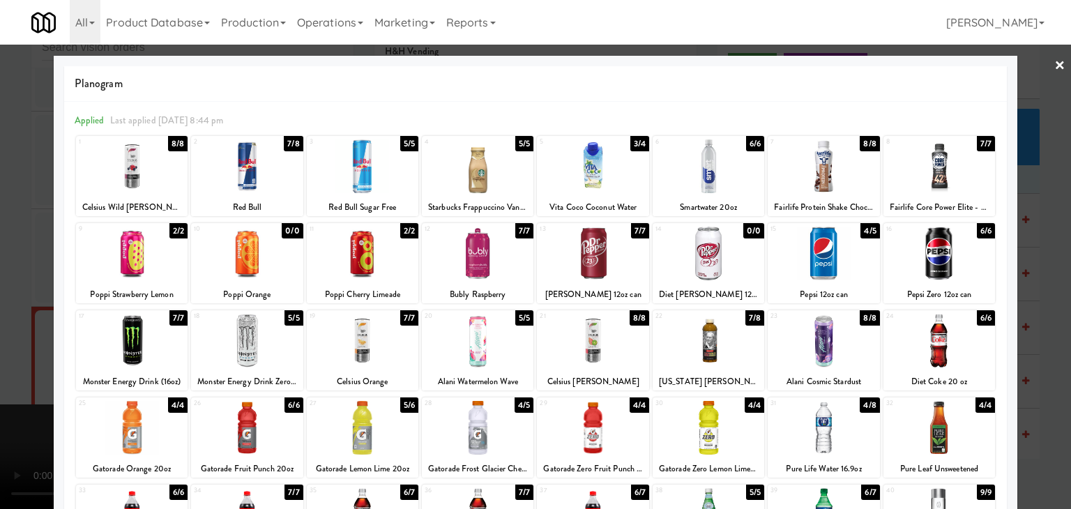
click at [0, 439] on div at bounding box center [535, 254] width 1071 height 509
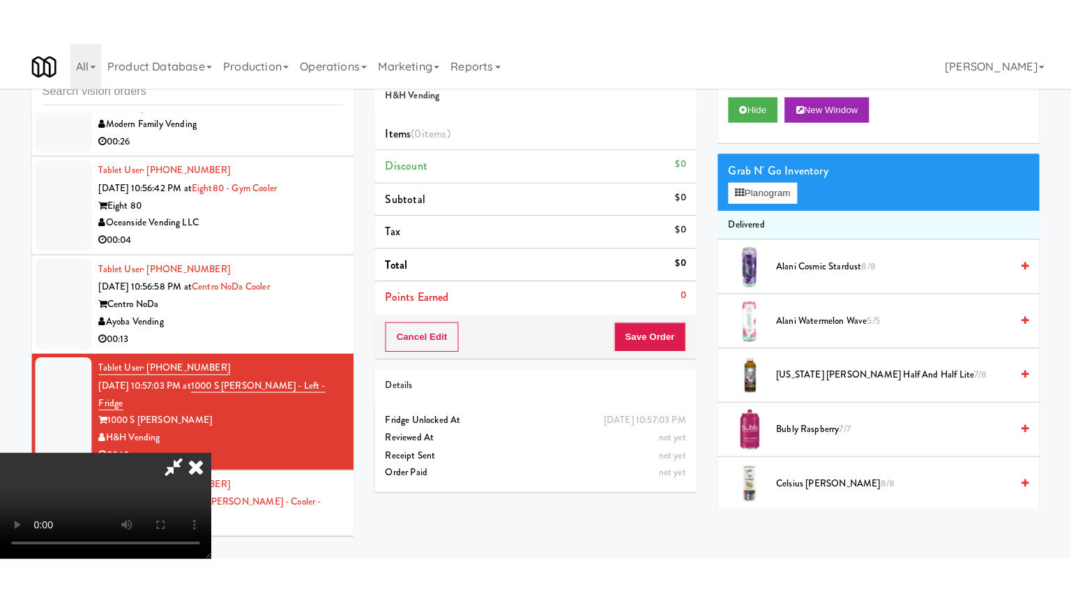
scroll to position [7251, 0]
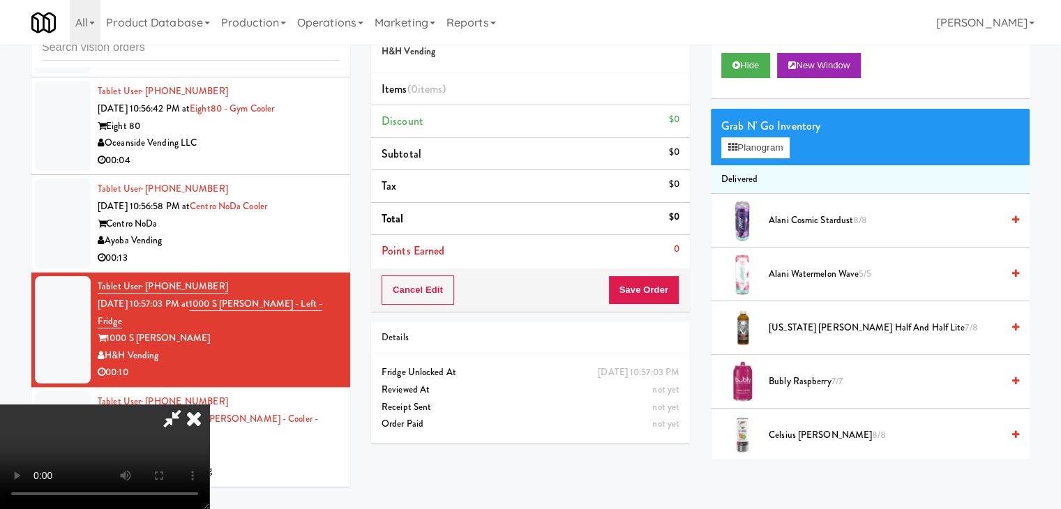
click at [209, 405] on video at bounding box center [104, 457] width 209 height 105
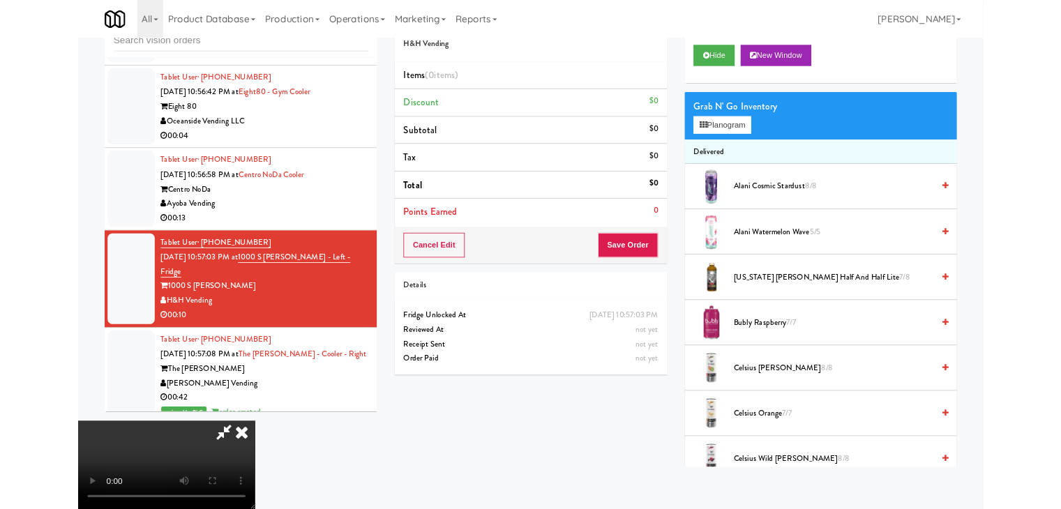
scroll to position [7217, 0]
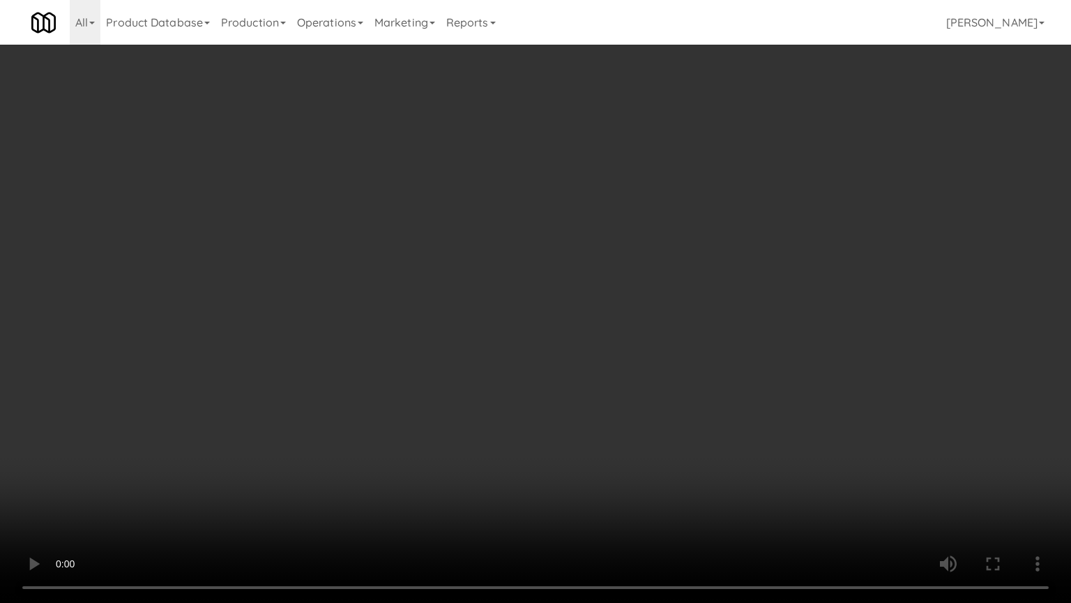
click at [538, 365] on video at bounding box center [535, 301] width 1071 height 603
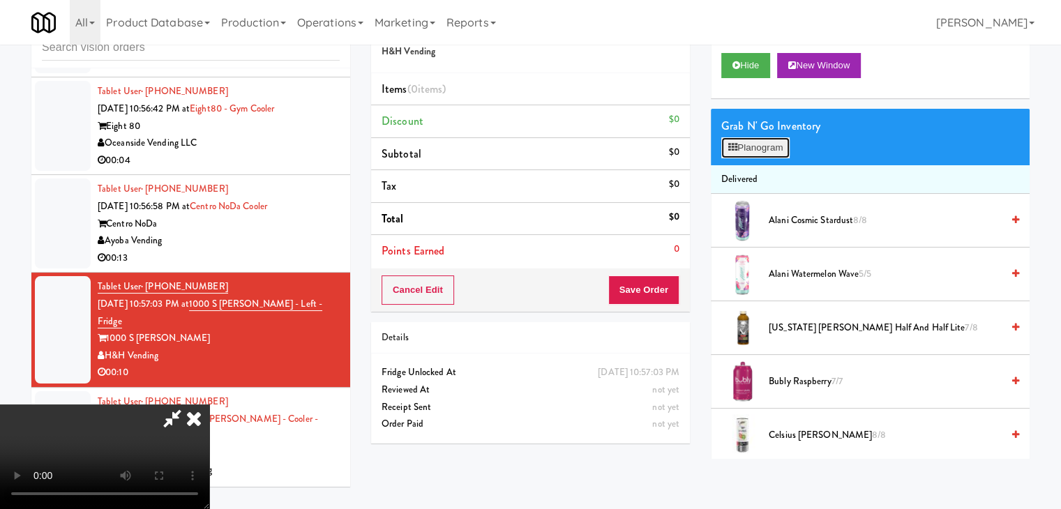
click at [768, 140] on button "Planogram" at bounding box center [755, 147] width 68 height 21
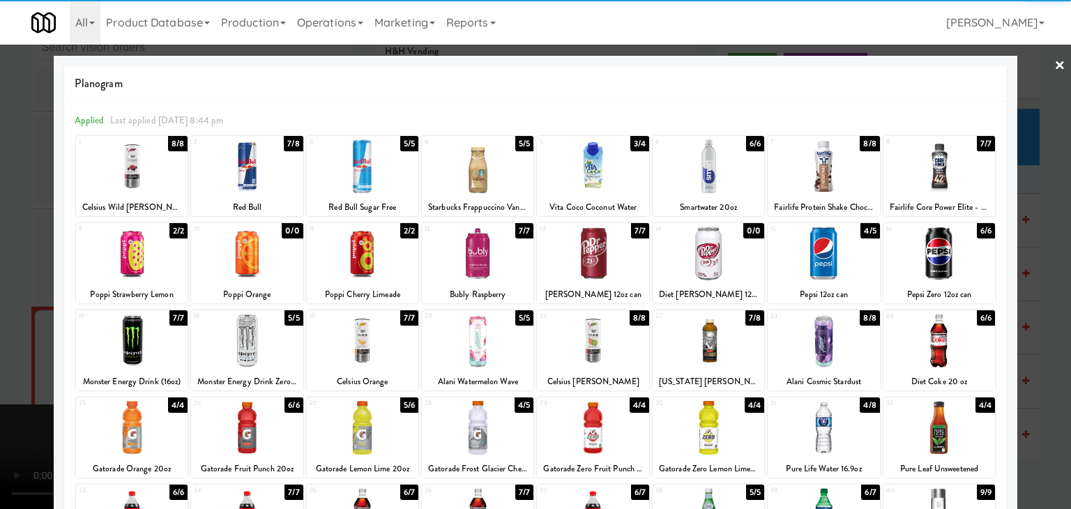
click at [695, 344] on div at bounding box center [709, 341] width 112 height 54
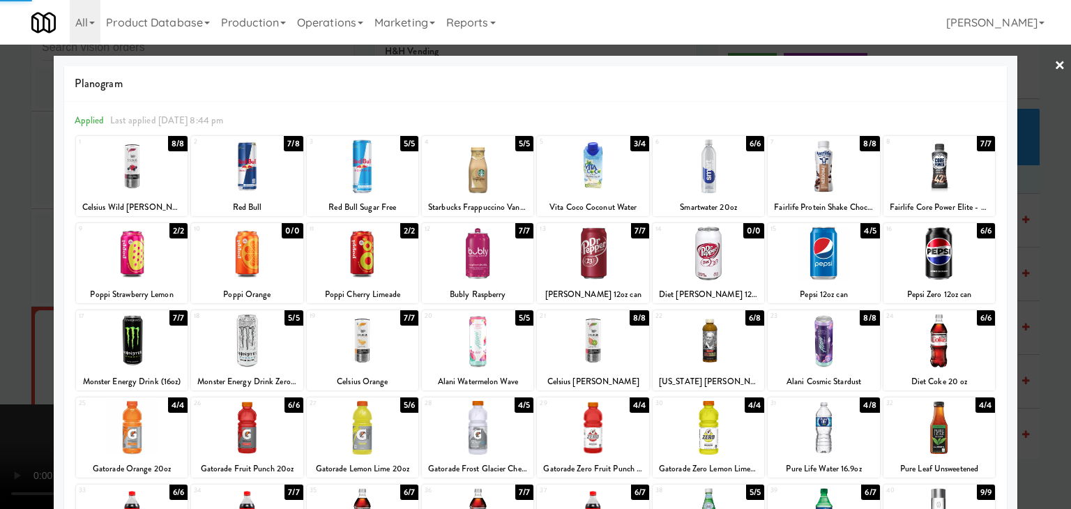
drag, startPoint x: 20, startPoint y: 289, endPoint x: 279, endPoint y: 290, distance: 258.8
click at [43, 288] on div at bounding box center [535, 254] width 1071 height 509
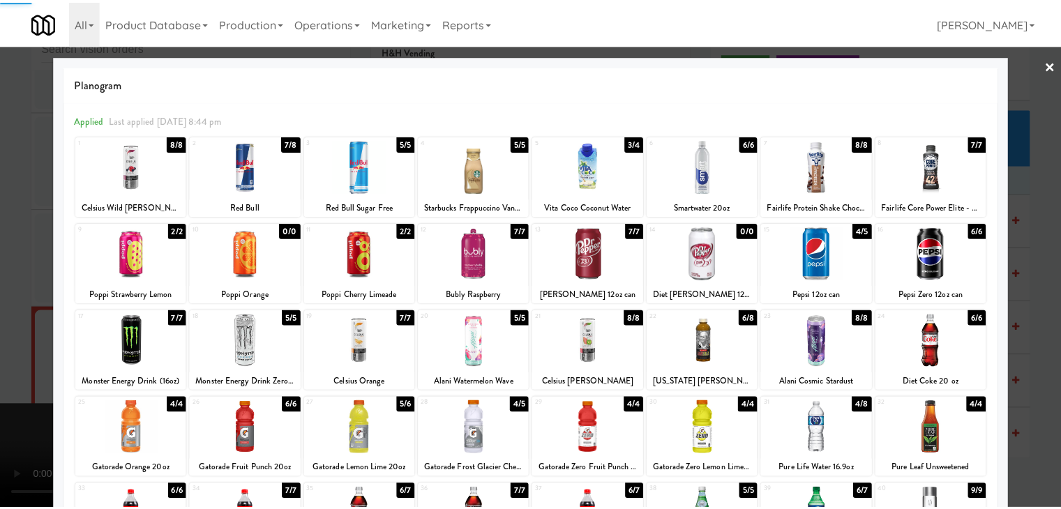
scroll to position [7251, 0]
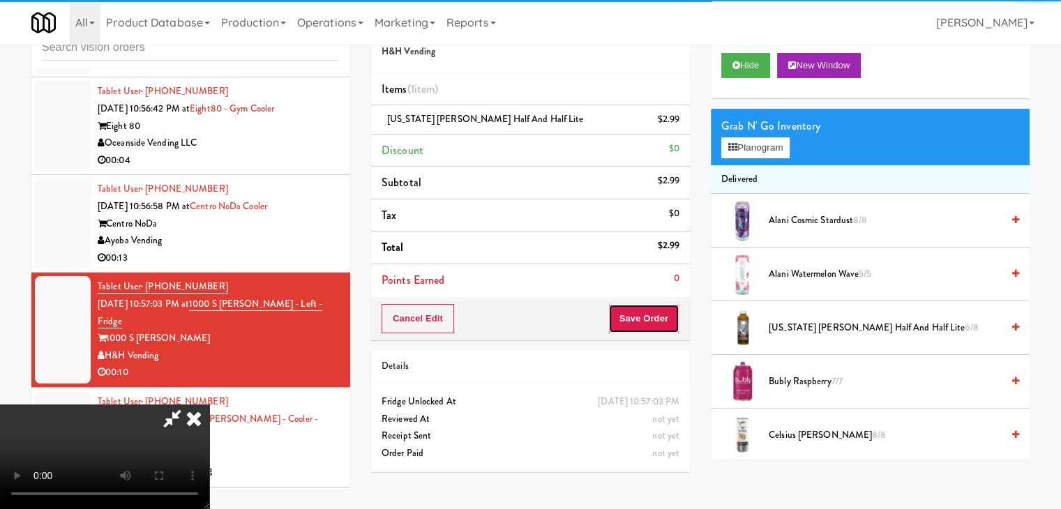
click at [657, 308] on button "Save Order" at bounding box center [643, 318] width 71 height 29
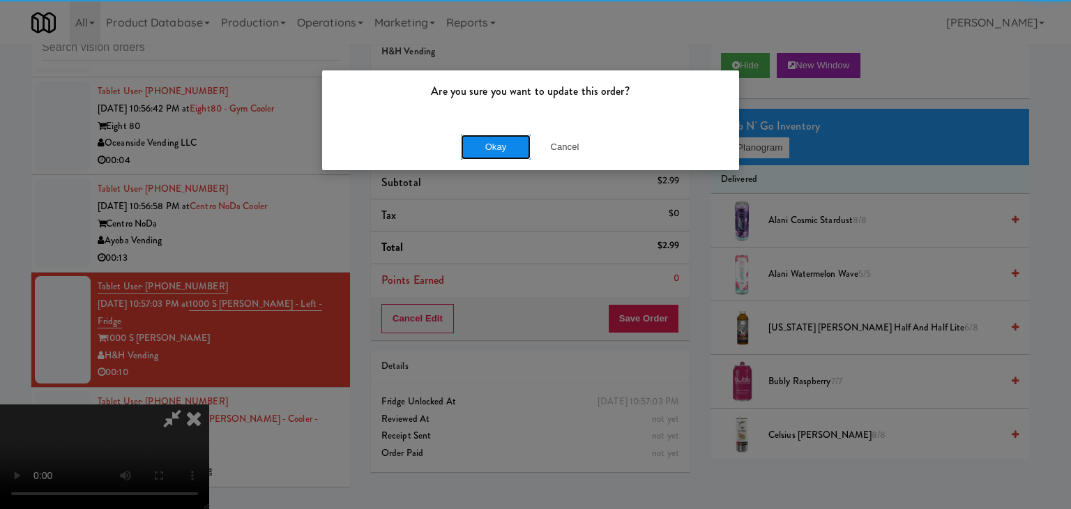
click at [503, 137] on button "Okay" at bounding box center [496, 147] width 70 height 25
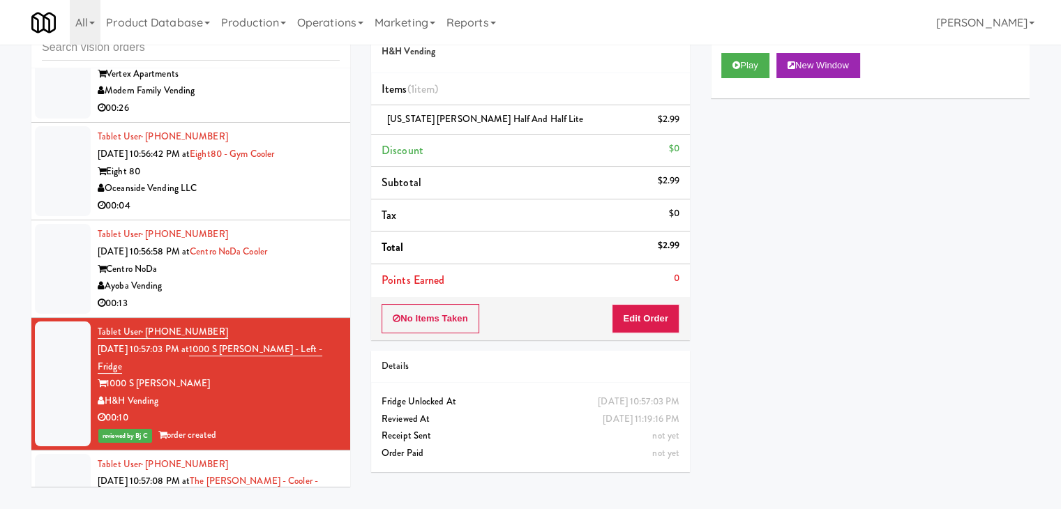
scroll to position [7182, 0]
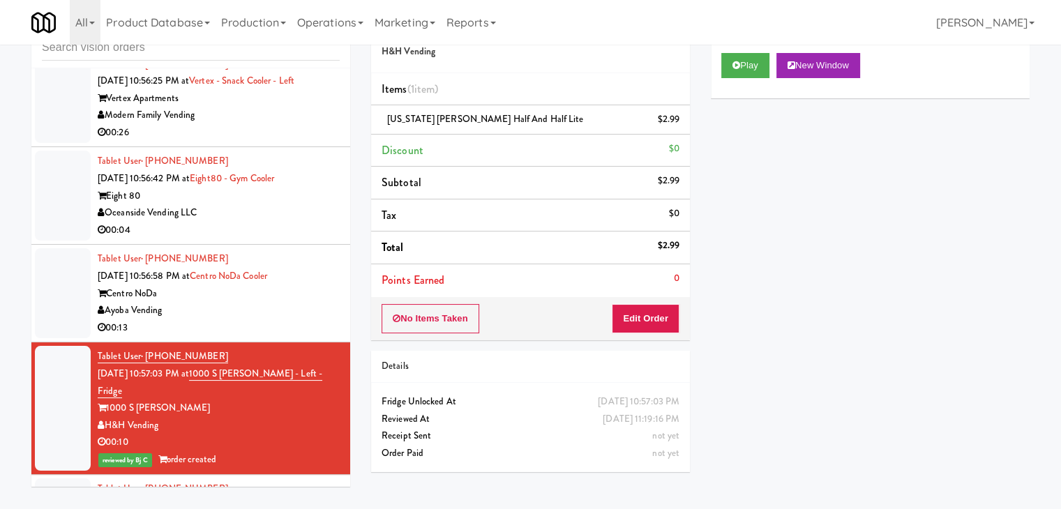
click at [271, 337] on div "00:13" at bounding box center [219, 327] width 242 height 17
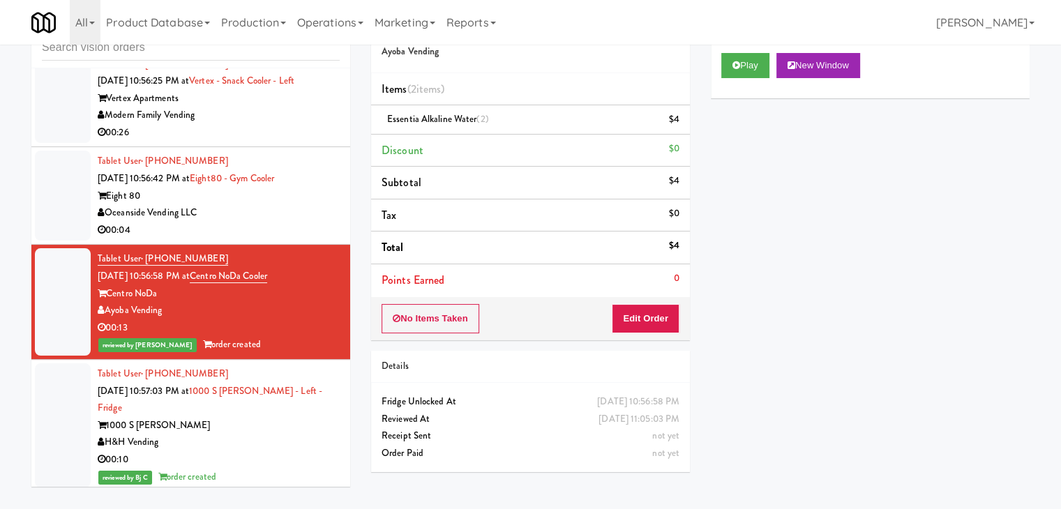
click at [291, 222] on div "Oceanside Vending LLC" at bounding box center [219, 212] width 242 height 17
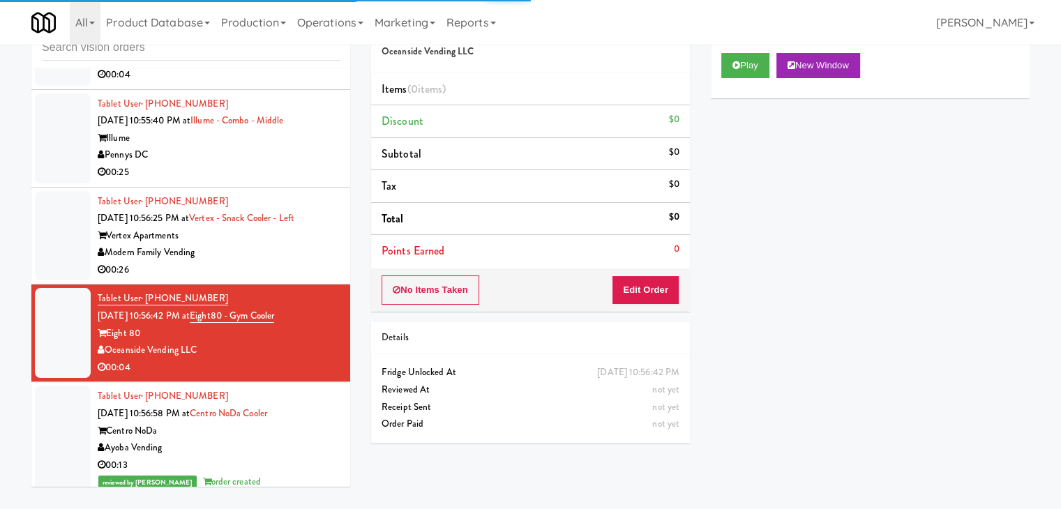
scroll to position [7042, 0]
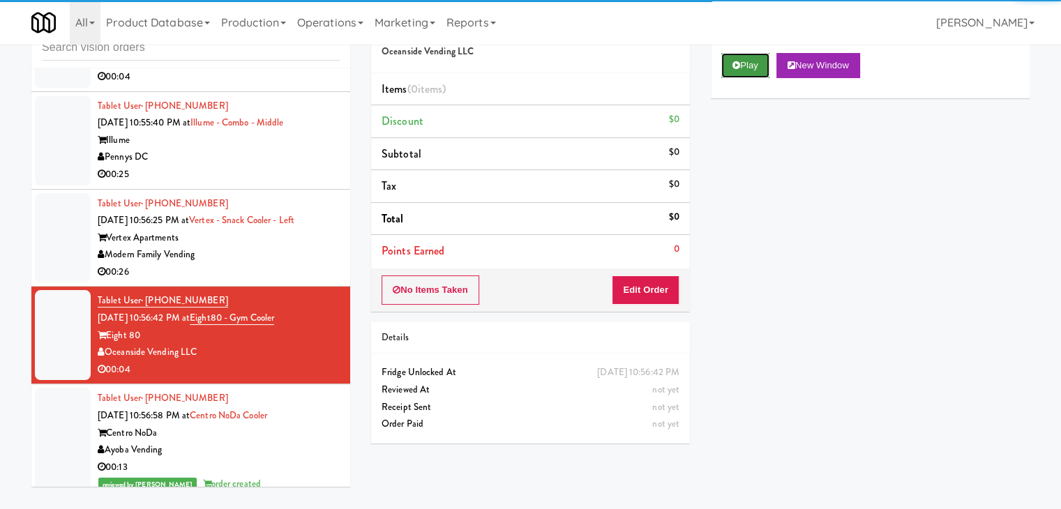
click at [748, 69] on button "Play" at bounding box center [745, 65] width 48 height 25
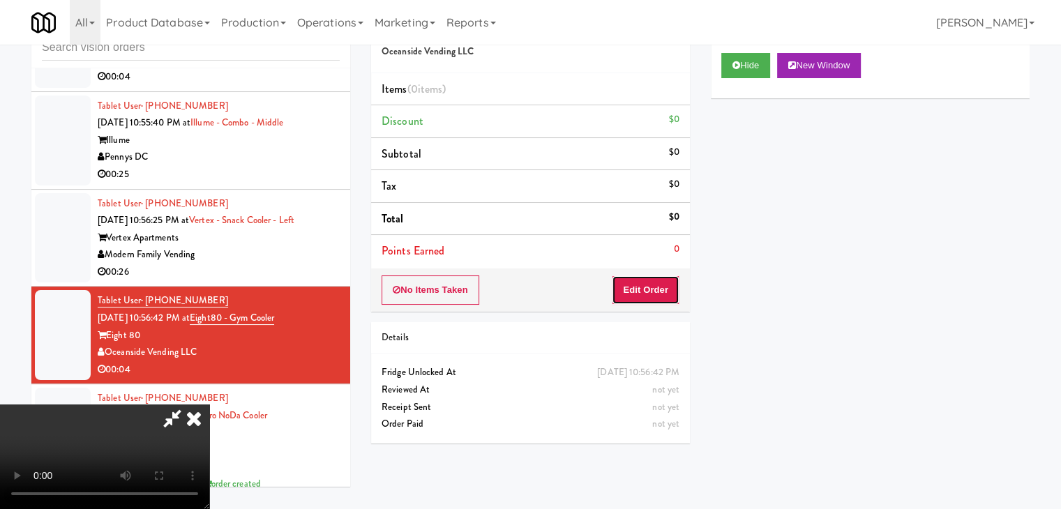
click at [633, 285] on button "Edit Order" at bounding box center [646, 289] width 68 height 29
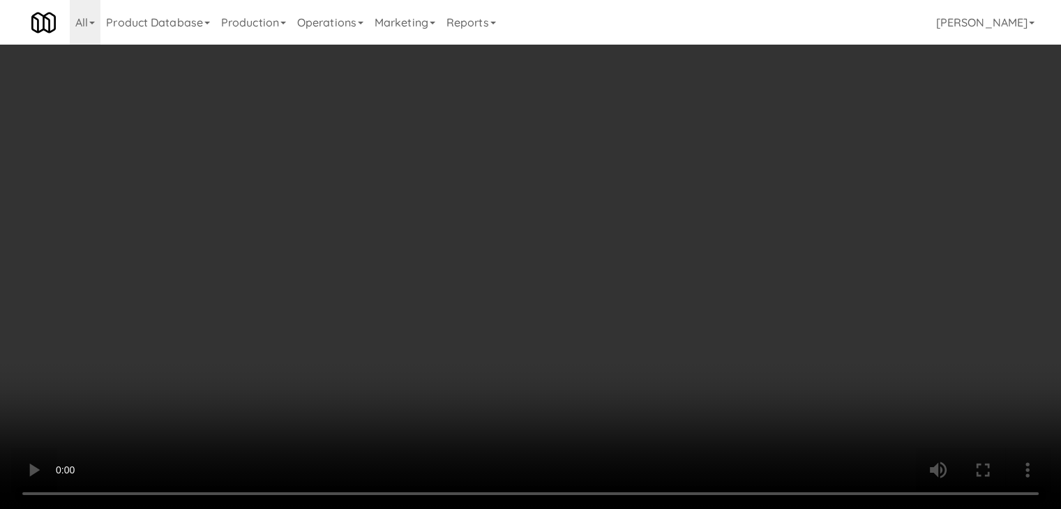
scroll to position [7008, 0]
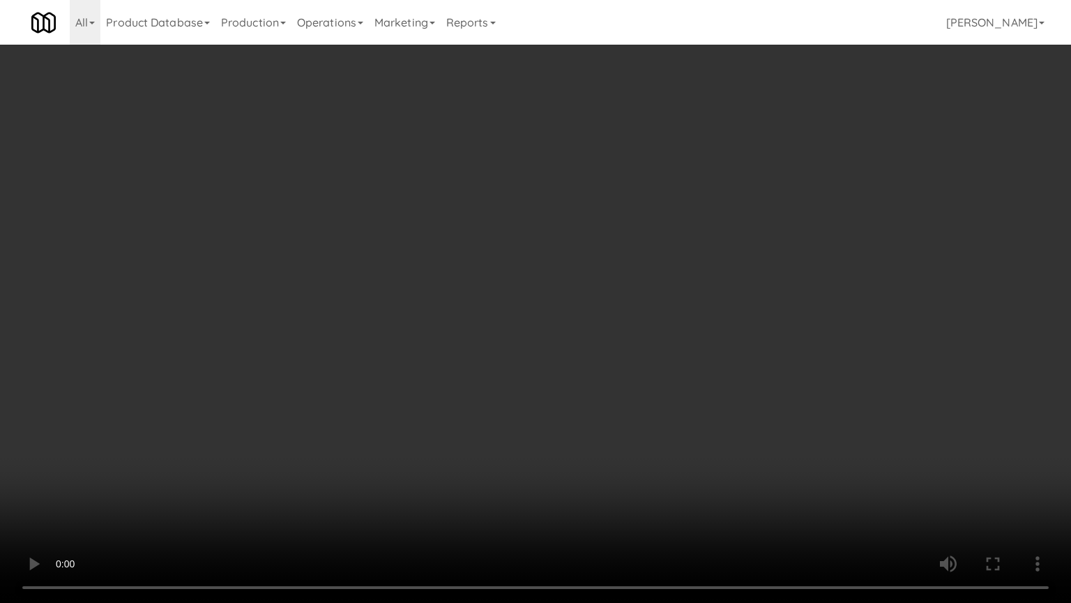
click at [703, 372] on video at bounding box center [535, 301] width 1071 height 603
click at [690, 342] on video at bounding box center [535, 301] width 1071 height 603
drag, startPoint x: 690, startPoint y: 342, endPoint x: 728, endPoint y: 222, distance: 125.9
click at [690, 341] on video at bounding box center [535, 301] width 1071 height 603
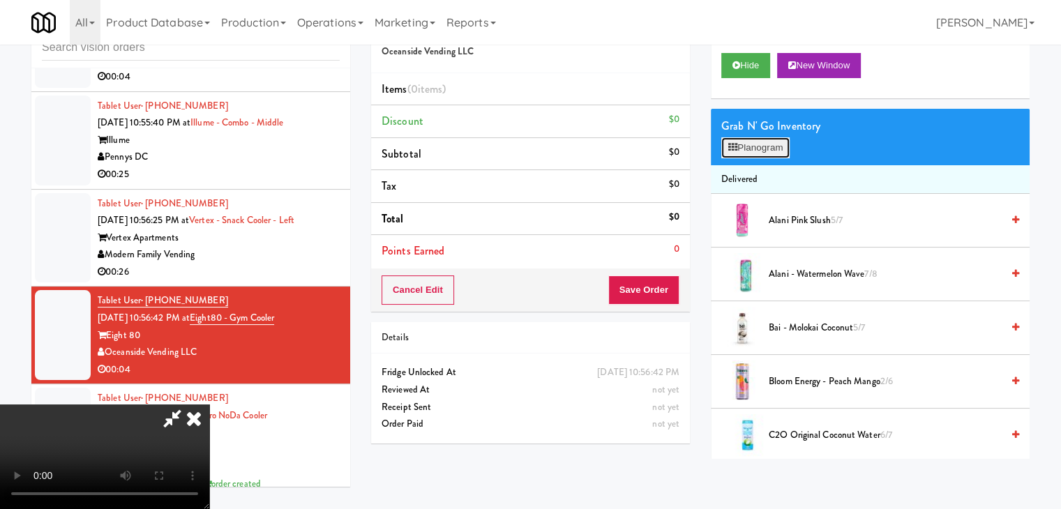
click at [778, 147] on button "Planogram" at bounding box center [755, 147] width 68 height 21
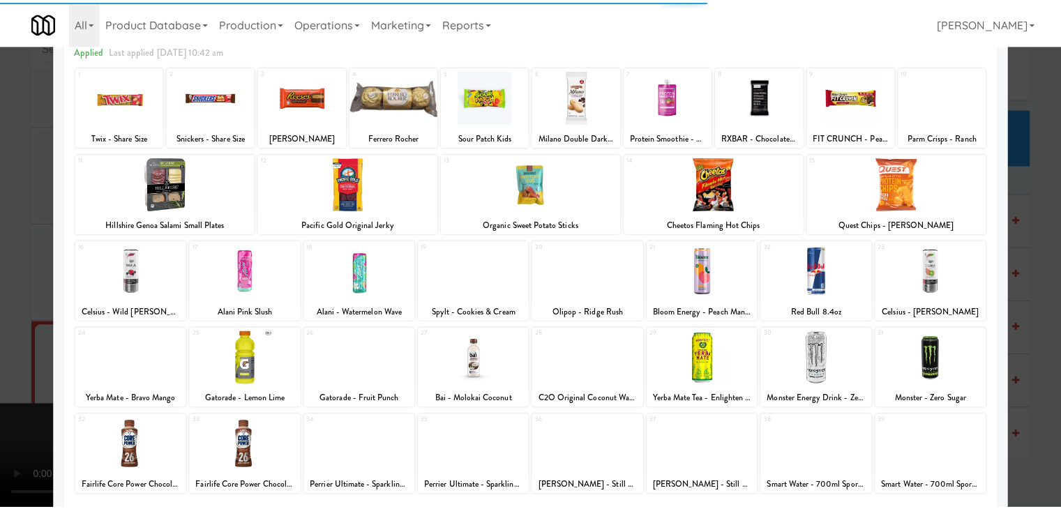
scroll to position [176, 0]
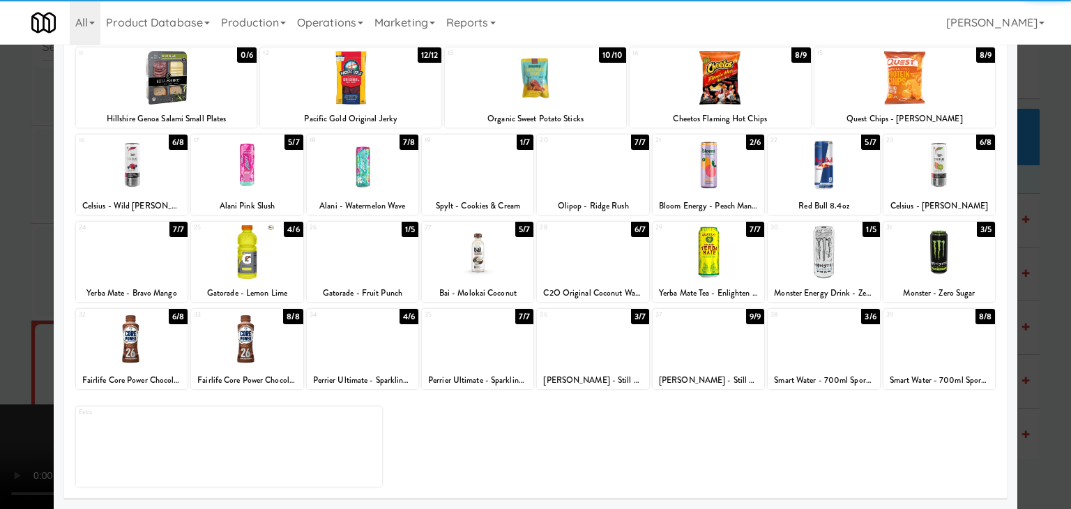
click at [257, 324] on div at bounding box center [247, 339] width 112 height 54
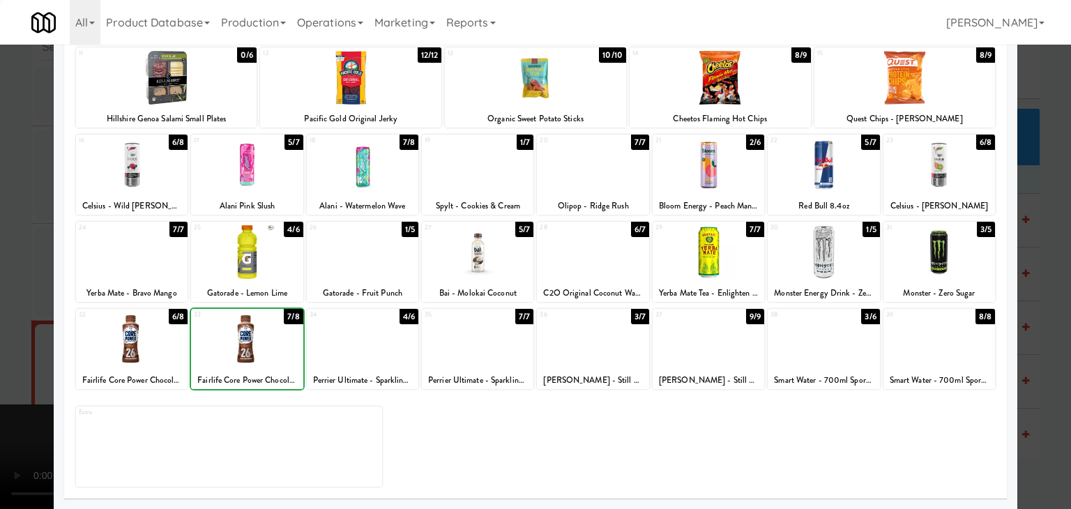
drag, startPoint x: 5, startPoint y: 278, endPoint x: 345, endPoint y: 271, distance: 339.7
click at [21, 275] on div at bounding box center [535, 254] width 1071 height 509
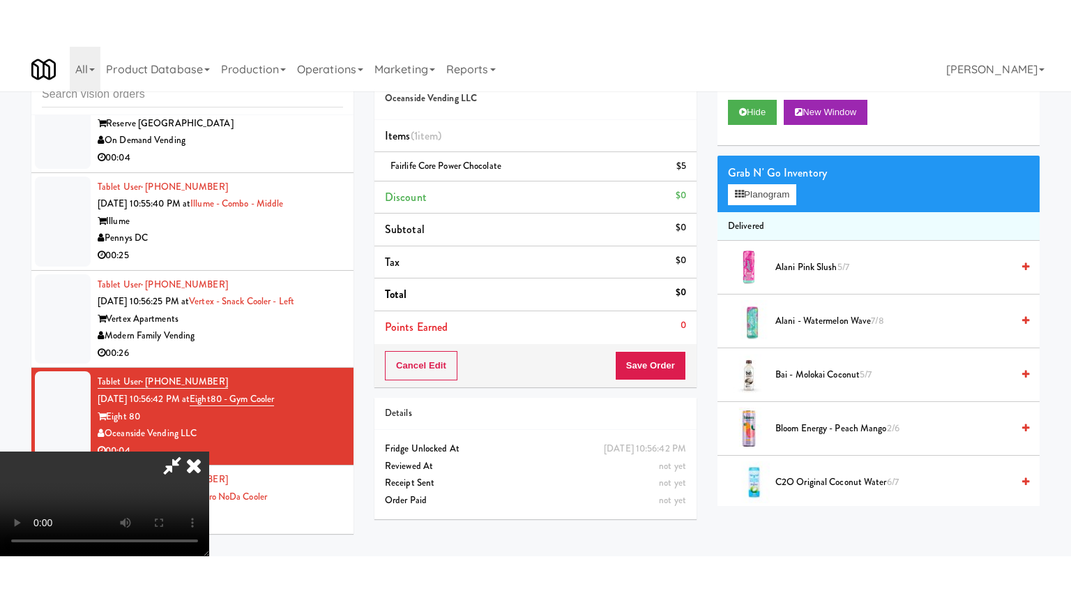
scroll to position [7042, 0]
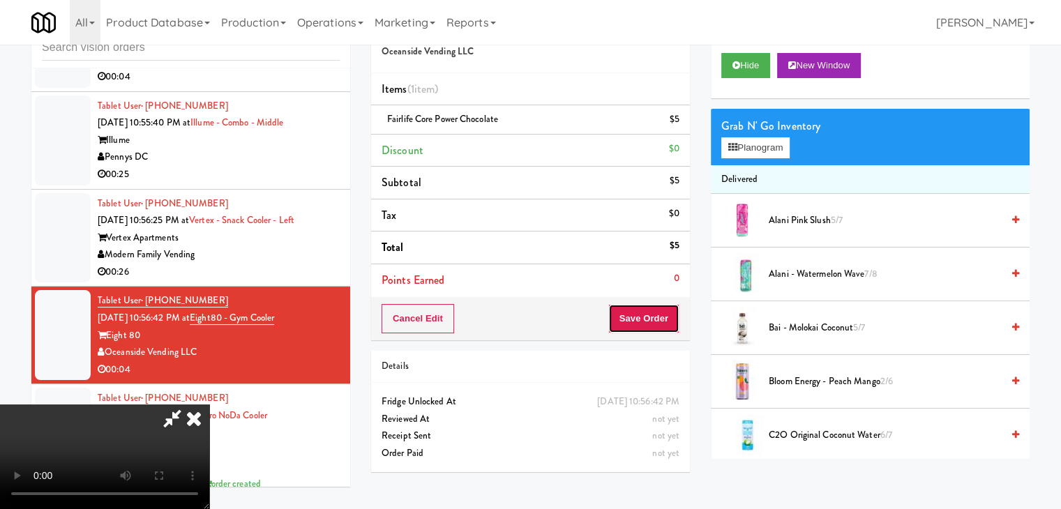
drag, startPoint x: 651, startPoint y: 308, endPoint x: 642, endPoint y: 317, distance: 13.3
click at [650, 315] on button "Save Order" at bounding box center [643, 318] width 71 height 29
click at [642, 317] on button "Save Order" at bounding box center [643, 318] width 71 height 29
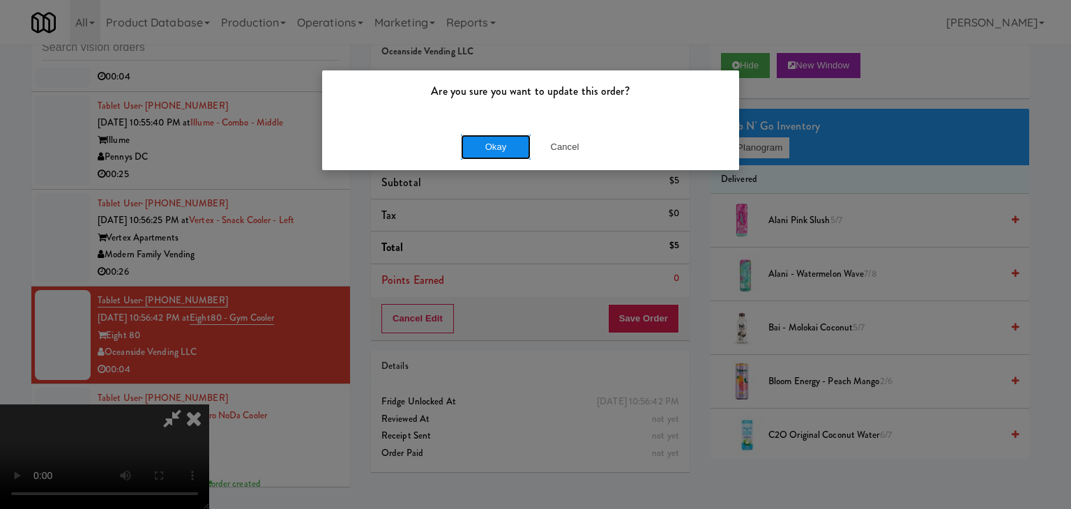
click at [485, 141] on button "Okay" at bounding box center [496, 147] width 70 height 25
click at [485, 142] on button "Okay" at bounding box center [496, 147] width 70 height 25
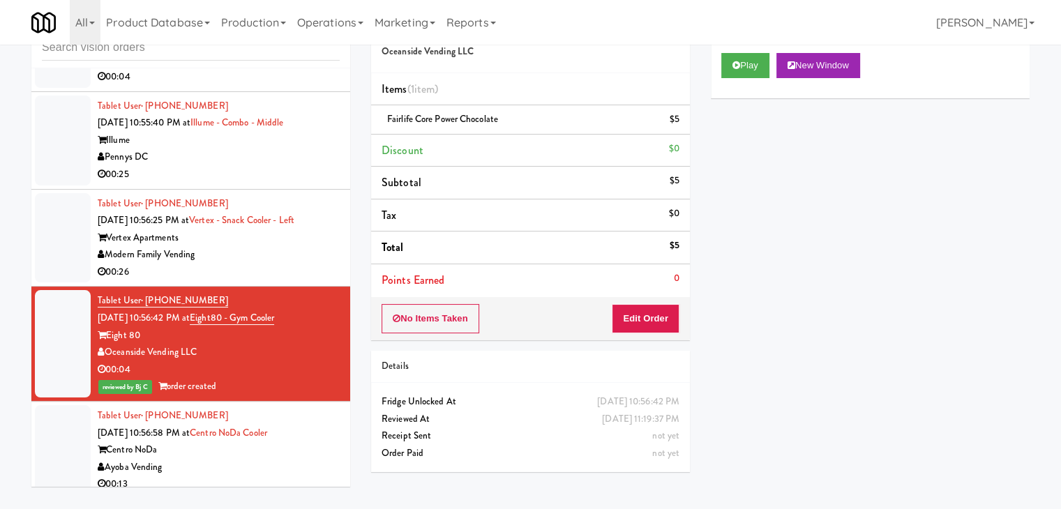
click at [294, 264] on div "Modern Family Vending" at bounding box center [219, 254] width 242 height 17
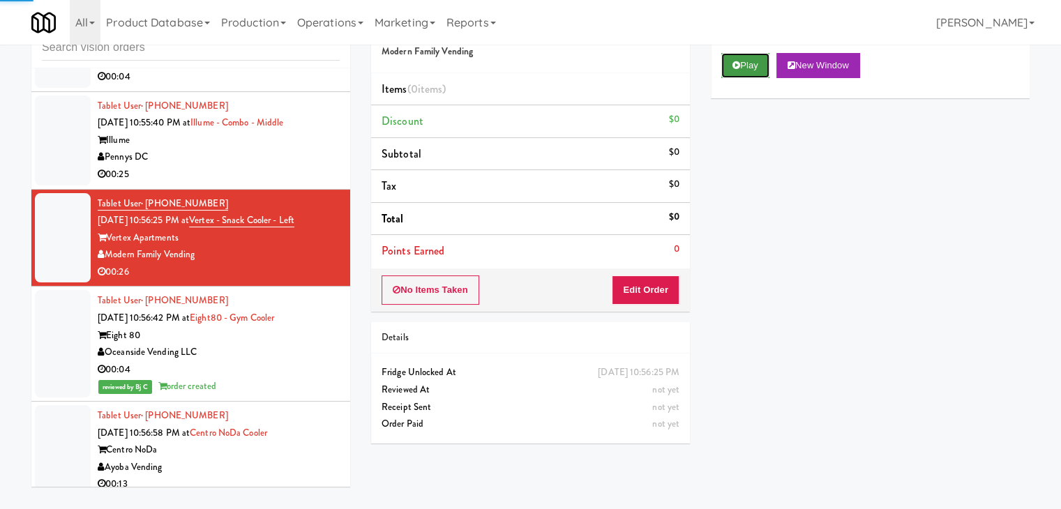
click at [739, 65] on icon at bounding box center [736, 65] width 8 height 9
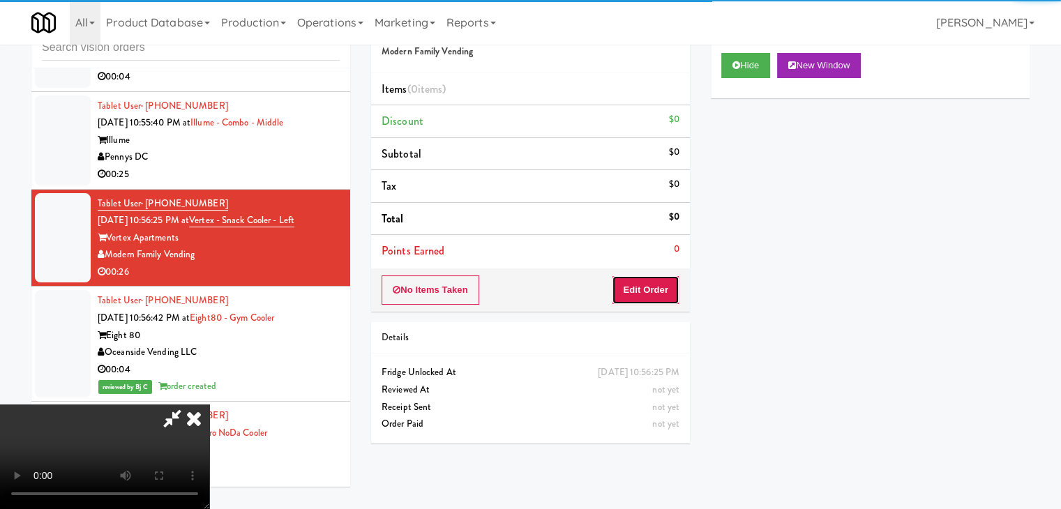
click at [651, 291] on button "Edit Order" at bounding box center [646, 289] width 68 height 29
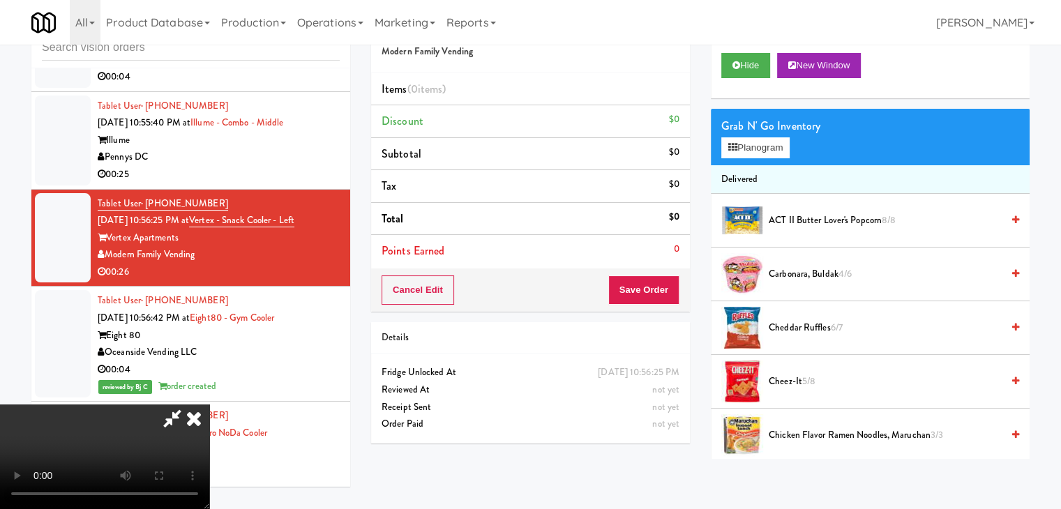
scroll to position [7008, 0]
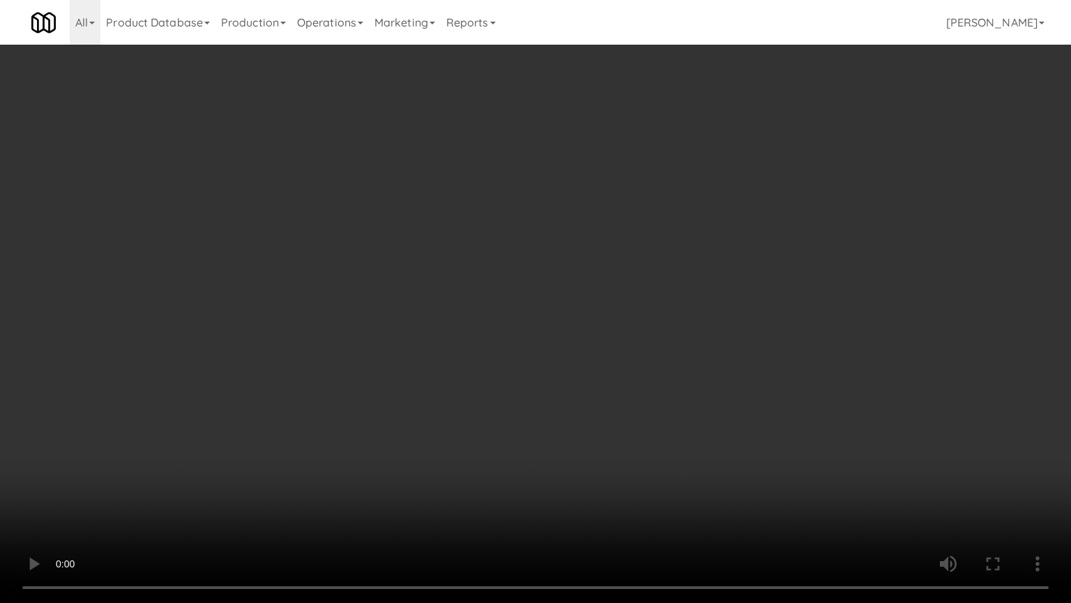
click at [558, 338] on video at bounding box center [535, 301] width 1071 height 603
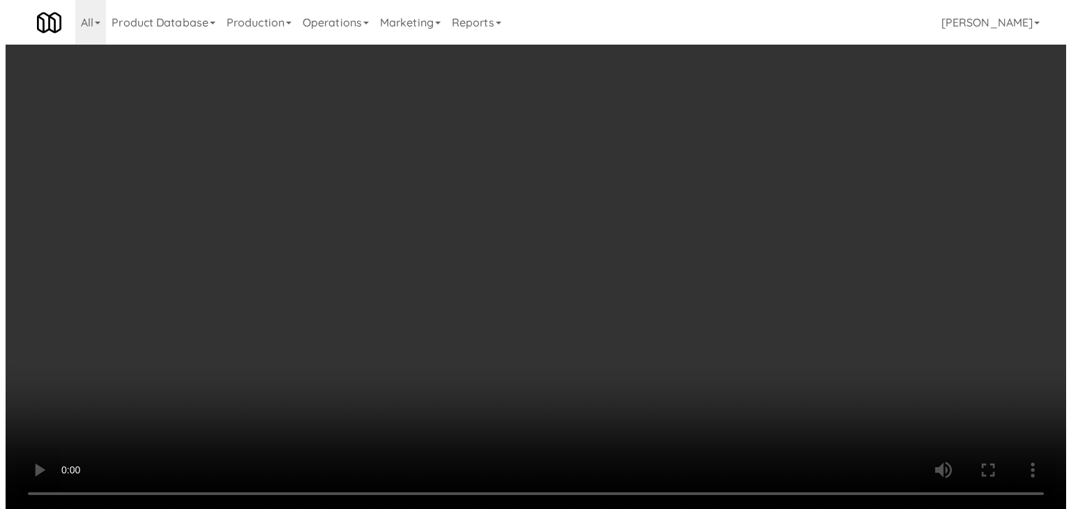
scroll to position [7042, 0]
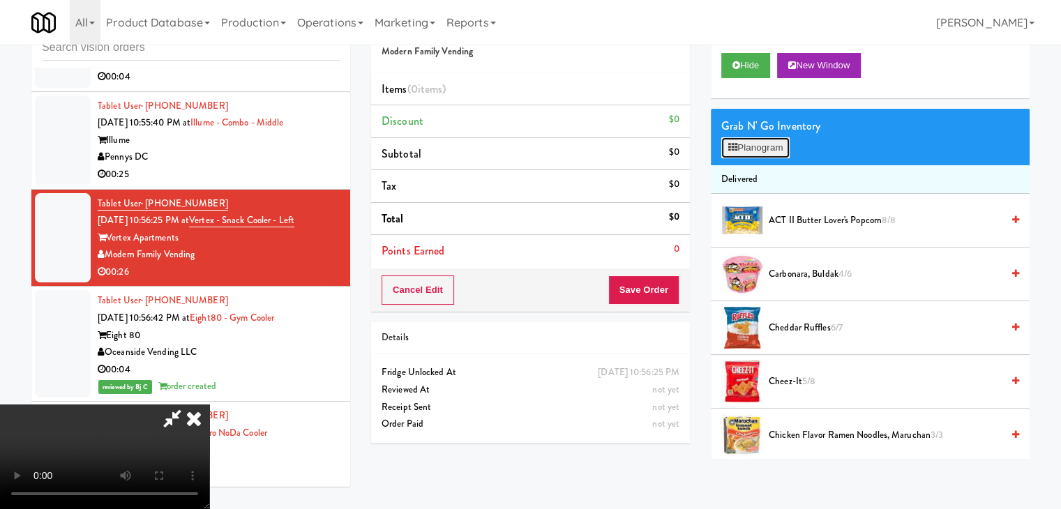
click at [755, 147] on button "Planogram" at bounding box center [755, 147] width 68 height 21
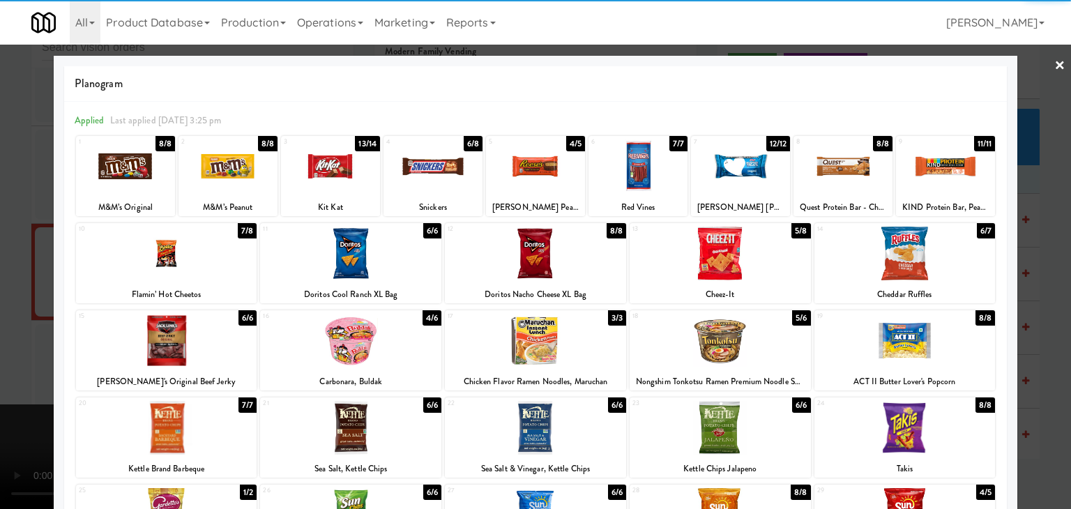
scroll to position [176, 0]
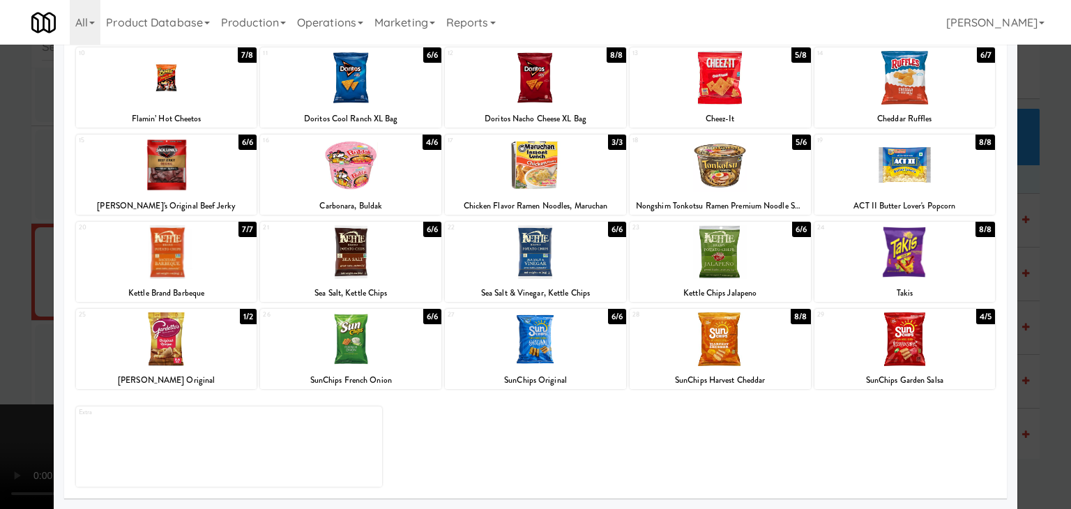
click at [884, 349] on div at bounding box center [905, 339] width 181 height 54
click at [372, 352] on div at bounding box center [350, 339] width 181 height 54
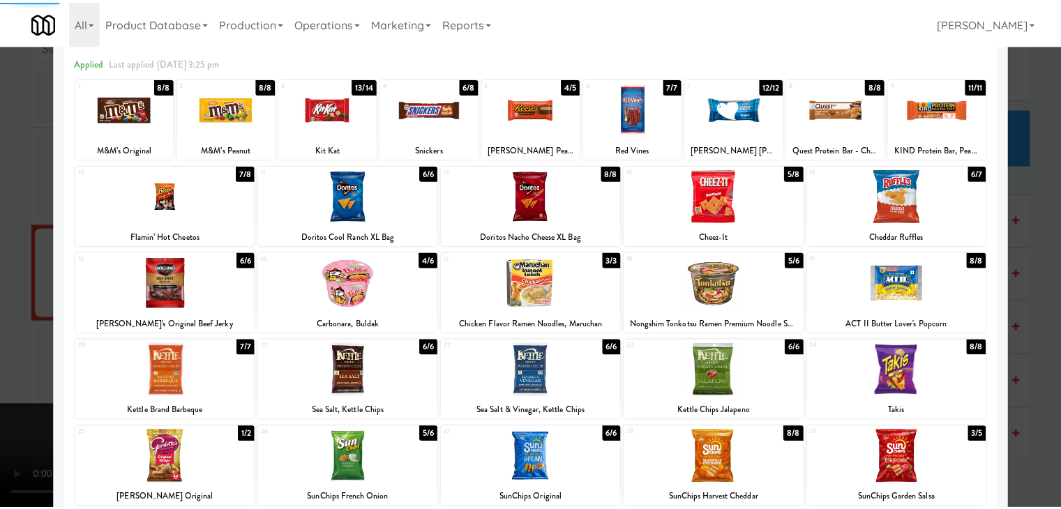
scroll to position [0, 0]
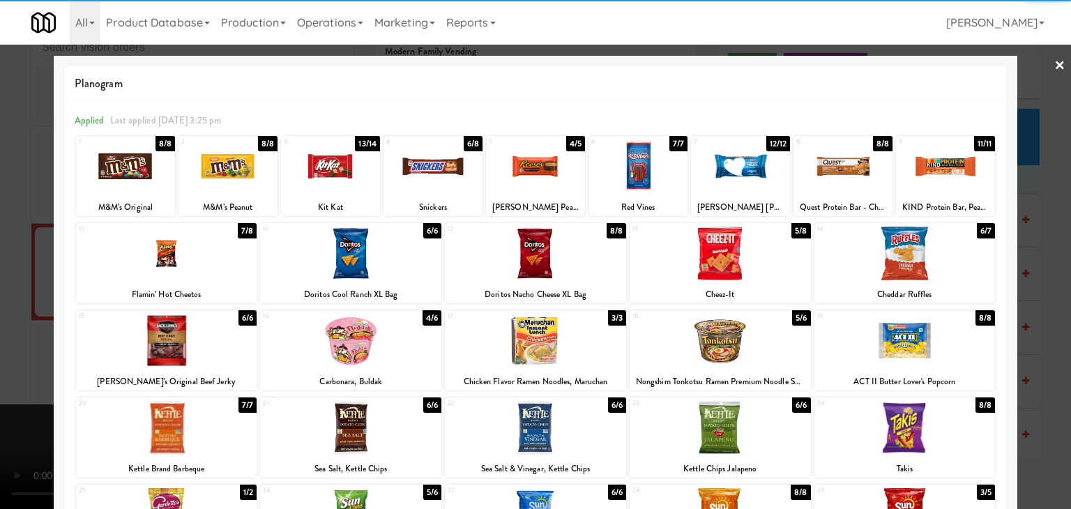
click at [155, 196] on div "1 8/8 M&M’s Original" at bounding box center [125, 176] width 99 height 80
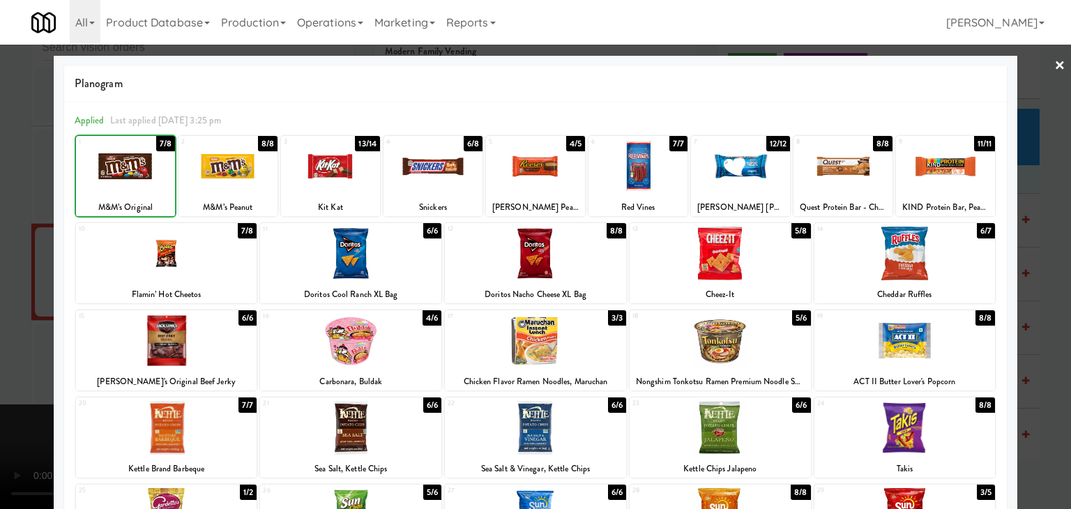
click at [1, 276] on div at bounding box center [535, 254] width 1071 height 509
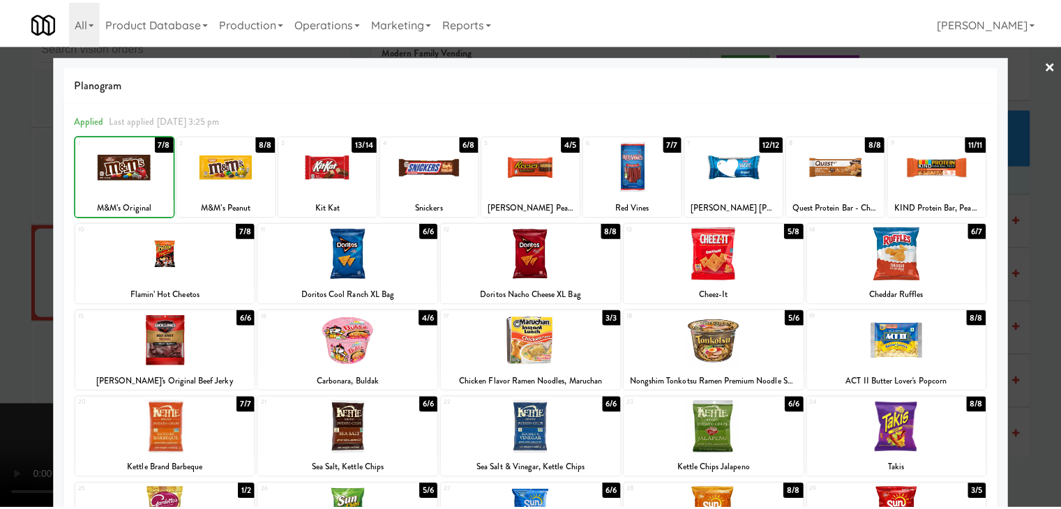
scroll to position [7042, 0]
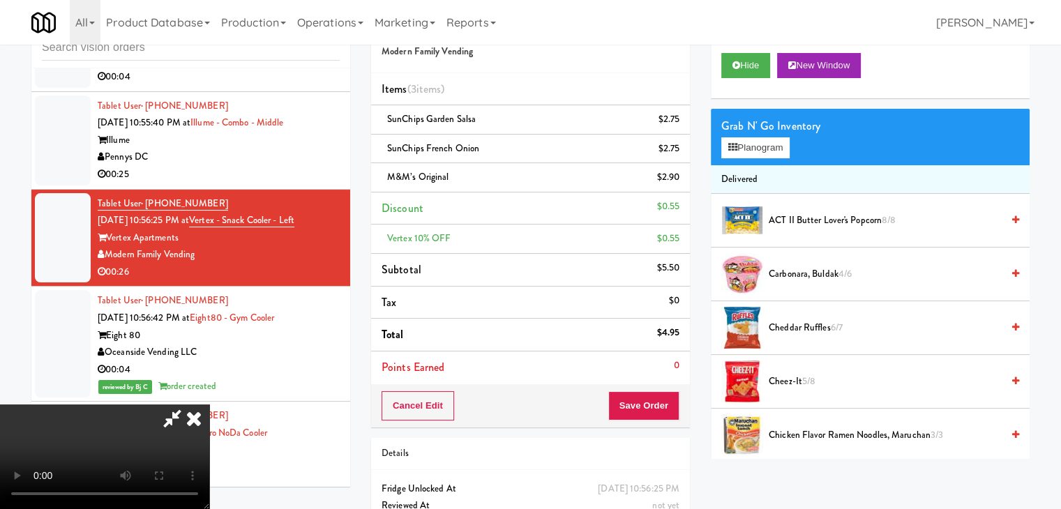
click at [209, 405] on video at bounding box center [104, 457] width 209 height 105
click at [661, 408] on button "Save Order" at bounding box center [643, 405] width 71 height 29
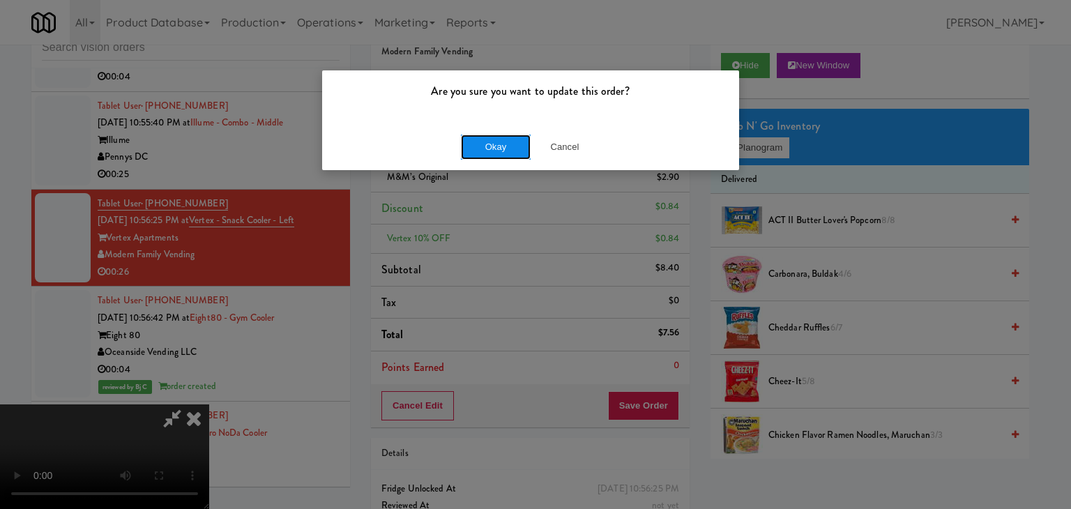
click at [489, 146] on button "Okay" at bounding box center [496, 147] width 70 height 25
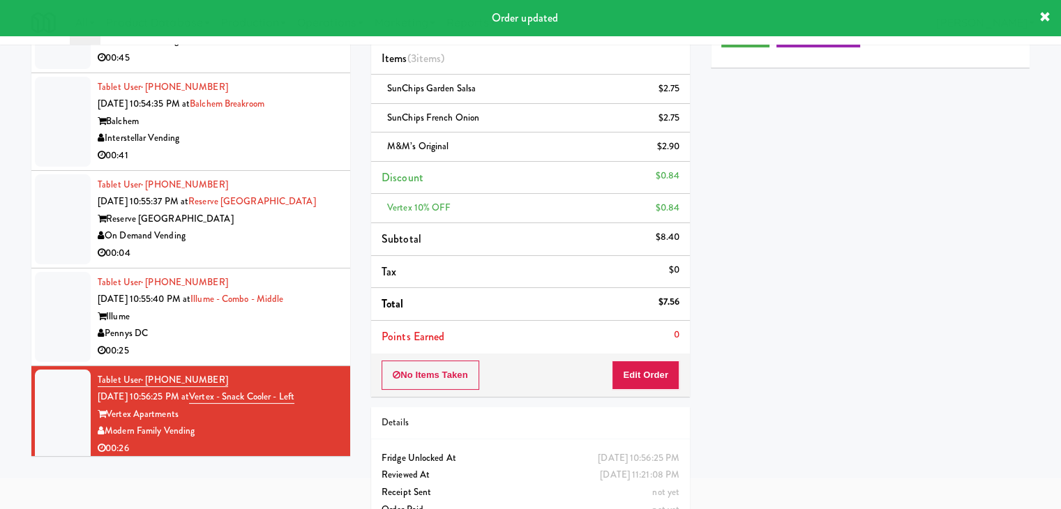
scroll to position [6972, 0]
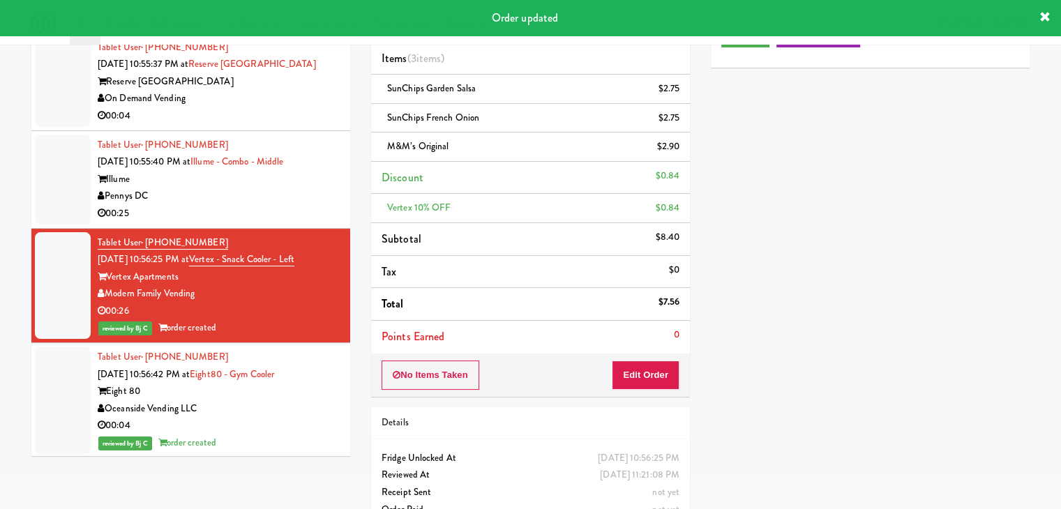
click at [252, 205] on div "Pennys DC" at bounding box center [219, 196] width 242 height 17
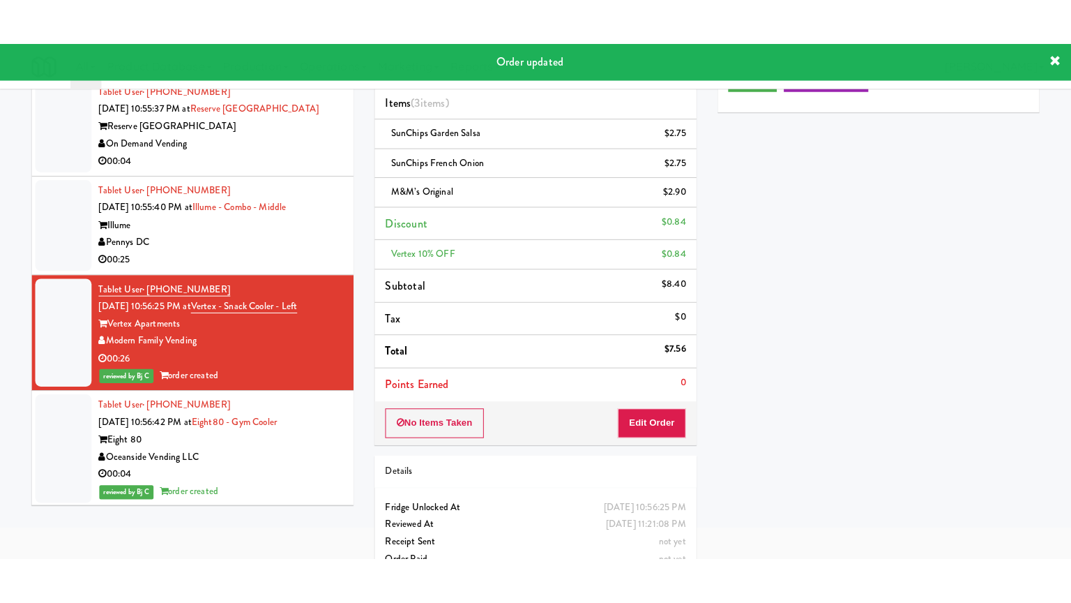
scroll to position [45, 0]
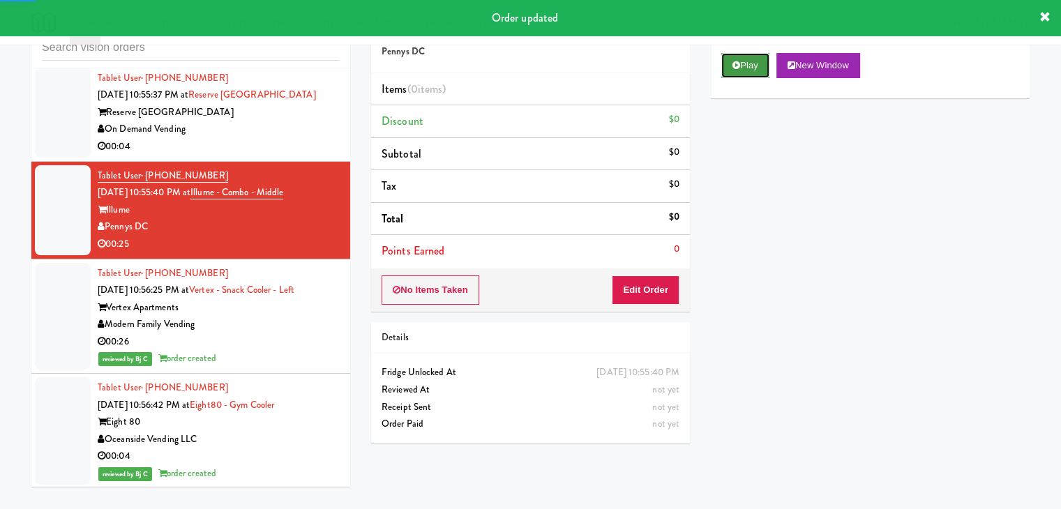
drag, startPoint x: 746, startPoint y: 66, endPoint x: 743, endPoint y: 76, distance: 10.4
click at [746, 67] on button "Play" at bounding box center [745, 65] width 48 height 25
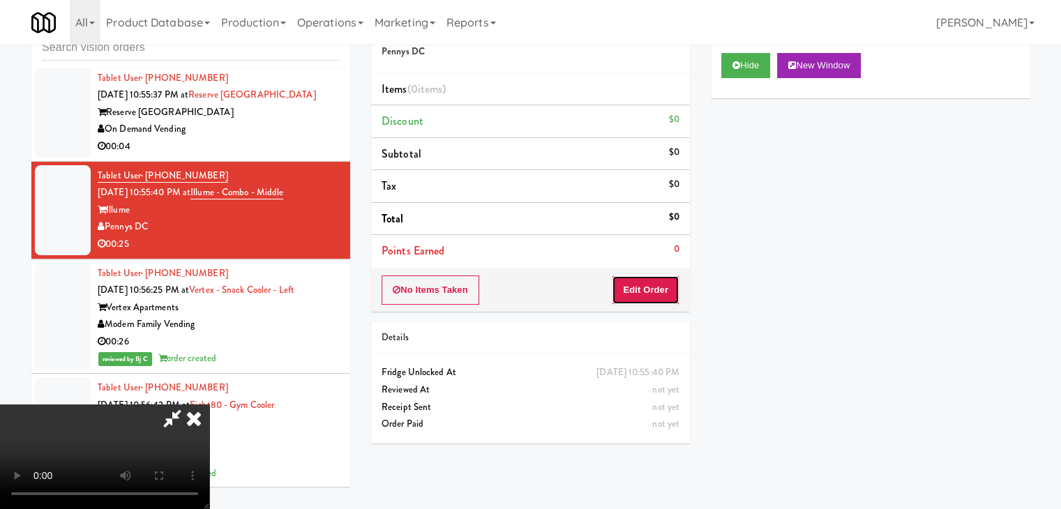
click at [654, 293] on button "Edit Order" at bounding box center [646, 289] width 68 height 29
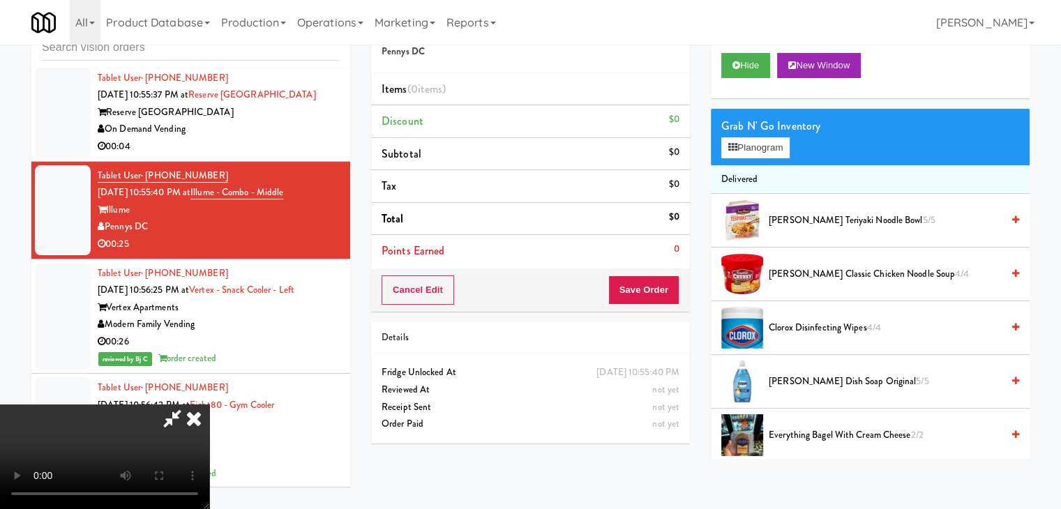
scroll to position [6938, 0]
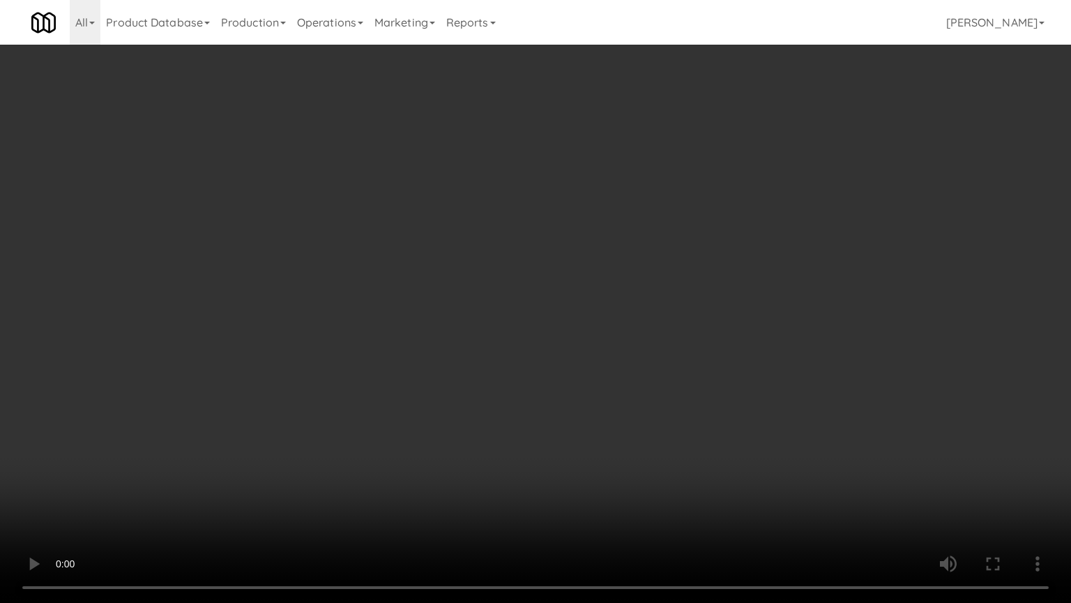
click at [760, 353] on video at bounding box center [535, 301] width 1071 height 603
click at [748, 352] on video at bounding box center [535, 301] width 1071 height 603
drag, startPoint x: 748, startPoint y: 341, endPoint x: 699, endPoint y: 441, distance: 111.0
click at [747, 345] on video at bounding box center [535, 301] width 1071 height 603
click at [739, 420] on video at bounding box center [535, 301] width 1071 height 603
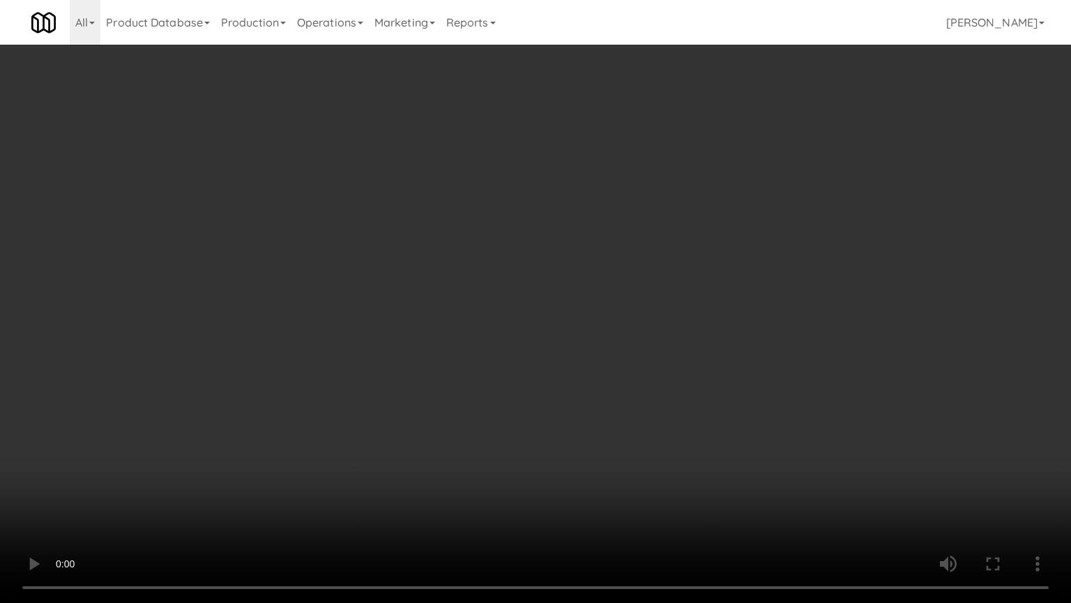
click at [742, 418] on video at bounding box center [535, 301] width 1071 height 603
click at [742, 417] on video at bounding box center [535, 301] width 1071 height 603
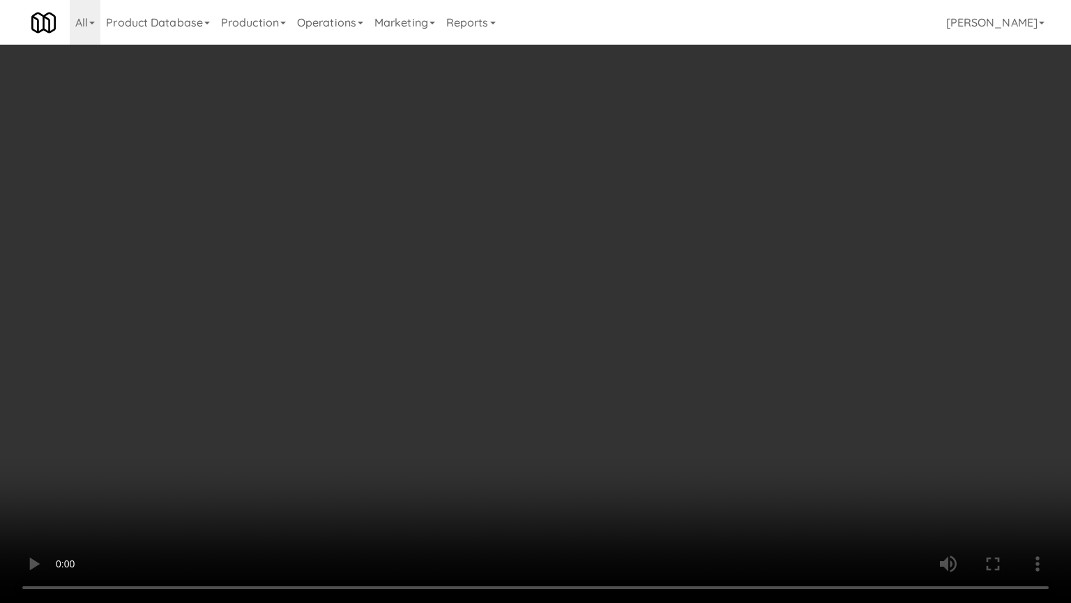
click at [742, 417] on video at bounding box center [535, 301] width 1071 height 603
click at [735, 404] on video at bounding box center [535, 301] width 1071 height 603
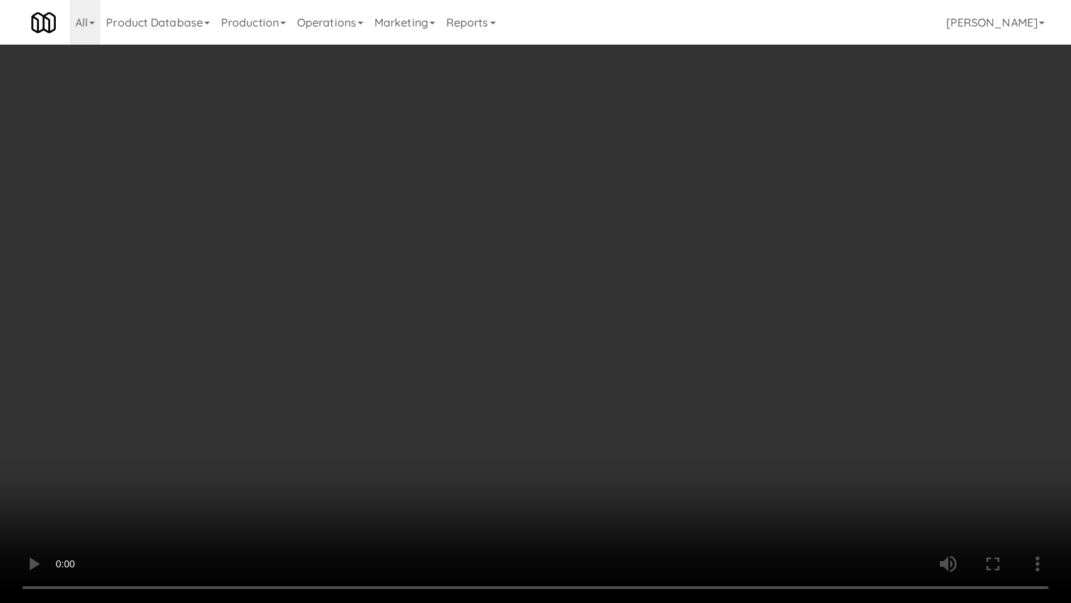
click at [734, 388] on video at bounding box center [535, 301] width 1071 height 603
click at [738, 386] on video at bounding box center [535, 301] width 1071 height 603
click at [745, 379] on video at bounding box center [535, 301] width 1071 height 603
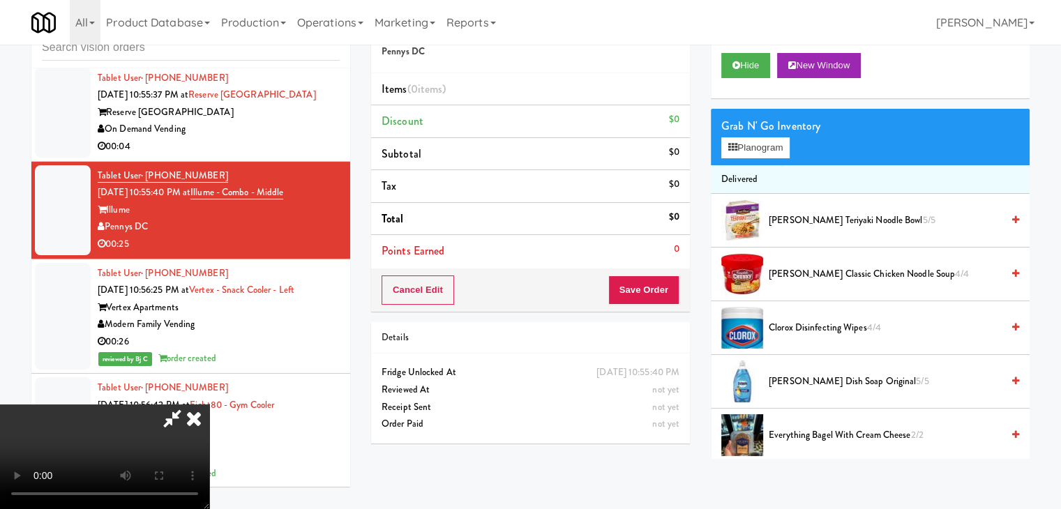
click at [209, 405] on video at bounding box center [104, 457] width 209 height 105
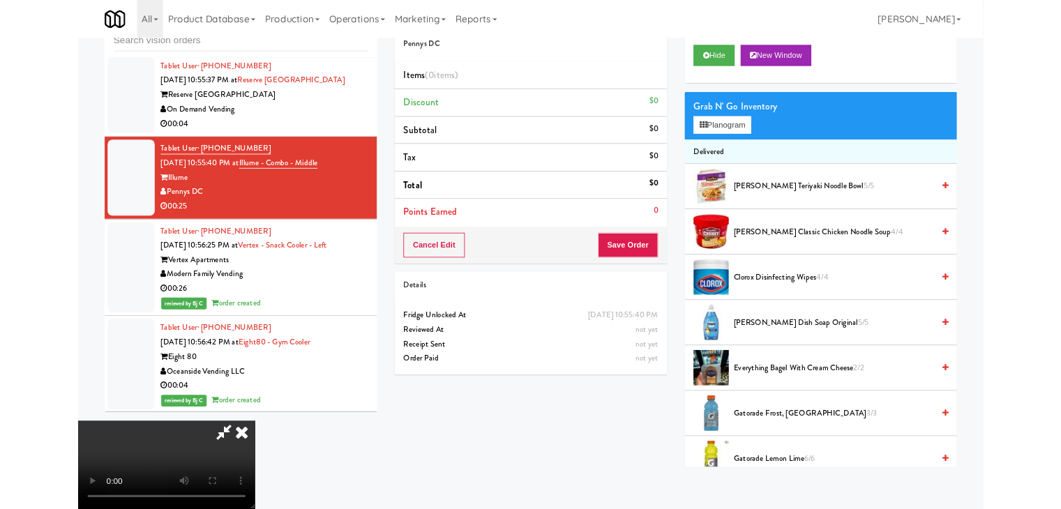
scroll to position [6938, 0]
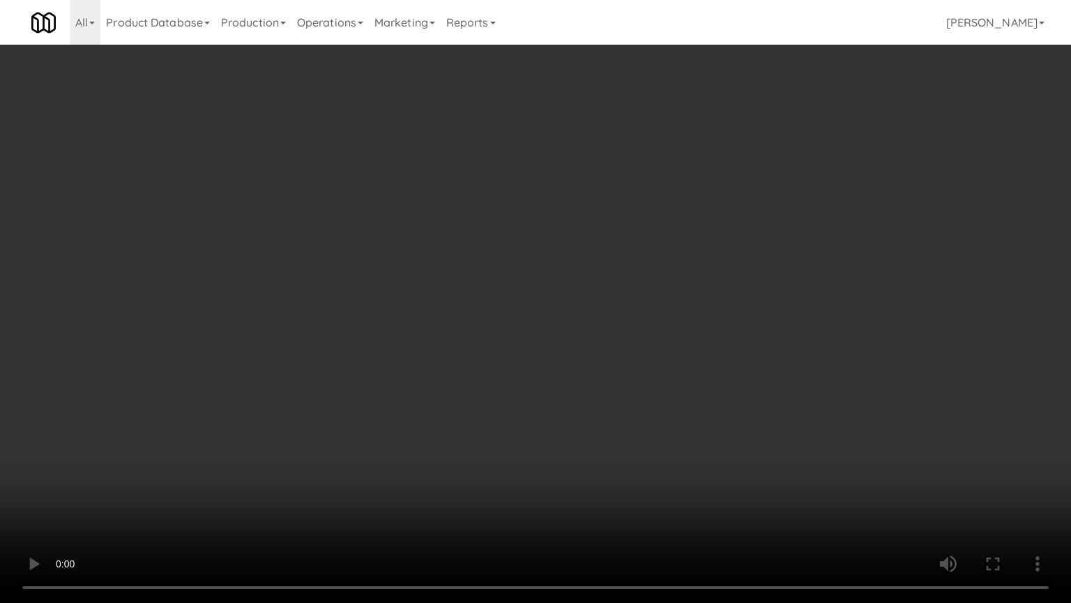
click at [491, 338] on video at bounding box center [535, 301] width 1071 height 603
click at [497, 339] on video at bounding box center [535, 301] width 1071 height 603
click at [536, 344] on video at bounding box center [535, 301] width 1071 height 603
click at [542, 348] on video at bounding box center [535, 301] width 1071 height 603
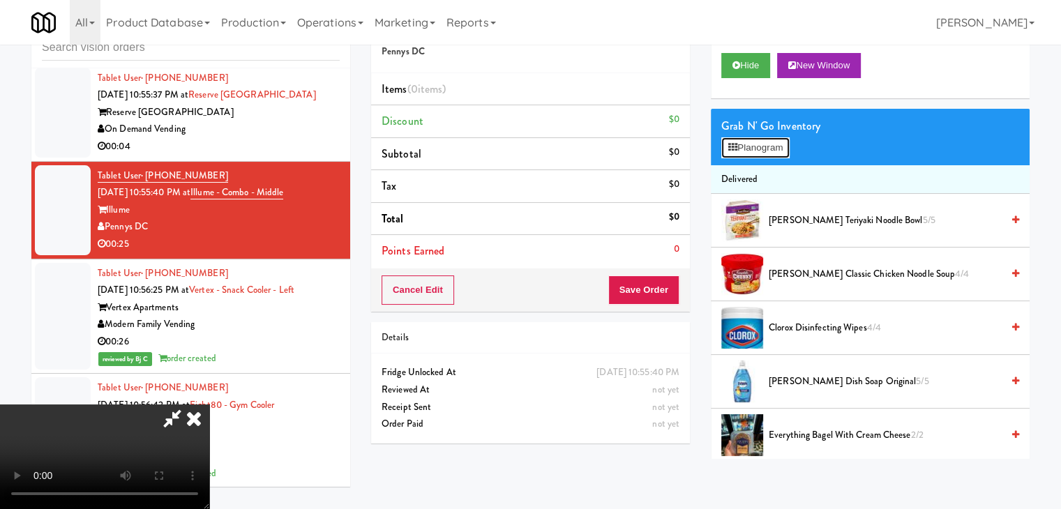
click at [751, 143] on button "Planogram" at bounding box center [755, 147] width 68 height 21
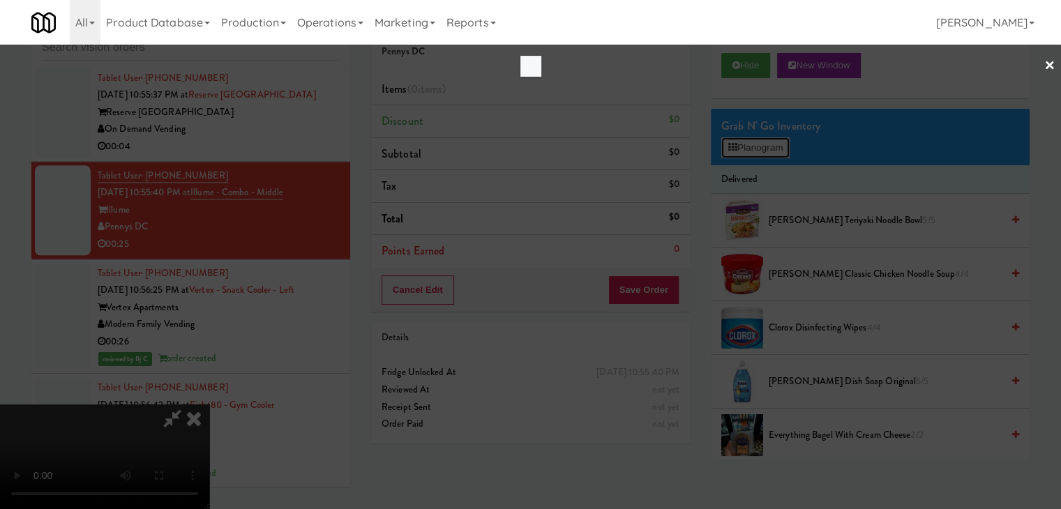
scroll to position [6938, 0]
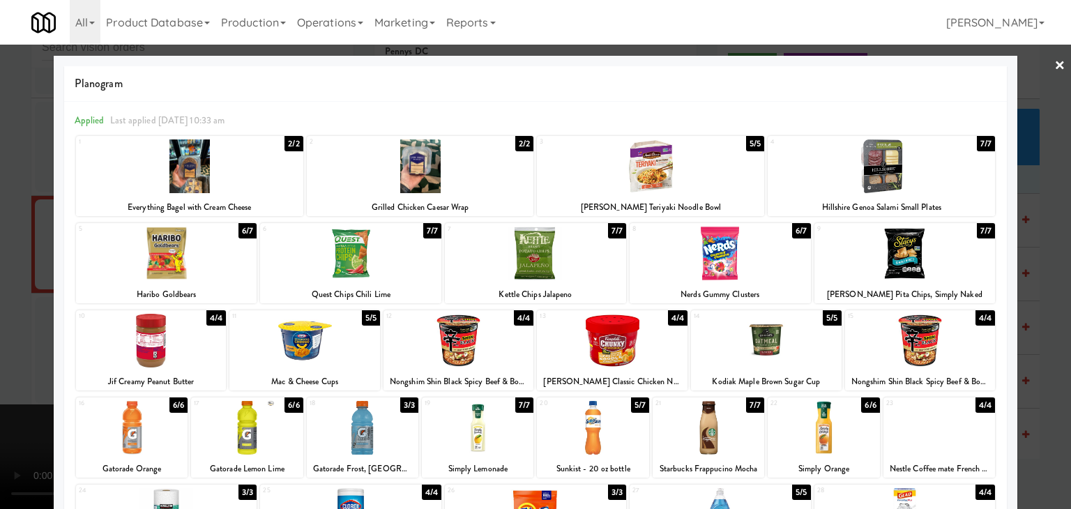
click at [181, 252] on div at bounding box center [166, 254] width 181 height 54
click at [656, 174] on div at bounding box center [650, 166] width 227 height 54
click at [700, 269] on div at bounding box center [720, 254] width 181 height 54
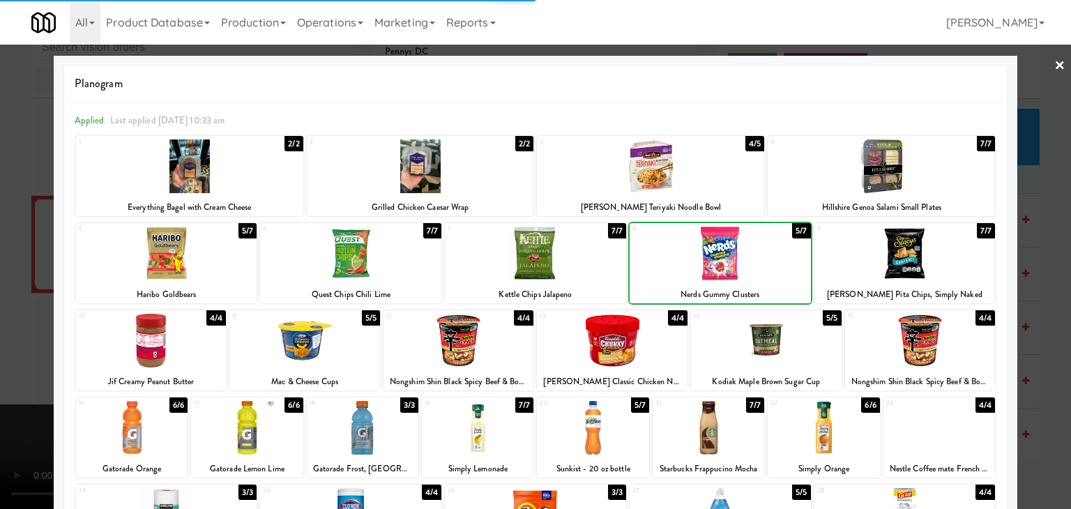
click at [19, 295] on div at bounding box center [535, 254] width 1071 height 509
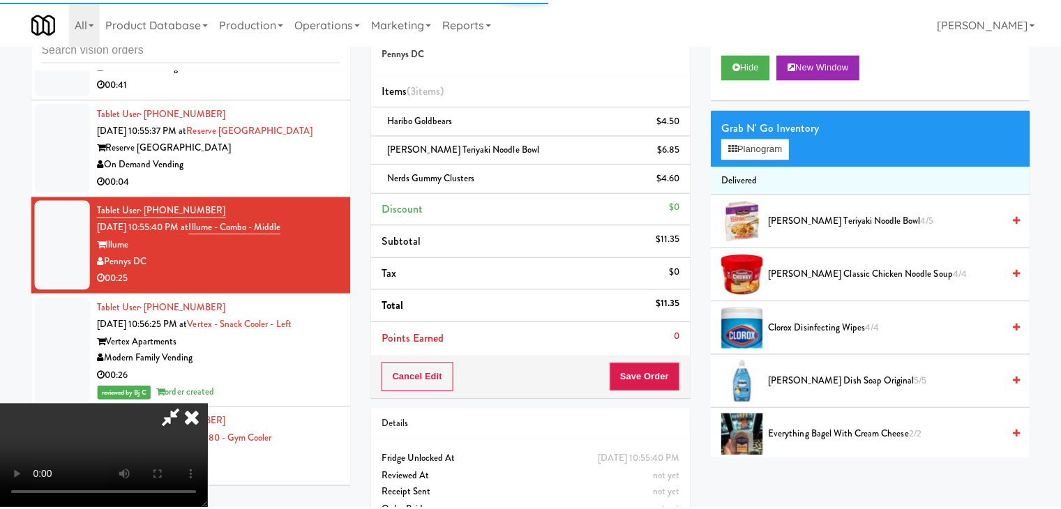
scroll to position [6972, 0]
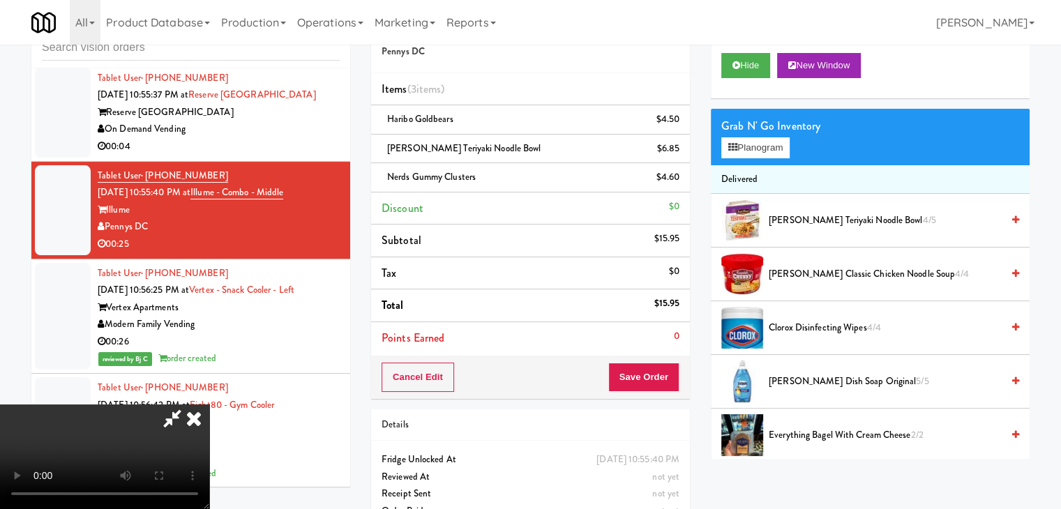
click at [209, 405] on video at bounding box center [104, 457] width 209 height 105
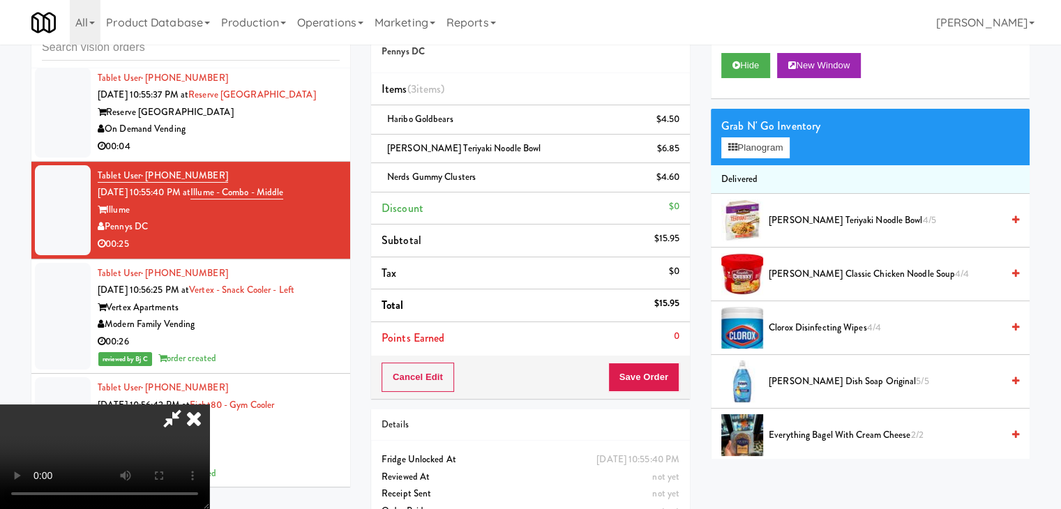
click at [209, 405] on video at bounding box center [104, 457] width 209 height 105
click at [654, 377] on button "Save Order" at bounding box center [643, 377] width 71 height 29
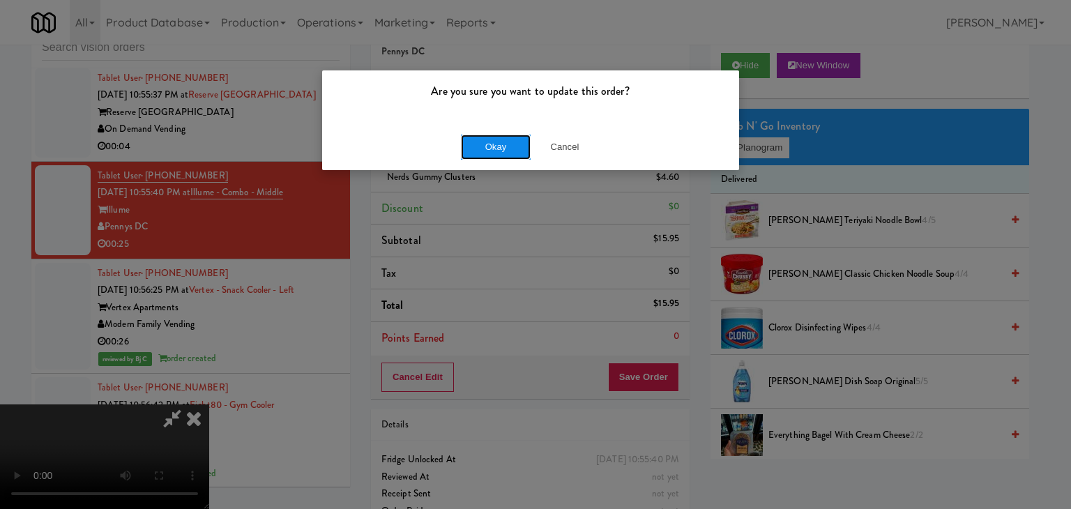
click at [480, 148] on button "Okay" at bounding box center [496, 147] width 70 height 25
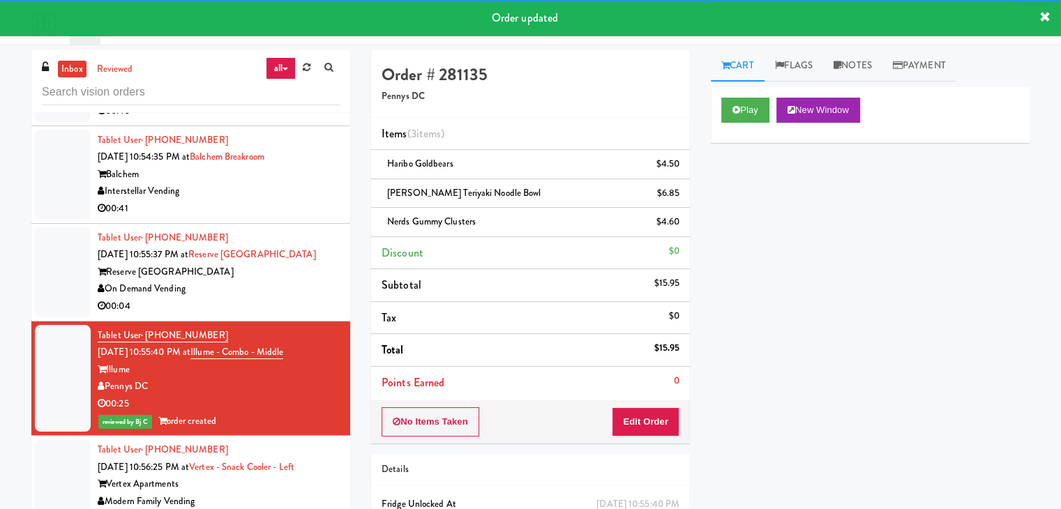
scroll to position [6833, 0]
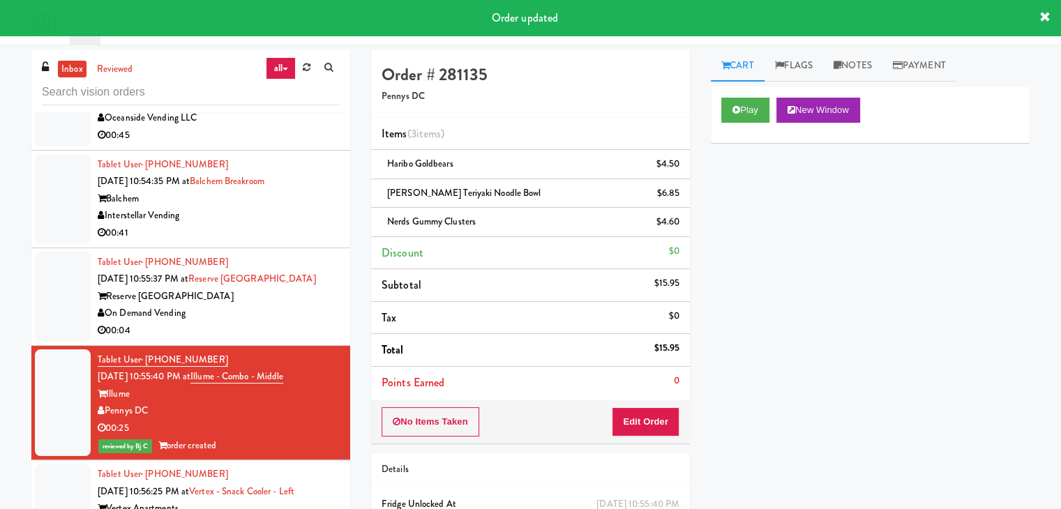
click at [288, 305] on div "Reserve [GEOGRAPHIC_DATA]" at bounding box center [219, 296] width 242 height 17
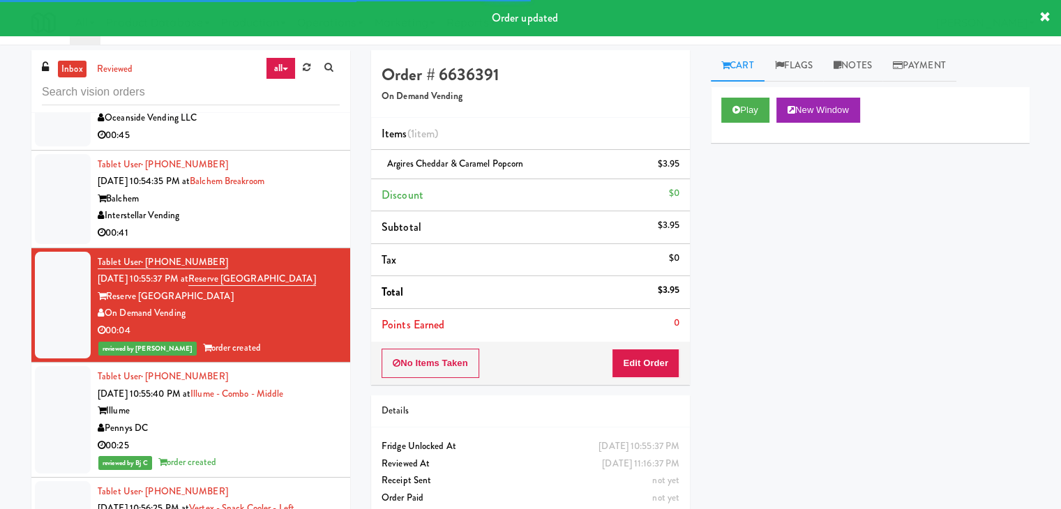
click at [257, 225] on div "Interstellar Vending" at bounding box center [219, 215] width 242 height 17
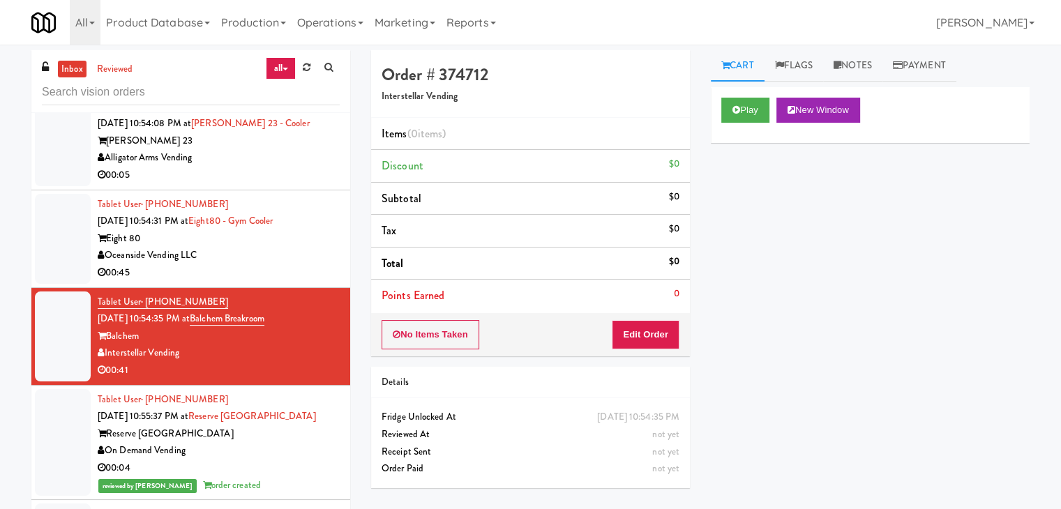
scroll to position [6693, 0]
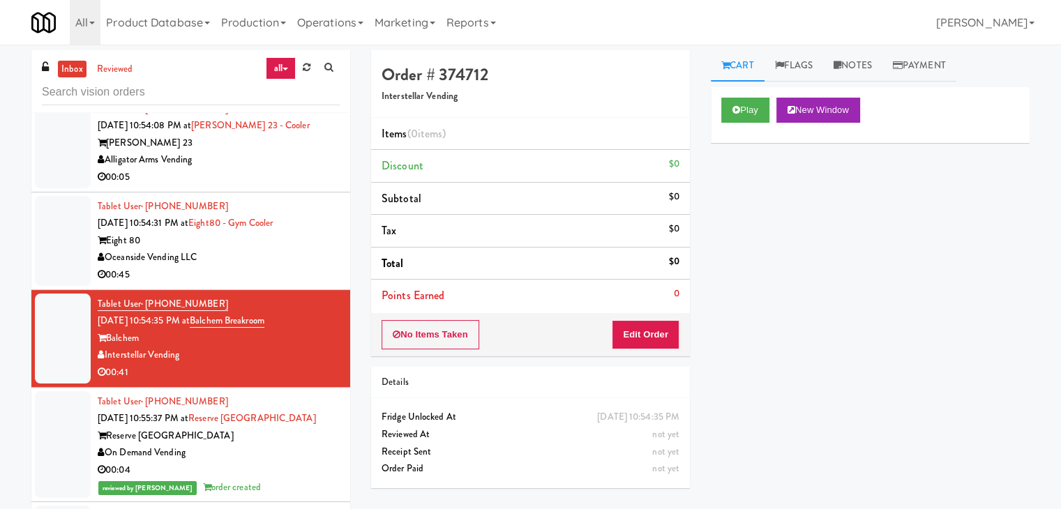
click at [273, 169] on div "Alligator Arms Vending" at bounding box center [219, 159] width 242 height 17
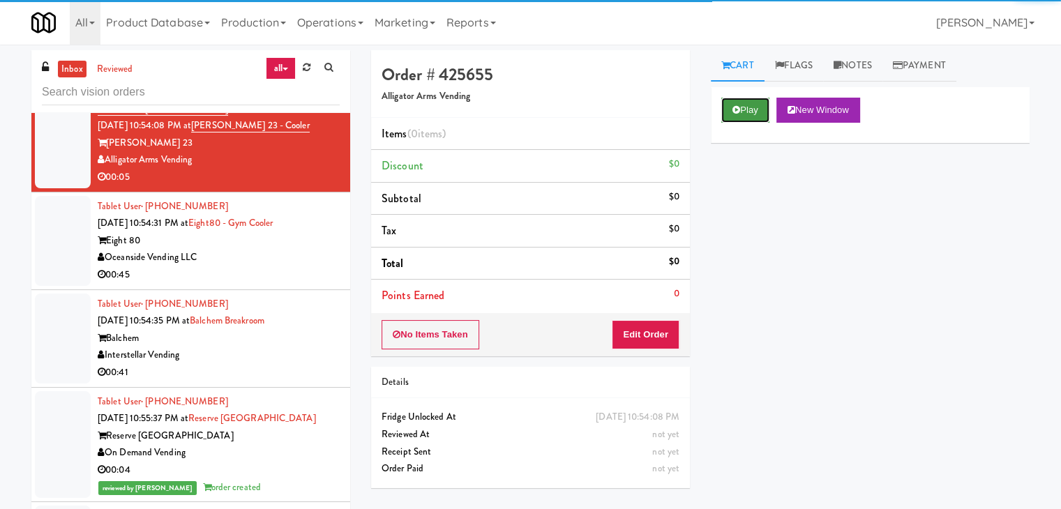
click at [737, 98] on button "Play" at bounding box center [745, 110] width 48 height 25
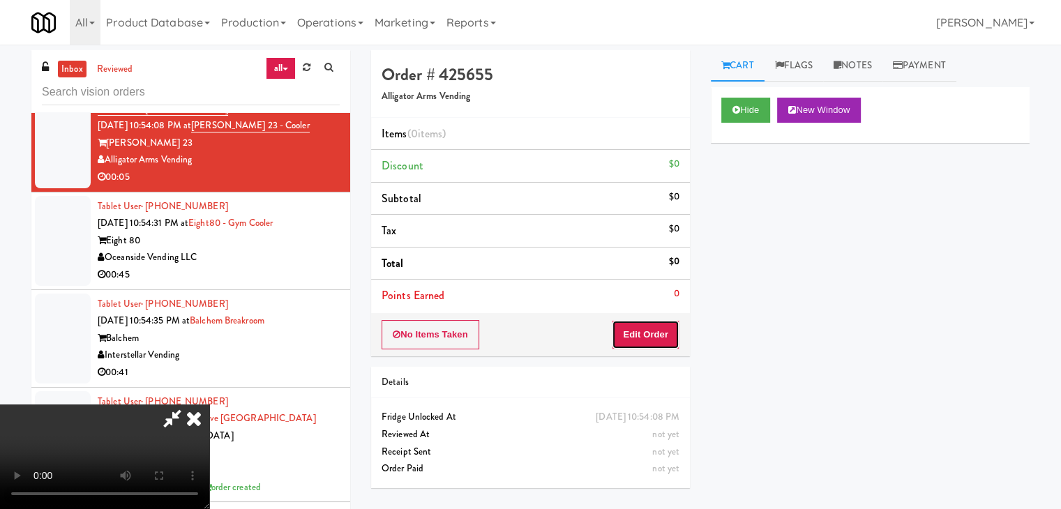
click at [652, 340] on button "Edit Order" at bounding box center [646, 334] width 68 height 29
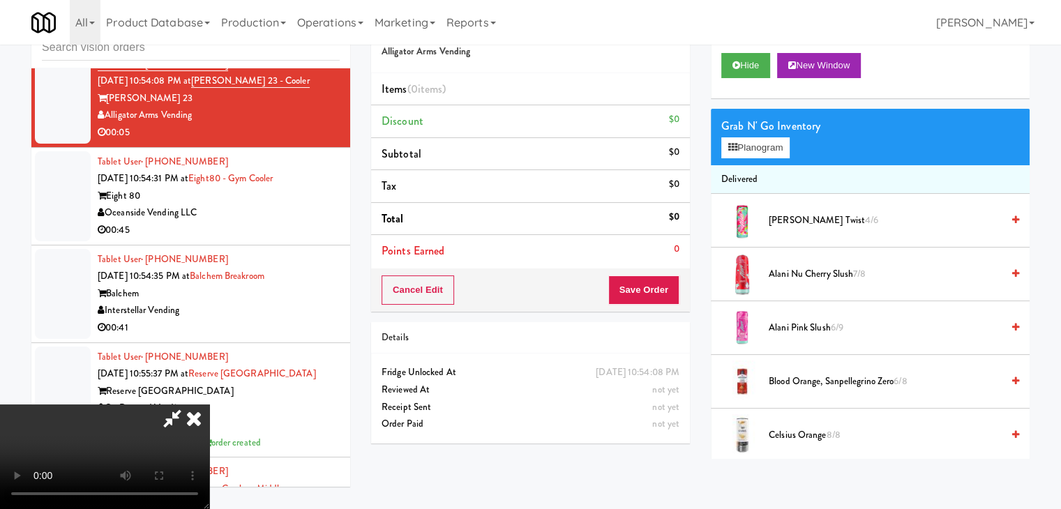
scroll to position [6659, 0]
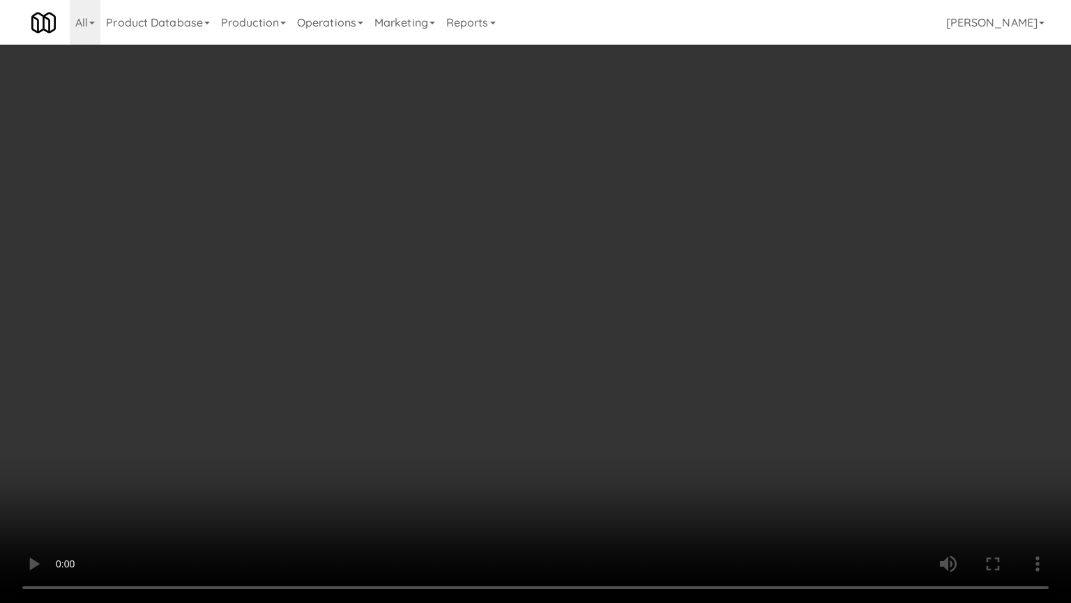
click at [658, 347] on video at bounding box center [535, 301] width 1071 height 603
click at [660, 347] on video at bounding box center [535, 301] width 1071 height 603
click at [704, 324] on video at bounding box center [535, 301] width 1071 height 603
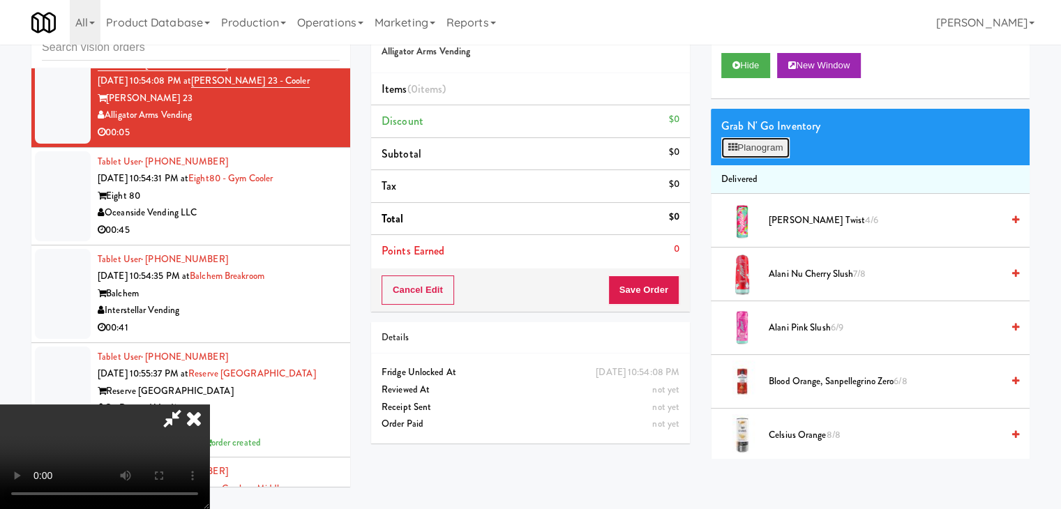
click at [785, 144] on button "Planogram" at bounding box center [755, 147] width 68 height 21
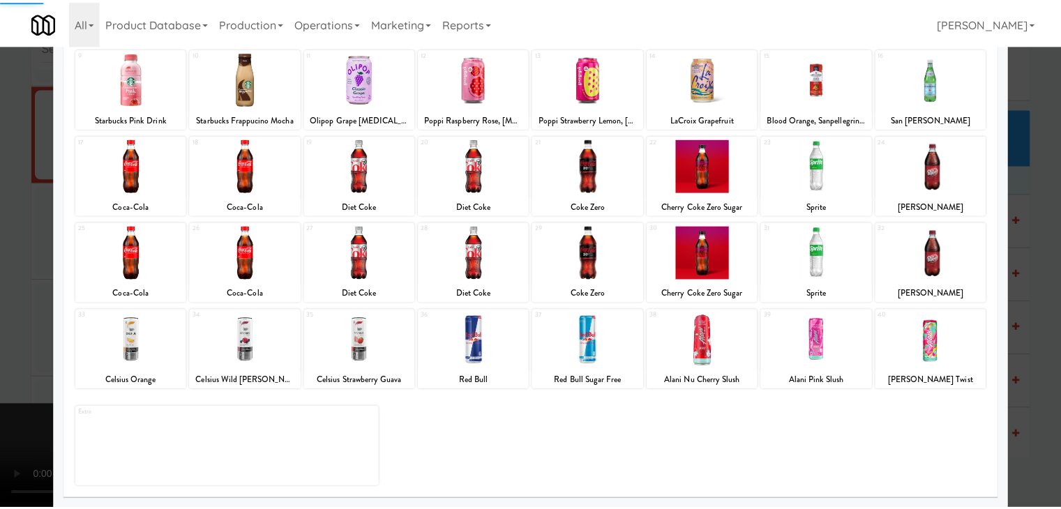
scroll to position [176, 0]
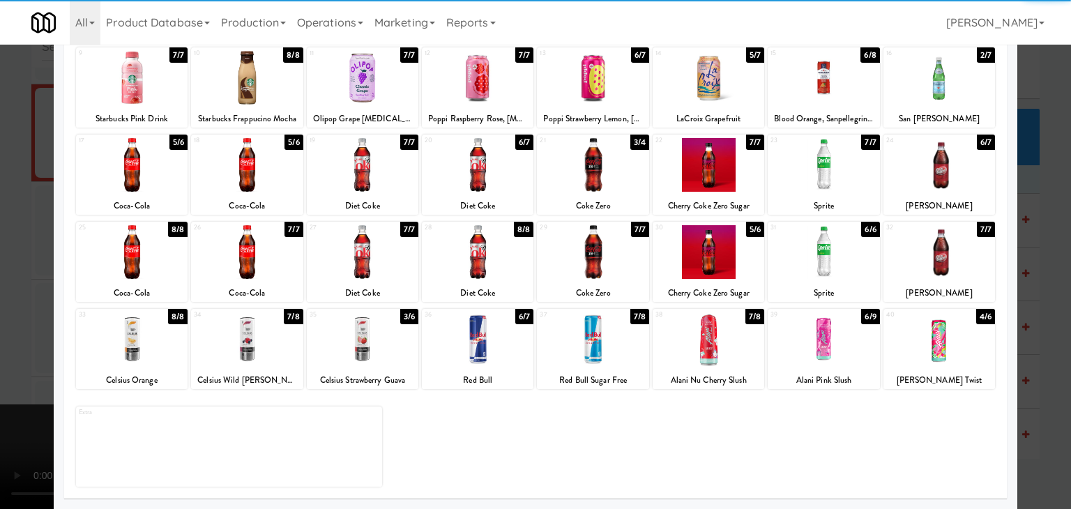
drag, startPoint x: 455, startPoint y: 338, endPoint x: 463, endPoint y: 338, distance: 7.7
click at [456, 339] on div at bounding box center [478, 339] width 112 height 54
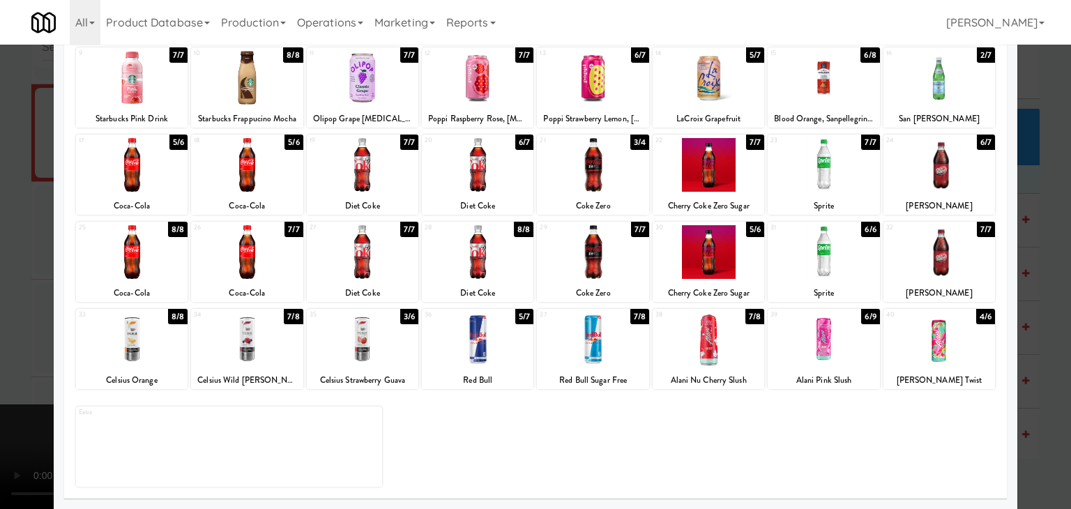
drag, startPoint x: 0, startPoint y: 316, endPoint x: 282, endPoint y: 318, distance: 281.8
click at [8, 316] on div at bounding box center [535, 254] width 1071 height 509
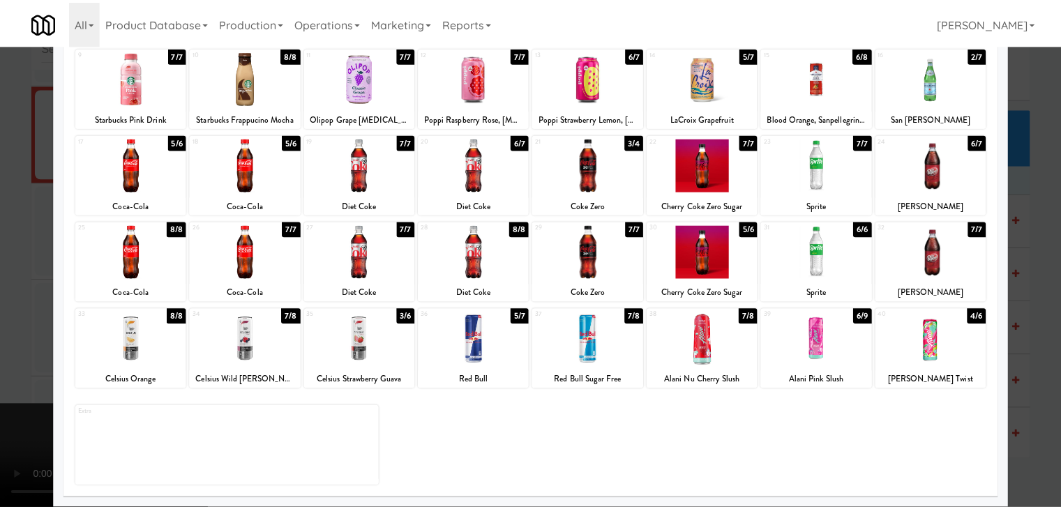
scroll to position [6693, 0]
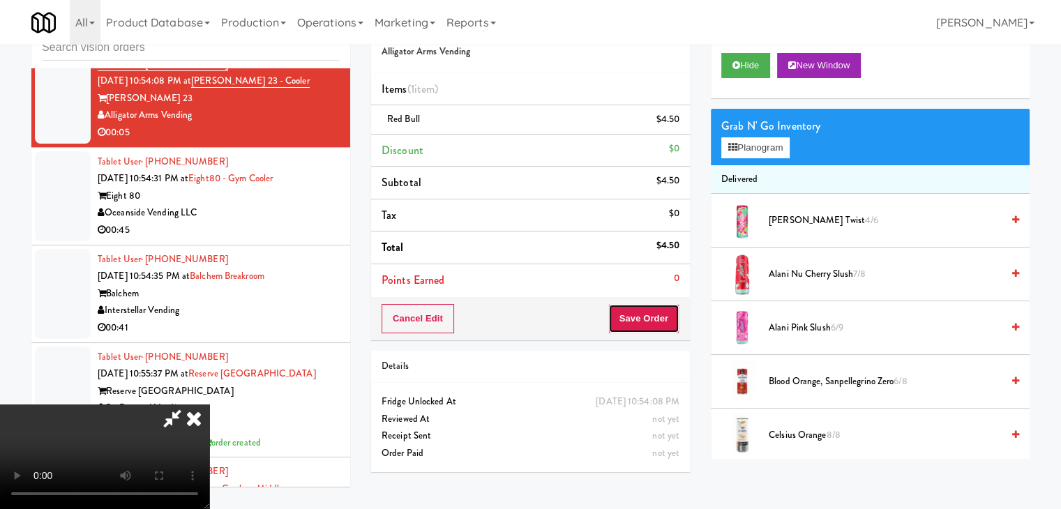
click at [670, 319] on button "Save Order" at bounding box center [643, 318] width 71 height 29
click at [667, 319] on button "Save Order" at bounding box center [643, 318] width 71 height 29
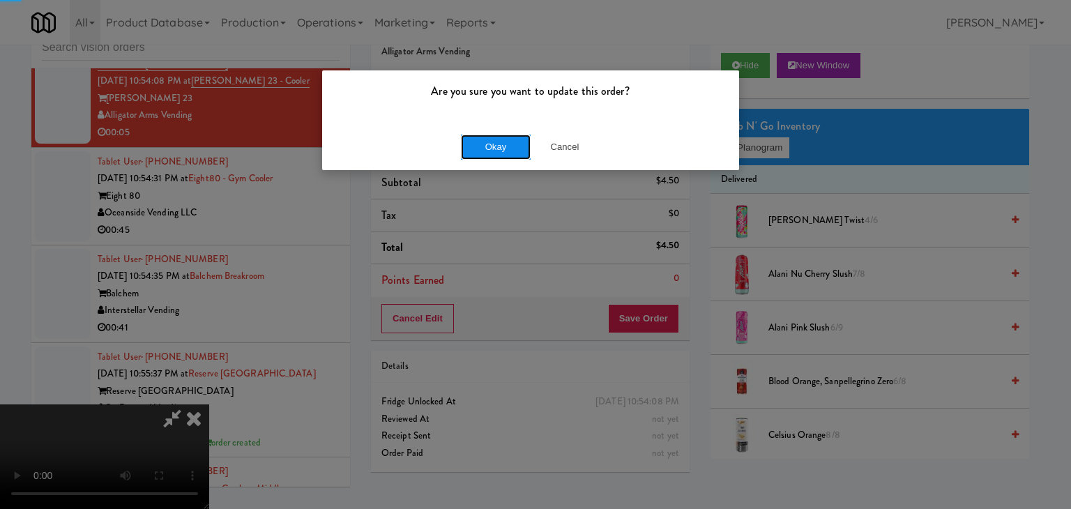
click at [495, 137] on button "Okay" at bounding box center [496, 147] width 70 height 25
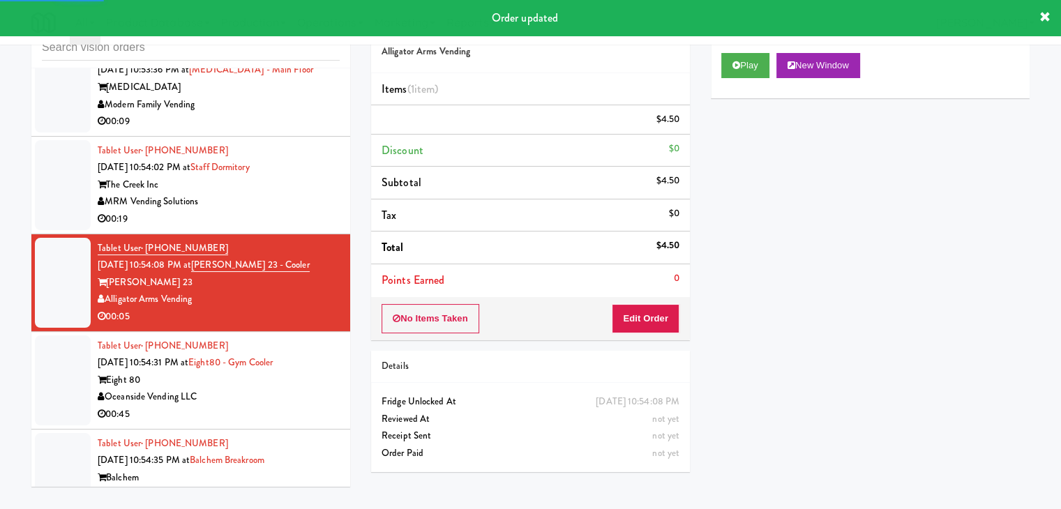
scroll to position [6484, 0]
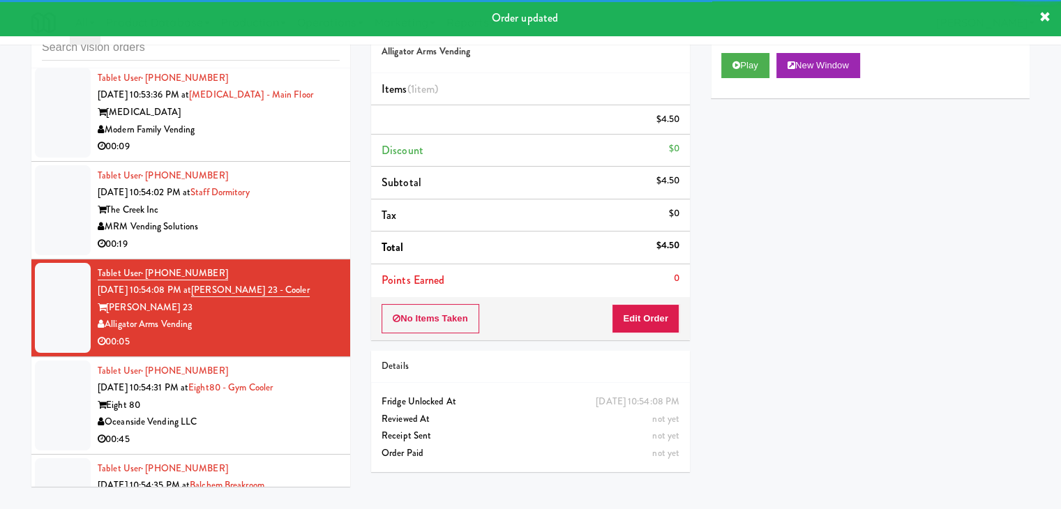
click at [308, 253] on div "00:19" at bounding box center [219, 244] width 242 height 17
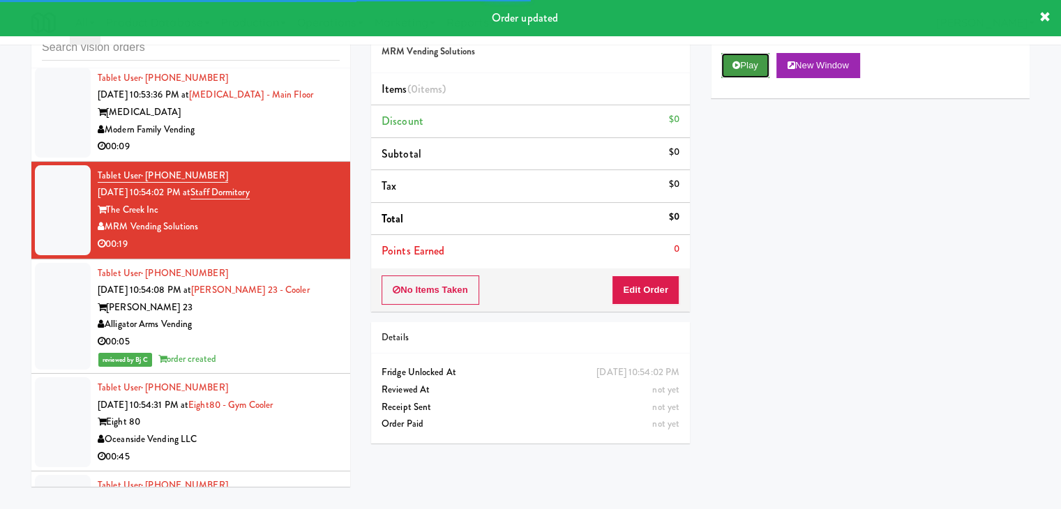
click at [725, 73] on button "Play" at bounding box center [745, 65] width 48 height 25
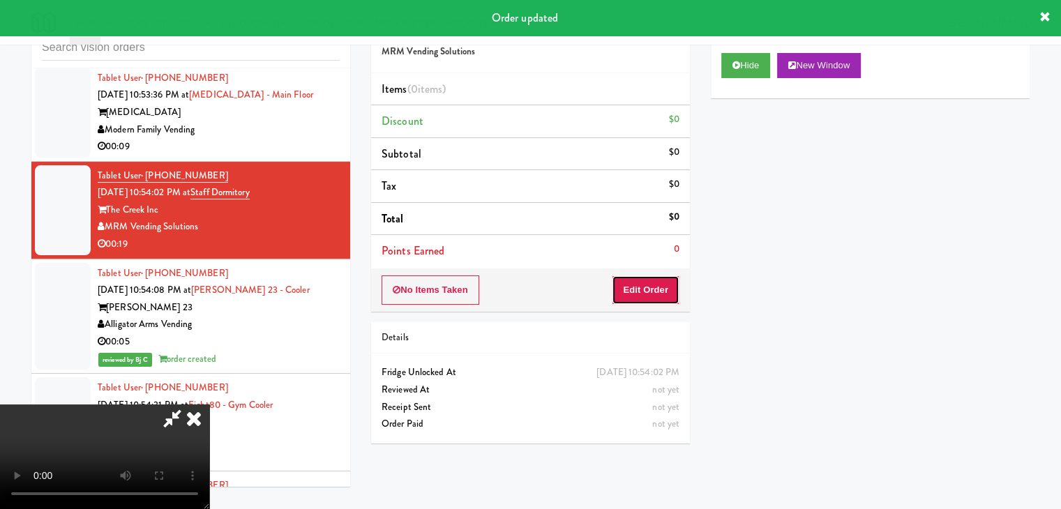
click at [660, 280] on button "Edit Order" at bounding box center [646, 289] width 68 height 29
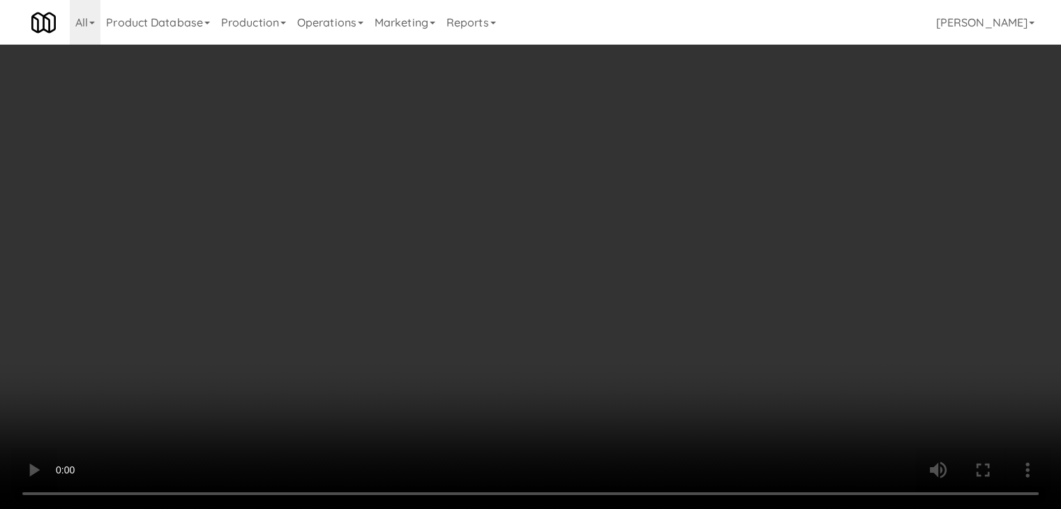
scroll to position [6450, 0]
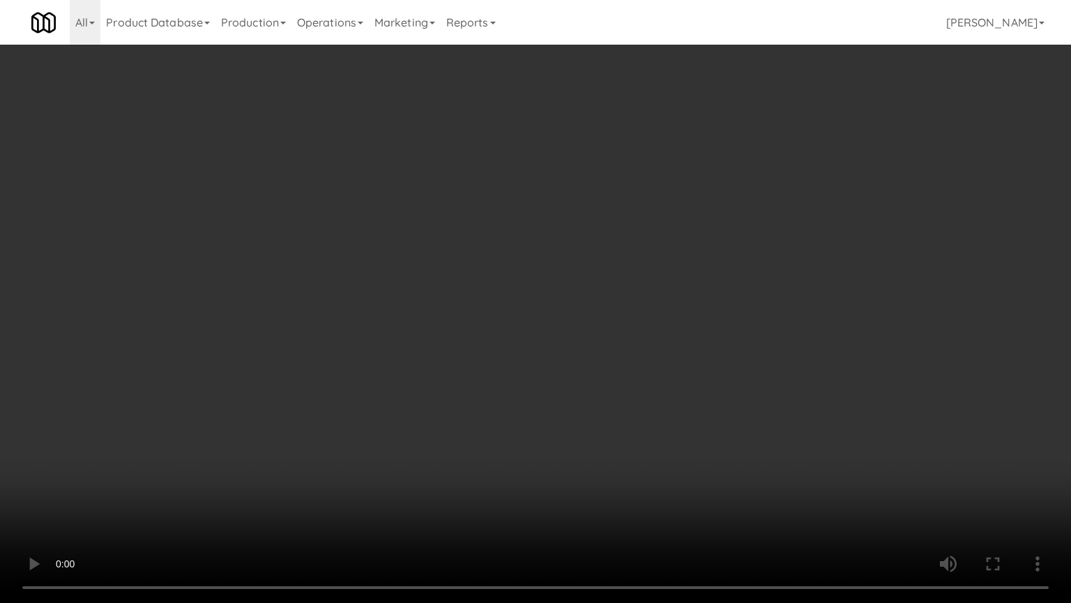
click at [644, 391] on video at bounding box center [535, 301] width 1071 height 603
click at [624, 358] on video at bounding box center [535, 301] width 1071 height 603
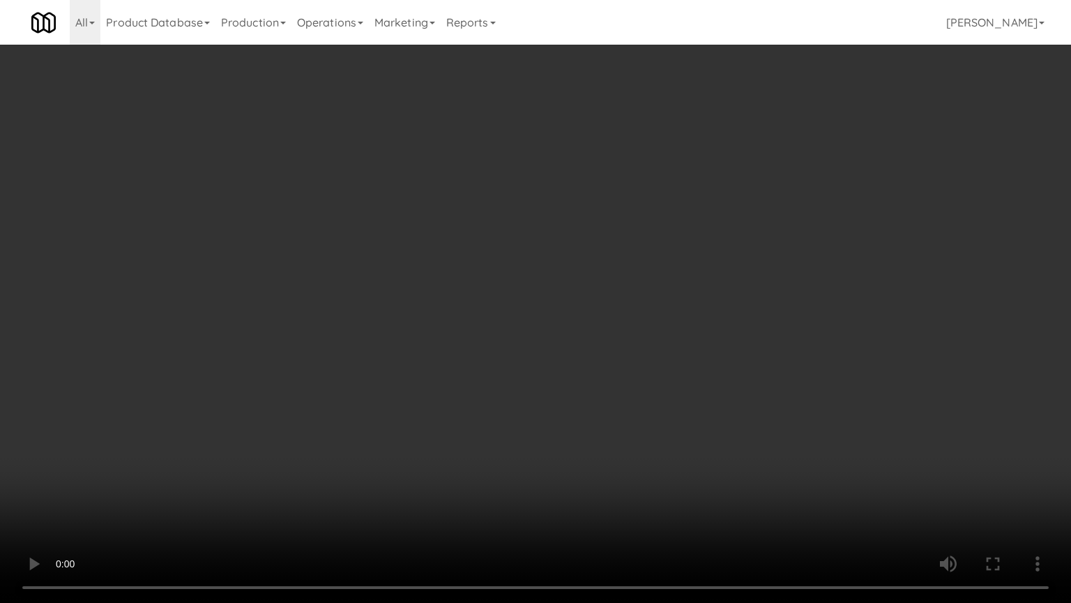
click at [624, 358] on video at bounding box center [535, 301] width 1071 height 603
click at [635, 343] on video at bounding box center [535, 301] width 1071 height 603
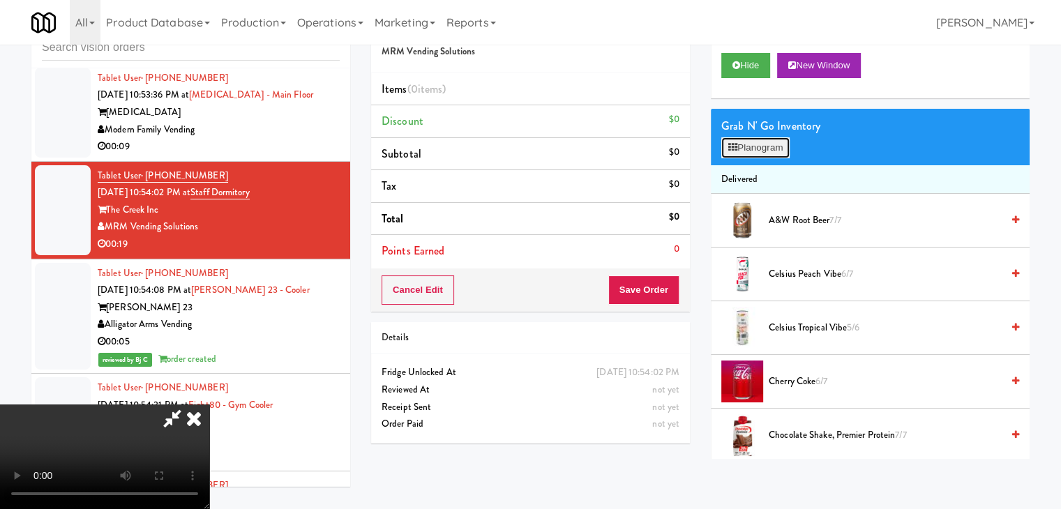
click at [746, 137] on button "Planogram" at bounding box center [755, 147] width 68 height 21
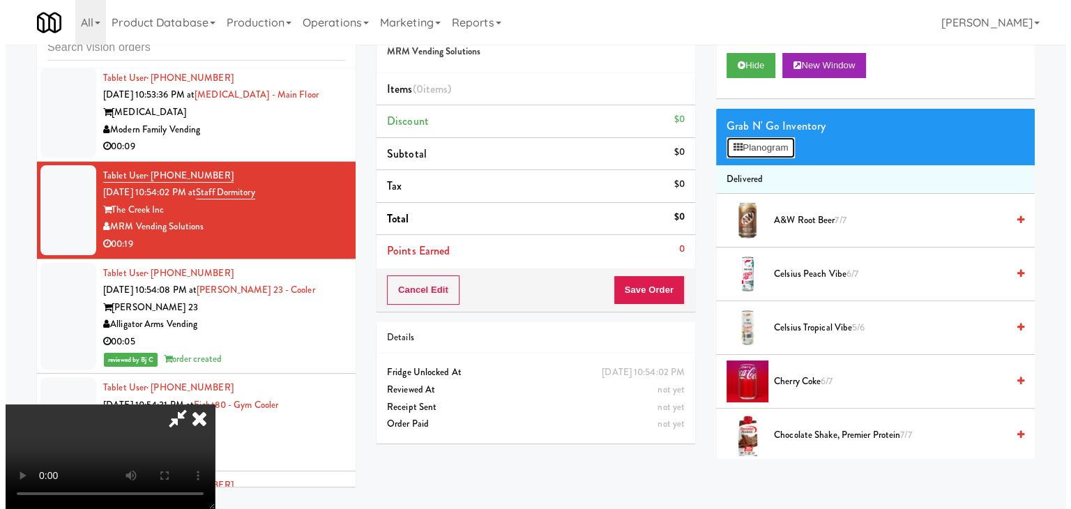
scroll to position [6450, 0]
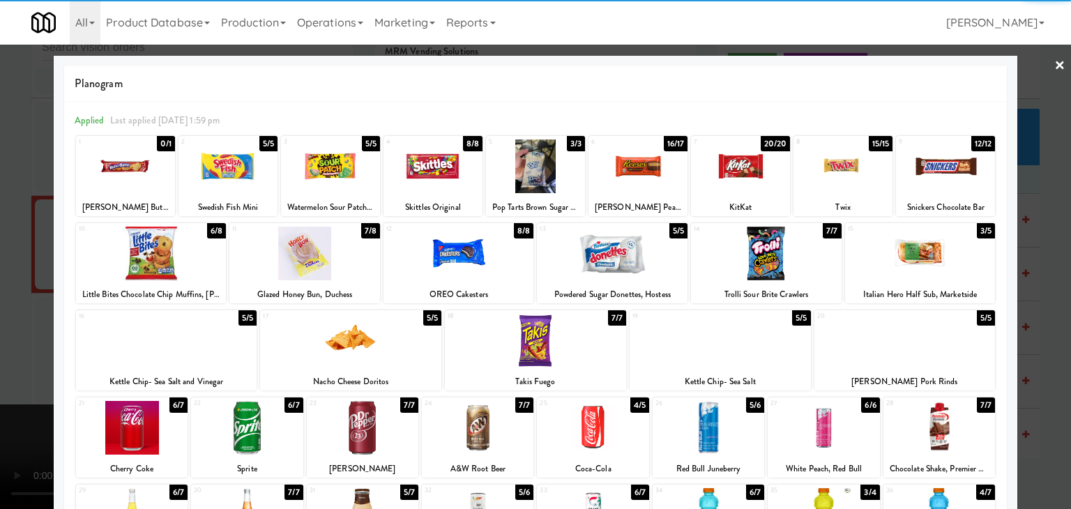
click at [349, 179] on div at bounding box center [330, 166] width 99 height 54
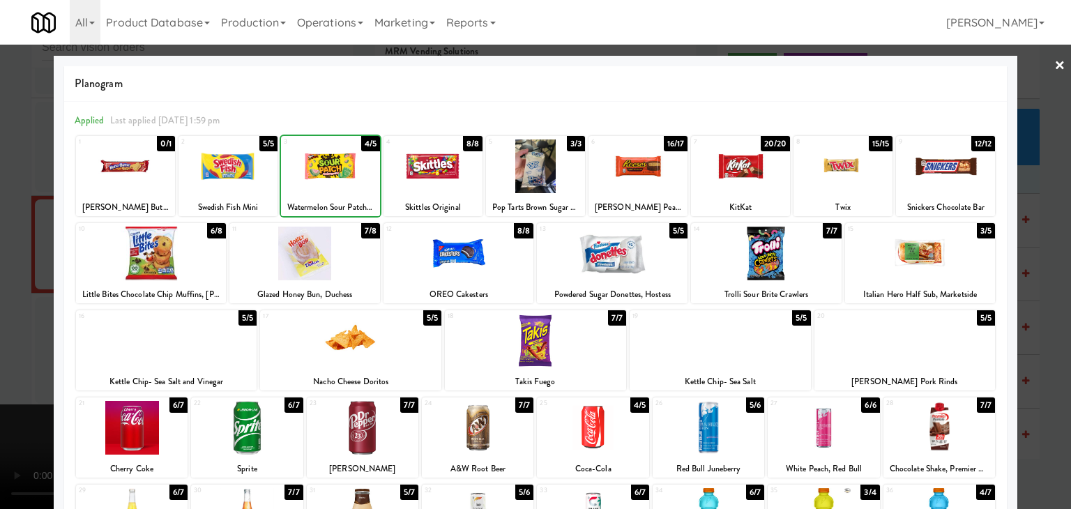
click at [349, 179] on div at bounding box center [330, 166] width 99 height 54
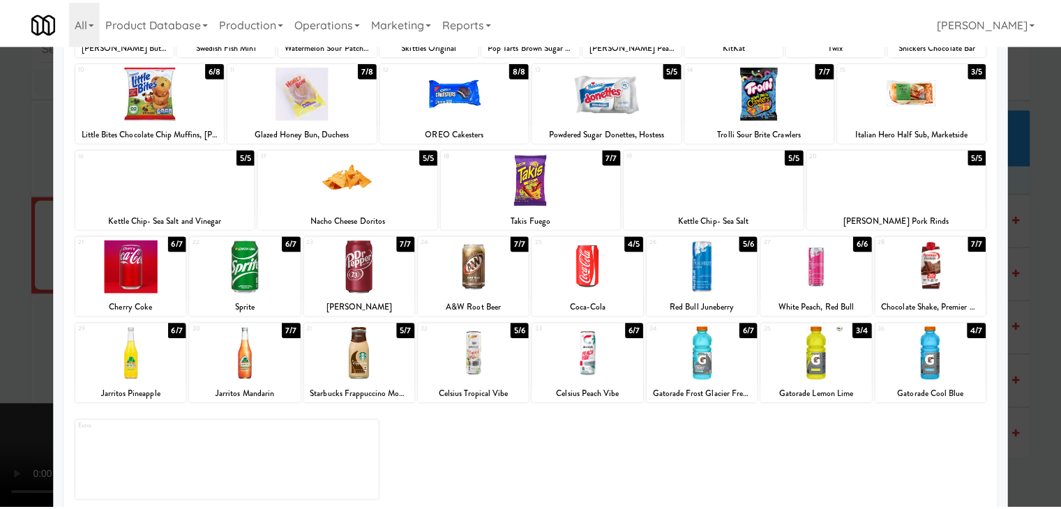
scroll to position [176, 0]
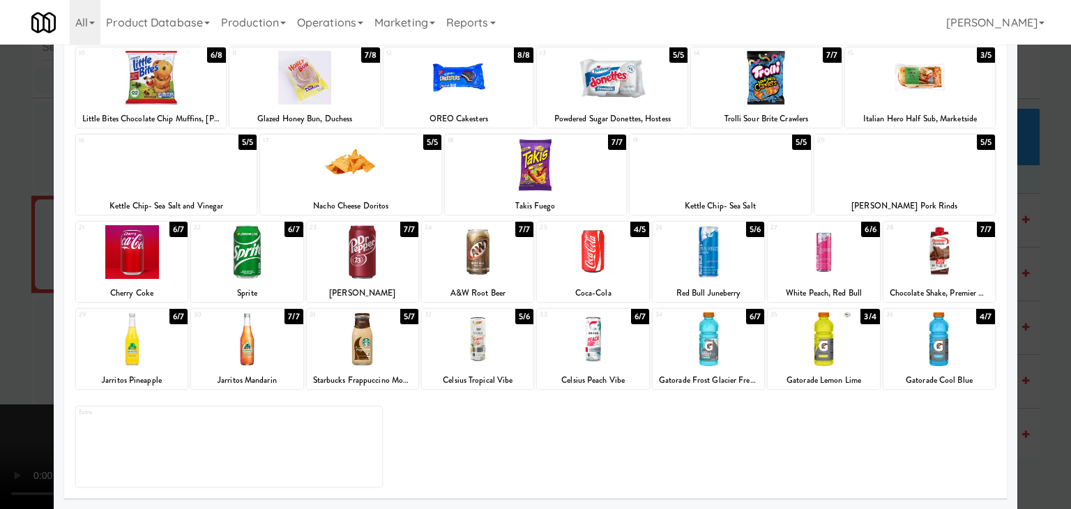
click at [718, 333] on div at bounding box center [709, 339] width 112 height 54
drag, startPoint x: 0, startPoint y: 243, endPoint x: 324, endPoint y: 256, distance: 324.6
click at [22, 243] on div at bounding box center [535, 254] width 1071 height 509
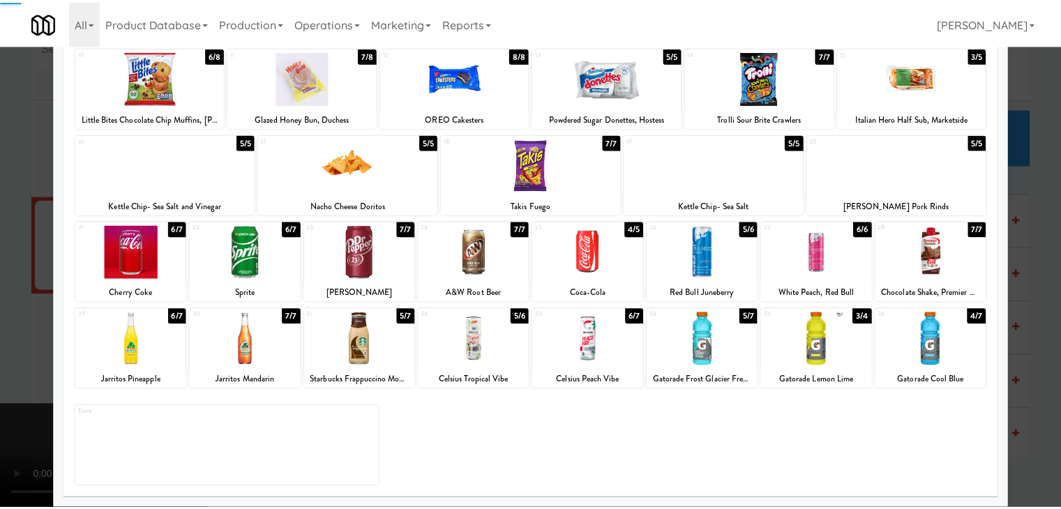
scroll to position [6484, 0]
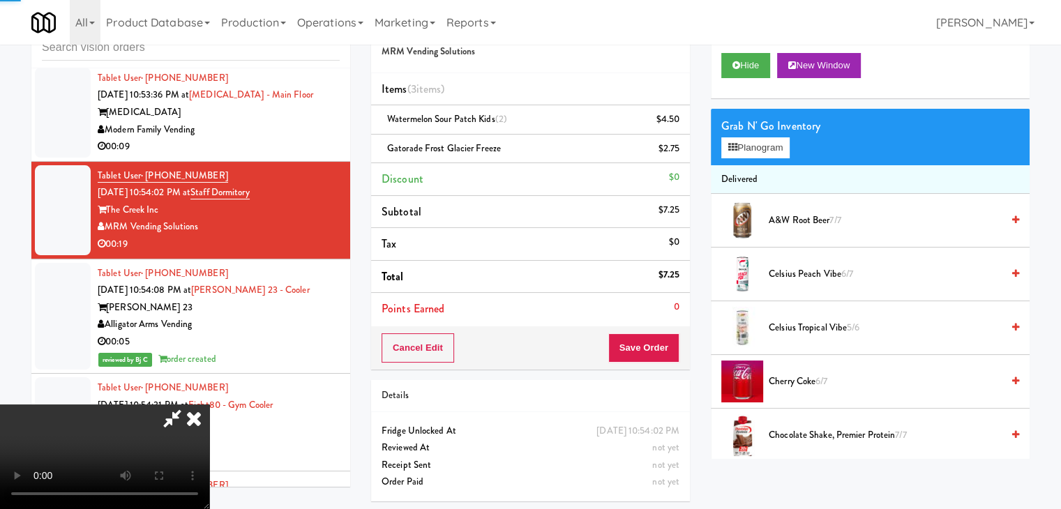
drag, startPoint x: 714, startPoint y: 338, endPoint x: 689, endPoint y: 338, distance: 25.1
click at [703, 338] on div "Cart Flags Notes Payment Hide New Window Grab N' Go Inventory Planogram Deliver…" at bounding box center [870, 232] width 340 height 453
click at [675, 340] on div "Cancel Edit Save Order" at bounding box center [530, 347] width 319 height 43
click at [673, 341] on button "Save Order" at bounding box center [643, 347] width 71 height 29
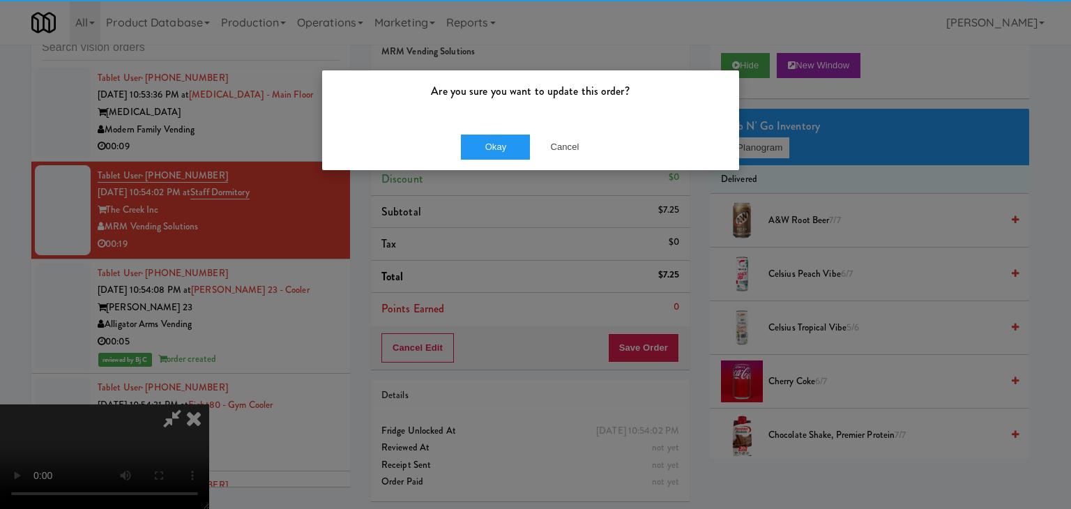
click at [501, 131] on div "Okay Cancel" at bounding box center [530, 146] width 417 height 47
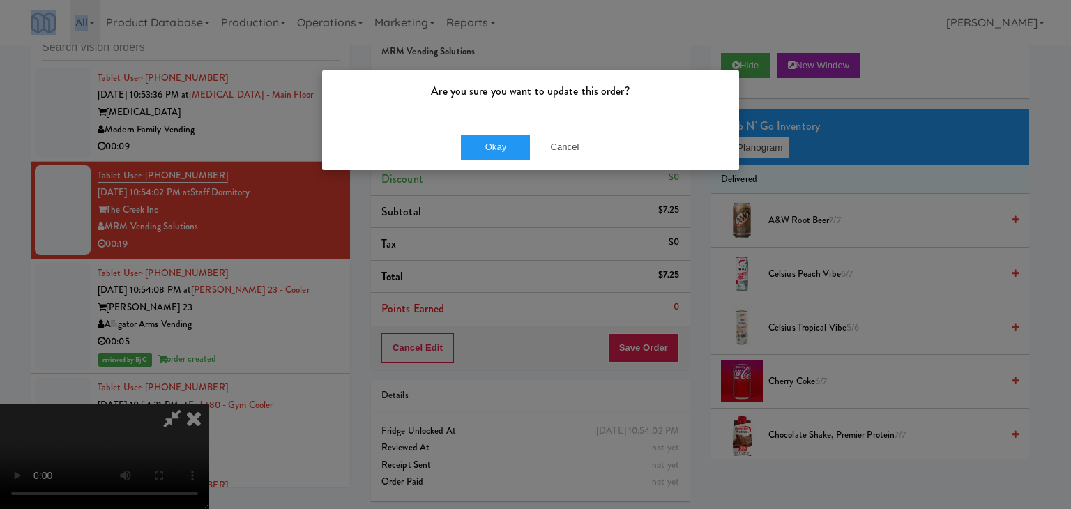
click at [501, 131] on div "Okay Cancel" at bounding box center [530, 146] width 417 height 47
click at [502, 145] on div "Okay Cancel" at bounding box center [530, 146] width 417 height 47
click at [502, 148] on button "Okay" at bounding box center [496, 147] width 70 height 25
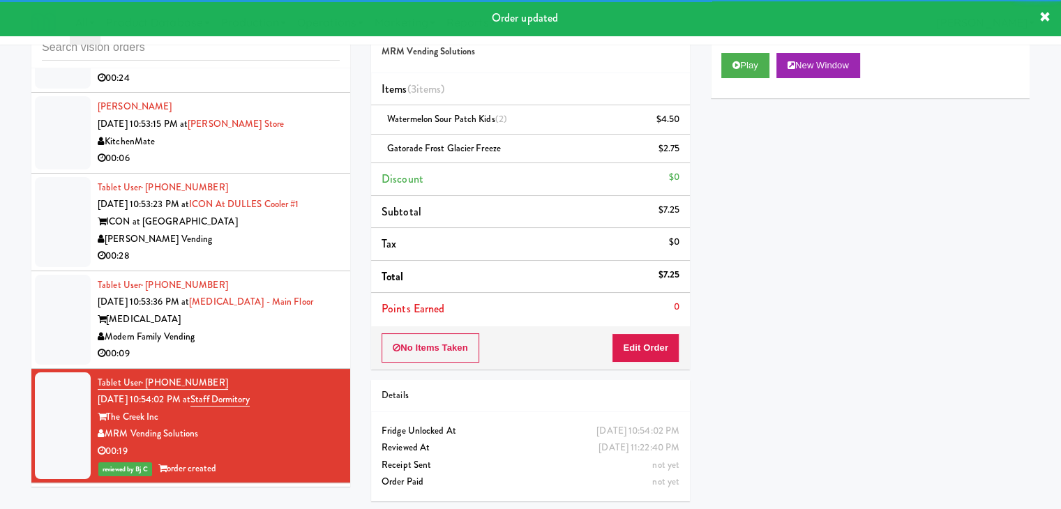
scroll to position [6275, 0]
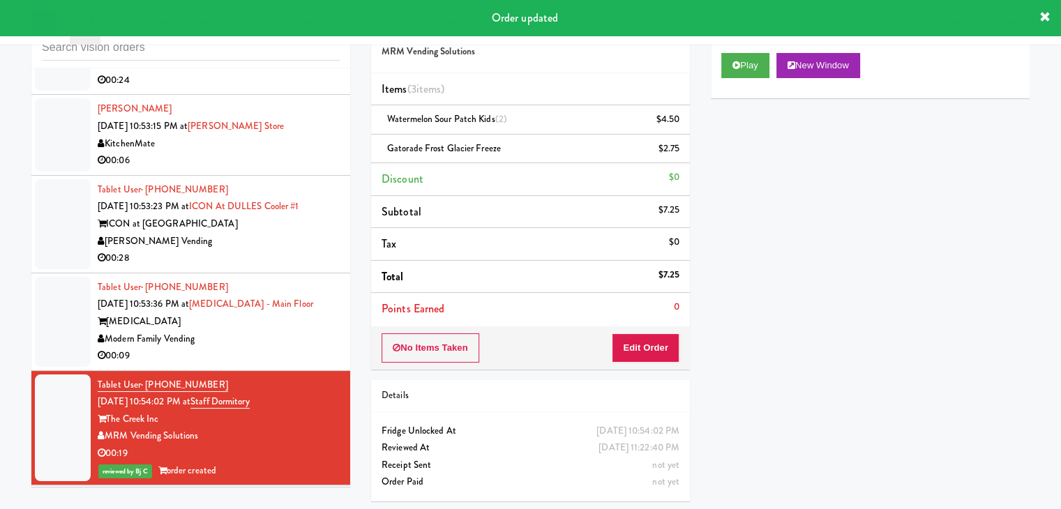
drag, startPoint x: 296, startPoint y: 425, endPoint x: 312, endPoint y: 431, distance: 17.0
click at [305, 365] on div "Tablet User · (480) 580-4979 [DATE] 10:53:36 PM at [MEDICAL_DATA][GEOGRAPHIC_DA…" at bounding box center [219, 322] width 242 height 86
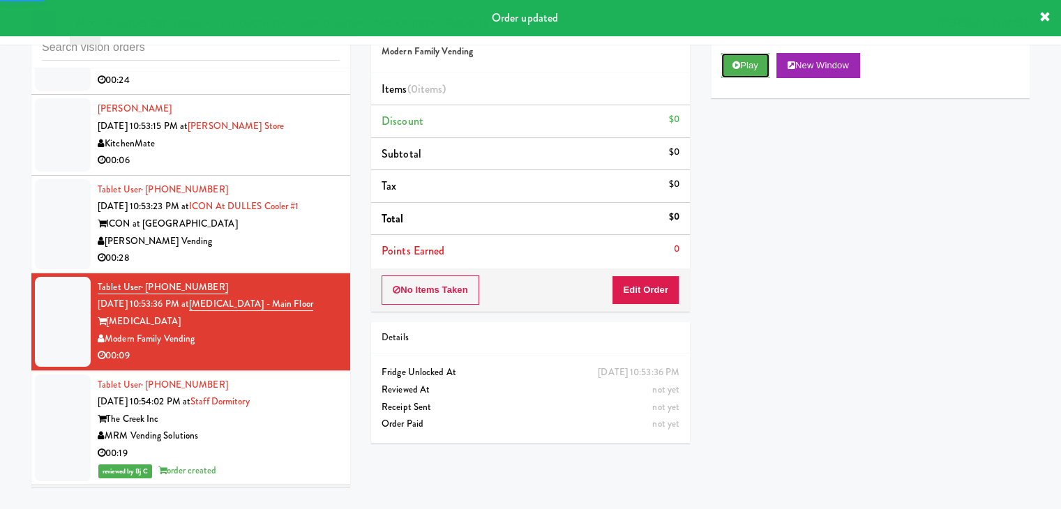
drag, startPoint x: 753, startPoint y: 65, endPoint x: 741, endPoint y: 84, distance: 22.6
click at [753, 65] on button "Play" at bounding box center [745, 65] width 48 height 25
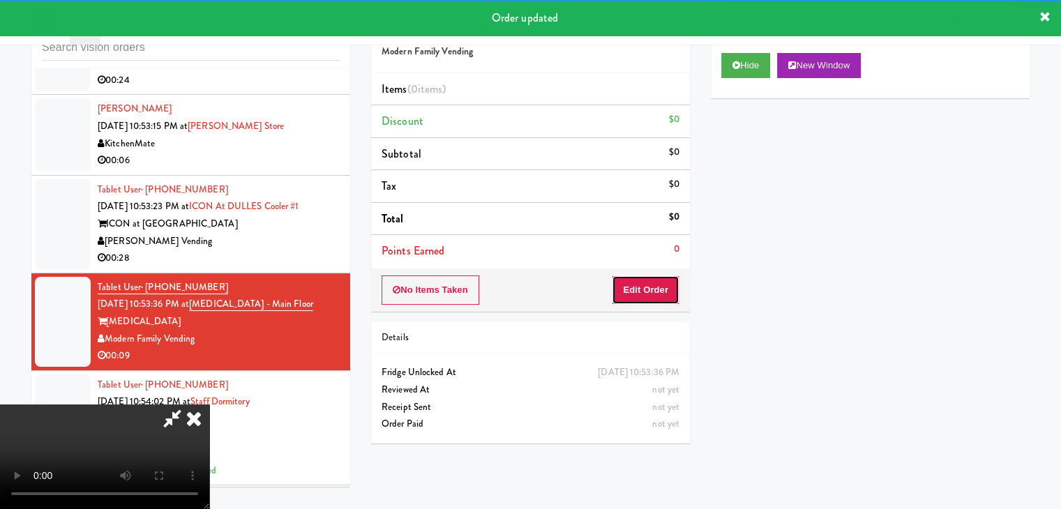
click at [649, 291] on button "Edit Order" at bounding box center [646, 289] width 68 height 29
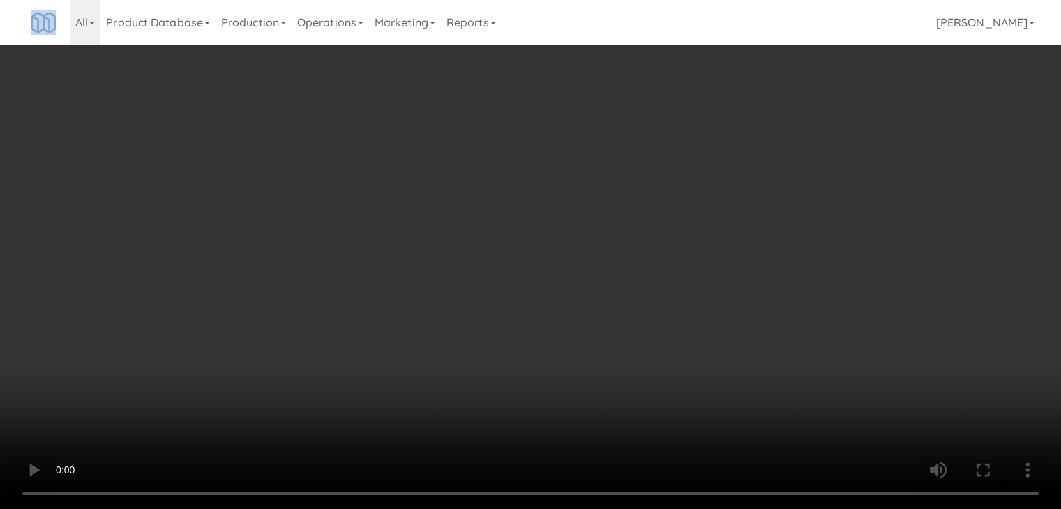
scroll to position [6241, 0]
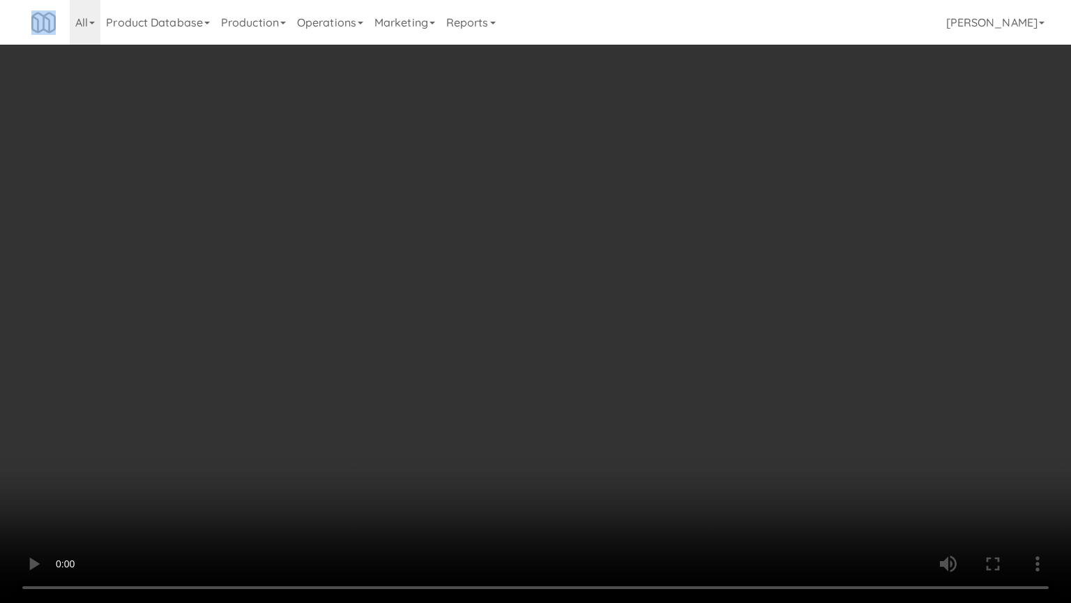
click at [591, 441] on video at bounding box center [535, 301] width 1071 height 603
click at [607, 448] on video at bounding box center [535, 301] width 1071 height 603
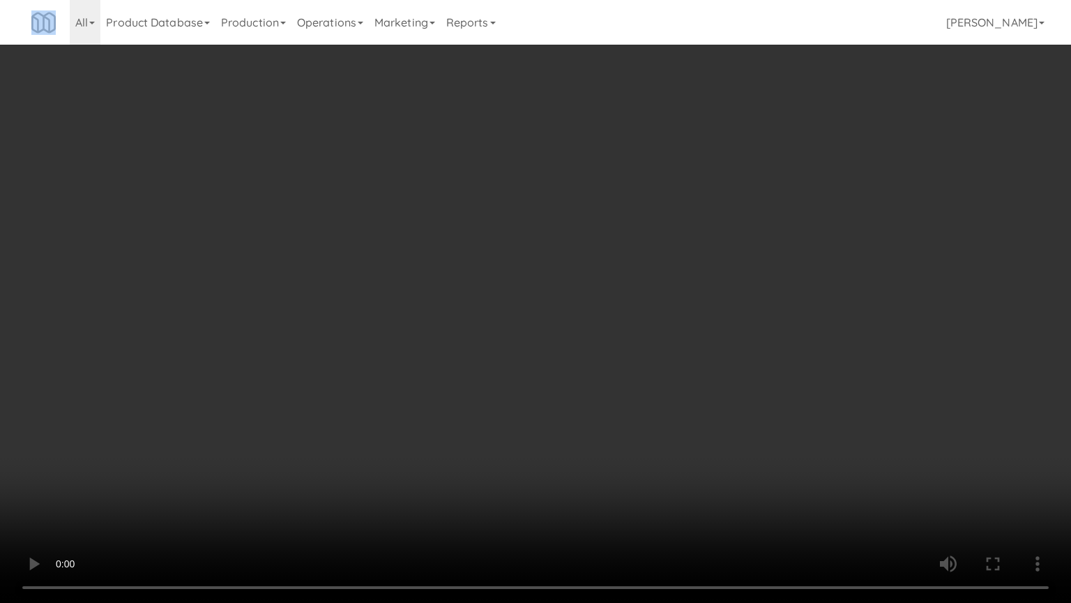
click at [607, 448] on video at bounding box center [535, 301] width 1071 height 603
click at [613, 444] on video at bounding box center [535, 301] width 1071 height 603
click at [618, 438] on video at bounding box center [535, 301] width 1071 height 603
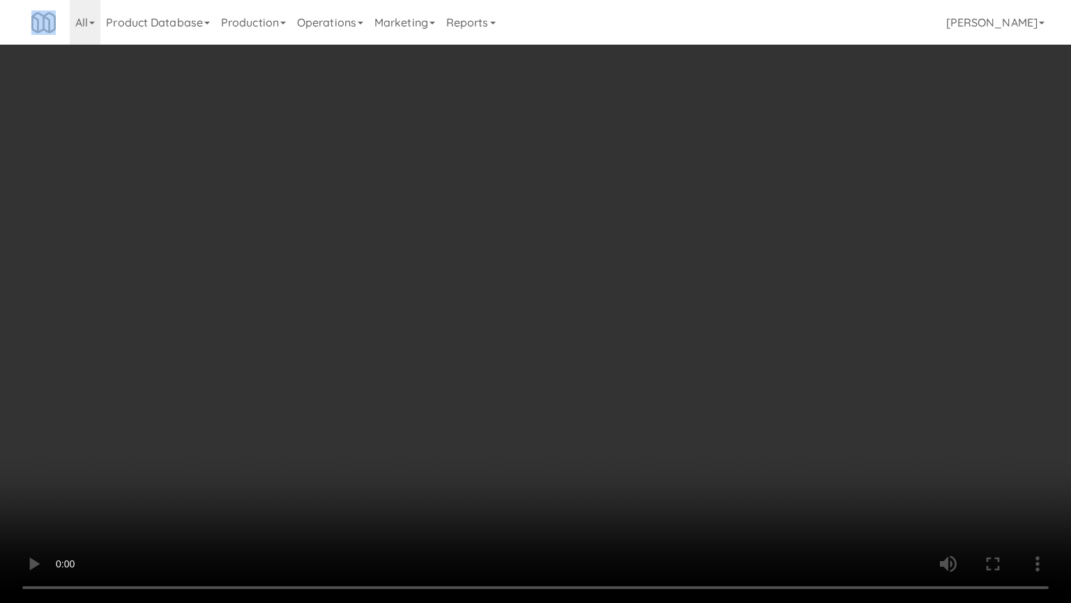
click at [633, 418] on video at bounding box center [535, 301] width 1071 height 603
click at [633, 416] on video at bounding box center [535, 301] width 1071 height 603
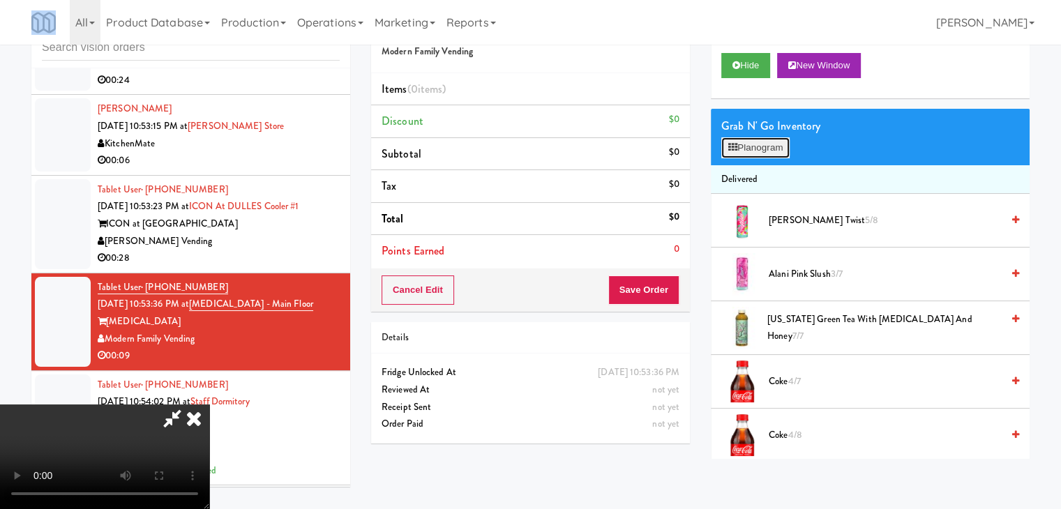
click at [753, 145] on button "Planogram" at bounding box center [755, 147] width 68 height 21
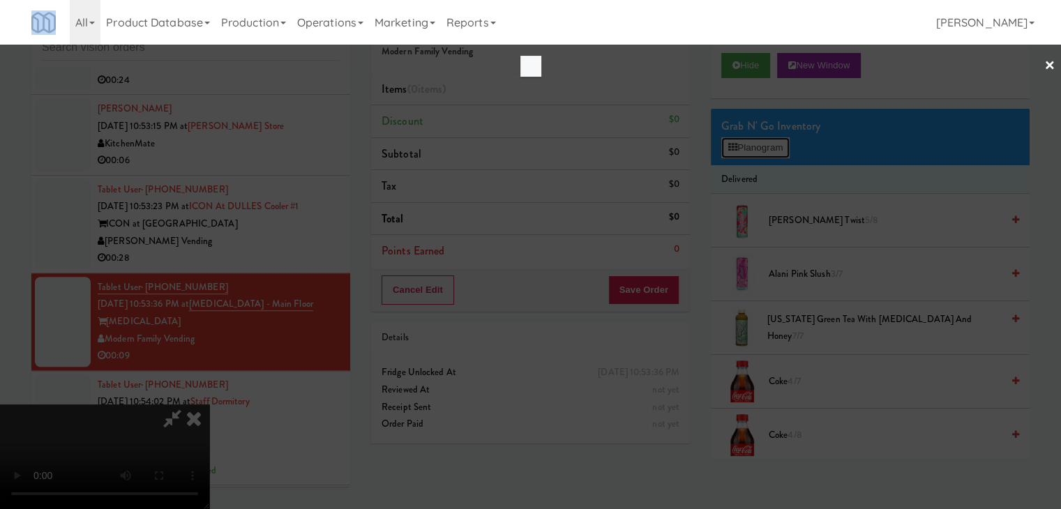
scroll to position [6241, 0]
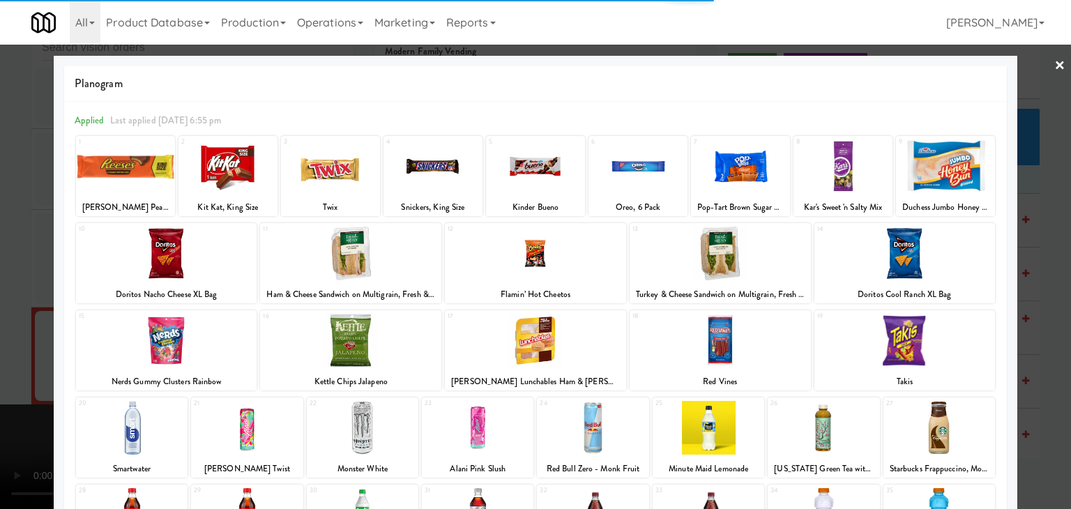
click at [345, 188] on div at bounding box center [330, 166] width 99 height 54
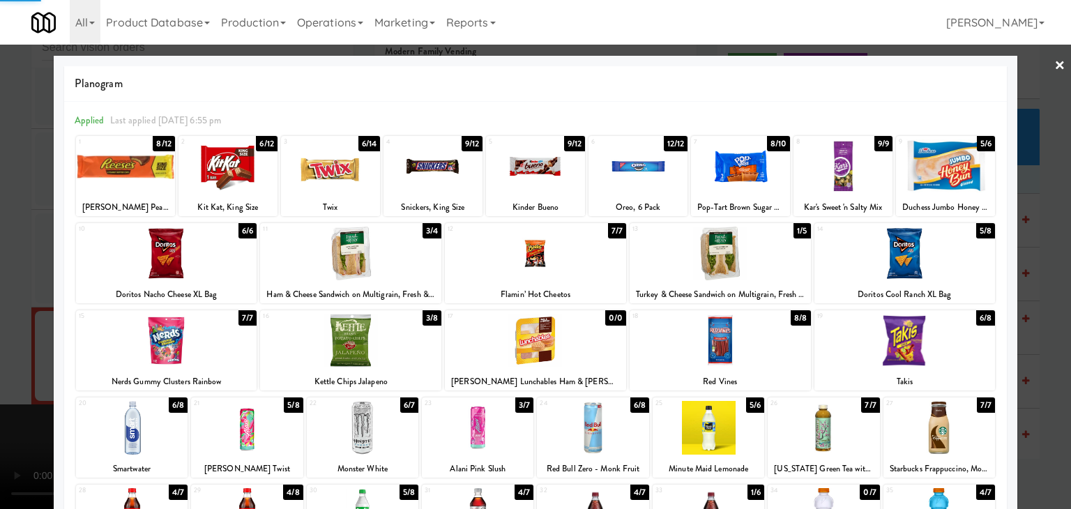
click at [427, 169] on div at bounding box center [433, 166] width 99 height 54
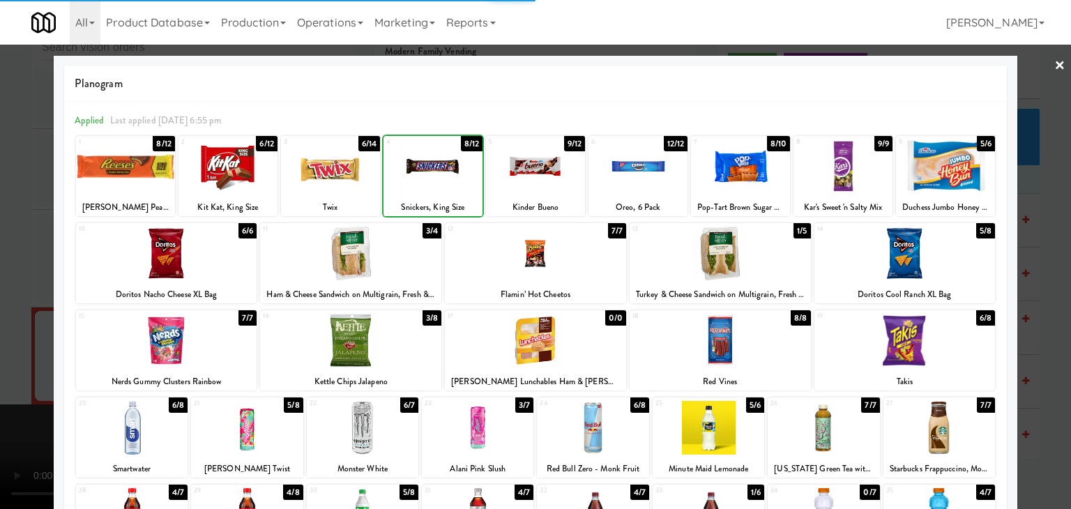
drag, startPoint x: 0, startPoint y: 288, endPoint x: 158, endPoint y: 288, distance: 157.6
click at [8, 287] on div at bounding box center [535, 254] width 1071 height 509
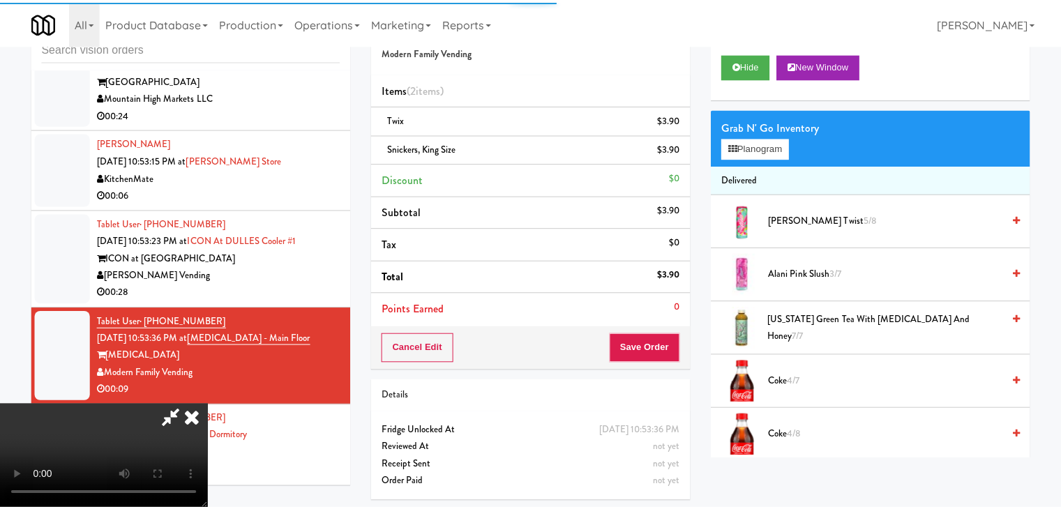
scroll to position [6275, 0]
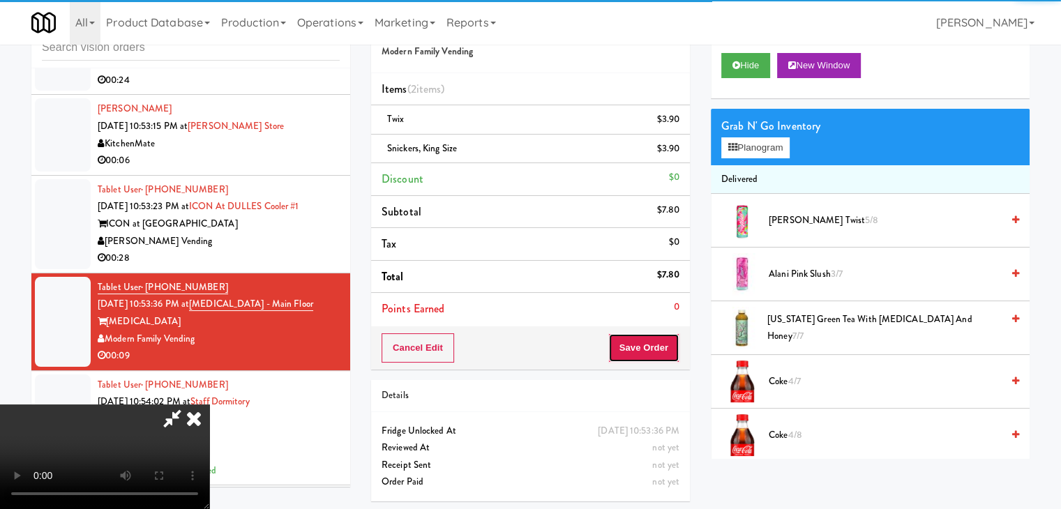
click at [647, 347] on button "Save Order" at bounding box center [643, 347] width 71 height 29
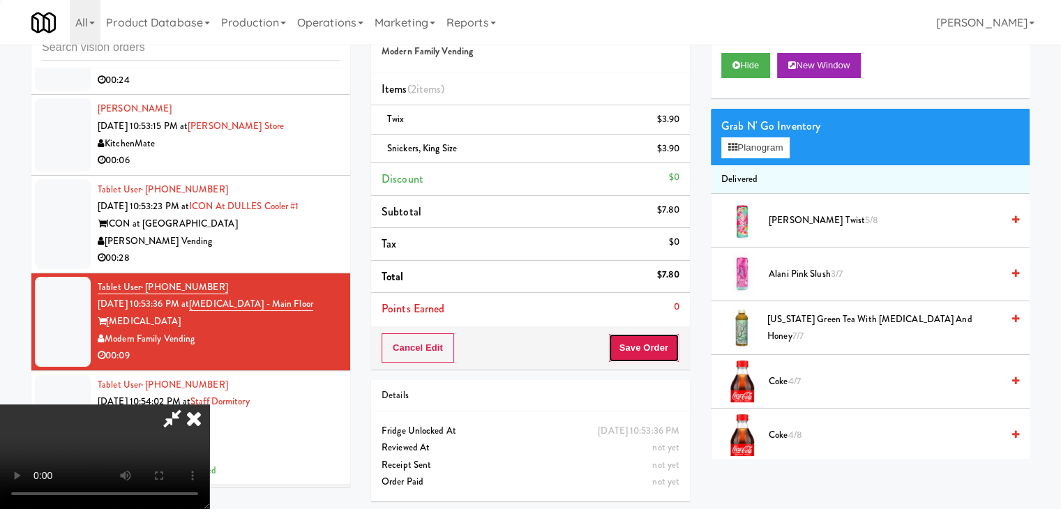
click at [647, 347] on button "Save Order" at bounding box center [643, 347] width 71 height 29
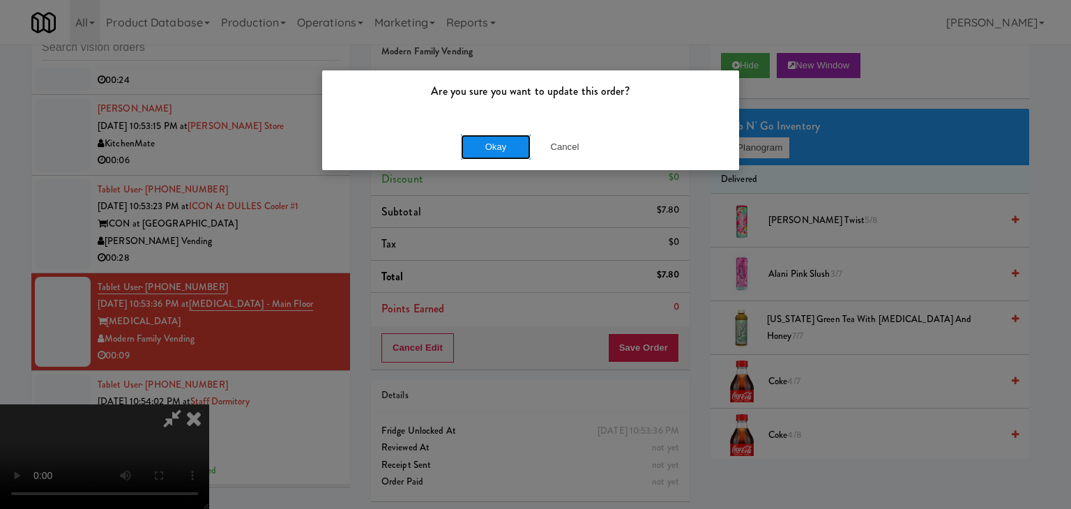
click at [504, 146] on button "Okay" at bounding box center [496, 147] width 70 height 25
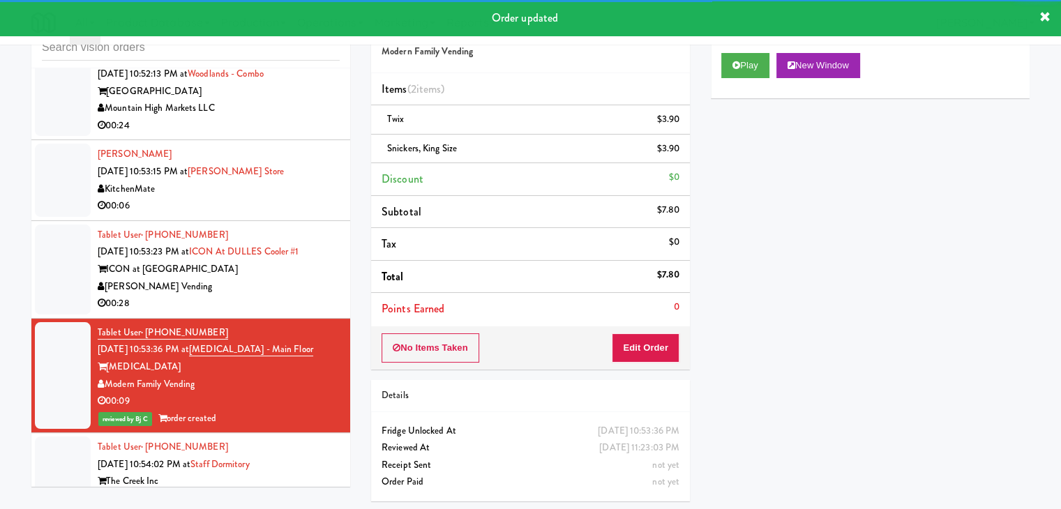
scroll to position [6205, 0]
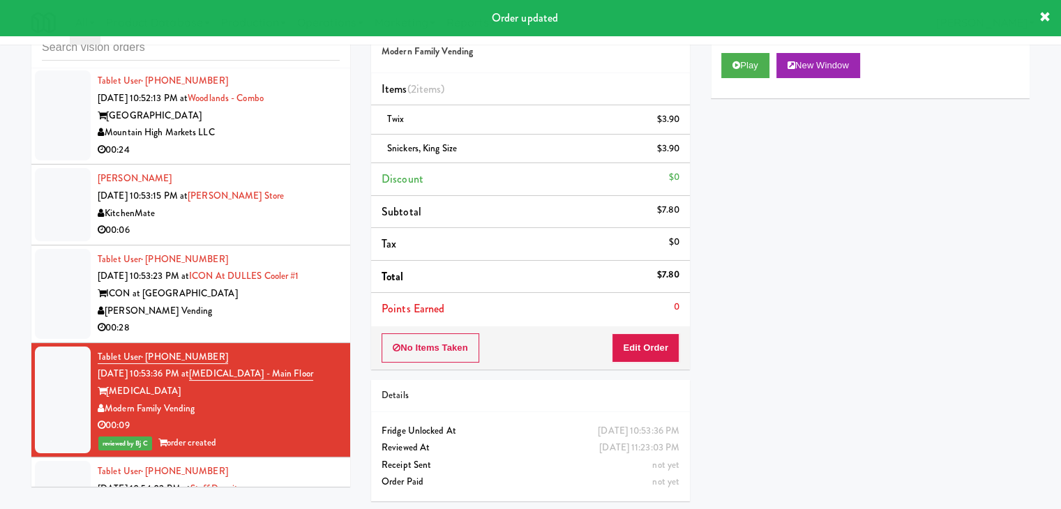
drag, startPoint x: 260, startPoint y: 407, endPoint x: 239, endPoint y: 409, distance: 21.0
click at [260, 320] on div "[PERSON_NAME] Vending" at bounding box center [219, 311] width 242 height 17
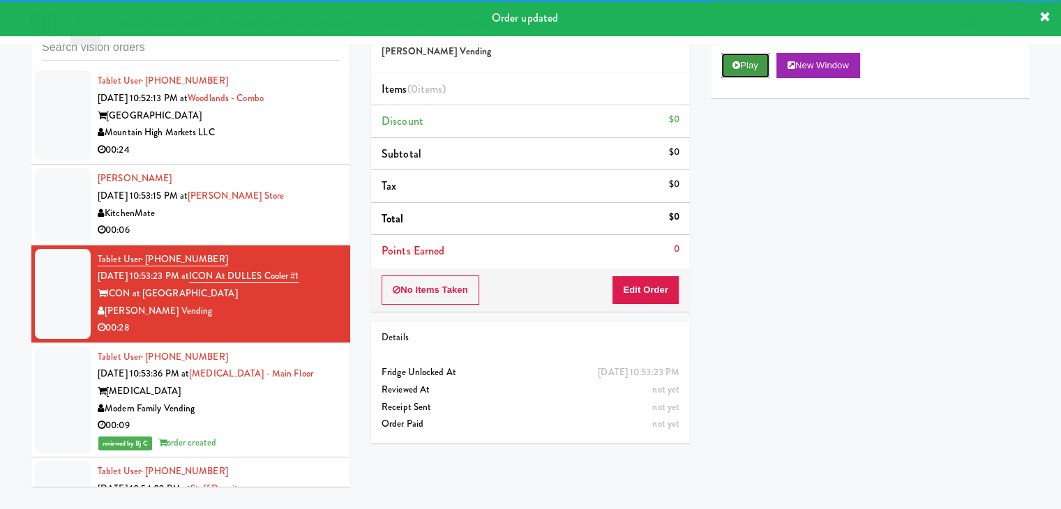
click at [741, 66] on button "Play" at bounding box center [745, 65] width 48 height 25
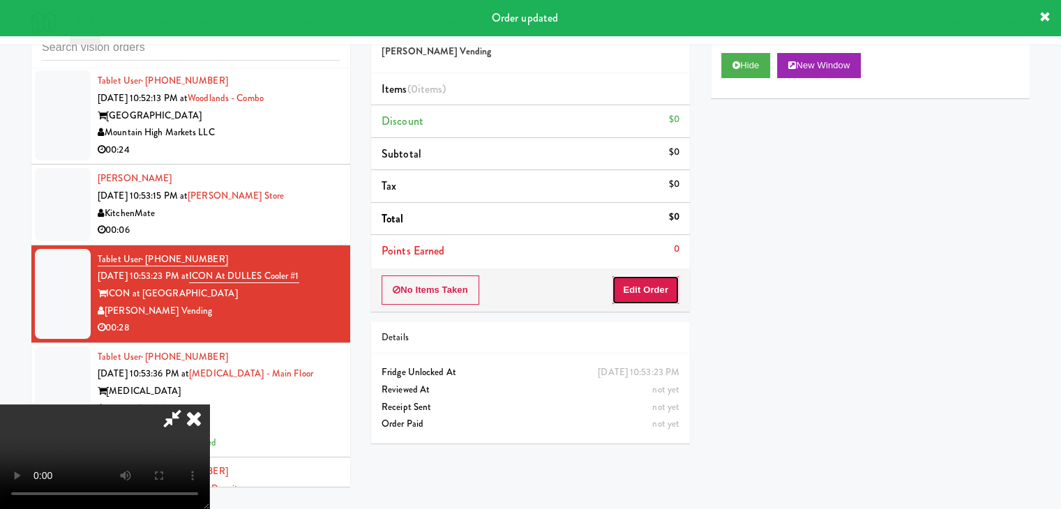
click at [658, 277] on button "Edit Order" at bounding box center [646, 289] width 68 height 29
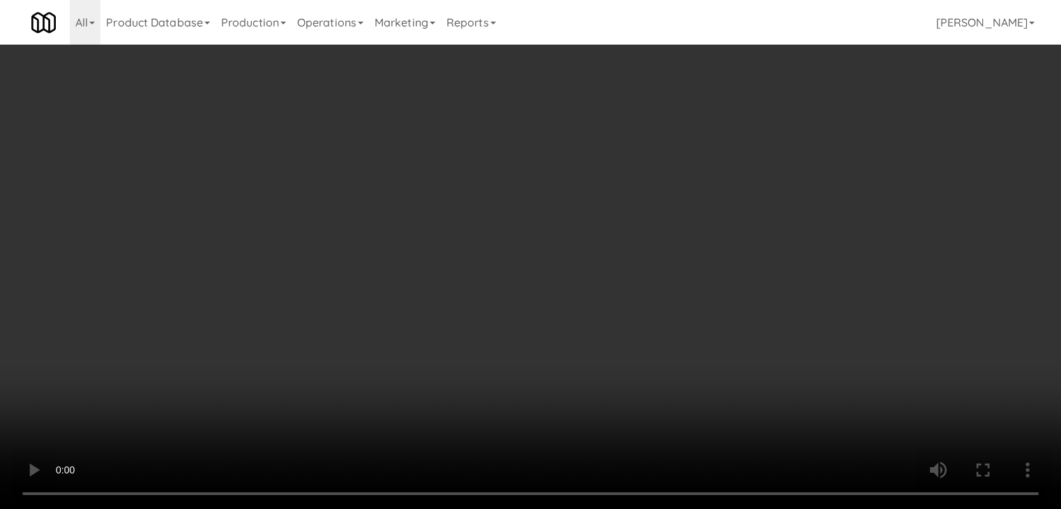
scroll to position [6171, 0]
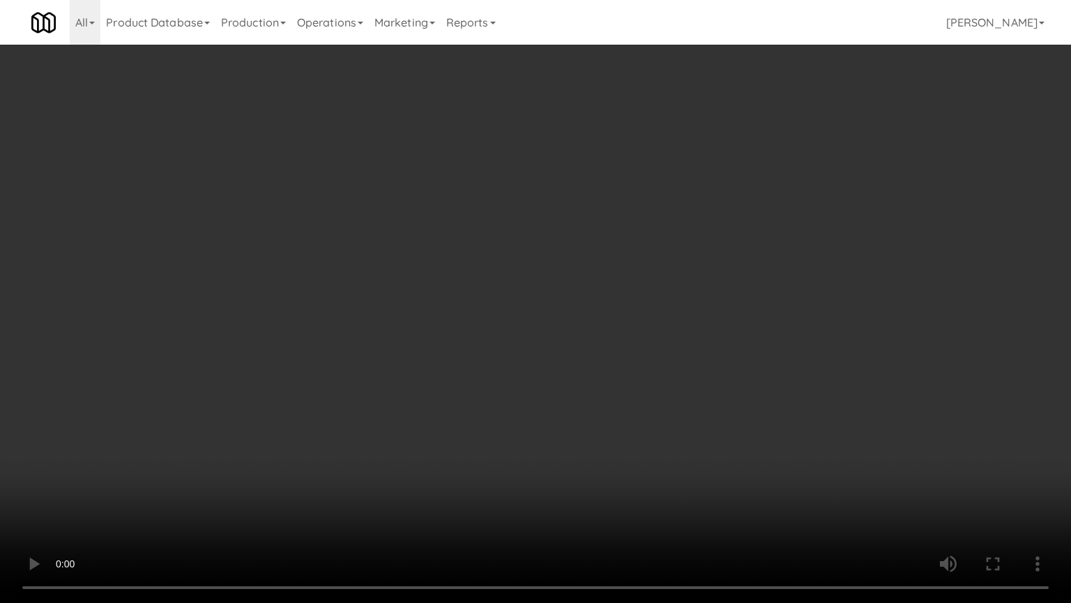
click at [619, 398] on video at bounding box center [535, 301] width 1071 height 603
click at [628, 379] on video at bounding box center [535, 301] width 1071 height 603
click at [598, 375] on video at bounding box center [535, 301] width 1071 height 603
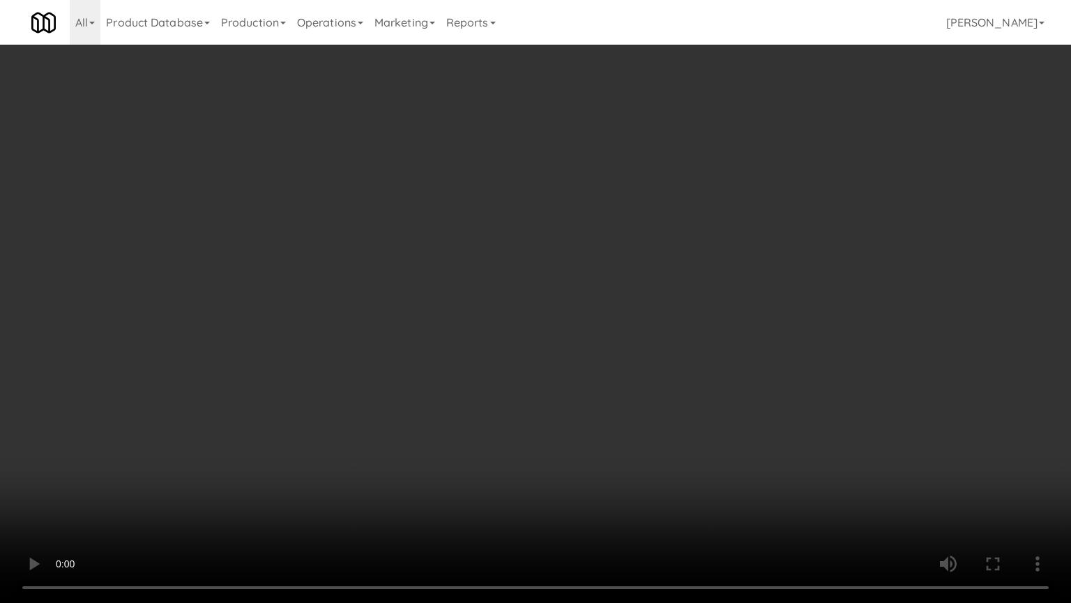
click at [599, 375] on video at bounding box center [535, 301] width 1071 height 603
click at [737, 248] on video at bounding box center [535, 301] width 1071 height 603
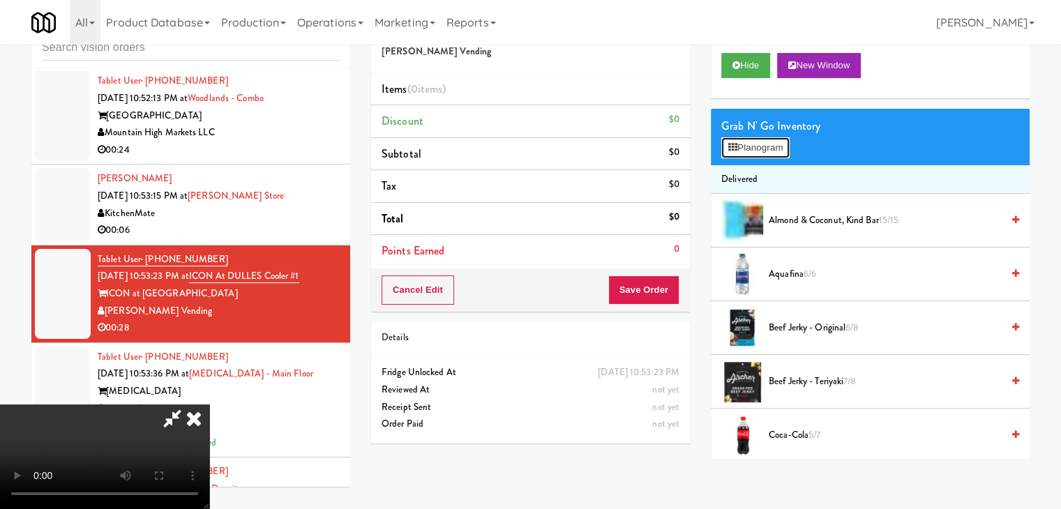
click at [771, 144] on button "Planogram" at bounding box center [755, 147] width 68 height 21
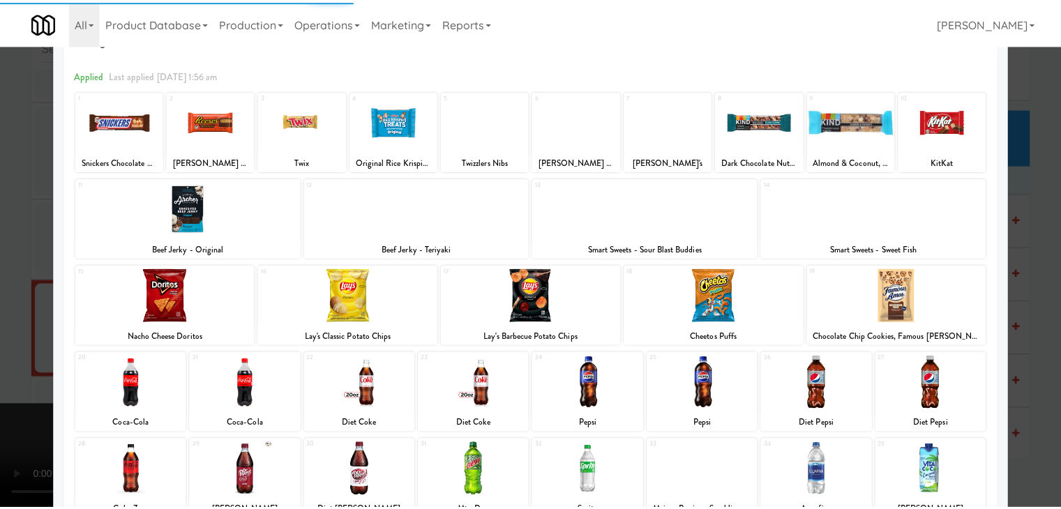
scroll to position [176, 0]
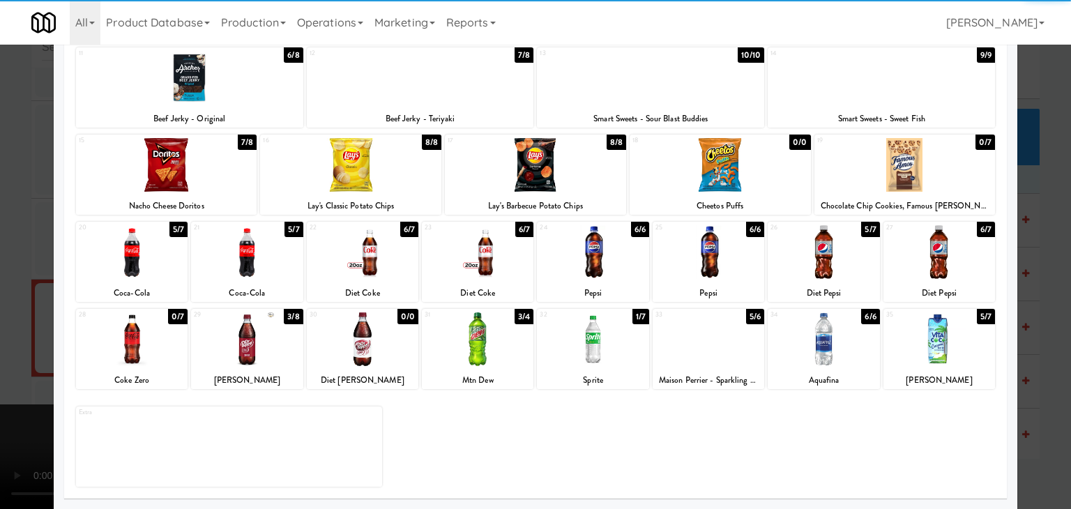
click at [469, 364] on div at bounding box center [478, 339] width 112 height 54
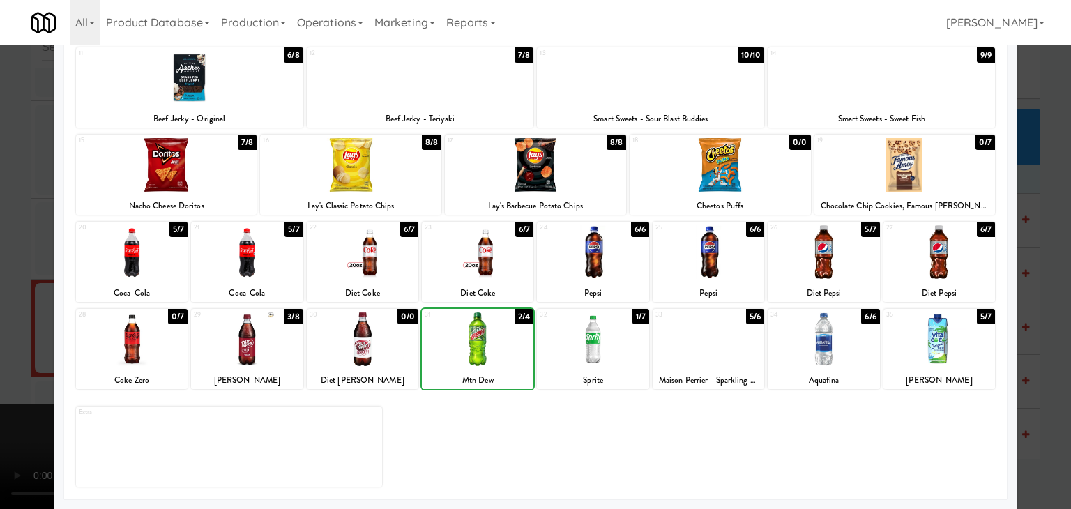
click at [469, 364] on div at bounding box center [478, 339] width 112 height 54
click at [494, 252] on div at bounding box center [478, 252] width 112 height 54
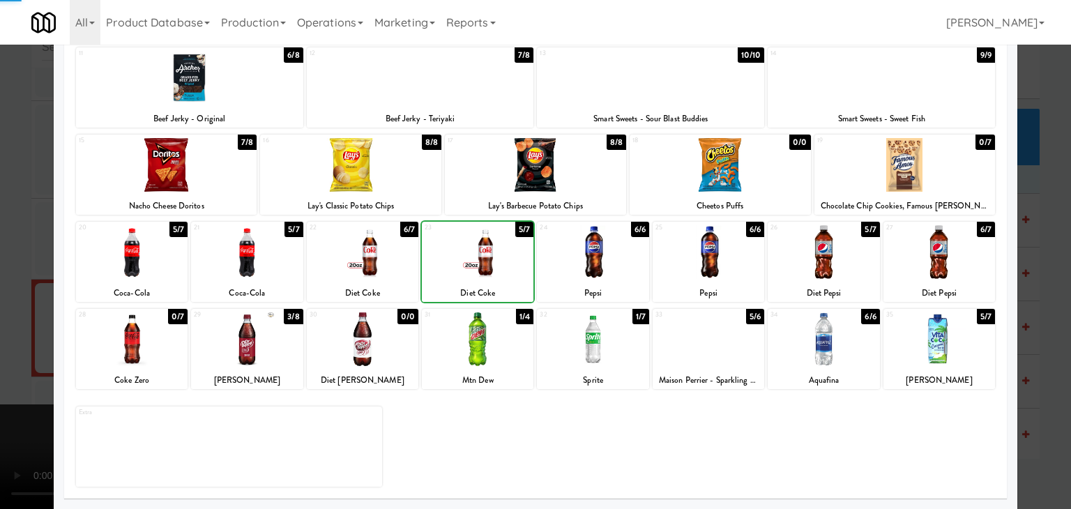
drag, startPoint x: 0, startPoint y: 339, endPoint x: 312, endPoint y: 339, distance: 312.5
click at [22, 339] on div at bounding box center [535, 254] width 1071 height 509
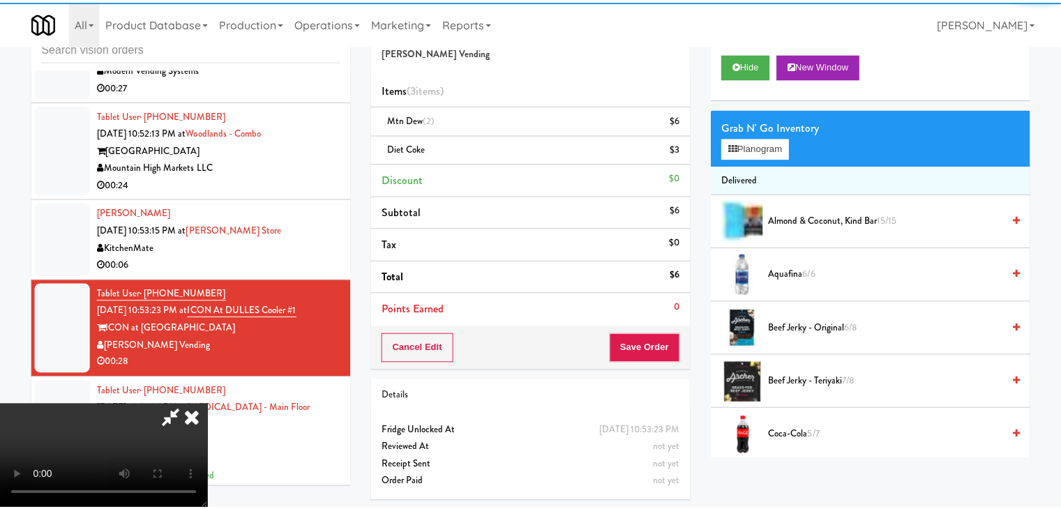
scroll to position [6205, 0]
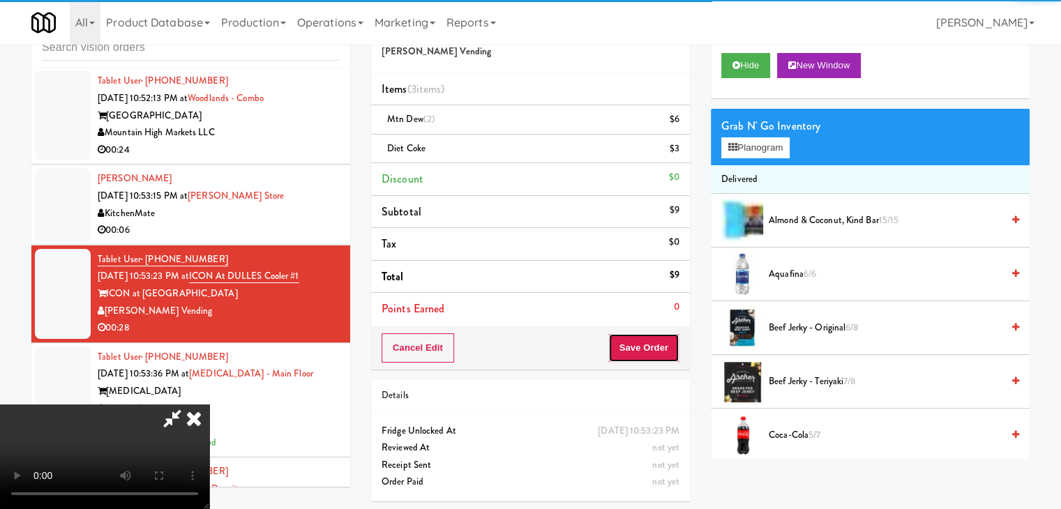
click at [665, 347] on button "Save Order" at bounding box center [643, 347] width 71 height 29
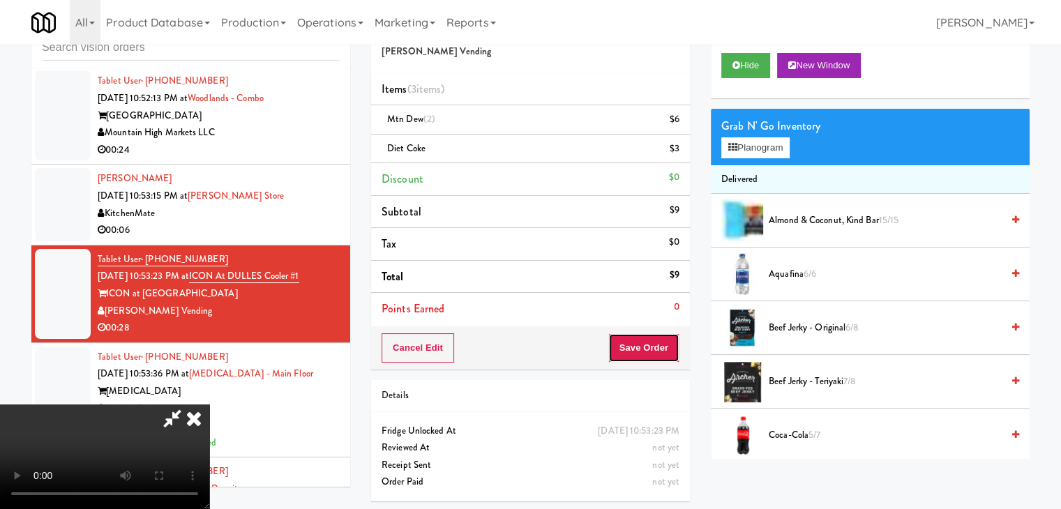
click at [664, 347] on button "Save Order" at bounding box center [643, 347] width 71 height 29
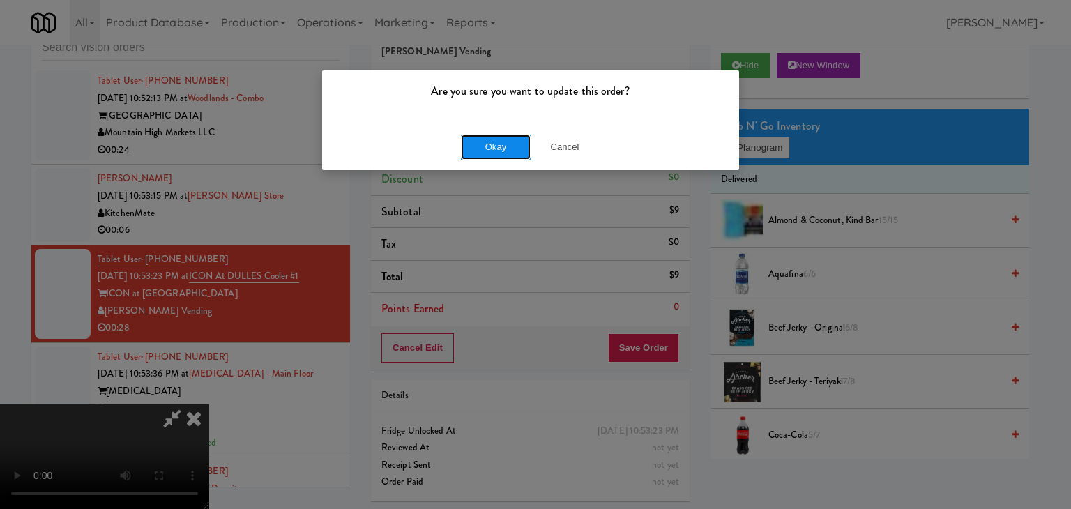
click at [497, 143] on button "Okay" at bounding box center [496, 147] width 70 height 25
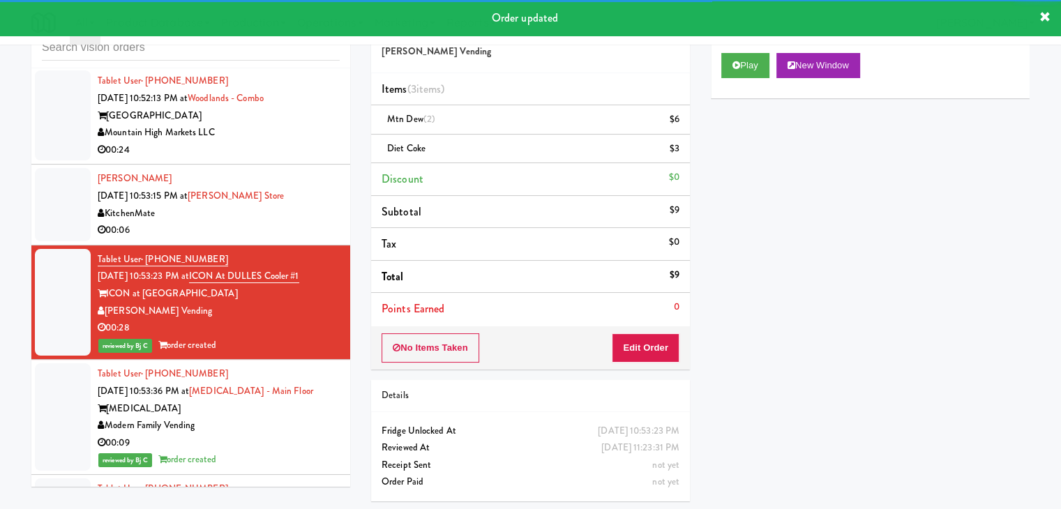
click at [271, 239] on div "00:06" at bounding box center [219, 230] width 242 height 17
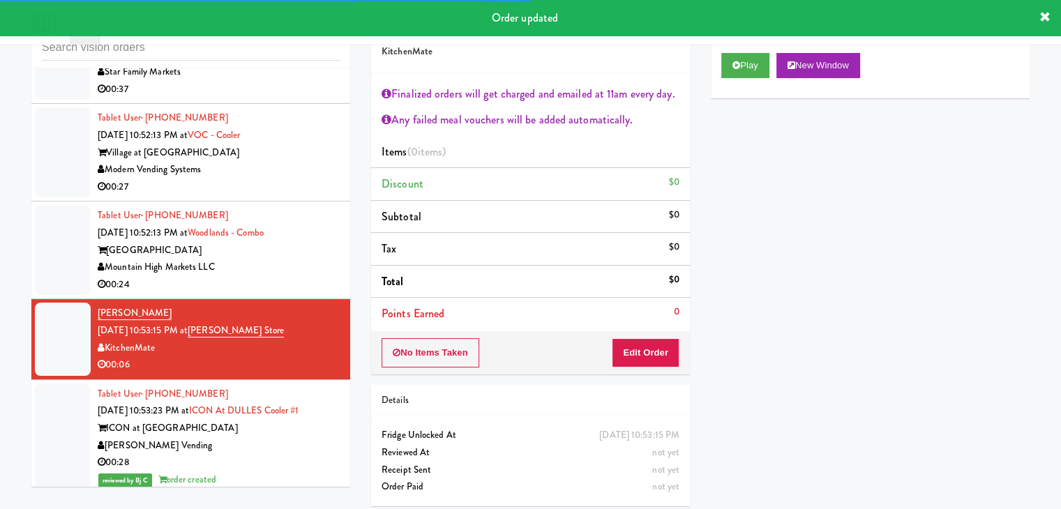
scroll to position [6066, 0]
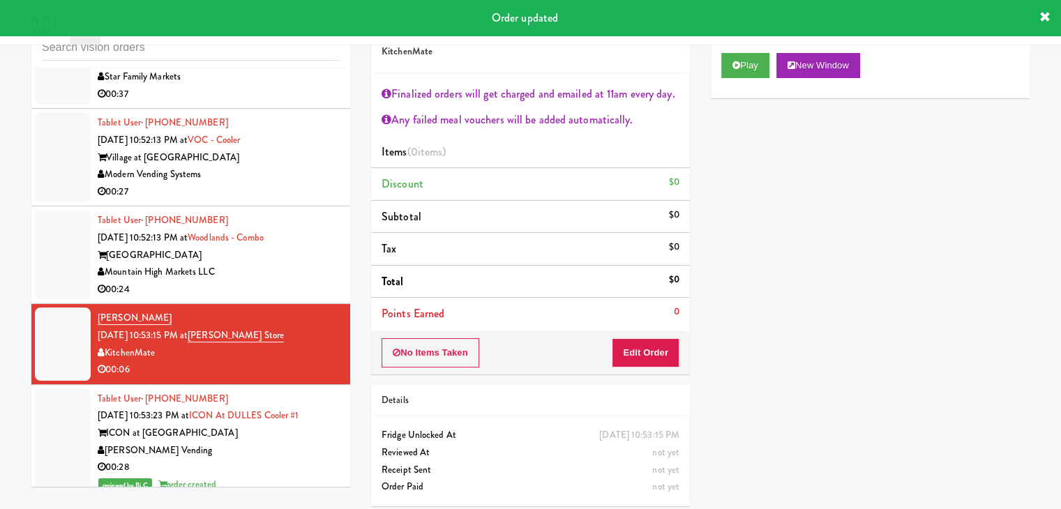
click at [735, 81] on div "Play New Window" at bounding box center [870, 71] width 319 height 56
click at [739, 77] on button "Play" at bounding box center [745, 65] width 48 height 25
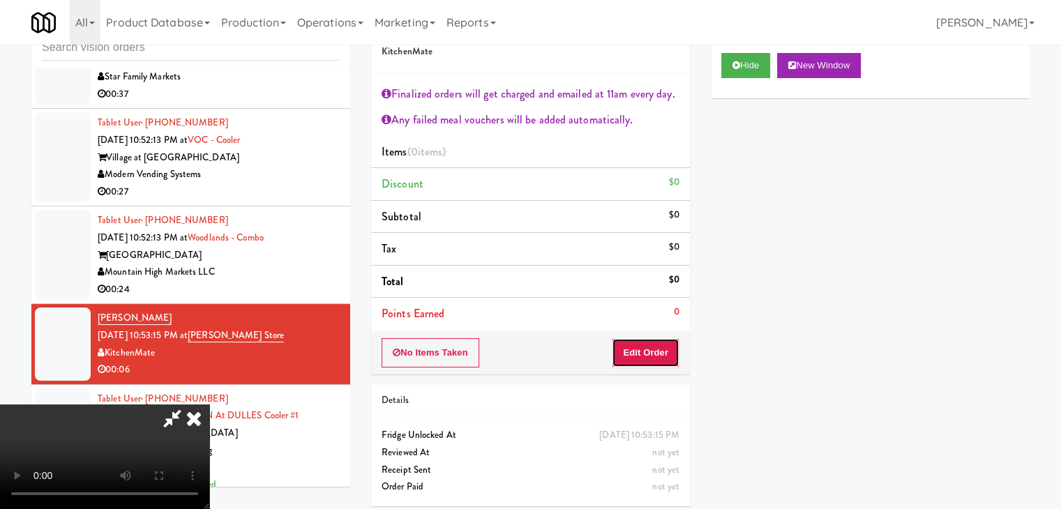
click at [663, 347] on button "Edit Order" at bounding box center [646, 352] width 68 height 29
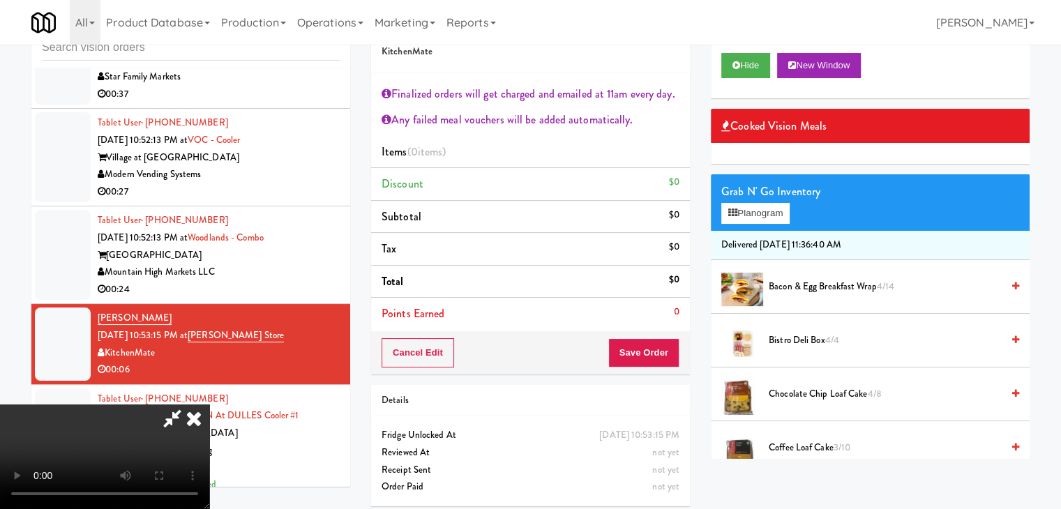
scroll to position [51, 0]
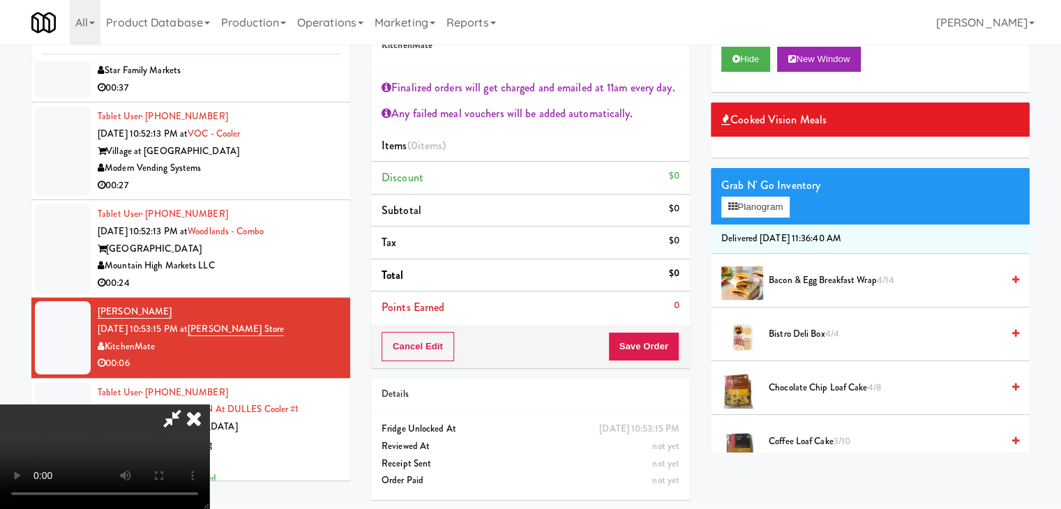
click at [209, 428] on video at bounding box center [104, 457] width 209 height 105
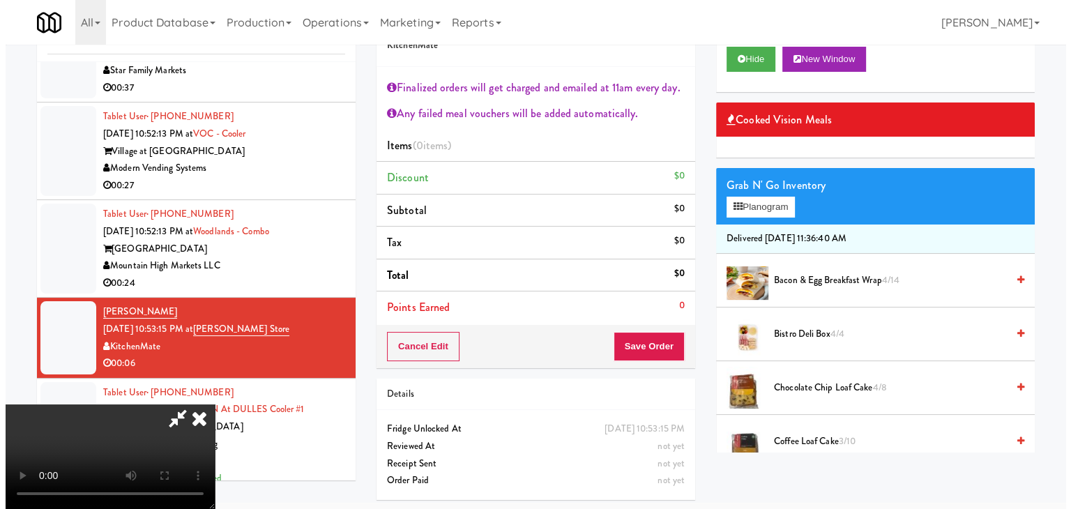
scroll to position [31, 0]
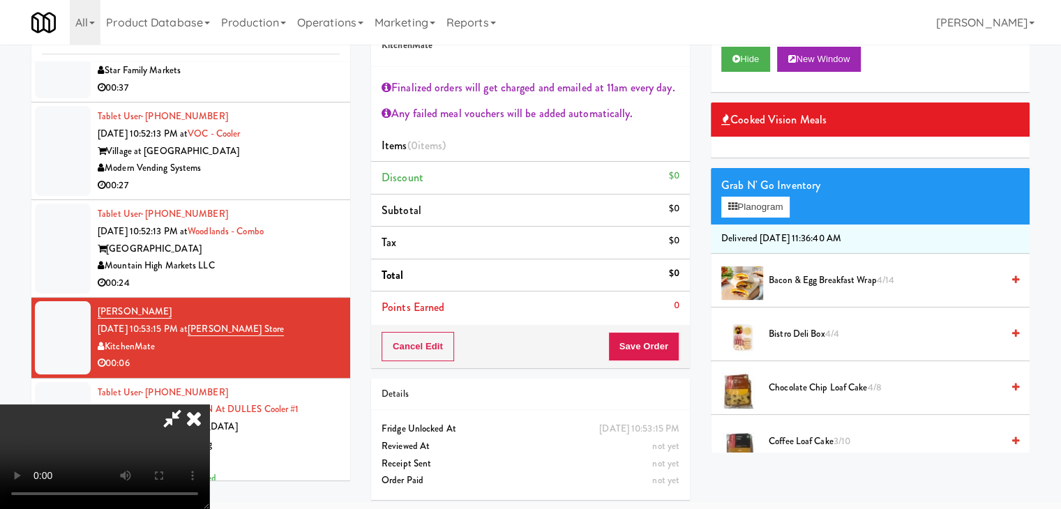
click at [209, 414] on video at bounding box center [104, 457] width 209 height 105
click at [209, 405] on video at bounding box center [104, 457] width 209 height 105
drag, startPoint x: 757, startPoint y: 205, endPoint x: 763, endPoint y: 210, distance: 7.4
click at [759, 206] on button "Planogram" at bounding box center [755, 207] width 68 height 21
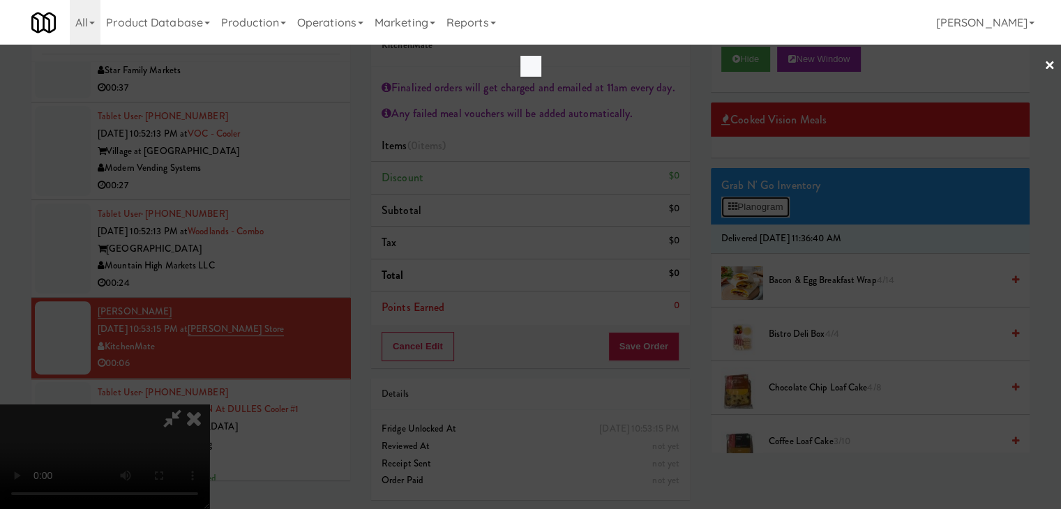
scroll to position [6032, 0]
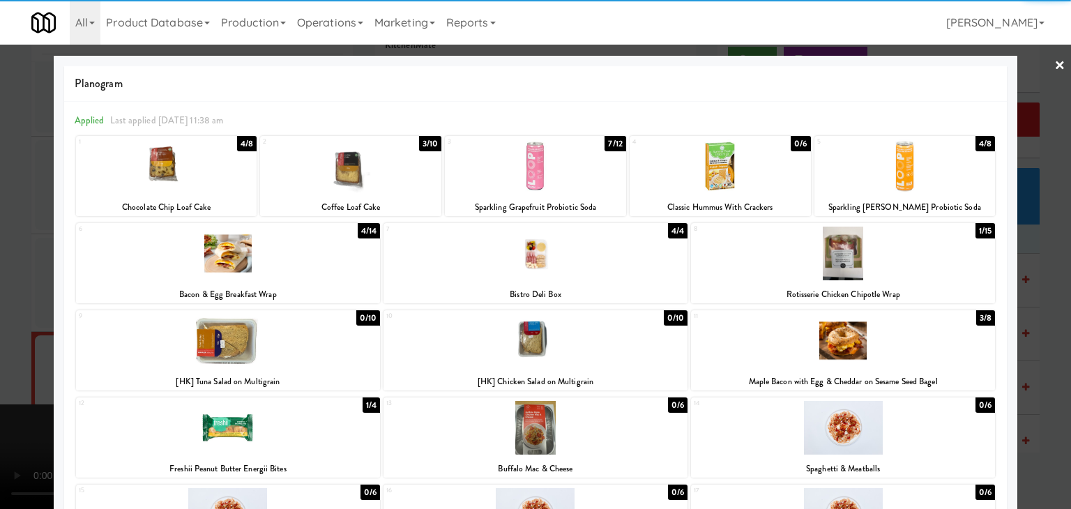
click at [234, 177] on div at bounding box center [166, 166] width 181 height 54
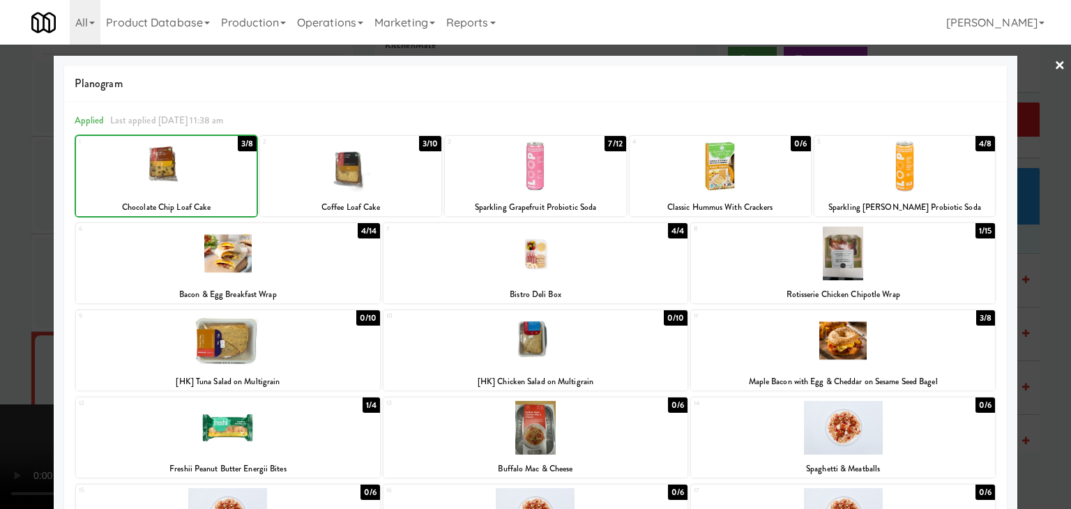
drag, startPoint x: 0, startPoint y: 240, endPoint x: 276, endPoint y: 262, distance: 277.1
click at [33, 238] on div at bounding box center [535, 254] width 1071 height 509
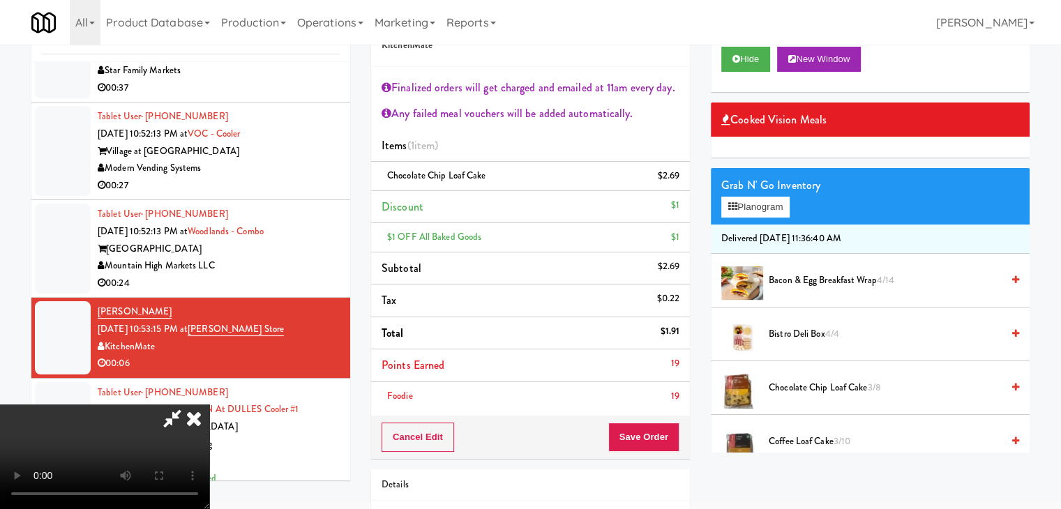
click at [209, 405] on video at bounding box center [104, 457] width 209 height 105
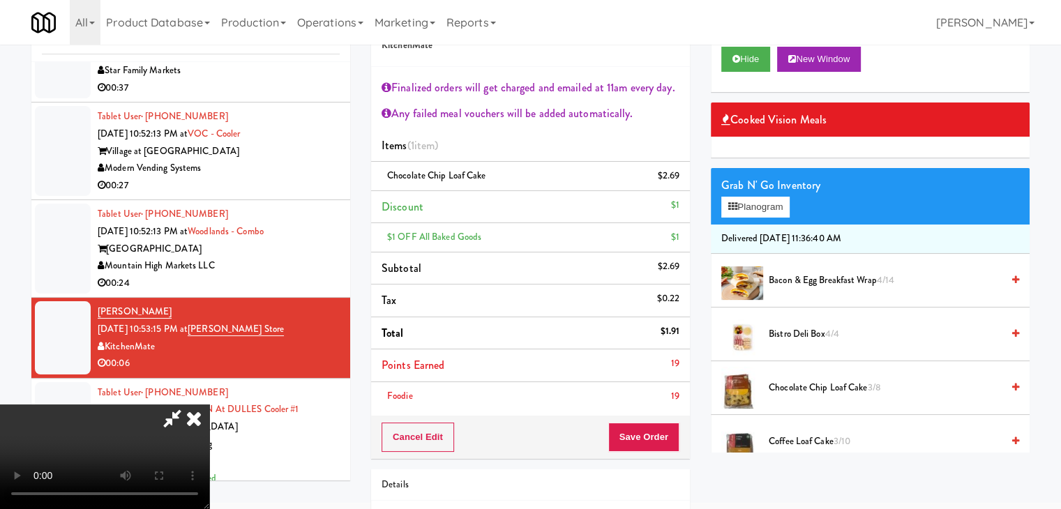
click at [209, 405] on video at bounding box center [104, 457] width 209 height 105
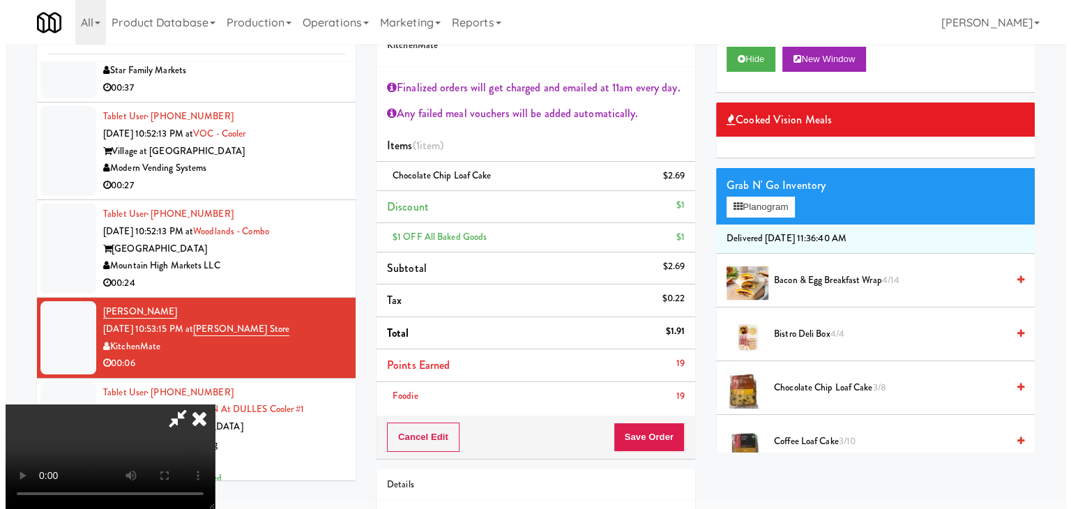
click
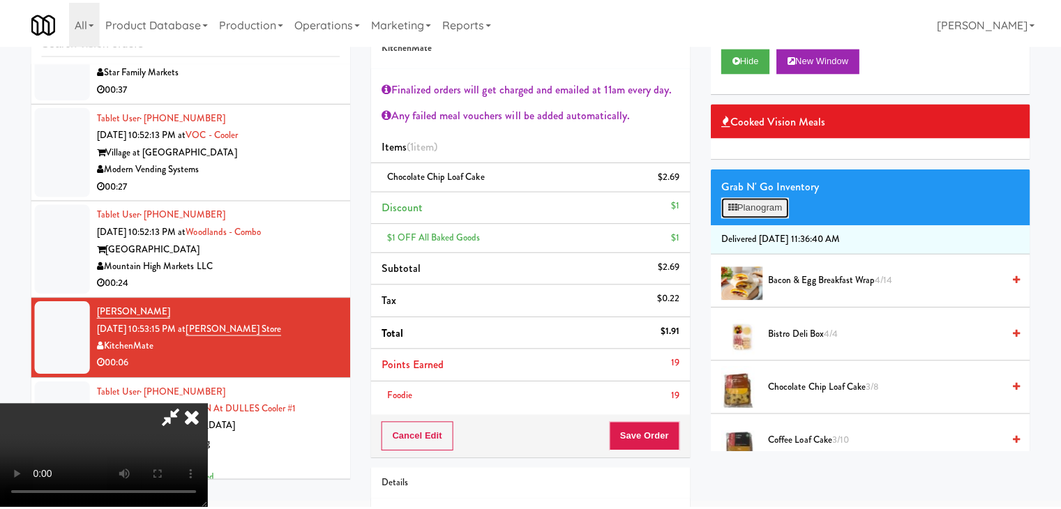
scroll to position [6032, 0]
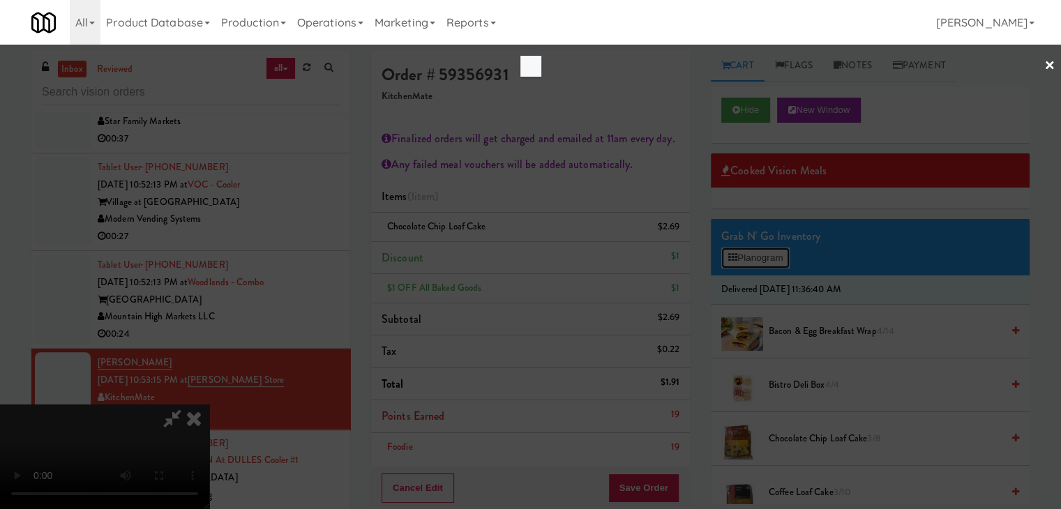
scroll to position [6032, 0]
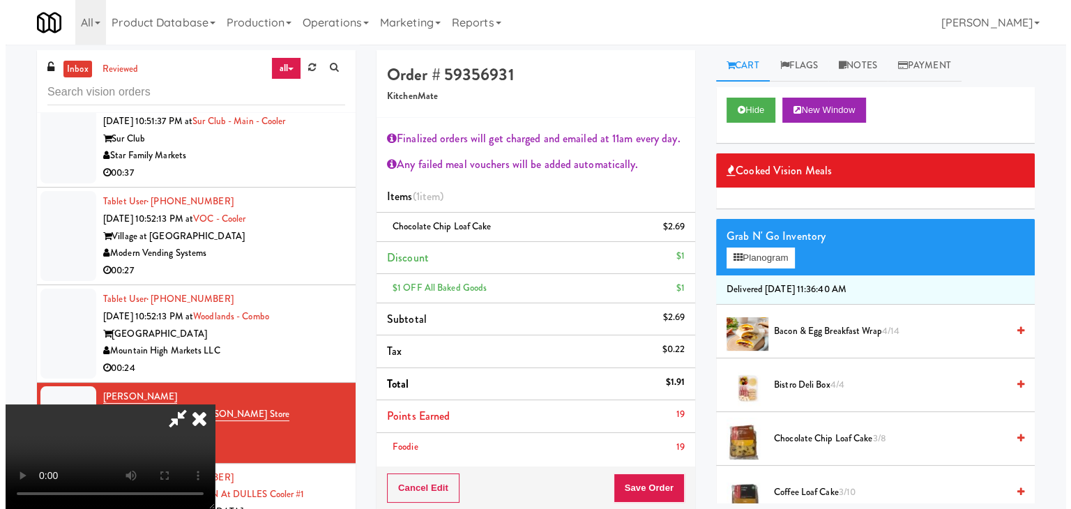
scroll to position [6066, 0]
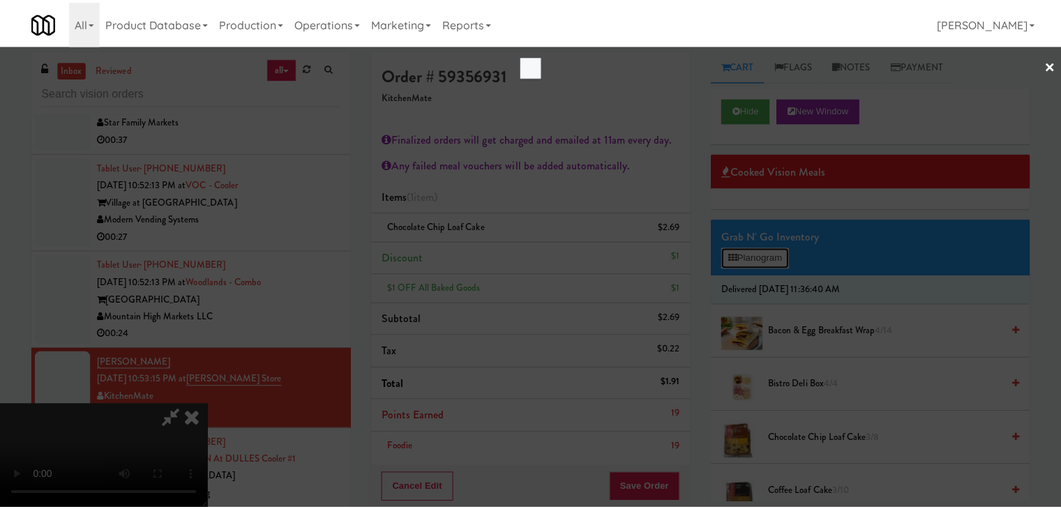
scroll to position [6032, 0]
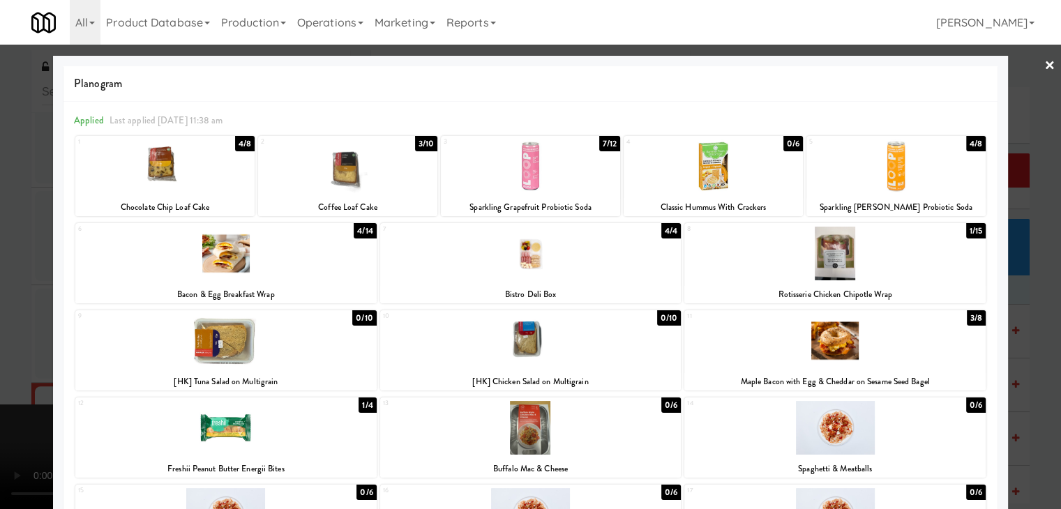
scroll to position [6066, 0]
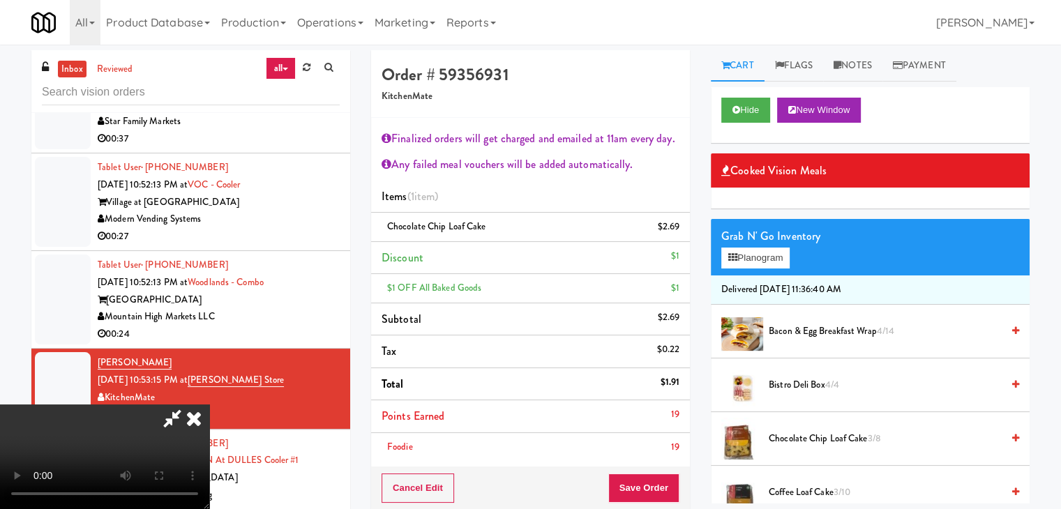
drag, startPoint x: 375, startPoint y: 282, endPoint x: 387, endPoint y: 282, distance: 12.6
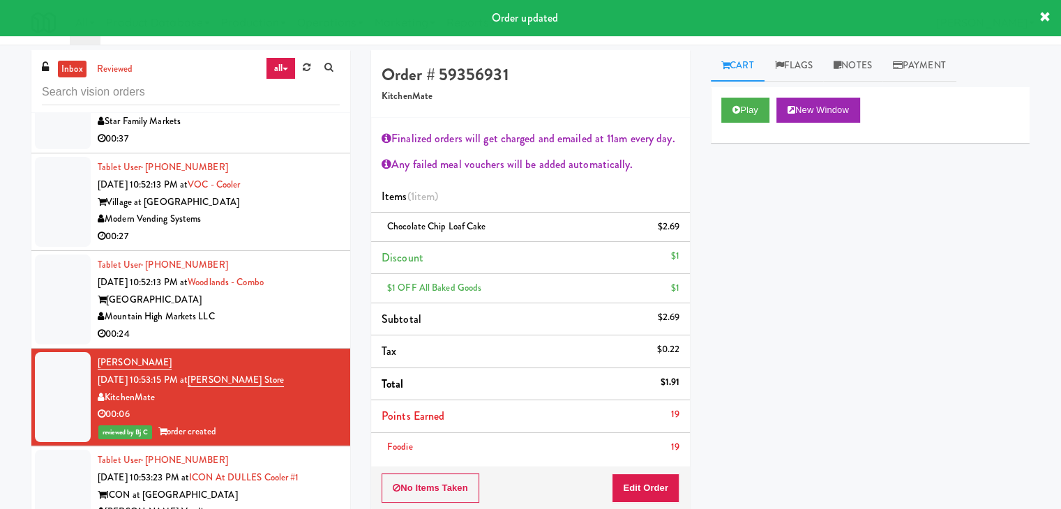
drag, startPoint x: 298, startPoint y: 400, endPoint x: 301, endPoint y: 406, distance: 7.2
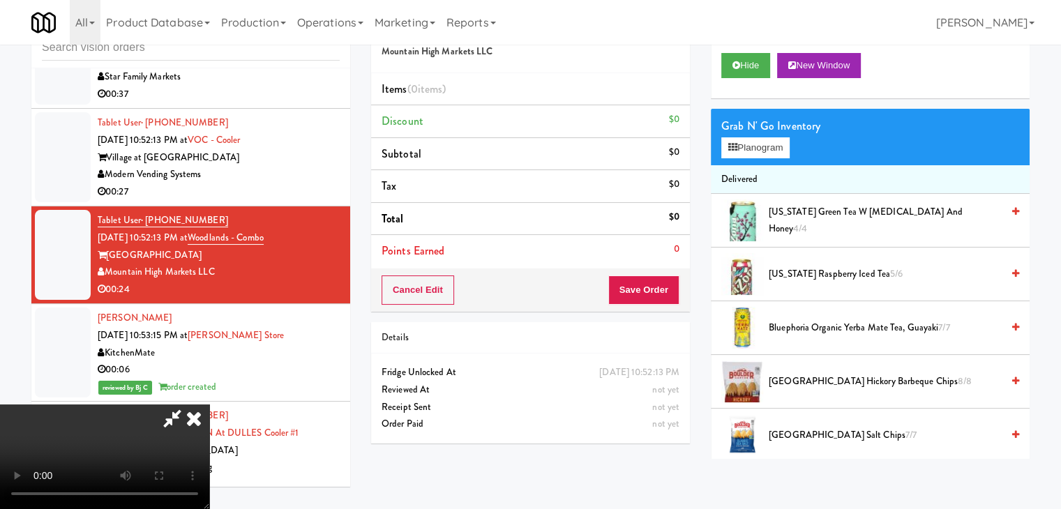
scroll to position [6032, 0]
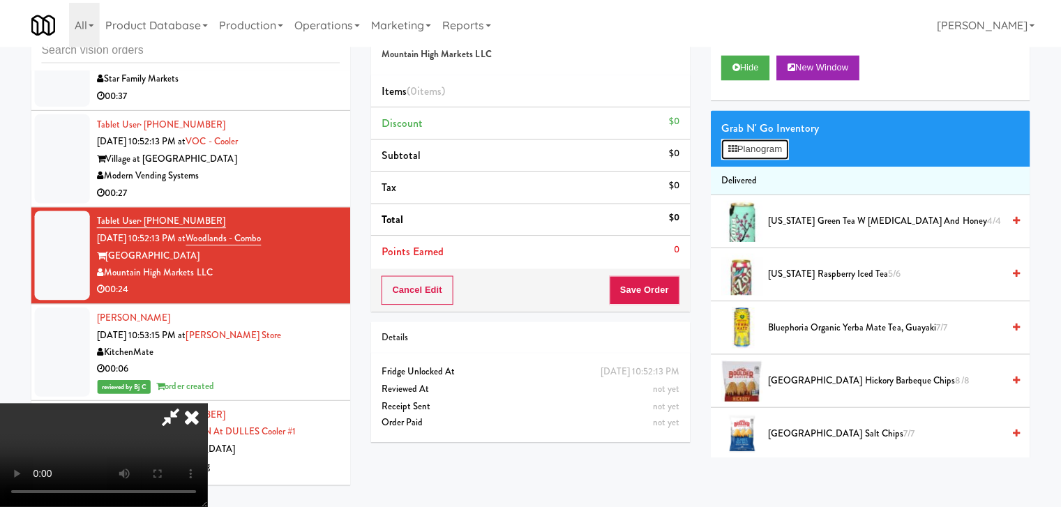
scroll to position [6032, 0]
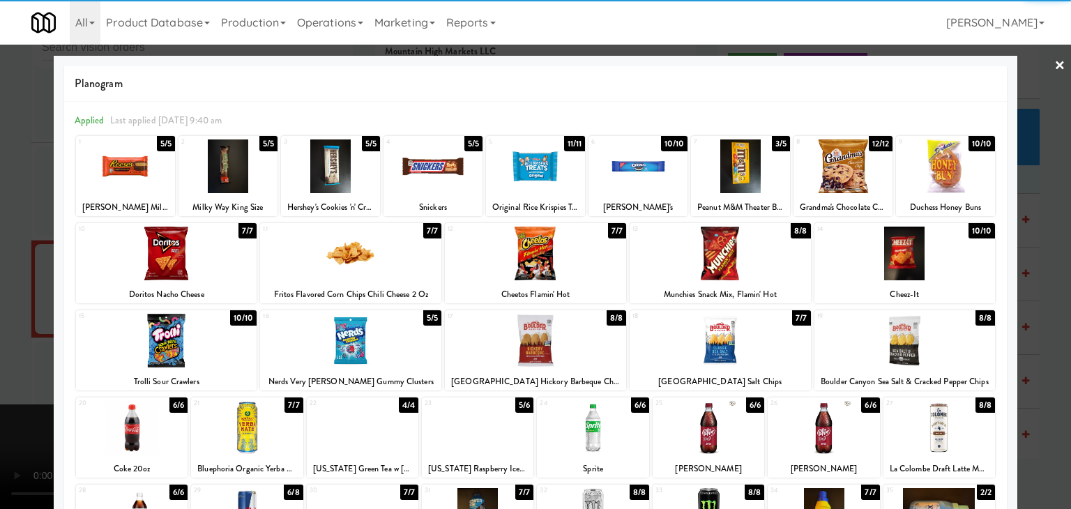
drag, startPoint x: 834, startPoint y: 435, endPoint x: 845, endPoint y: 435, distance: 11.2
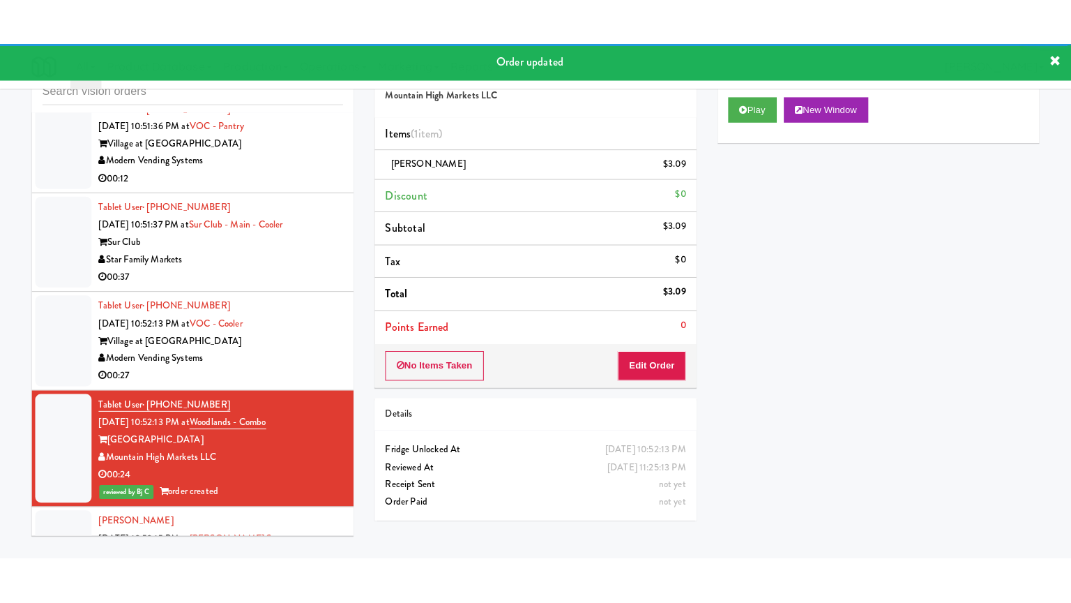
scroll to position [5926, 0]
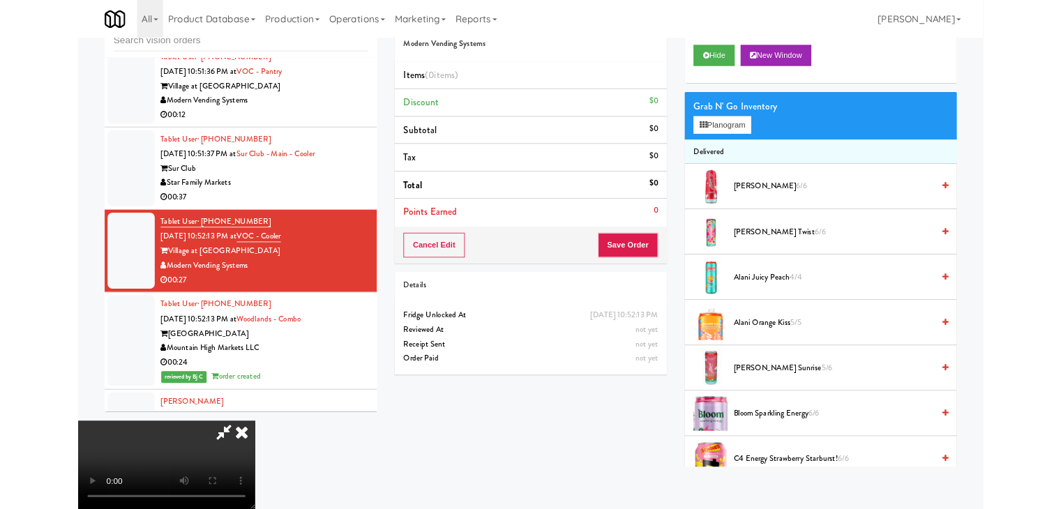
scroll to position [5892, 0]
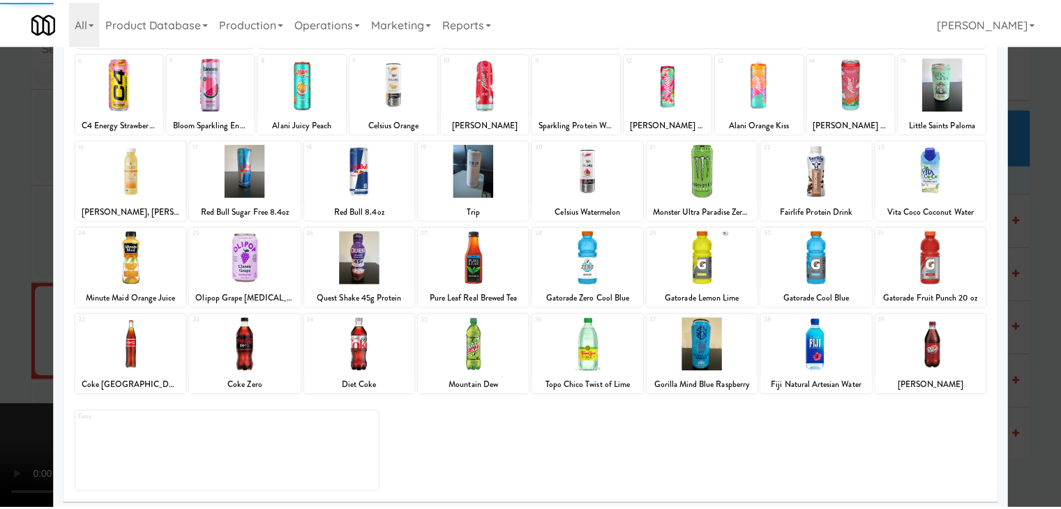
scroll to position [176, 0]
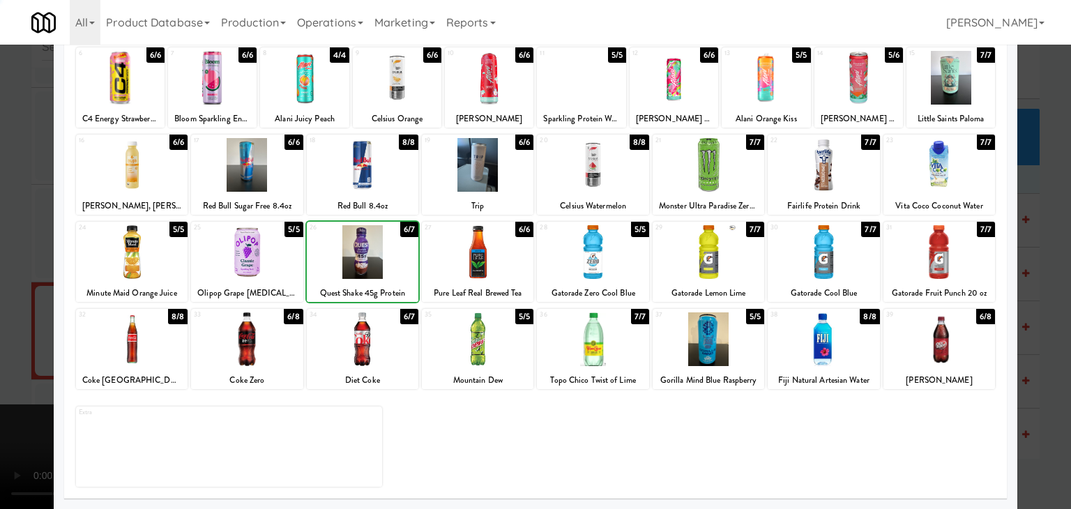
drag, startPoint x: 0, startPoint y: 313, endPoint x: 313, endPoint y: 312, distance: 313.2
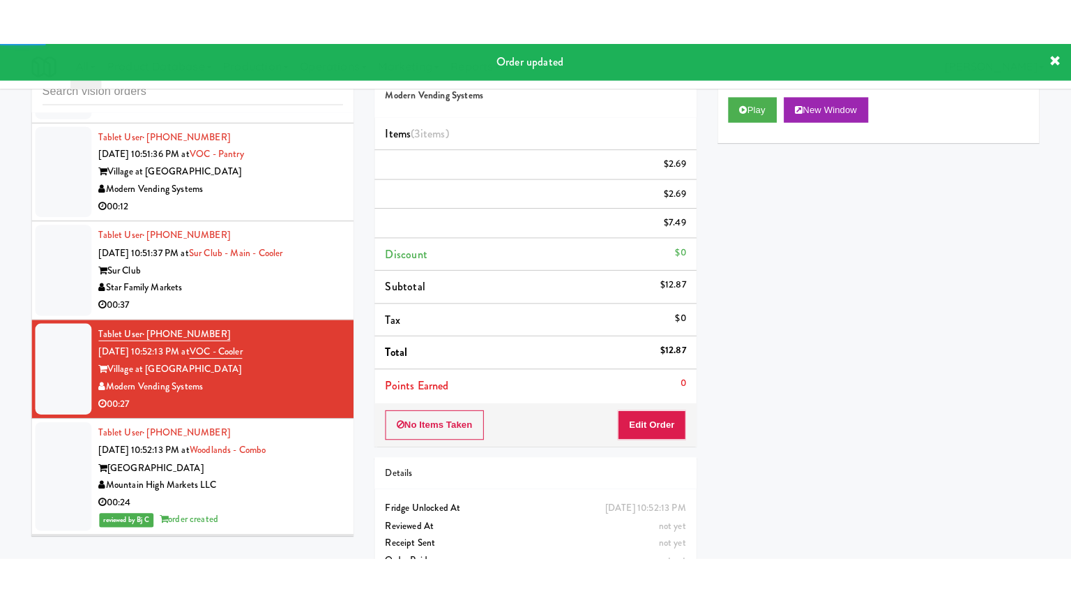
scroll to position [5857, 0]
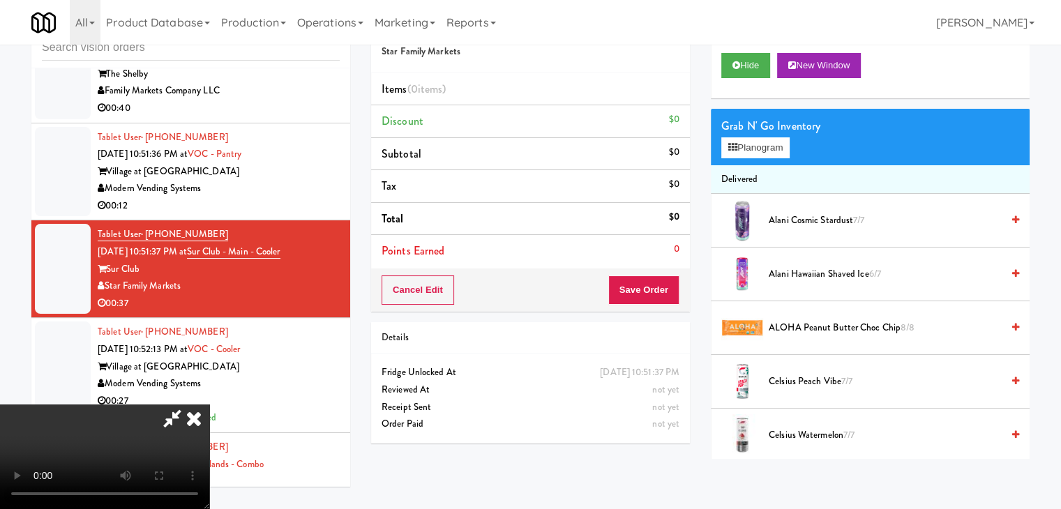
scroll to position [5822, 0]
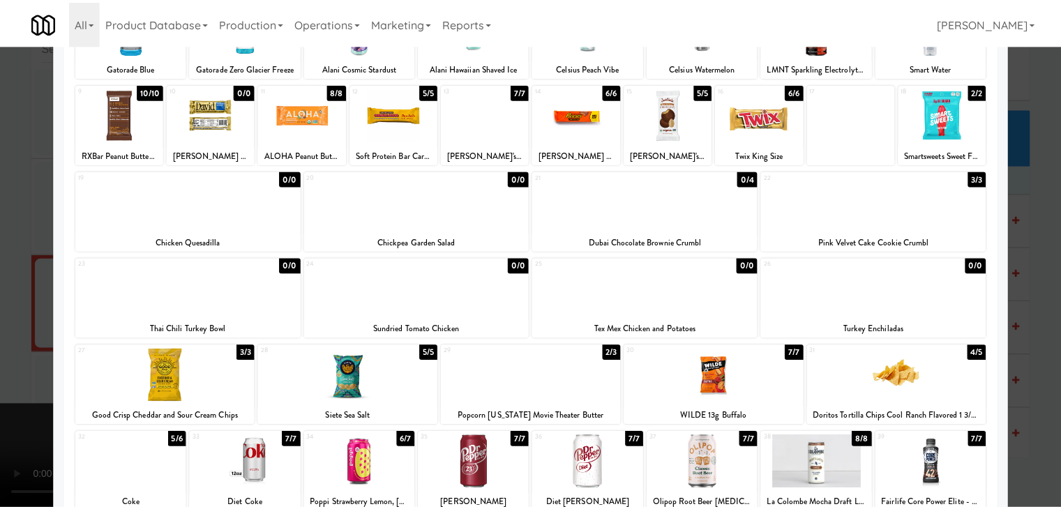
scroll to position [263, 0]
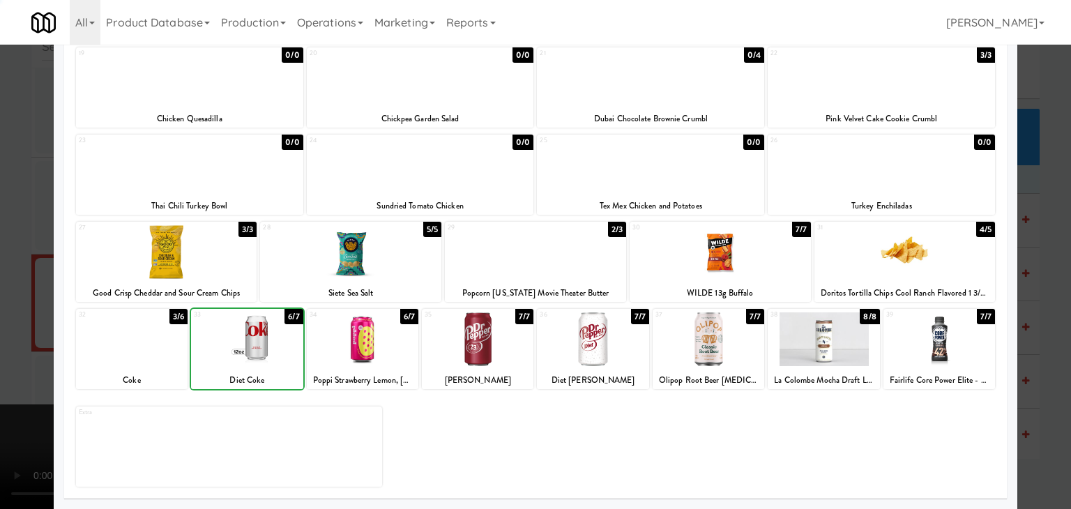
drag, startPoint x: 0, startPoint y: 352, endPoint x: 198, endPoint y: 347, distance: 198.1
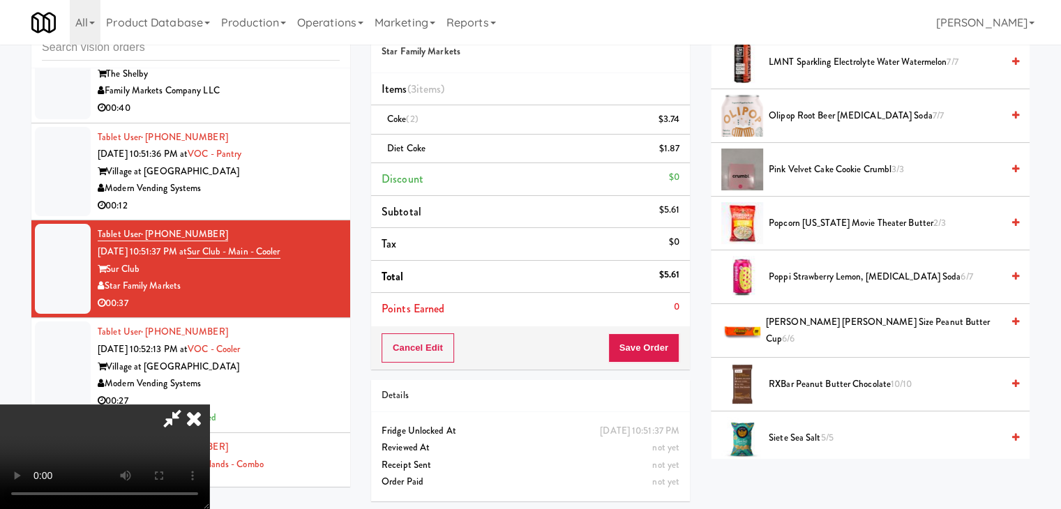
scroll to position [1046, 0]
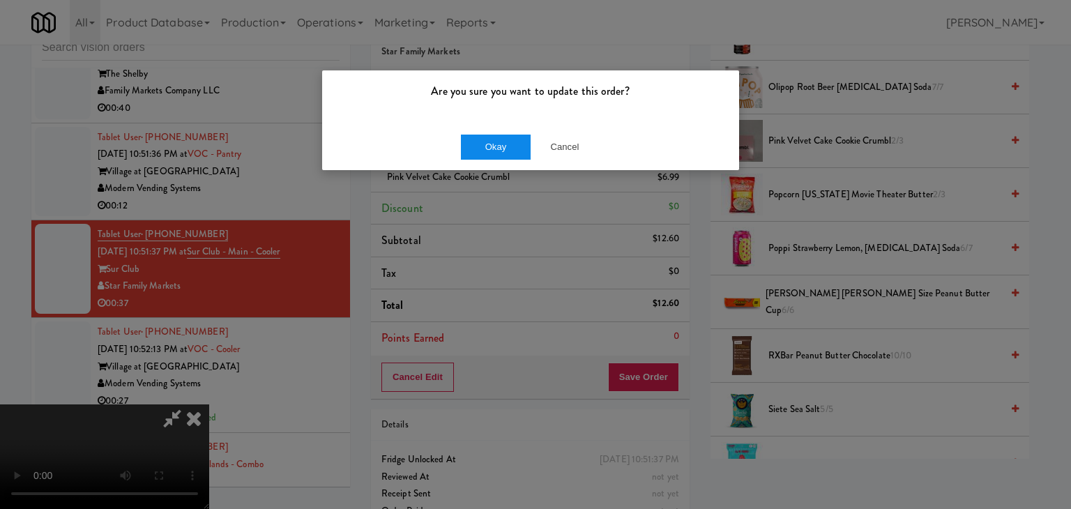
drag, startPoint x: 492, startPoint y: 159, endPoint x: 495, endPoint y: 151, distance: 8.2
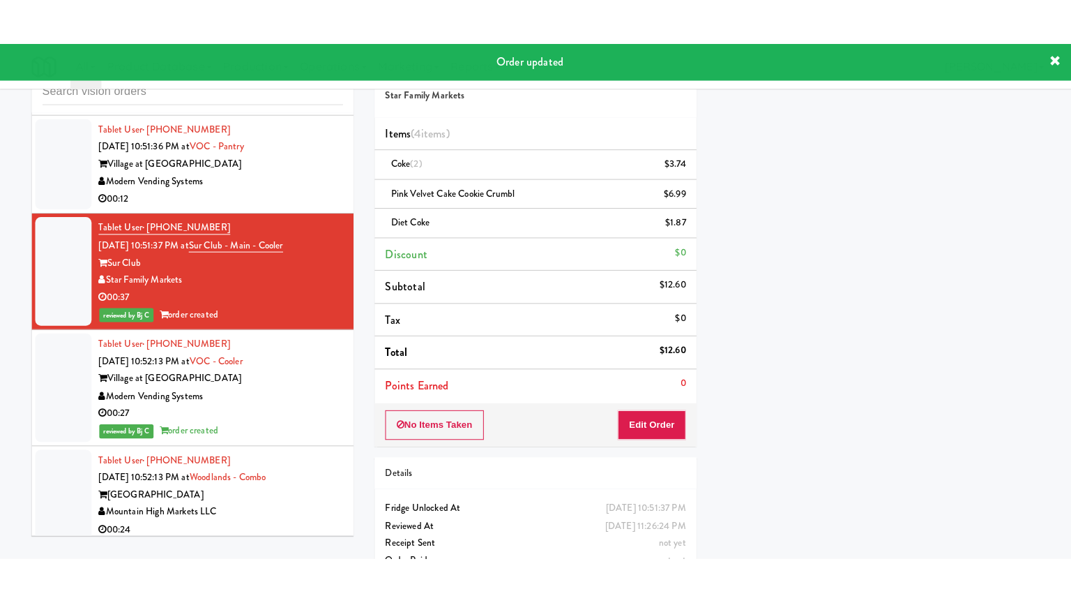
scroll to position [5787, 0]
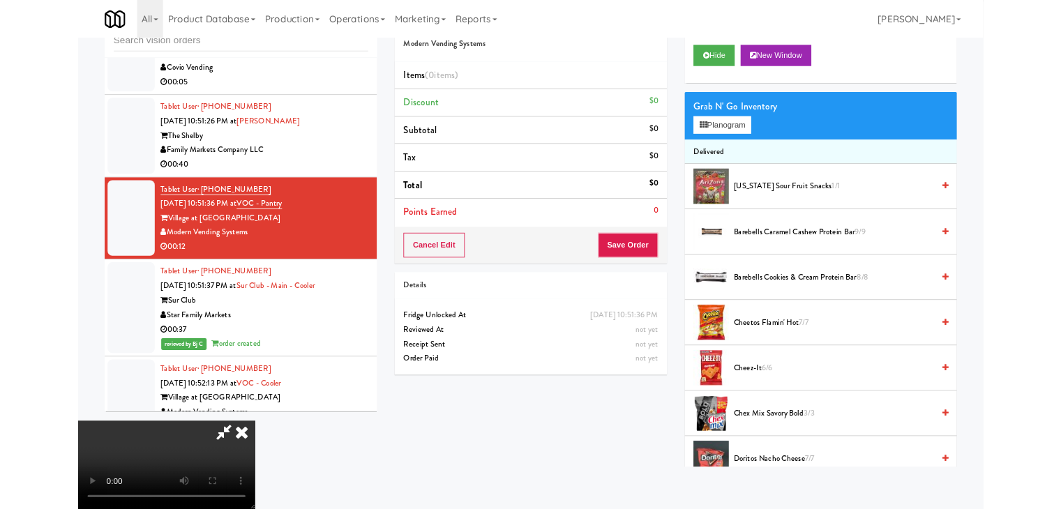
scroll to position [5787, 0]
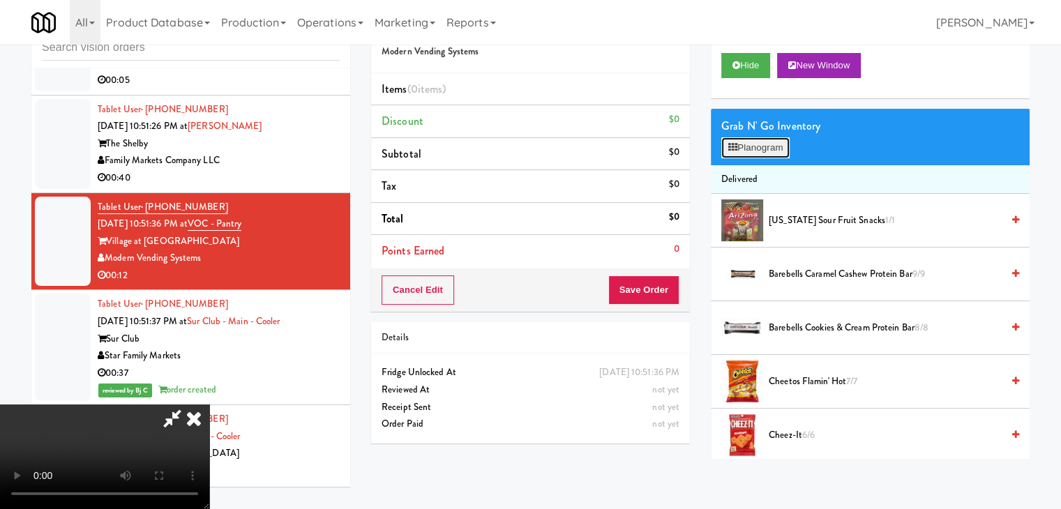
scroll to position [5770, 0]
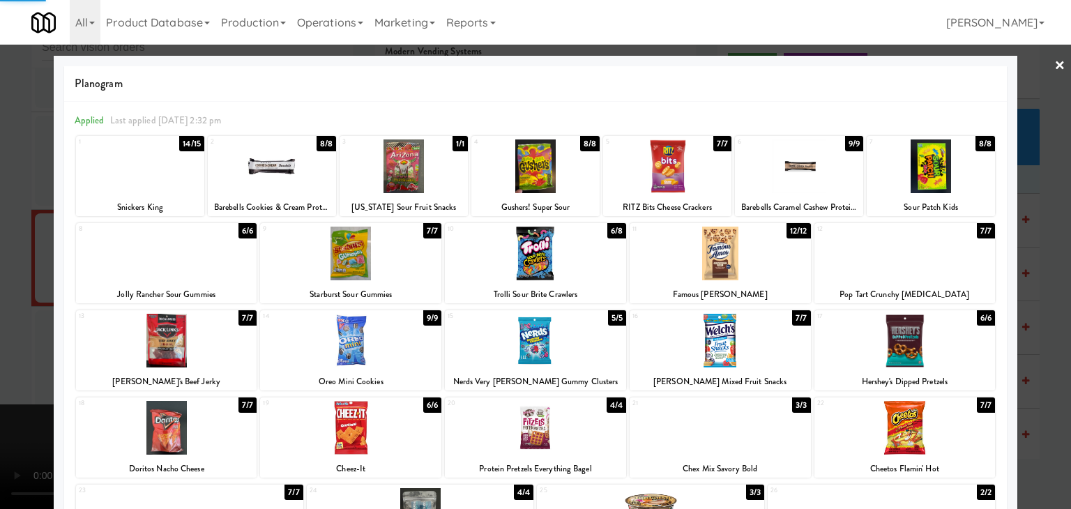
drag, startPoint x: 0, startPoint y: 308, endPoint x: 43, endPoint y: 312, distance: 43.4
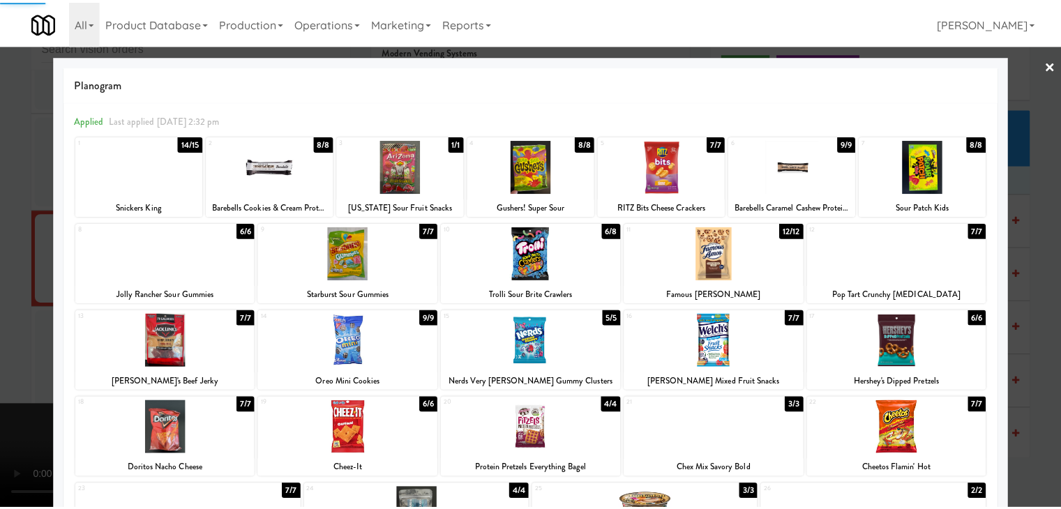
scroll to position [5787, 0]
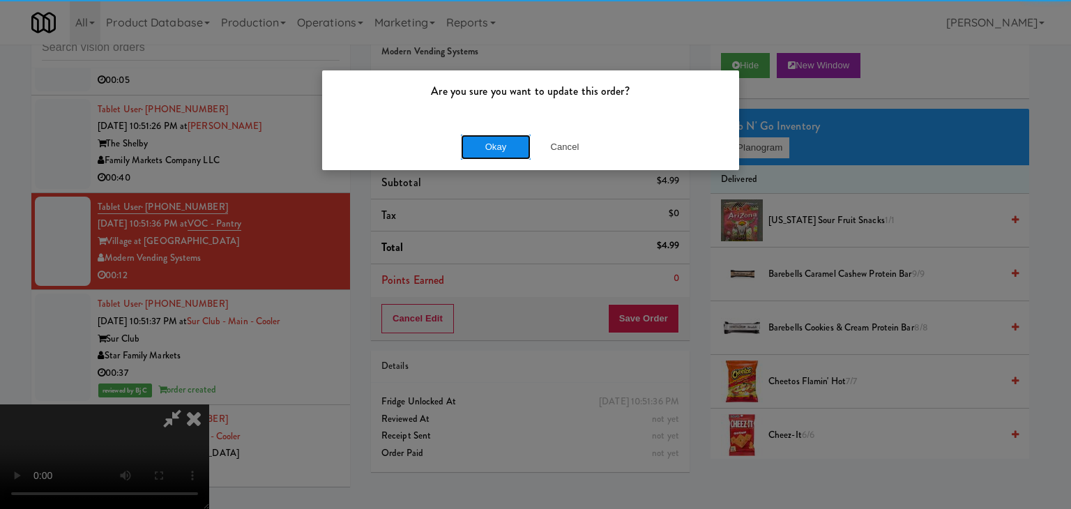
drag, startPoint x: 498, startPoint y: 135, endPoint x: 485, endPoint y: 138, distance: 13.0
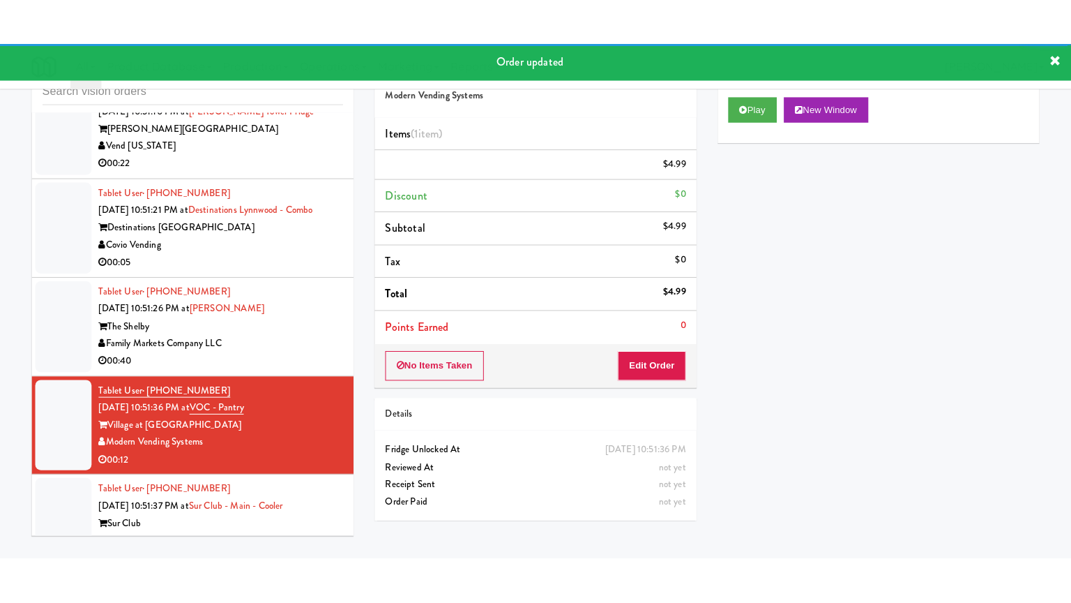
scroll to position [5647, 0]
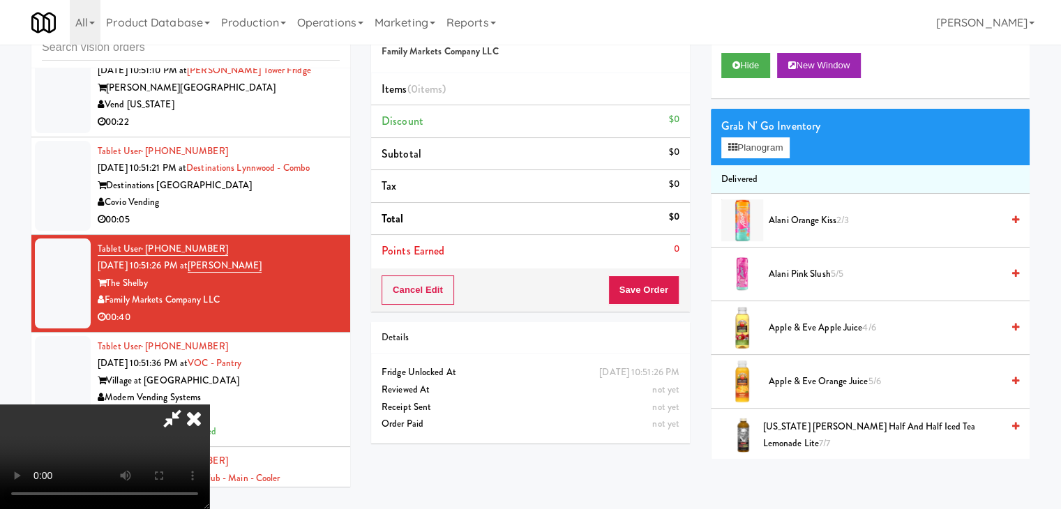
scroll to position [5630, 0]
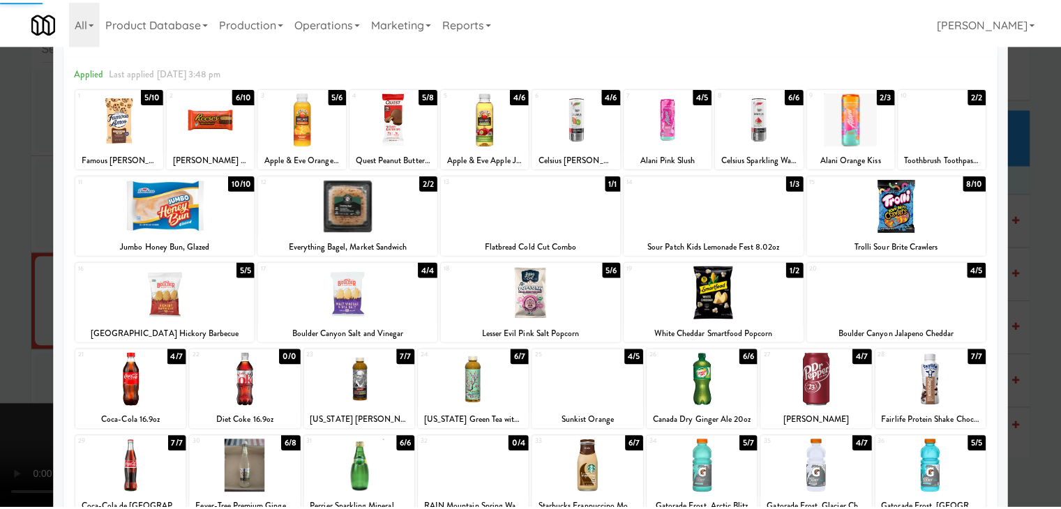
scroll to position [139, 0]
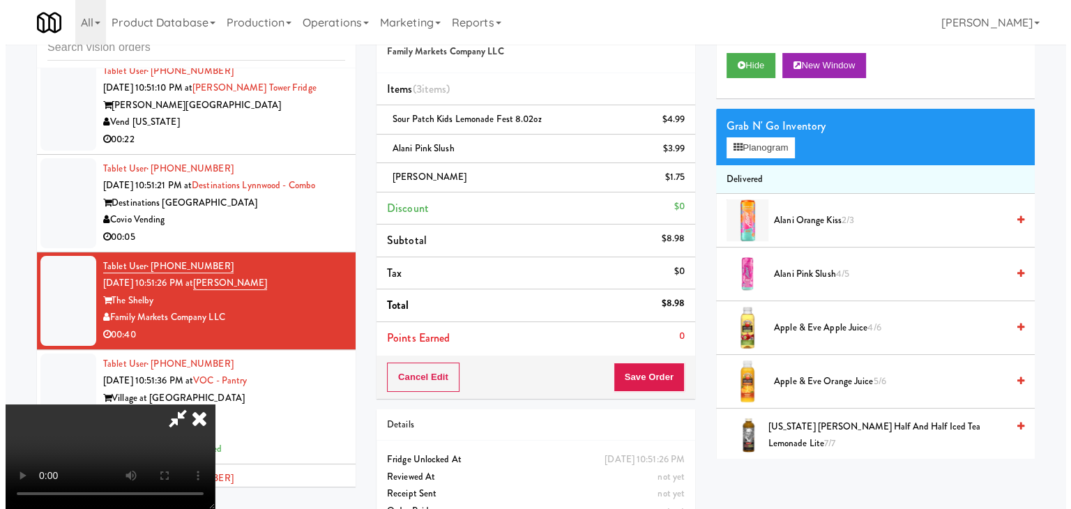
scroll to position [5647, 0]
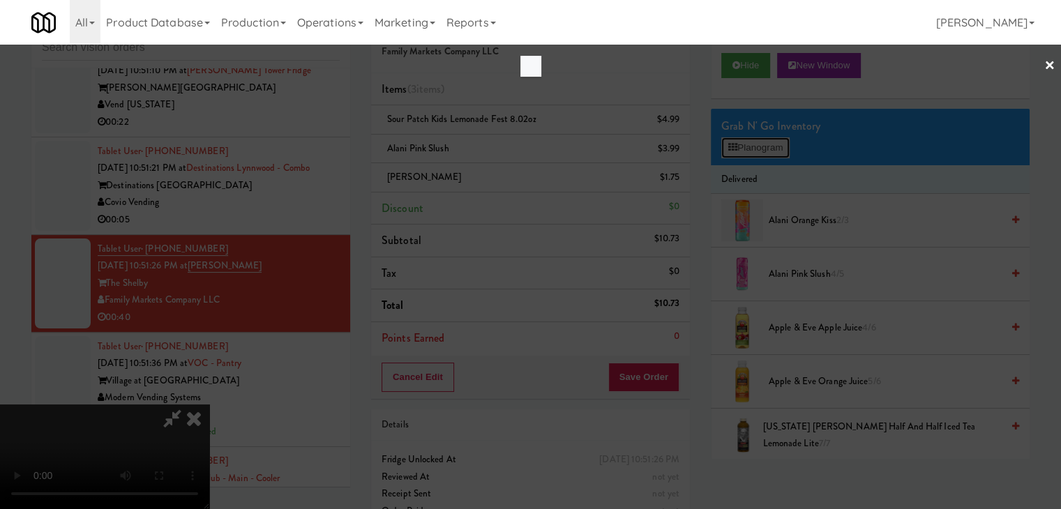
scroll to position [5630, 0]
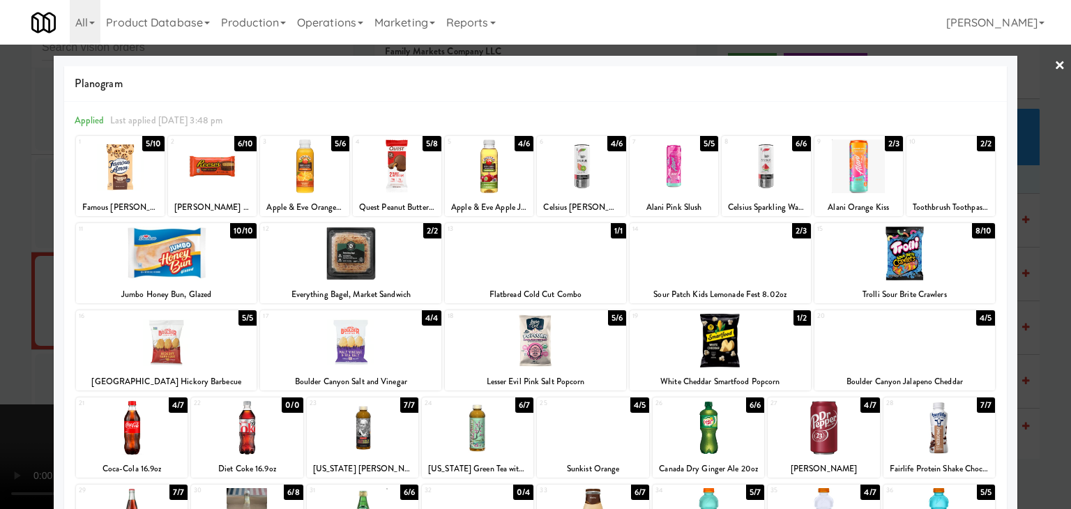
drag, startPoint x: 144, startPoint y: 425, endPoint x: 180, endPoint y: 417, distance: 36.4
drag, startPoint x: 879, startPoint y: 271, endPoint x: 894, endPoint y: 269, distance: 15.4
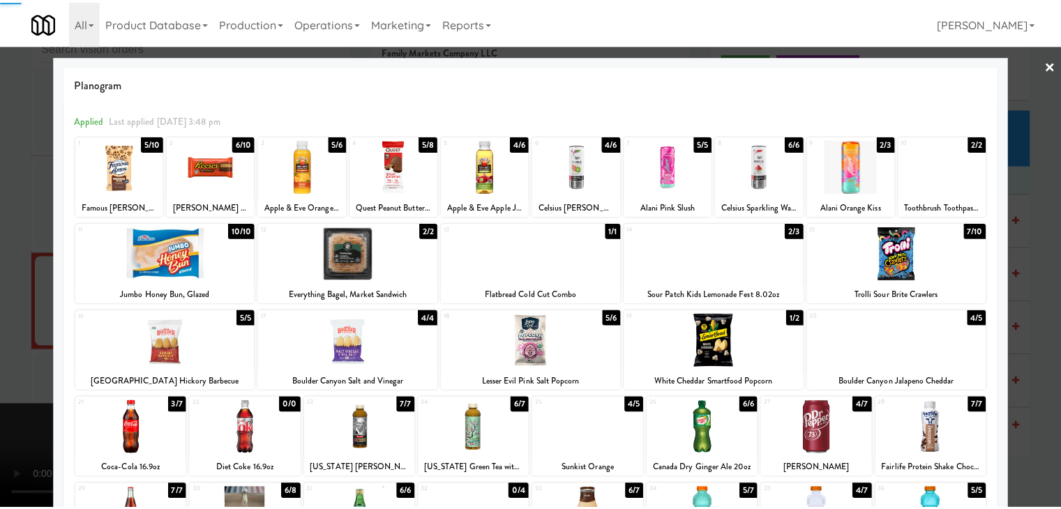
scroll to position [5647, 0]
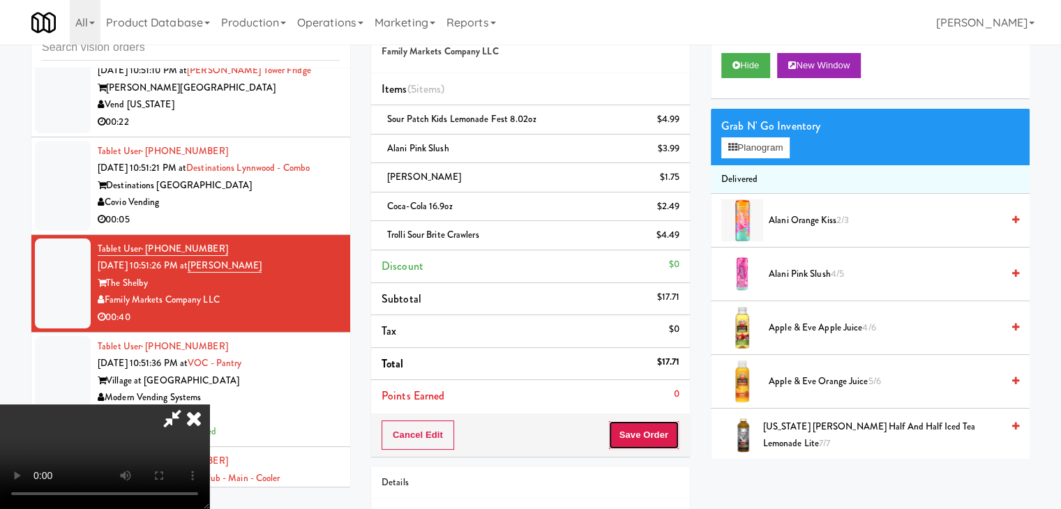
drag, startPoint x: 649, startPoint y: 442, endPoint x: 615, endPoint y: 391, distance: 61.3
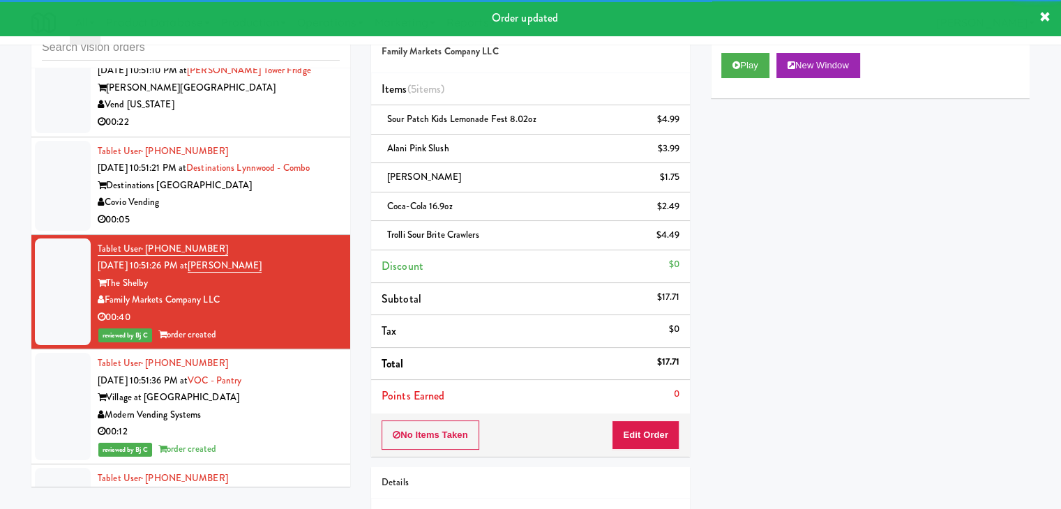
drag, startPoint x: 285, startPoint y: 313, endPoint x: 282, endPoint y: 322, distance: 9.5
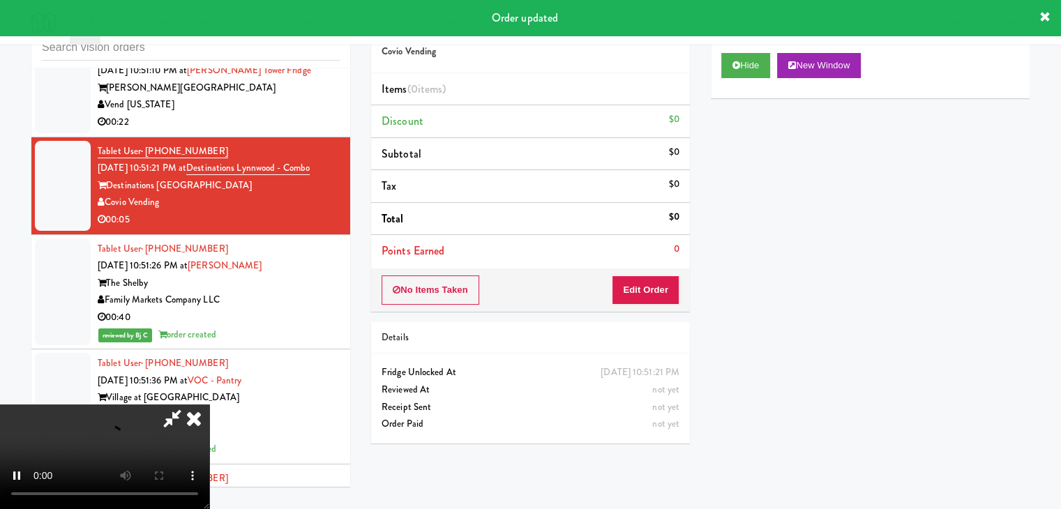
drag, startPoint x: 657, startPoint y: 271, endPoint x: 656, endPoint y: 280, distance: 8.5
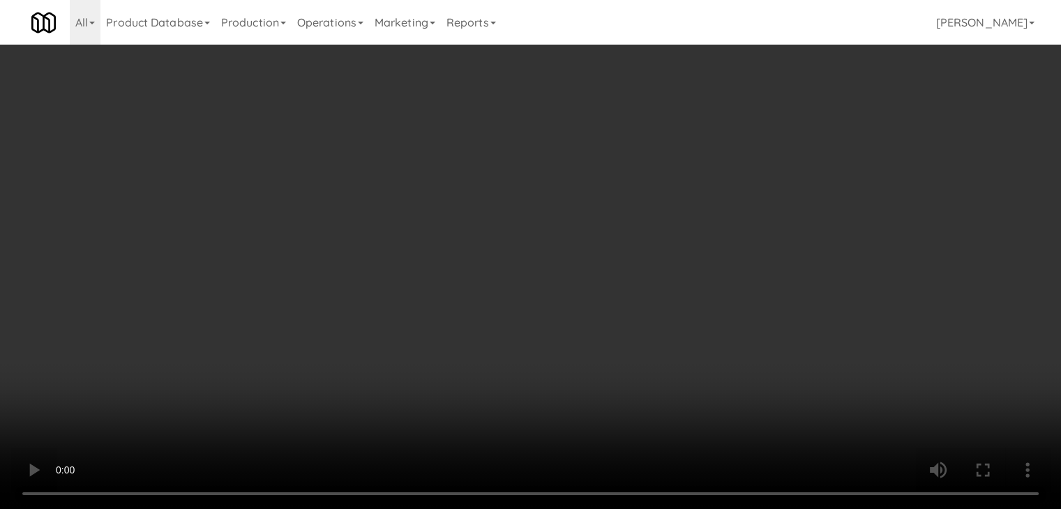
scroll to position [5630, 0]
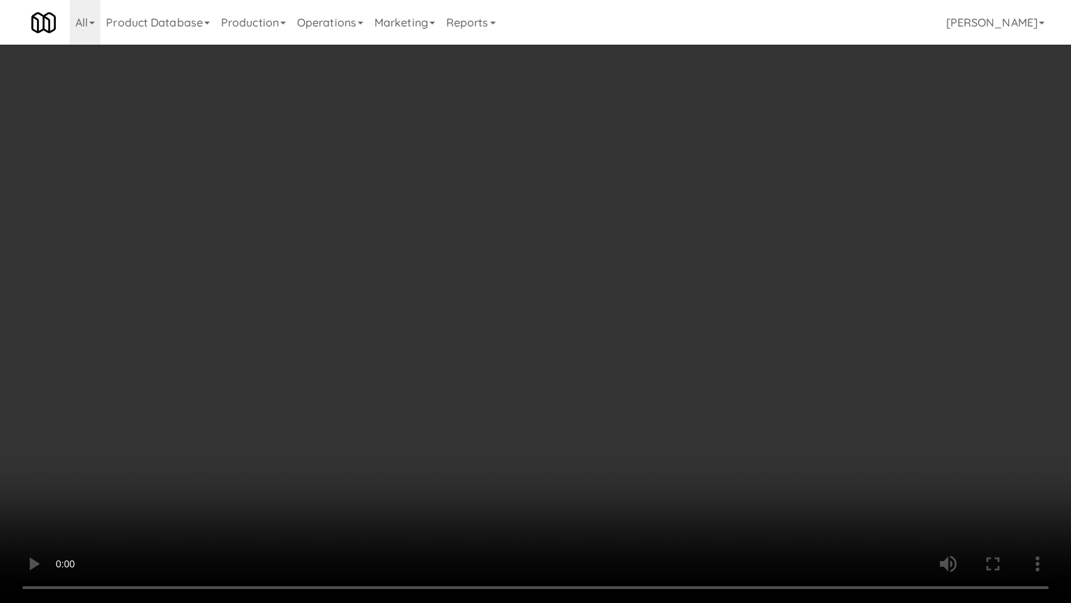
drag, startPoint x: 601, startPoint y: 438, endPoint x: 701, endPoint y: 256, distance: 207.6
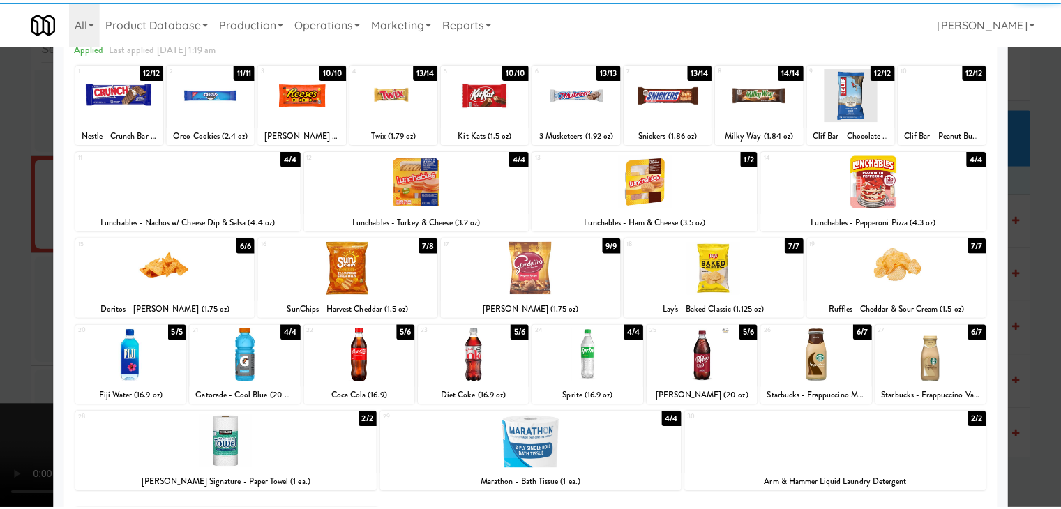
scroll to position [139, 0]
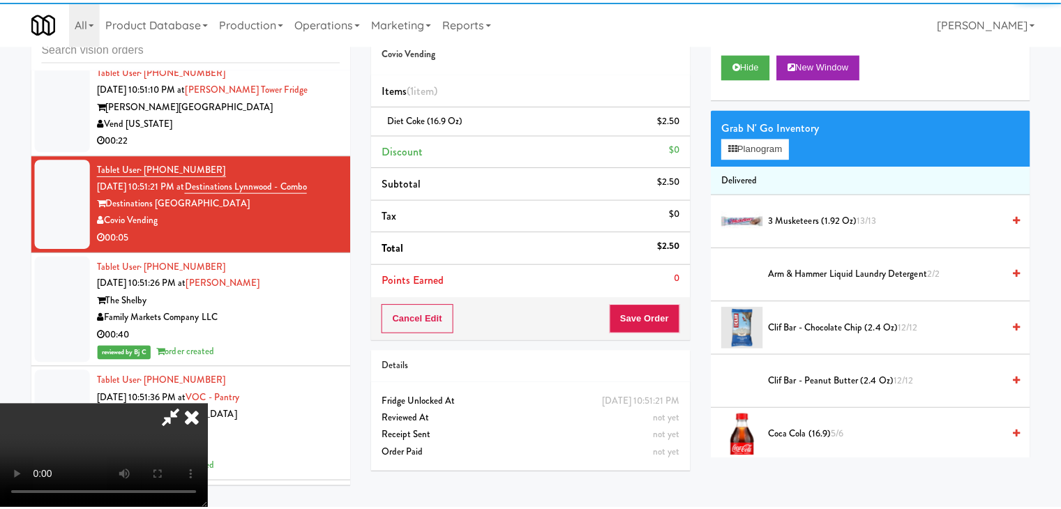
scroll to position [5647, 0]
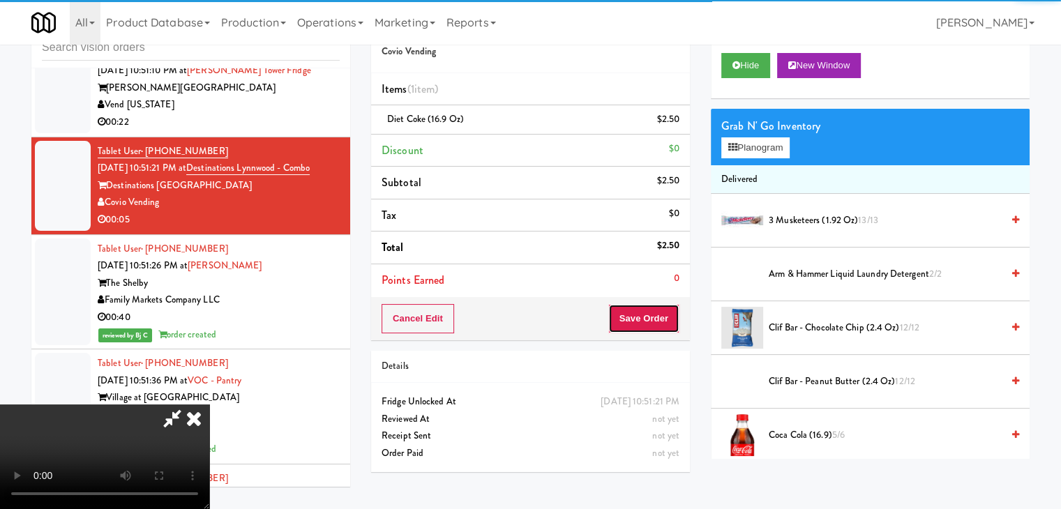
drag, startPoint x: 667, startPoint y: 319, endPoint x: 654, endPoint y: 324, distance: 13.5
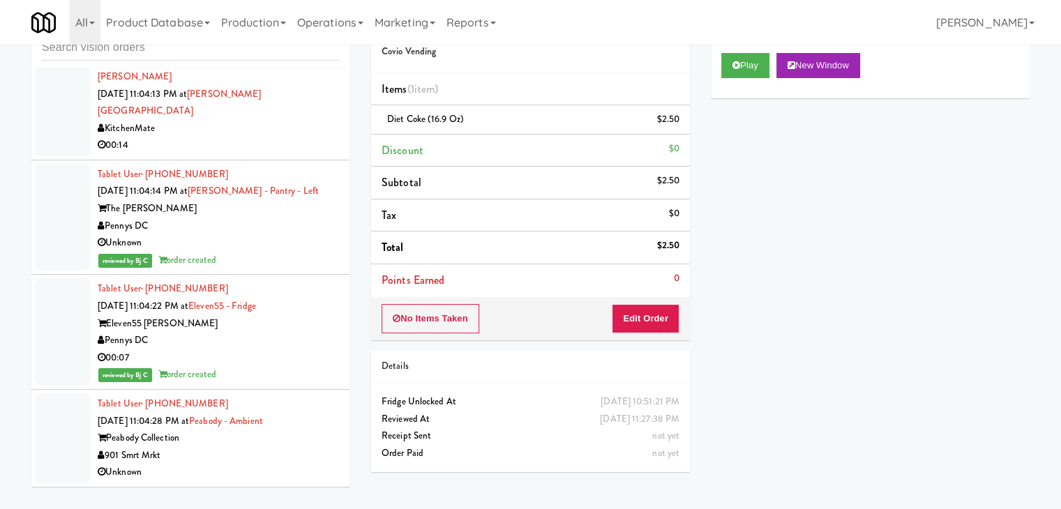
scroll to position [10866, 0]
